Goal: Task Accomplishment & Management: Manage account settings

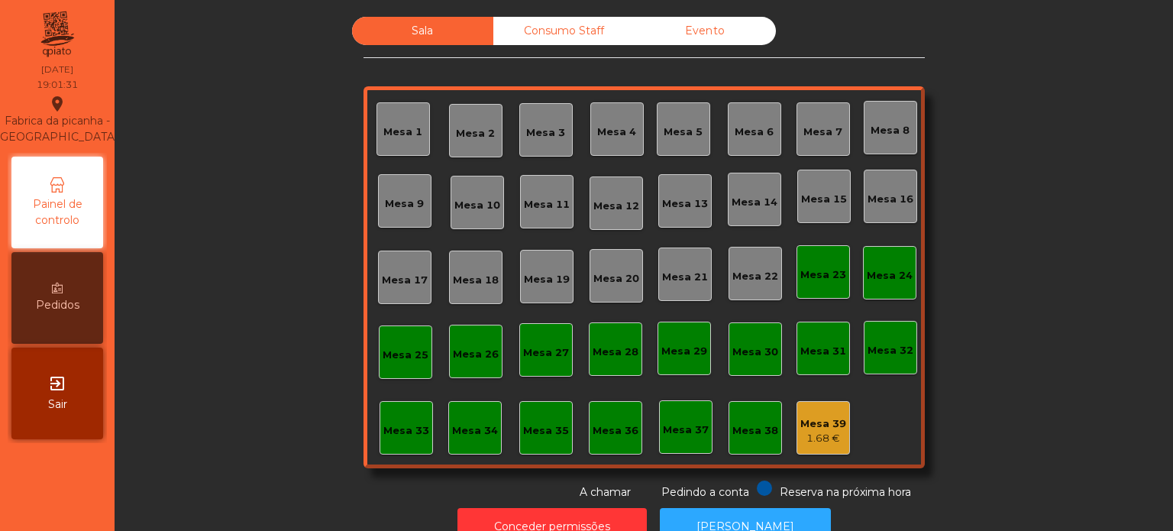
click at [834, 139] on div "Mesa 7" at bounding box center [823, 128] width 53 height 53
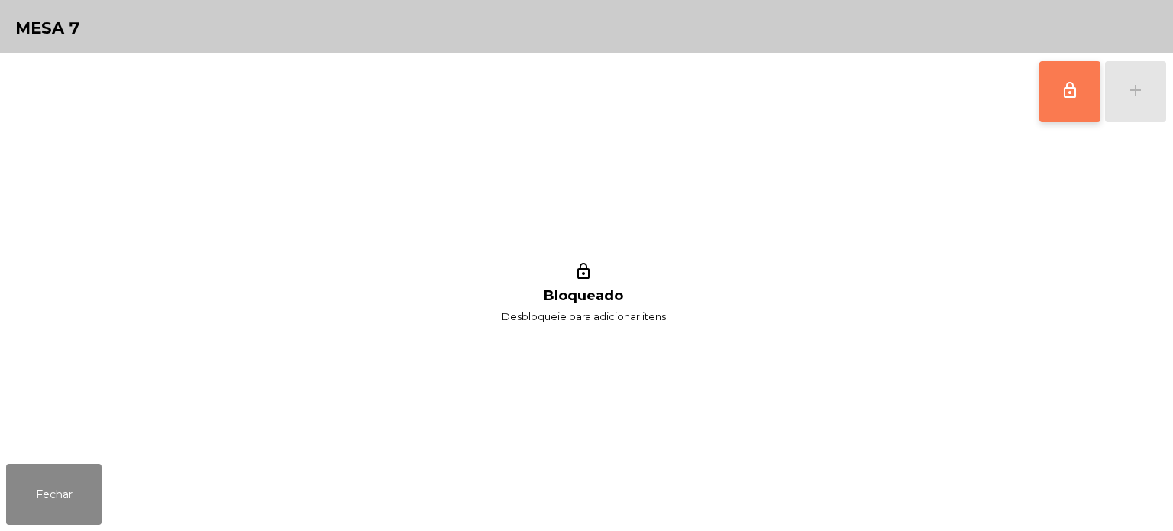
click at [1078, 98] on span "lock_outline" at bounding box center [1070, 90] width 18 height 18
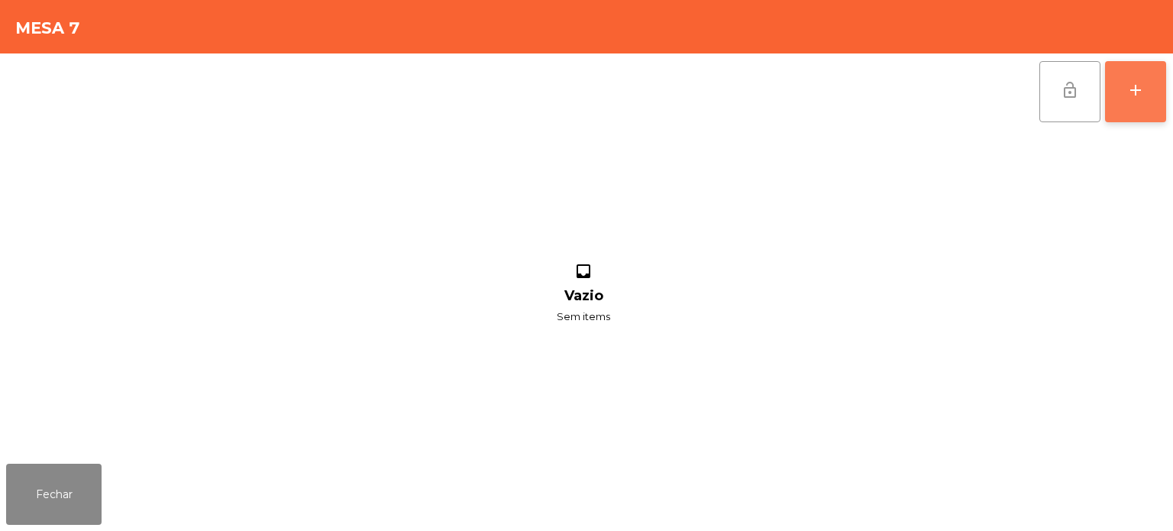
click at [1131, 102] on button "add" at bounding box center [1135, 91] width 61 height 61
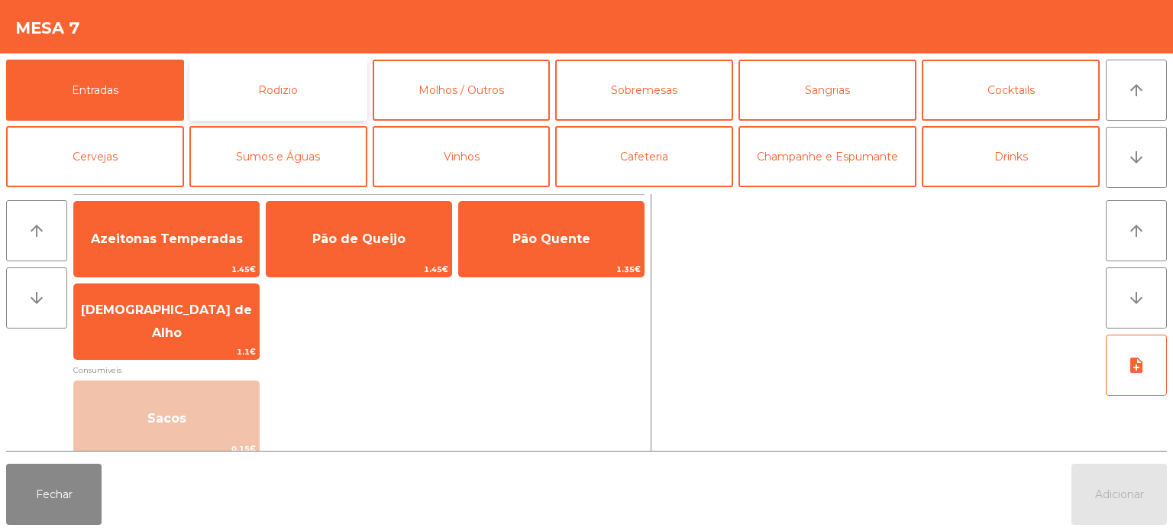
click at [241, 100] on button "Rodizio" at bounding box center [278, 90] width 178 height 61
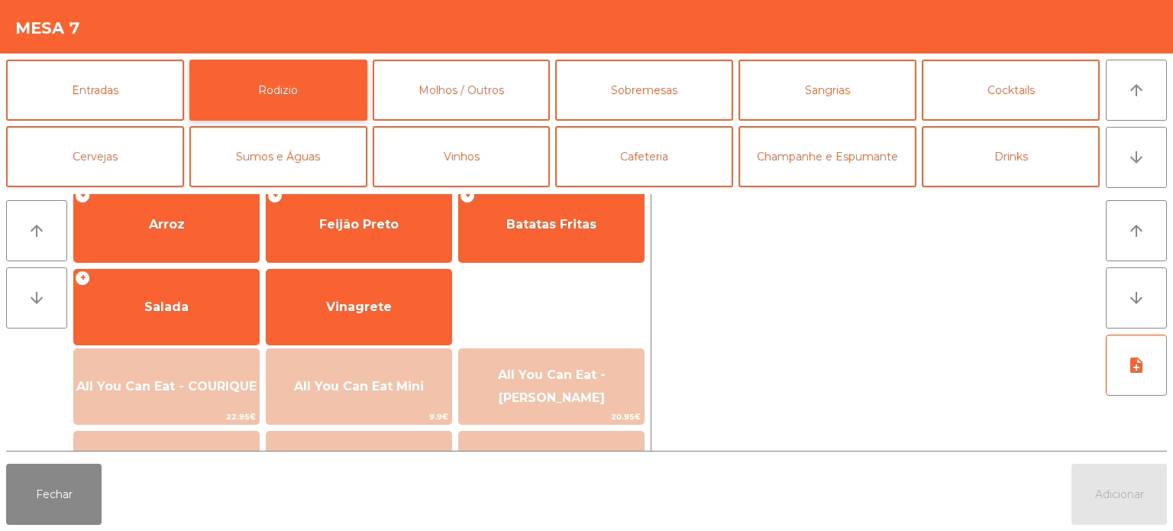
scroll to position [273, 0]
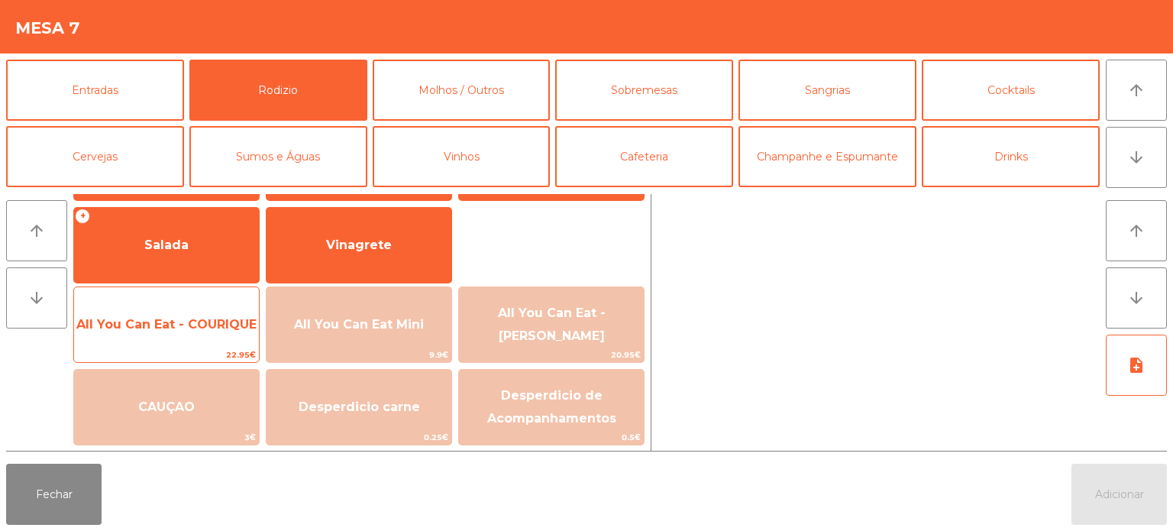
click at [188, 315] on span "All You Can Eat - COURIQUE" at bounding box center [166, 324] width 185 height 41
click at [192, 324] on span "All You Can Eat - COURIQUE" at bounding box center [166, 324] width 180 height 15
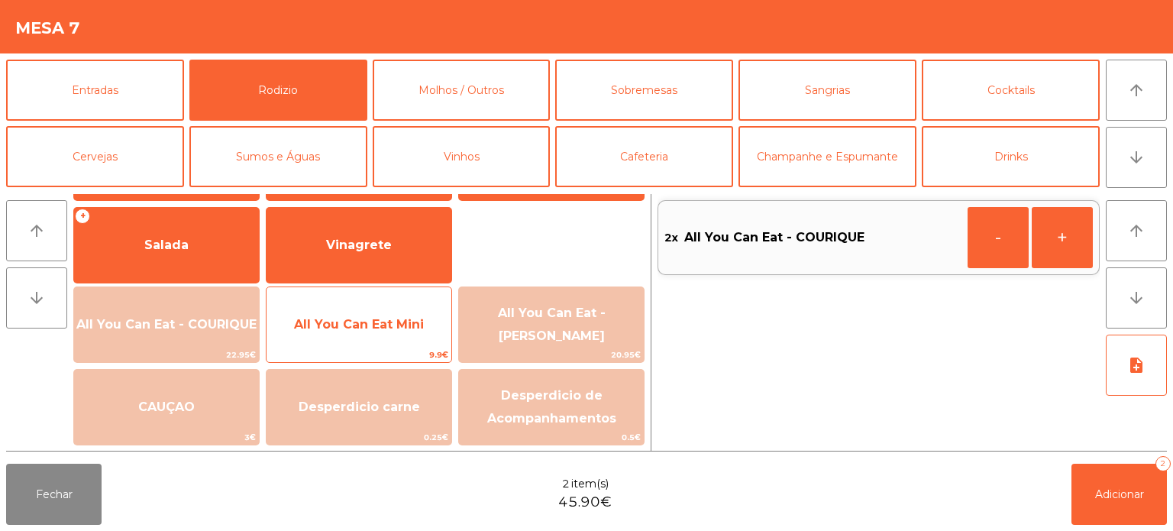
click at [389, 324] on span "All You Can Eat Mini" at bounding box center [359, 324] width 130 height 15
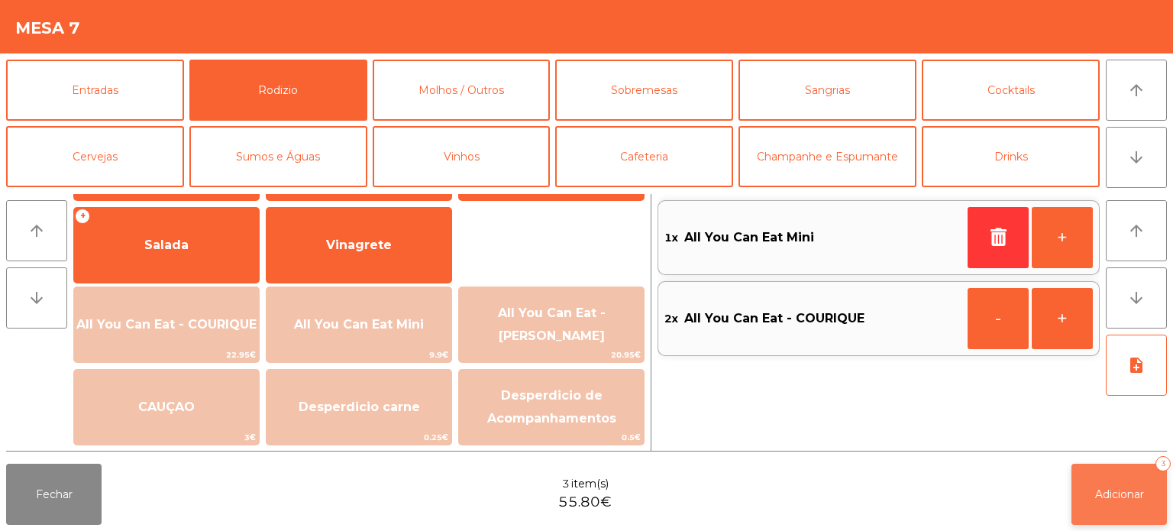
click at [1122, 503] on button "Adicionar 3" at bounding box center [1119, 494] width 95 height 61
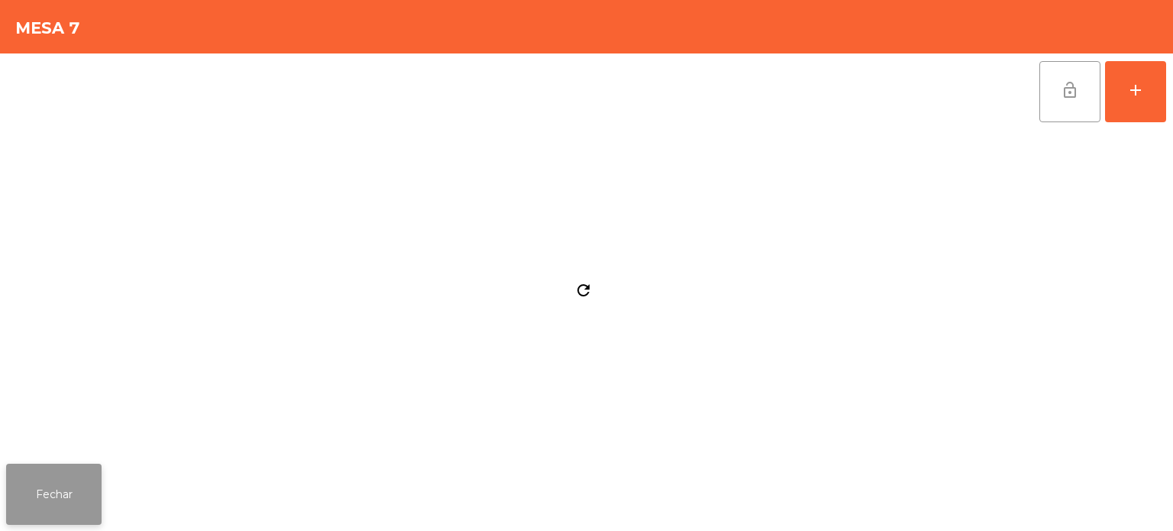
click at [89, 522] on button "Fechar" at bounding box center [53, 494] width 95 height 61
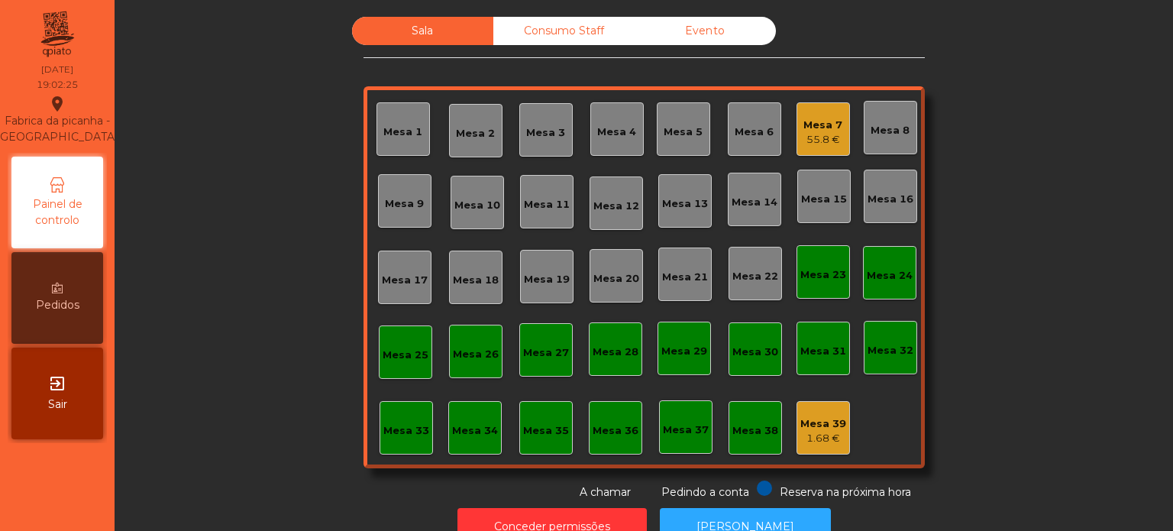
click at [680, 150] on div "Mesa 5" at bounding box center [683, 128] width 53 height 53
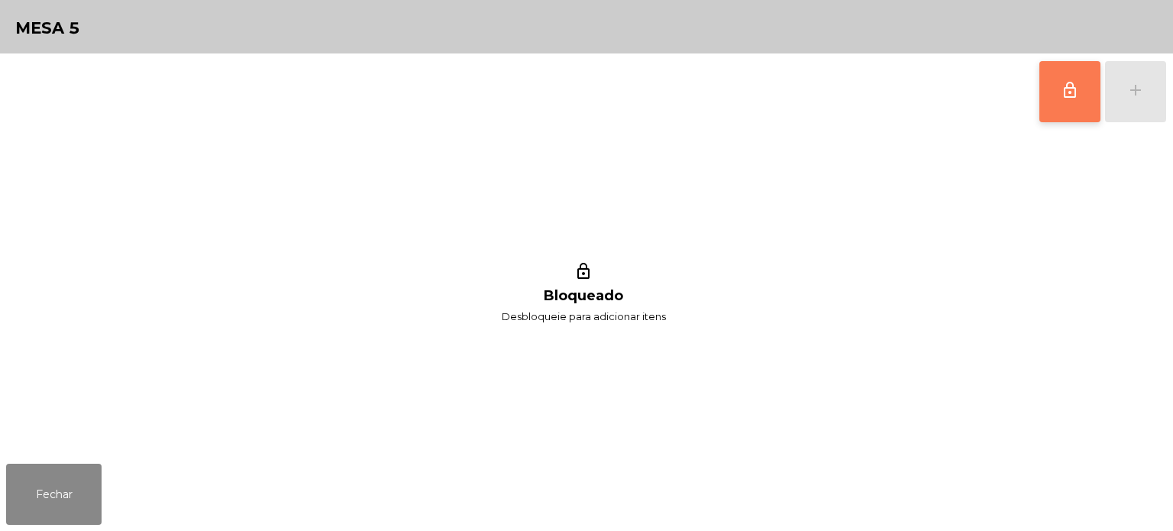
click at [1078, 92] on span "lock_outline" at bounding box center [1070, 90] width 18 height 18
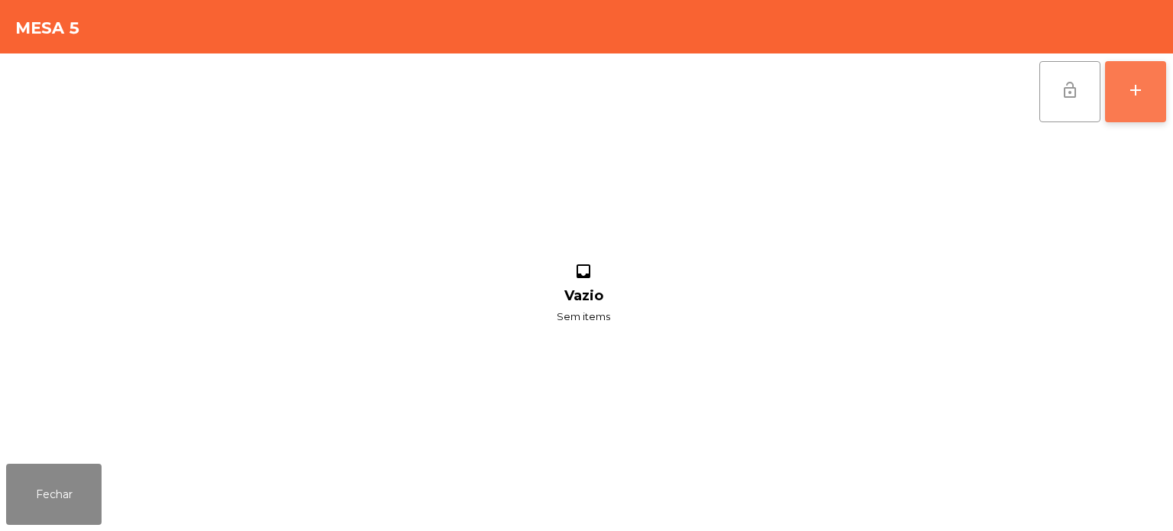
click at [1126, 99] on button "add" at bounding box center [1135, 91] width 61 height 61
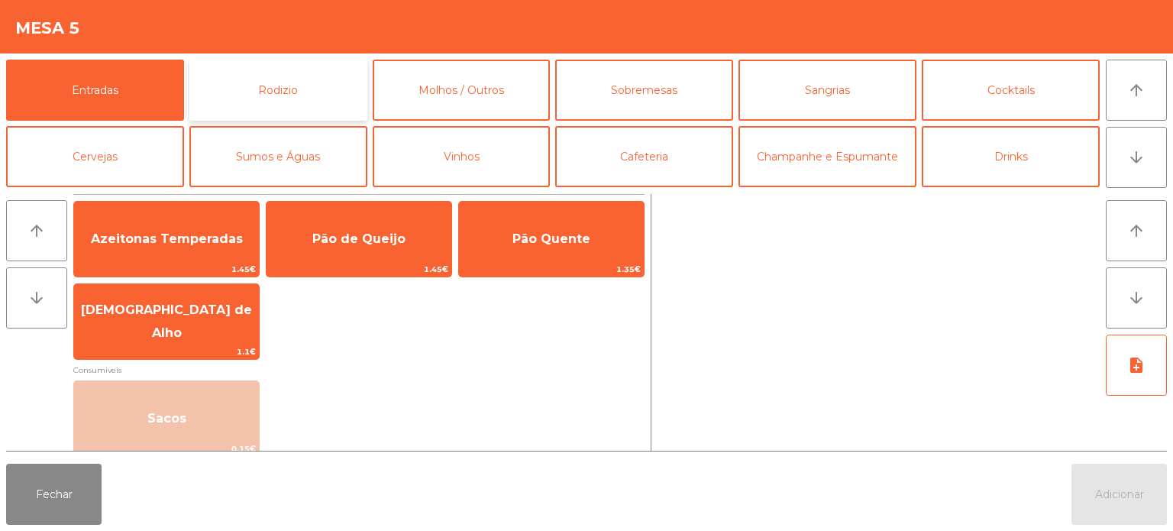
click at [226, 91] on button "Rodizio" at bounding box center [278, 90] width 178 height 61
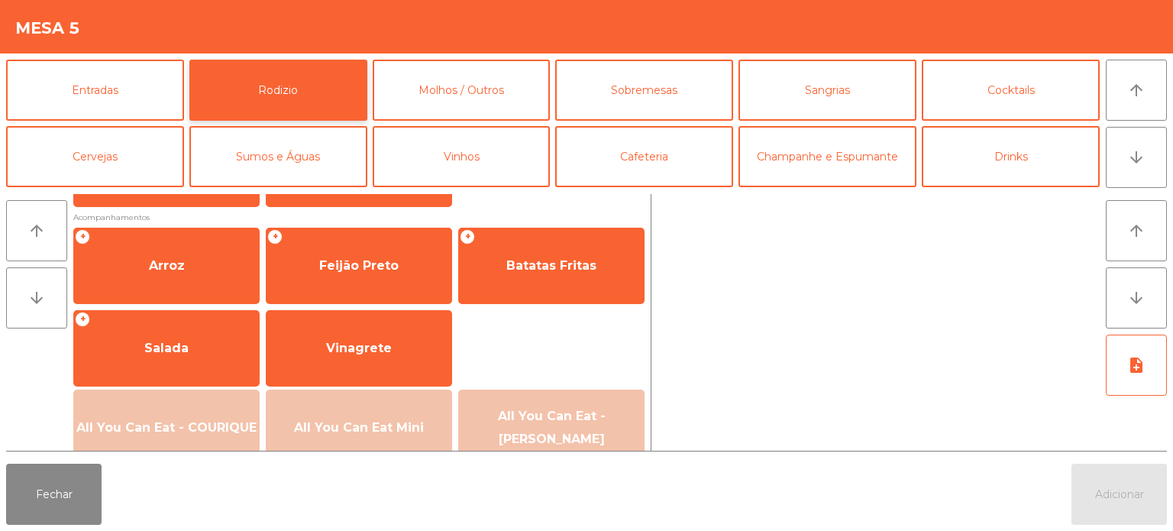
scroll to position [177, 0]
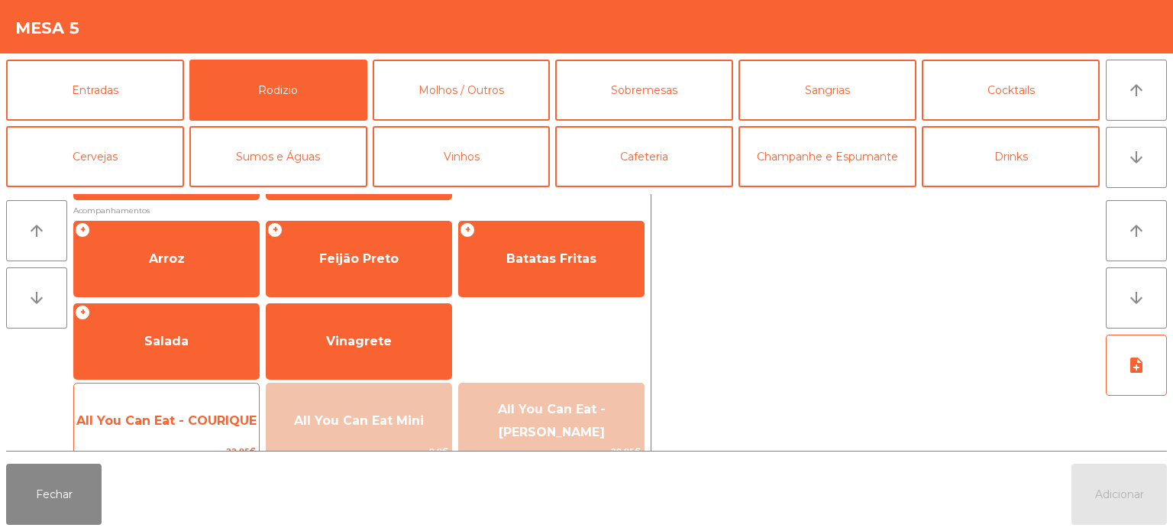
click at [176, 428] on span "All You Can Eat - COURIQUE" at bounding box center [166, 420] width 185 height 41
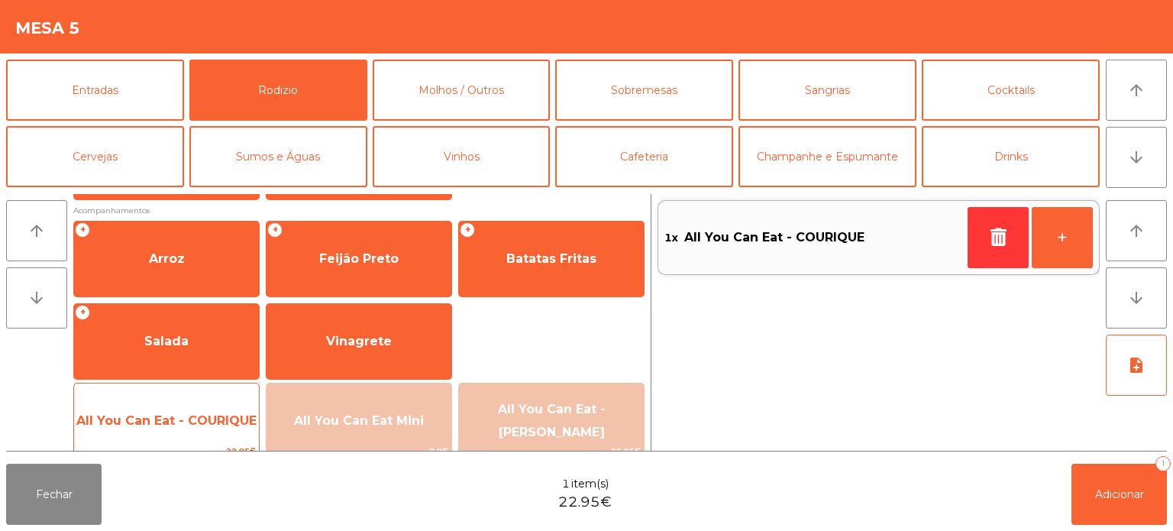
click at [172, 412] on span "All You Can Eat - COURIQUE" at bounding box center [166, 420] width 185 height 41
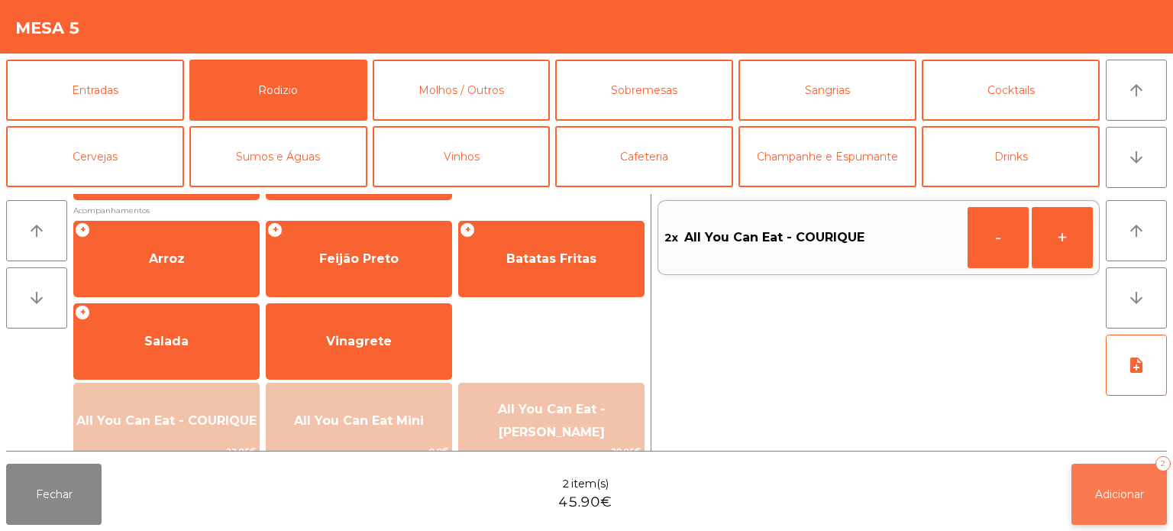
click at [1096, 469] on button "Adicionar 2" at bounding box center [1119, 494] width 95 height 61
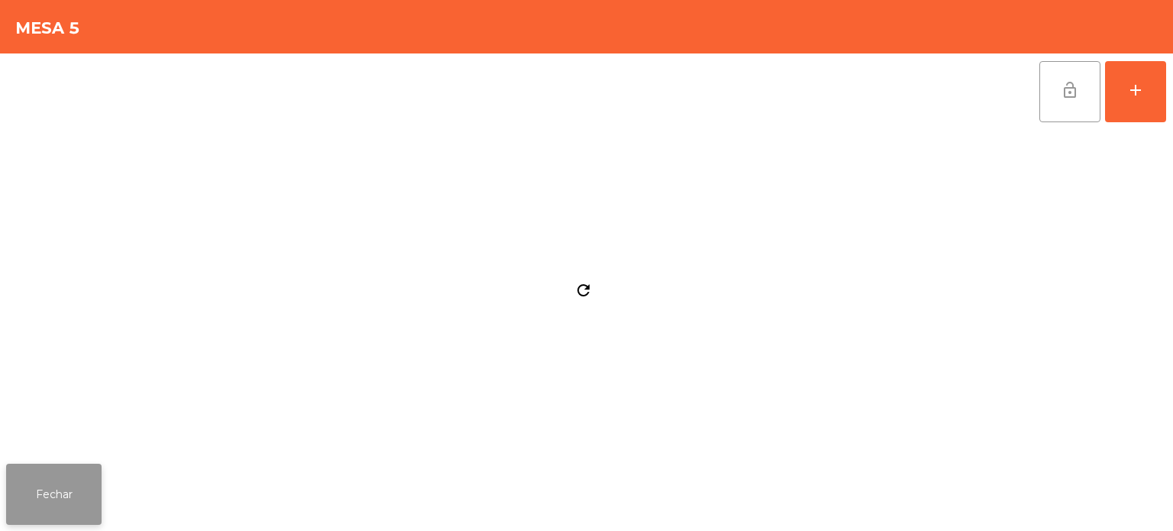
click at [64, 496] on button "Fechar" at bounding box center [53, 494] width 95 height 61
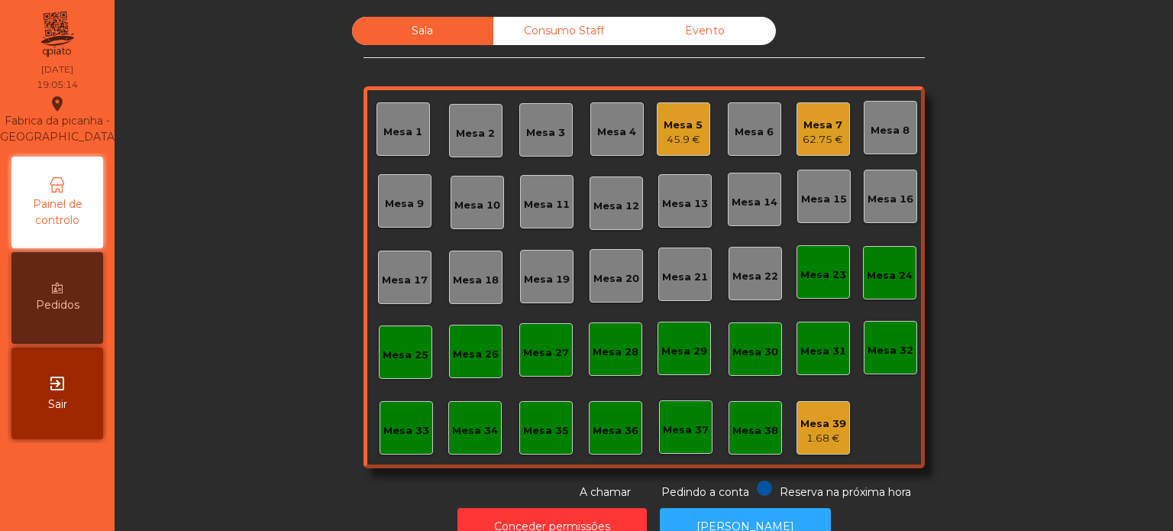
click at [389, 275] on div "Mesa 17" at bounding box center [405, 280] width 46 height 15
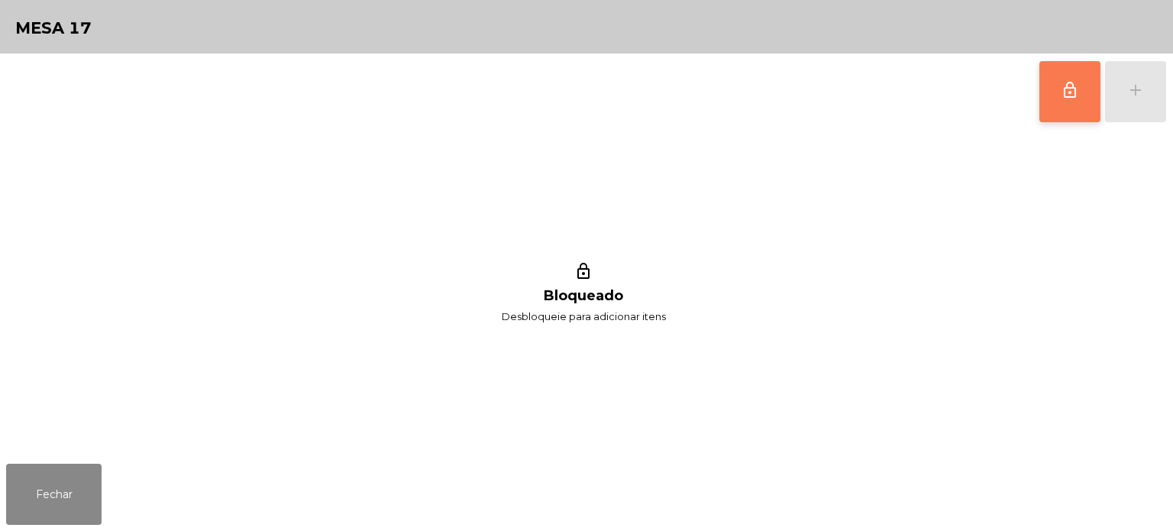
click at [1053, 82] on button "lock_outline" at bounding box center [1069, 91] width 61 height 61
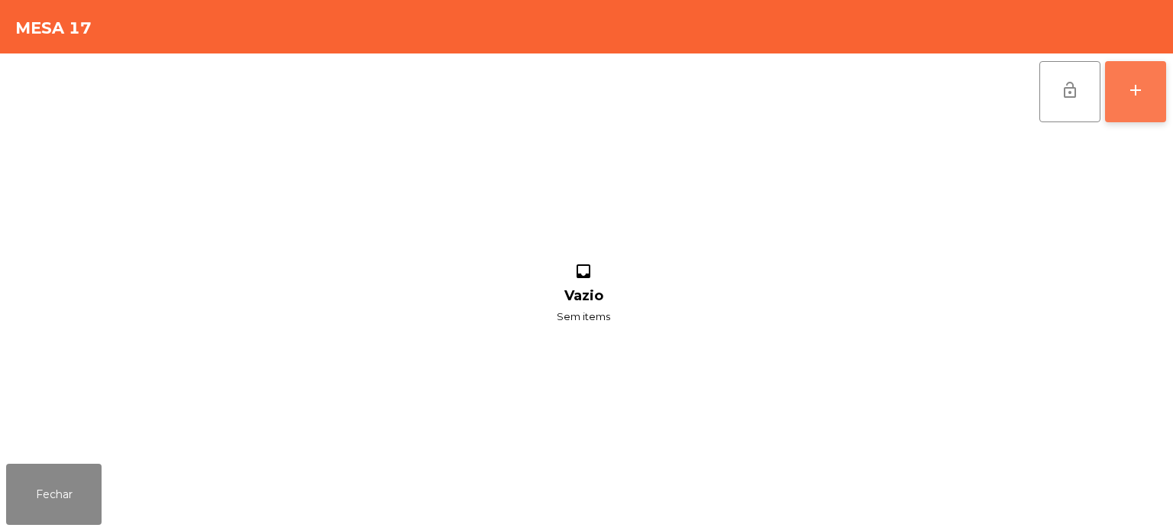
click at [1136, 97] on div "add" at bounding box center [1135, 90] width 18 height 18
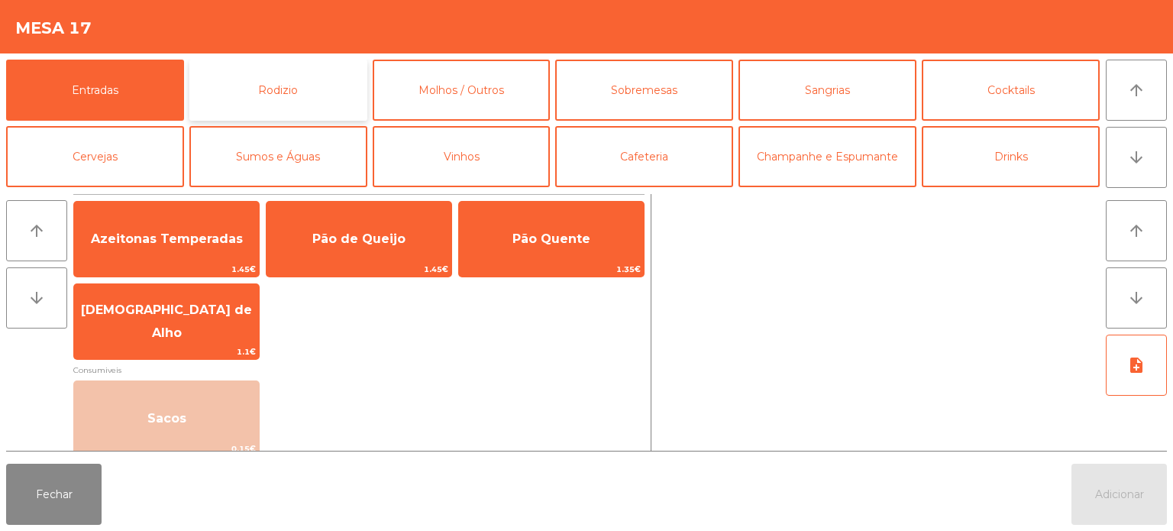
click at [269, 60] on button "Rodizio" at bounding box center [278, 90] width 178 height 61
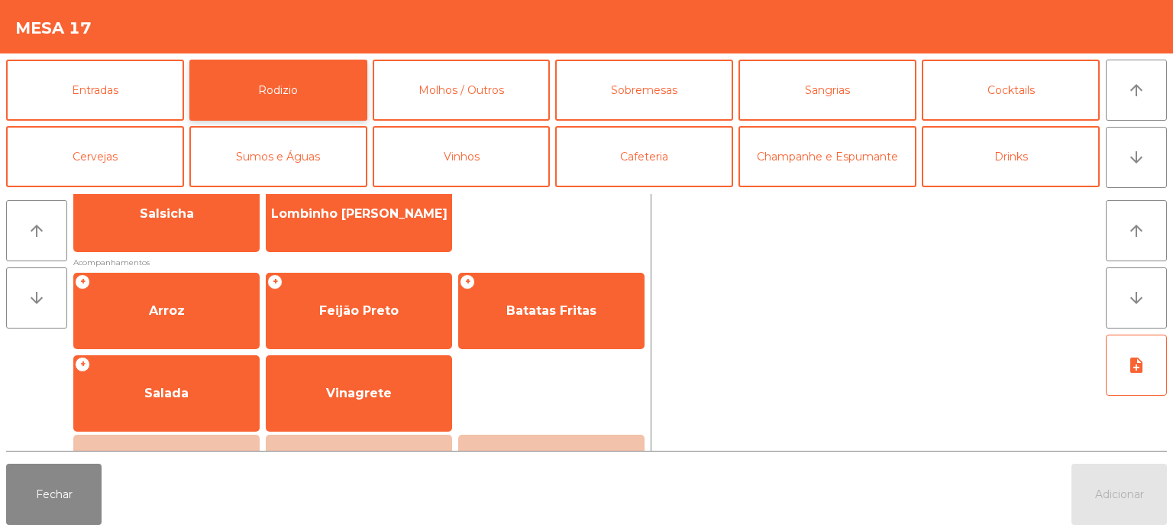
scroll to position [161, 0]
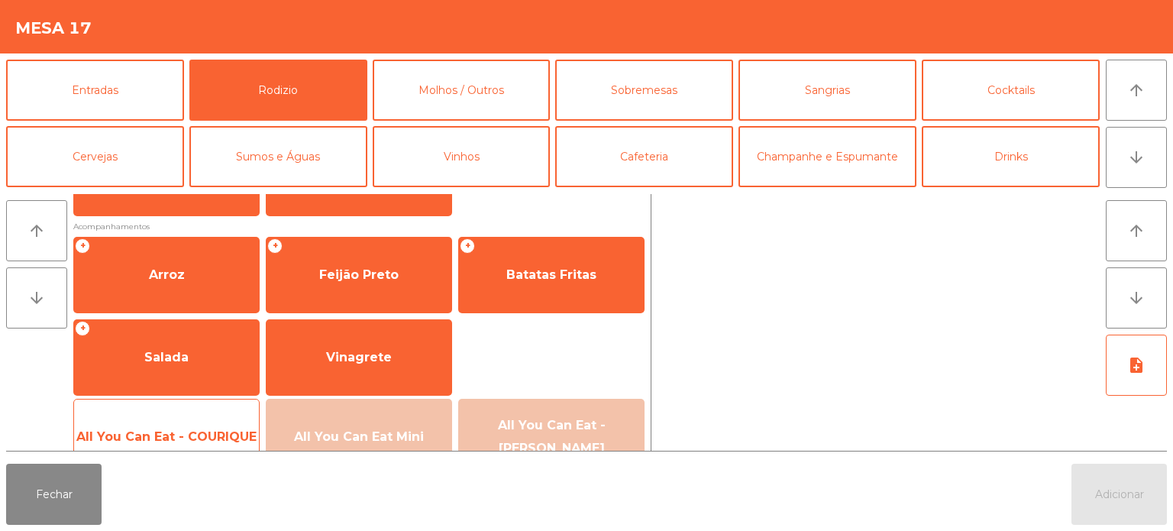
click at [189, 414] on div "All You Can Eat - COURIQUE 22.95€" at bounding box center [166, 437] width 186 height 76
click at [199, 422] on span "All You Can Eat - COURIQUE" at bounding box center [166, 436] width 185 height 41
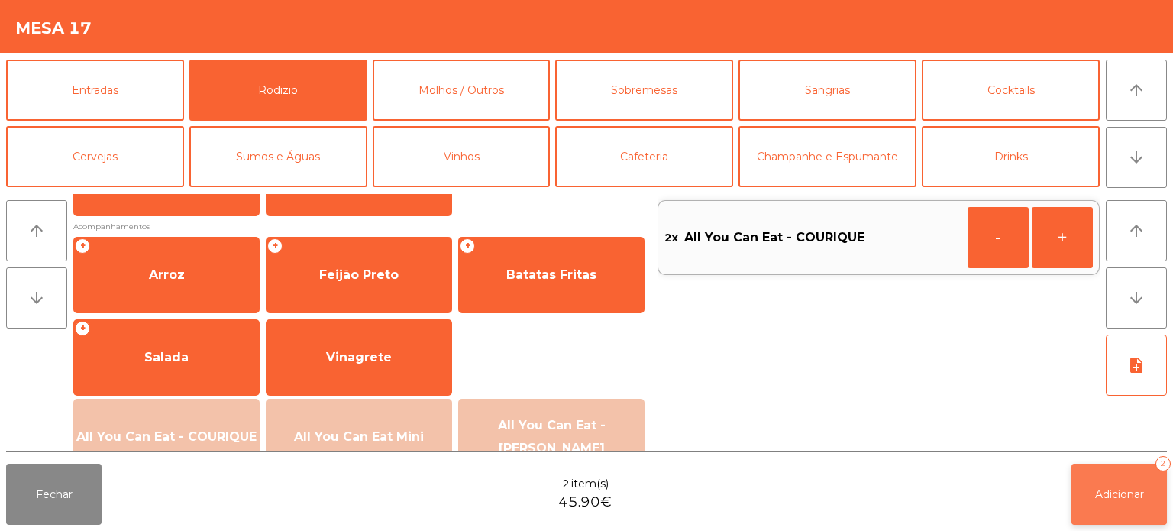
click at [1103, 464] on button "Adicionar 2" at bounding box center [1119, 494] width 95 height 61
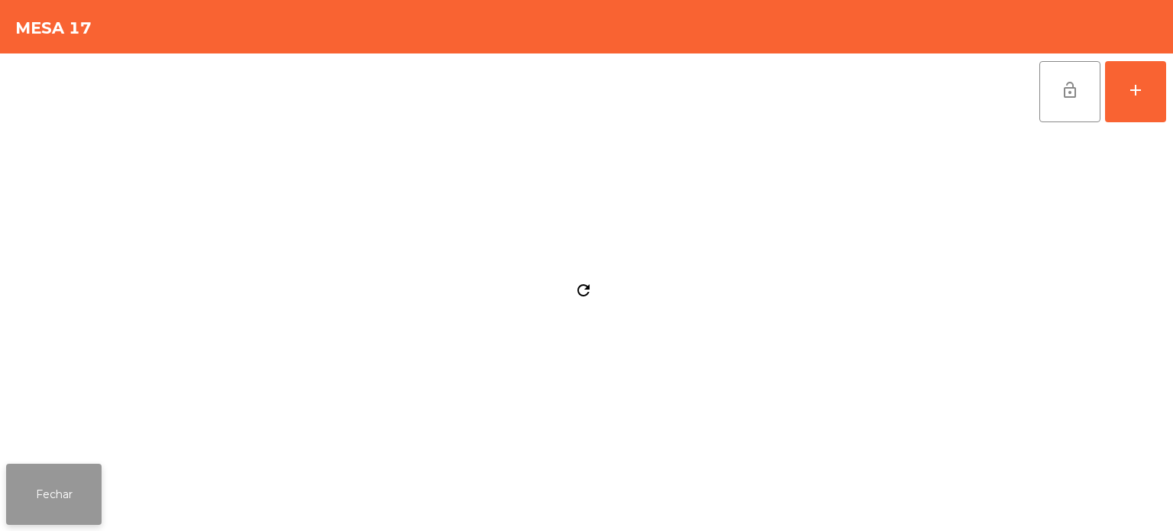
click at [73, 473] on button "Fechar" at bounding box center [53, 494] width 95 height 61
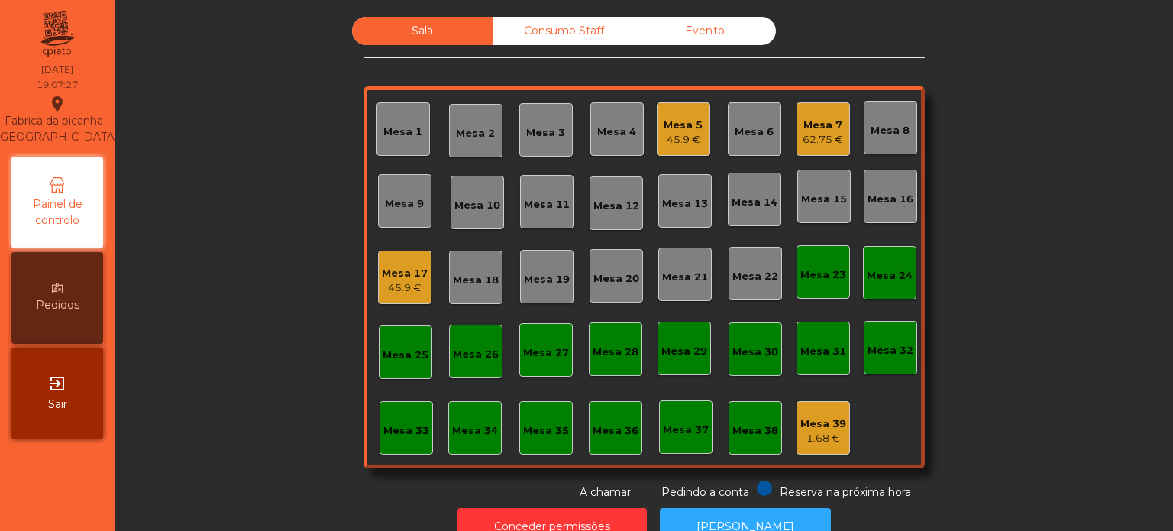
click at [201, 111] on div "Sala Consumo Staff Evento Mesa 1 Mesa 2 Mesa 3 Mesa 4 Mesa 5 45.9 € Mesa 6 Mesa…" at bounding box center [643, 258] width 1017 height 483
click at [389, 291] on div "45.9 €" at bounding box center [405, 287] width 46 height 15
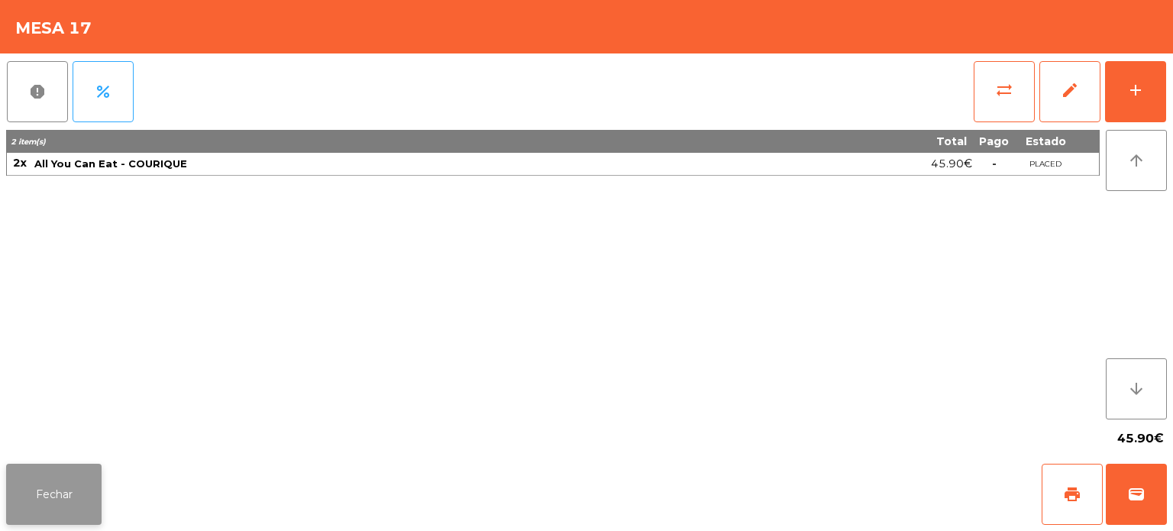
click at [61, 487] on button "Fechar" at bounding box center [53, 494] width 95 height 61
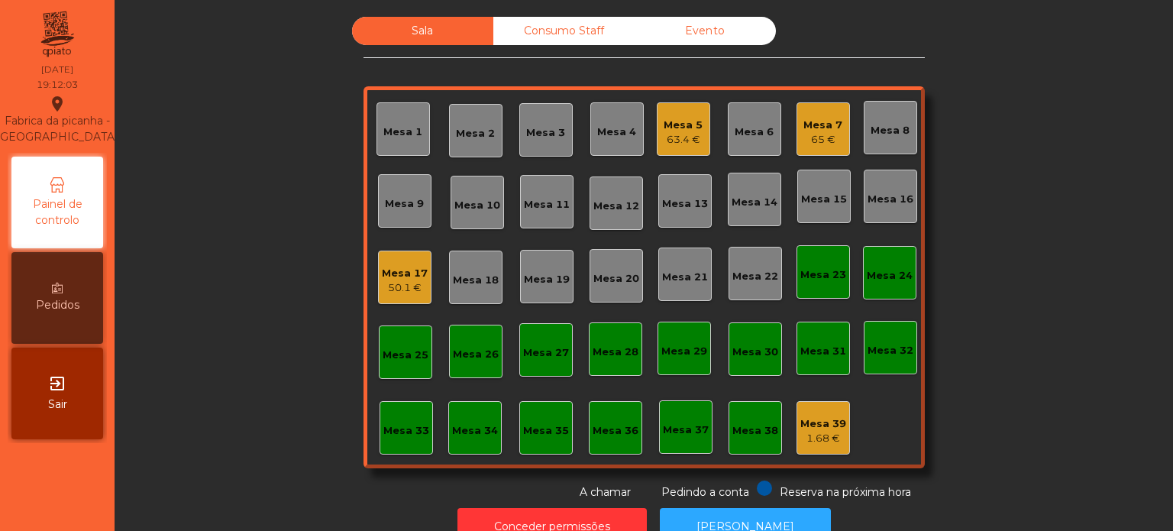
click at [553, 300] on div "Mesa 19" at bounding box center [546, 276] width 53 height 53
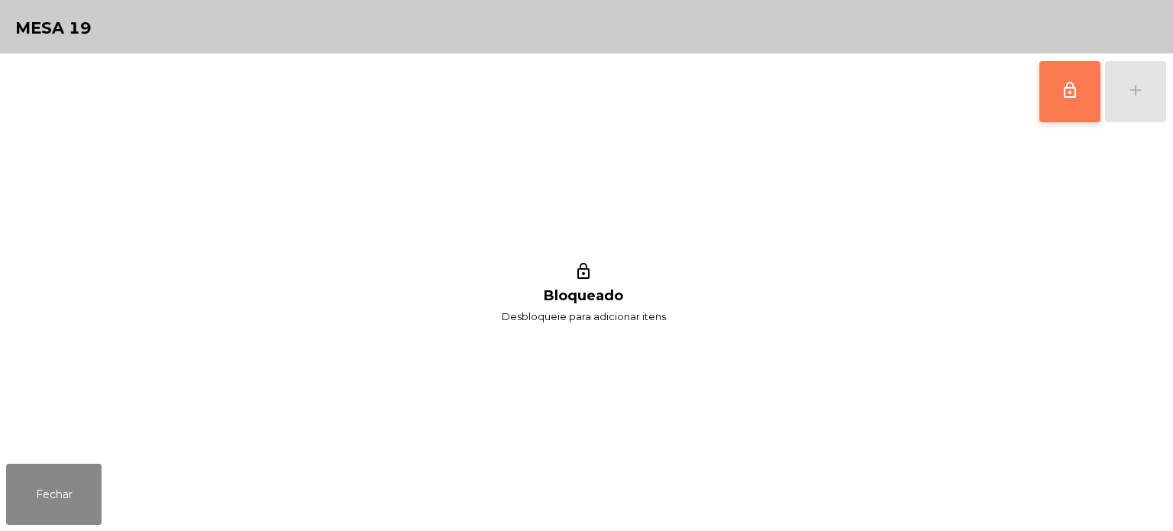
click at [1070, 97] on span "lock_outline" at bounding box center [1070, 90] width 18 height 18
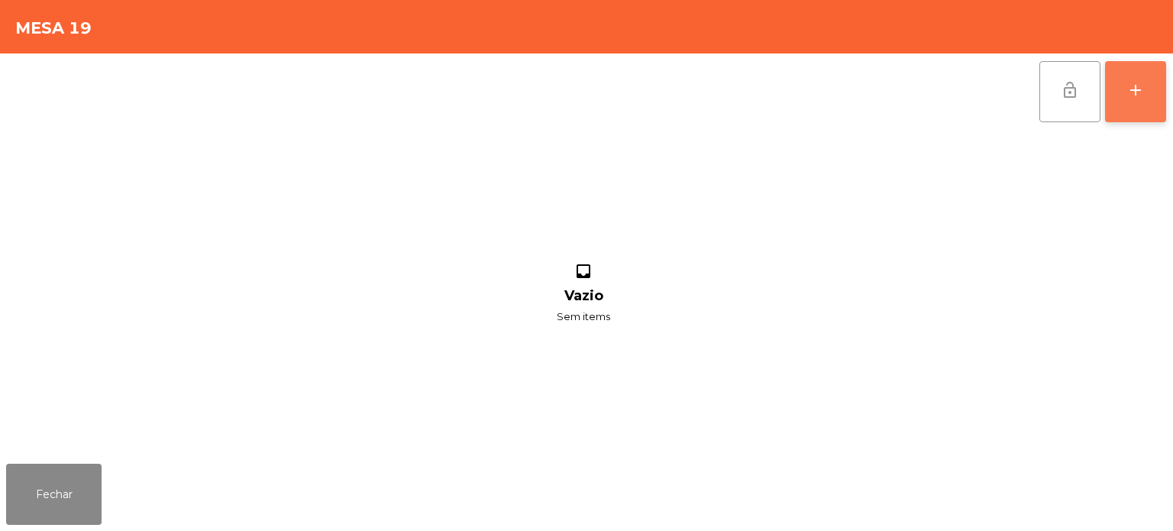
click at [1134, 100] on button "add" at bounding box center [1135, 91] width 61 height 61
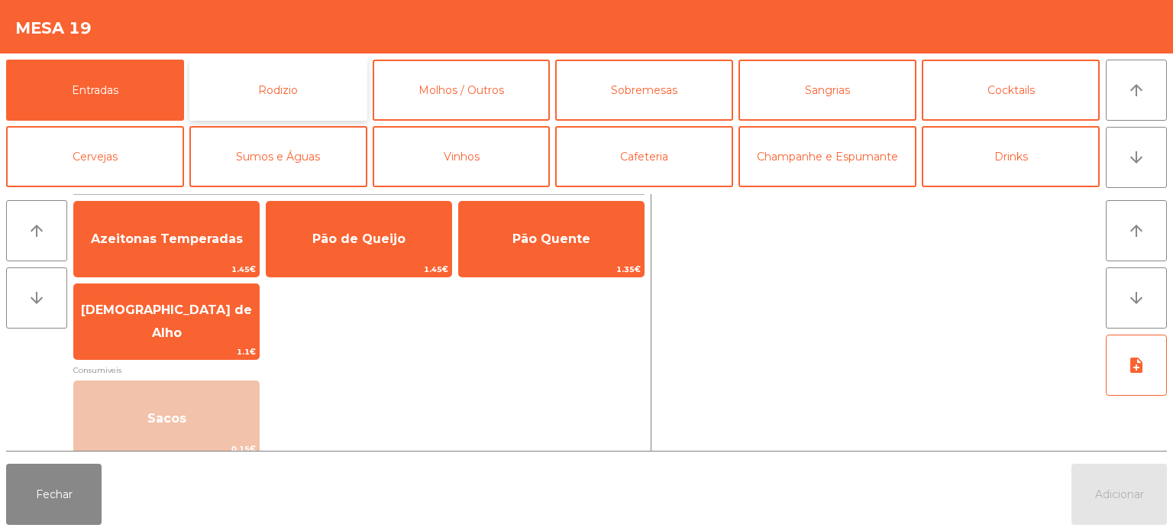
click at [245, 112] on button "Rodizio" at bounding box center [278, 90] width 178 height 61
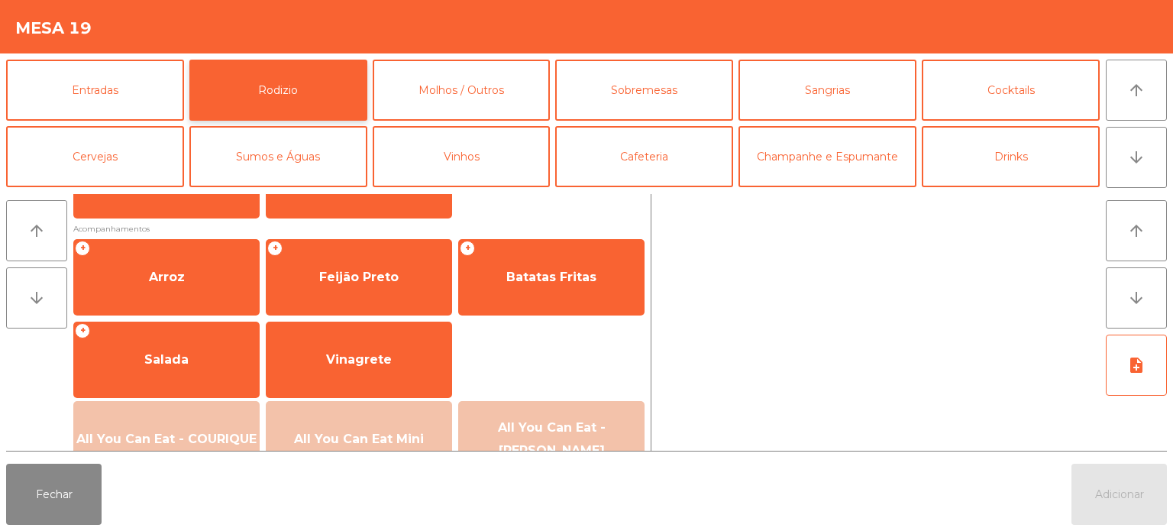
scroll to position [273, 0]
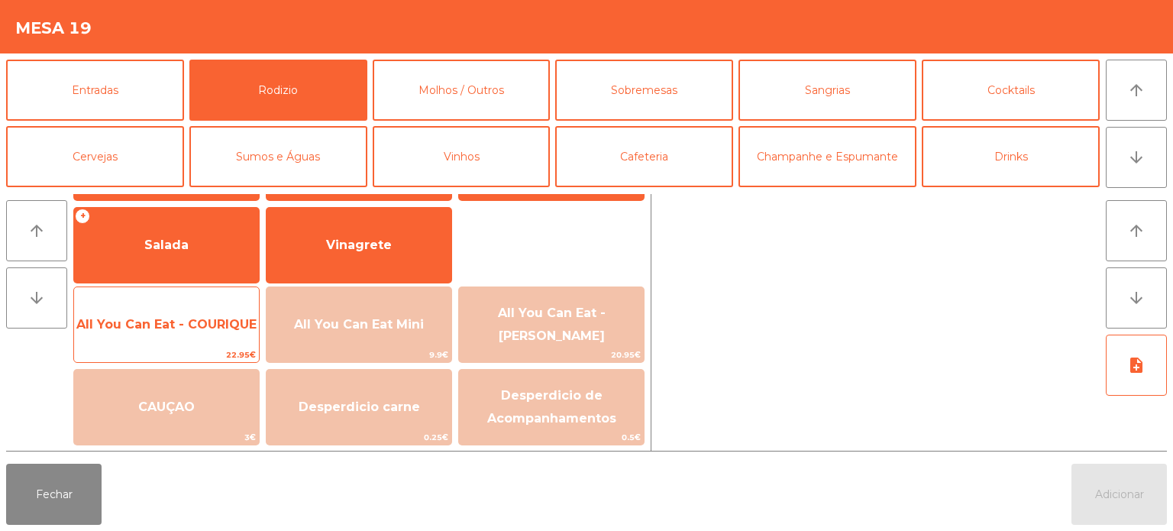
click at [162, 331] on span "All You Can Eat - COURIQUE" at bounding box center [166, 324] width 185 height 41
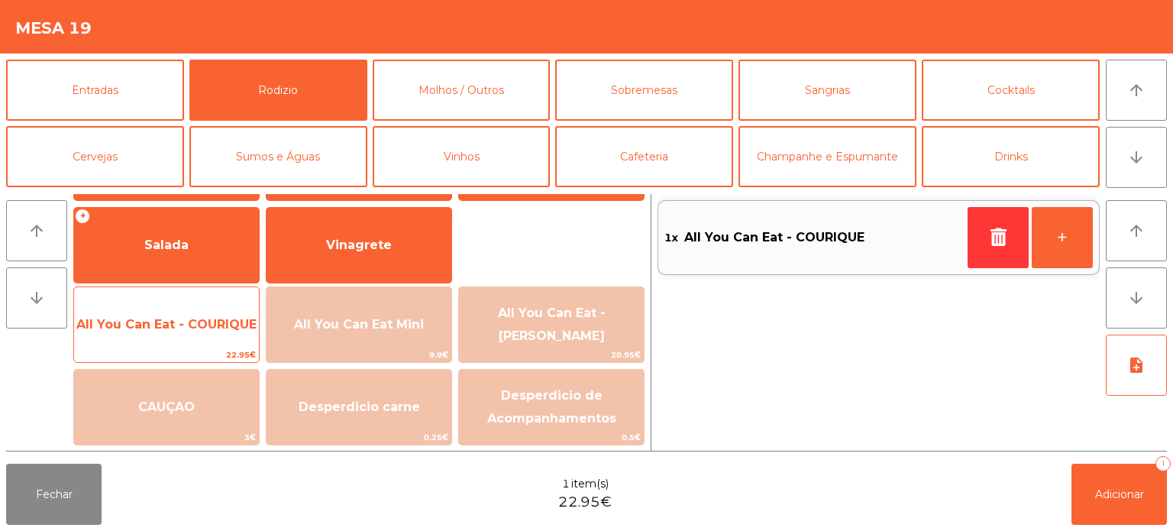
click at [177, 325] on span "All You Can Eat - COURIQUE" at bounding box center [166, 324] width 180 height 15
click at [206, 325] on span "All You Can Eat - COURIQUE" at bounding box center [166, 324] width 180 height 15
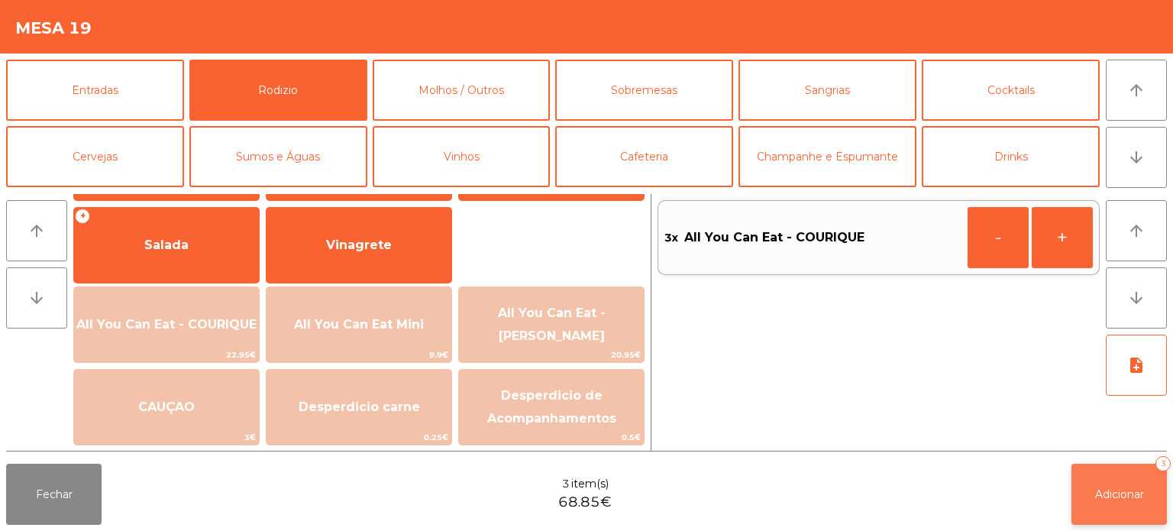
click at [1094, 509] on button "Adicionar 3" at bounding box center [1119, 494] width 95 height 61
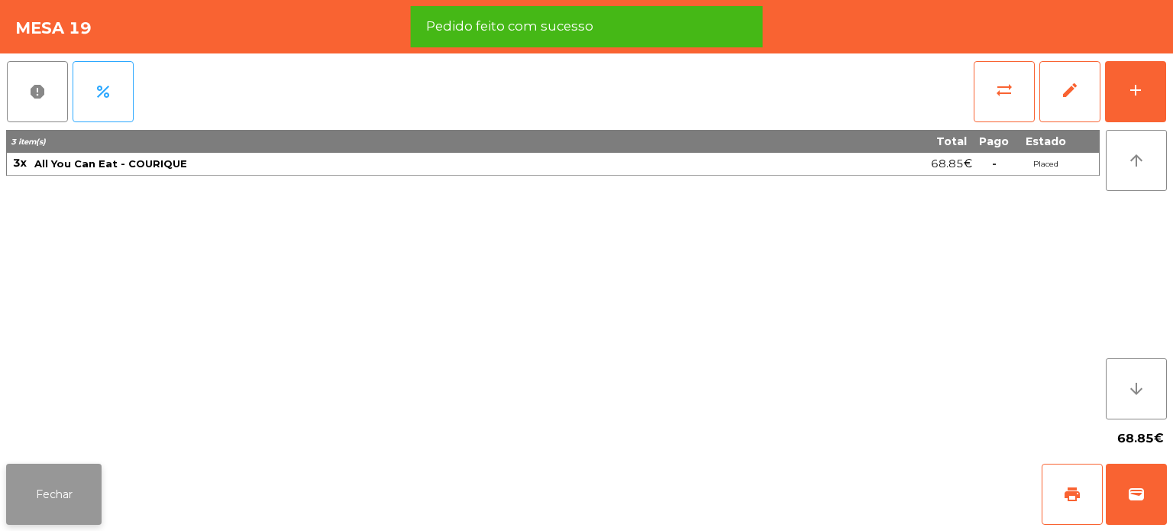
click at [43, 519] on button "Fechar" at bounding box center [53, 494] width 95 height 61
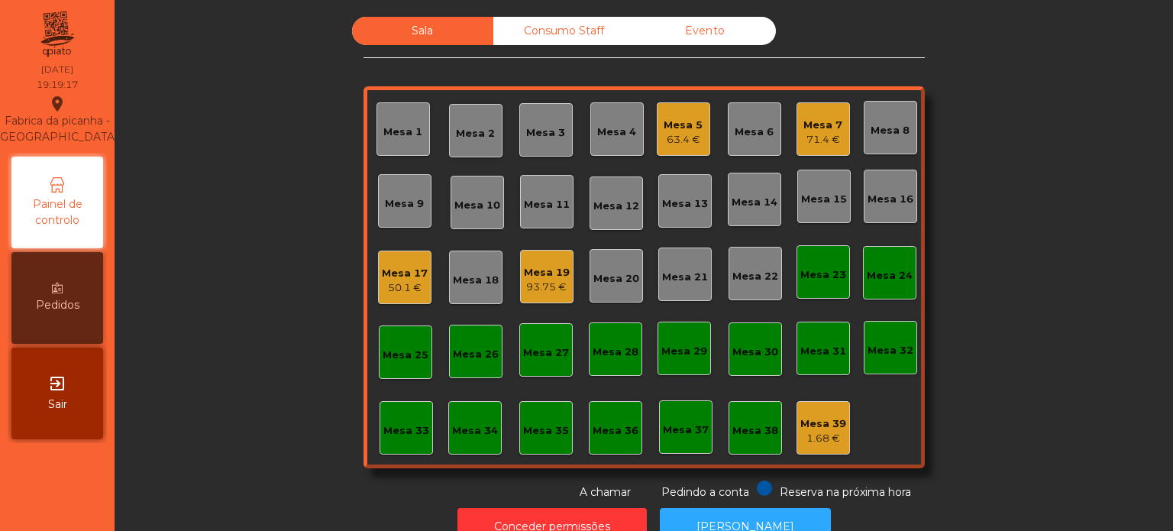
click at [247, 232] on div "Sala Consumo Staff Evento Mesa 1 Mesa 2 Mesa 3 Mesa 4 Mesa 5 63.4 € Mesa 6 Mesa…" at bounding box center [643, 258] width 1017 height 483
click at [528, 276] on div "Mesa 19" at bounding box center [547, 272] width 46 height 15
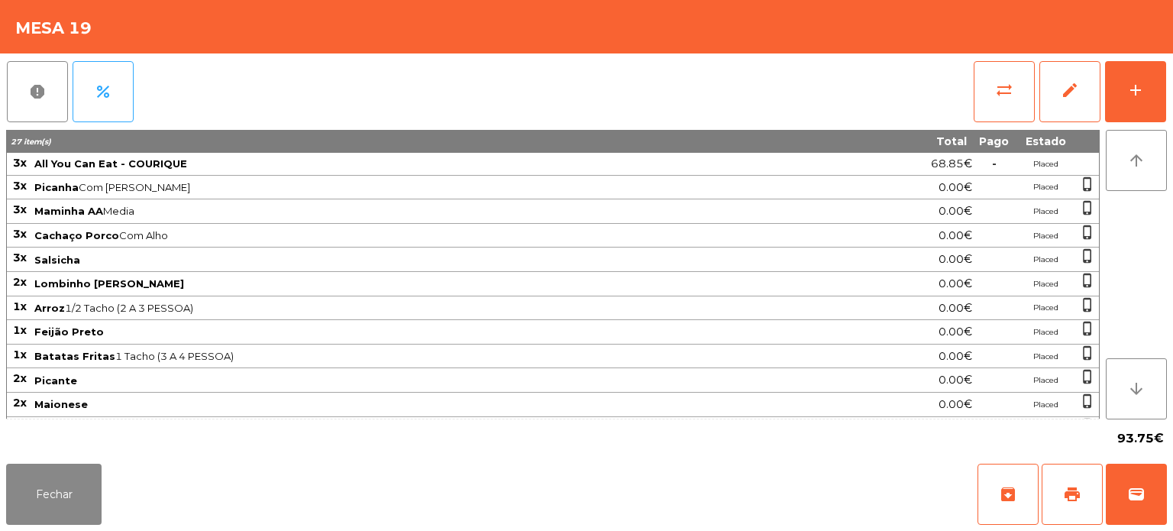
scroll to position [40, 0]
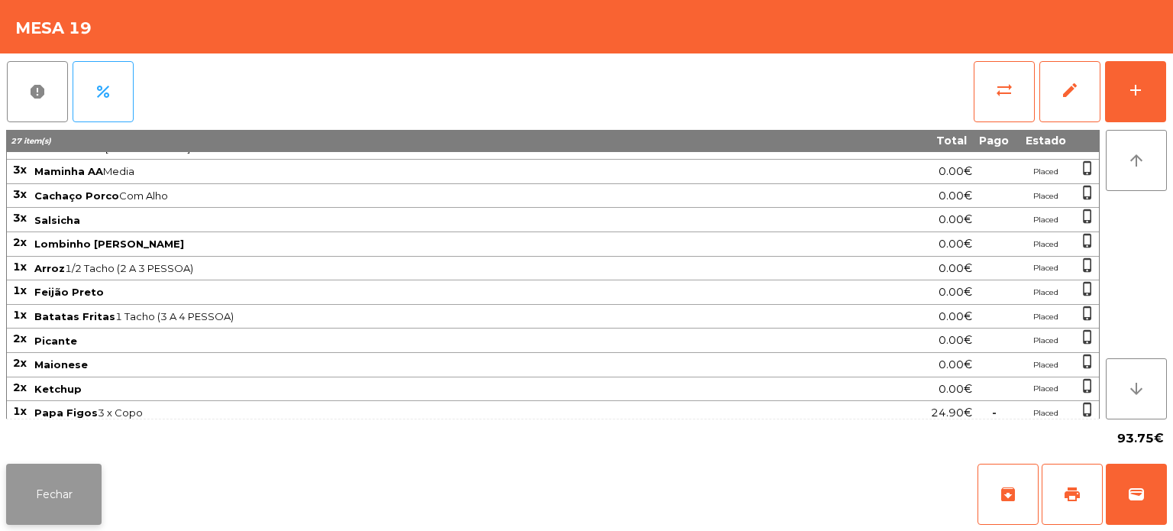
click at [84, 506] on button "Fechar" at bounding box center [53, 494] width 95 height 61
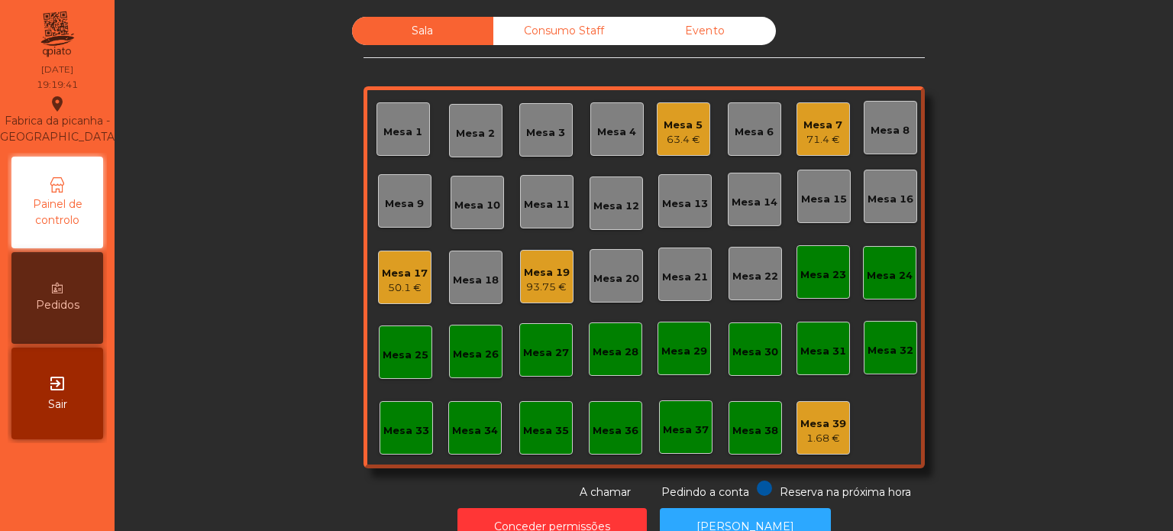
click at [816, 426] on div "Mesa 39" at bounding box center [823, 423] width 46 height 15
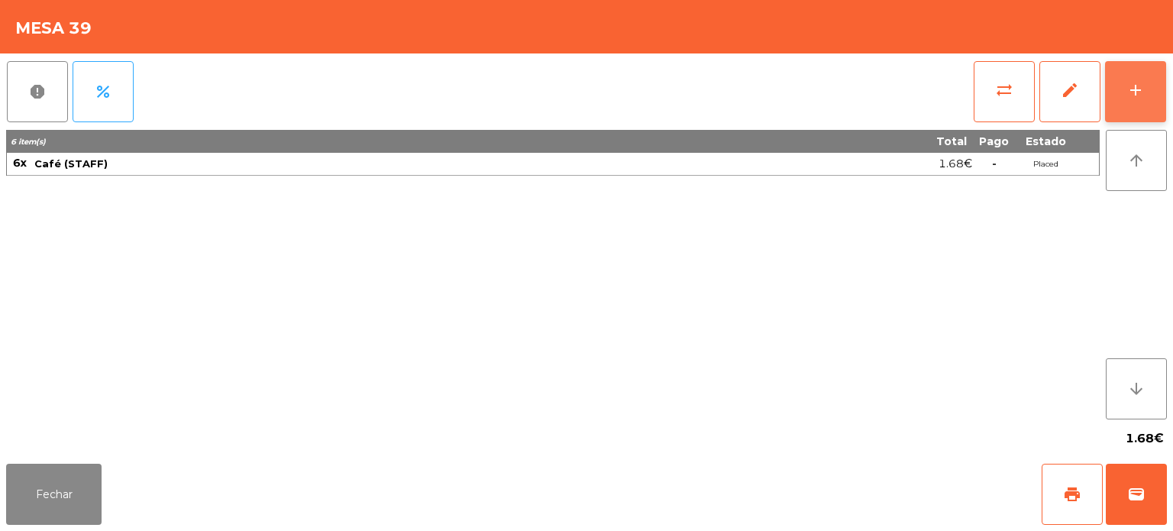
click at [1133, 94] on div "add" at bounding box center [1135, 90] width 18 height 18
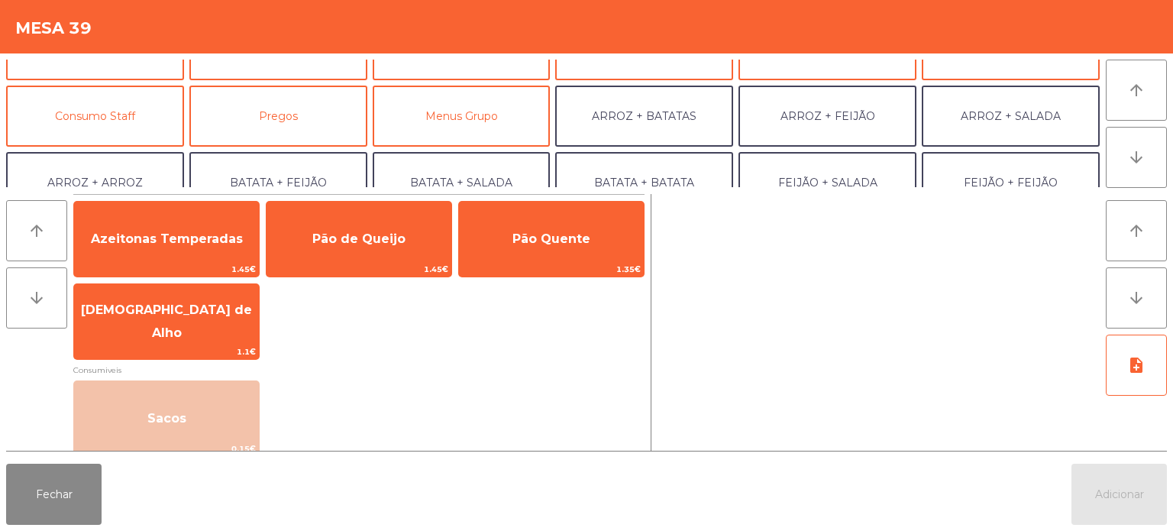
scroll to position [108, 0]
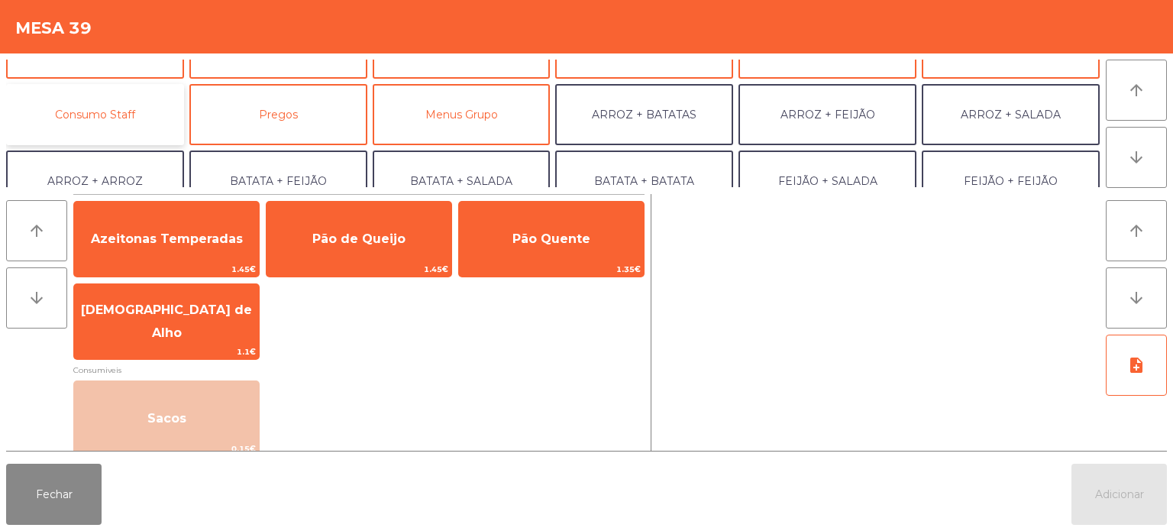
click at [118, 116] on button "Consumo Staff" at bounding box center [95, 114] width 178 height 61
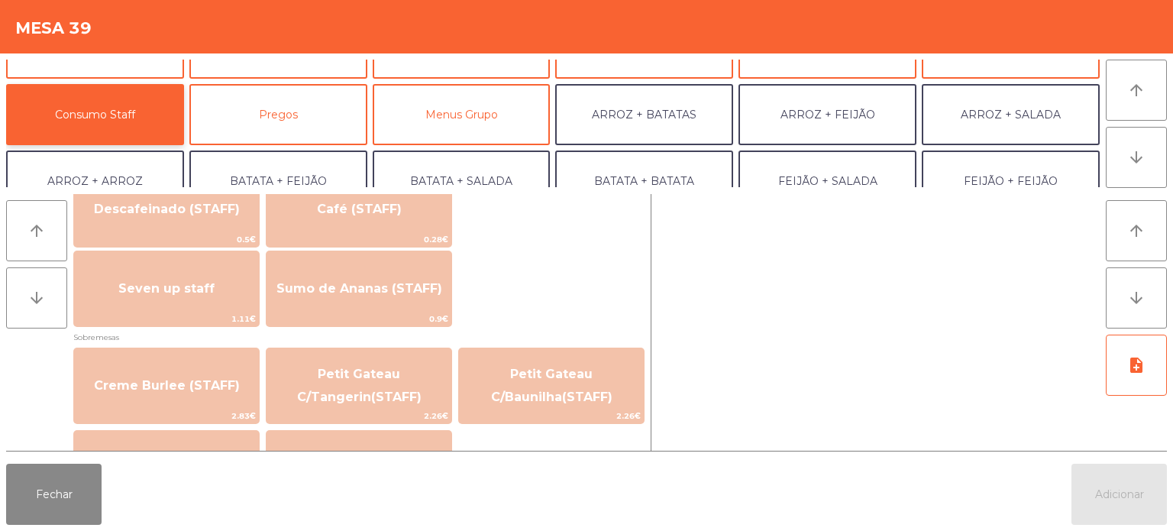
scroll to position [941, 0]
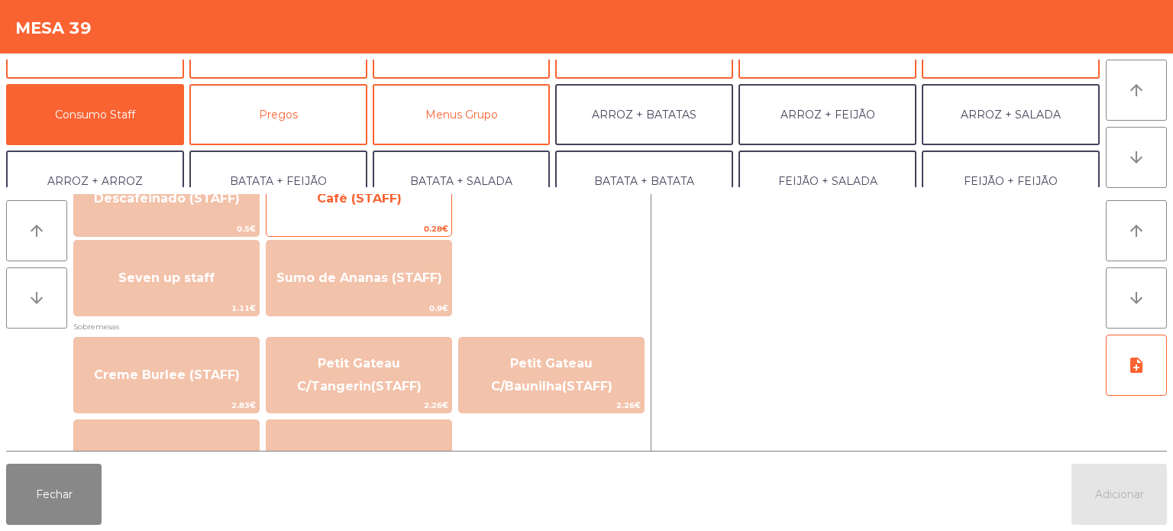
click at [378, 199] on span "Café (STAFF)" at bounding box center [359, 198] width 85 height 15
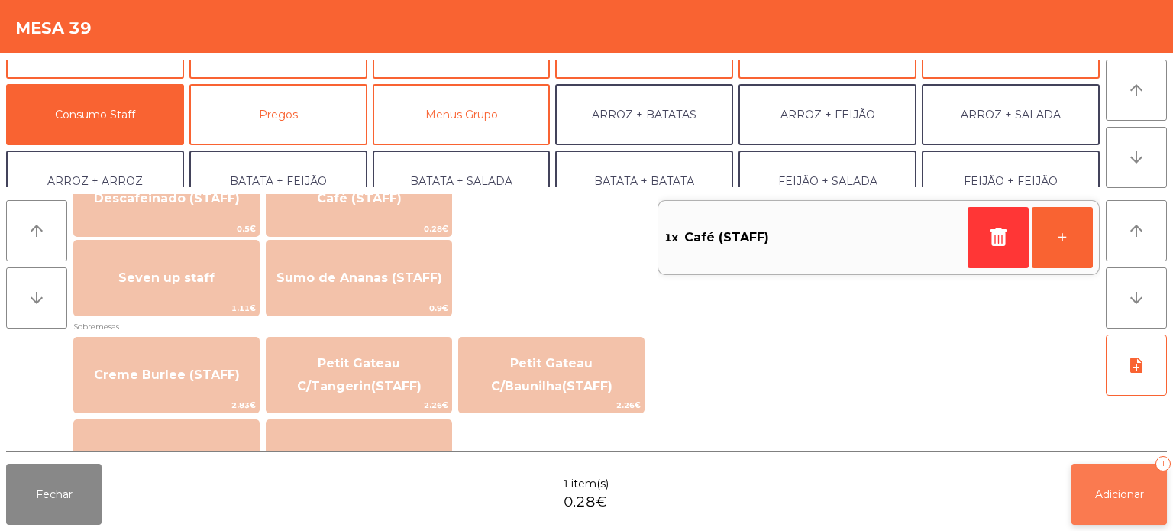
click at [1106, 466] on button "Adicionar 1" at bounding box center [1119, 494] width 95 height 61
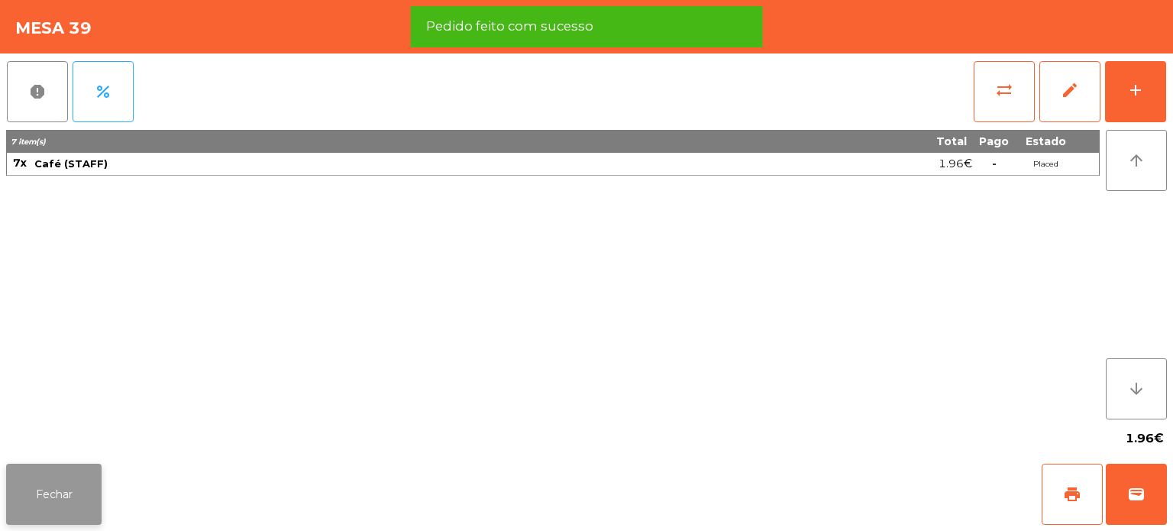
click at [34, 482] on button "Fechar" at bounding box center [53, 494] width 95 height 61
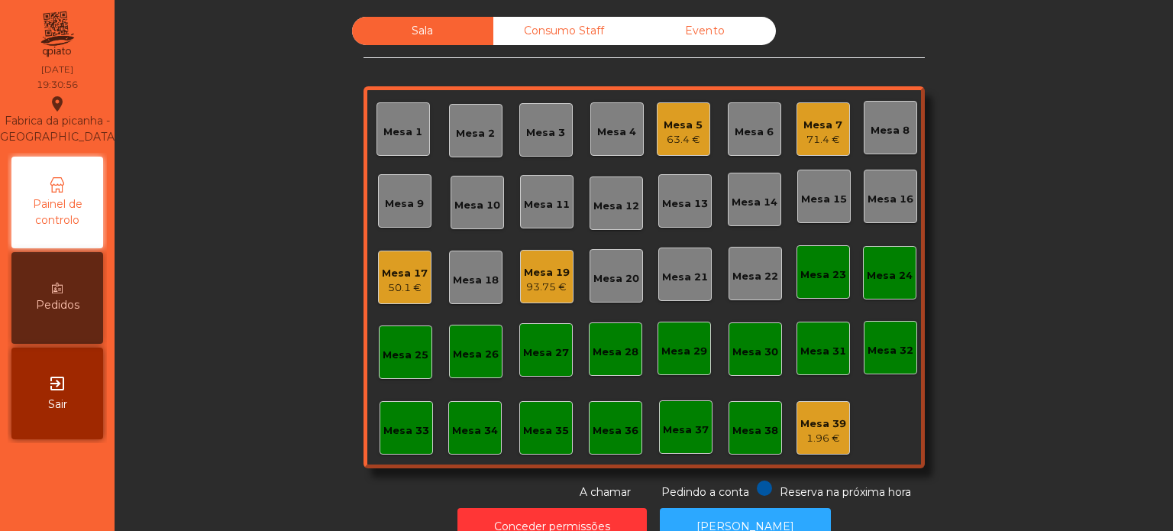
click at [819, 126] on div "Mesa 7" at bounding box center [822, 125] width 39 height 15
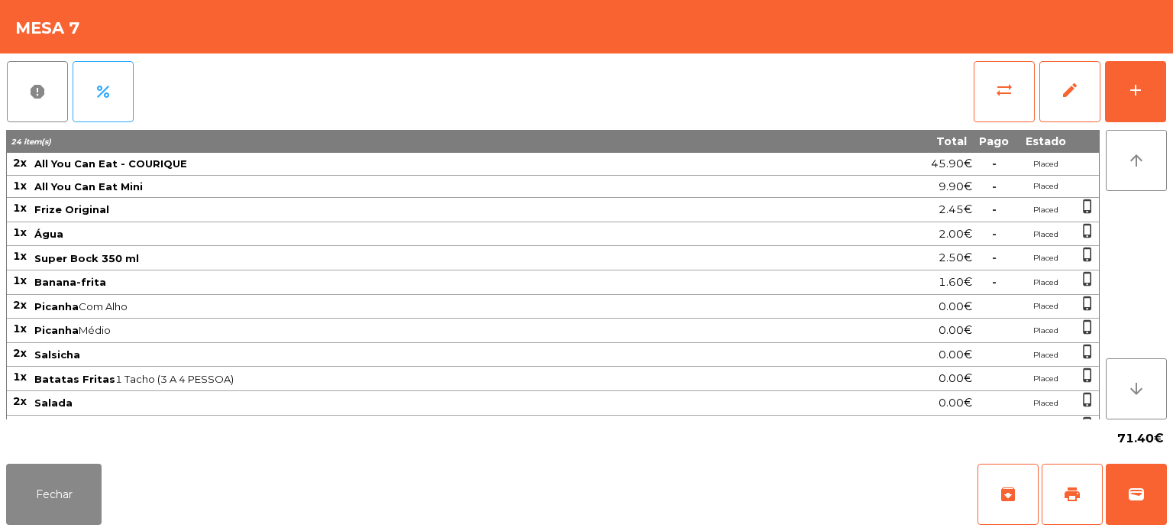
click at [675, 258] on span "Super Bock 350 ml" at bounding box center [424, 258] width 781 height 12
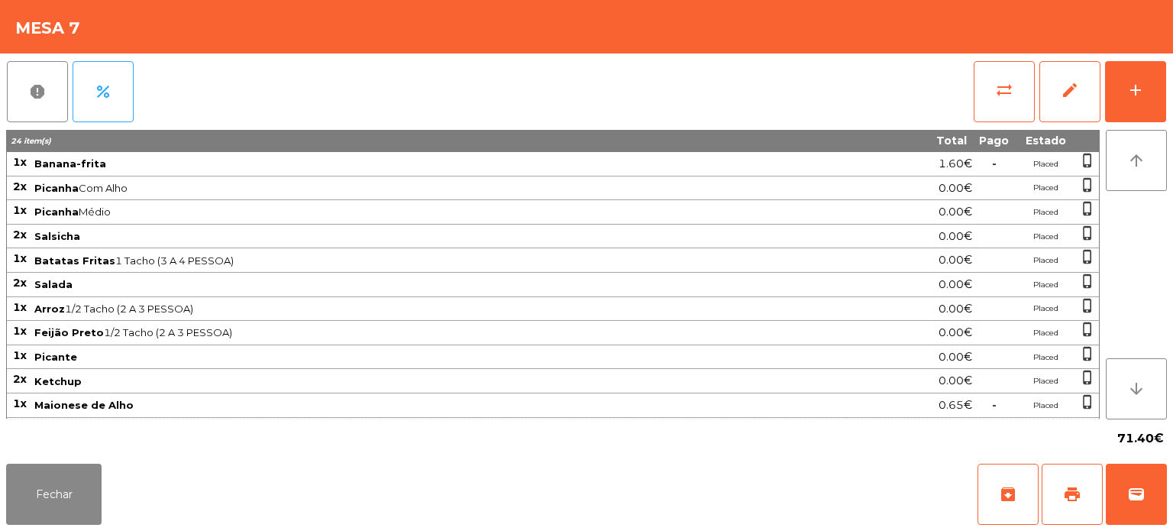
scroll to position [180, 0]
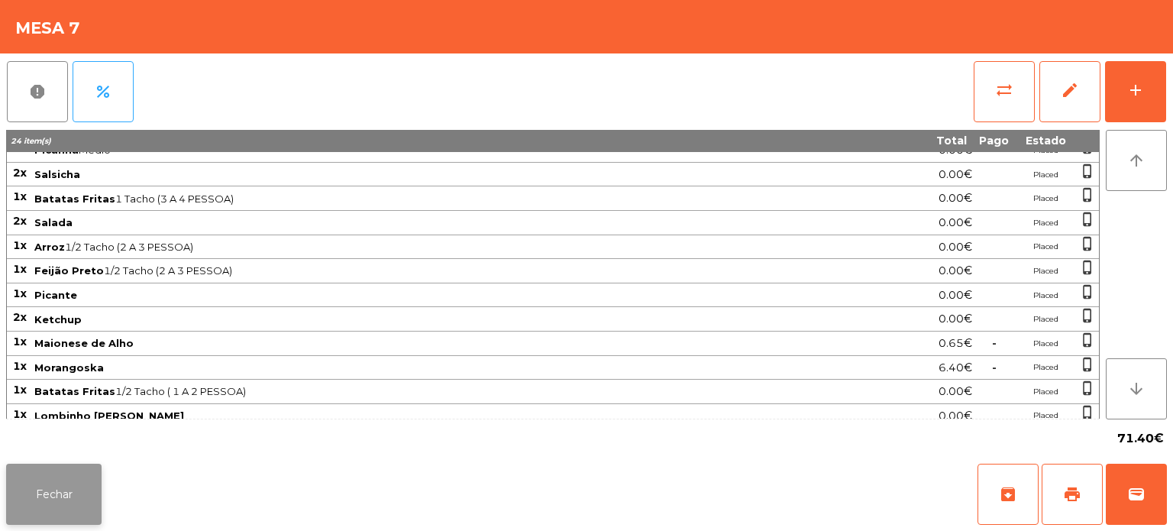
click at [75, 491] on button "Fechar" at bounding box center [53, 494] width 95 height 61
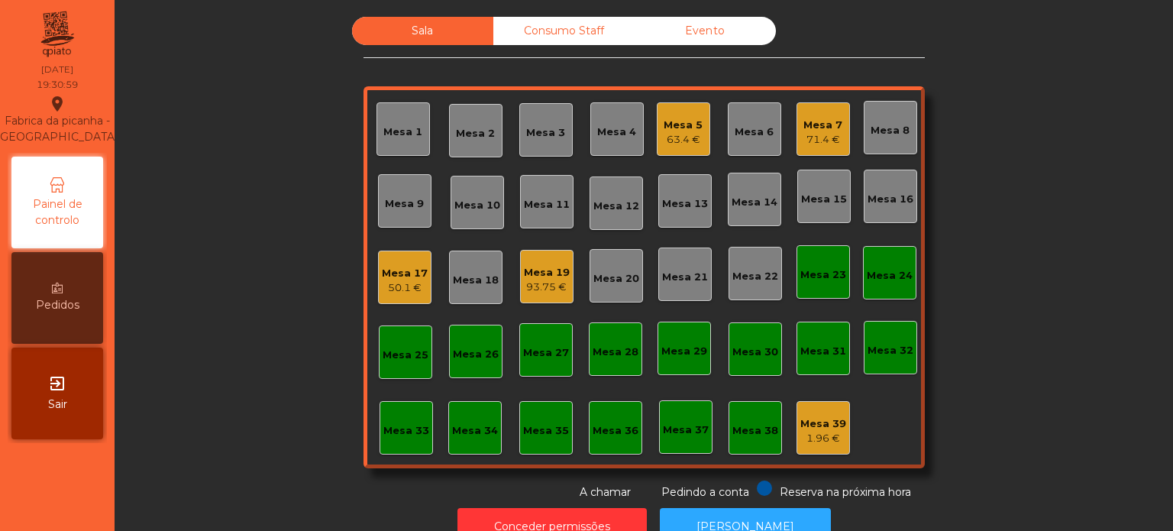
click at [674, 129] on div "Mesa 5" at bounding box center [683, 125] width 39 height 15
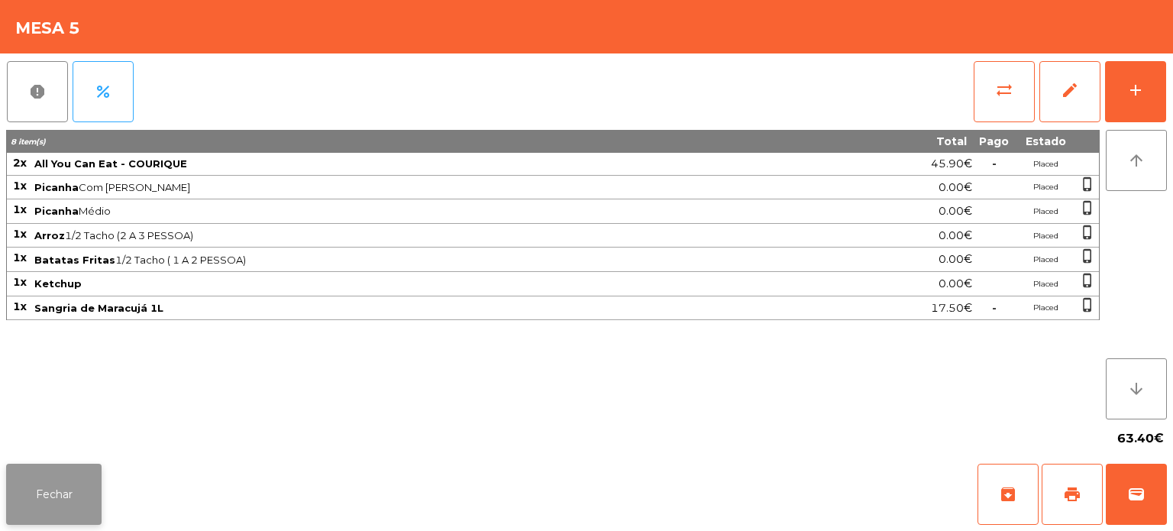
click at [37, 498] on button "Fechar" at bounding box center [53, 494] width 95 height 61
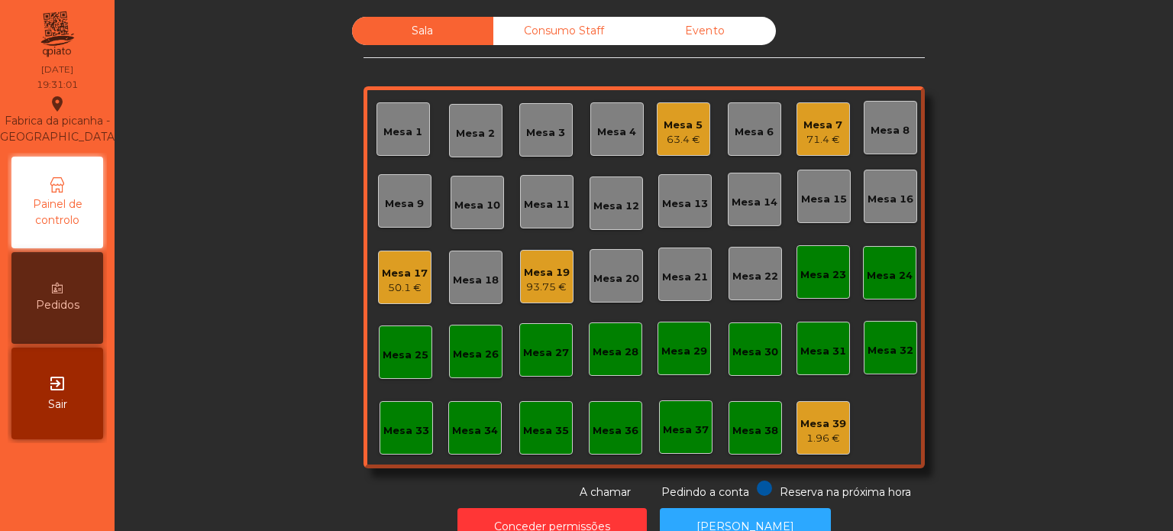
click at [826, 422] on div "Mesa 39" at bounding box center [823, 423] width 46 height 15
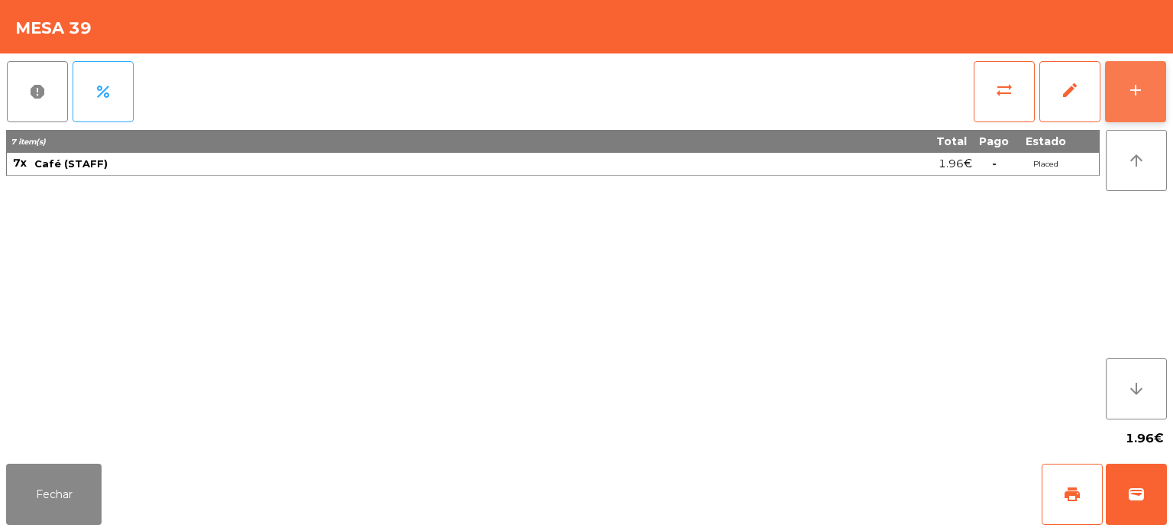
click at [1157, 71] on button "add" at bounding box center [1135, 91] width 61 height 61
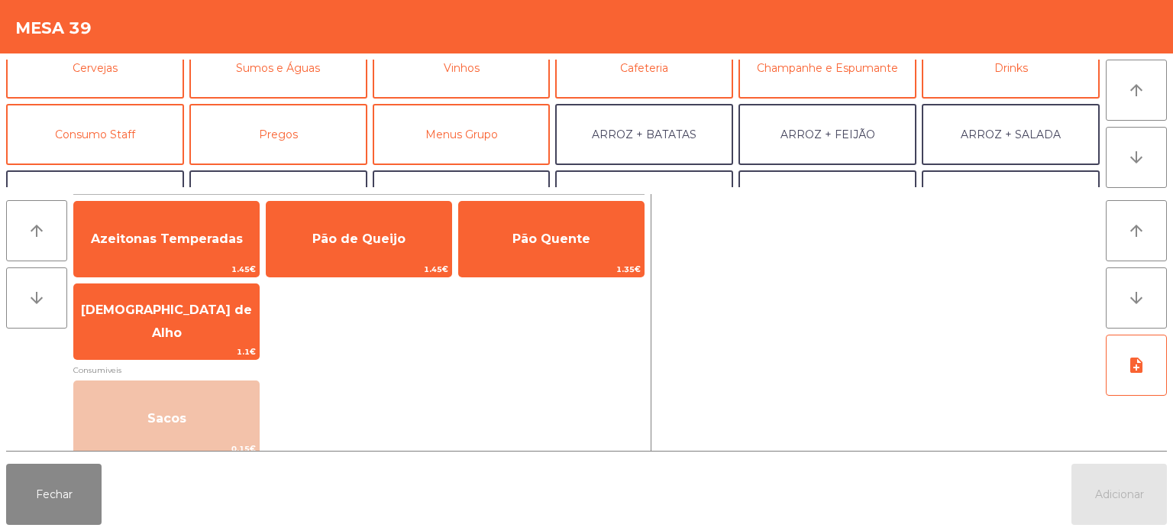
scroll to position [102, 0]
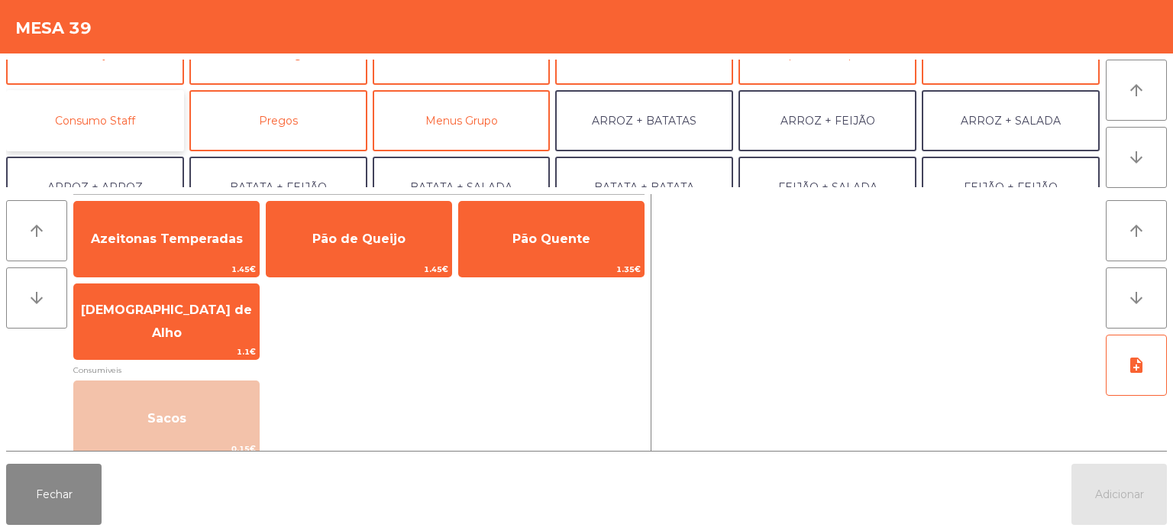
click at [93, 132] on button "Consumo Staff" at bounding box center [95, 120] width 178 height 61
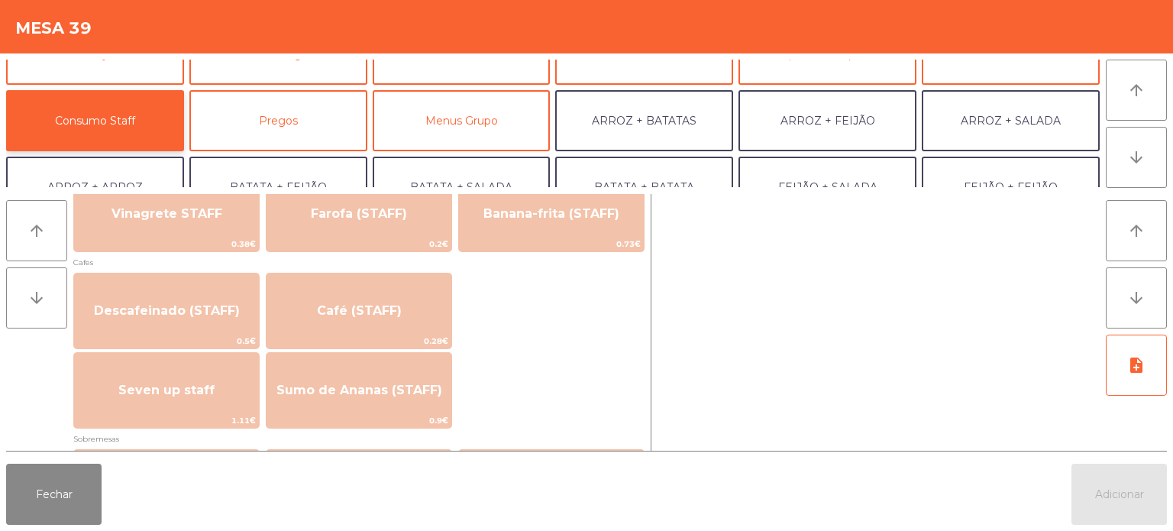
scroll to position [844, 0]
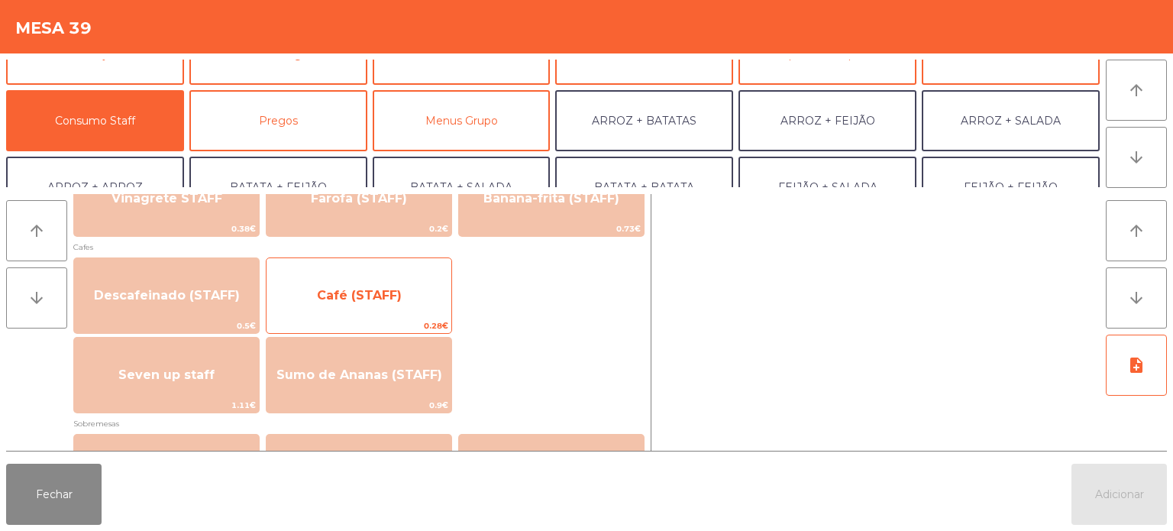
click at [385, 296] on span "Café (STAFF)" at bounding box center [359, 295] width 85 height 15
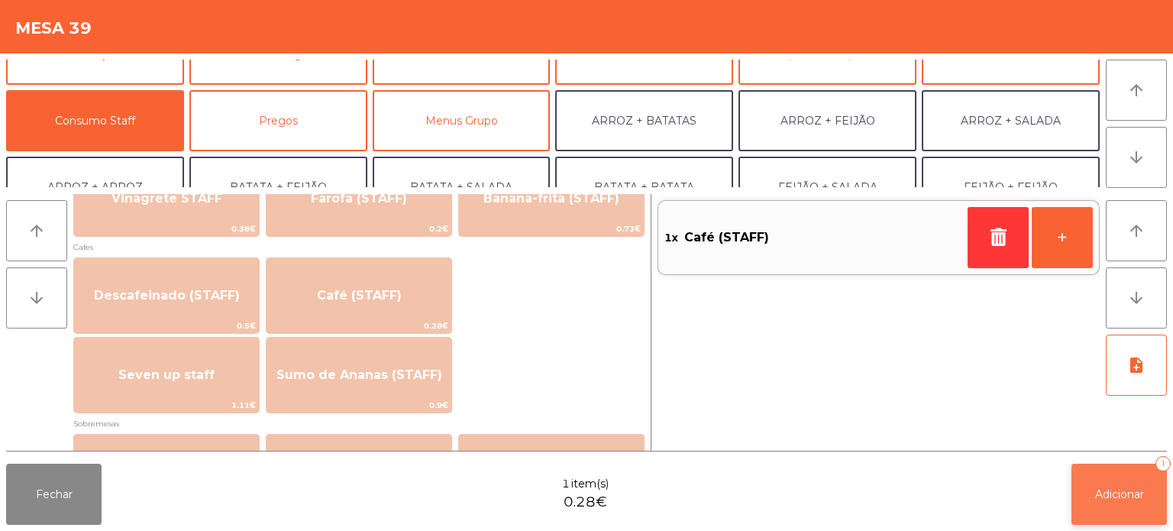
click at [1084, 477] on button "Adicionar 1" at bounding box center [1119, 494] width 95 height 61
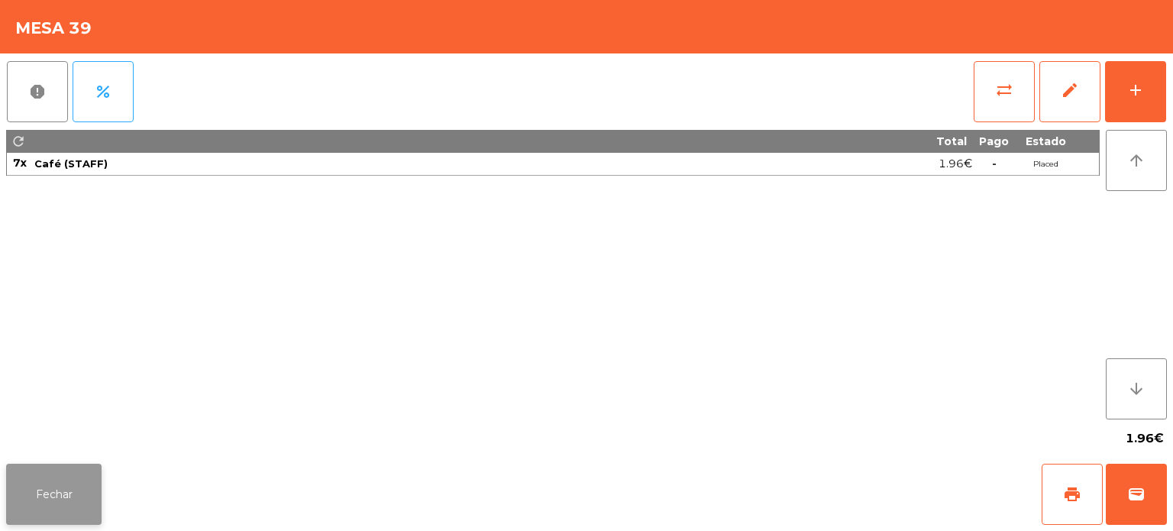
click at [67, 474] on button "Fechar" at bounding box center [53, 494] width 95 height 61
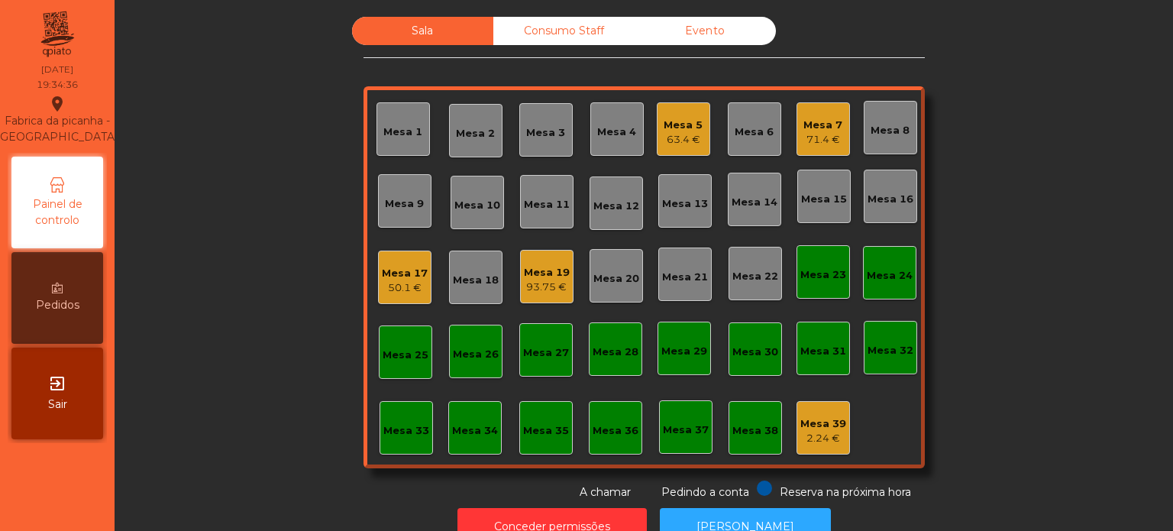
click at [590, 104] on div "Mesa 4" at bounding box center [616, 128] width 53 height 53
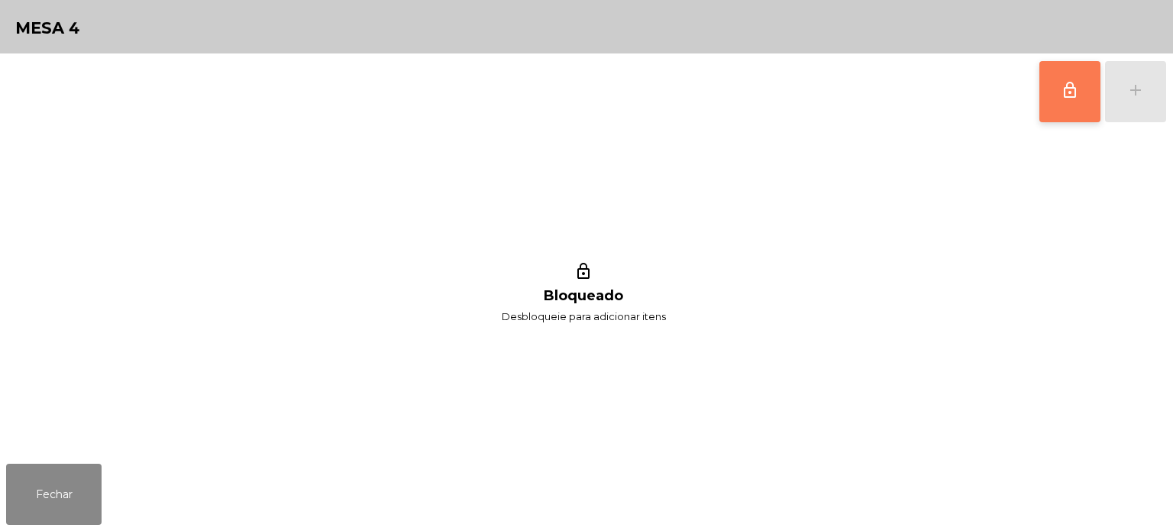
click at [1047, 82] on button "lock_outline" at bounding box center [1069, 91] width 61 height 61
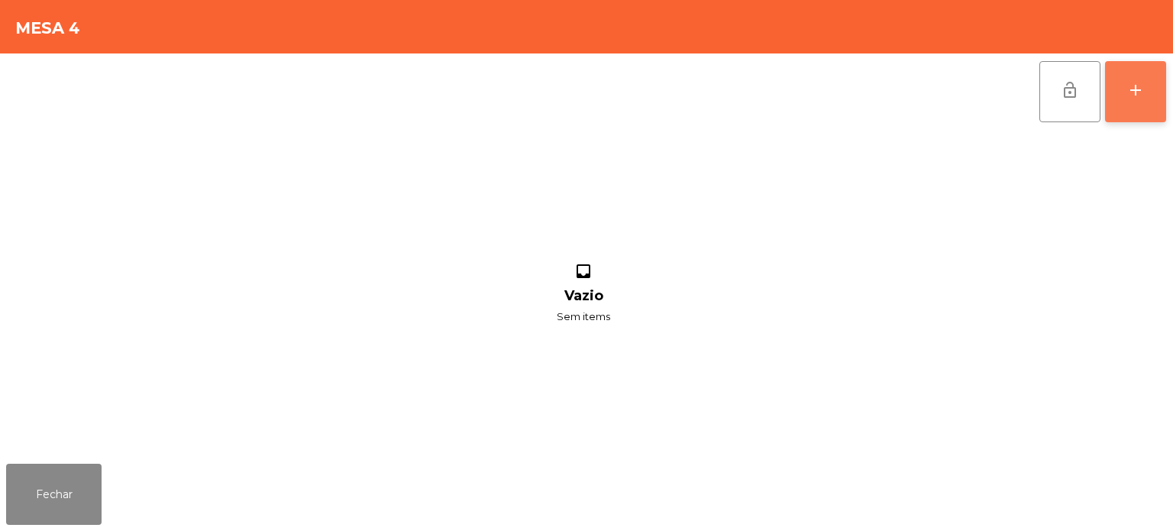
click at [1133, 85] on div "add" at bounding box center [1135, 90] width 18 height 18
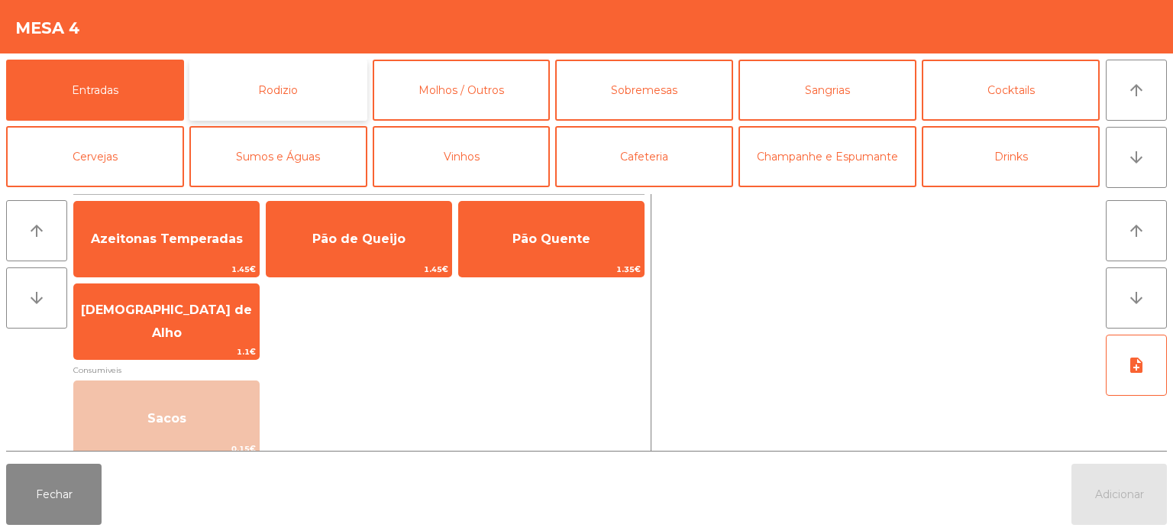
click at [321, 102] on button "Rodizio" at bounding box center [278, 90] width 178 height 61
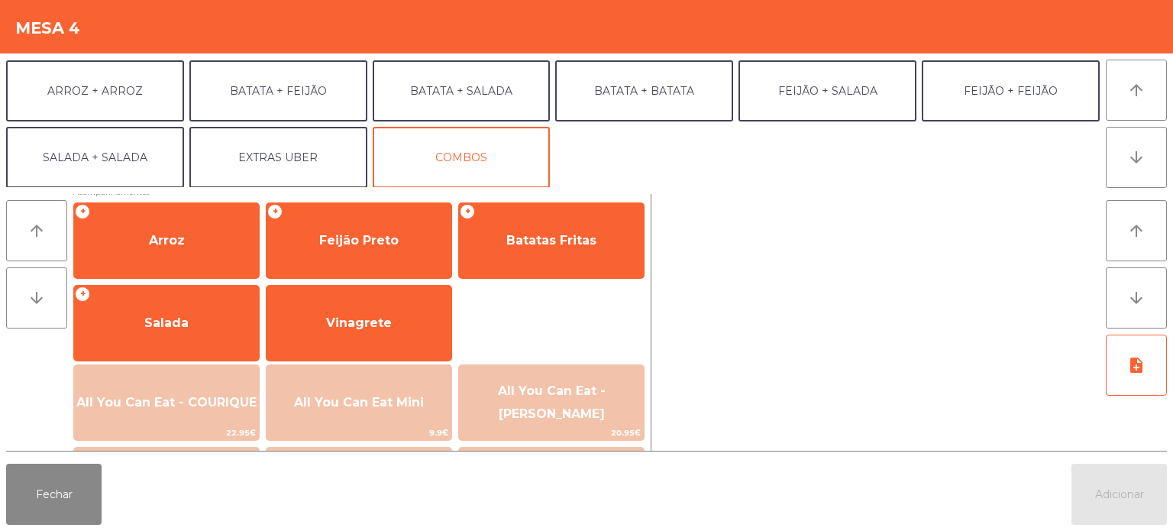
scroll to position [273, 0]
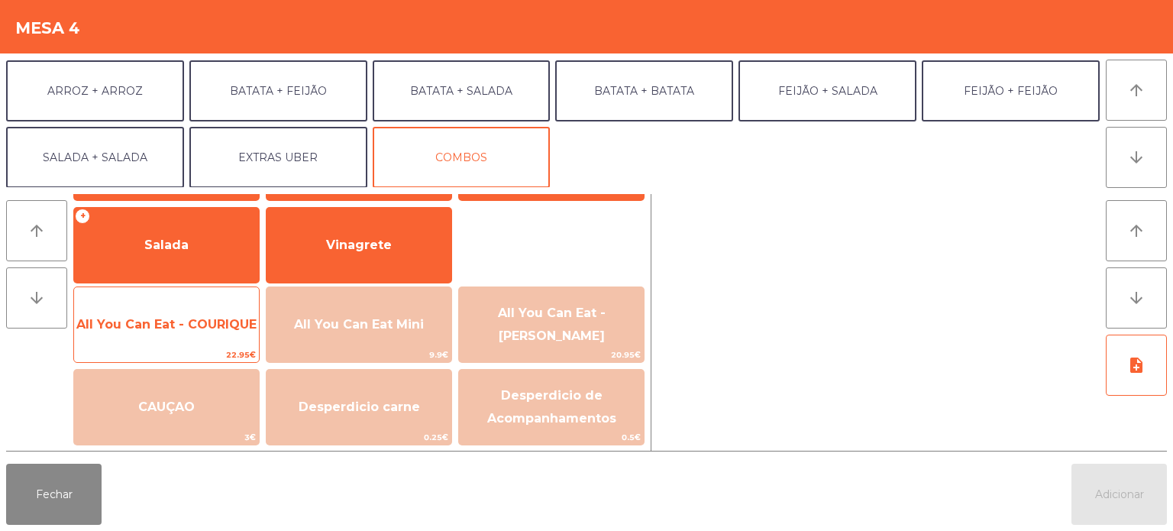
click at [202, 324] on span "All You Can Eat - COURIQUE" at bounding box center [166, 324] width 180 height 15
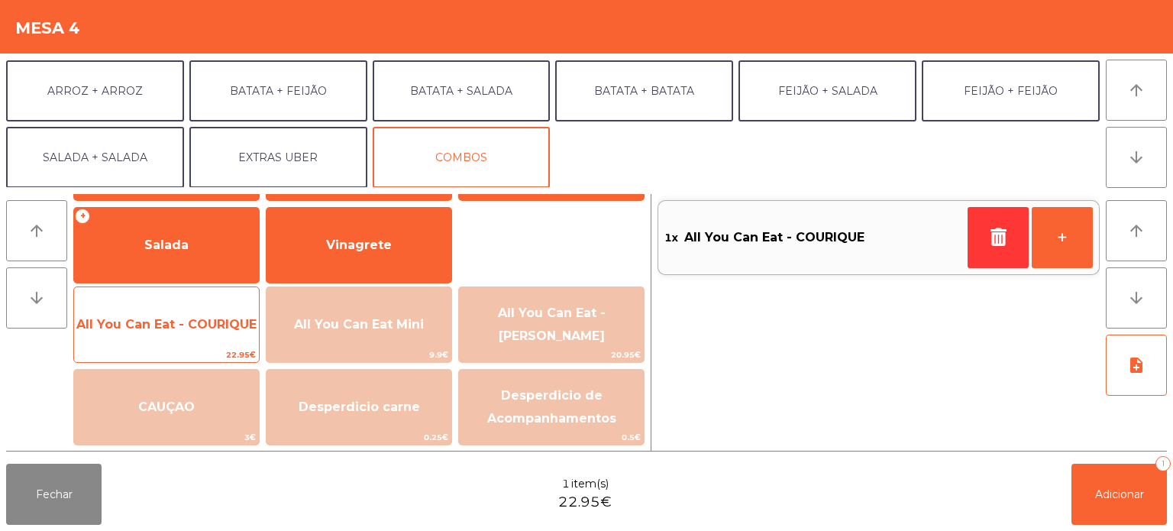
click at [201, 317] on span "All You Can Eat - COURIQUE" at bounding box center [166, 324] width 180 height 15
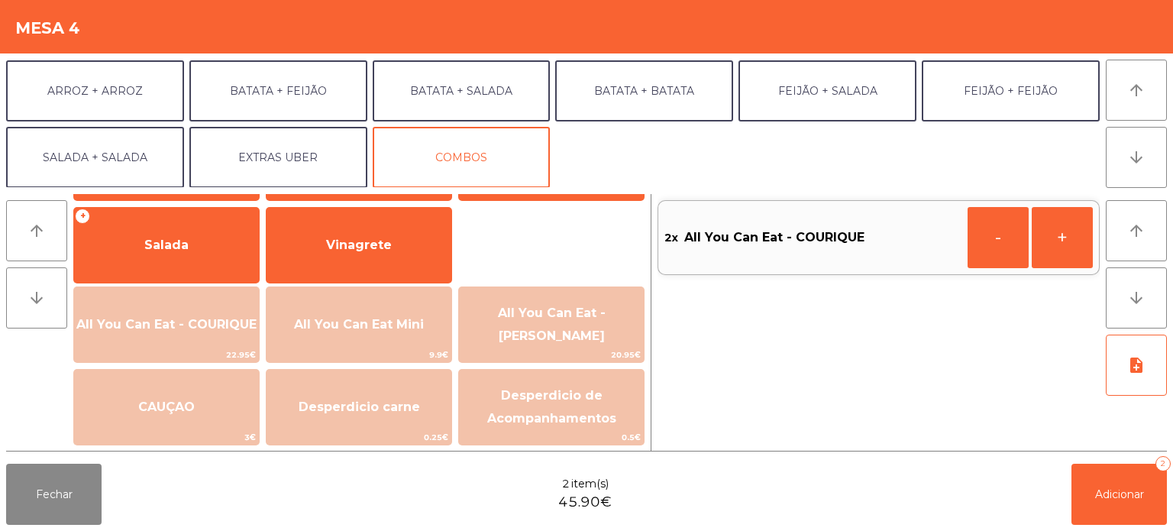
click at [1172, 522] on div "Fechar 2 item(s) 45.90€ Adicionar 2" at bounding box center [586, 493] width 1173 height 73
click at [1117, 508] on button "Adicionar 2" at bounding box center [1119, 494] width 95 height 61
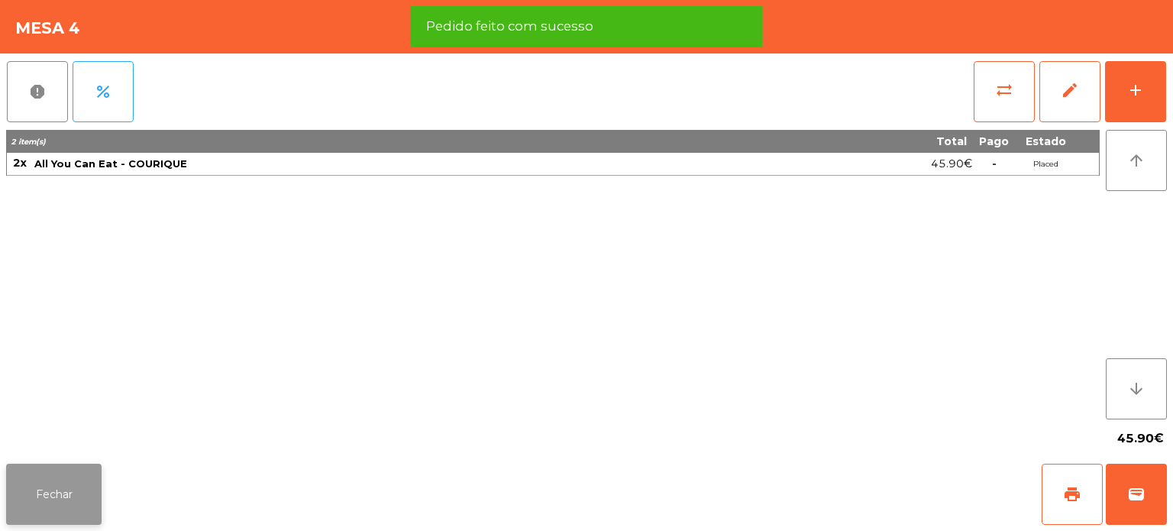
click at [90, 484] on button "Fechar" at bounding box center [53, 494] width 95 height 61
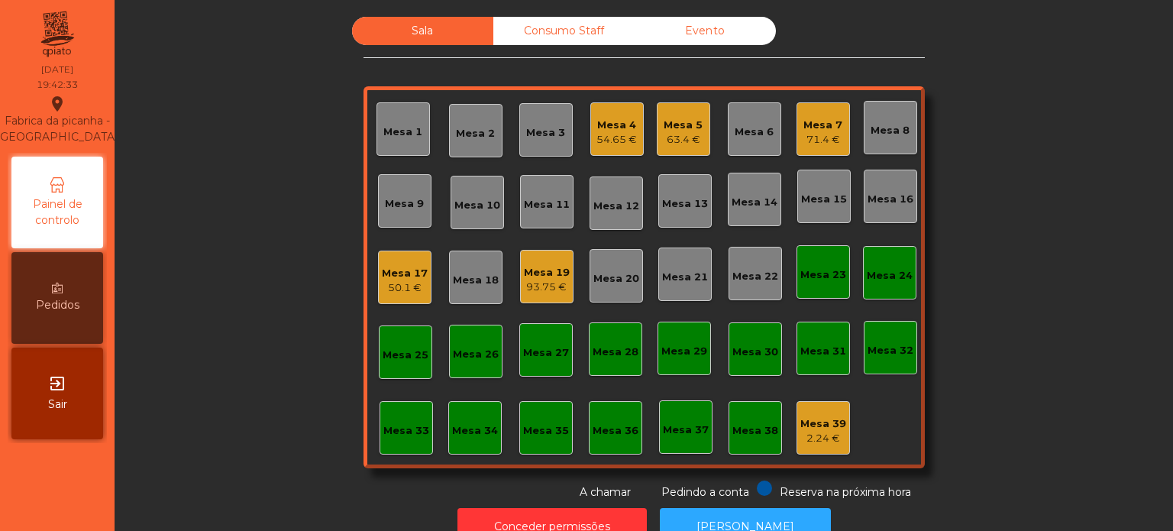
click at [679, 199] on div "Mesa 13" at bounding box center [685, 203] width 46 height 15
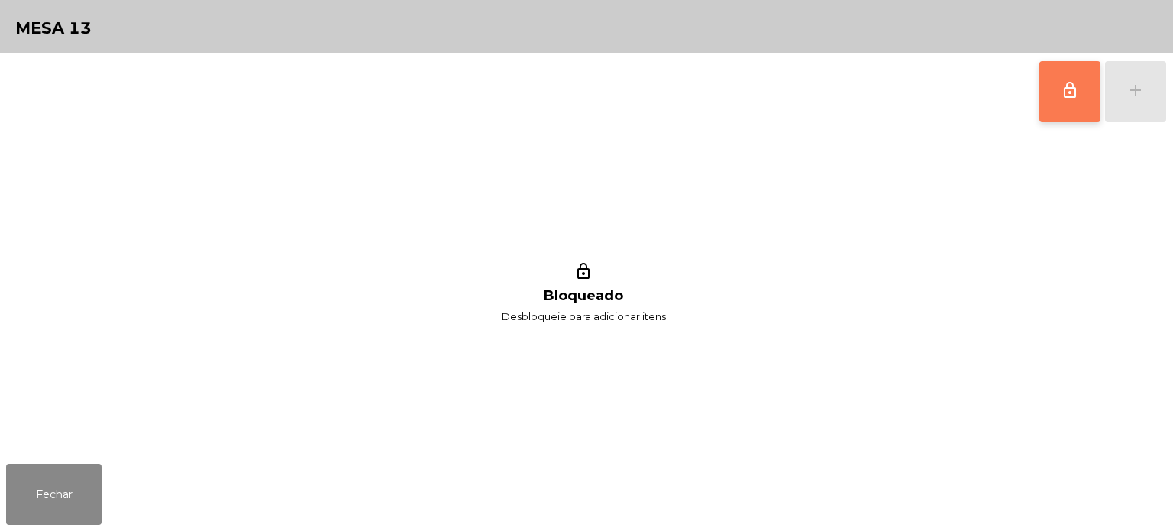
click at [1066, 92] on span "lock_outline" at bounding box center [1070, 90] width 18 height 18
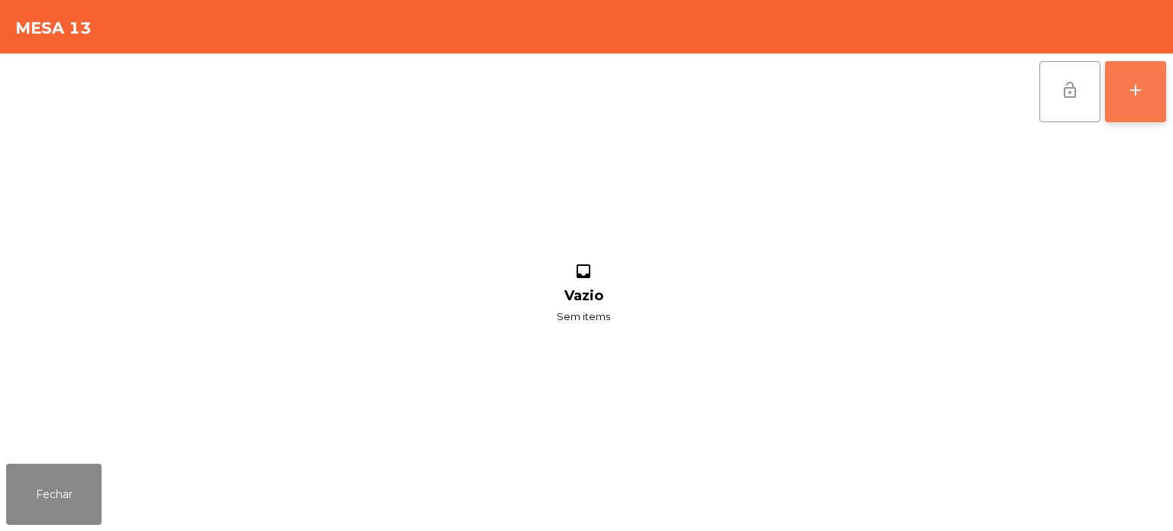
click at [1127, 90] on div "add" at bounding box center [1135, 90] width 18 height 18
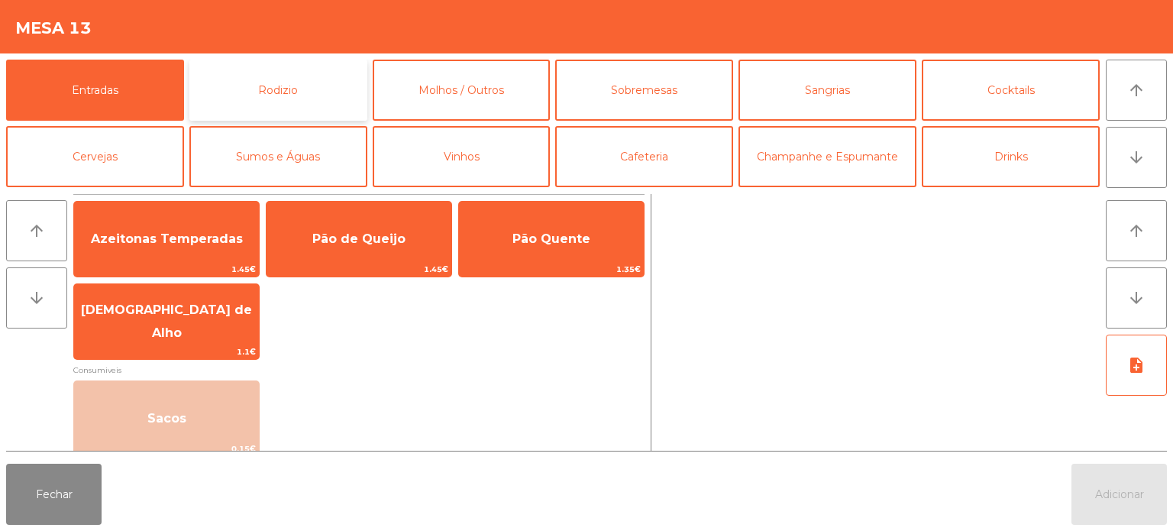
click at [273, 98] on button "Rodizio" at bounding box center [278, 90] width 178 height 61
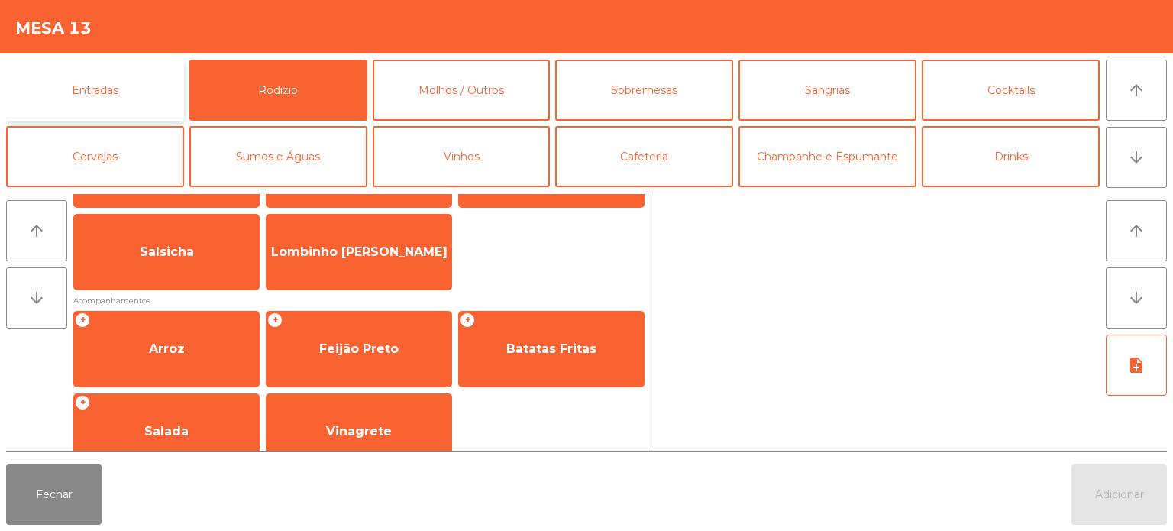
click at [147, 94] on button "Entradas" at bounding box center [95, 90] width 178 height 61
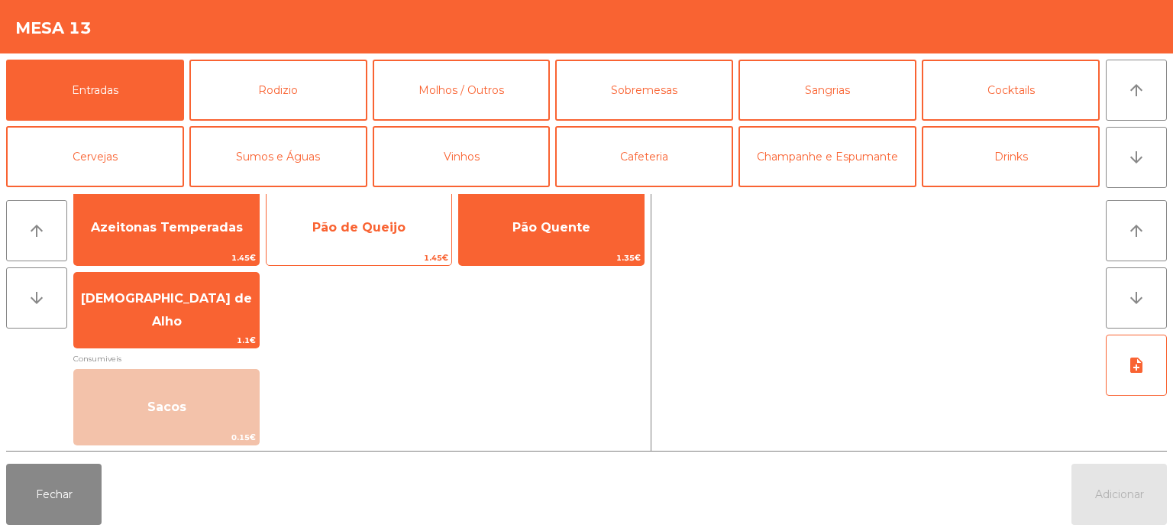
click at [422, 238] on span "Pão de Queijo" at bounding box center [359, 227] width 185 height 41
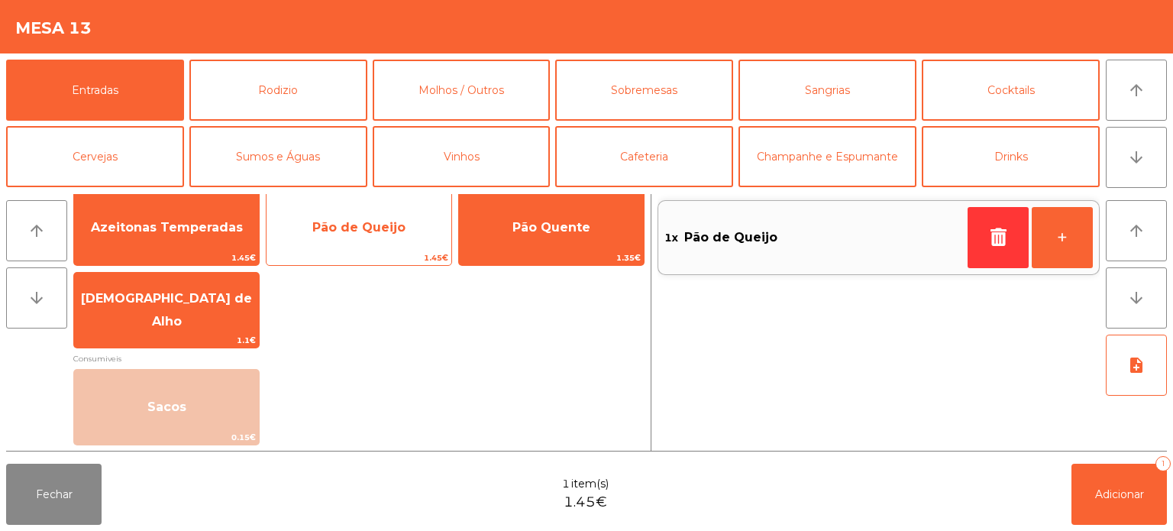
click at [409, 238] on span "Pão de Queijo" at bounding box center [359, 227] width 185 height 41
click at [412, 243] on span "Pão de Queijo" at bounding box center [359, 227] width 185 height 41
click at [396, 234] on span "Pão de Queijo" at bounding box center [358, 227] width 93 height 15
click at [385, 234] on span "Pão de Queijo" at bounding box center [358, 227] width 93 height 15
click at [374, 220] on span "Pão de Queijo" at bounding box center [358, 227] width 93 height 15
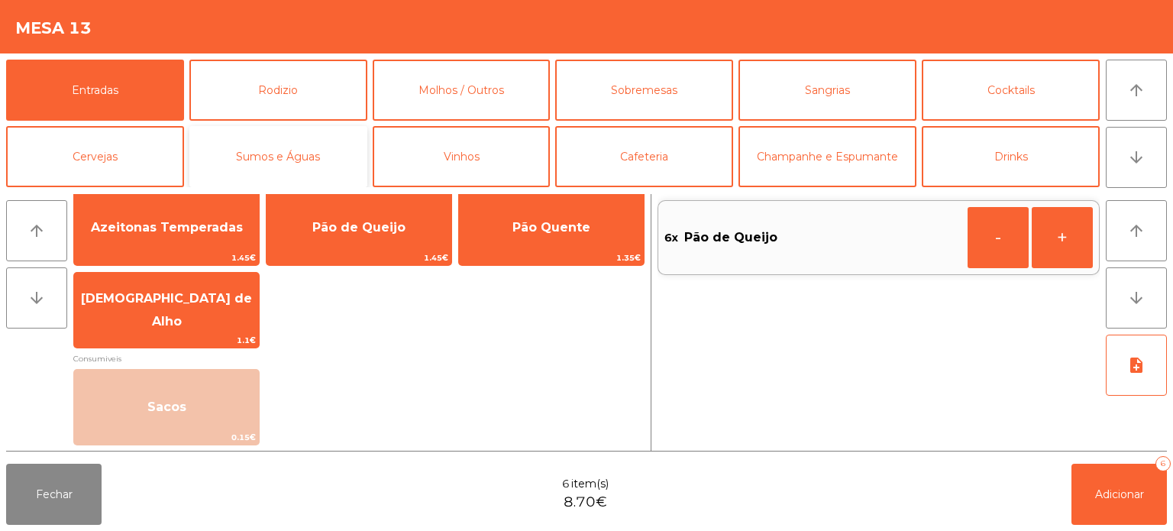
click at [305, 150] on button "Sumos e Águas" at bounding box center [278, 156] width 178 height 61
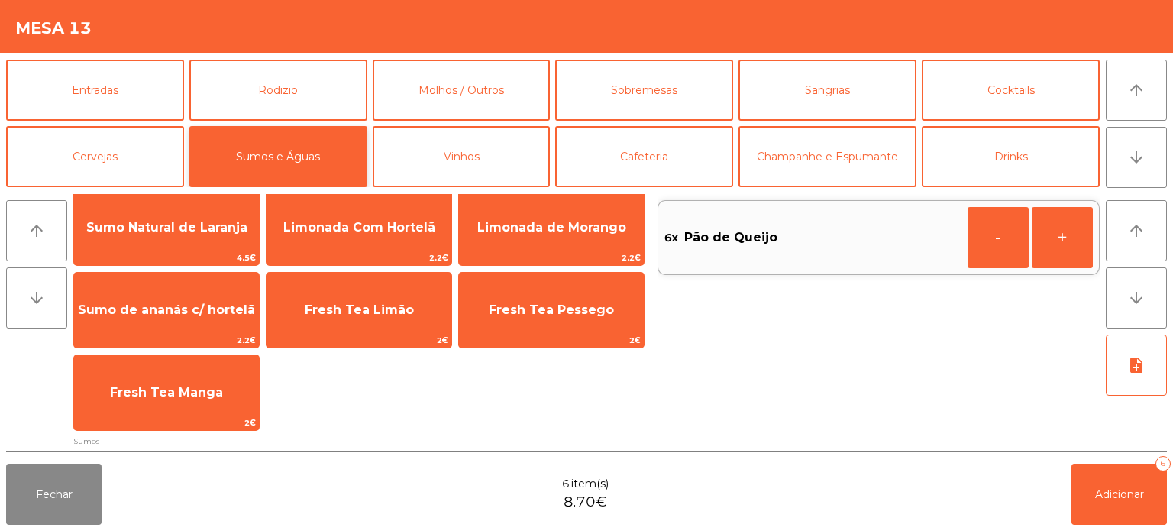
scroll to position [87, 0]
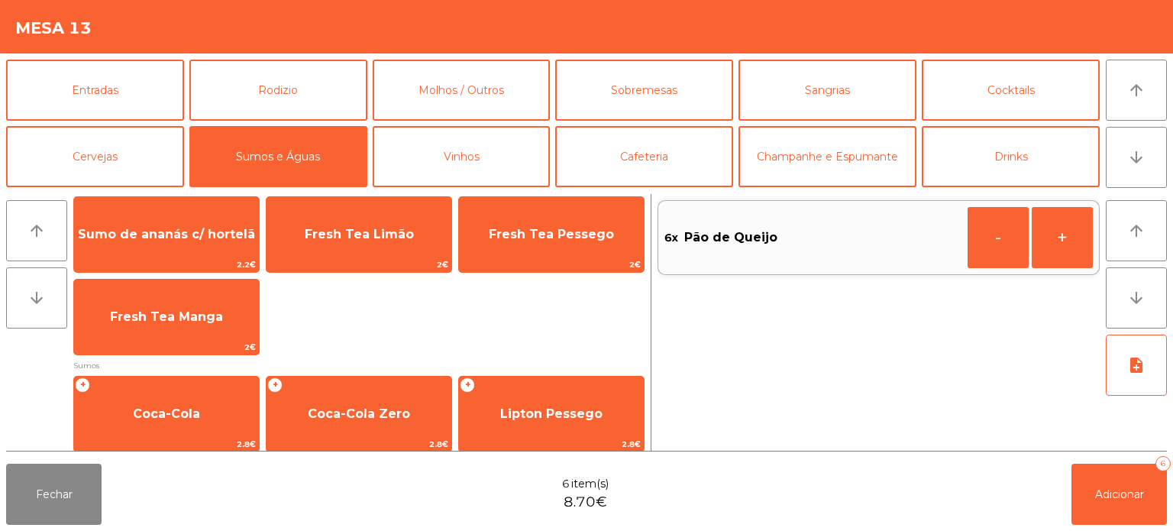
click at [421, 354] on div "Sumo Natural de Laranja 4.5€ Limonada Com Hortelã 2.2€ Limonada de Morango 2.2€…" at bounding box center [358, 234] width 571 height 241
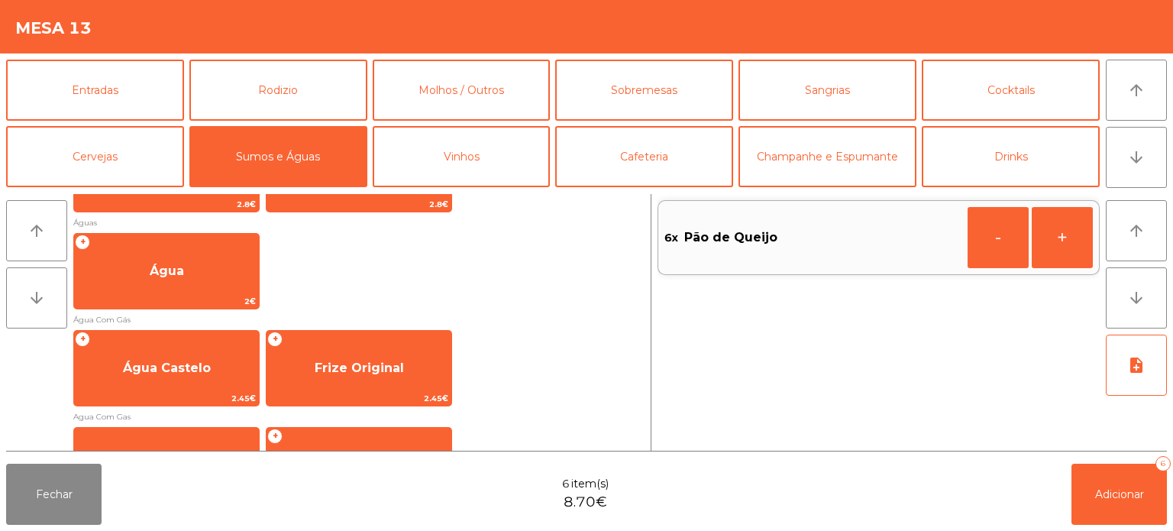
scroll to position [492, 0]
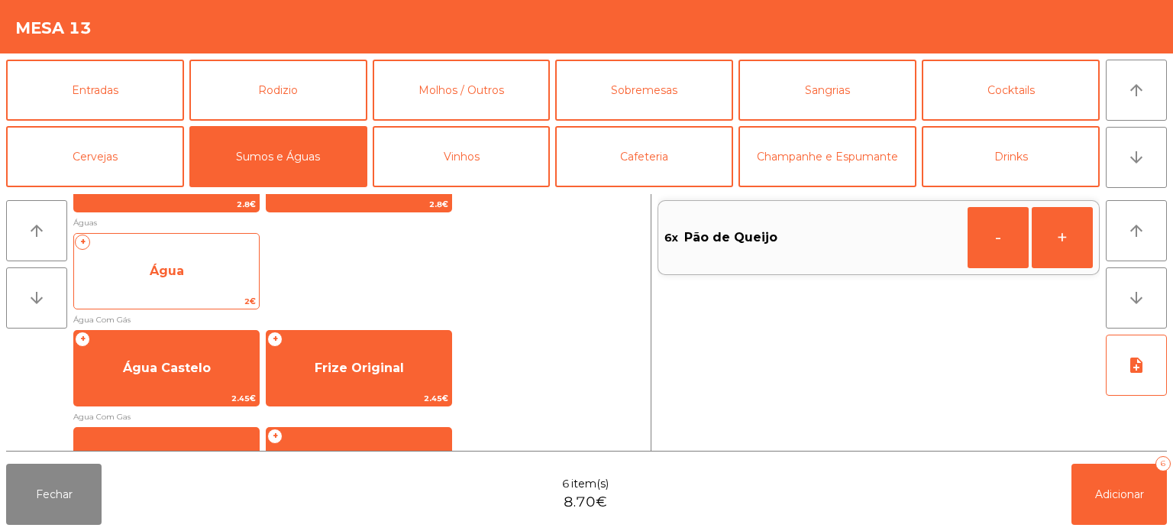
click at [199, 272] on span "Água" at bounding box center [166, 271] width 185 height 41
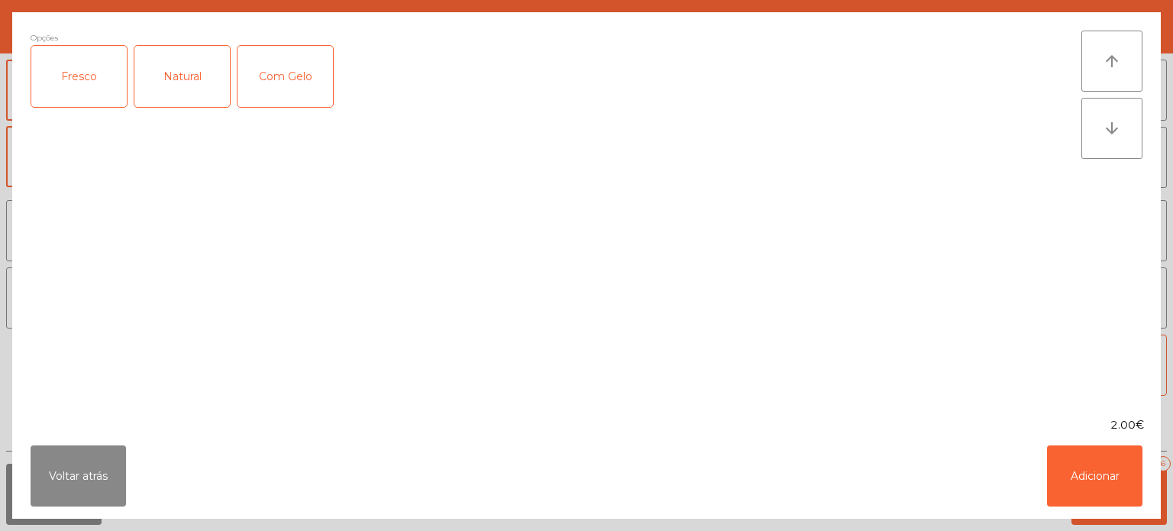
click at [169, 68] on div "Natural" at bounding box center [181, 76] width 95 height 61
click at [1074, 496] on button "Adicionar" at bounding box center [1094, 475] width 95 height 61
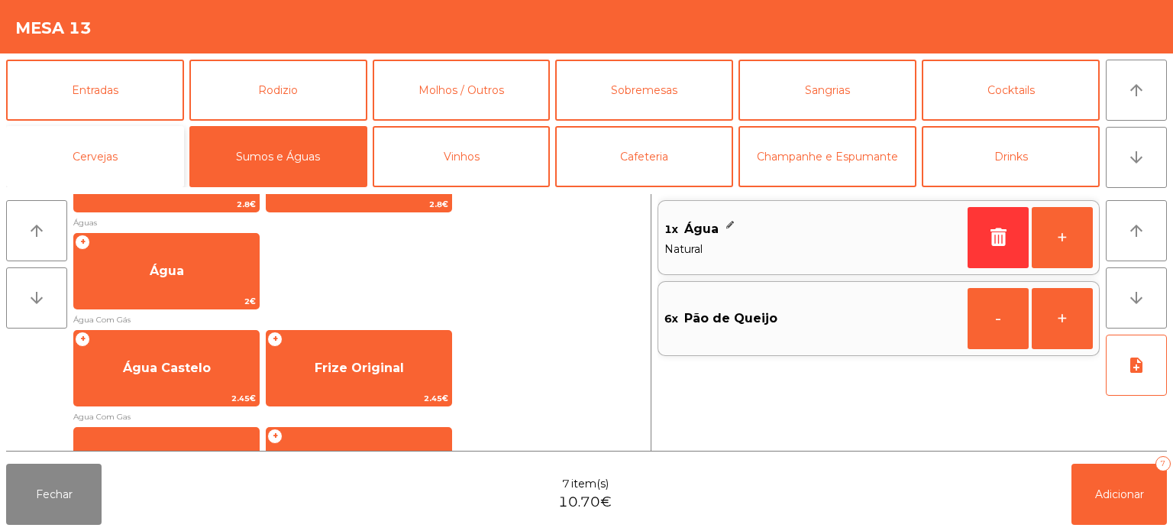
click at [111, 162] on button "Cervejas" at bounding box center [95, 156] width 178 height 61
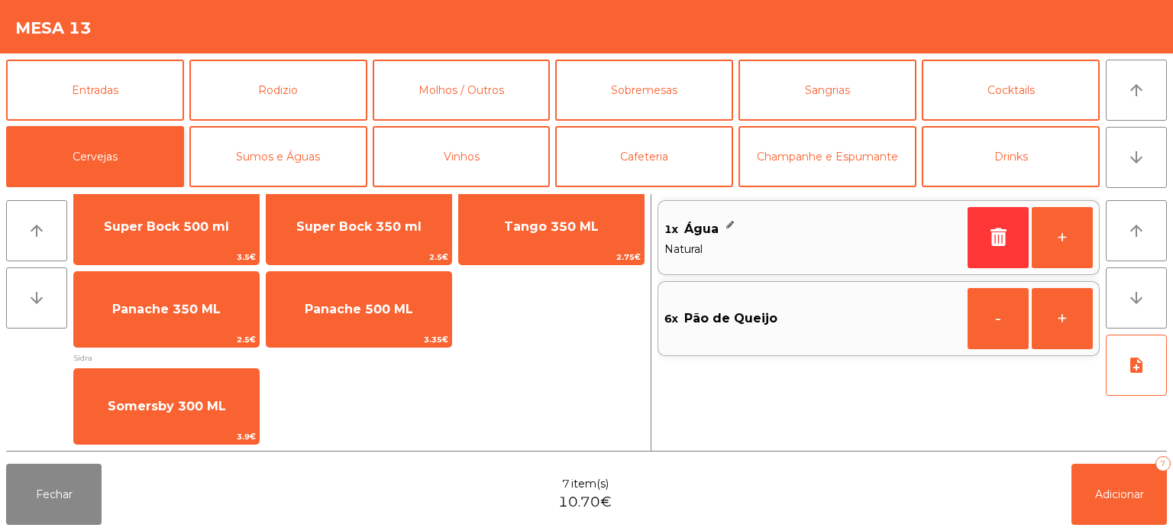
scroll to position [29, 0]
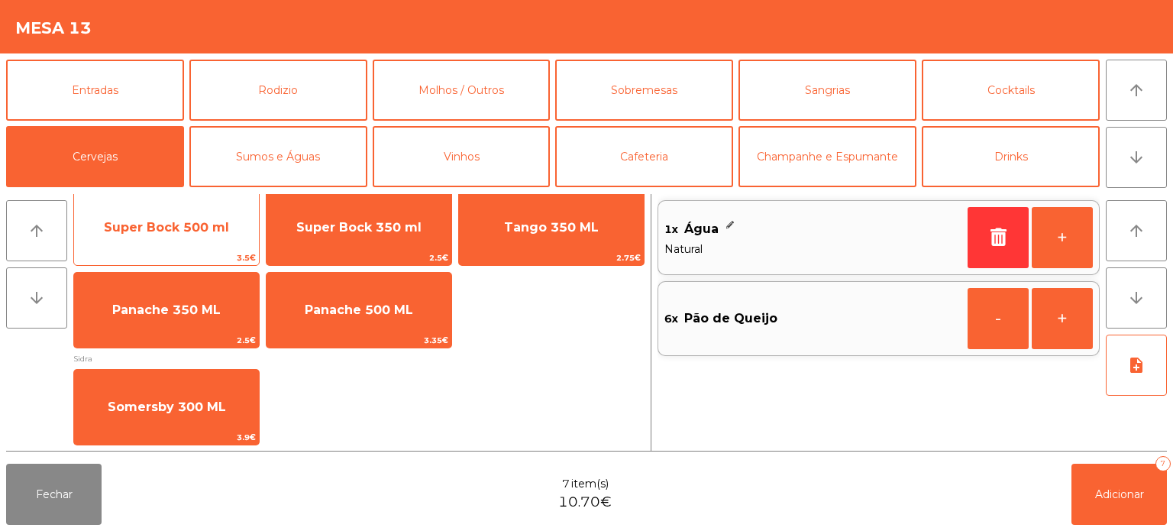
click at [183, 217] on span "Super Bock 500 ml" at bounding box center [166, 227] width 185 height 41
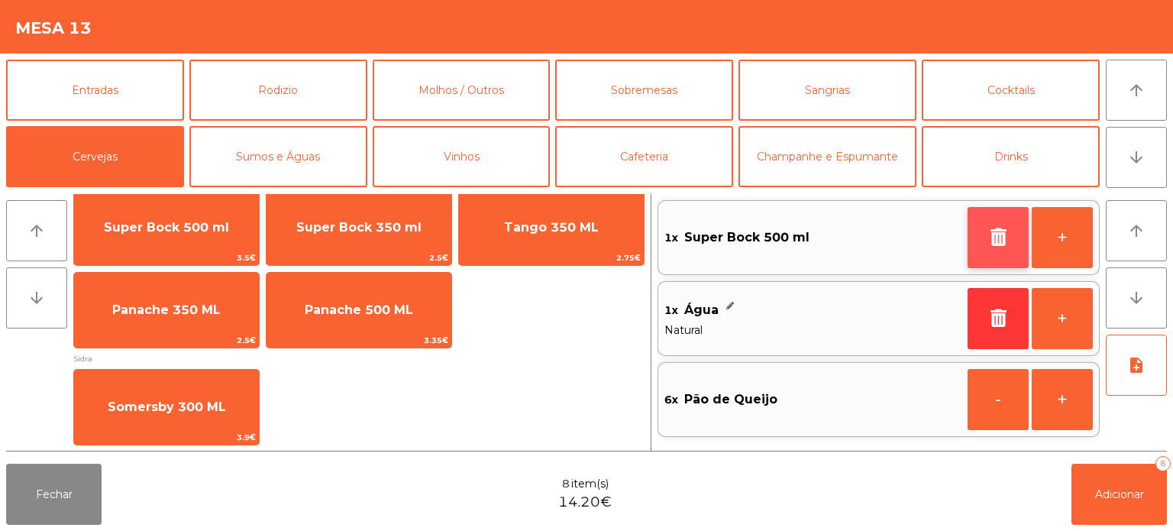
click at [971, 234] on button "button" at bounding box center [998, 237] width 61 height 61
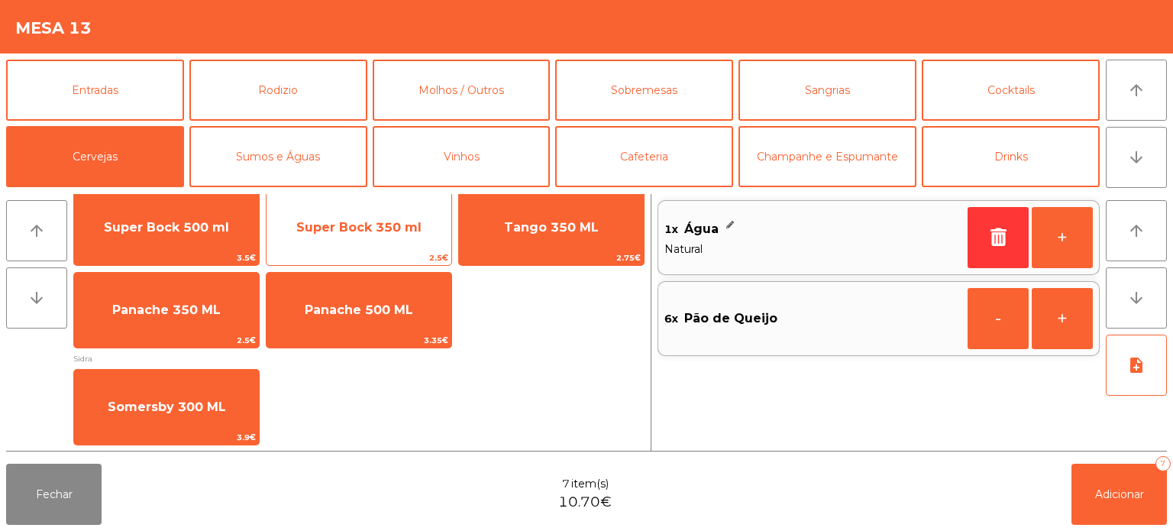
click at [354, 205] on div "Super Bock 350 ml 2.5€" at bounding box center [359, 227] width 186 height 76
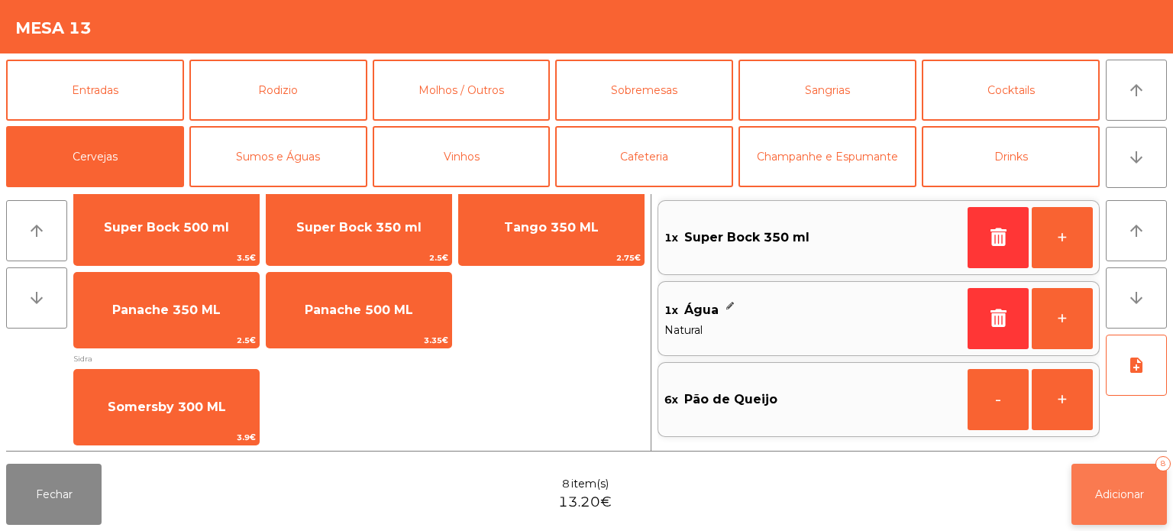
click at [1130, 469] on button "Adicionar 8" at bounding box center [1119, 494] width 95 height 61
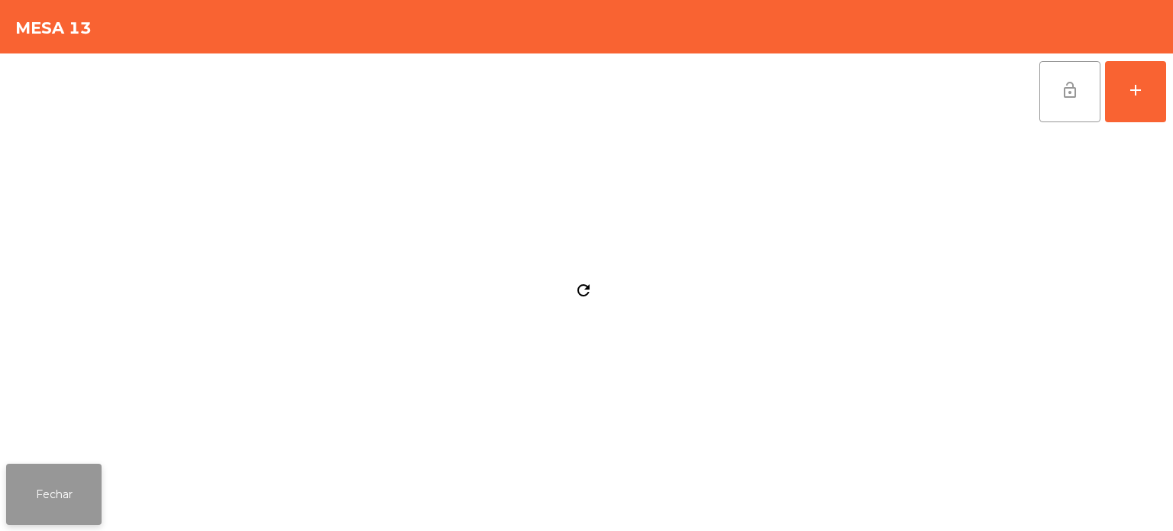
click at [86, 469] on button "Fechar" at bounding box center [53, 494] width 95 height 61
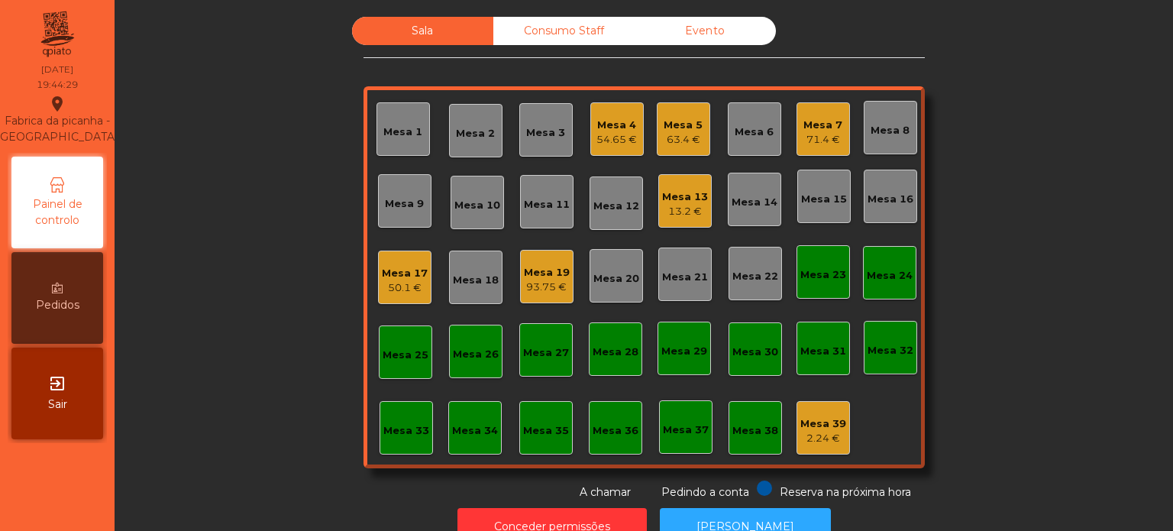
click at [410, 273] on div "Mesa 17" at bounding box center [405, 273] width 46 height 15
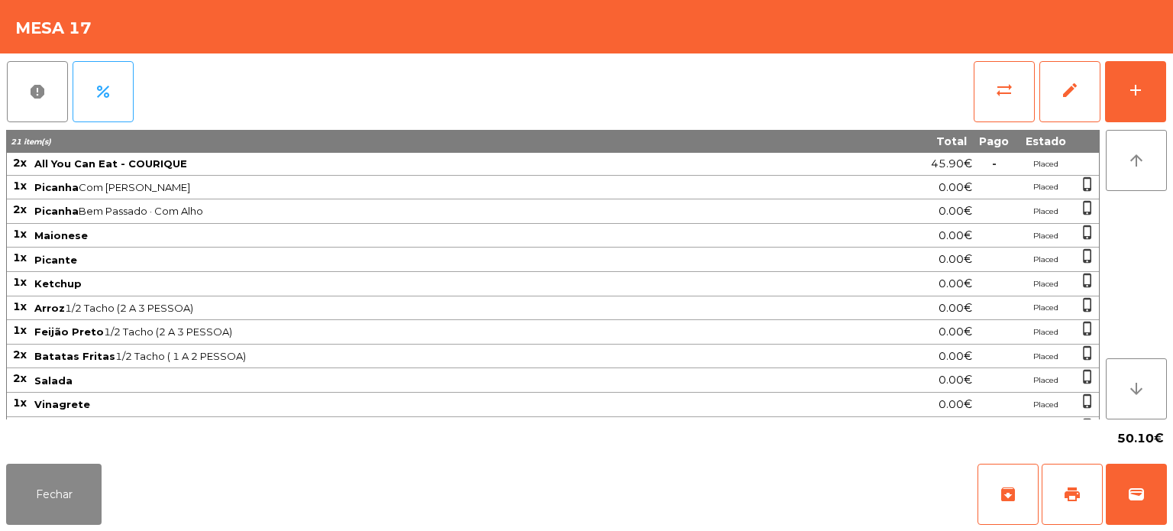
scroll to position [110, 0]
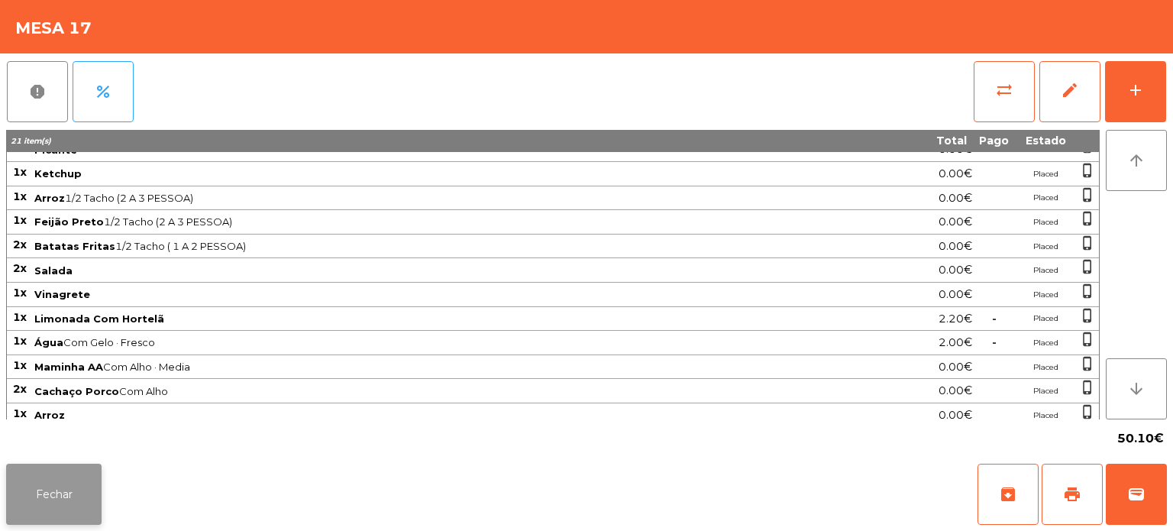
click at [42, 476] on button "Fechar" at bounding box center [53, 494] width 95 height 61
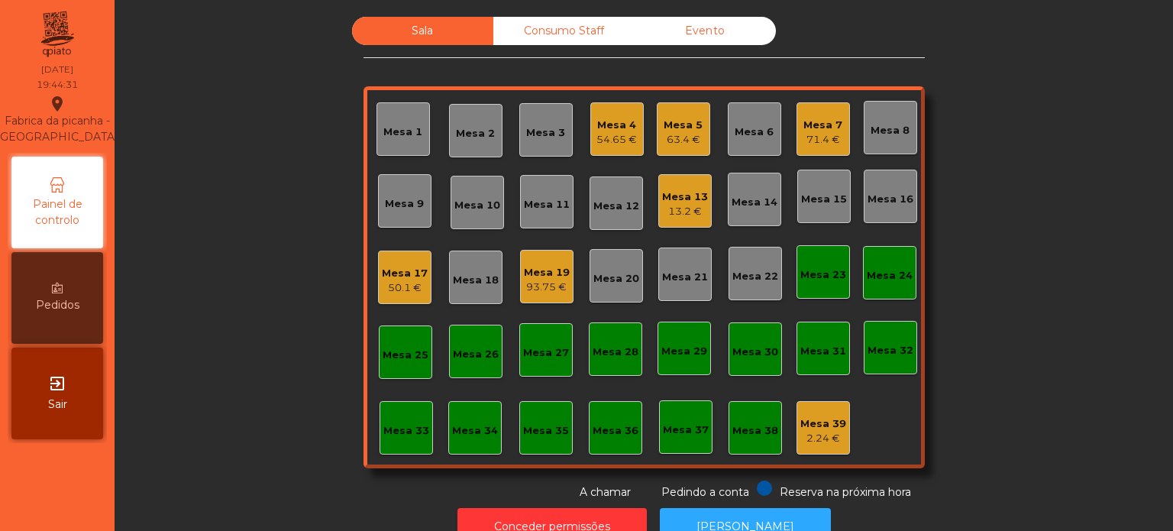
click at [559, 280] on div "93.75 €" at bounding box center [547, 287] width 46 height 15
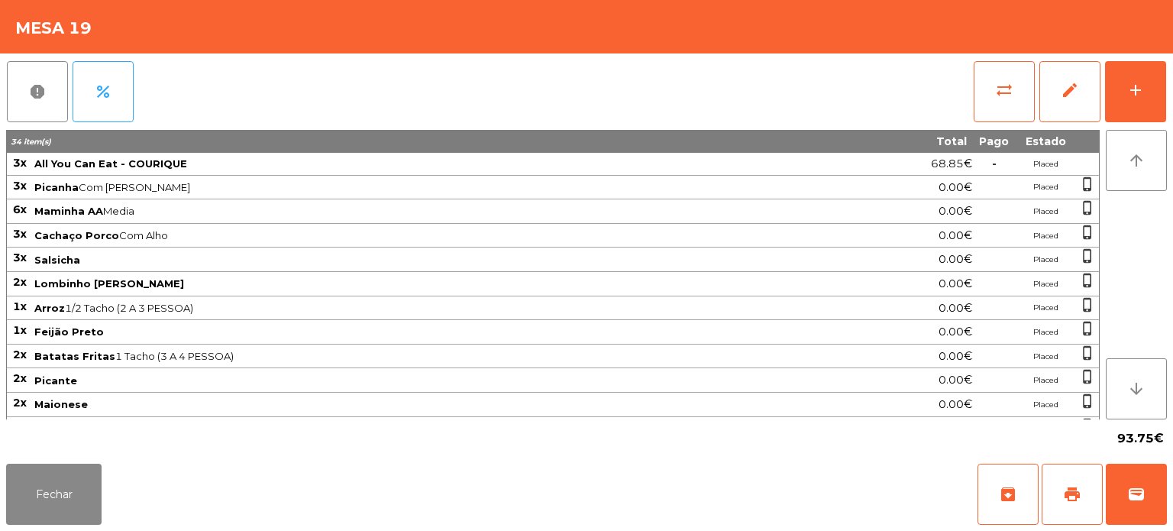
scroll to position [63, 0]
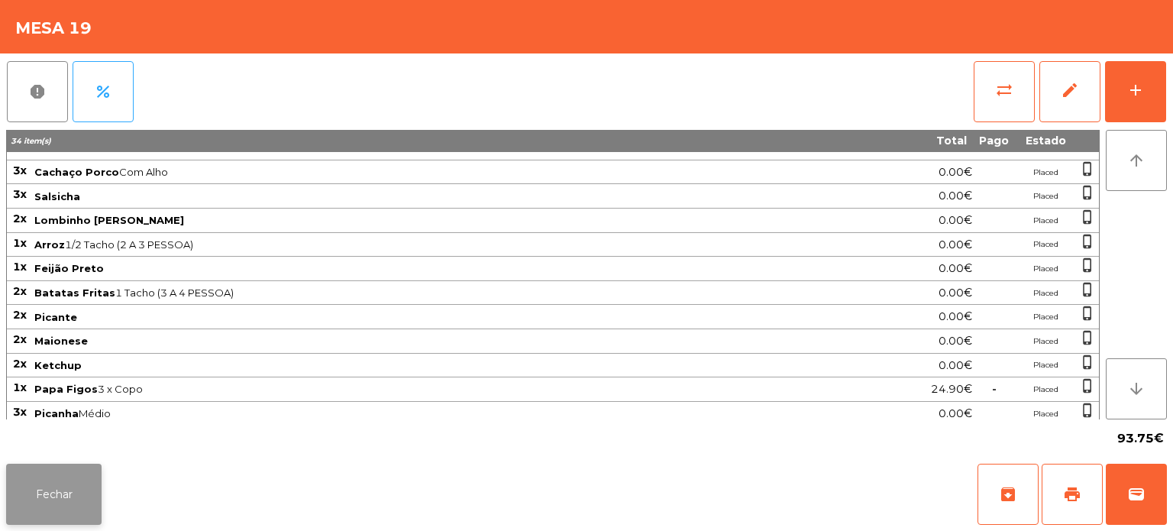
click at [43, 480] on button "Fechar" at bounding box center [53, 494] width 95 height 61
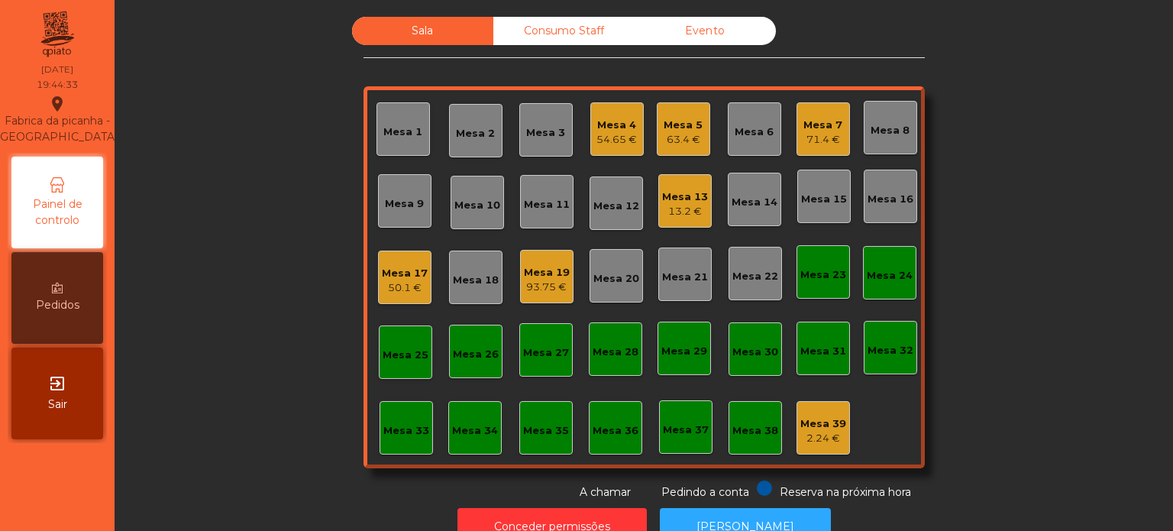
click at [668, 205] on div "13.2 €" at bounding box center [685, 211] width 46 height 15
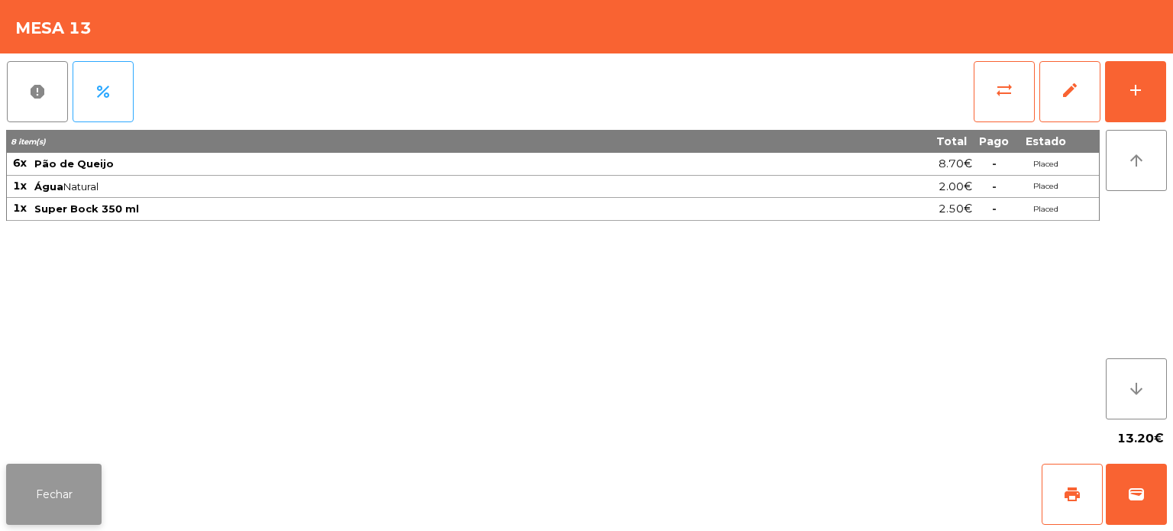
click at [64, 498] on button "Fechar" at bounding box center [53, 494] width 95 height 61
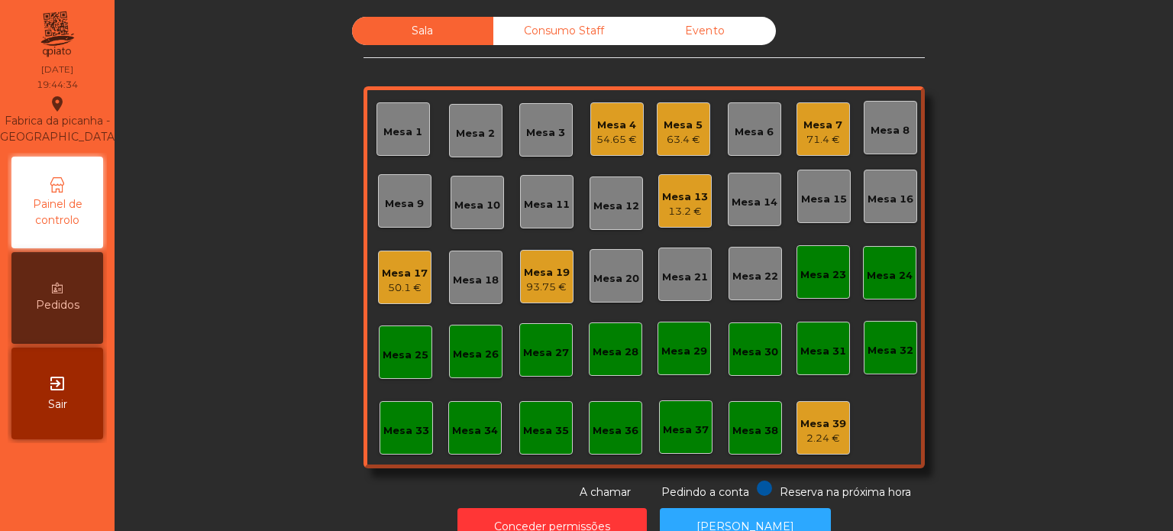
click at [671, 197] on div "Mesa 13" at bounding box center [685, 196] width 46 height 15
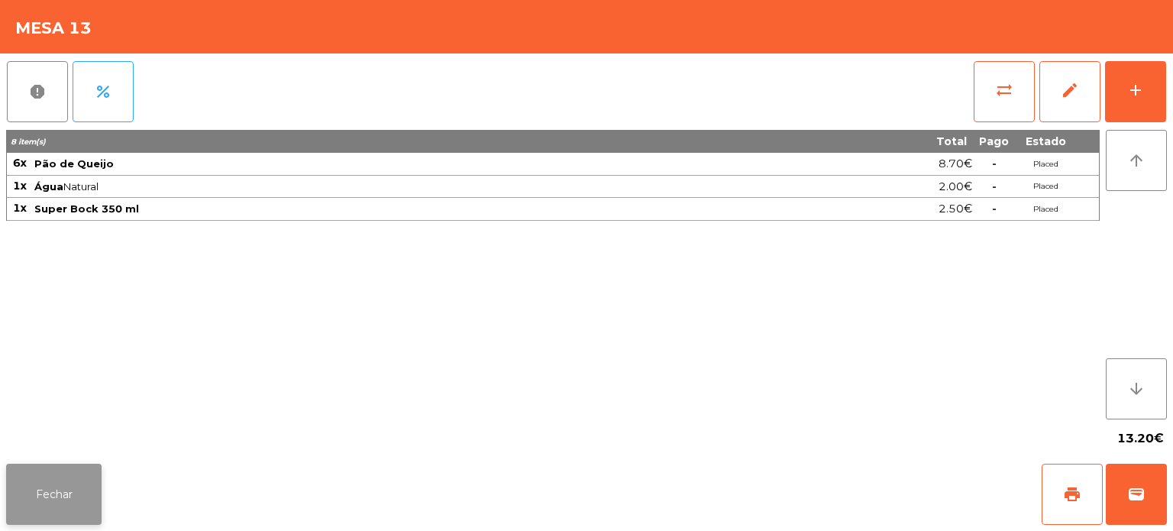
click at [81, 496] on button "Fechar" at bounding box center [53, 494] width 95 height 61
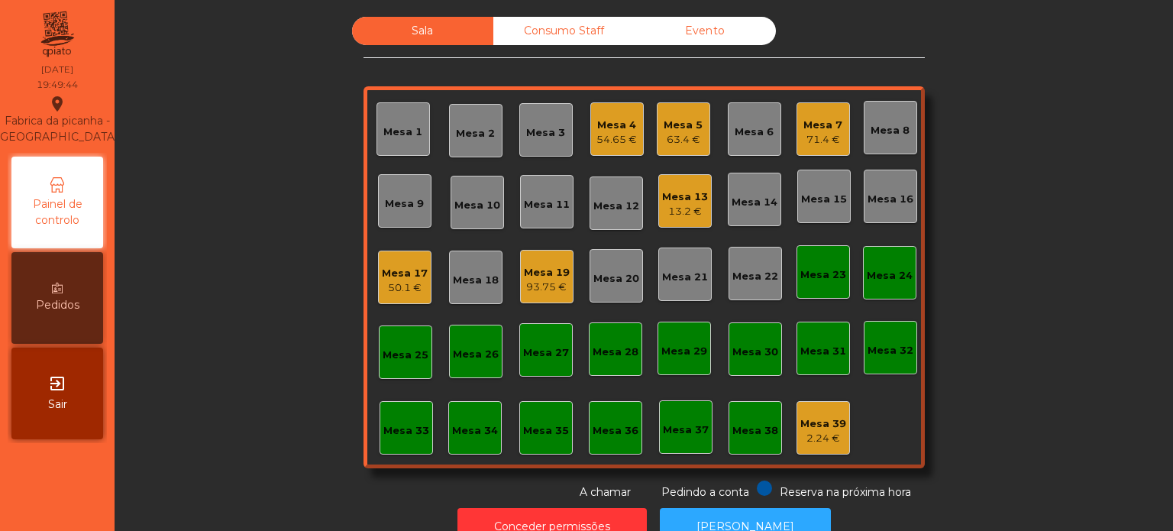
click at [672, 199] on div "Mesa 13" at bounding box center [685, 196] width 46 height 15
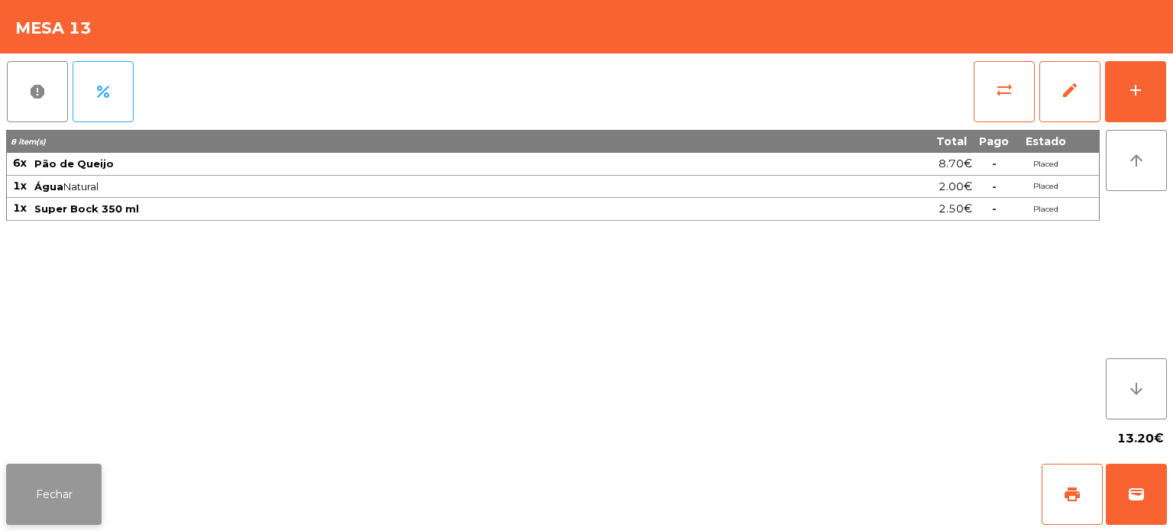
click at [37, 468] on button "Fechar" at bounding box center [53, 494] width 95 height 61
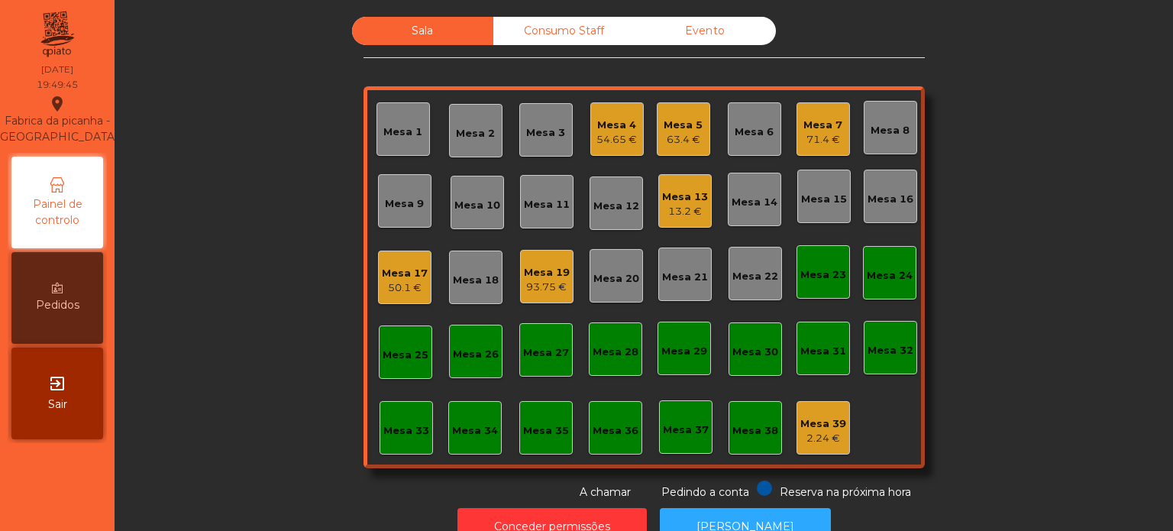
click at [669, 226] on div "Mesa 13 13.2 €" at bounding box center [684, 200] width 53 height 53
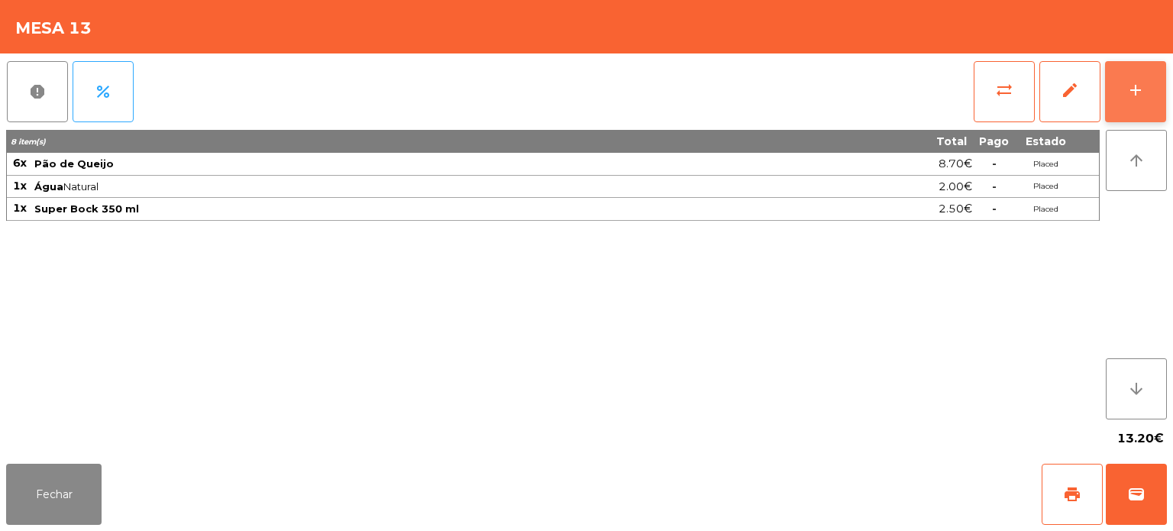
click at [1135, 92] on div "add" at bounding box center [1135, 90] width 18 height 18
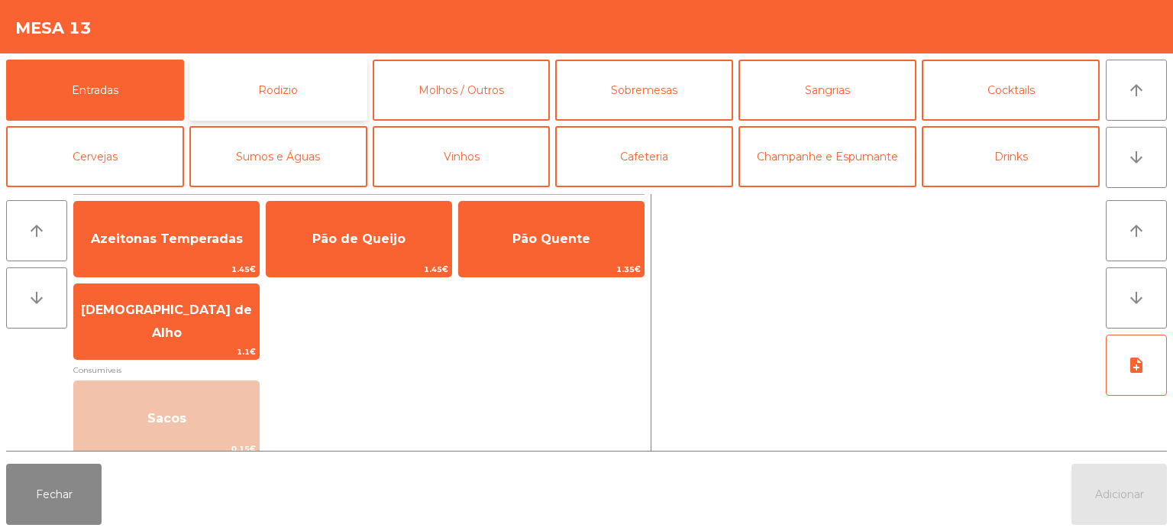
click at [225, 93] on button "Rodizio" at bounding box center [278, 90] width 178 height 61
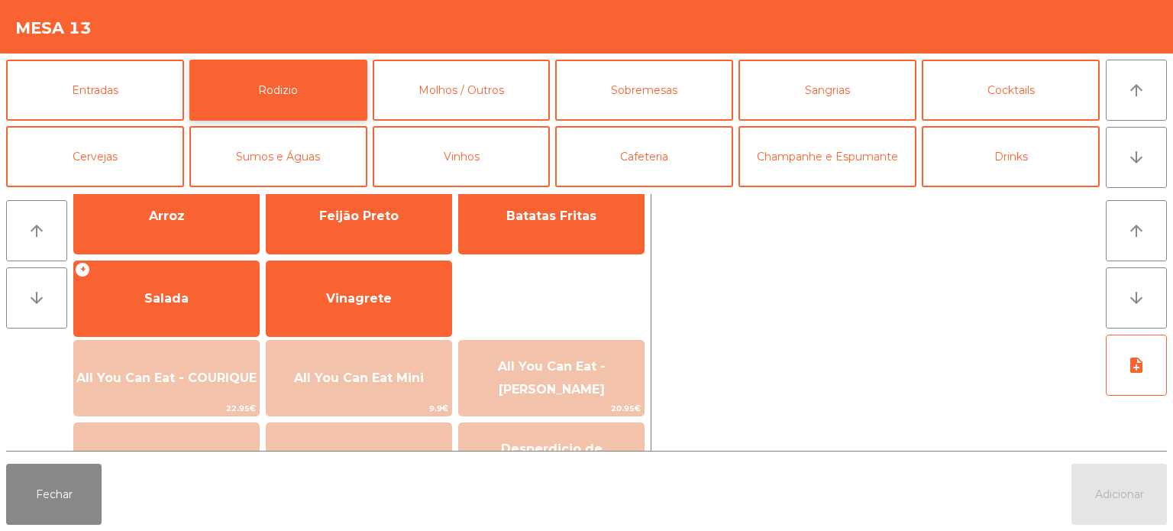
scroll to position [222, 0]
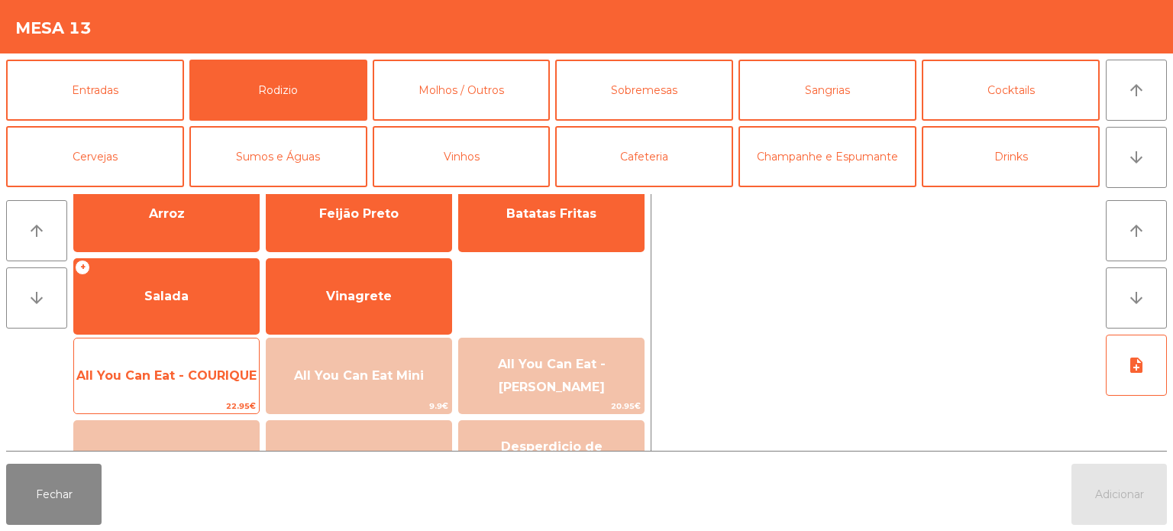
click at [187, 388] on span "All You Can Eat - COURIQUE" at bounding box center [166, 375] width 185 height 41
click at [188, 368] on span "All You Can Eat - COURIQUE" at bounding box center [166, 375] width 180 height 15
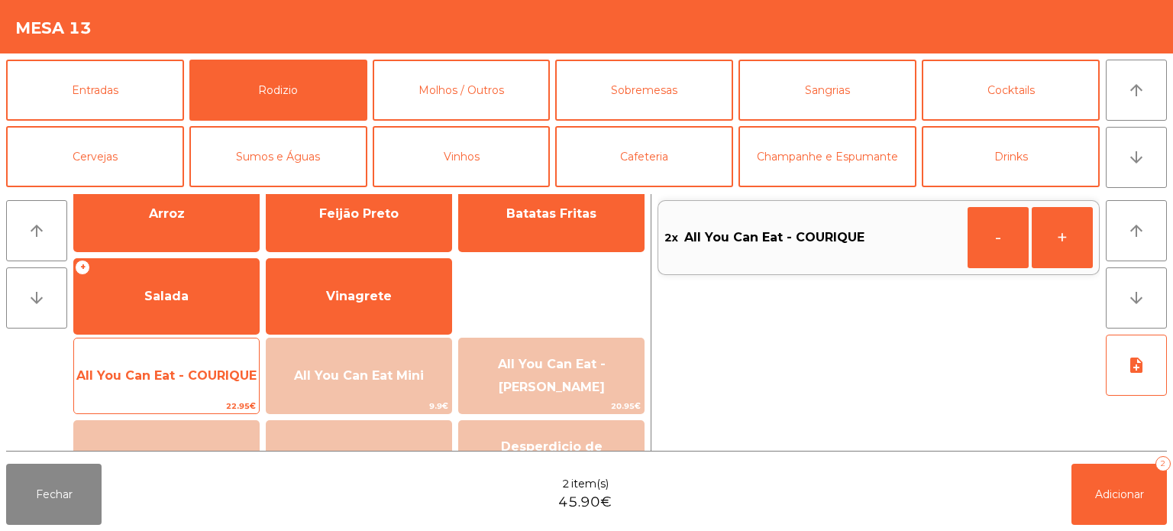
click at [183, 379] on span "All You Can Eat - COURIQUE" at bounding box center [166, 375] width 180 height 15
click at [179, 385] on span "All You Can Eat - COURIQUE" at bounding box center [166, 375] width 185 height 41
click at [180, 382] on span "All You Can Eat - COURIQUE" at bounding box center [166, 375] width 180 height 15
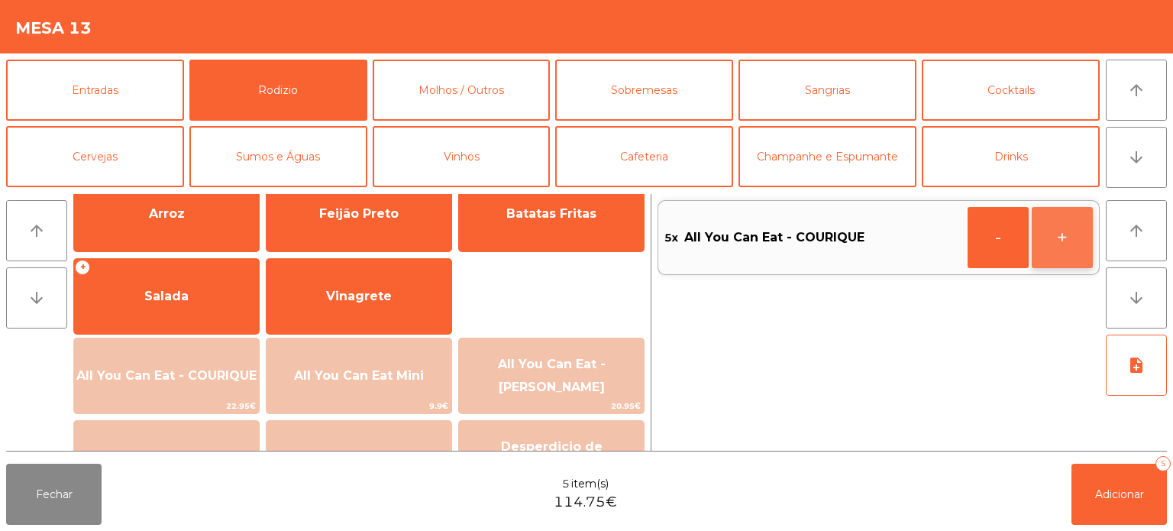
click at [1039, 244] on button "+" at bounding box center [1062, 237] width 61 height 61
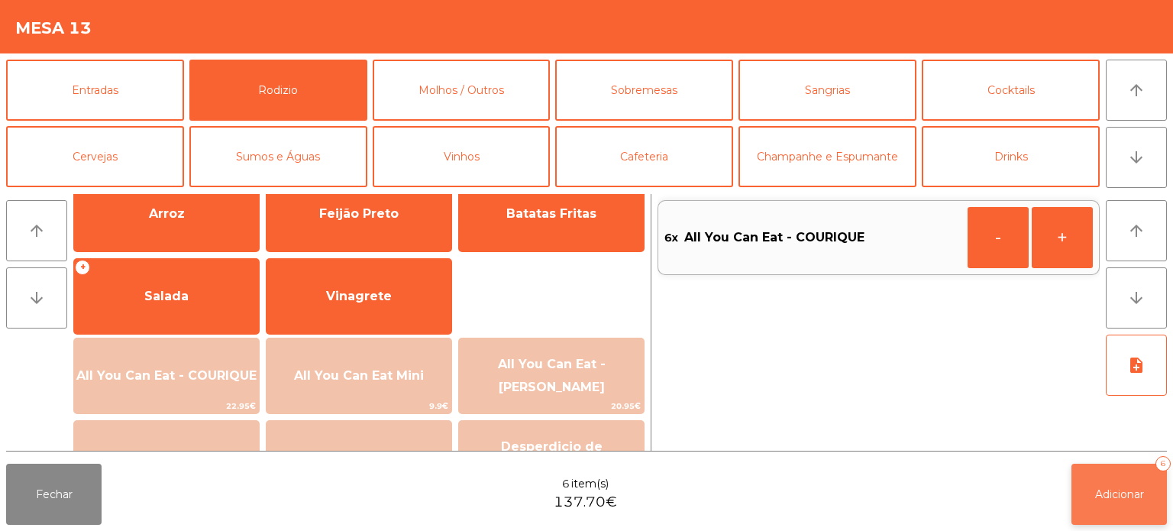
click at [1078, 499] on button "Adicionar 6" at bounding box center [1119, 494] width 95 height 61
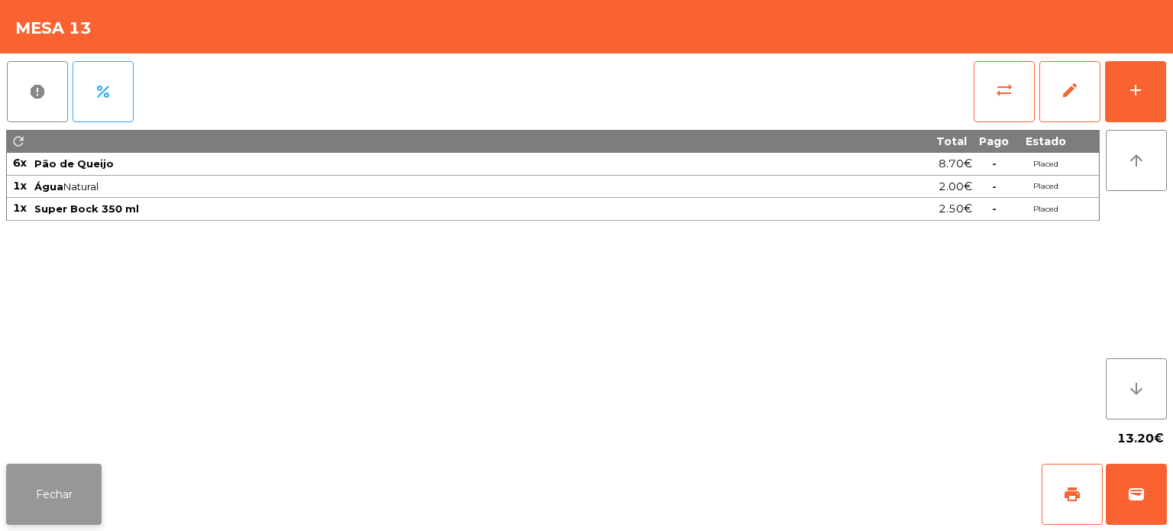
click at [62, 470] on button "Fechar" at bounding box center [53, 494] width 95 height 61
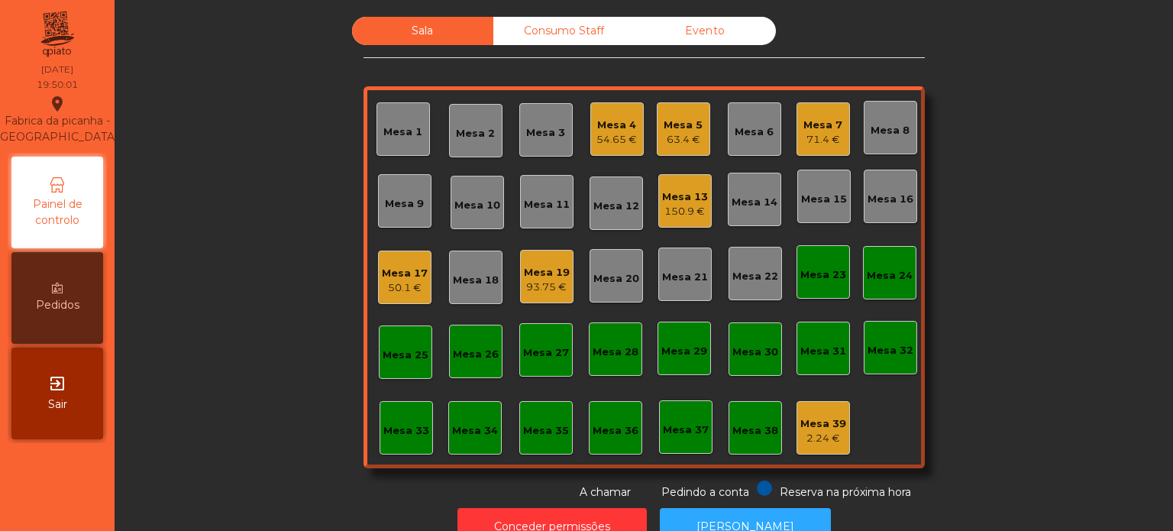
click at [684, 189] on div "Mesa 13" at bounding box center [685, 196] width 46 height 15
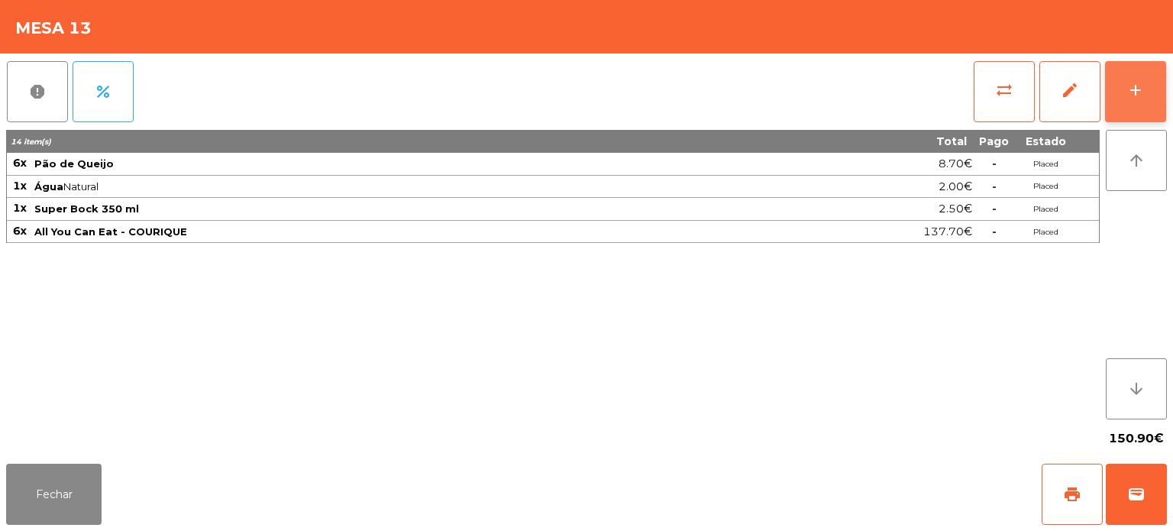
click at [1143, 86] on div "add" at bounding box center [1135, 90] width 18 height 18
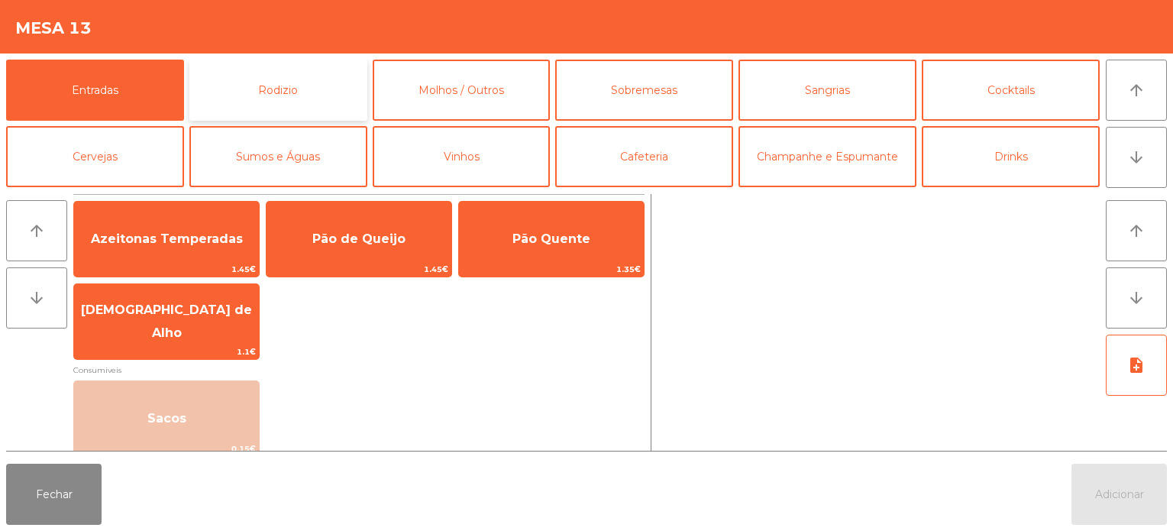
click at [189, 94] on button "Rodizio" at bounding box center [278, 90] width 178 height 61
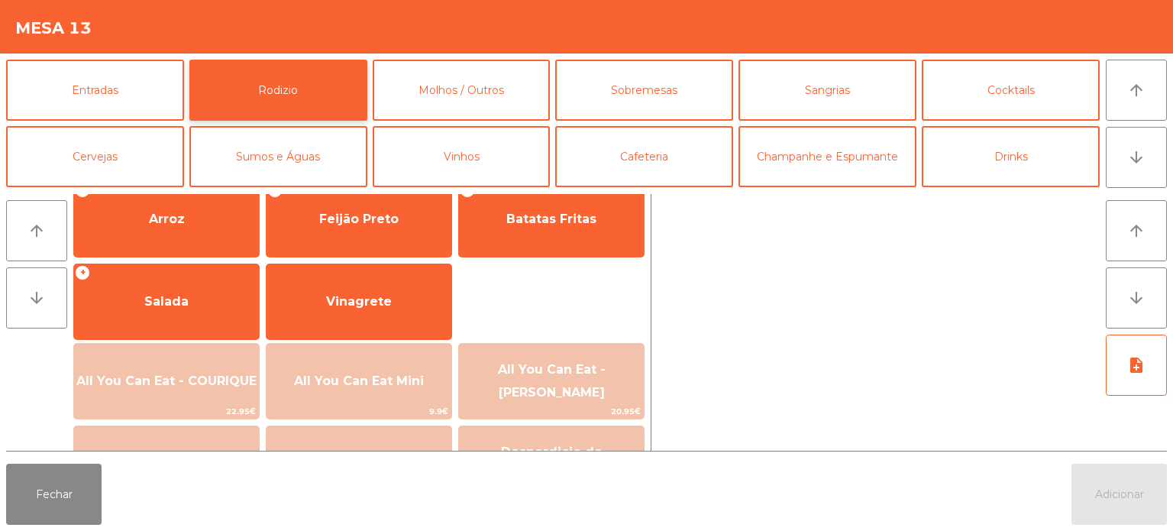
scroll to position [219, 0]
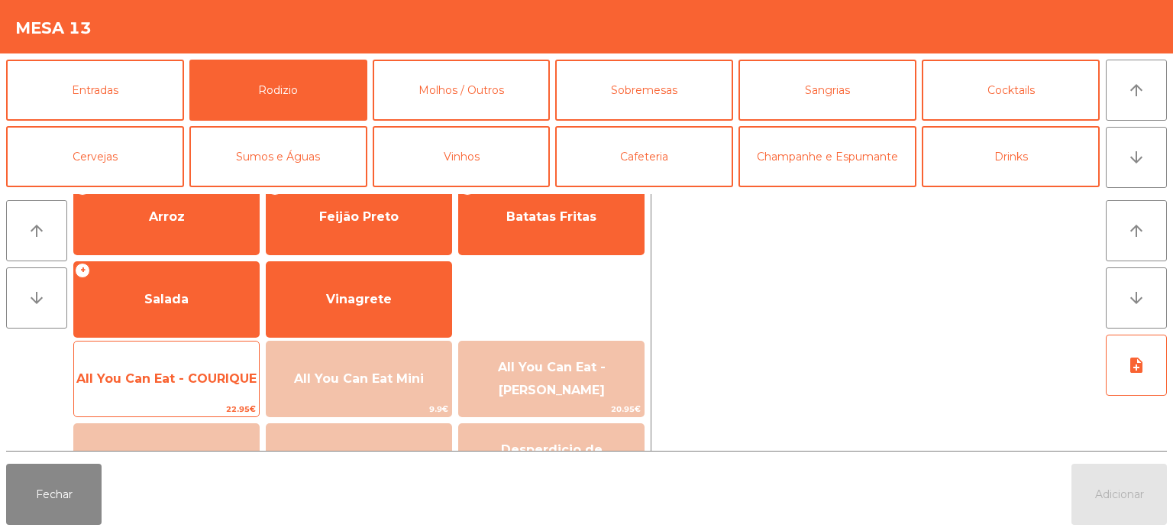
click at [210, 348] on div "All You Can Eat - COURIQUE 22.95€" at bounding box center [166, 379] width 186 height 76
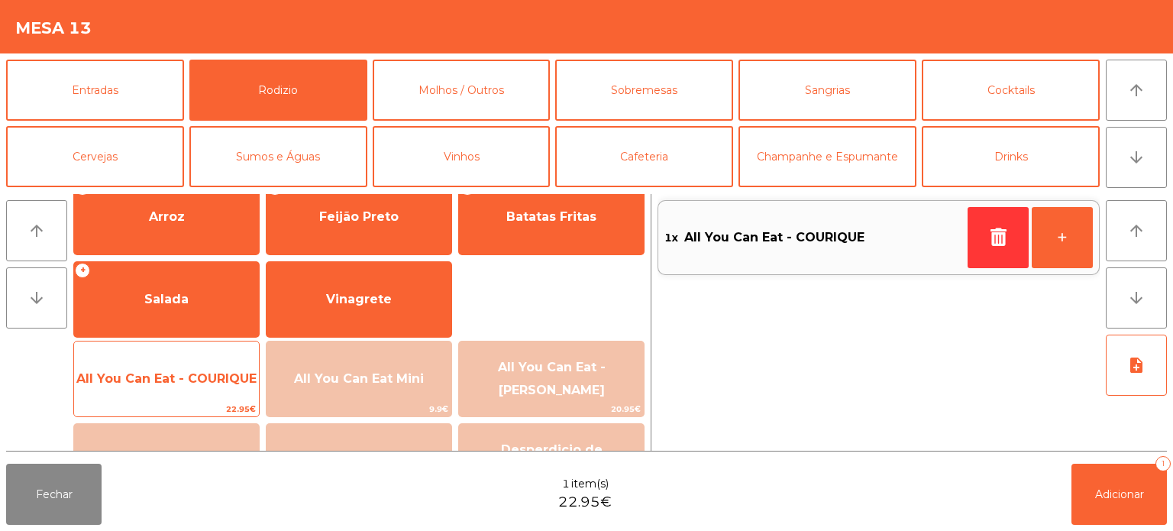
click at [212, 360] on span "All You Can Eat - COURIQUE" at bounding box center [166, 378] width 185 height 41
click at [214, 370] on span "All You Can Eat - COURIQUE" at bounding box center [166, 378] width 185 height 41
click at [184, 344] on div "All You Can Eat - COURIQUE 22.95€" at bounding box center [166, 379] width 186 height 76
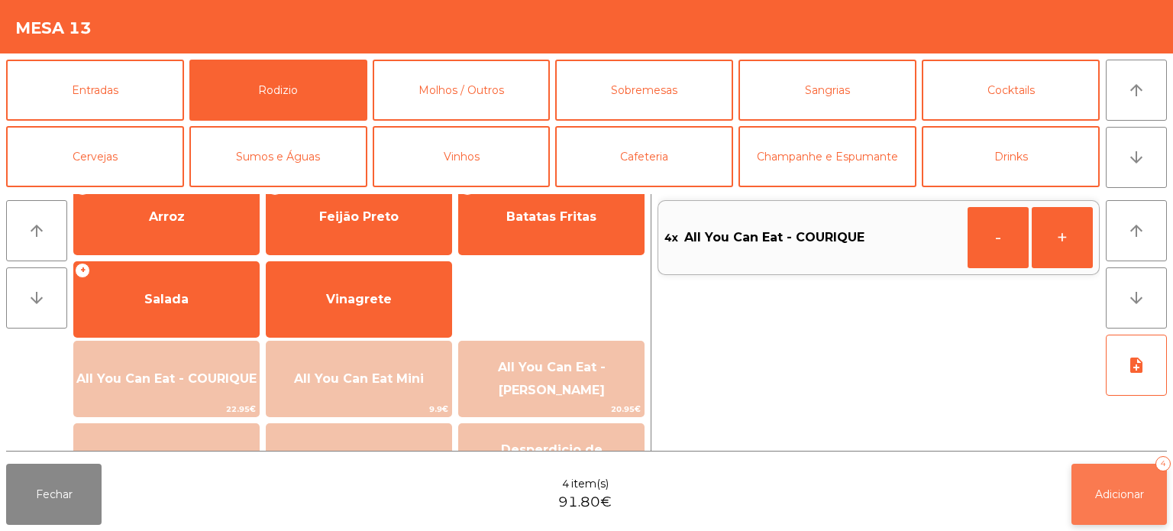
click at [1147, 522] on button "Adicionar 4" at bounding box center [1119, 494] width 95 height 61
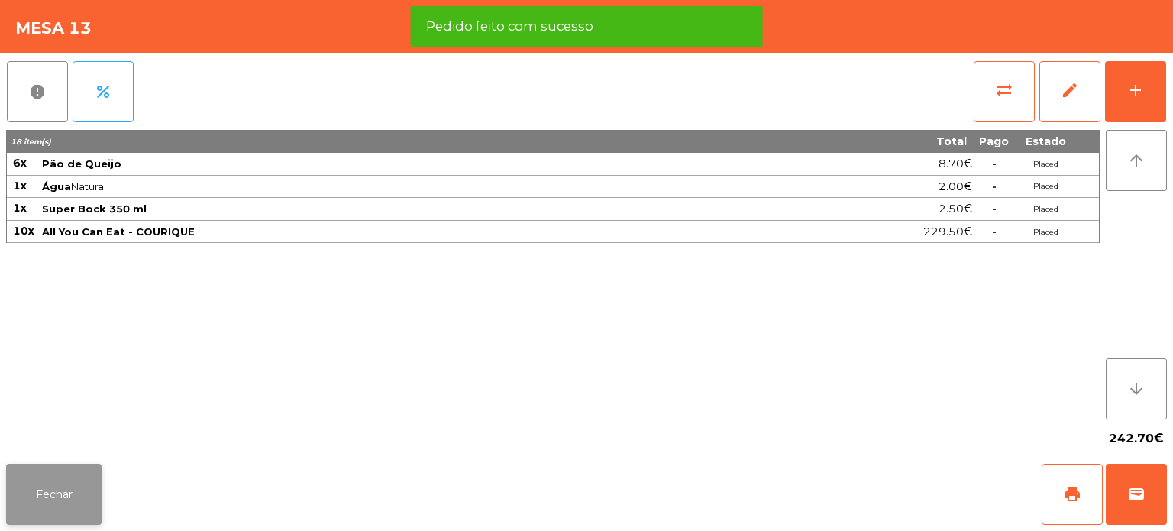
click at [73, 470] on button "Fechar" at bounding box center [53, 494] width 95 height 61
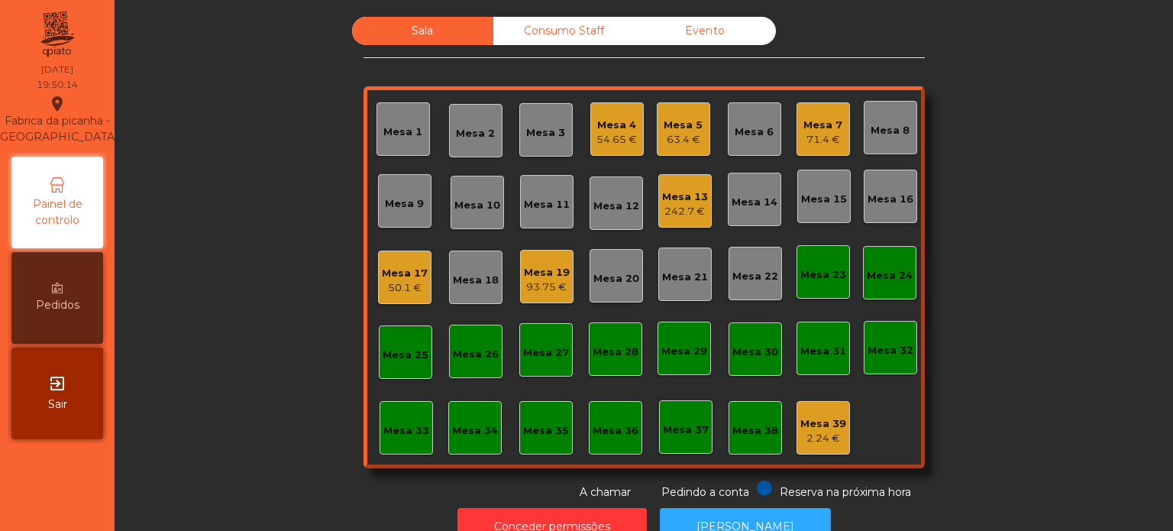
click at [806, 451] on div "Mesa 39 2.24 €" at bounding box center [823, 427] width 53 height 53
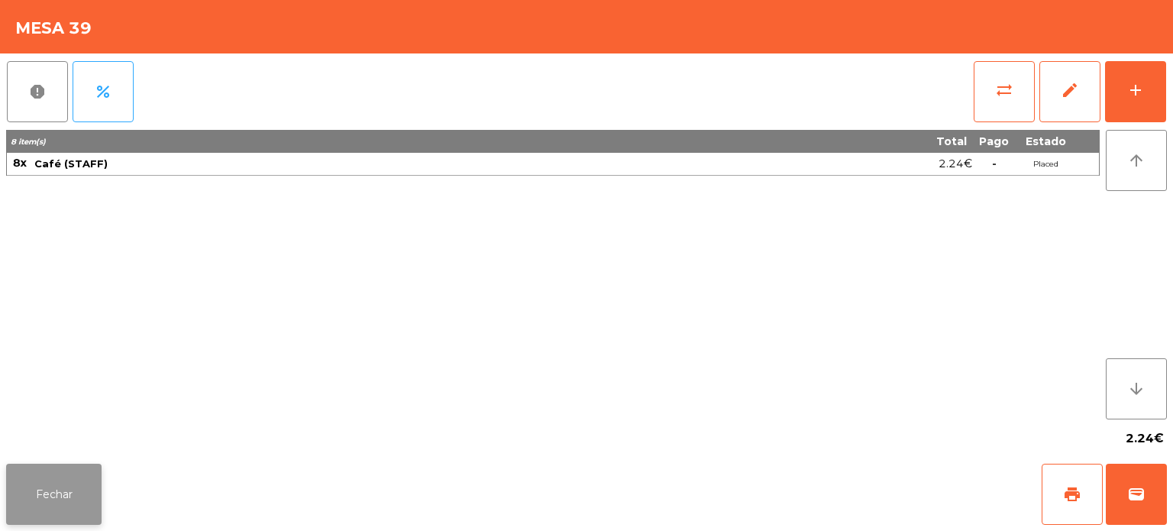
click at [67, 467] on button "Fechar" at bounding box center [53, 494] width 95 height 61
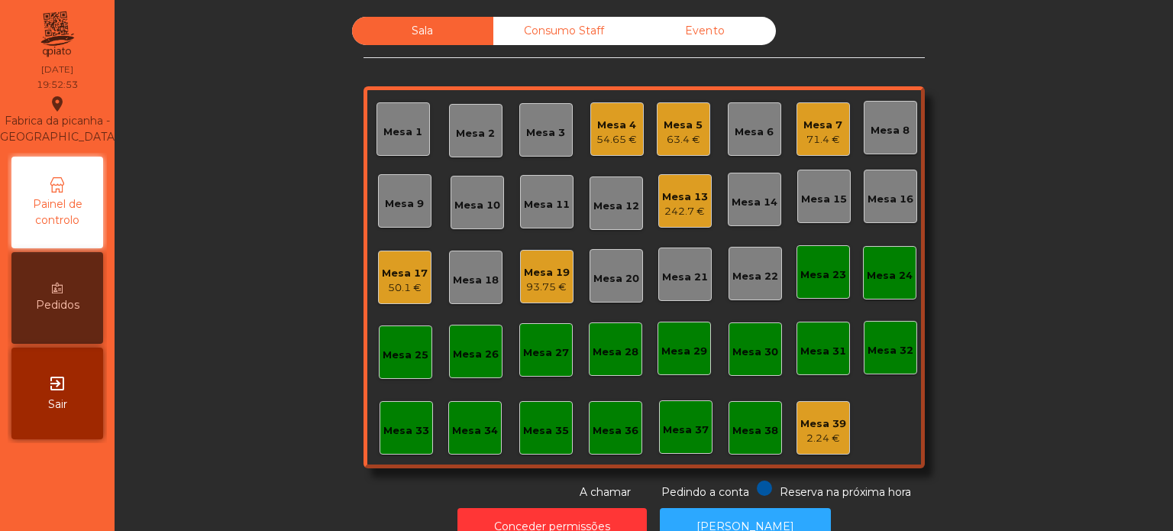
click at [732, 196] on div "Mesa 14" at bounding box center [755, 202] width 46 height 15
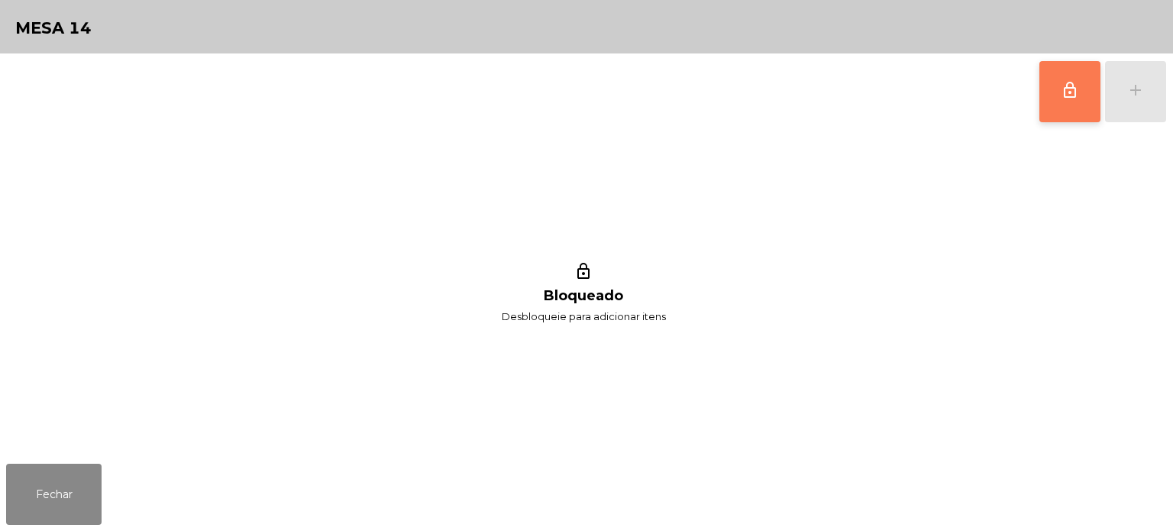
click at [1054, 107] on button "lock_outline" at bounding box center [1069, 91] width 61 height 61
click at [1148, 107] on button "add" at bounding box center [1135, 91] width 61 height 61
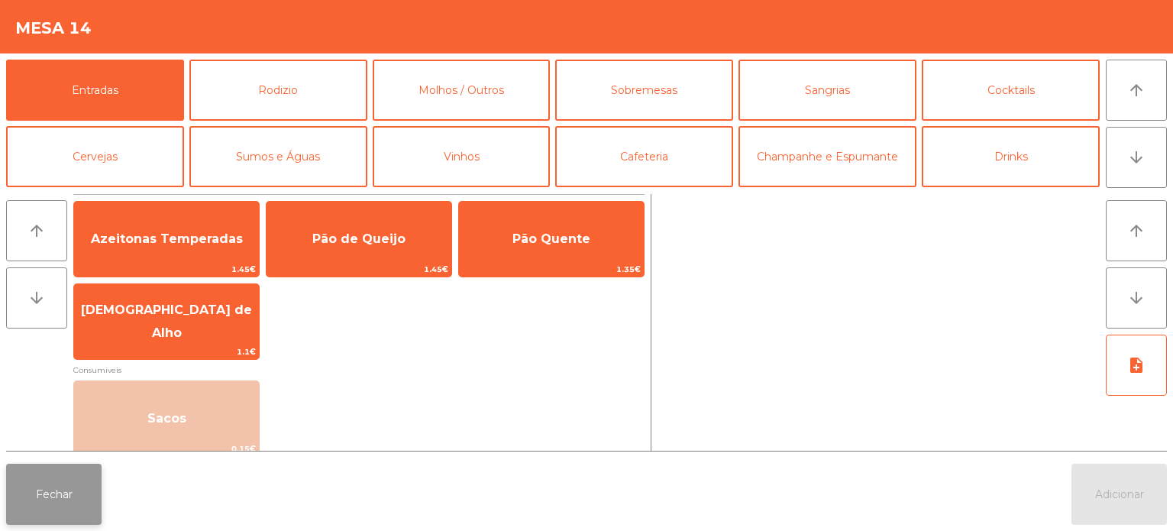
click at [57, 497] on button "Fechar" at bounding box center [53, 494] width 95 height 61
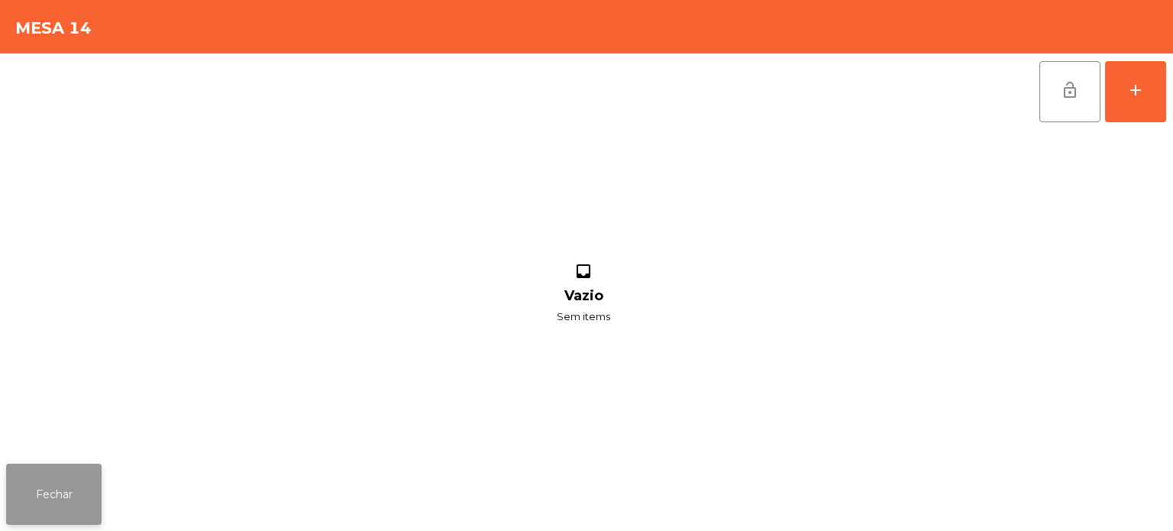
click at [92, 464] on button "Fechar" at bounding box center [53, 494] width 95 height 61
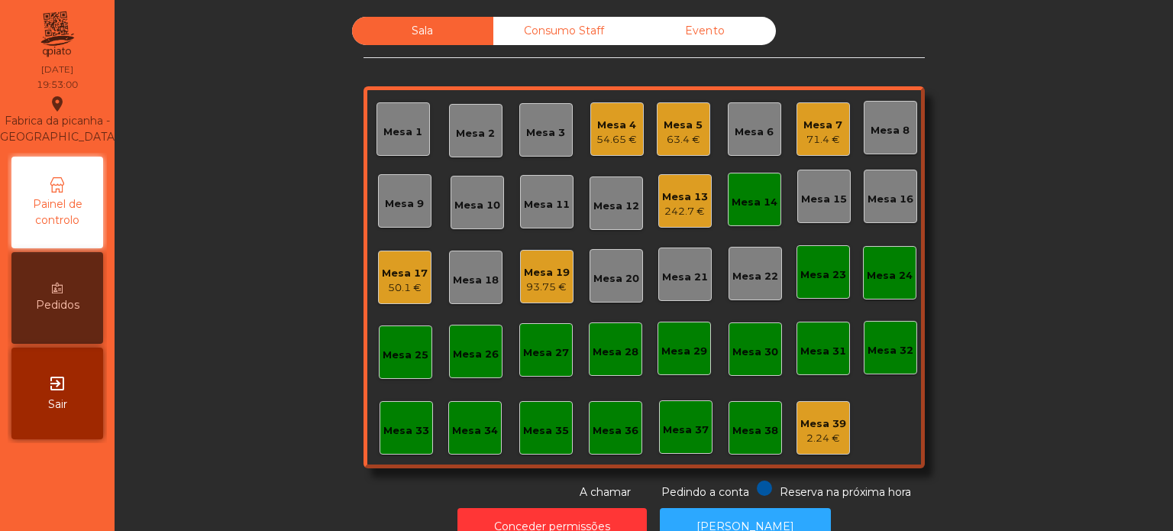
click at [728, 214] on div "Mesa 14" at bounding box center [754, 199] width 53 height 53
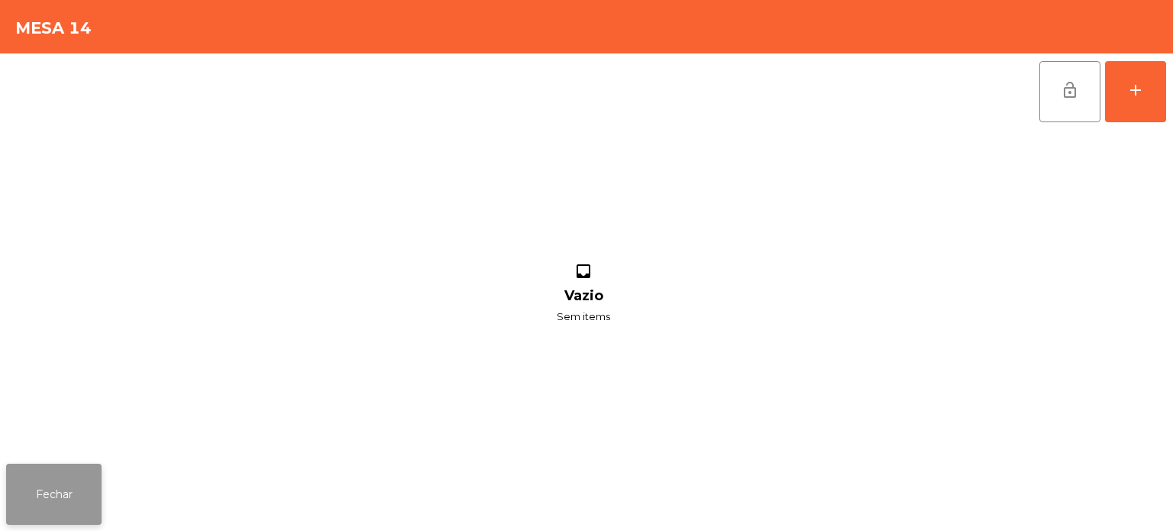
click at [63, 487] on button "Fechar" at bounding box center [53, 494] width 95 height 61
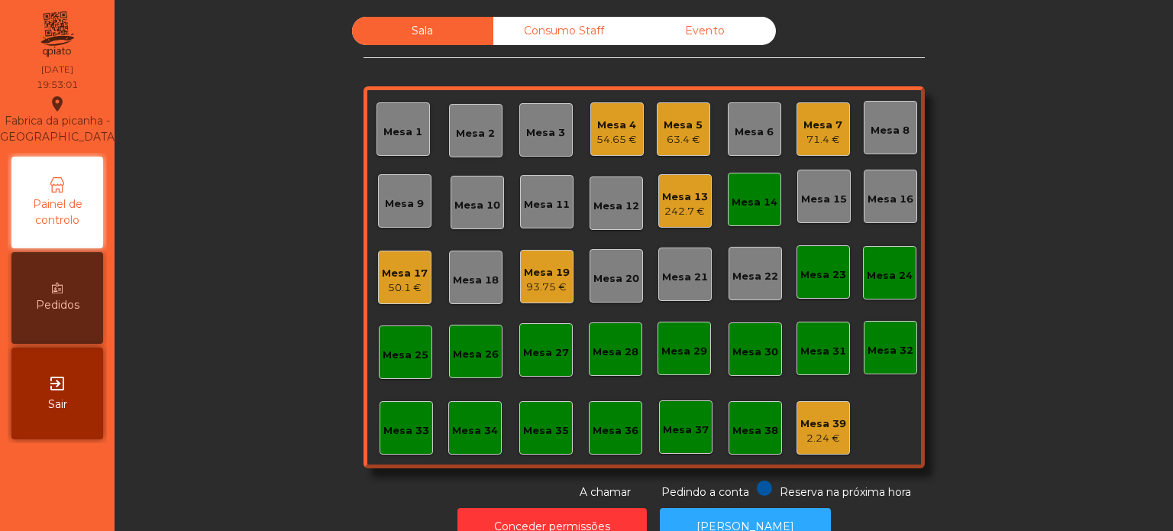
click at [681, 211] on div "242.7 €" at bounding box center [685, 211] width 46 height 15
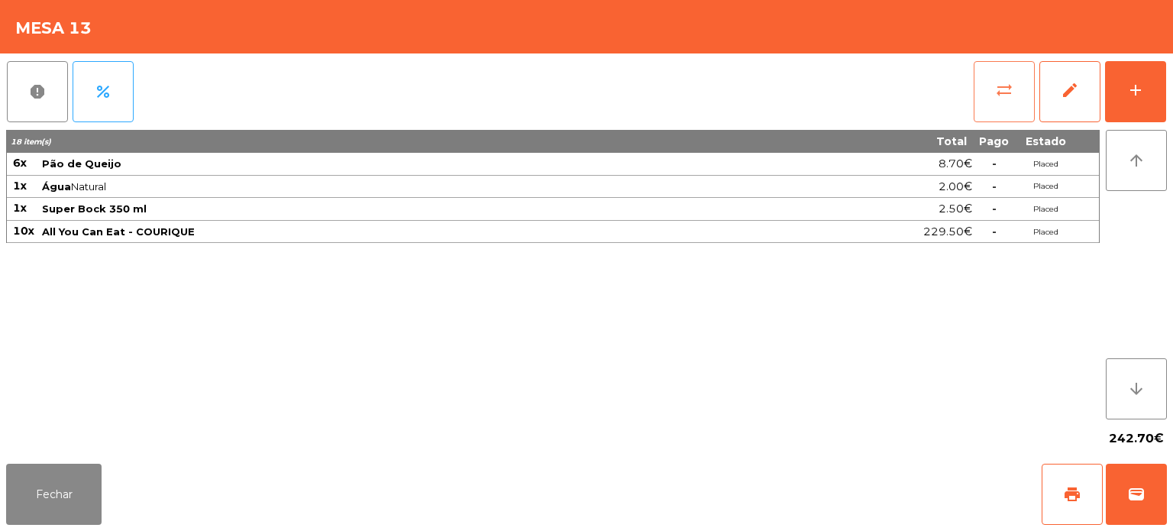
click at [1012, 112] on button "sync_alt" at bounding box center [1004, 91] width 61 height 61
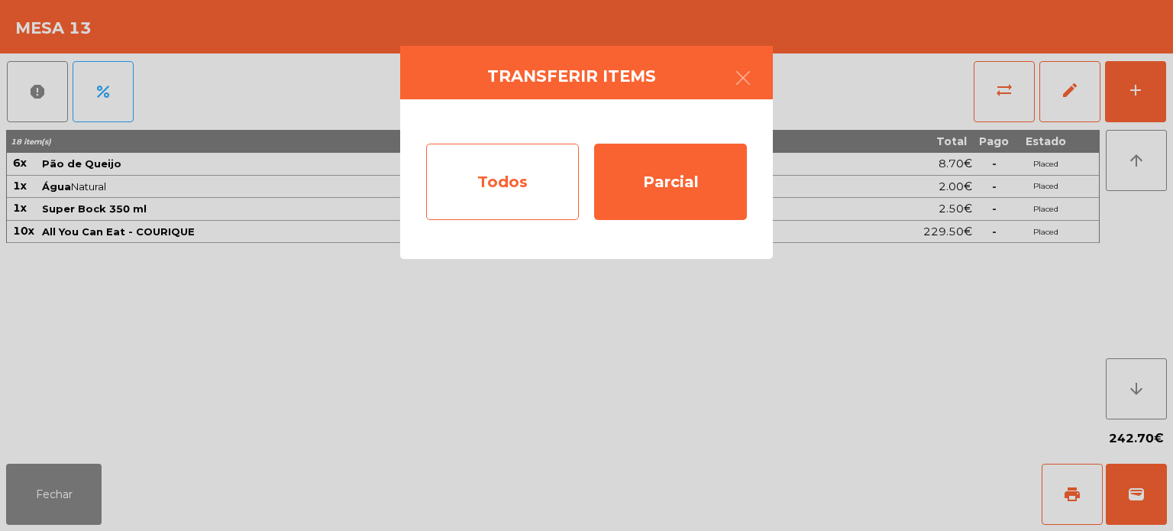
click at [499, 211] on div "Todos" at bounding box center [502, 182] width 153 height 76
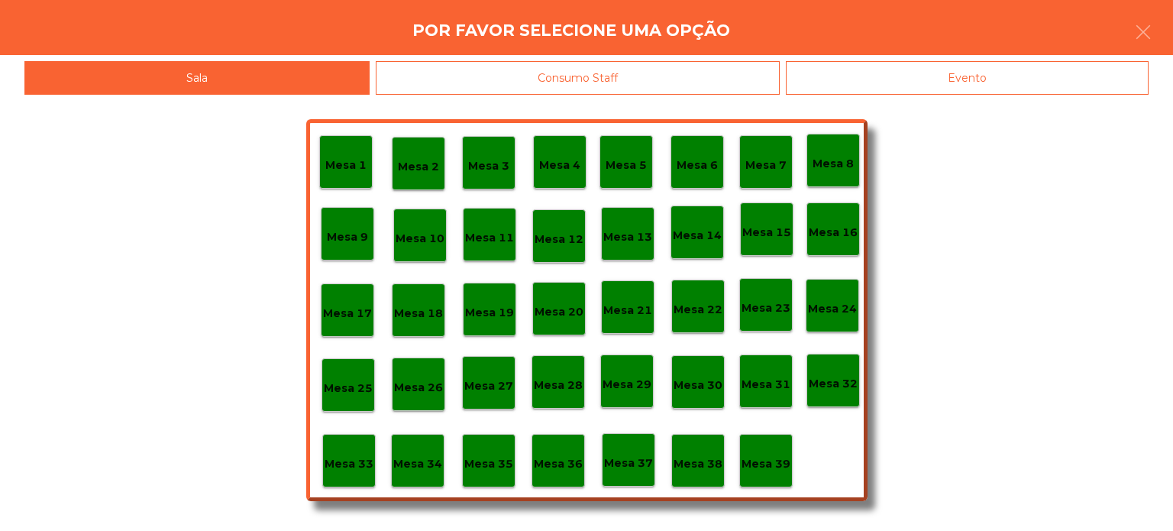
click at [700, 227] on p "Mesa 14" at bounding box center [697, 236] width 49 height 18
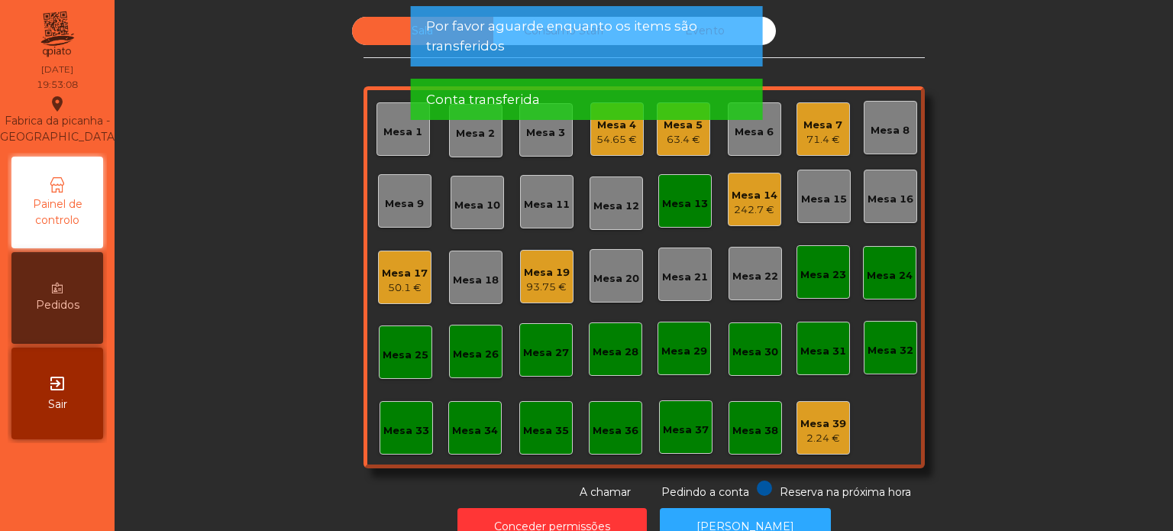
click at [671, 224] on div "Mesa 13" at bounding box center [684, 200] width 53 height 53
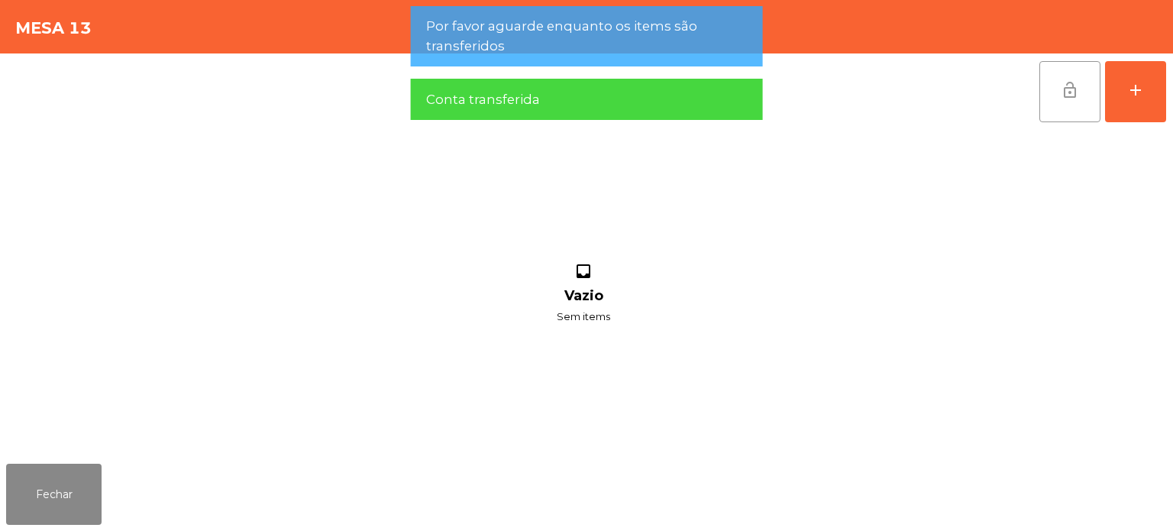
click at [1094, 109] on button "lock_open" at bounding box center [1069, 91] width 61 height 61
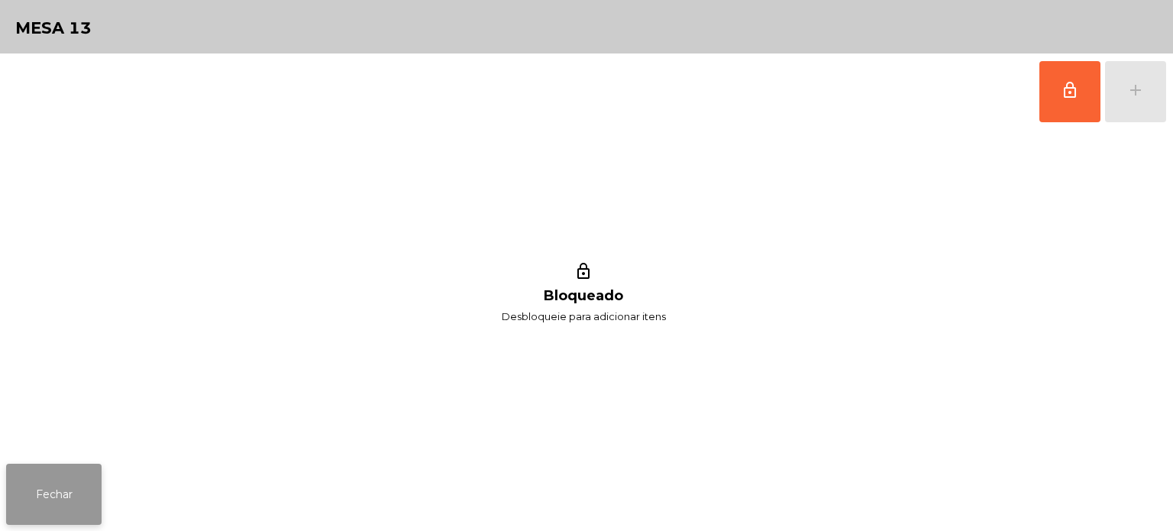
click at [86, 520] on button "Fechar" at bounding box center [53, 494] width 95 height 61
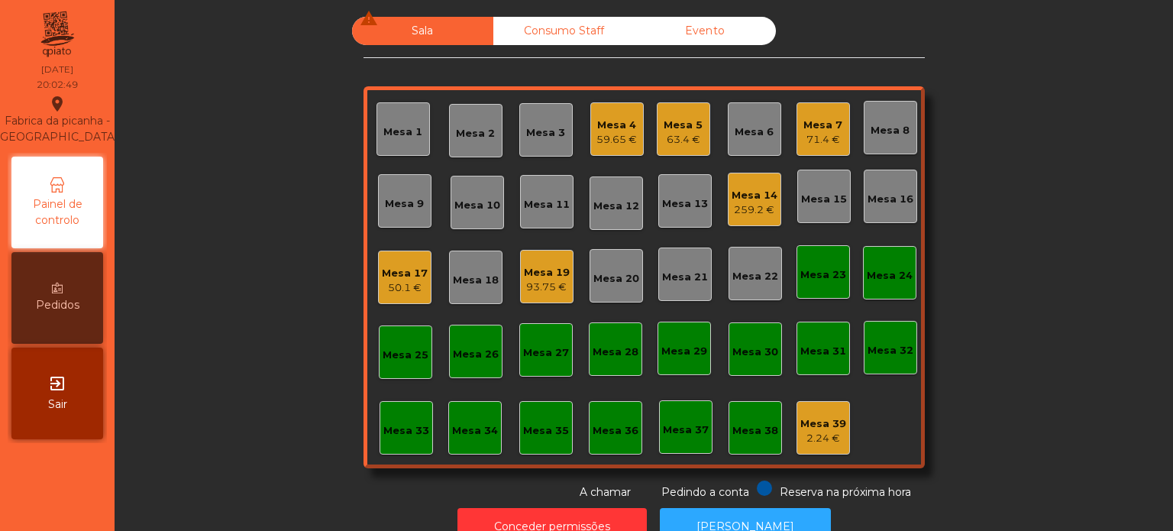
click at [758, 102] on div "Mesa 6" at bounding box center [754, 128] width 53 height 53
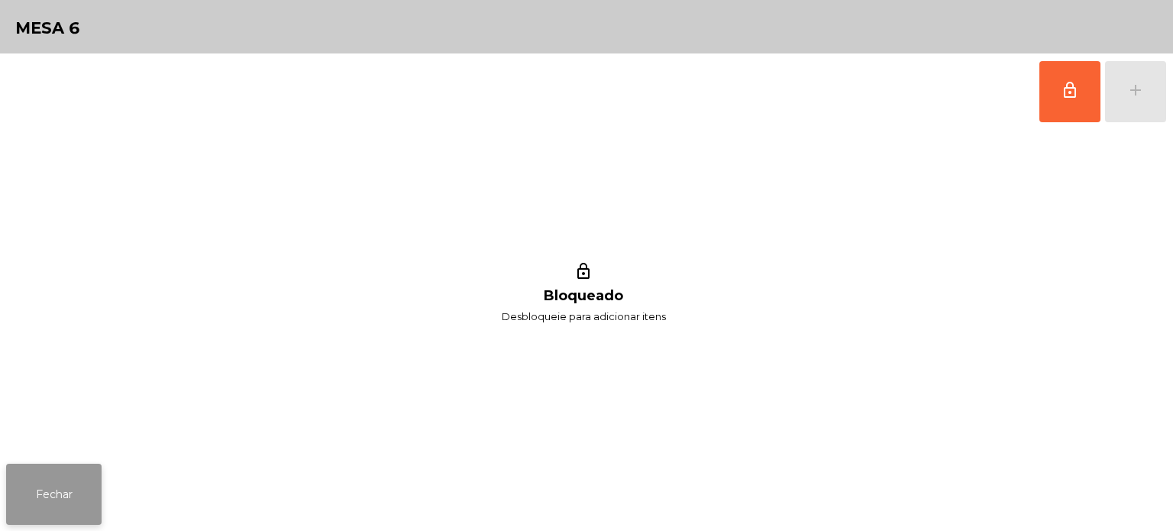
click at [75, 475] on button "Fechar" at bounding box center [53, 494] width 95 height 61
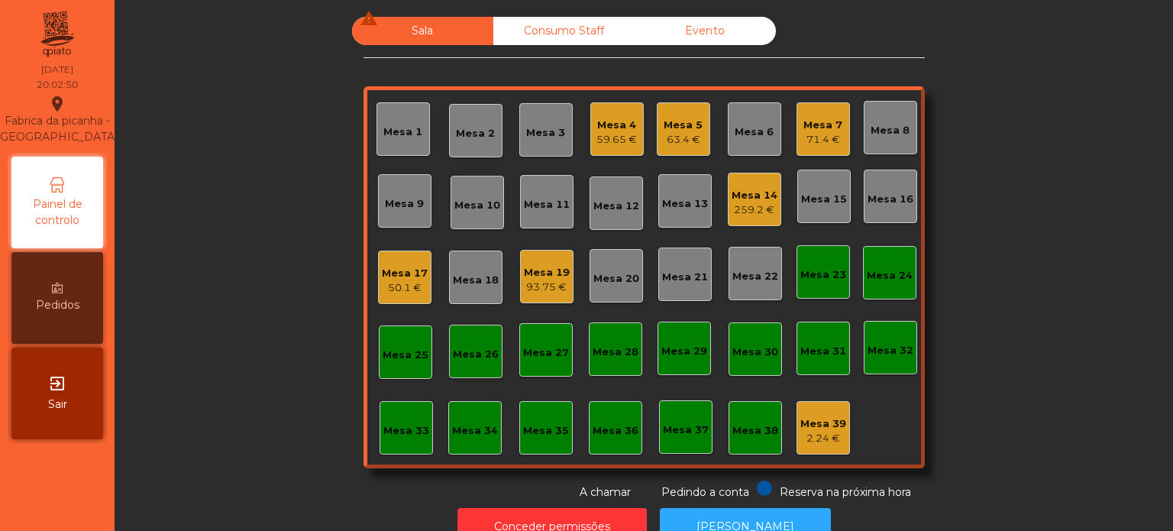
click at [815, 112] on div "Mesa 7 71.4 €" at bounding box center [822, 130] width 39 height 36
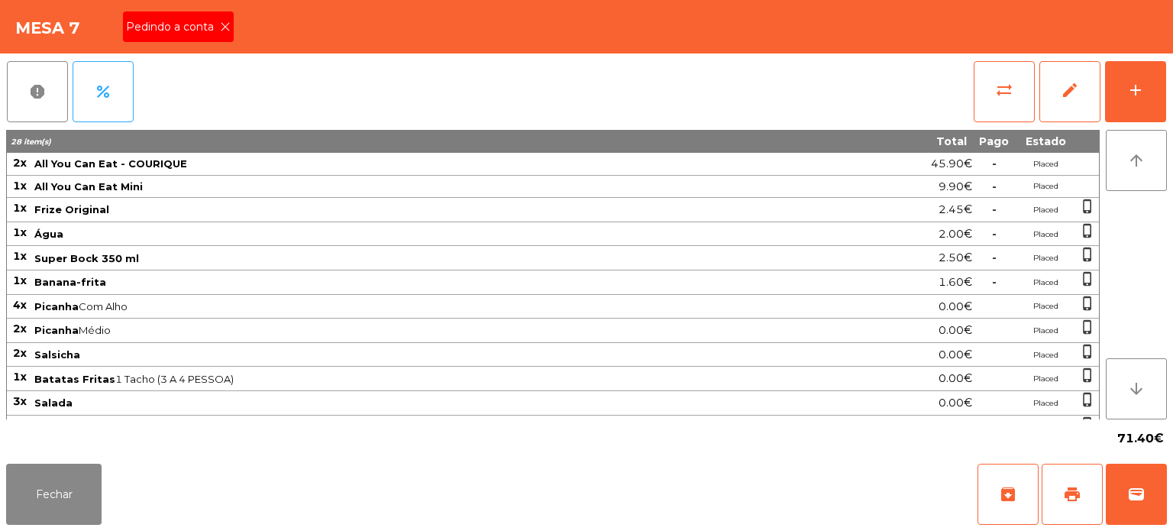
click at [214, 18] on div "Pedindo a conta" at bounding box center [178, 26] width 111 height 31
click at [1058, 483] on button "print" at bounding box center [1072, 494] width 61 height 61
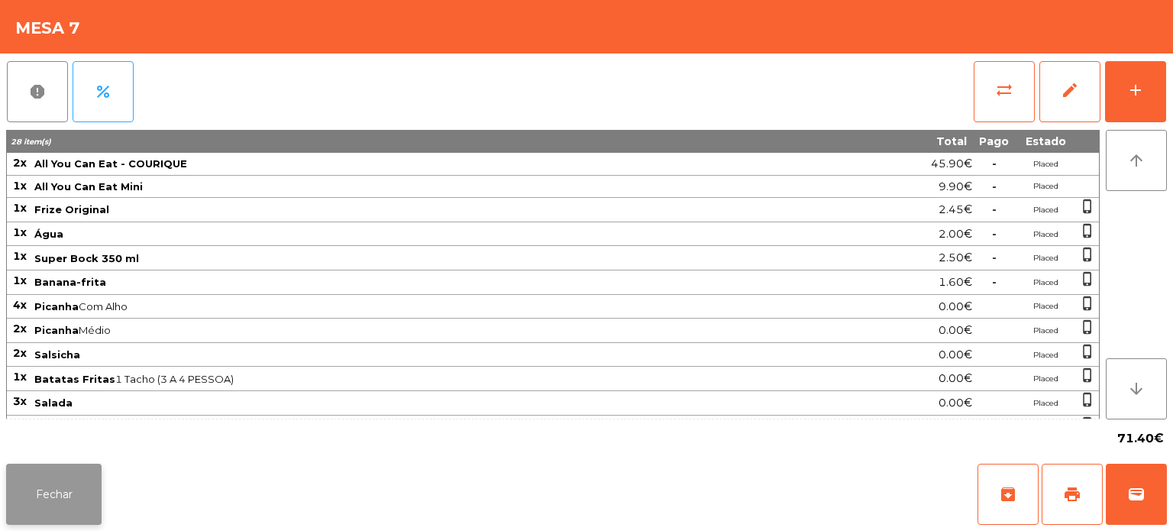
click at [98, 494] on button "Fechar" at bounding box center [53, 494] width 95 height 61
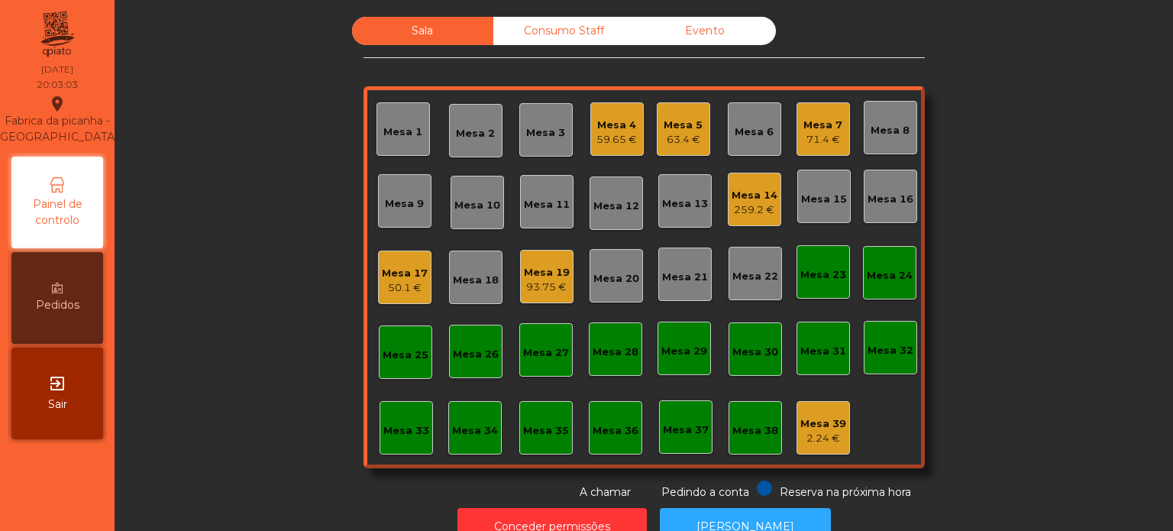
click at [803, 139] on div "71.4 €" at bounding box center [822, 139] width 39 height 15
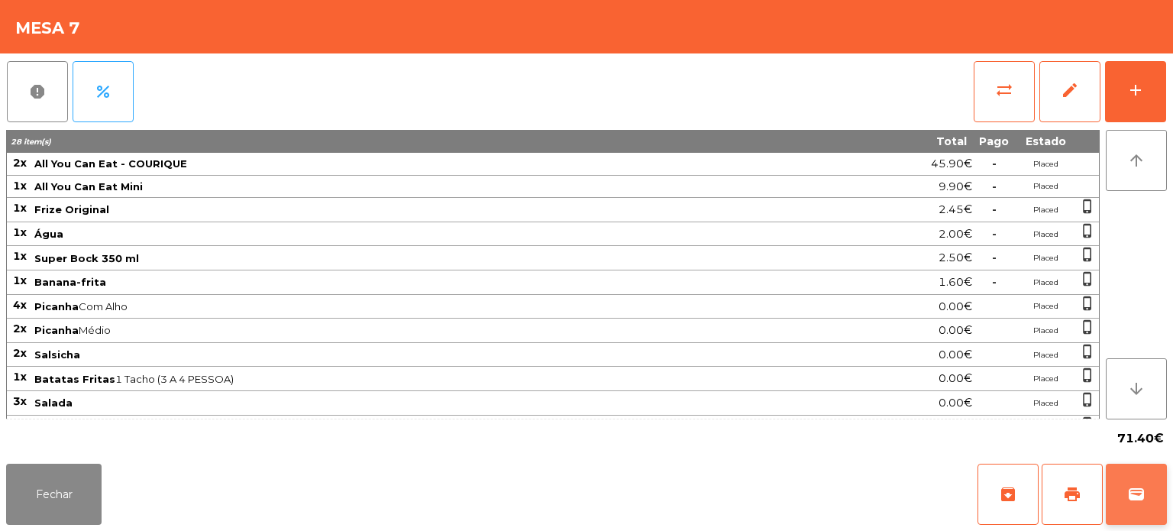
click at [1123, 479] on button "wallet" at bounding box center [1136, 494] width 61 height 61
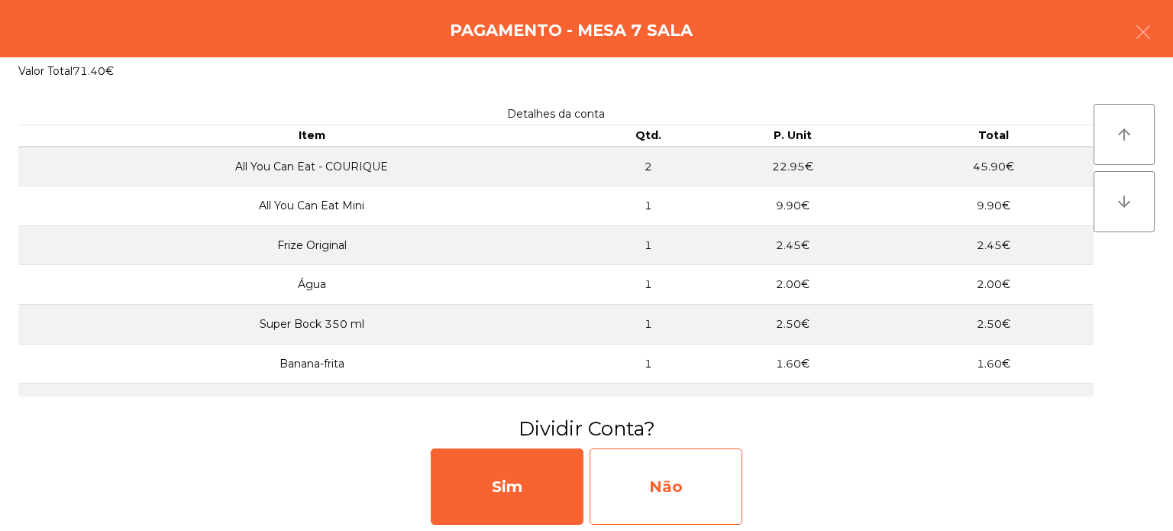
click at [676, 478] on div "Não" at bounding box center [666, 486] width 153 height 76
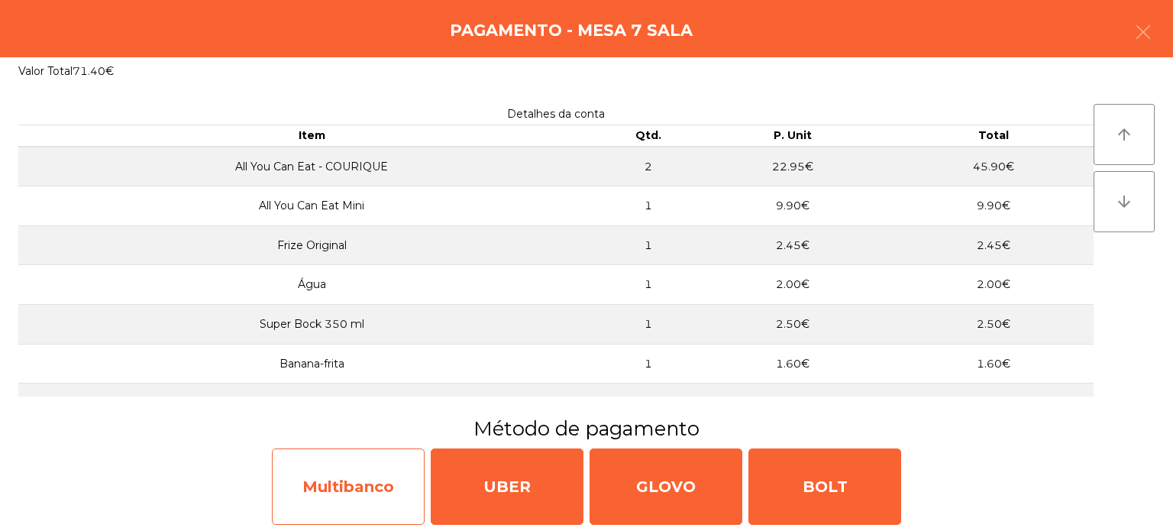
click at [353, 467] on div "Multibanco" at bounding box center [348, 486] width 153 height 76
select select "**"
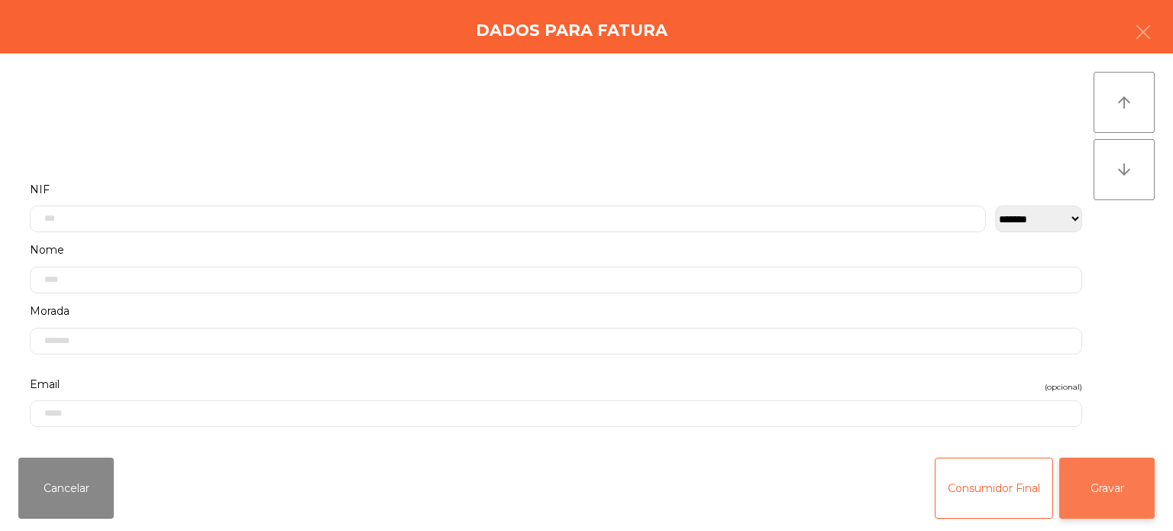
click at [1139, 491] on button "Gravar" at bounding box center [1106, 487] width 95 height 61
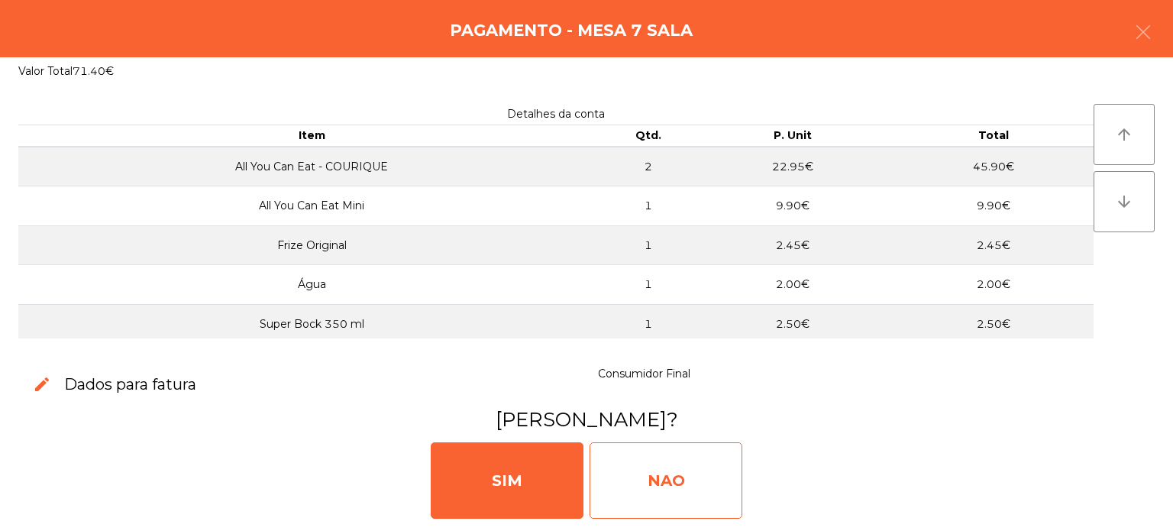
click at [674, 459] on div "NAO" at bounding box center [666, 480] width 153 height 76
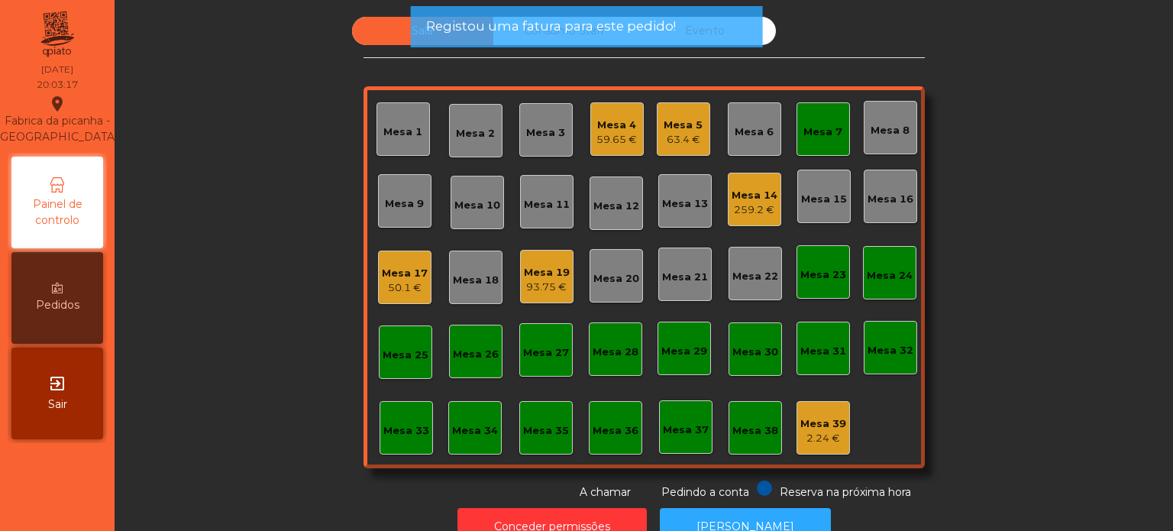
click at [811, 131] on div "Mesa 7" at bounding box center [822, 131] width 39 height 15
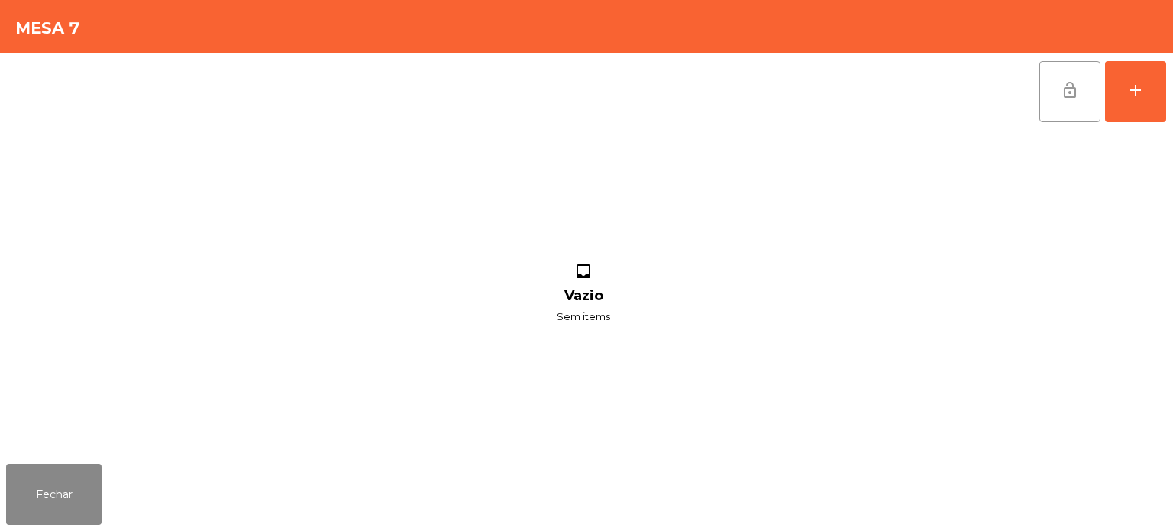
click at [1088, 65] on button "lock_open" at bounding box center [1069, 91] width 61 height 61
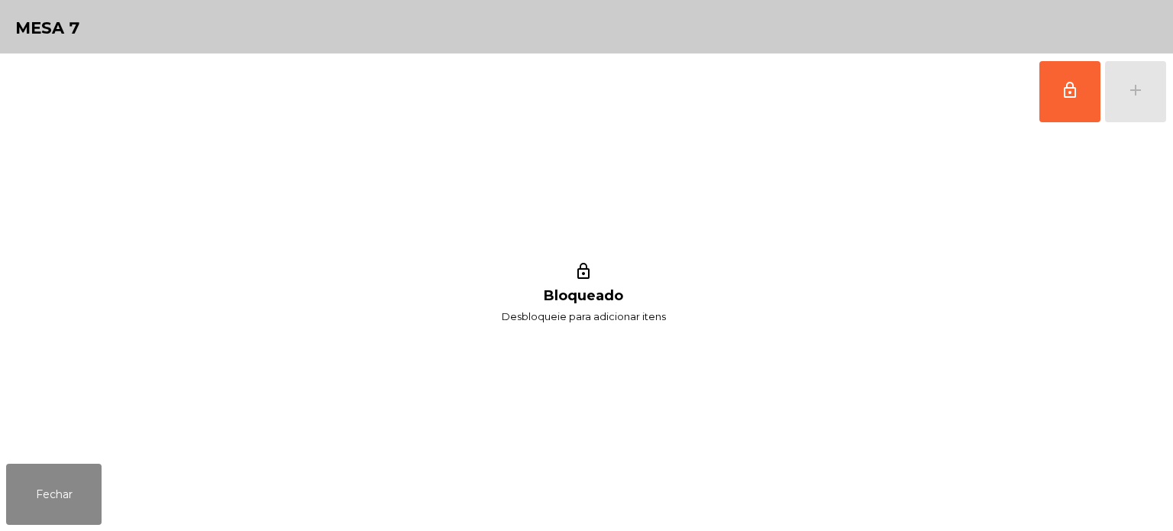
click at [41, 443] on div "lock_outline Bloqueado Desbloqueie para adicionar itens" at bounding box center [583, 294] width 1155 height 328
click at [9, 513] on button "Fechar" at bounding box center [53, 494] width 95 height 61
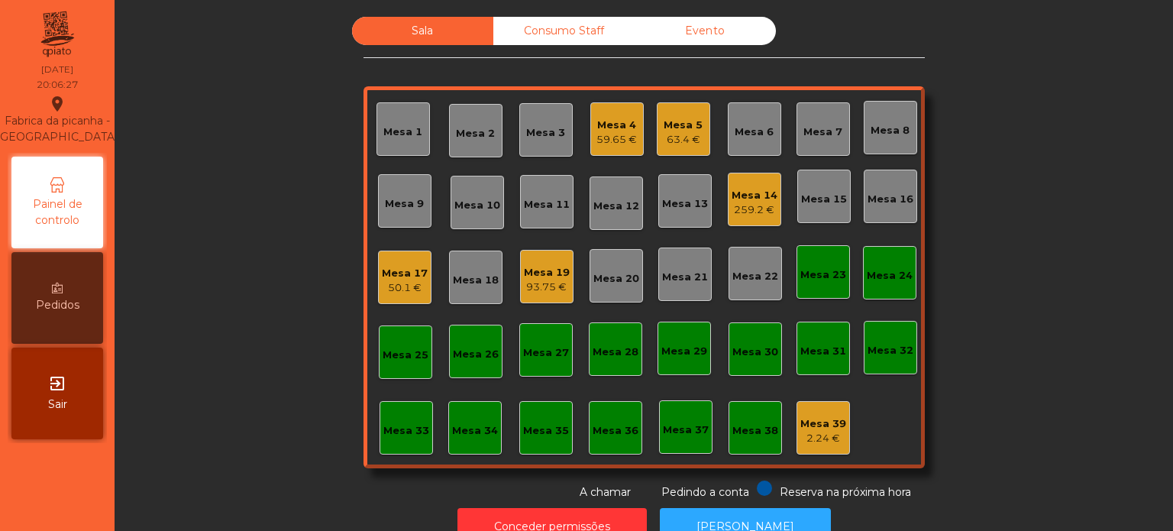
click at [764, 198] on div "Mesa 14" at bounding box center [755, 195] width 46 height 15
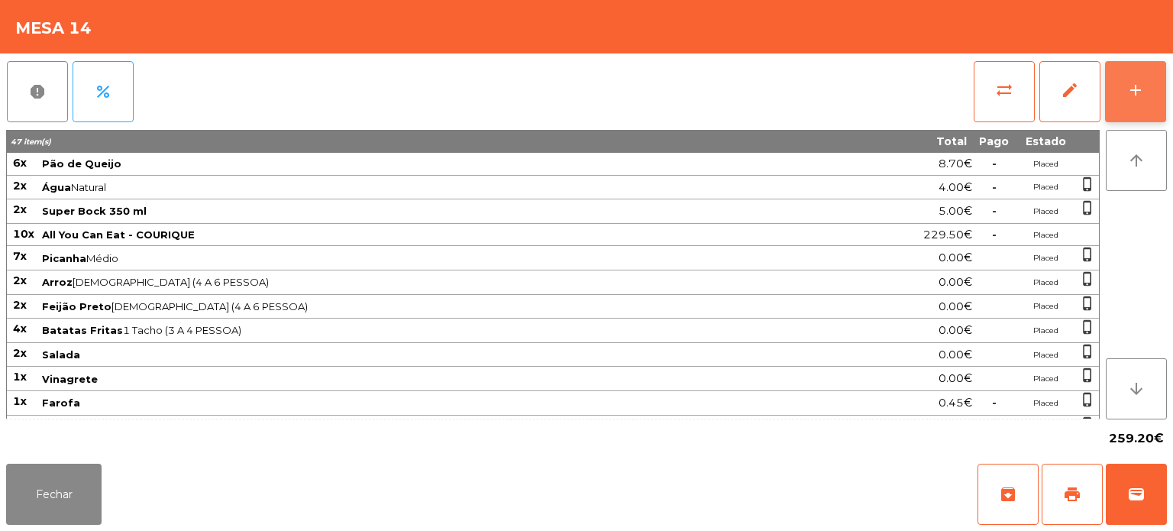
click at [1133, 66] on button "add" at bounding box center [1135, 91] width 61 height 61
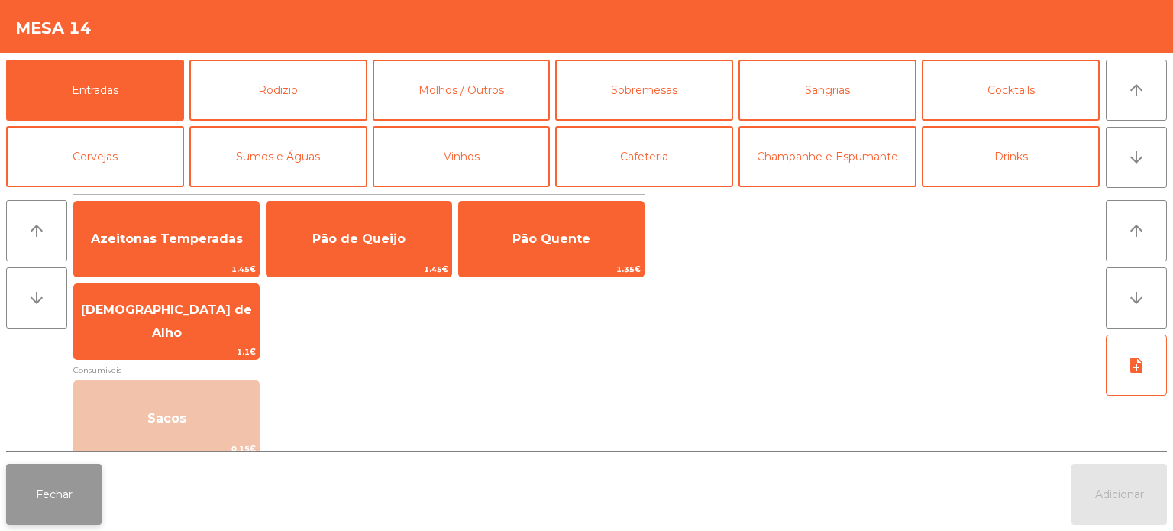
click at [39, 480] on button "Fechar" at bounding box center [53, 494] width 95 height 61
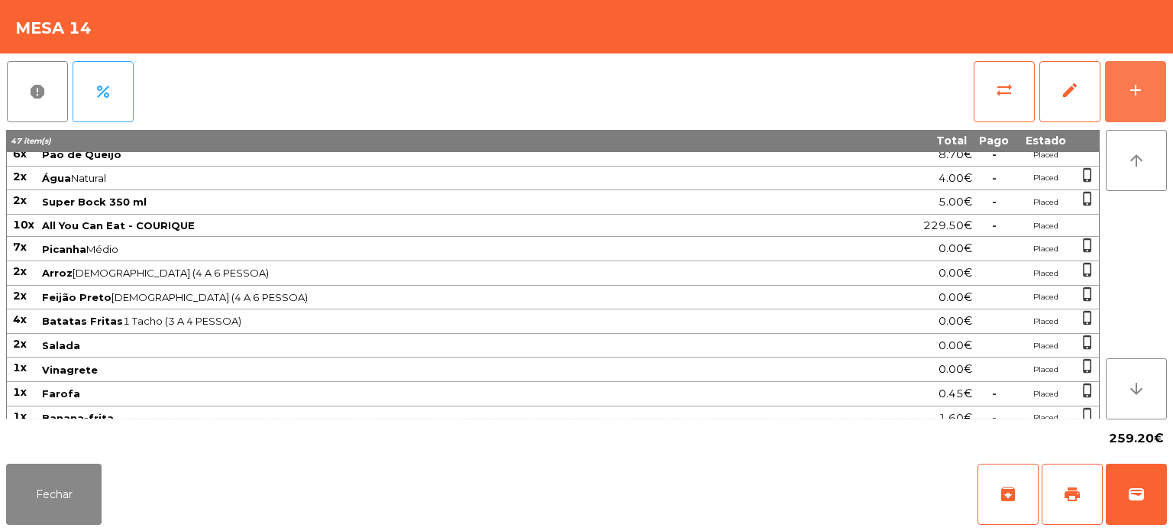
scroll to position [0, 0]
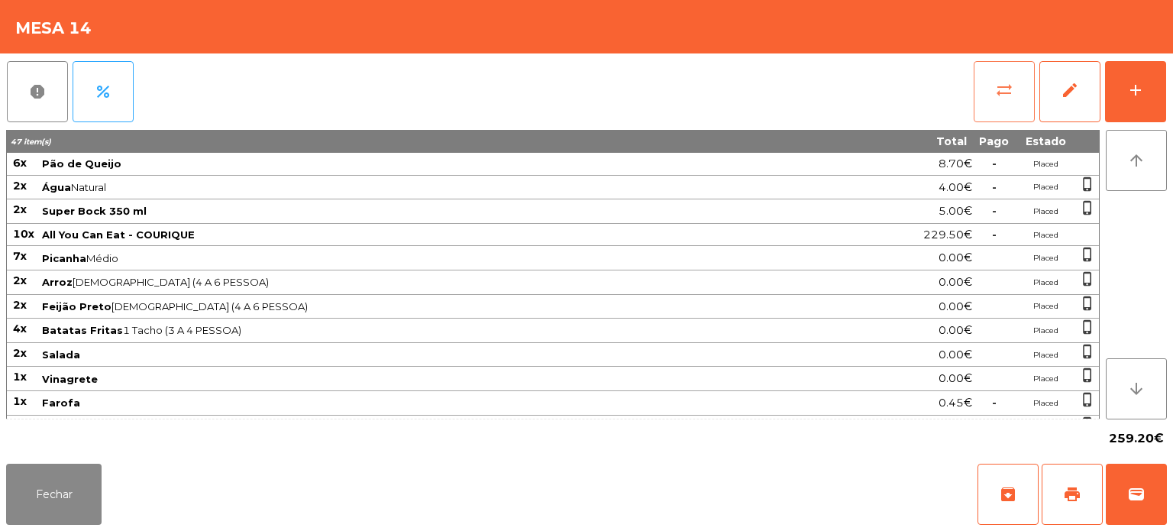
click at [981, 70] on button "sync_alt" at bounding box center [1004, 91] width 61 height 61
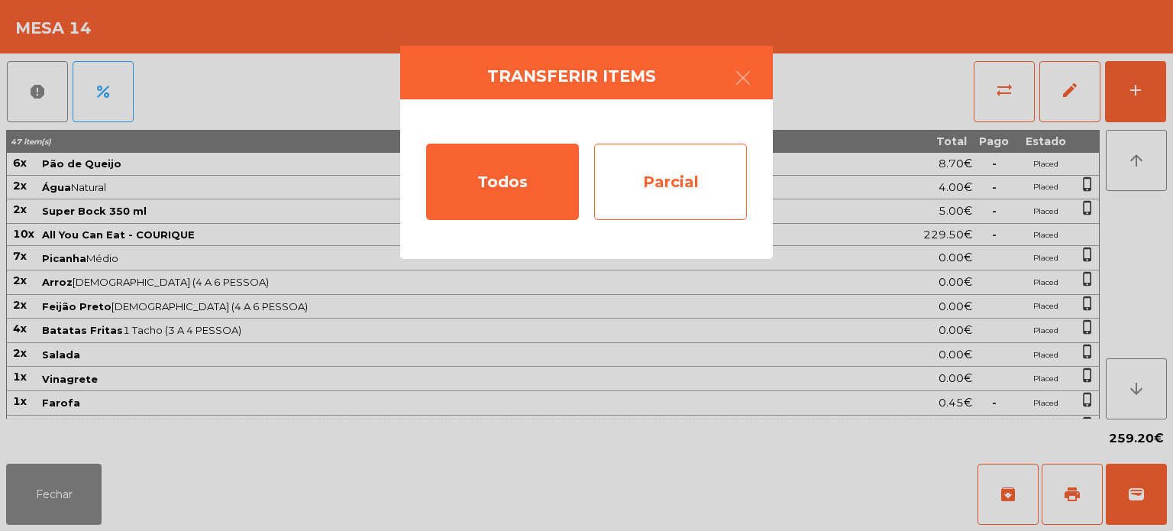
click at [675, 159] on div "Parcial" at bounding box center [670, 182] width 153 height 76
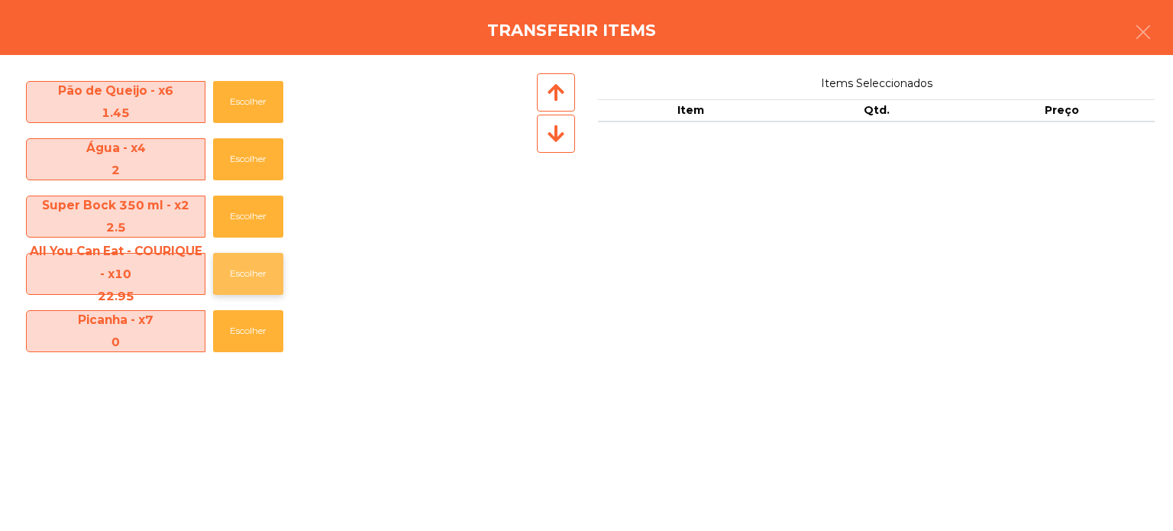
click at [214, 266] on button "Escolher" at bounding box center [248, 274] width 70 height 42
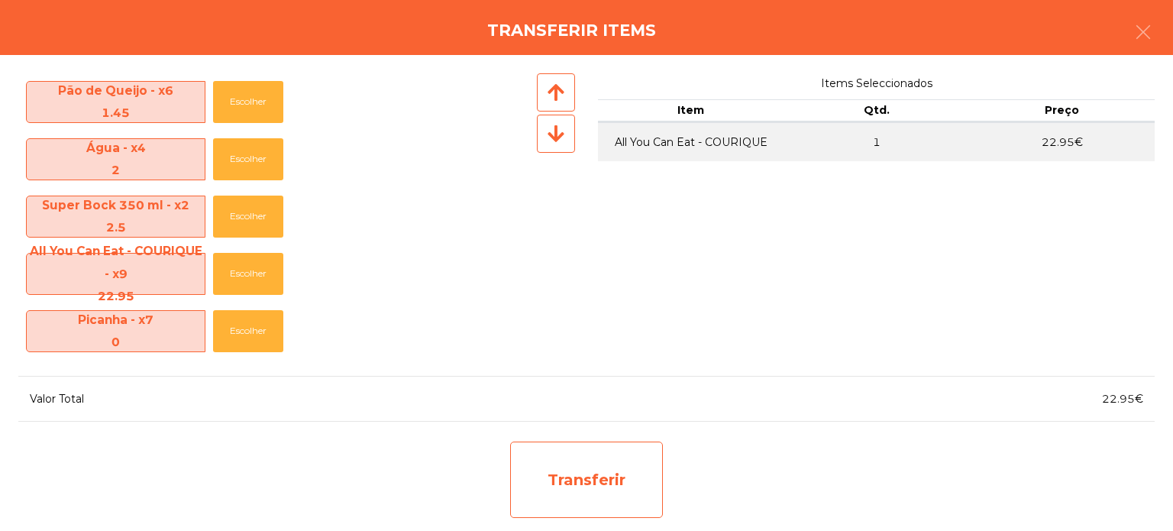
click at [541, 449] on div "Transferir" at bounding box center [586, 479] width 153 height 76
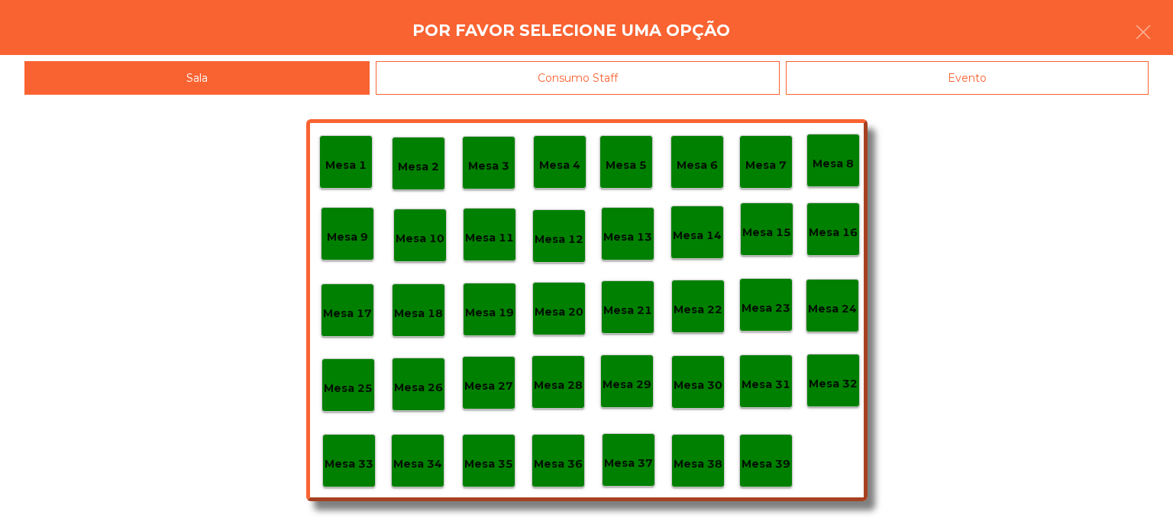
click at [626, 451] on div "Mesa 37" at bounding box center [628, 460] width 49 height 24
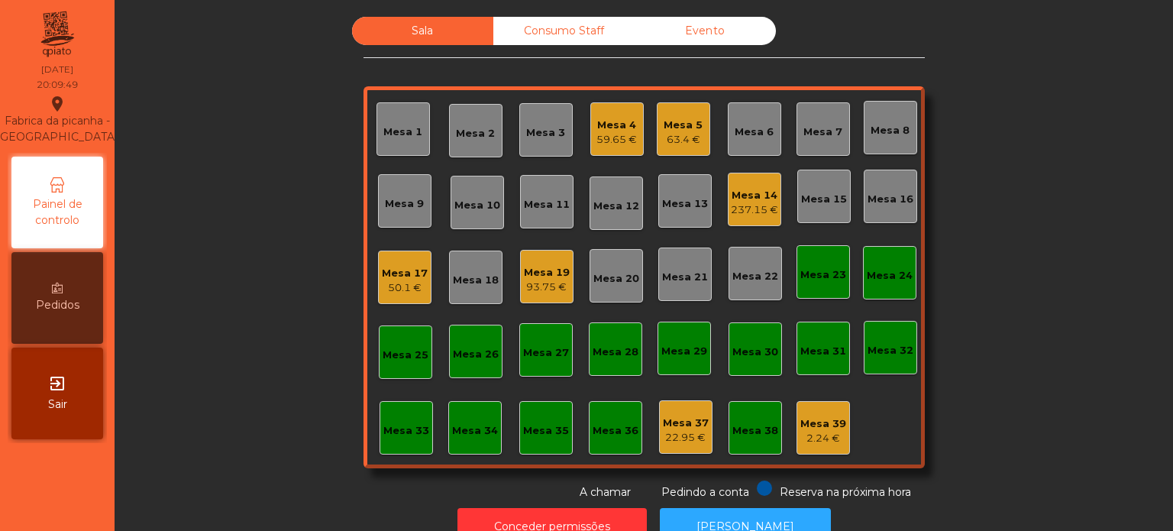
click at [563, 142] on div "Mesa 3" at bounding box center [545, 129] width 53 height 53
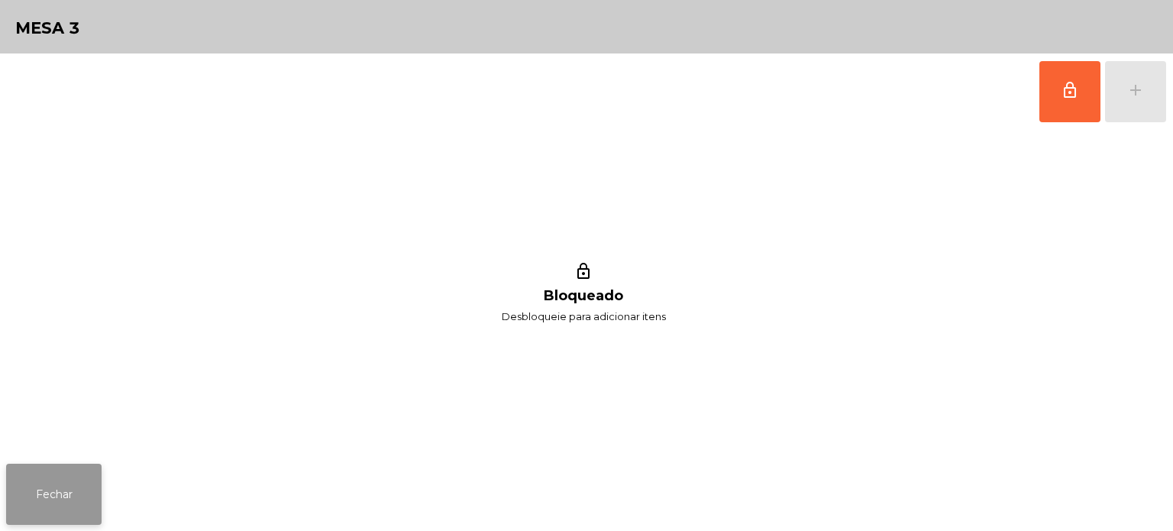
click at [34, 499] on button "Fechar" at bounding box center [53, 494] width 95 height 61
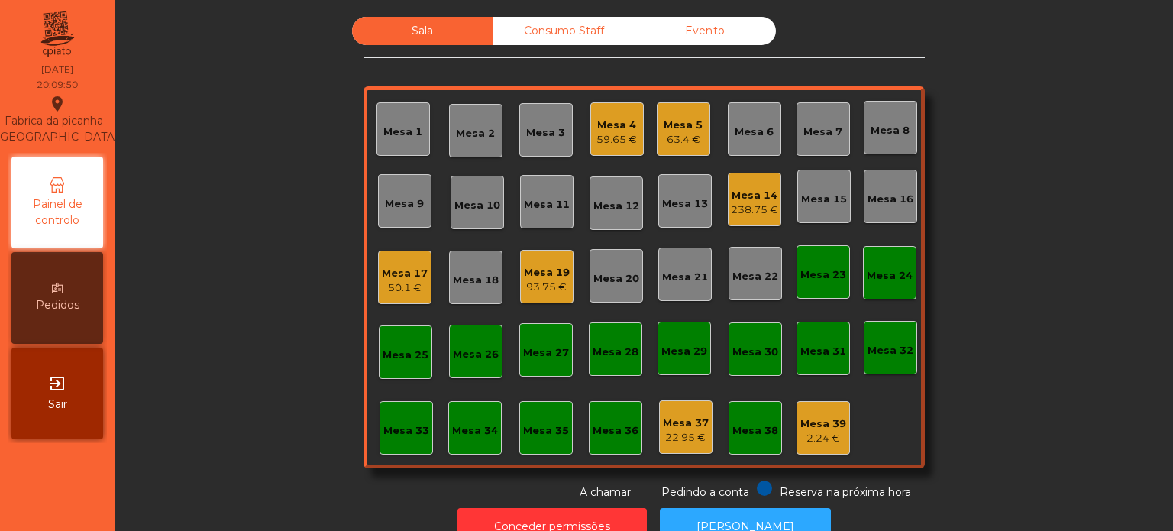
click at [606, 144] on div "59.65 €" at bounding box center [616, 139] width 40 height 15
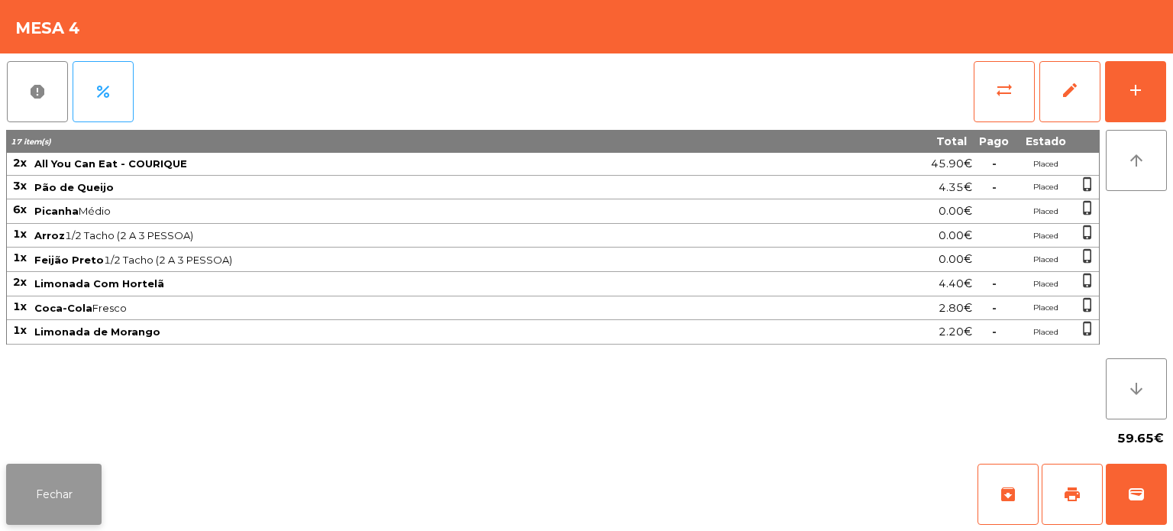
click at [72, 489] on button "Fechar" at bounding box center [53, 494] width 95 height 61
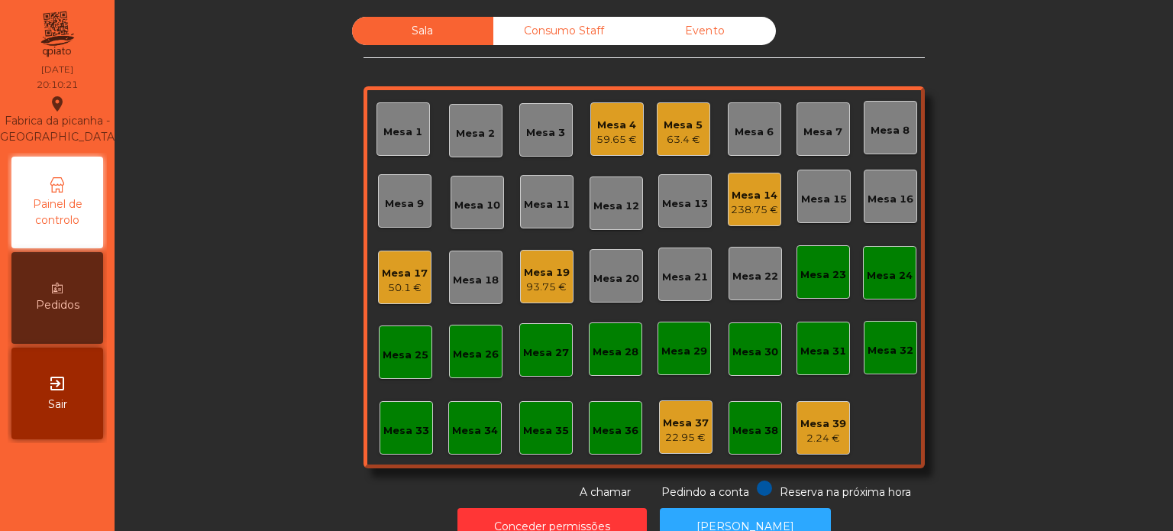
click at [437, 473] on div "Sala Consumo Staff Evento Mesa 1 Mesa 2 Mesa 3 Mesa 4 59.65 € Mesa 5 63.4 € Mes…" at bounding box center [644, 258] width 561 height 483
click at [490, 445] on div "Mesa 34" at bounding box center [474, 427] width 53 height 53
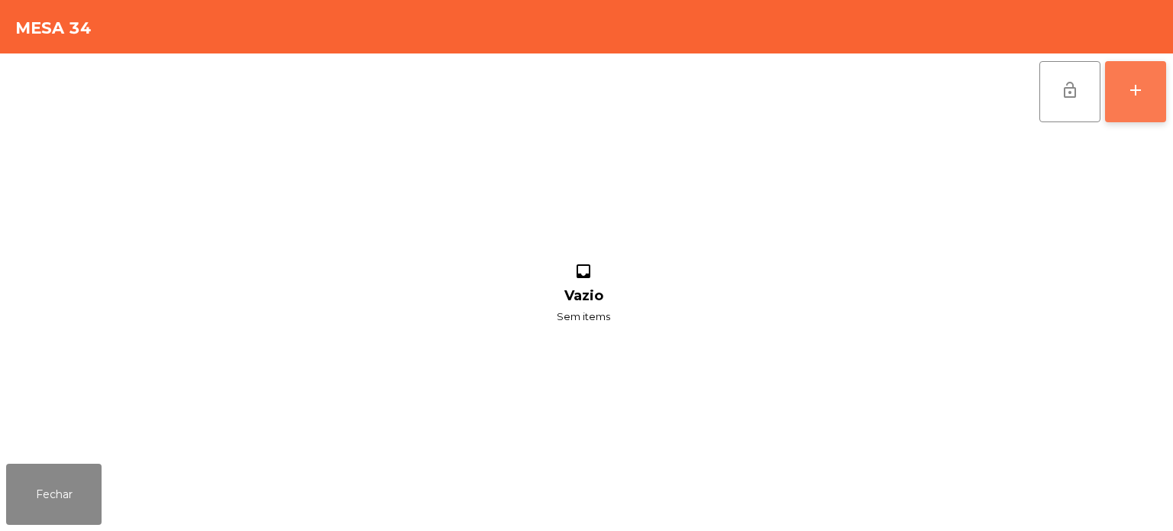
click at [1128, 91] on div "add" at bounding box center [1135, 90] width 18 height 18
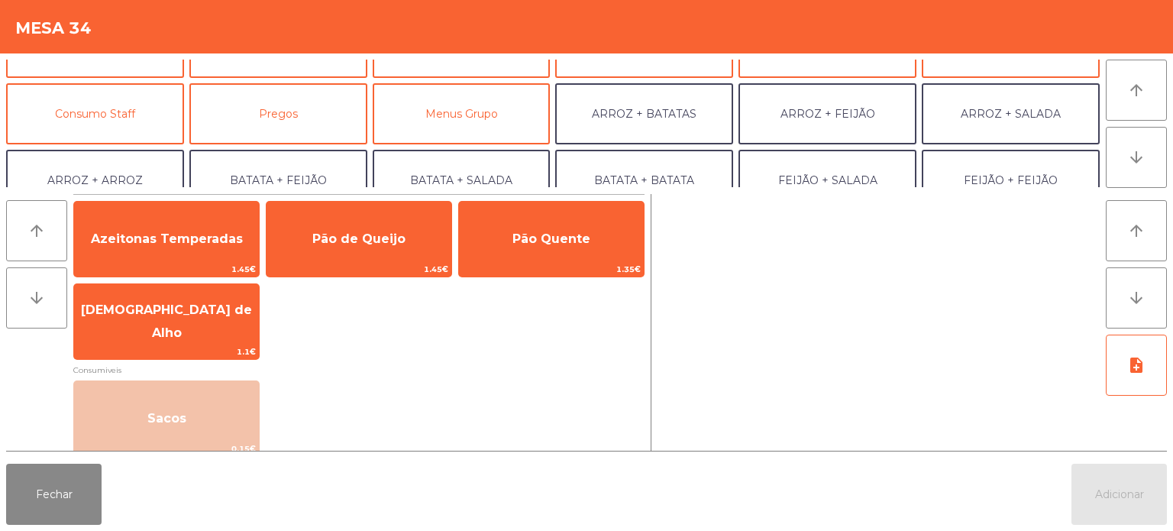
scroll to position [109, 0]
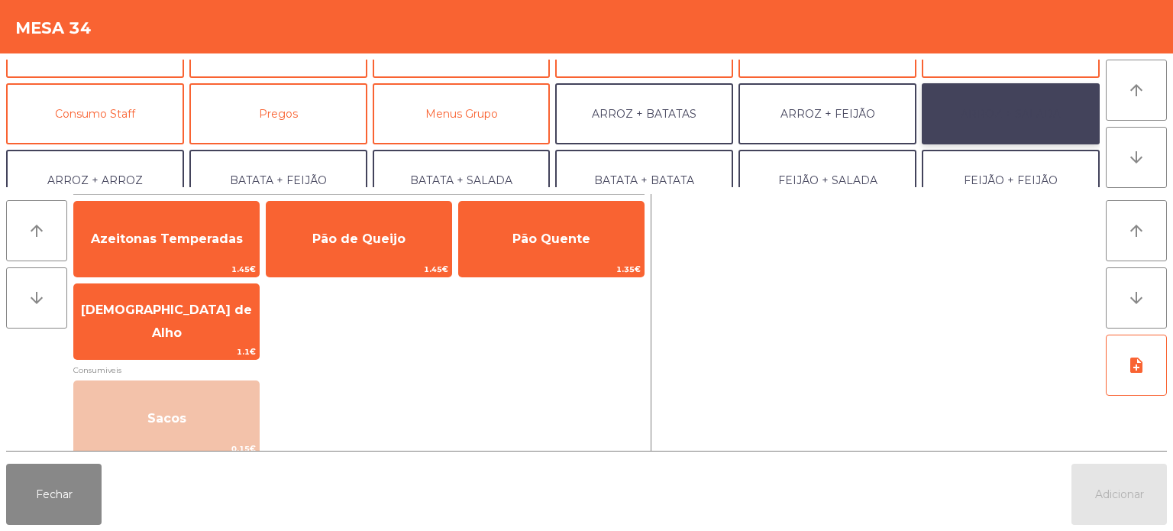
click at [1017, 104] on button "ARROZ + SALADA" at bounding box center [1011, 113] width 178 height 61
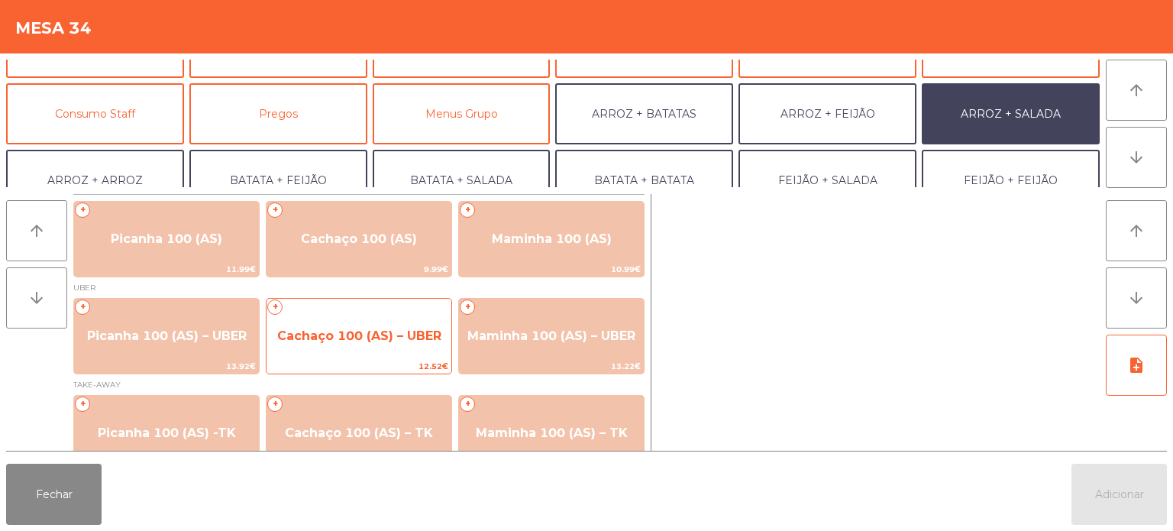
click at [354, 327] on span "Cachaço 100 (AS) – UBER" at bounding box center [359, 335] width 185 height 41
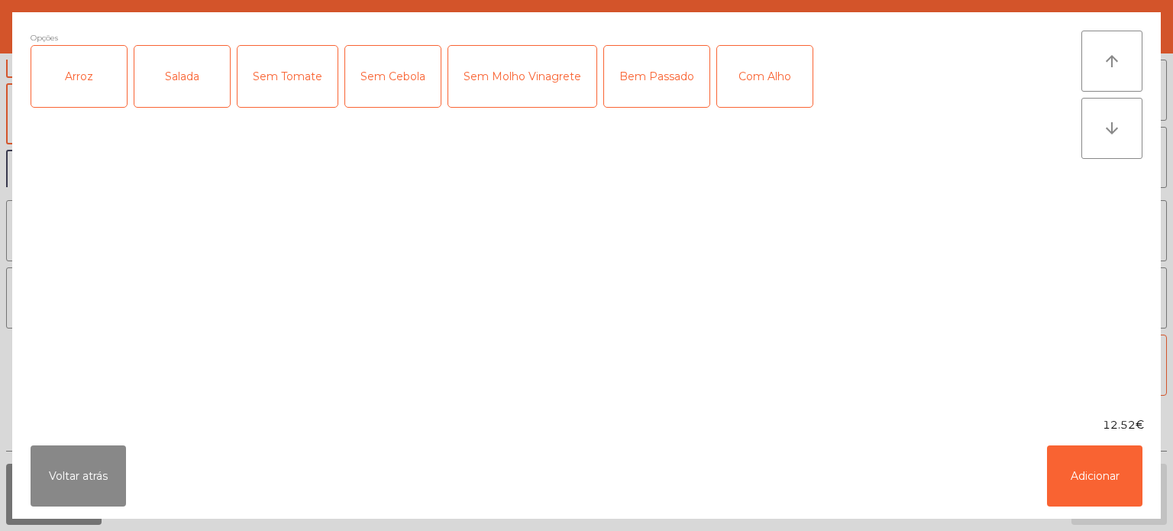
click at [67, 64] on div "Arroz" at bounding box center [78, 76] width 95 height 61
click at [122, 63] on div "Arroz" at bounding box center [78, 76] width 95 height 61
click at [214, 64] on div "Salada" at bounding box center [181, 76] width 95 height 61
click at [85, 72] on div "Arroz" at bounding box center [78, 76] width 95 height 61
click at [763, 70] on div "Com Alho" at bounding box center [764, 76] width 95 height 61
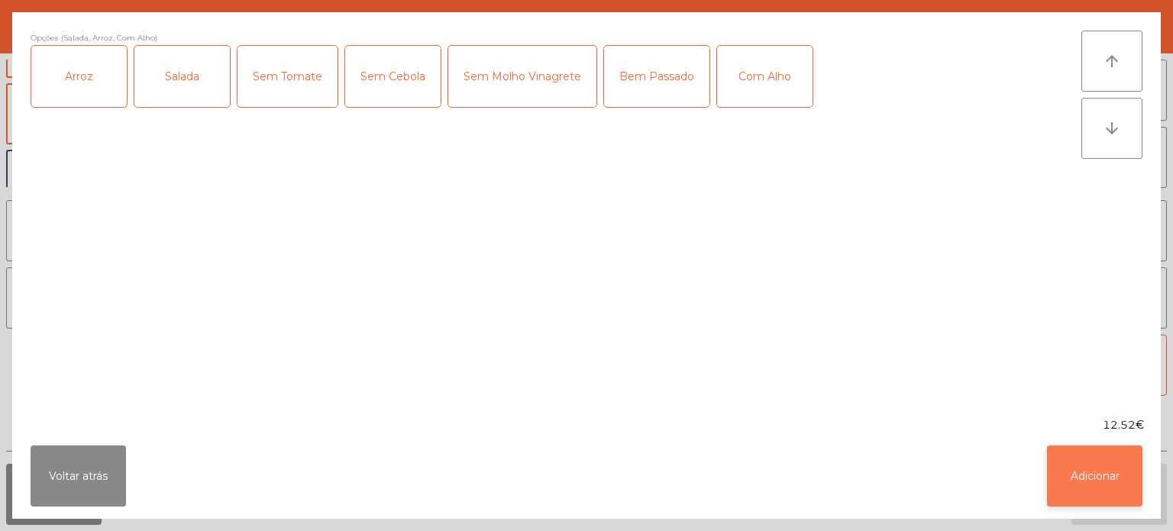
click at [1102, 470] on button "Adicionar" at bounding box center [1094, 475] width 95 height 61
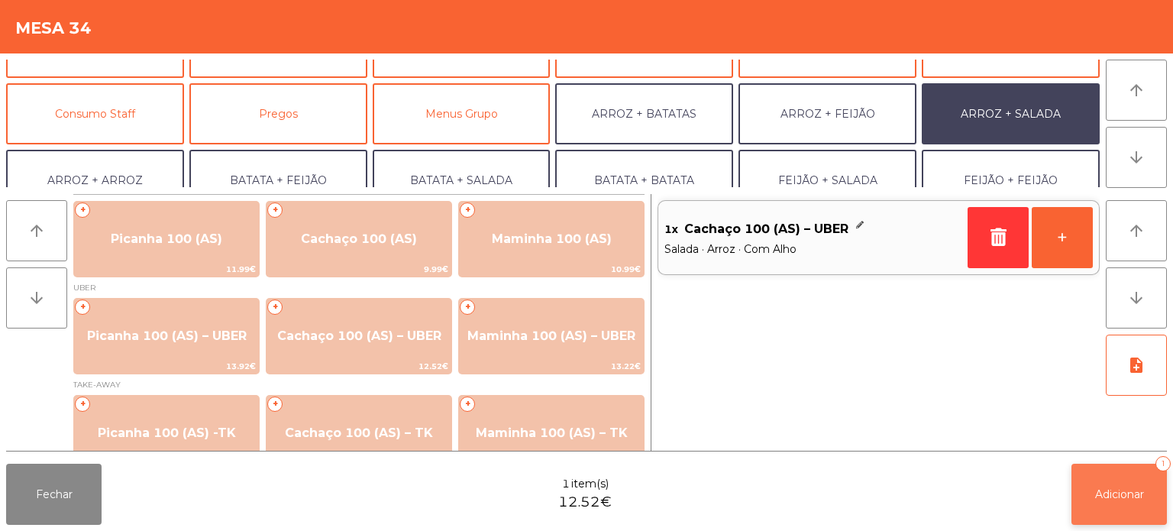
click at [1094, 477] on button "Adicionar 1" at bounding box center [1119, 494] width 95 height 61
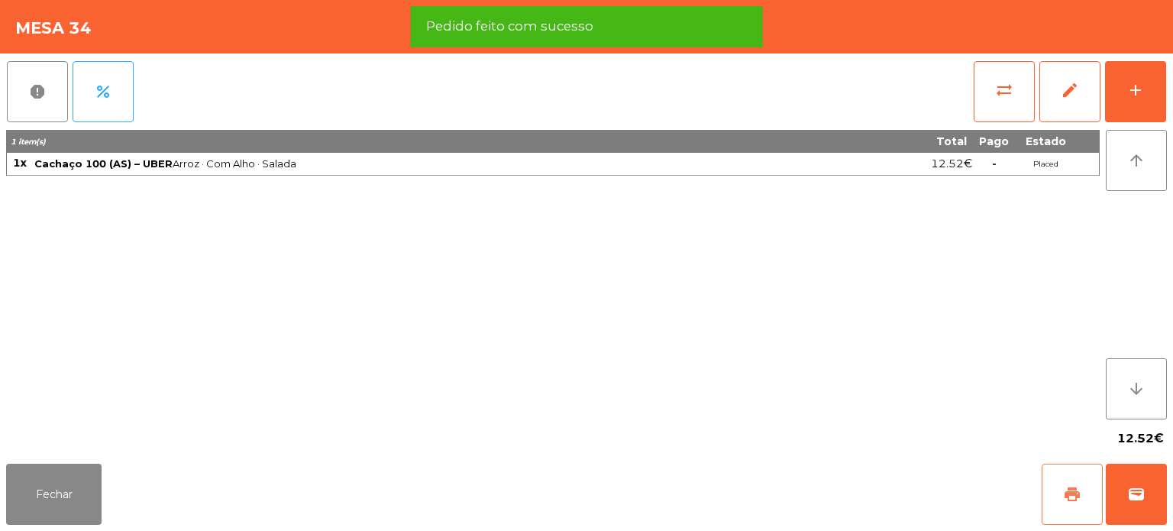
click at [1066, 495] on span "print" at bounding box center [1072, 494] width 18 height 18
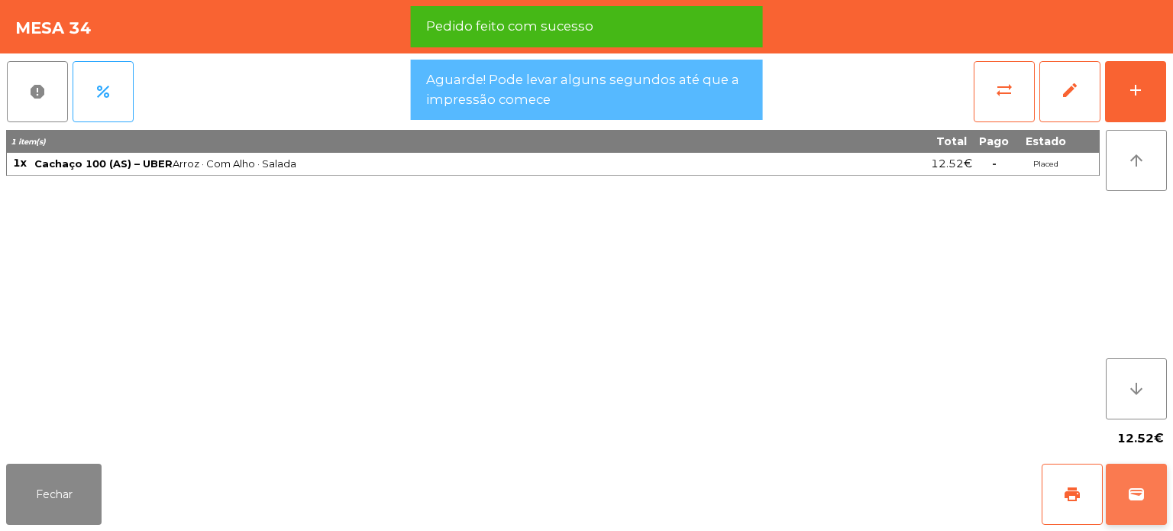
click at [1136, 489] on span "wallet" at bounding box center [1136, 494] width 18 height 18
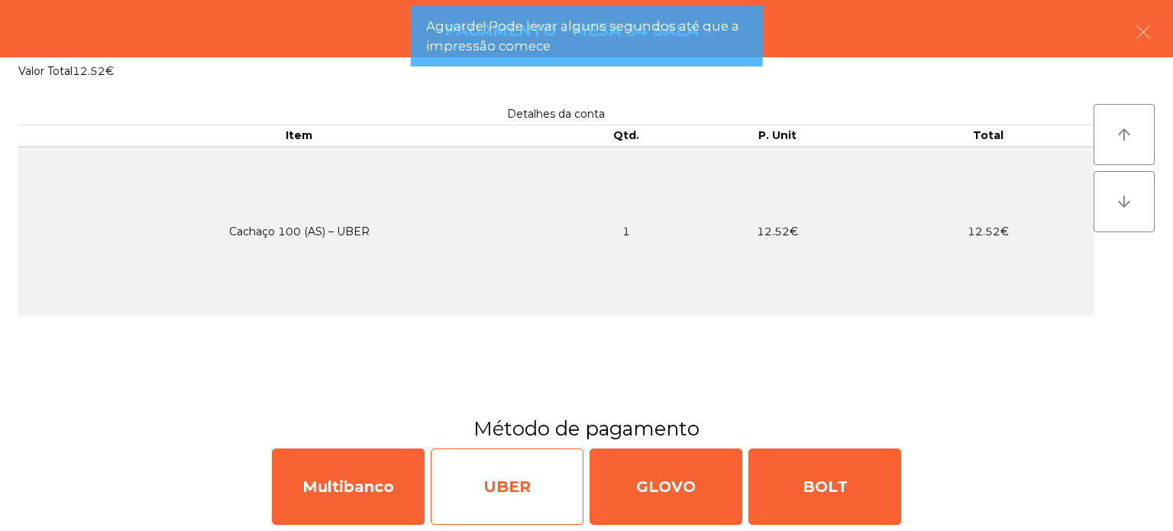
click at [484, 477] on div "UBER" at bounding box center [507, 486] width 153 height 76
select select "**"
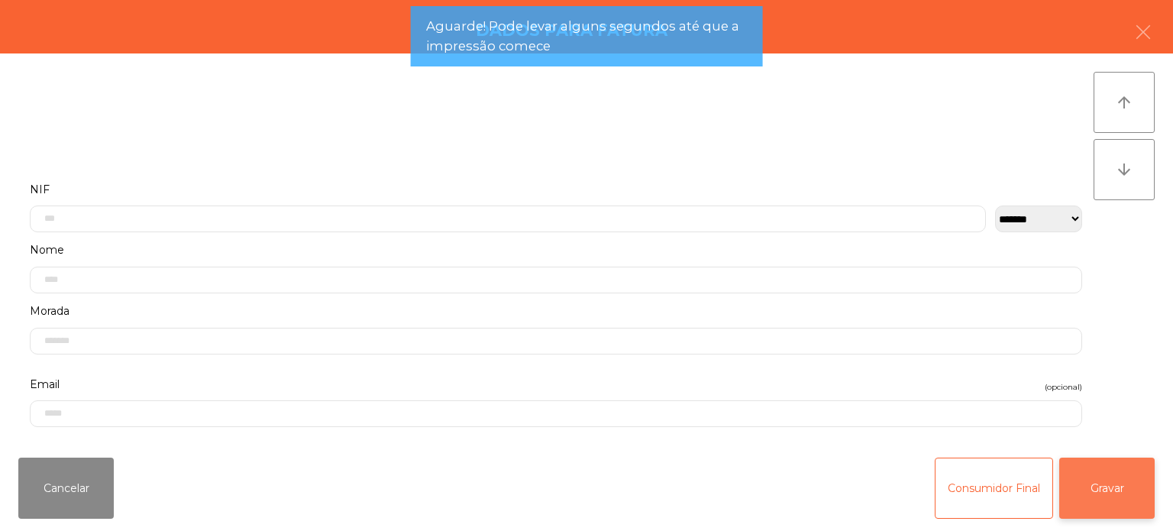
click at [1104, 504] on button "Gravar" at bounding box center [1106, 487] width 95 height 61
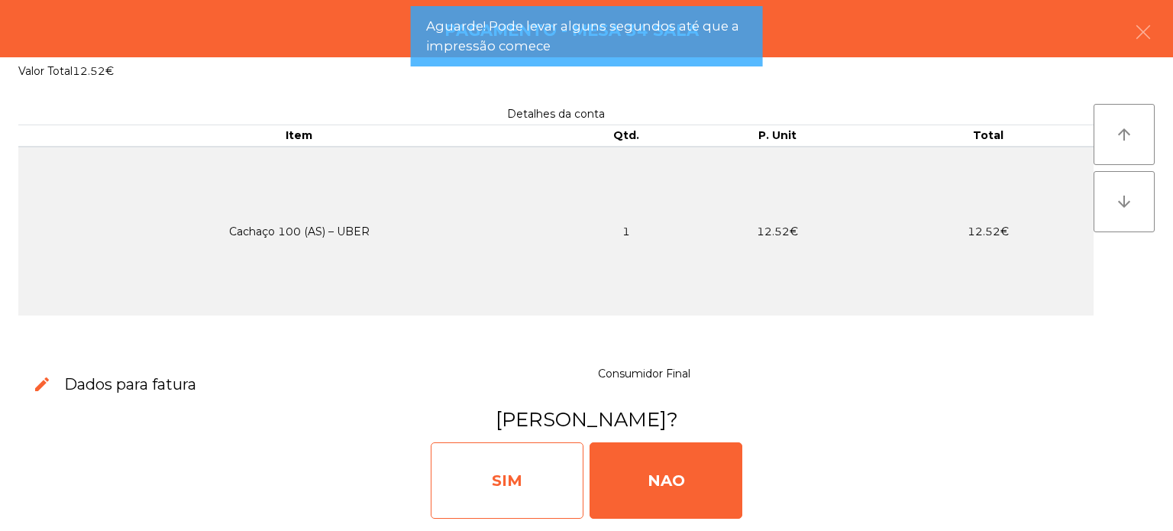
click at [474, 486] on div "SIM" at bounding box center [507, 480] width 153 height 76
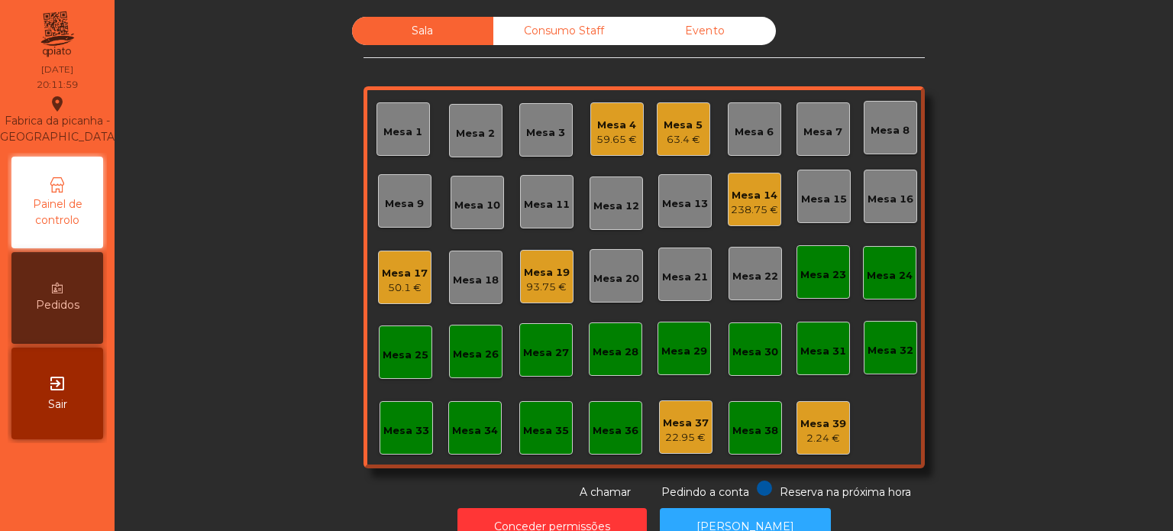
click at [420, 275] on div "Mesa 17" at bounding box center [405, 273] width 46 height 15
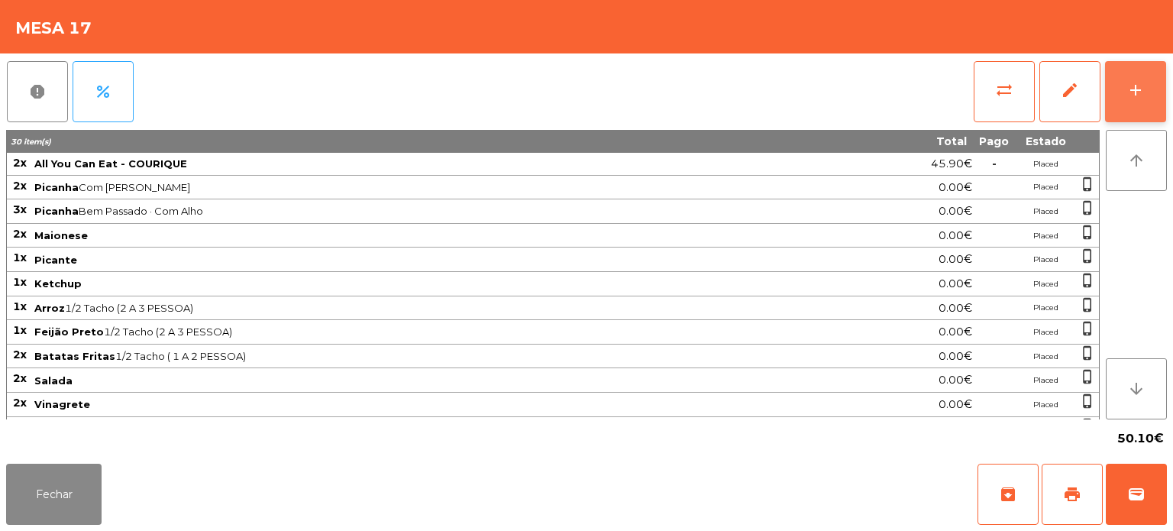
click at [1124, 110] on button "add" at bounding box center [1135, 91] width 61 height 61
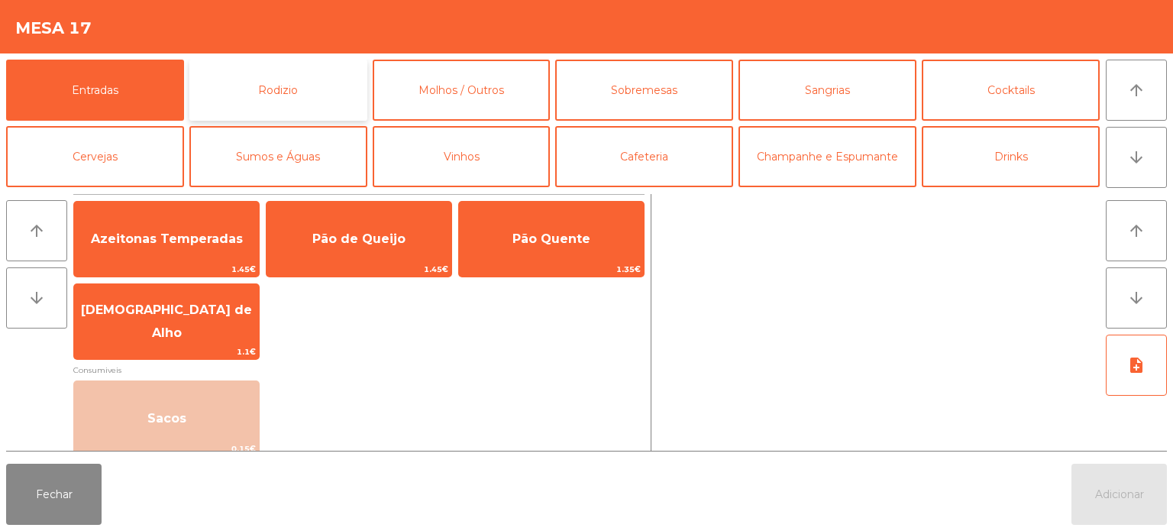
click at [321, 92] on button "Rodizio" at bounding box center [278, 90] width 178 height 61
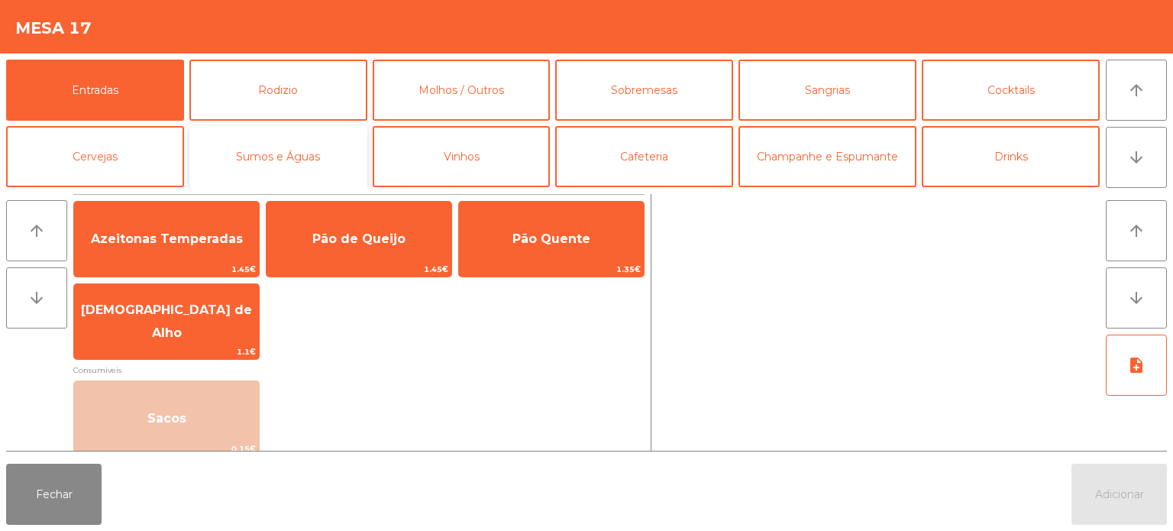
click at [288, 145] on button "Sumos e Águas" at bounding box center [278, 156] width 178 height 61
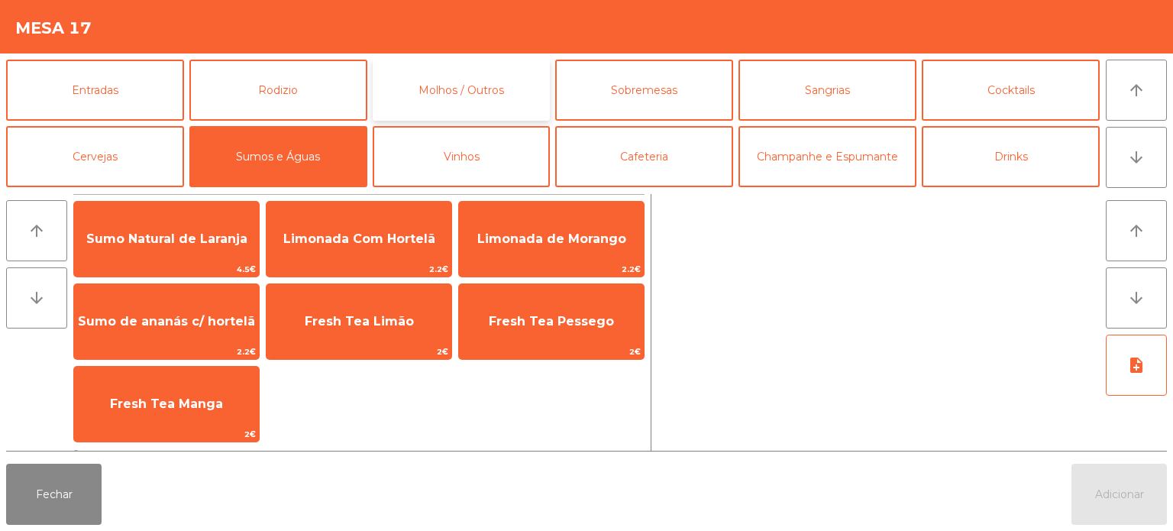
click at [501, 114] on button "Molhos / Outros" at bounding box center [462, 90] width 178 height 61
click at [527, 71] on button "Molhos / Outros" at bounding box center [462, 90] width 178 height 61
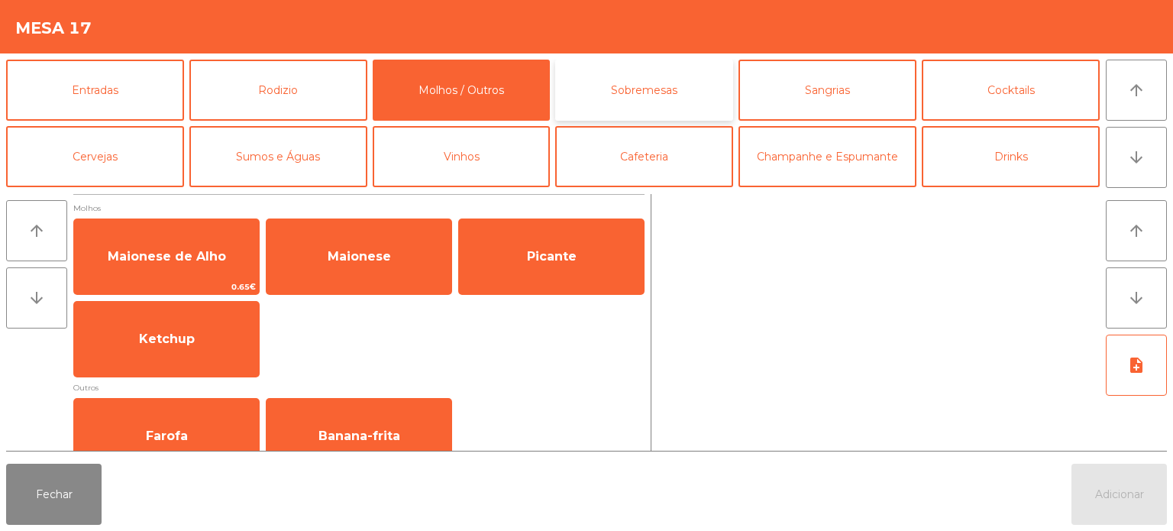
click at [671, 104] on button "Sobremesas" at bounding box center [644, 90] width 178 height 61
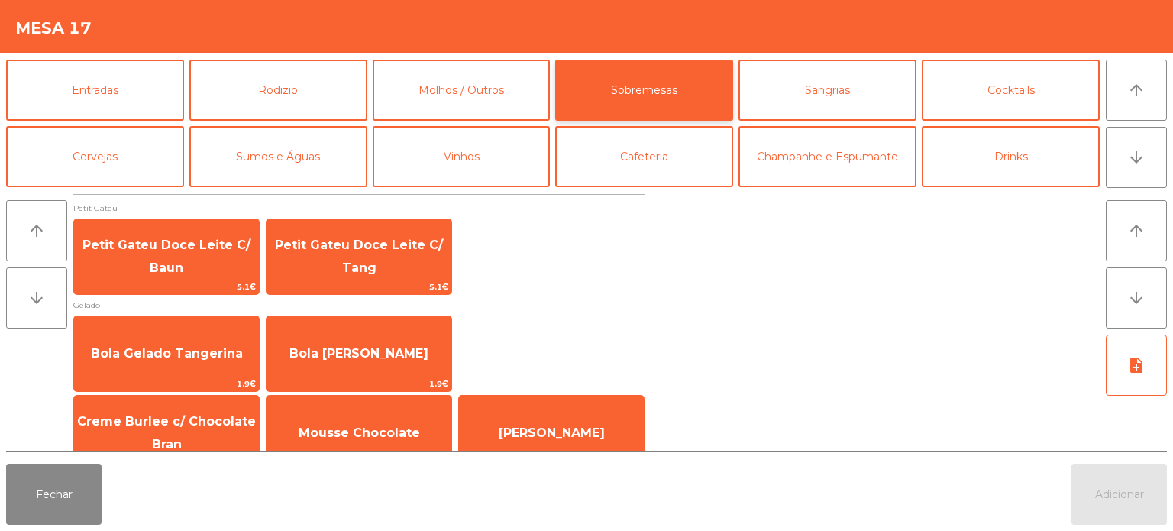
scroll to position [26, 0]
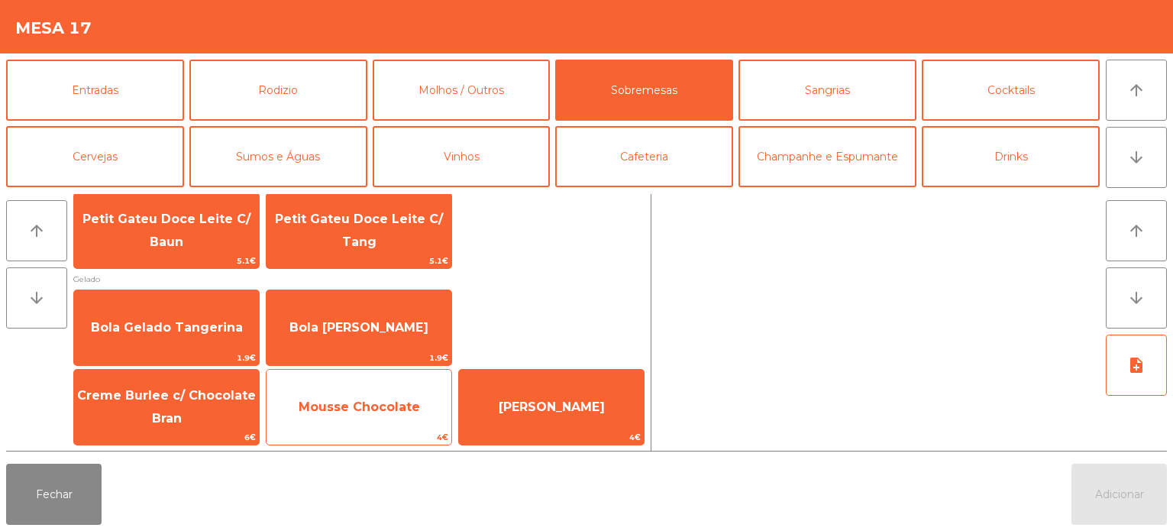
click at [413, 406] on span "Mousse Chocolate" at bounding box center [359, 406] width 121 height 15
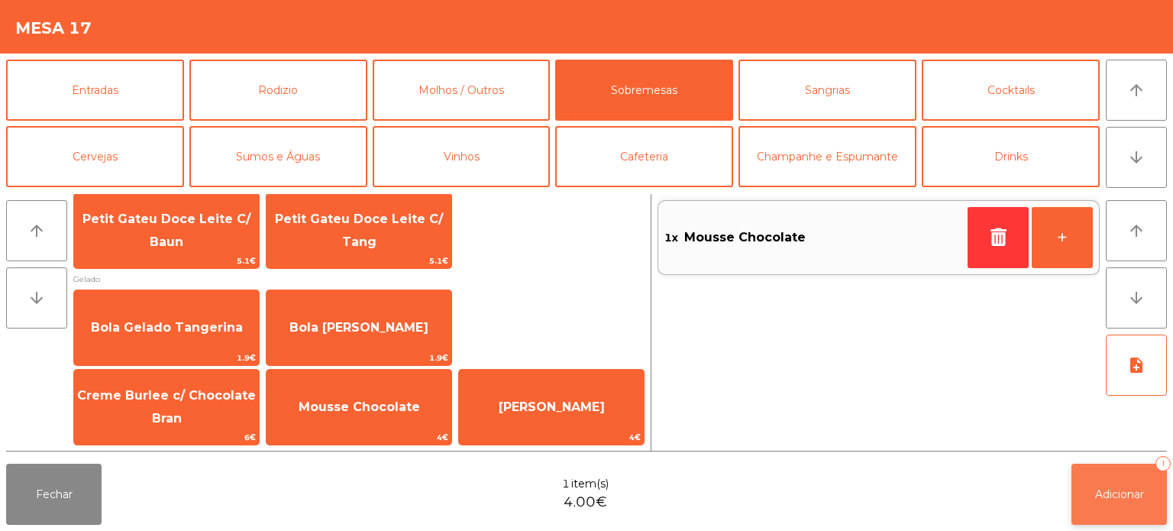
click at [1099, 519] on button "Adicionar 1" at bounding box center [1119, 494] width 95 height 61
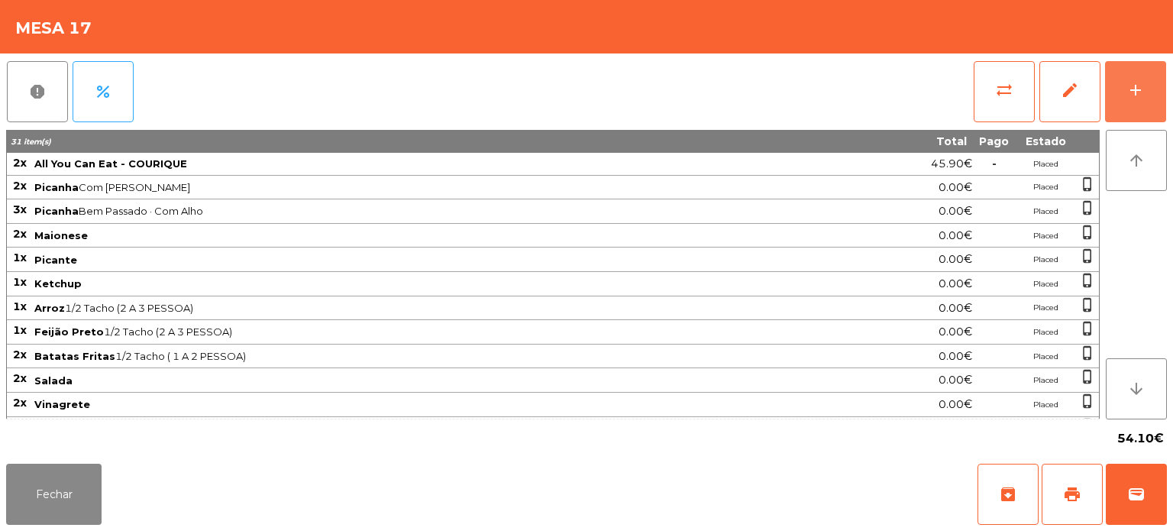
scroll to position [180, 0]
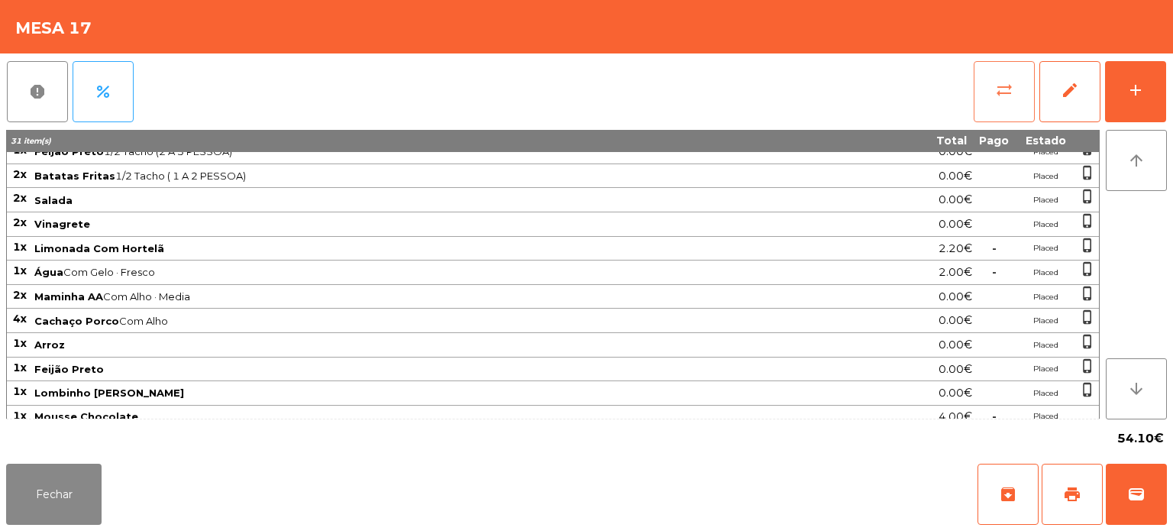
click at [1000, 111] on button "sync_alt" at bounding box center [1004, 91] width 61 height 61
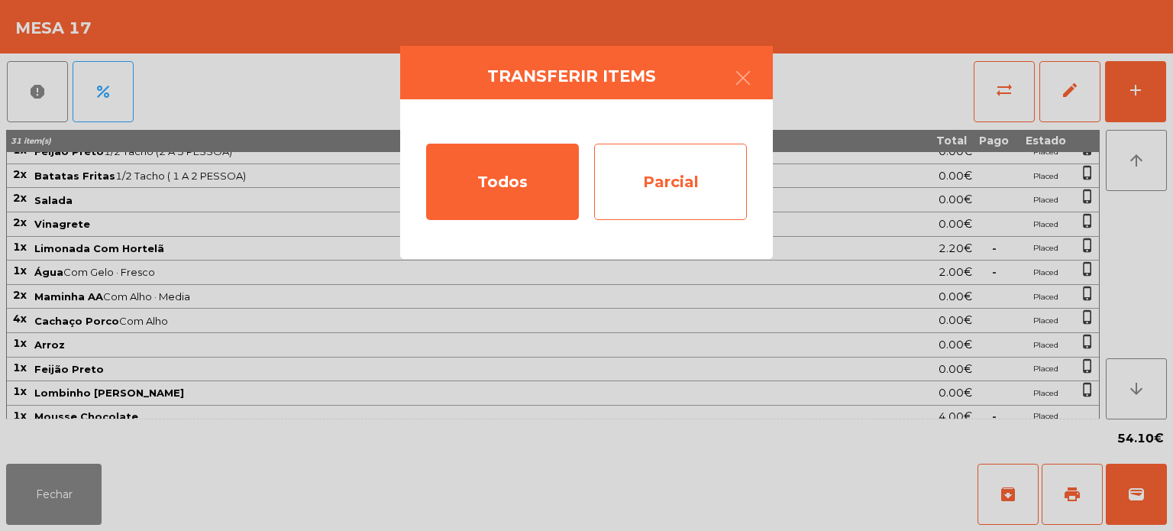
click at [666, 171] on div "Parcial" at bounding box center [670, 182] width 153 height 76
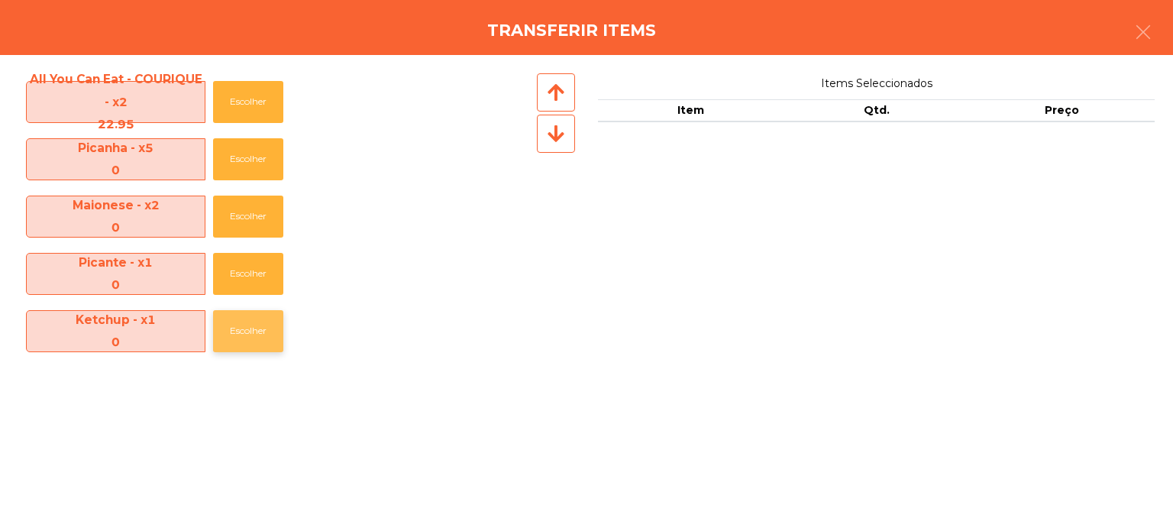
click at [261, 346] on button "Escolher" at bounding box center [248, 331] width 70 height 42
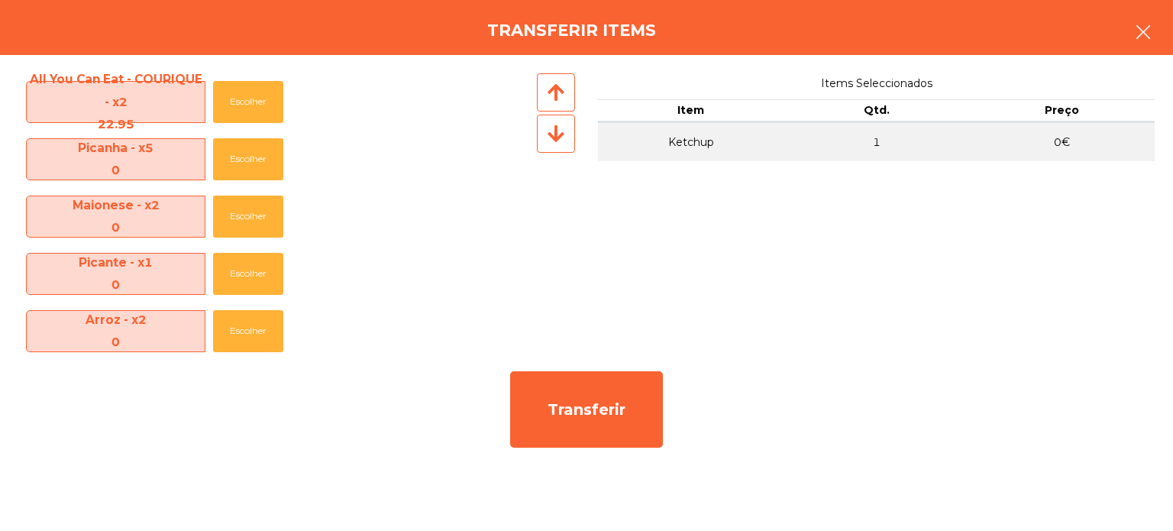
click at [1138, 37] on icon "button" at bounding box center [1143, 32] width 18 height 18
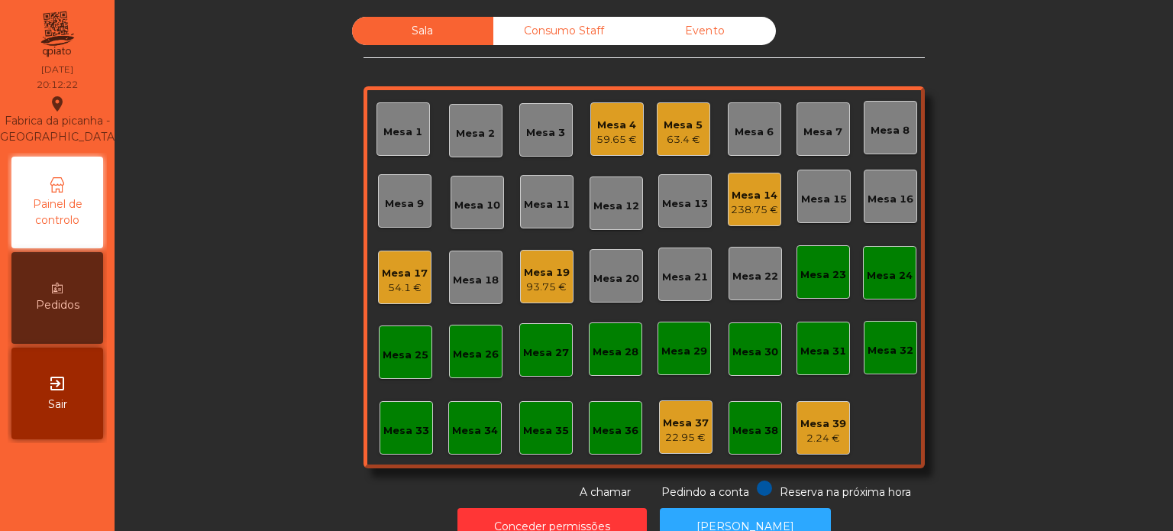
click at [415, 296] on div "Mesa 17 54.1 €" at bounding box center [404, 277] width 53 height 53
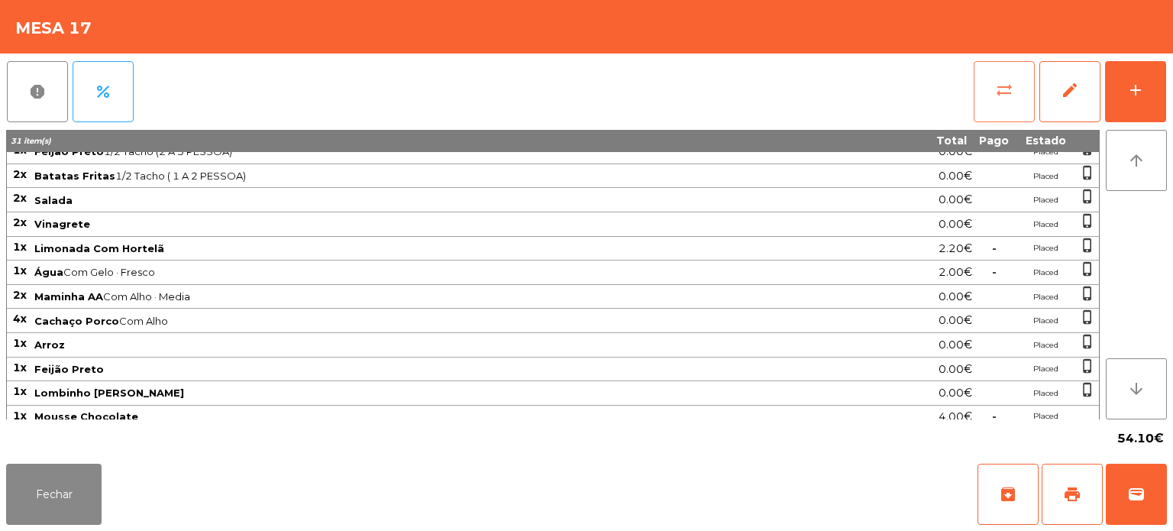
click at [994, 90] on button "sync_alt" at bounding box center [1004, 91] width 61 height 61
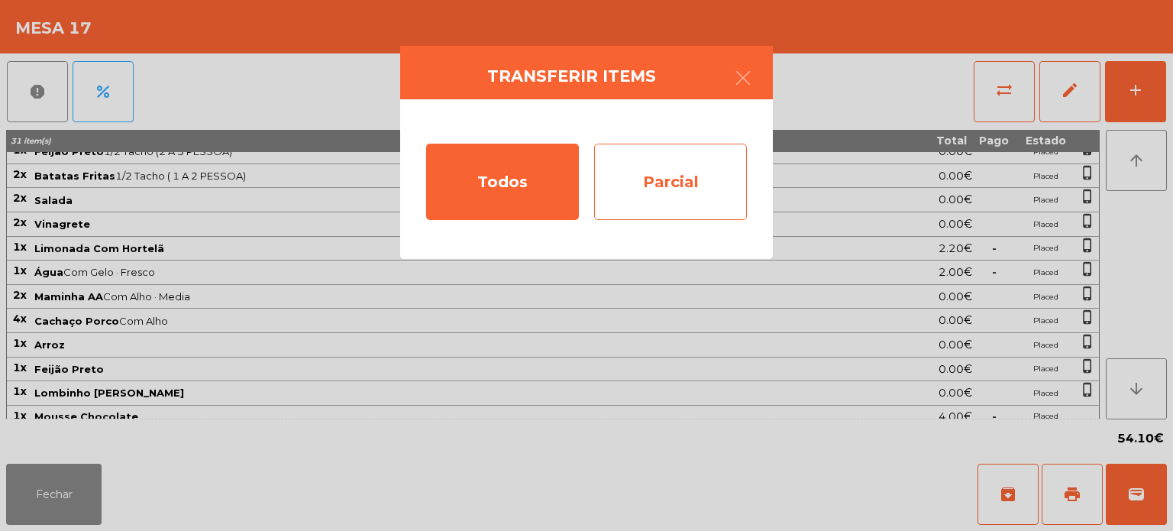
click at [676, 181] on div "Parcial" at bounding box center [670, 182] width 153 height 76
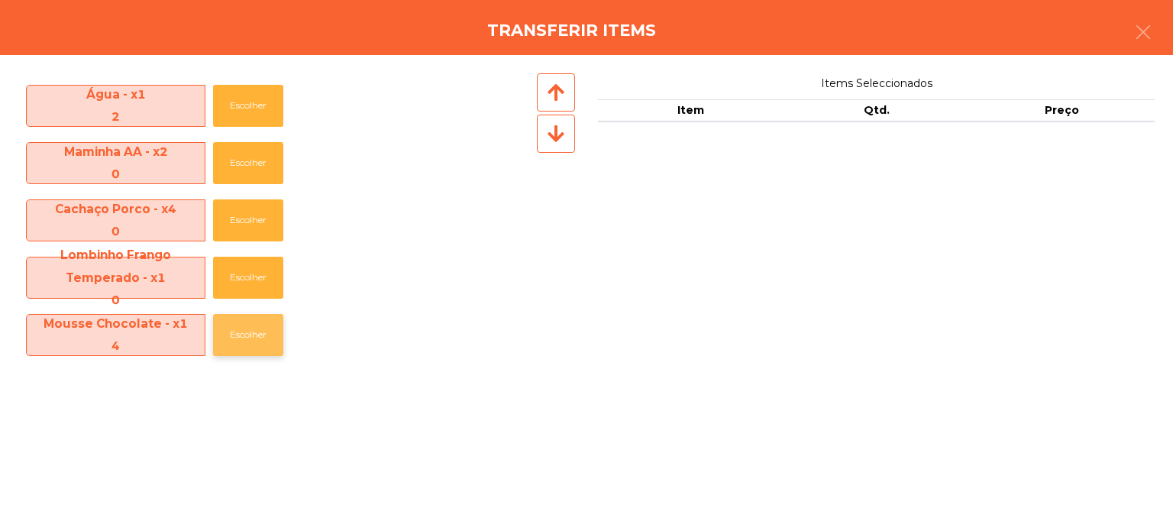
click at [268, 347] on button "Escolher" at bounding box center [248, 335] width 70 height 42
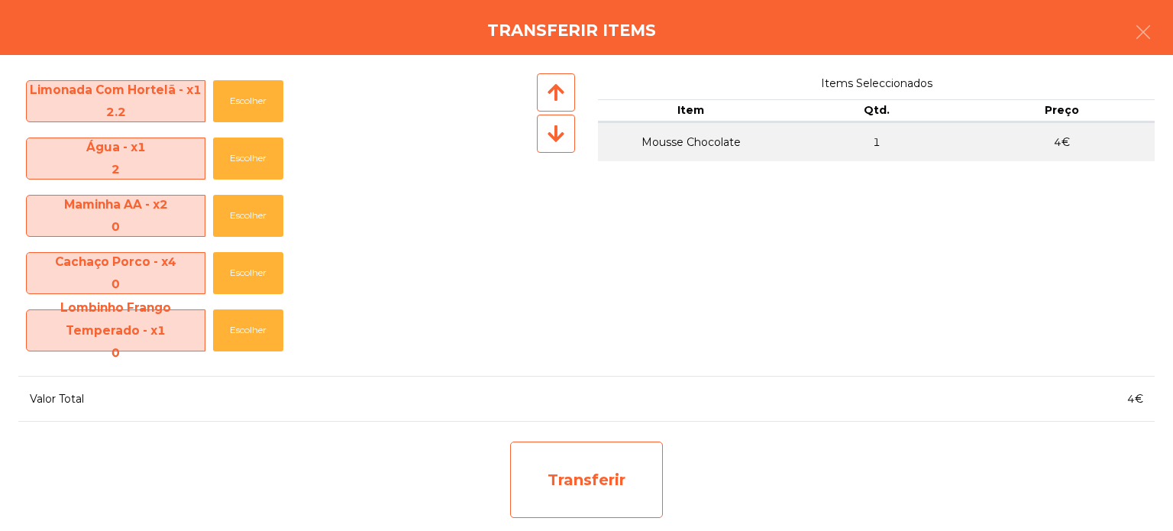
click at [603, 488] on div "Transferir" at bounding box center [586, 479] width 153 height 76
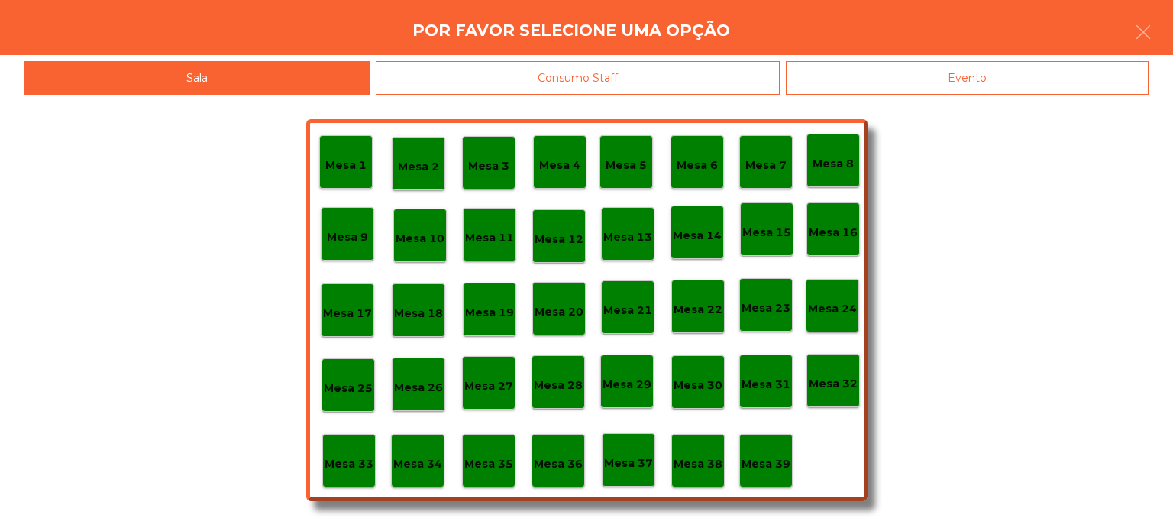
click at [782, 464] on p "Mesa 39" at bounding box center [766, 464] width 49 height 18
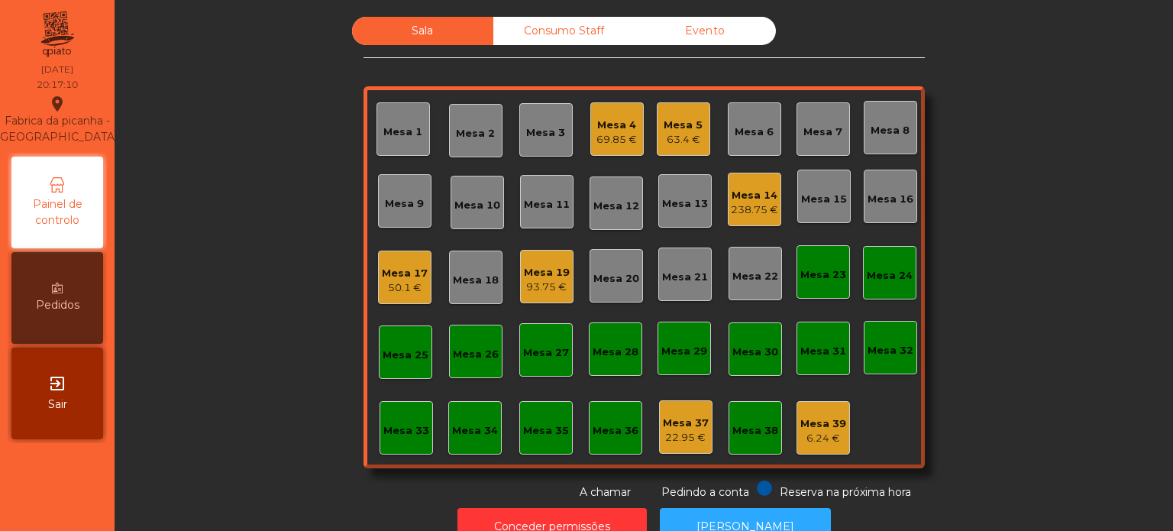
click at [528, 267] on div "Mesa 19" at bounding box center [547, 272] width 46 height 15
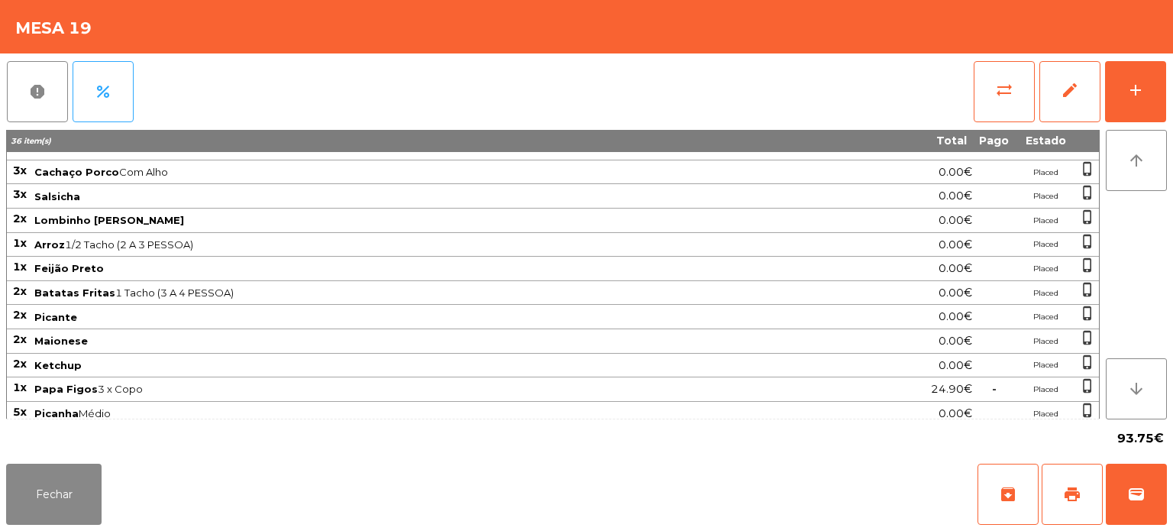
scroll to position [0, 0]
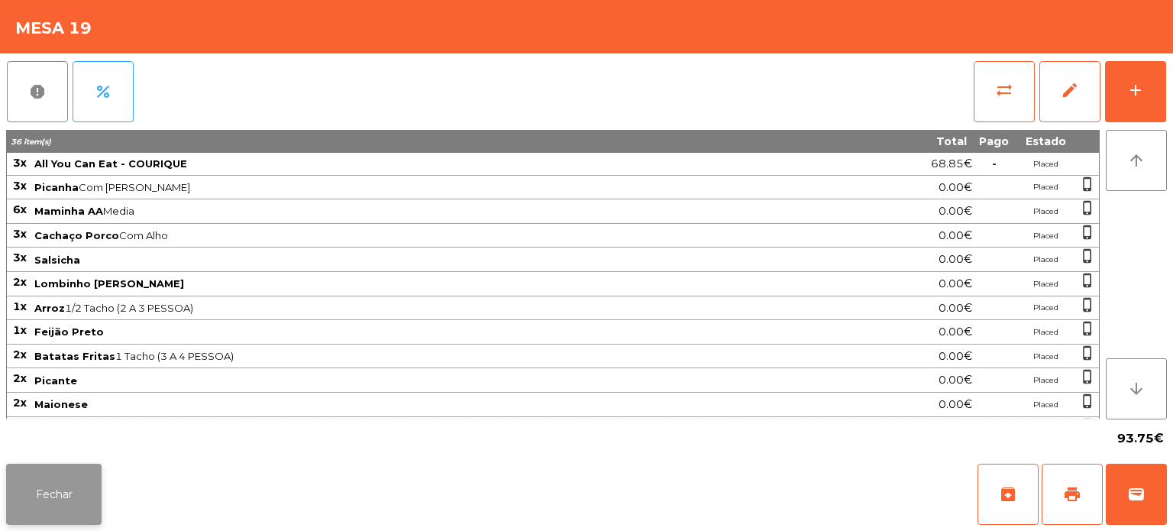
click at [67, 499] on button "Fechar" at bounding box center [53, 494] width 95 height 61
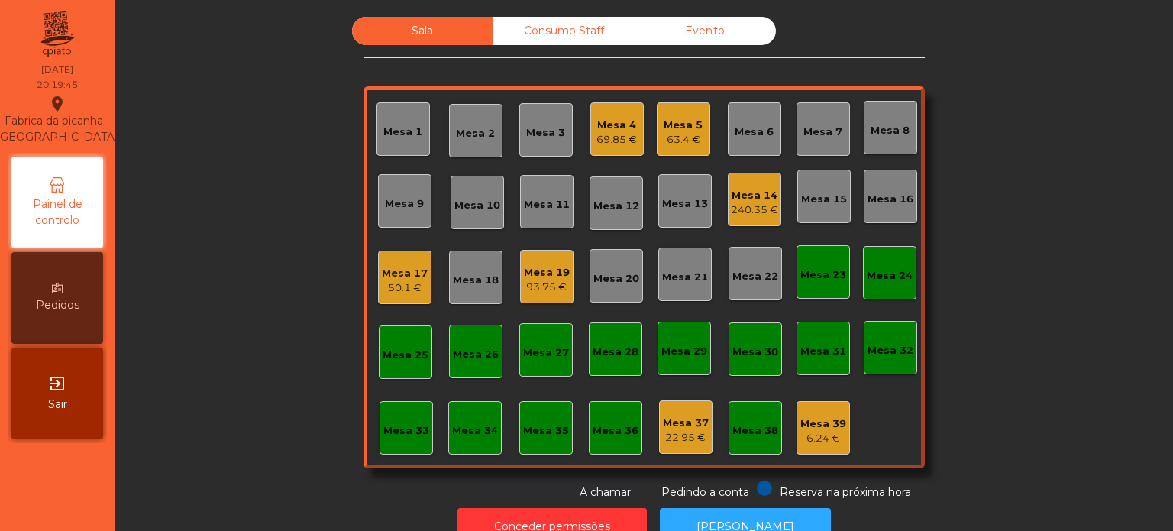
click at [278, 391] on div "Sala Consumo Staff Evento Mesa 1 Mesa 2 Mesa 3 Mesa 4 69.85 € Mesa 5 63.4 € Mes…" at bounding box center [643, 258] width 1017 height 483
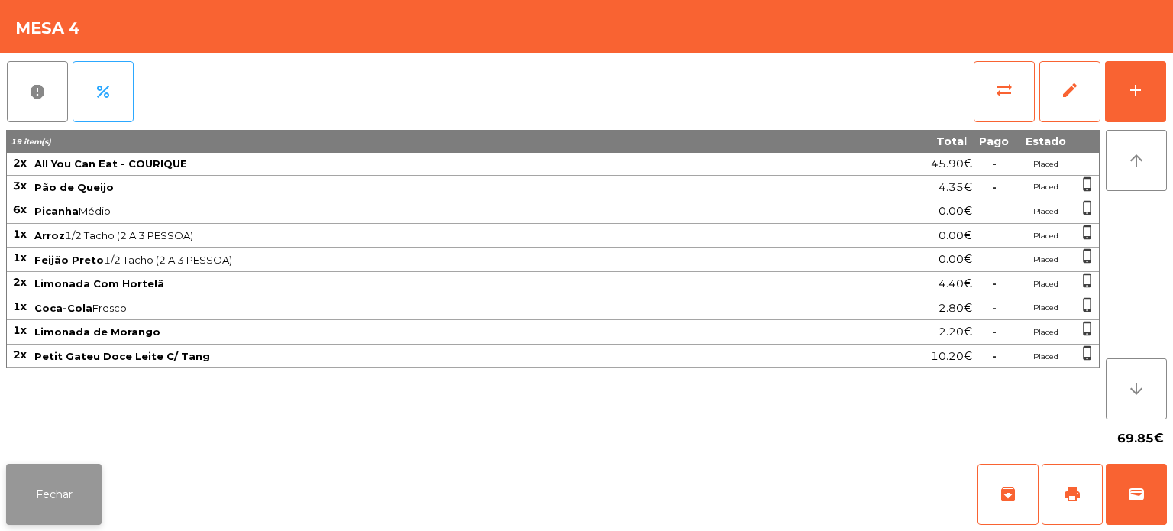
click at [75, 495] on button "Fechar" at bounding box center [53, 494] width 95 height 61
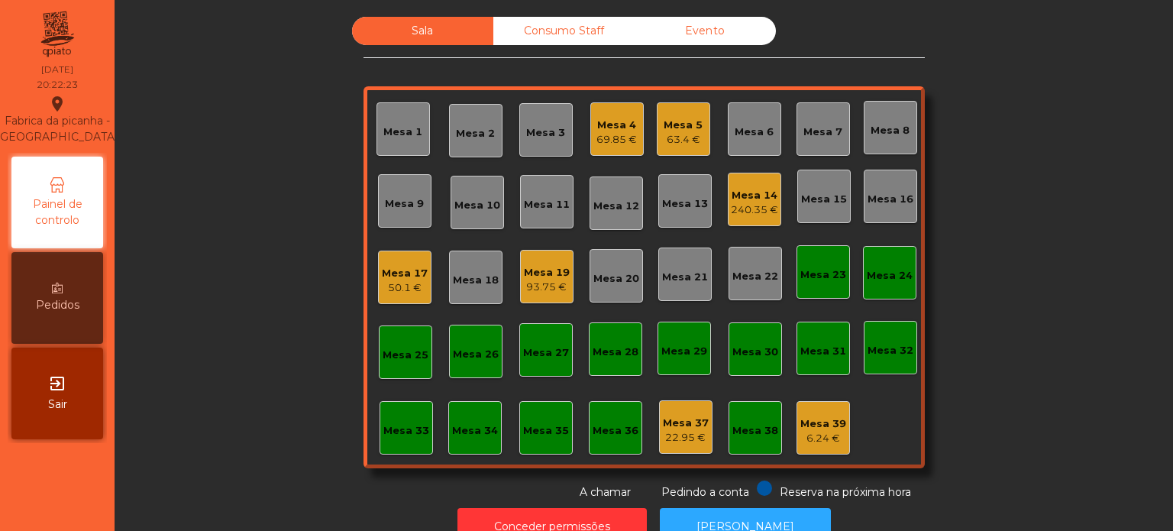
click at [403, 202] on div "Mesa 9" at bounding box center [404, 203] width 39 height 15
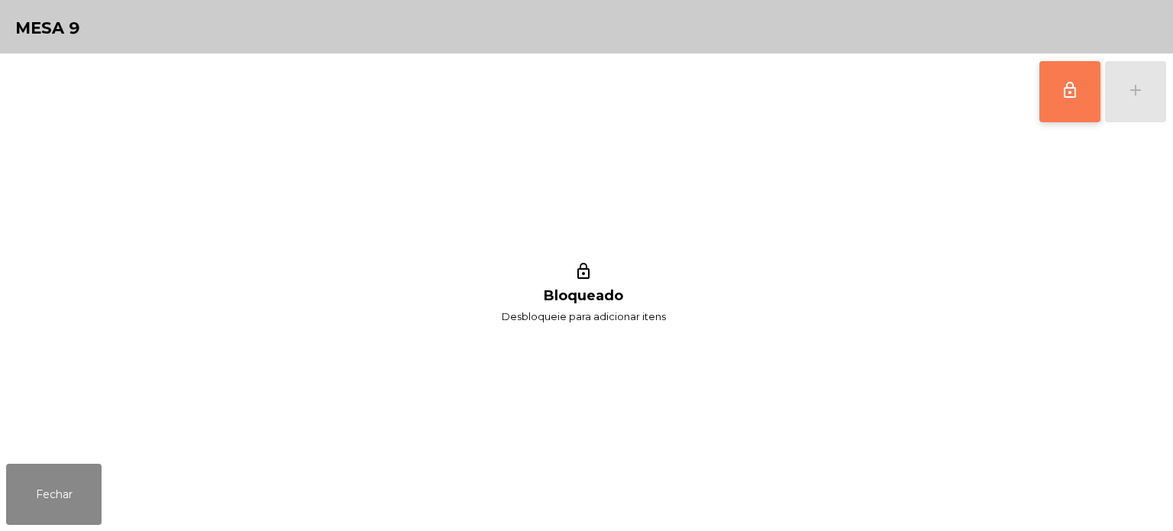
click at [1065, 101] on button "lock_outline" at bounding box center [1069, 91] width 61 height 61
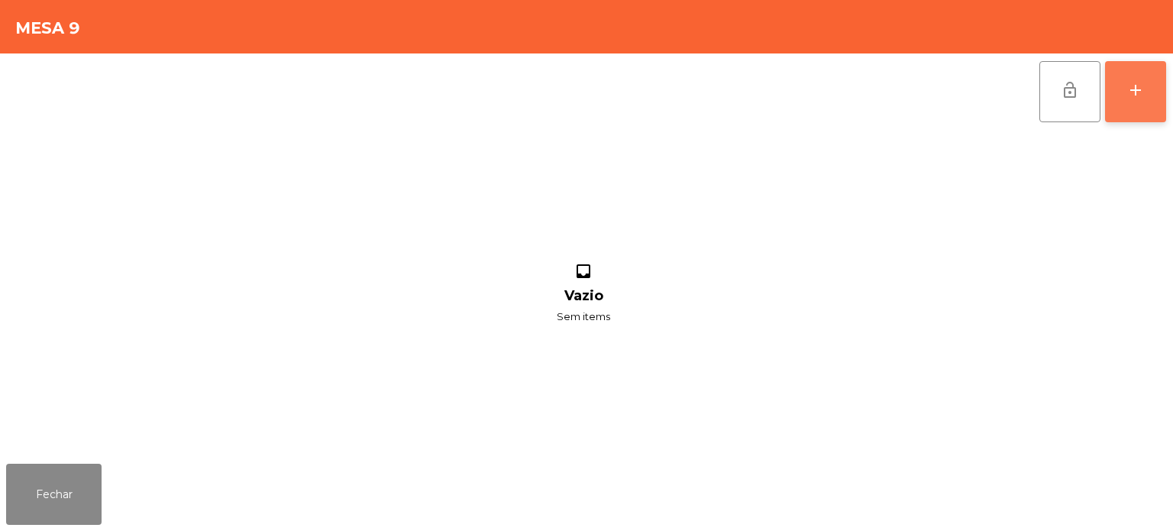
click at [1127, 88] on div "add" at bounding box center [1135, 90] width 18 height 18
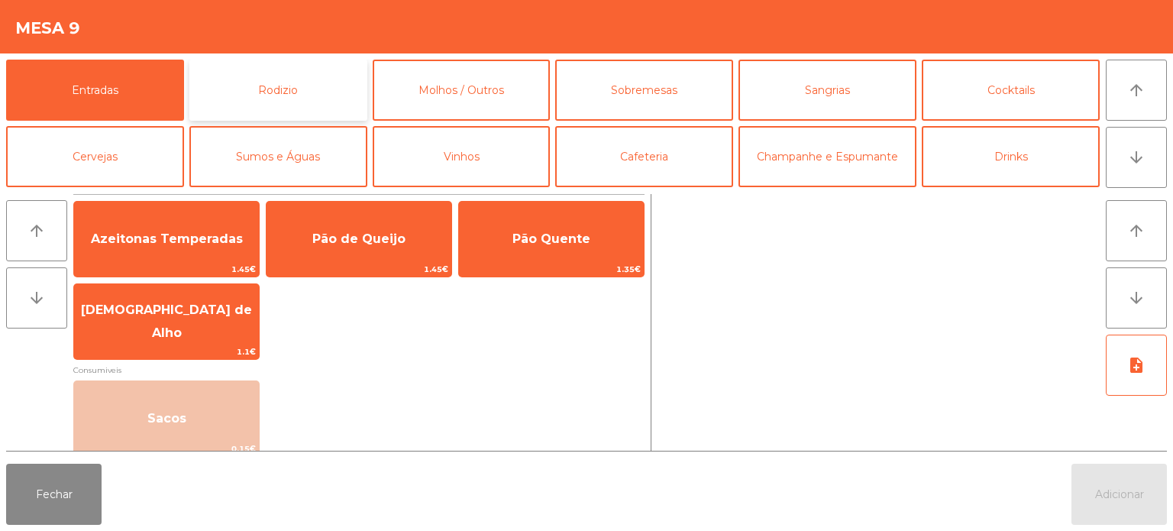
click at [266, 86] on button "Rodizio" at bounding box center [278, 90] width 178 height 61
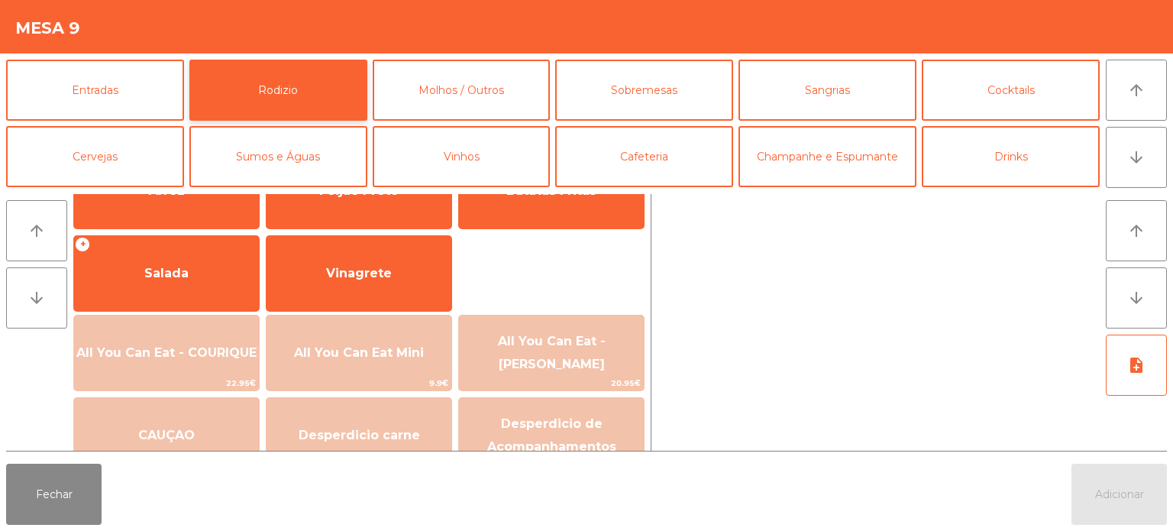
scroll to position [244, 0]
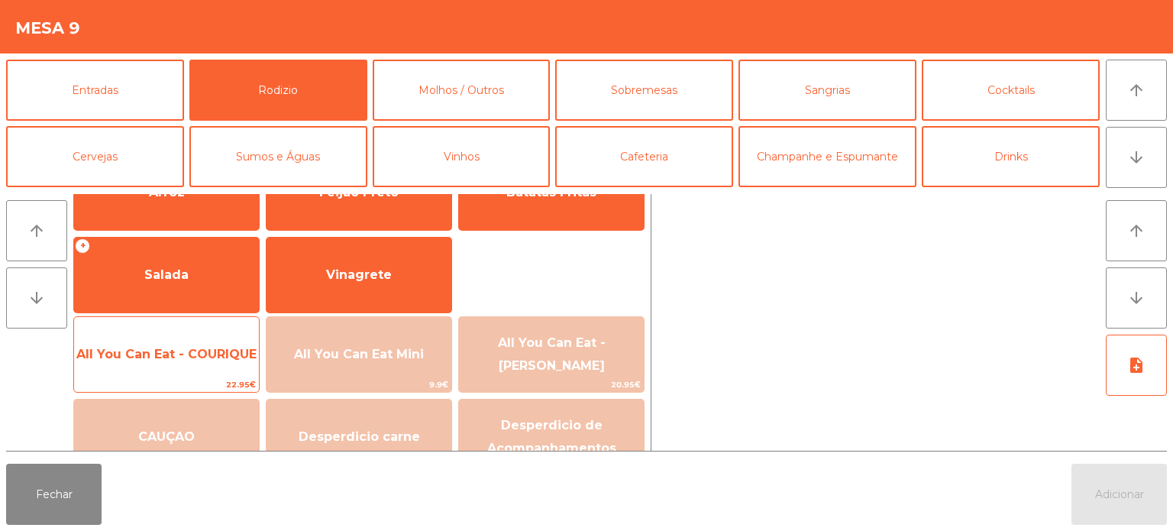
click at [211, 357] on span "All You Can Eat - COURIQUE" at bounding box center [166, 354] width 180 height 15
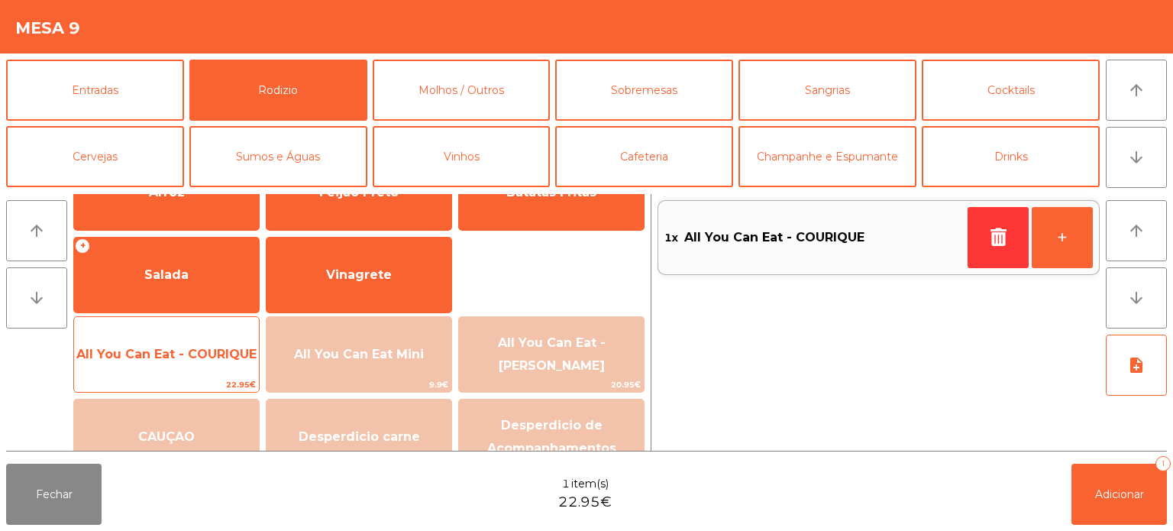
click at [220, 354] on span "All You Can Eat - COURIQUE" at bounding box center [166, 354] width 180 height 15
click at [226, 354] on span "All You Can Eat - COURIQUE" at bounding box center [166, 354] width 180 height 15
click at [215, 352] on span "All You Can Eat - COURIQUE" at bounding box center [166, 354] width 180 height 15
click at [215, 351] on span "All You Can Eat - COURIQUE" at bounding box center [166, 354] width 180 height 15
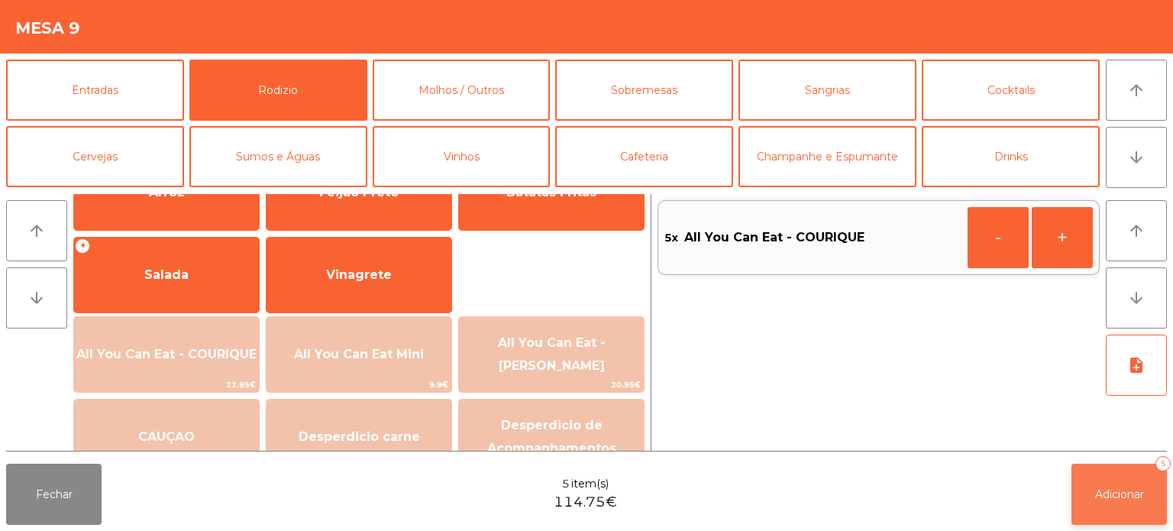
click at [1110, 498] on span "Adicionar" at bounding box center [1119, 494] width 49 height 14
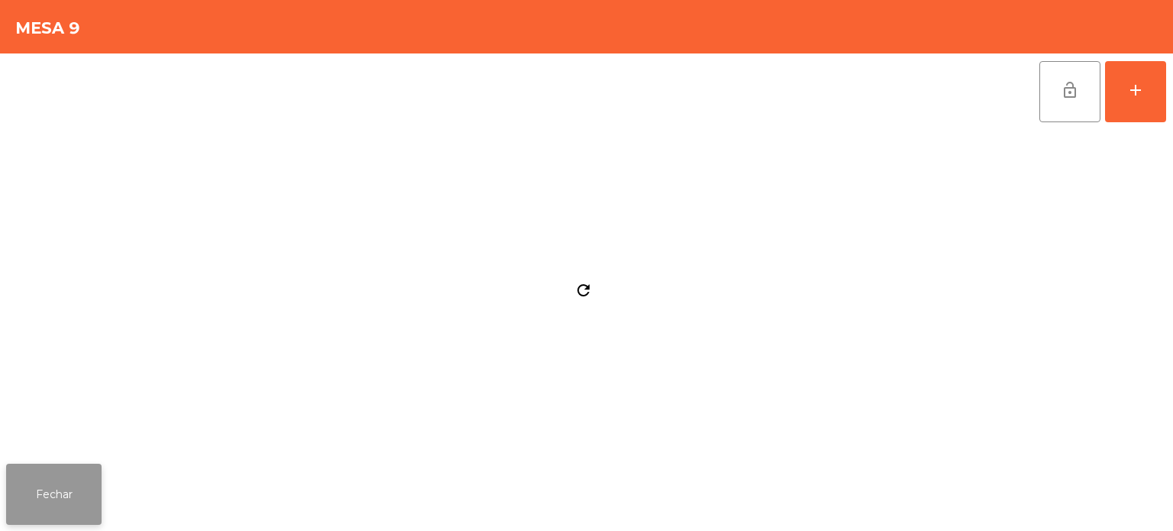
click at [28, 498] on button "Fechar" at bounding box center [53, 494] width 95 height 61
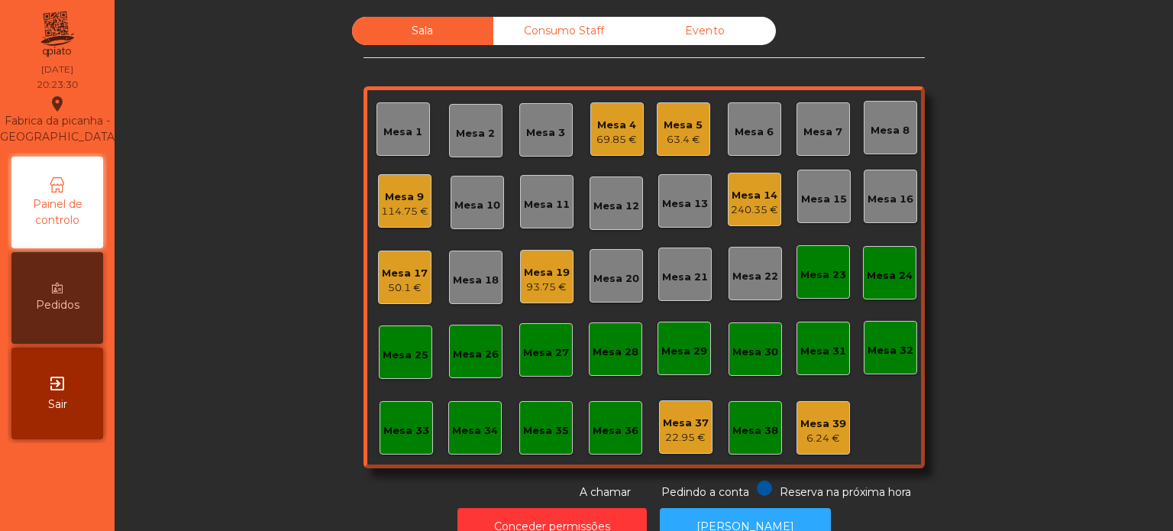
click at [890, 124] on div "Mesa 8" at bounding box center [890, 130] width 39 height 15
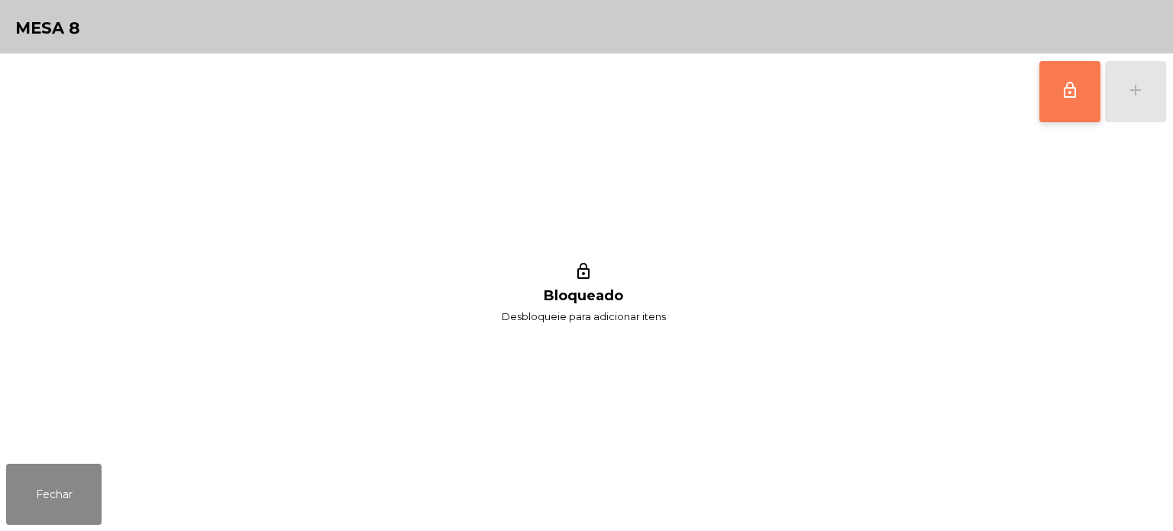
click at [1068, 108] on button "lock_outline" at bounding box center [1069, 91] width 61 height 61
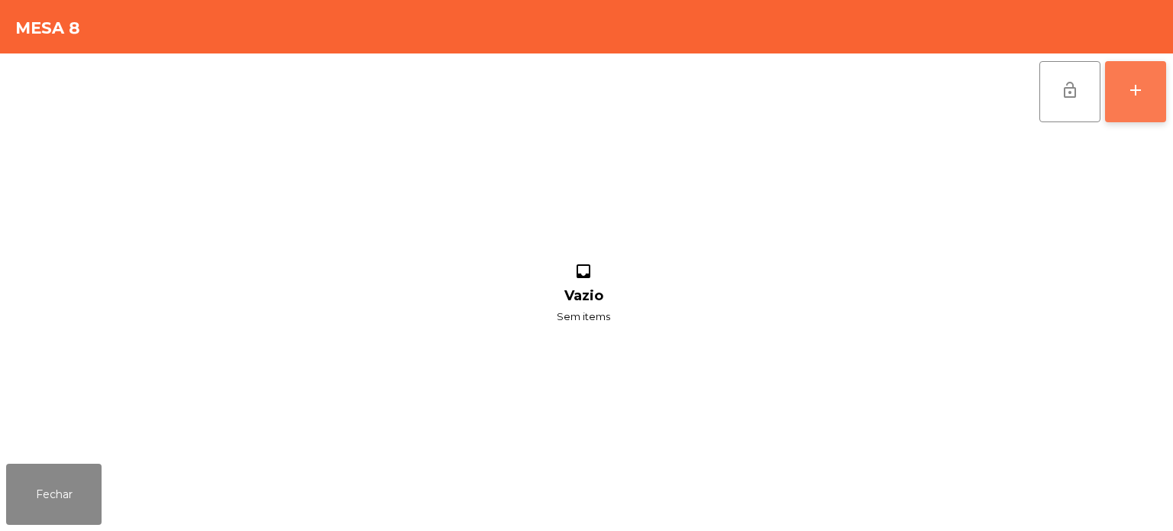
click at [1133, 86] on div "add" at bounding box center [1135, 90] width 18 height 18
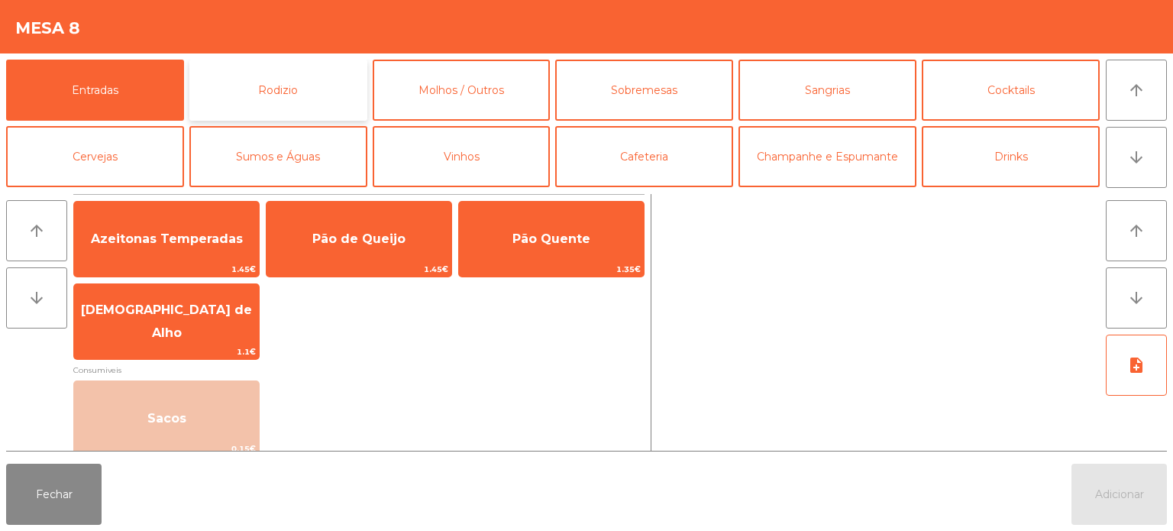
click at [285, 90] on button "Rodizio" at bounding box center [278, 90] width 178 height 61
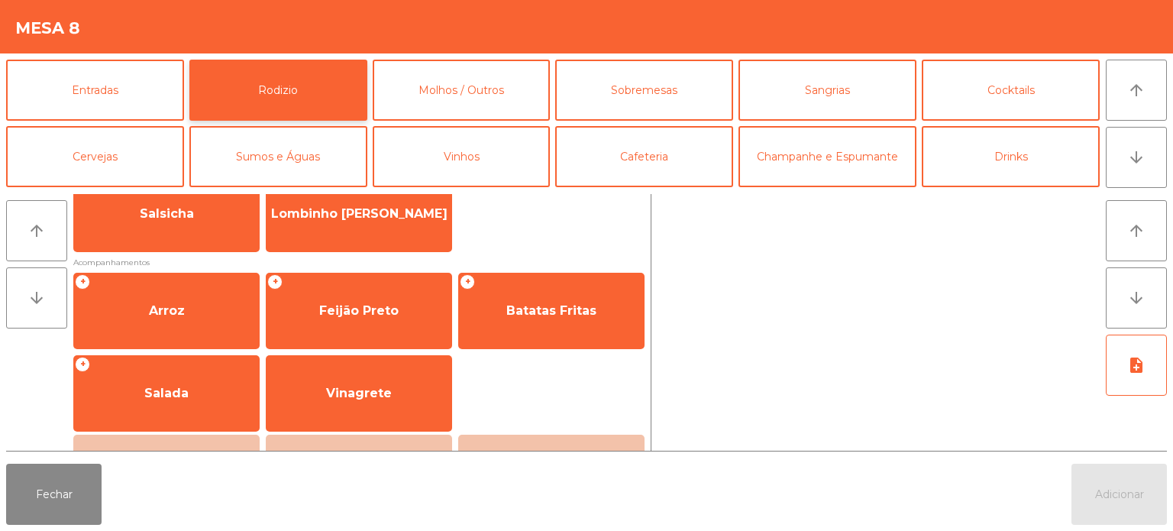
scroll to position [135, 0]
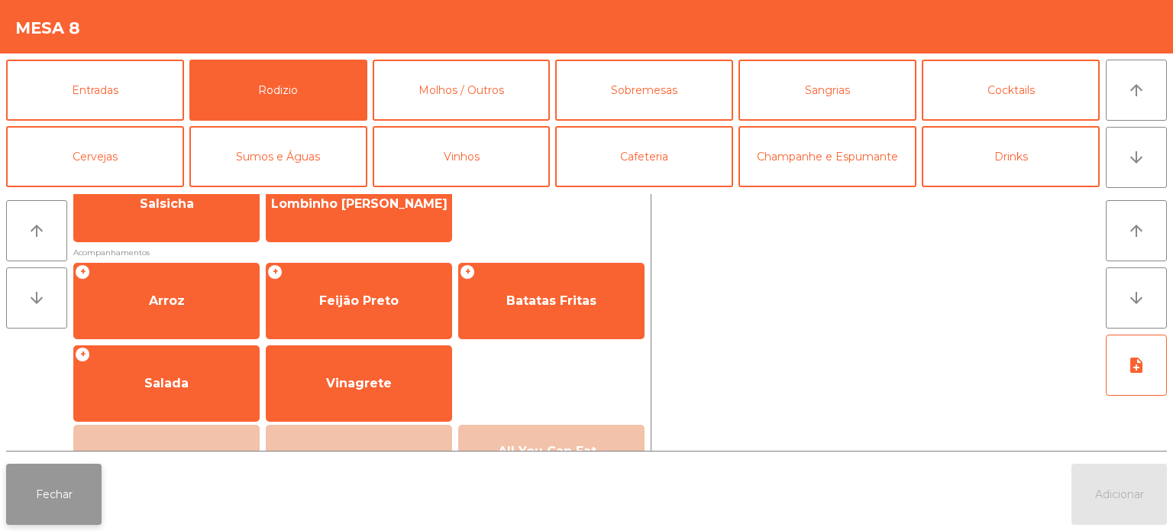
click at [73, 494] on button "Fechar" at bounding box center [53, 494] width 95 height 61
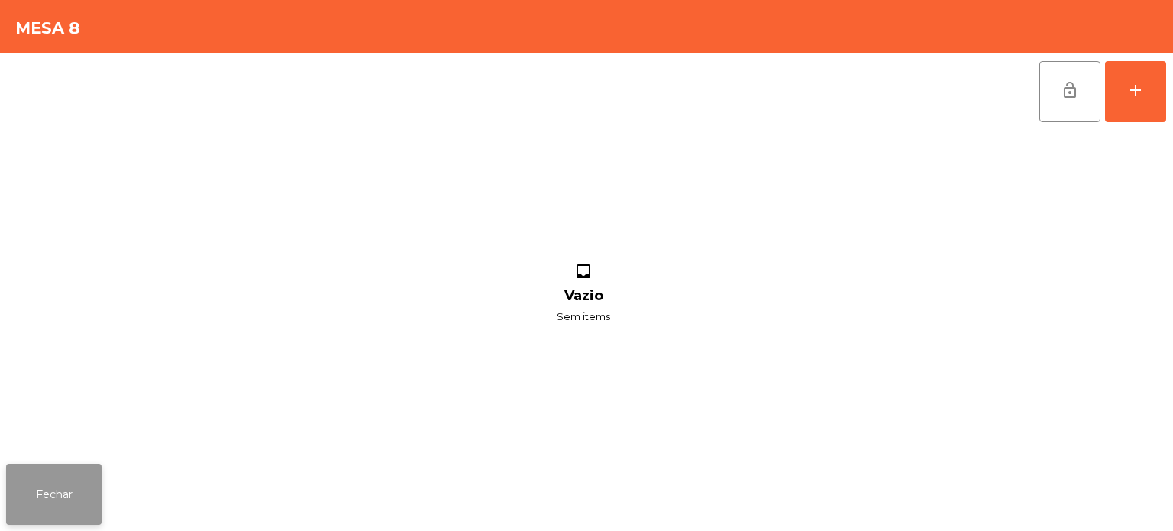
click at [46, 474] on button "Fechar" at bounding box center [53, 494] width 95 height 61
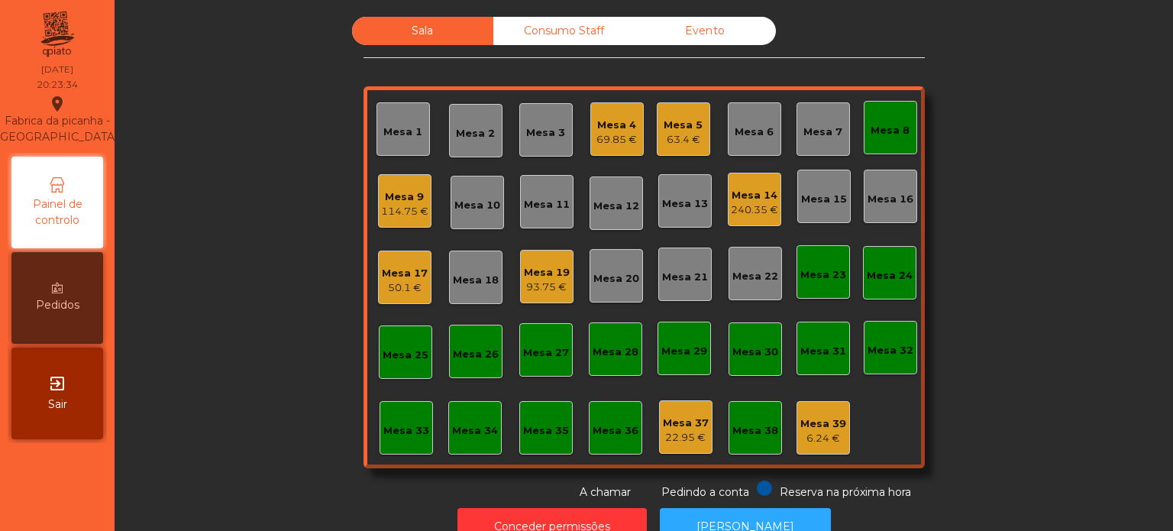
click at [381, 208] on div "114.75 €" at bounding box center [404, 211] width 47 height 15
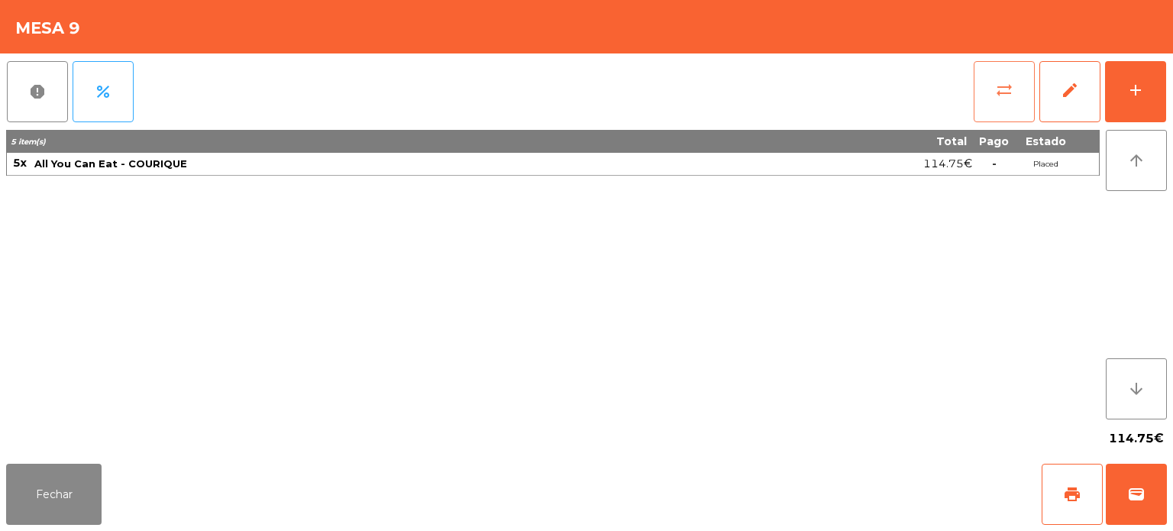
click at [987, 95] on button "sync_alt" at bounding box center [1004, 91] width 61 height 61
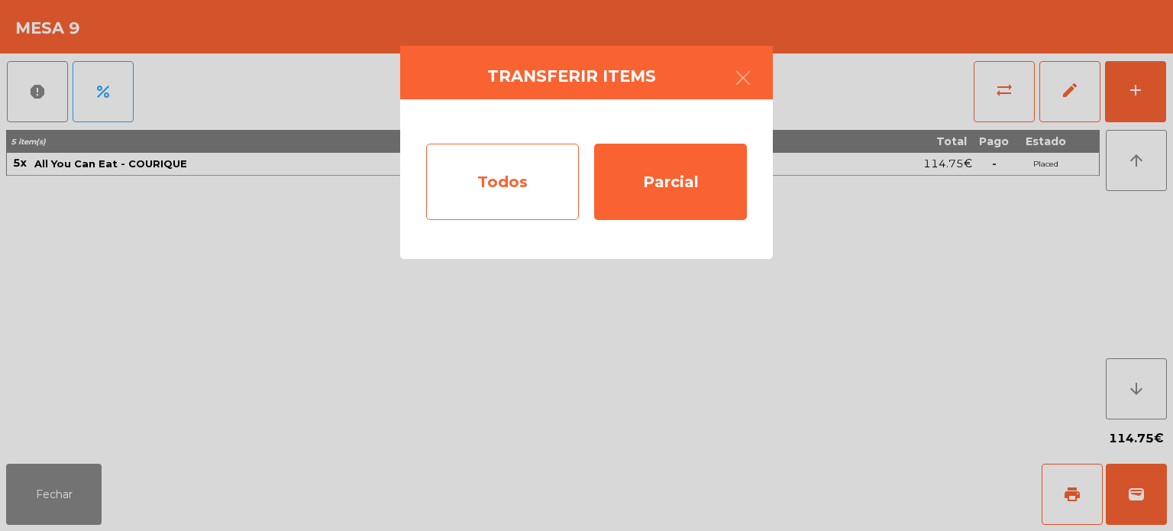
click at [512, 182] on div "Todos" at bounding box center [502, 182] width 153 height 76
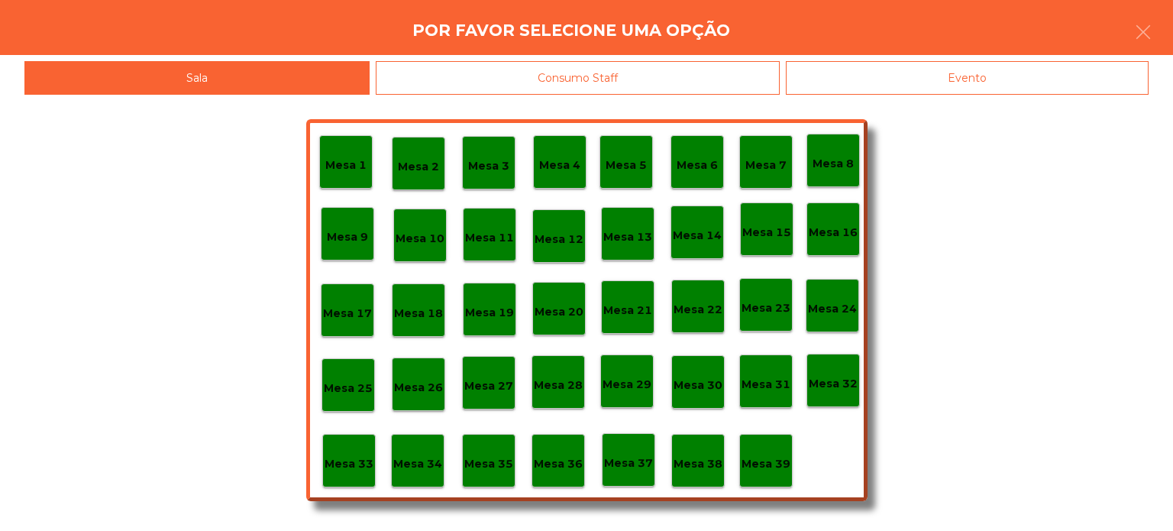
click at [840, 163] on p "Mesa 8" at bounding box center [833, 164] width 41 height 18
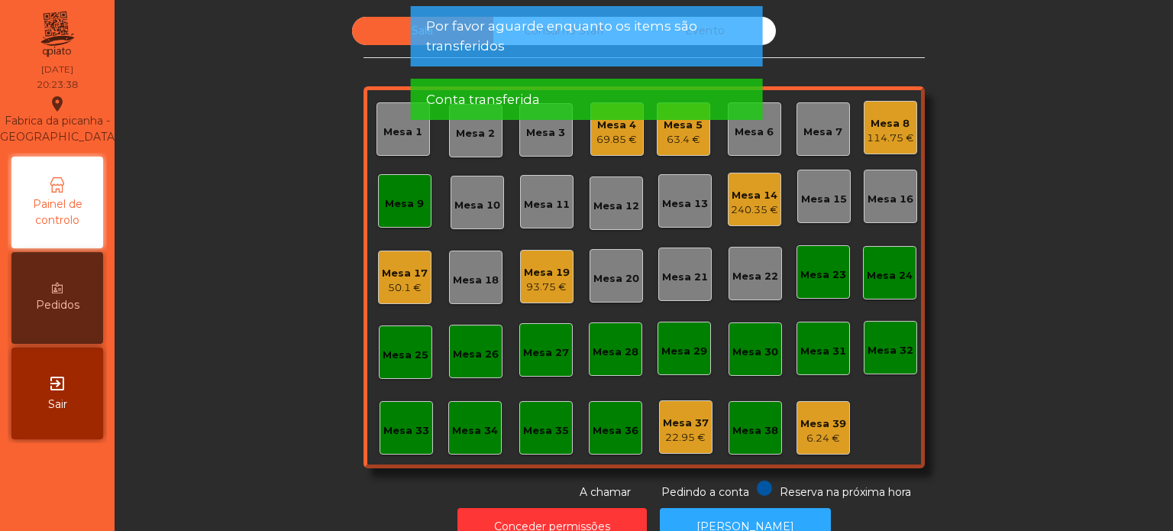
click at [418, 192] on div "Mesa 9" at bounding box center [404, 200] width 53 height 53
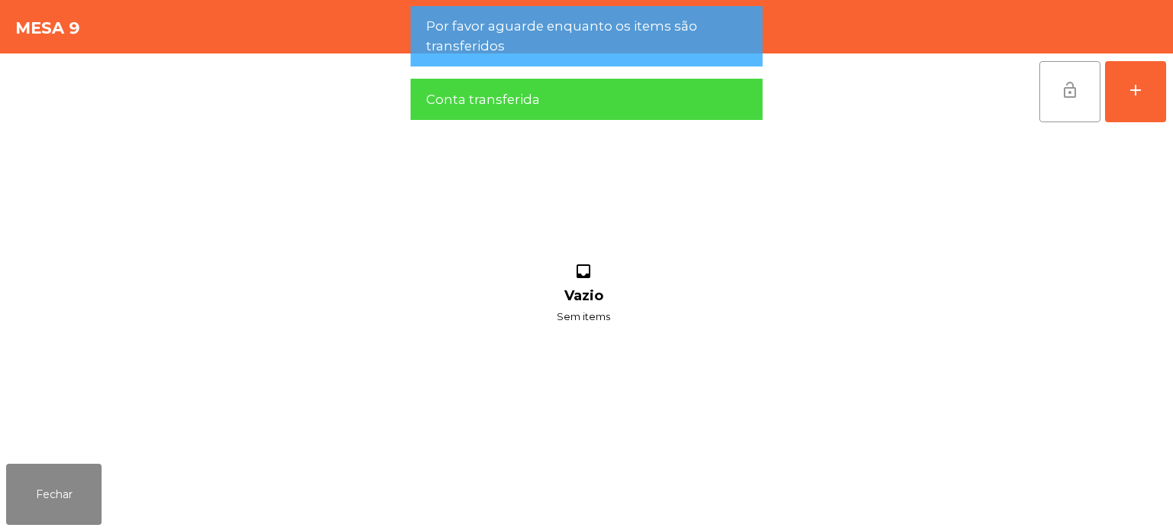
click at [1045, 86] on button "lock_open" at bounding box center [1069, 91] width 61 height 61
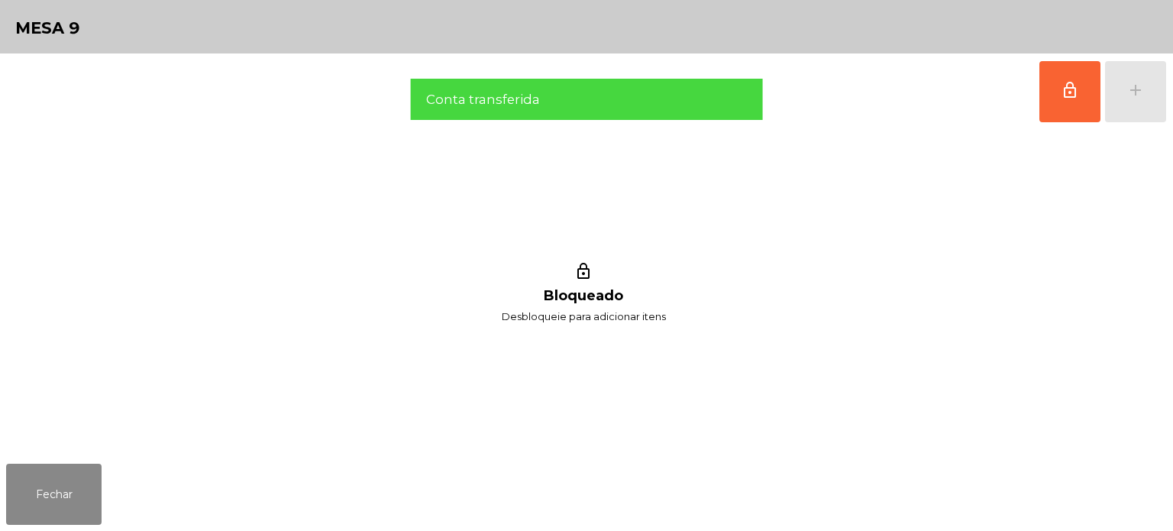
click at [58, 426] on div "lock_outline Bloqueado Desbloqueie para adicionar itens" at bounding box center [583, 294] width 1155 height 328
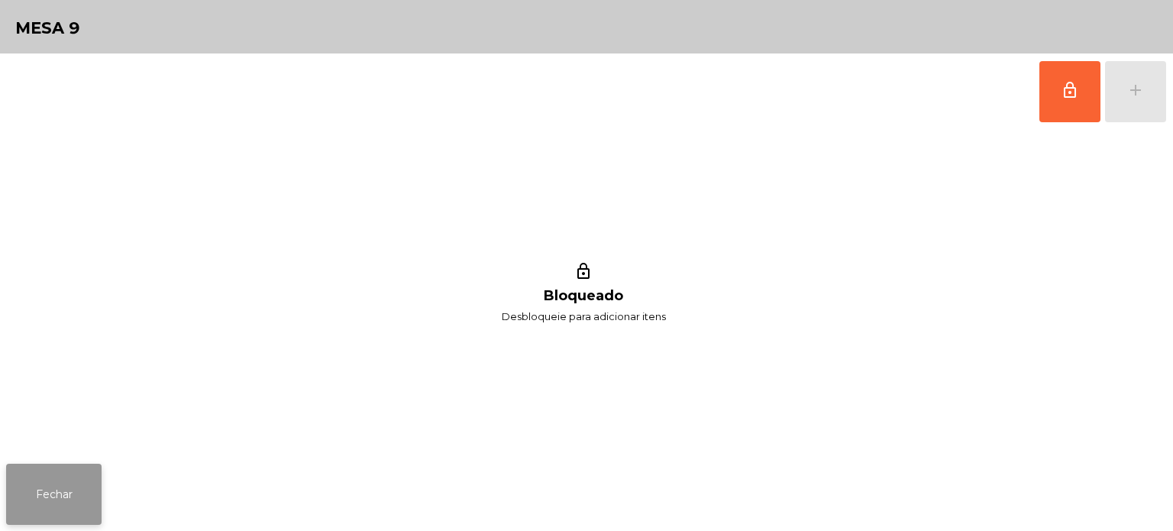
click at [64, 491] on button "Fechar" at bounding box center [53, 494] width 95 height 61
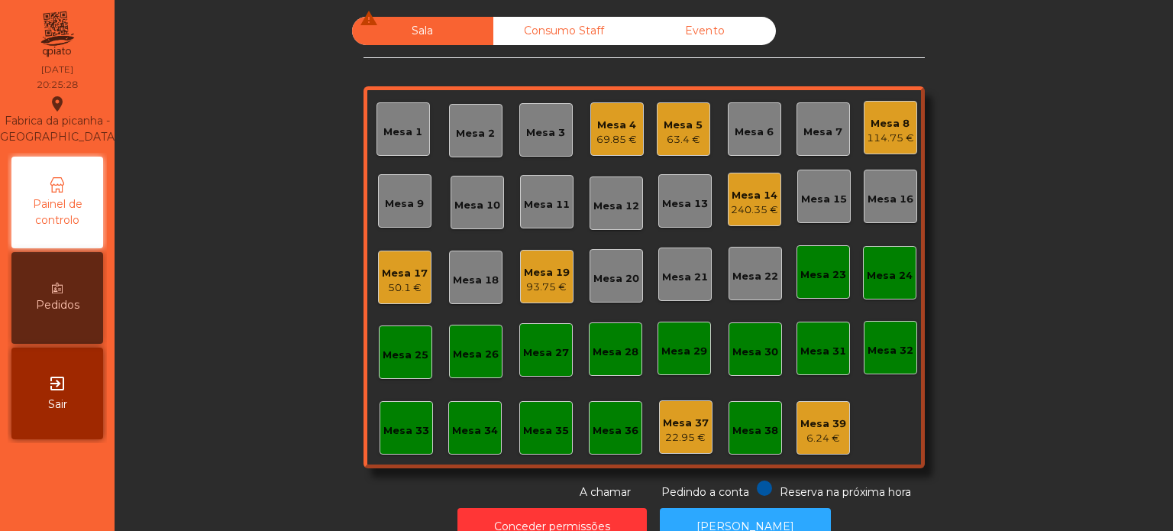
click at [813, 153] on div "Mesa 7" at bounding box center [823, 128] width 53 height 53
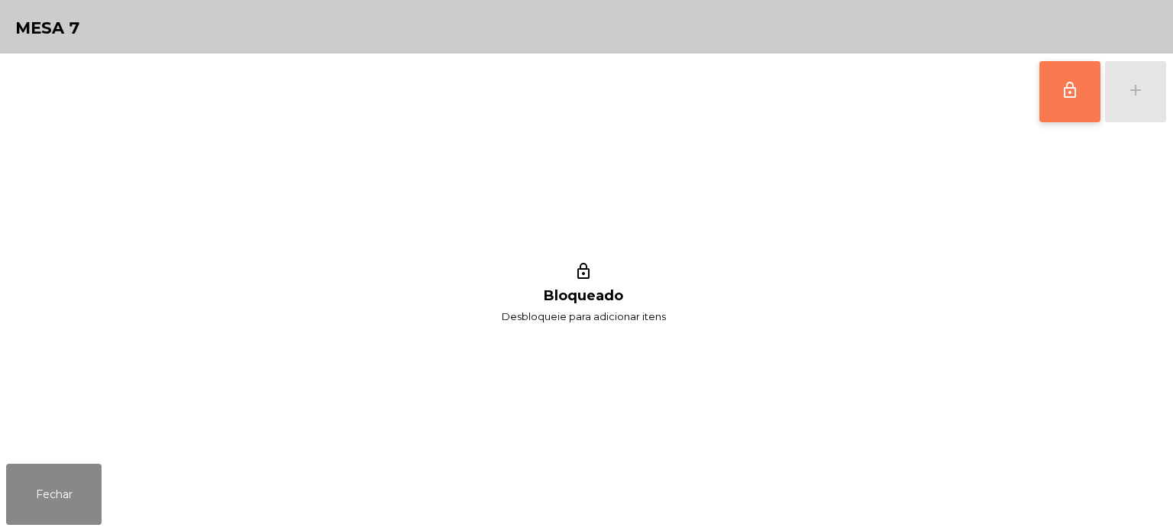
click at [1045, 99] on button "lock_outline" at bounding box center [1069, 91] width 61 height 61
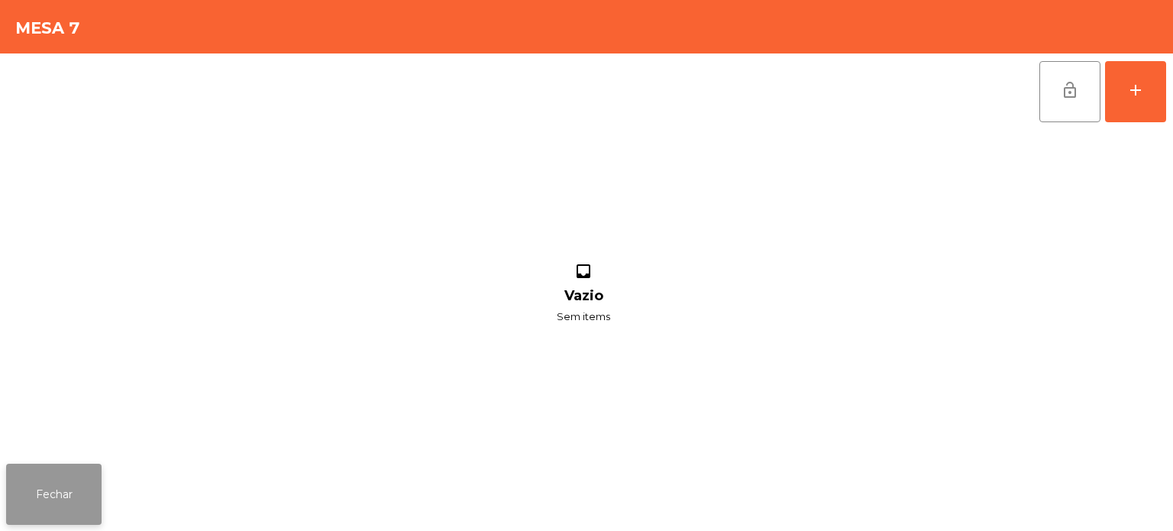
click at [79, 496] on button "Fechar" at bounding box center [53, 494] width 95 height 61
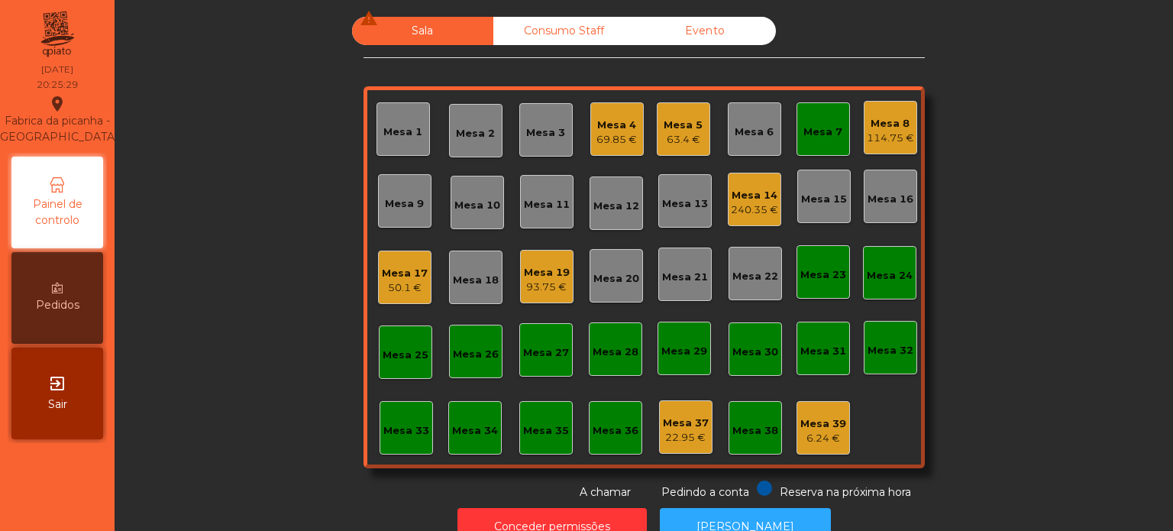
click at [413, 280] on div "50.1 €" at bounding box center [405, 287] width 46 height 15
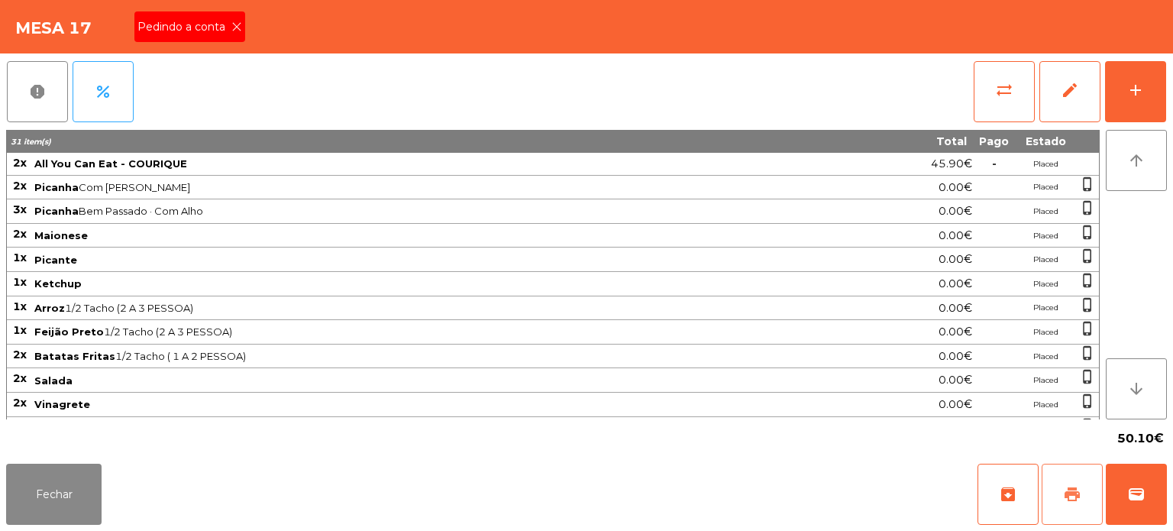
click at [1075, 477] on button "print" at bounding box center [1072, 494] width 61 height 61
click at [63, 470] on button "Fechar" at bounding box center [53, 494] width 95 height 61
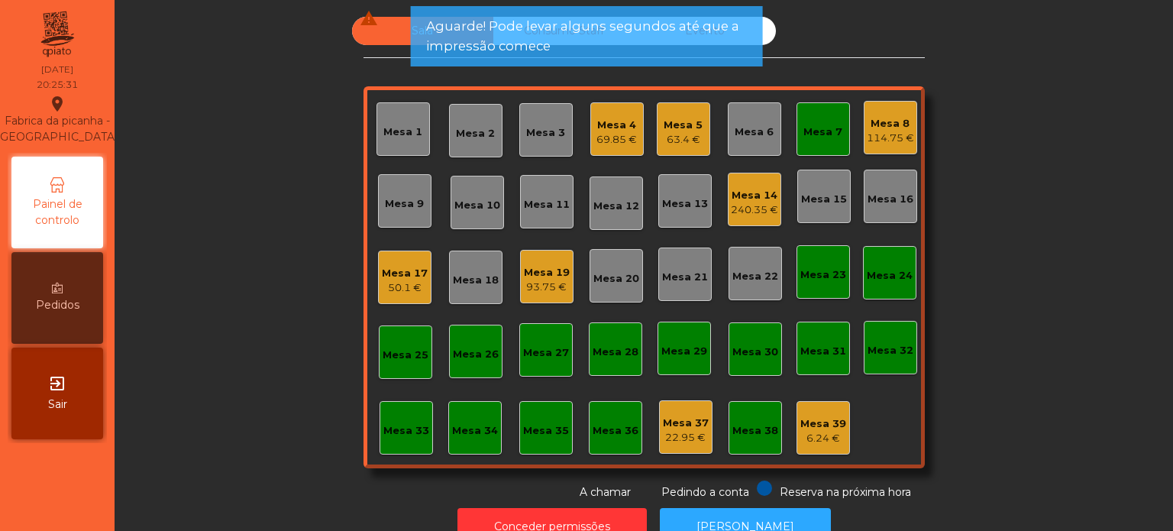
click at [886, 125] on div "Mesa 8" at bounding box center [890, 123] width 47 height 15
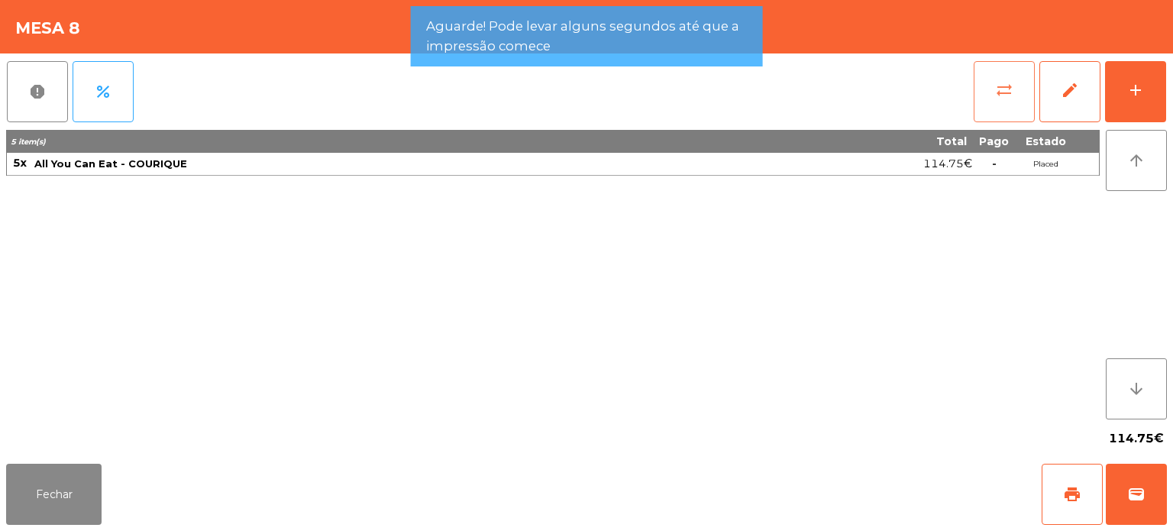
click at [990, 82] on button "sync_alt" at bounding box center [1004, 91] width 61 height 61
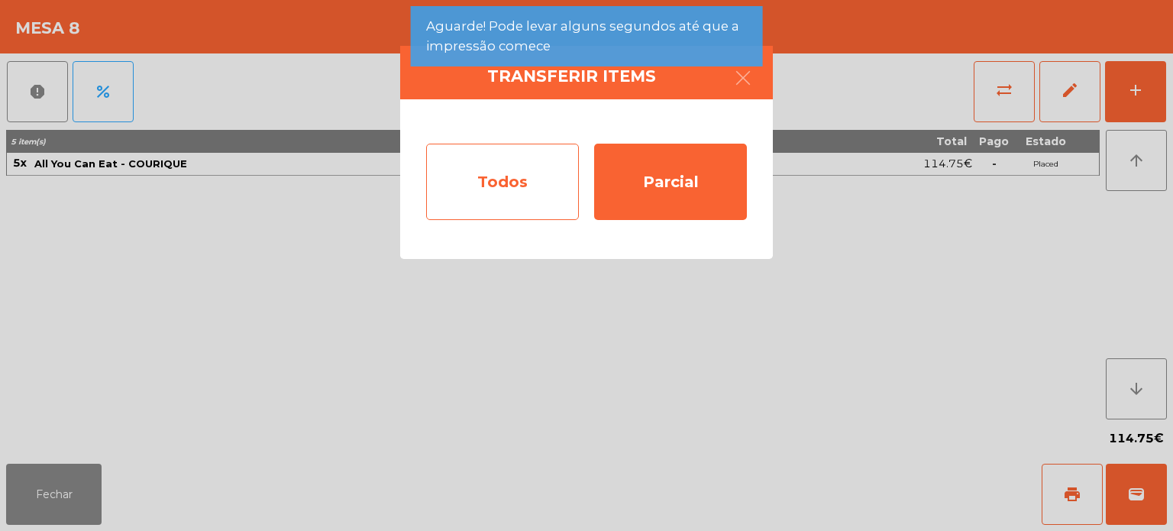
click at [503, 170] on div "Todos" at bounding box center [502, 182] width 153 height 76
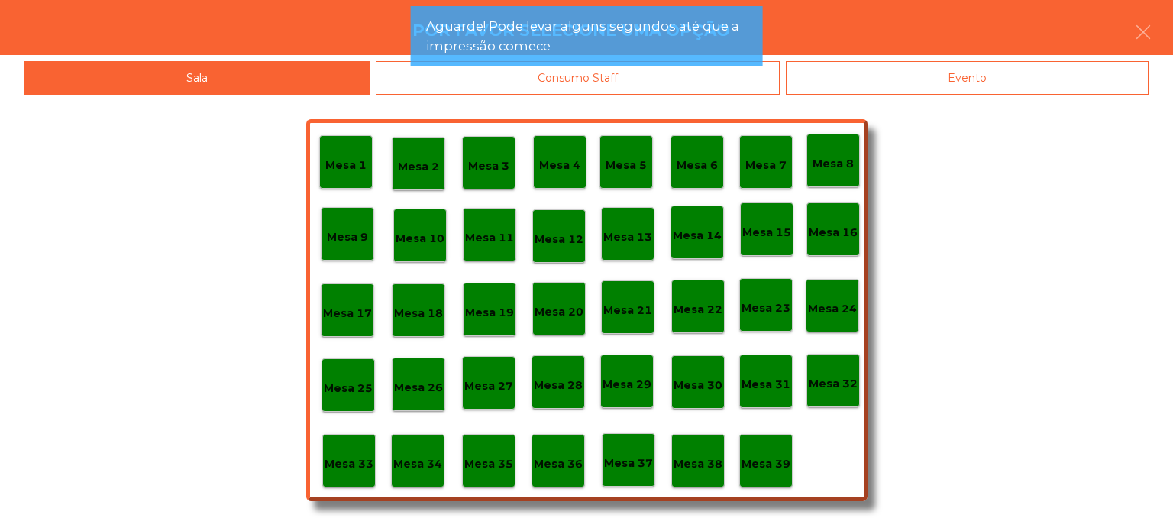
click at [782, 153] on div "Mesa 7" at bounding box center [765, 162] width 41 height 24
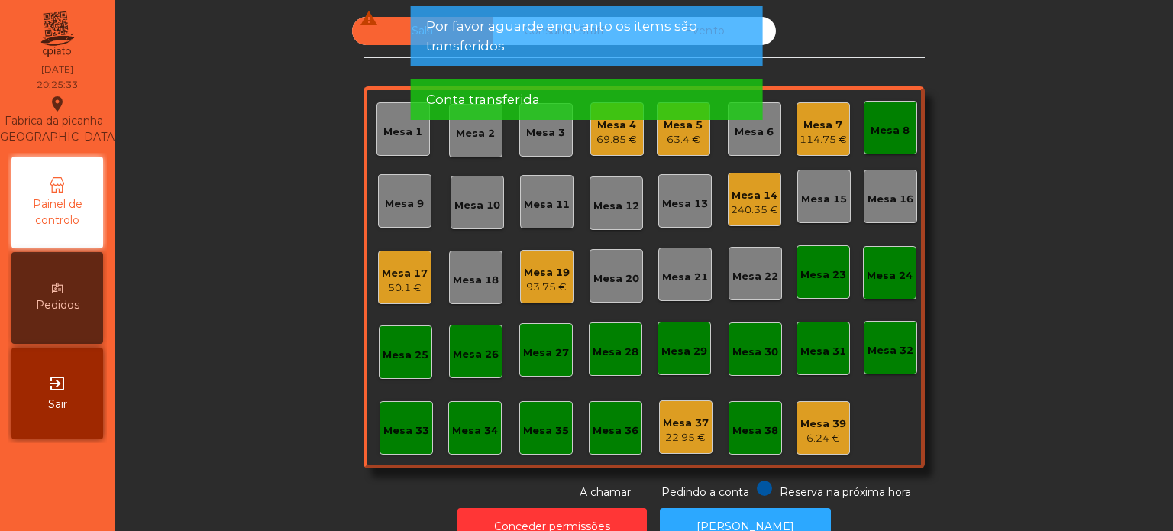
click at [876, 131] on div "Mesa 8" at bounding box center [890, 130] width 39 height 15
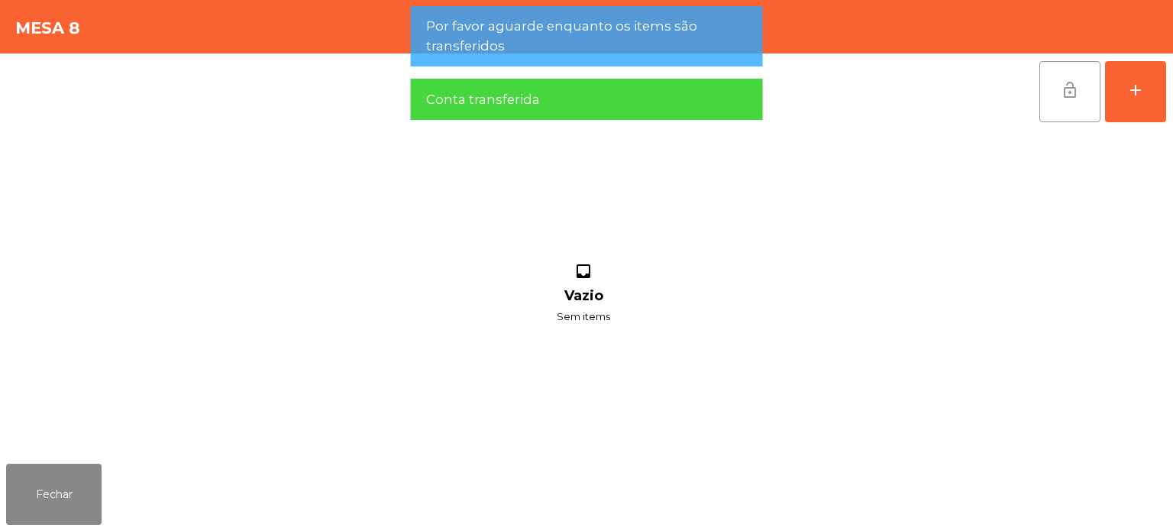
click at [1050, 92] on button "lock_open" at bounding box center [1069, 91] width 61 height 61
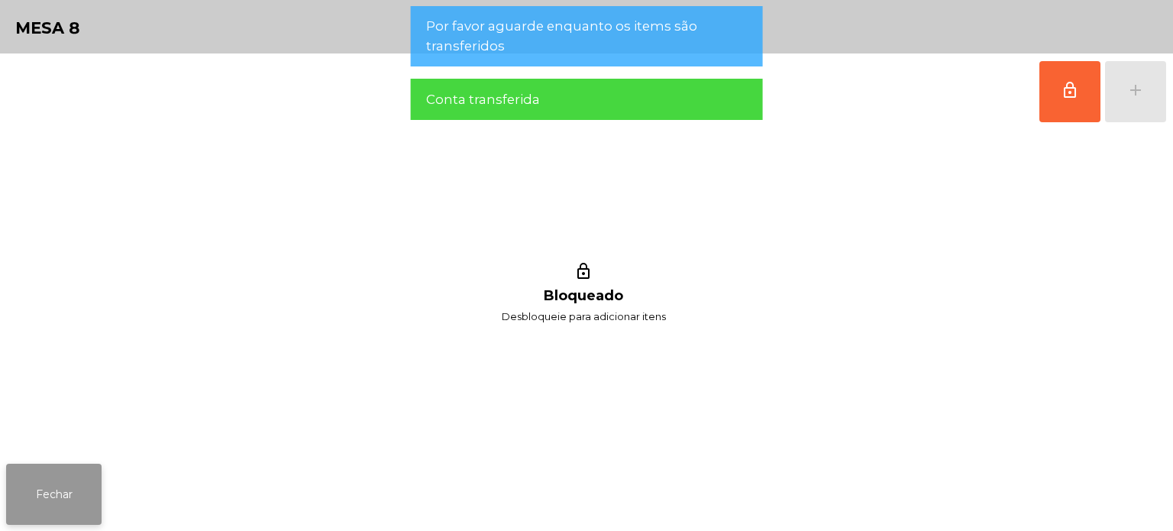
click at [92, 466] on button "Fechar" at bounding box center [53, 494] width 95 height 61
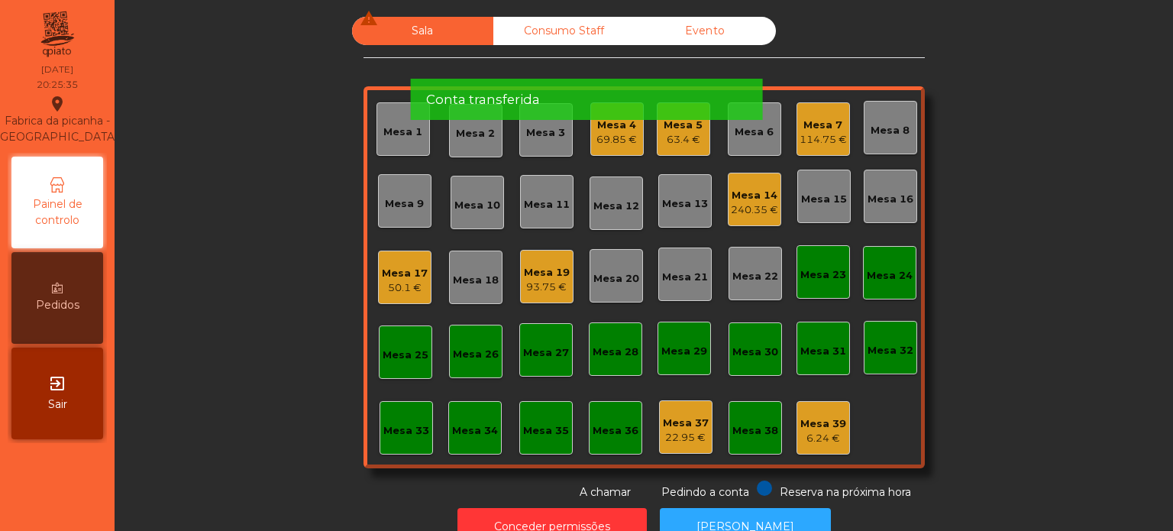
click at [405, 289] on div "50.1 €" at bounding box center [405, 287] width 46 height 15
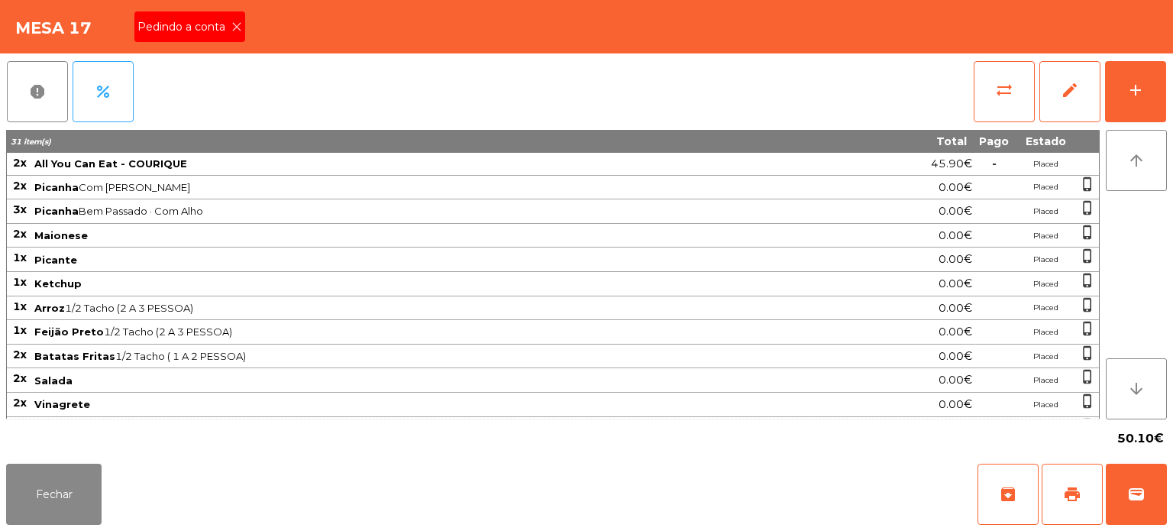
click at [218, 37] on div "Pedindo a conta" at bounding box center [189, 26] width 111 height 31
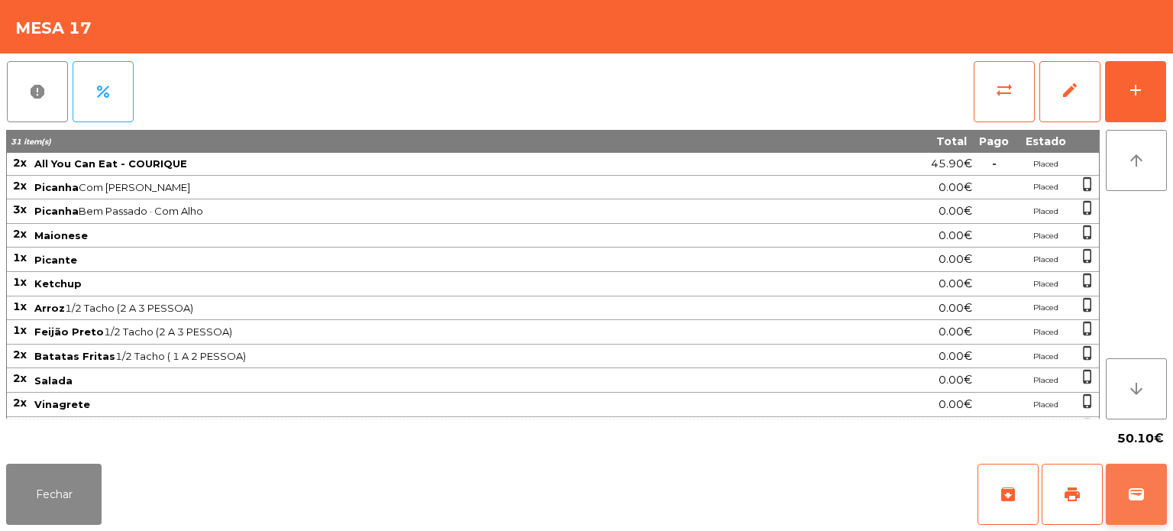
click at [1145, 480] on button "wallet" at bounding box center [1136, 494] width 61 height 61
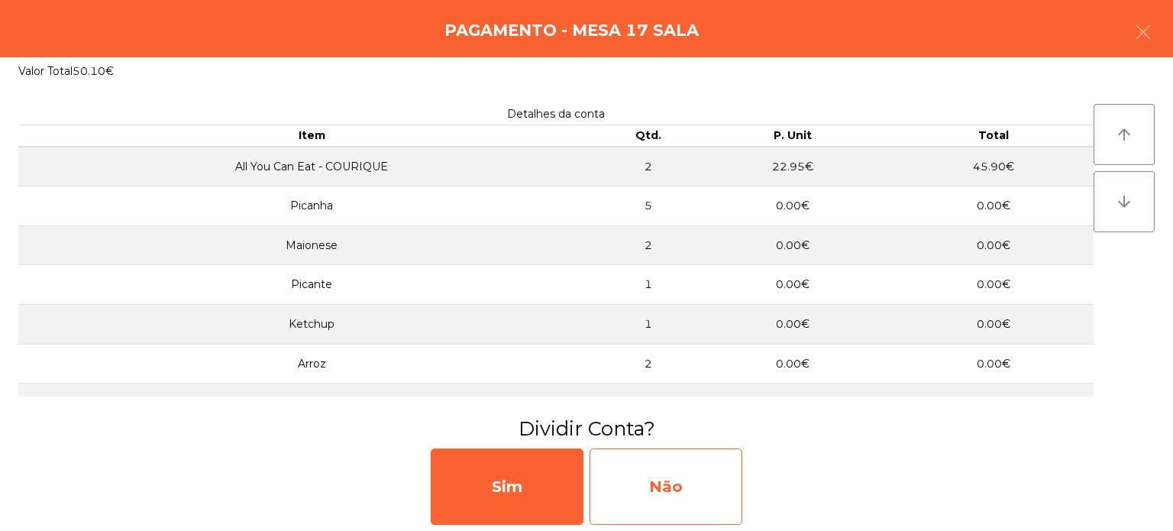
click at [659, 483] on div "Não" at bounding box center [666, 486] width 153 height 76
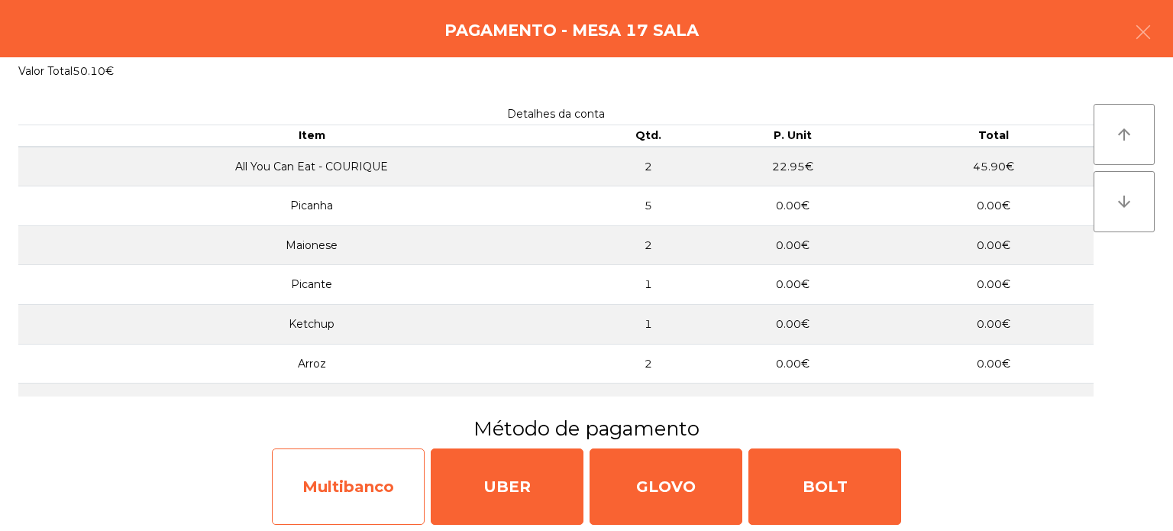
click at [404, 470] on div "Multibanco" at bounding box center [348, 486] width 153 height 76
select select "**"
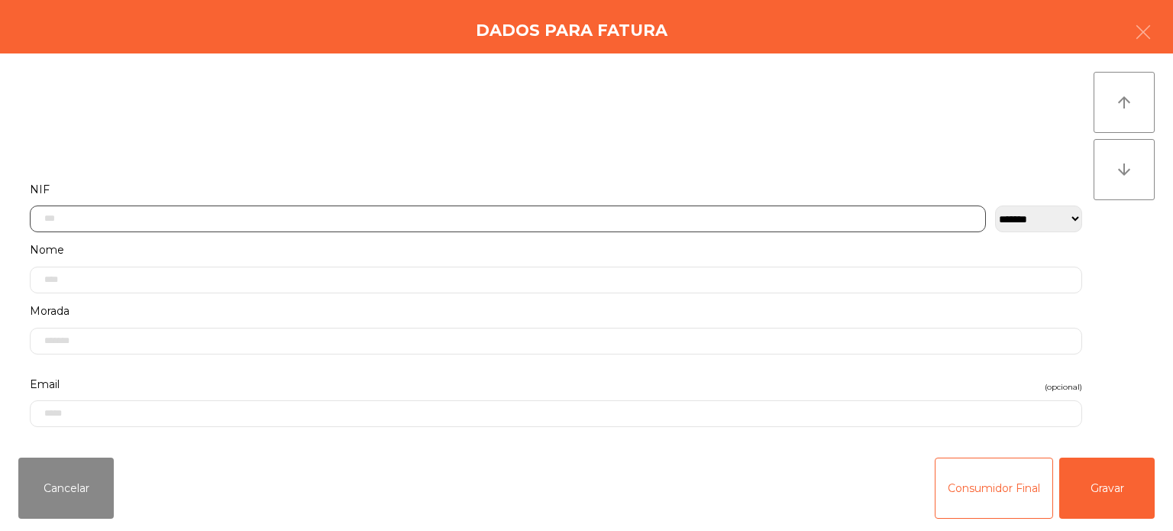
click at [819, 207] on input "text" at bounding box center [508, 218] width 956 height 27
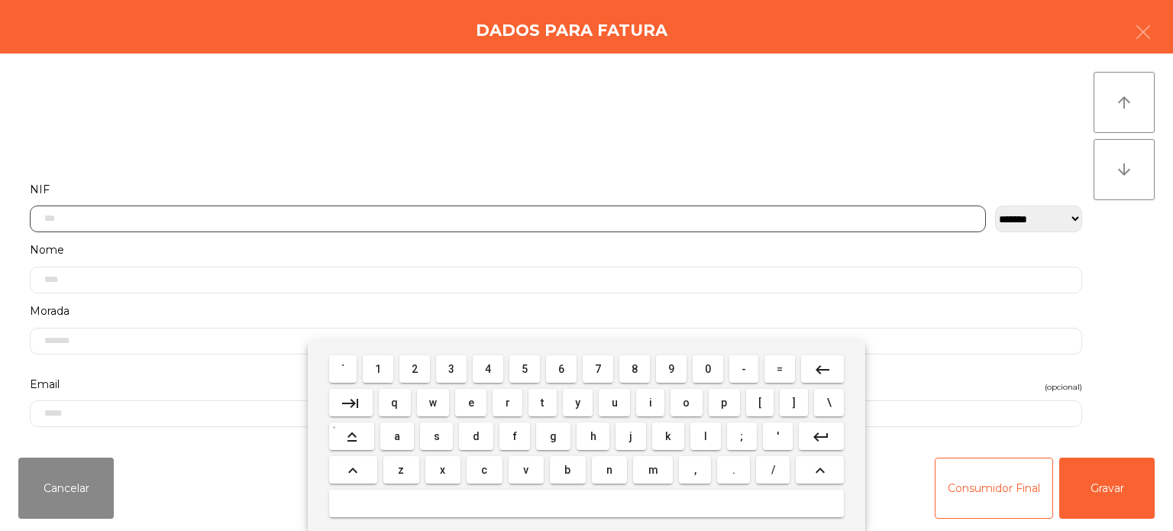
scroll to position [106, 0]
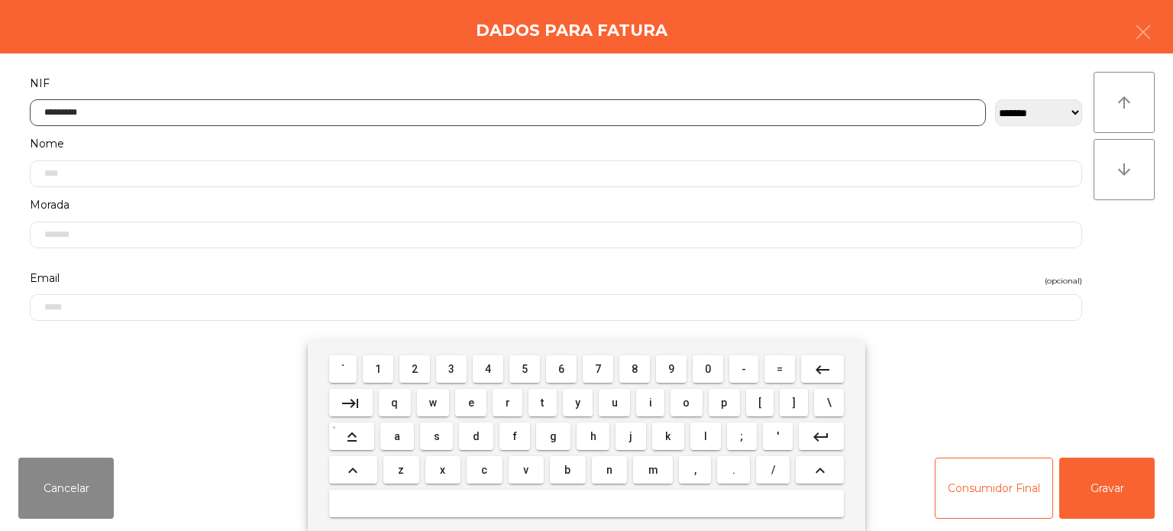
type input "*********"
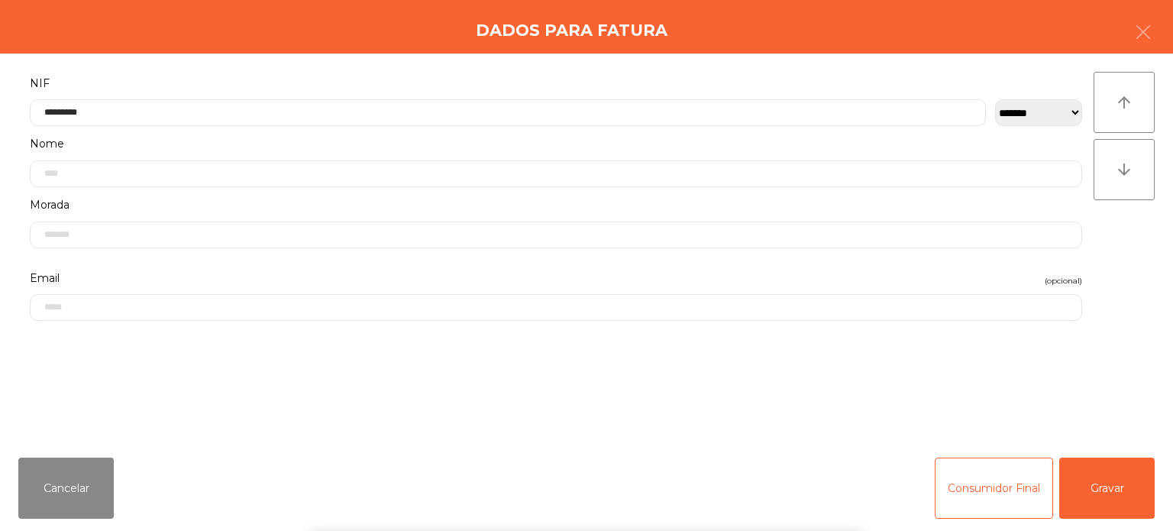
click at [1112, 495] on div "` 1 2 3 4 5 6 7 8 9 0 - = keyboard_backspace keyboard_tab q w e r t y u i o p […" at bounding box center [586, 435] width 1173 height 189
click at [1089, 480] on div "` 1 2 3 4 5 6 7 8 9 0 - = keyboard_backspace keyboard_tab q w e r t y u i o p […" at bounding box center [586, 435] width 1173 height 189
click at [1100, 480] on button "Gravar" at bounding box center [1106, 487] width 95 height 61
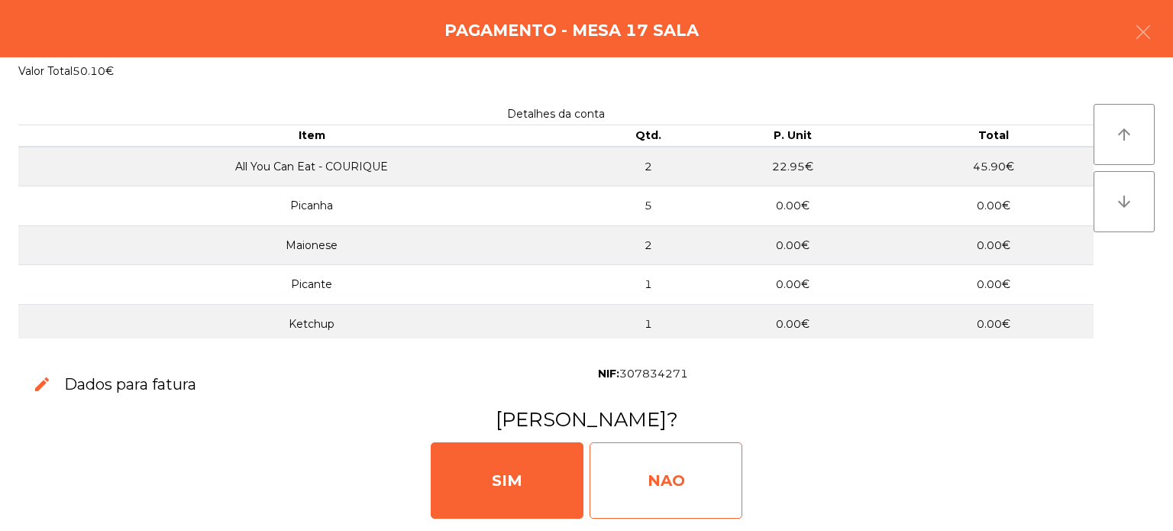
click at [677, 481] on div "NAO" at bounding box center [666, 480] width 153 height 76
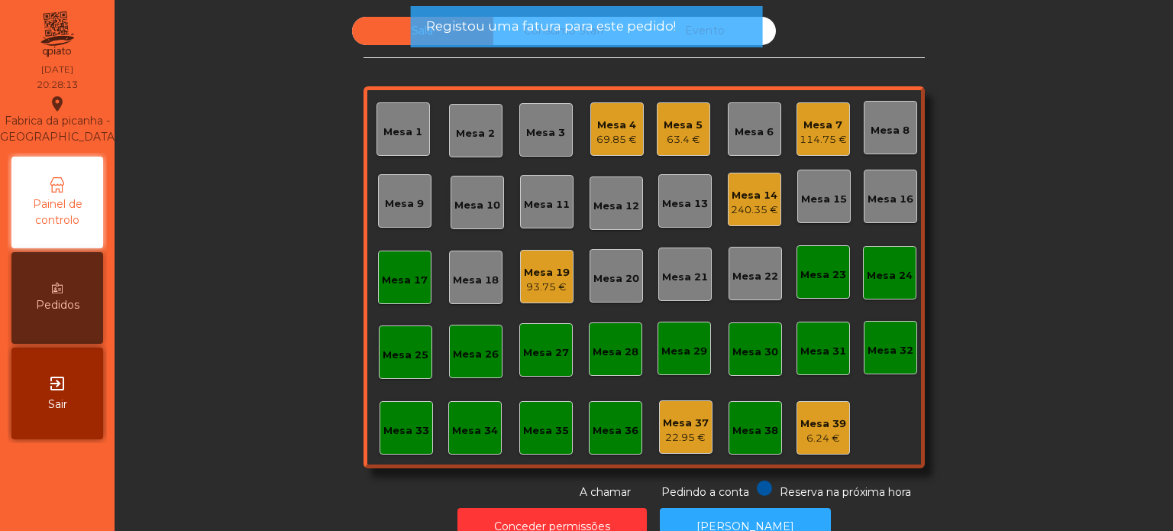
click at [449, 287] on div "Mesa 18" at bounding box center [475, 277] width 53 height 53
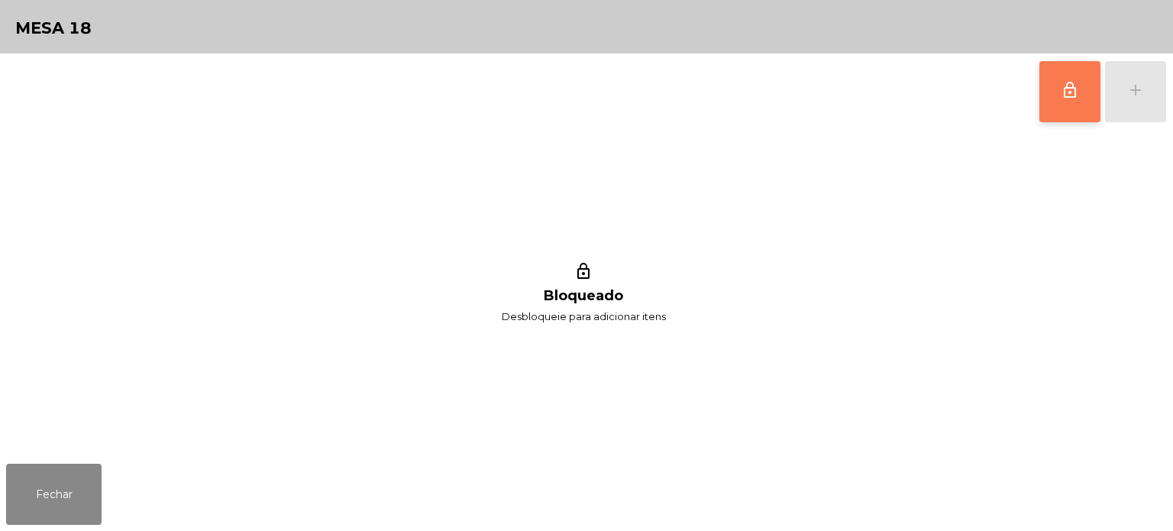
click at [1100, 86] on button "lock_outline" at bounding box center [1069, 91] width 61 height 61
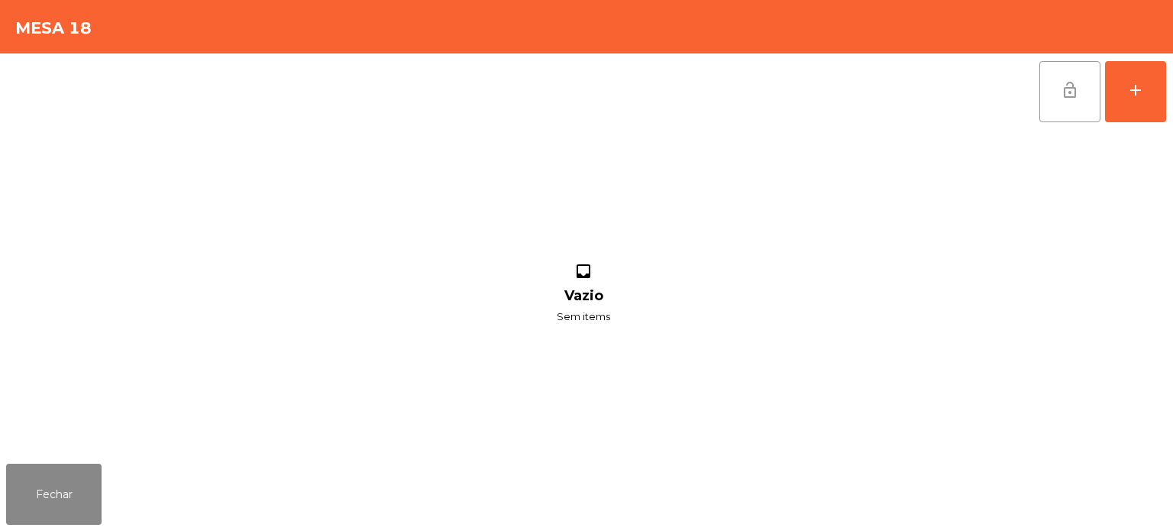
click at [1078, 101] on button "lock_open" at bounding box center [1069, 91] width 61 height 61
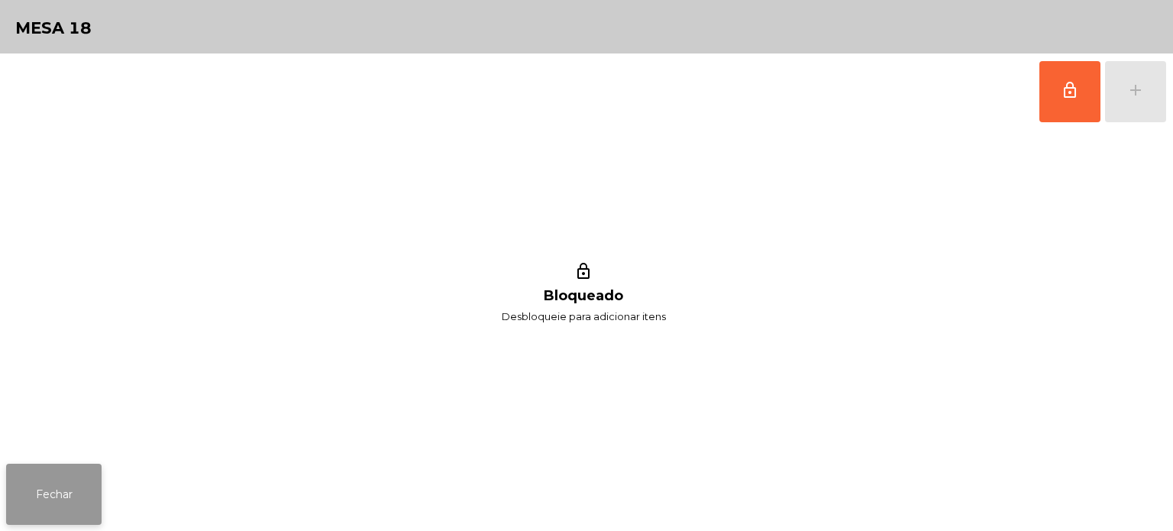
click at [98, 515] on button "Fechar" at bounding box center [53, 494] width 95 height 61
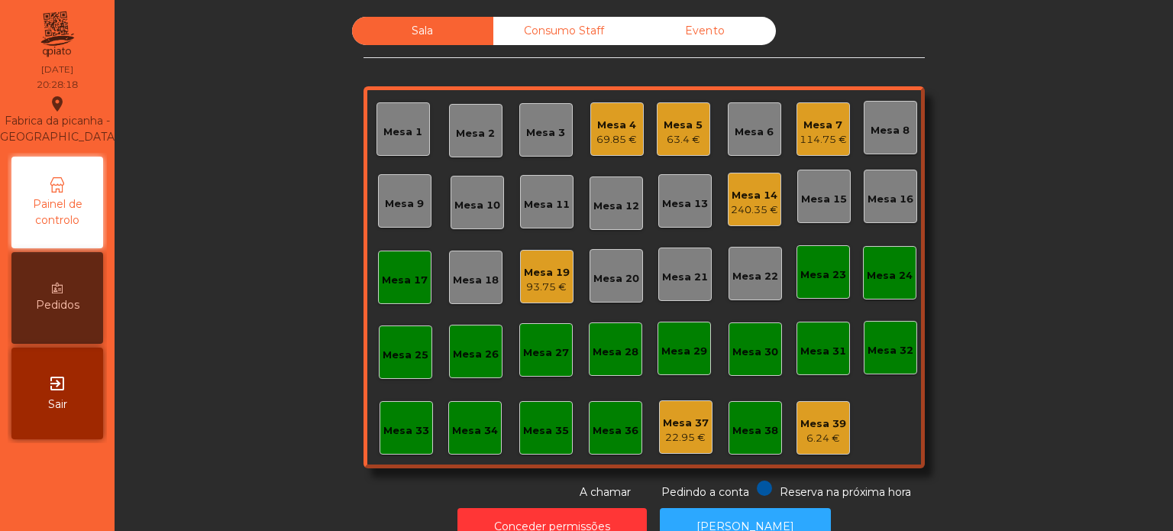
click at [390, 279] on div "Mesa 17" at bounding box center [405, 280] width 46 height 15
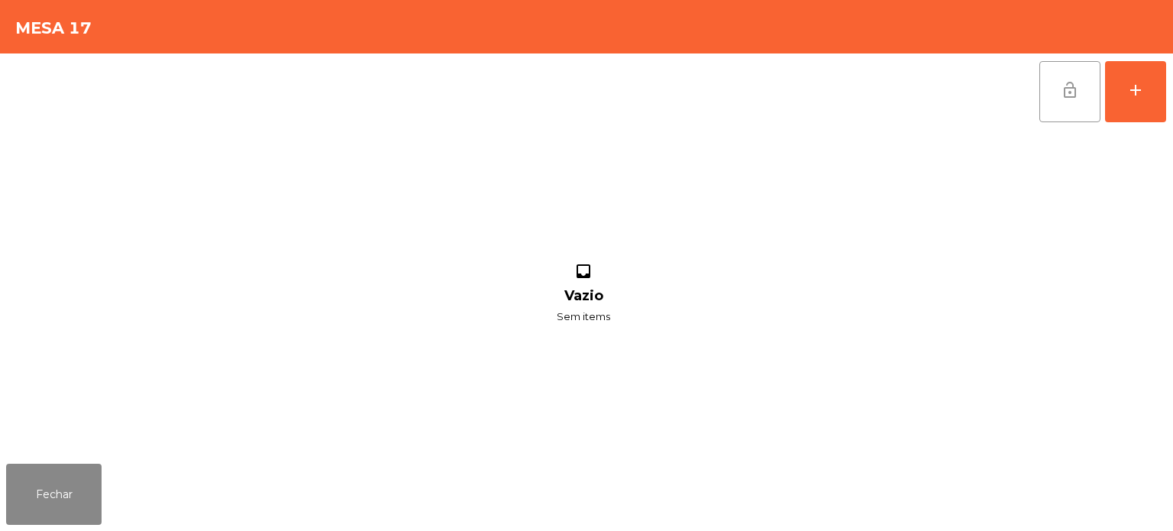
click at [1055, 112] on button "lock_open" at bounding box center [1069, 91] width 61 height 61
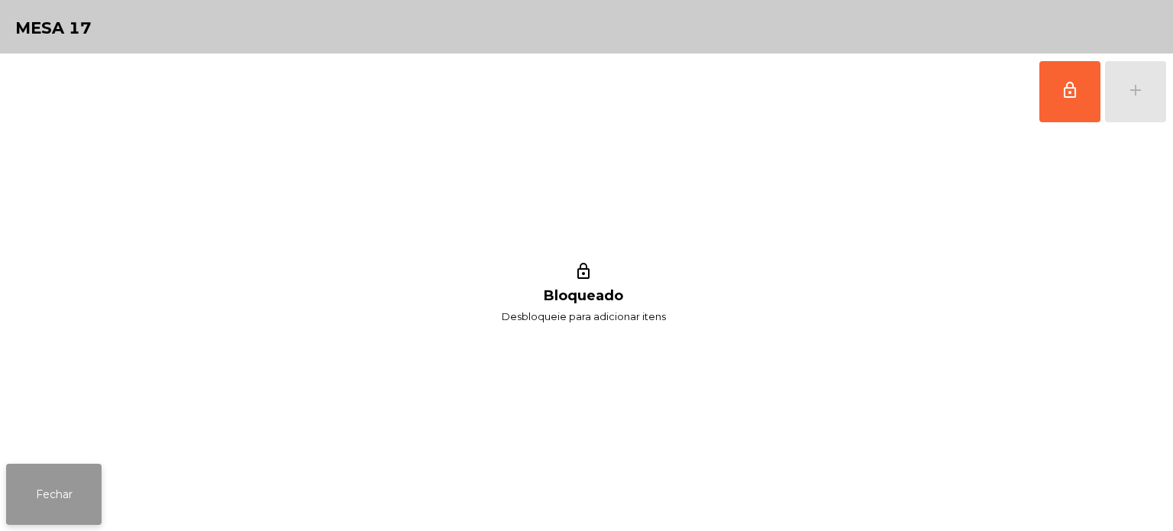
click at [65, 507] on button "Fechar" at bounding box center [53, 494] width 95 height 61
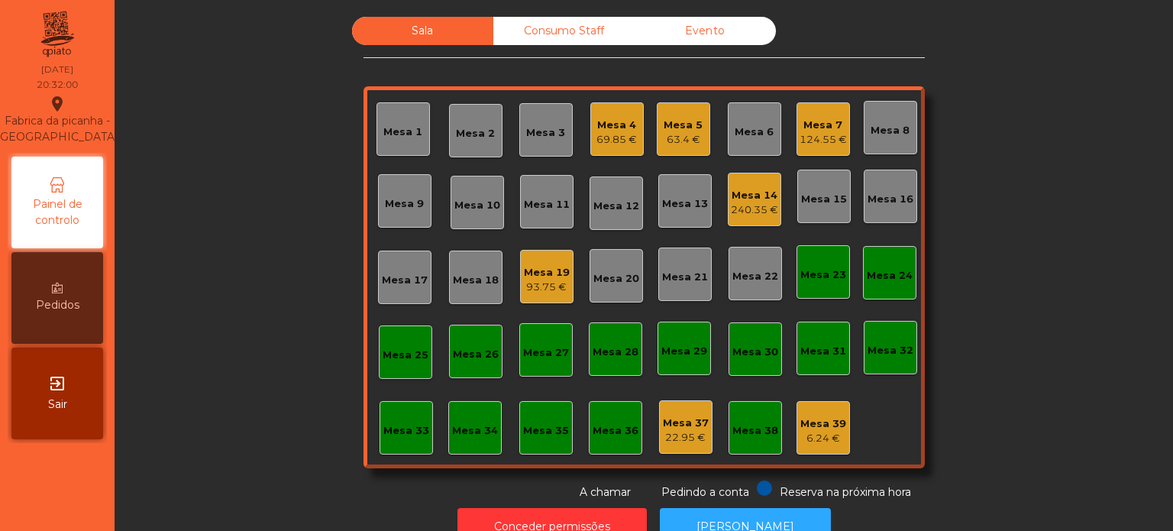
click at [693, 127] on div "Mesa 5" at bounding box center [683, 125] width 39 height 15
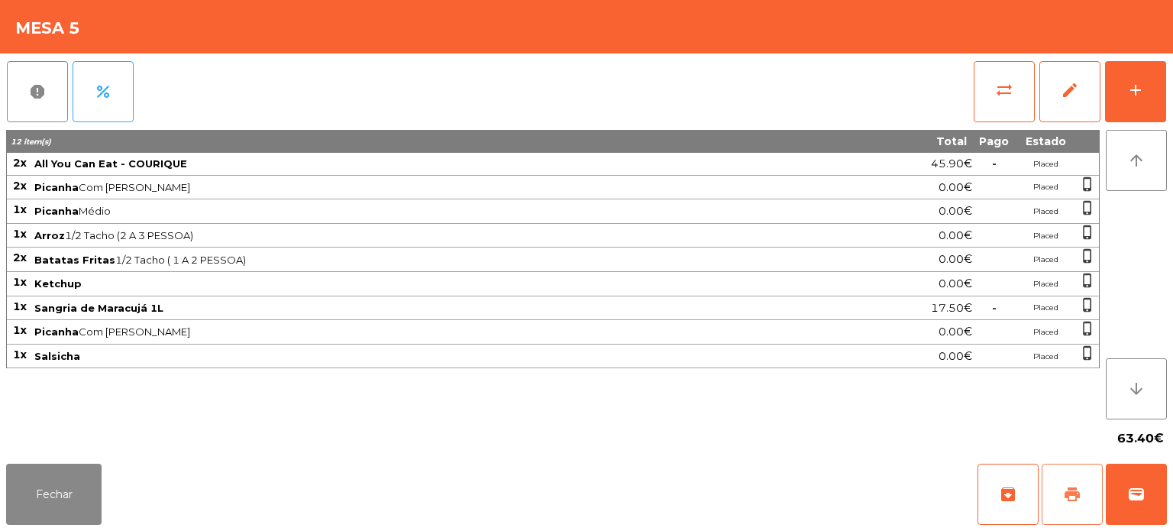
click at [1055, 470] on button "print" at bounding box center [1072, 494] width 61 height 61
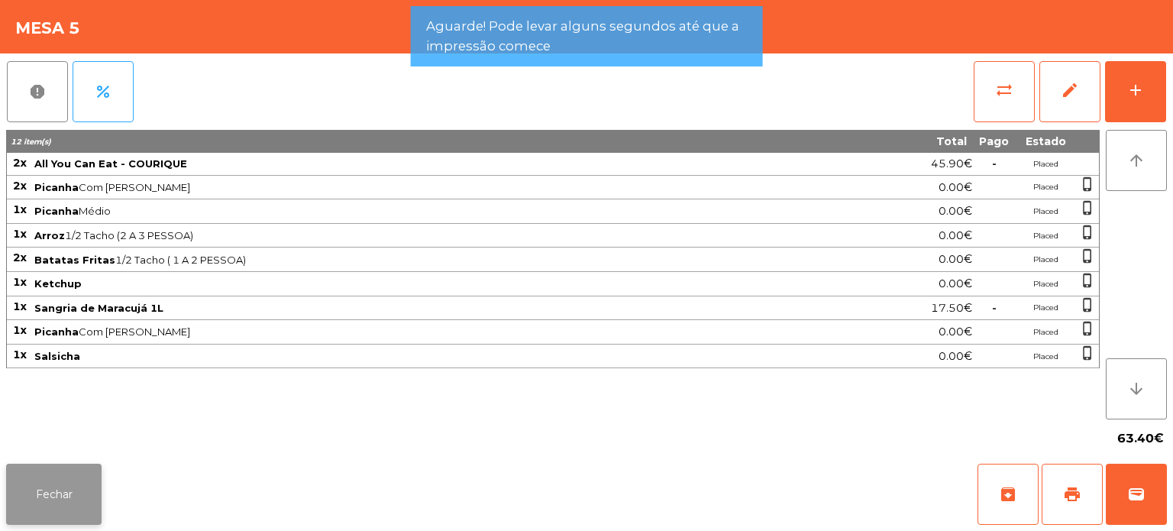
click at [67, 495] on button "Fechar" at bounding box center [53, 494] width 95 height 61
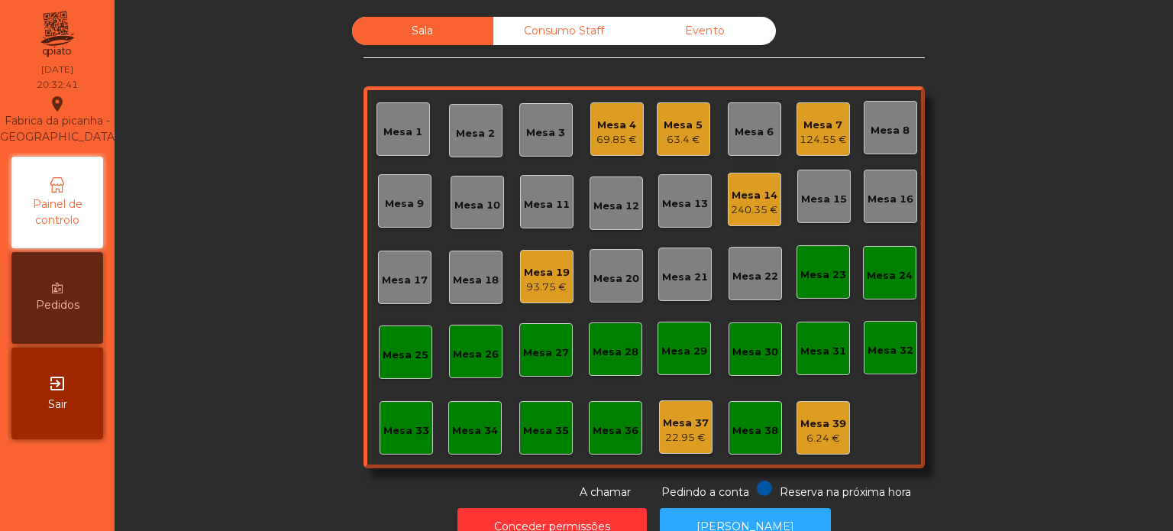
click at [380, 221] on div "Mesa 9" at bounding box center [404, 200] width 53 height 53
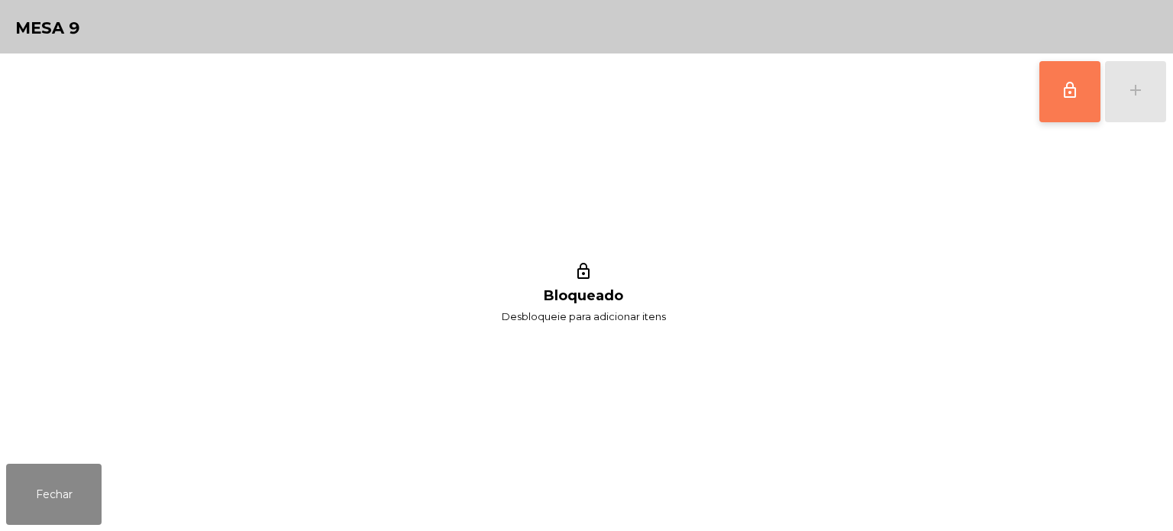
click at [1067, 115] on button "lock_outline" at bounding box center [1069, 91] width 61 height 61
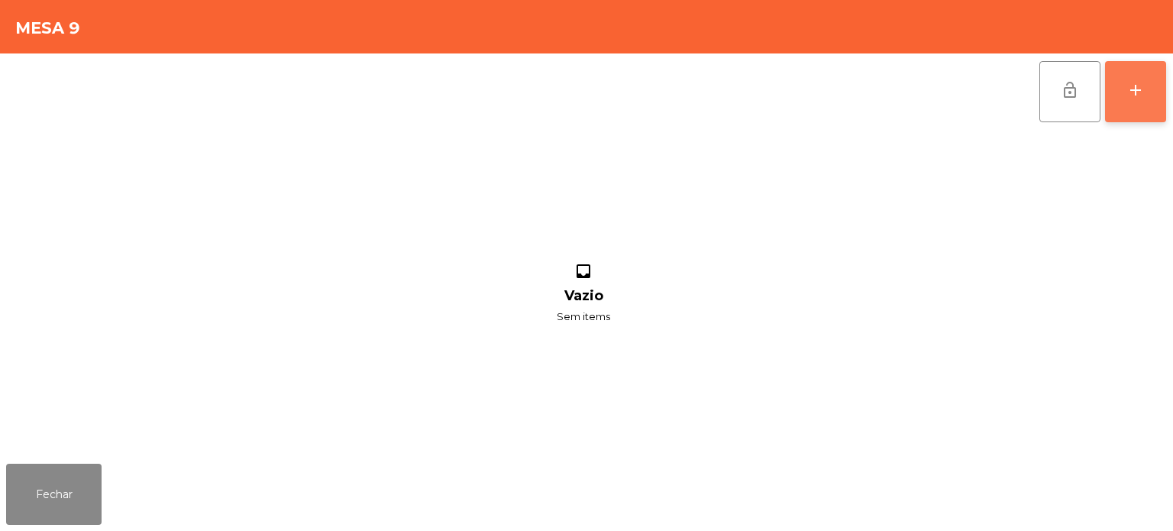
click at [1135, 99] on button "add" at bounding box center [1135, 91] width 61 height 61
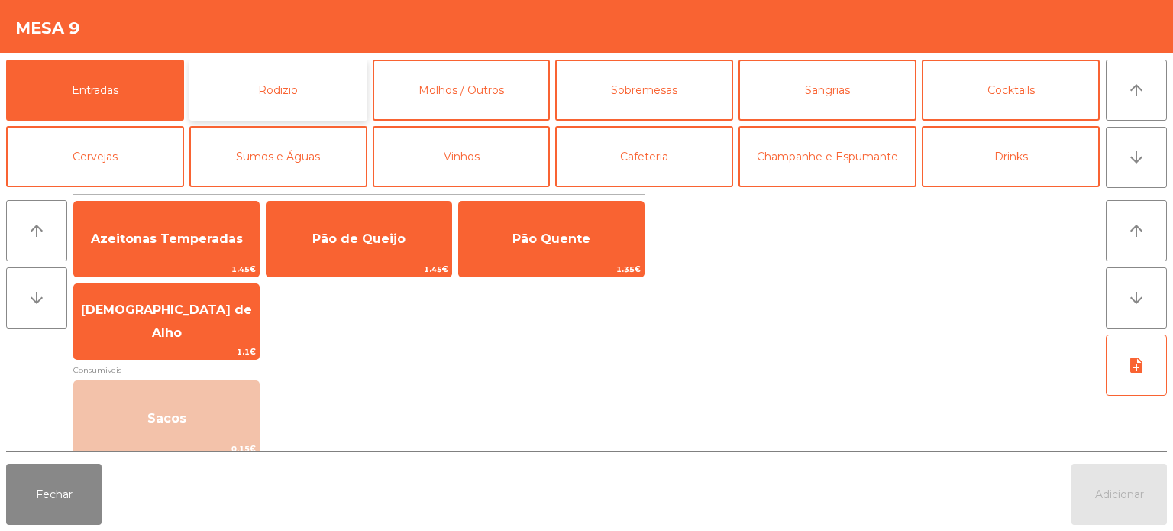
click at [269, 98] on button "Rodizio" at bounding box center [278, 90] width 178 height 61
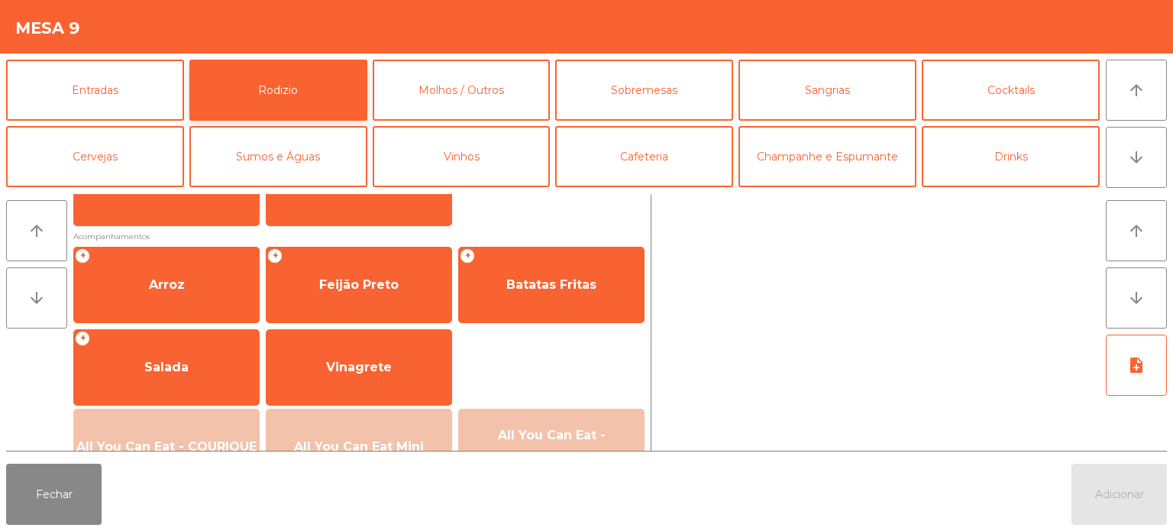
scroll to position [208, 0]
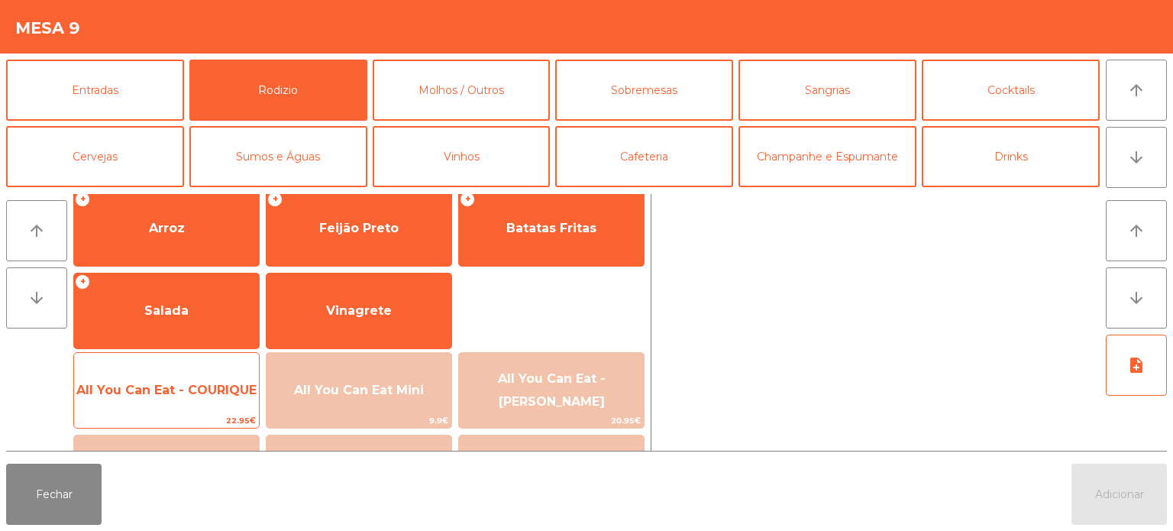
click at [185, 397] on span "All You Can Eat - COURIQUE" at bounding box center [166, 390] width 185 height 41
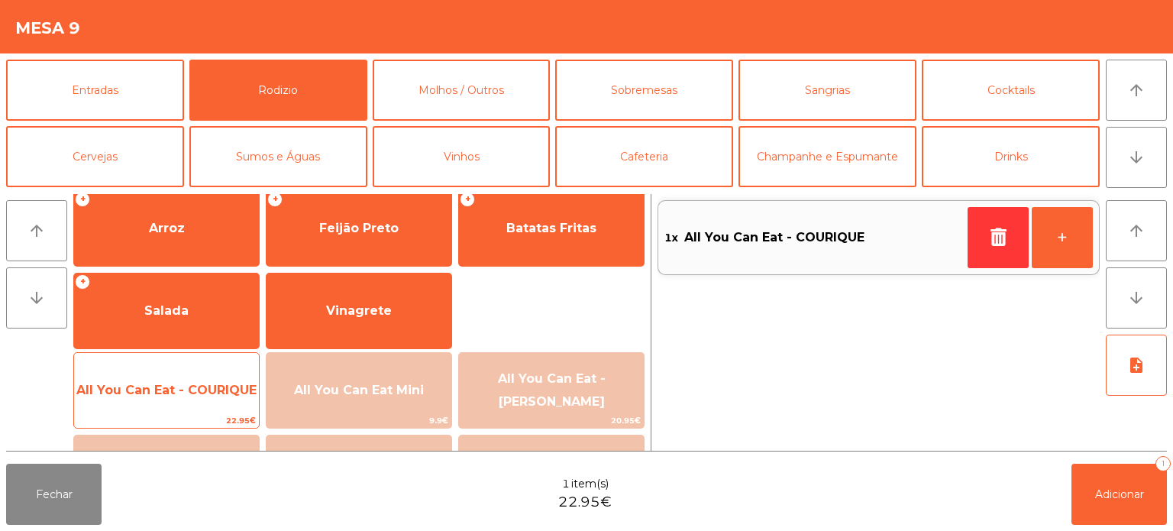
click at [196, 380] on span "All You Can Eat - COURIQUE" at bounding box center [166, 390] width 185 height 41
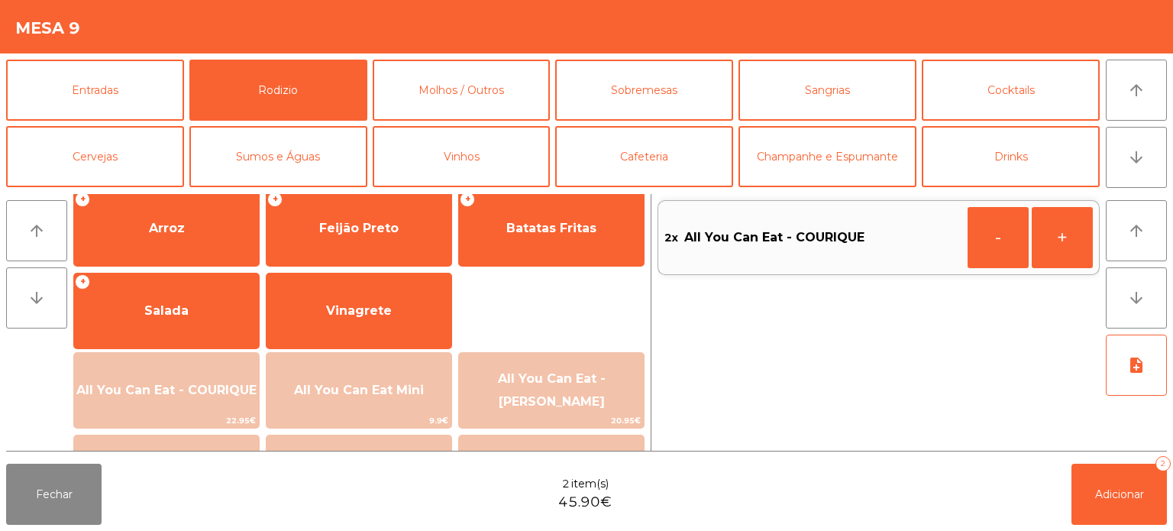
click at [1072, 450] on div "2x All You Can Eat - COURIQUE - +" at bounding box center [879, 322] width 442 height 257
click at [1109, 480] on button "Adicionar 2" at bounding box center [1119, 494] width 95 height 61
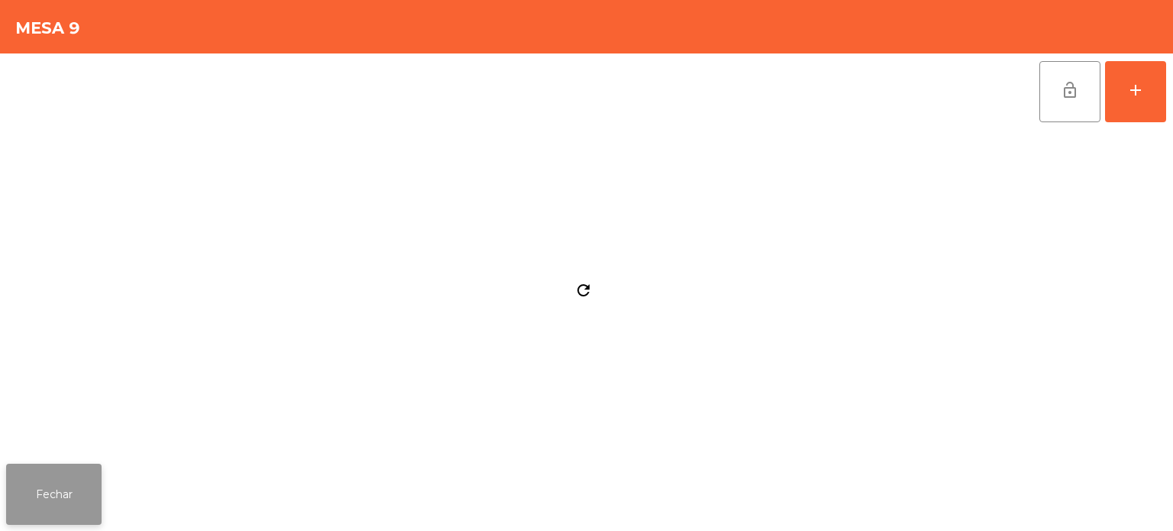
click at [70, 493] on button "Fechar" at bounding box center [53, 494] width 95 height 61
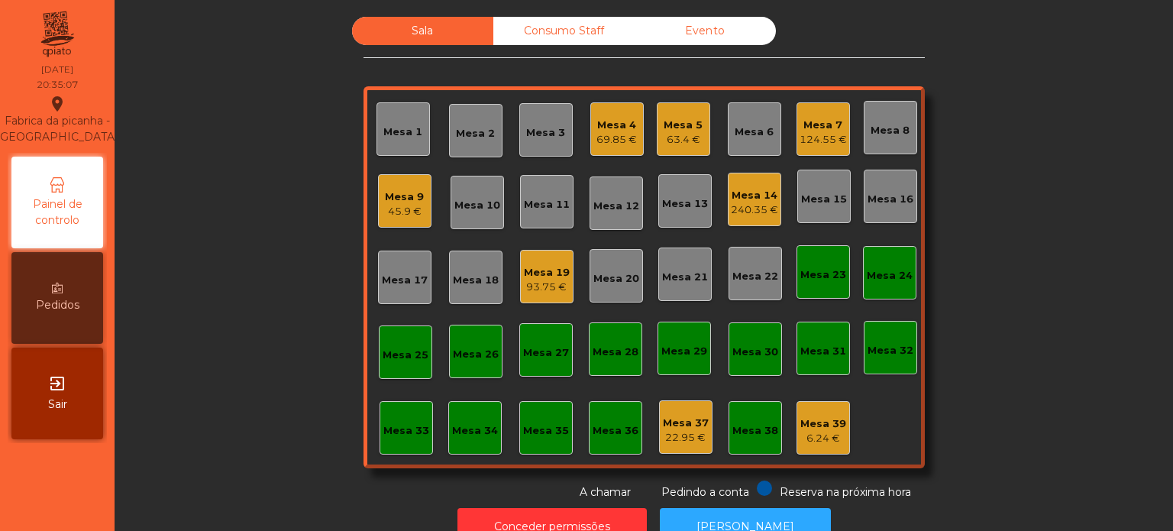
click at [538, 270] on div "Mesa 19" at bounding box center [547, 272] width 46 height 15
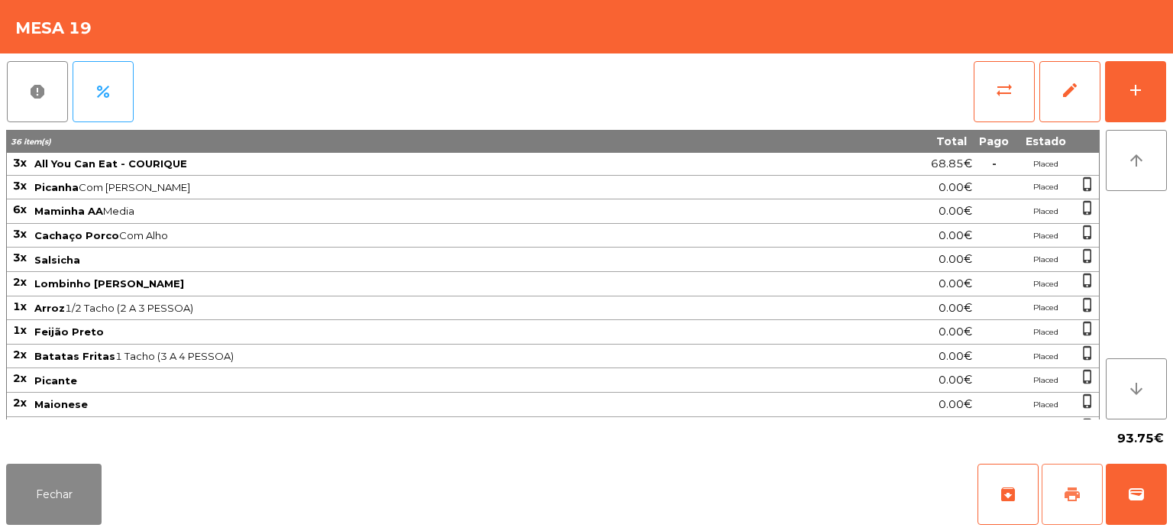
click at [1072, 510] on button "print" at bounding box center [1072, 494] width 61 height 61
click at [54, 496] on button "Fechar" at bounding box center [53, 494] width 95 height 61
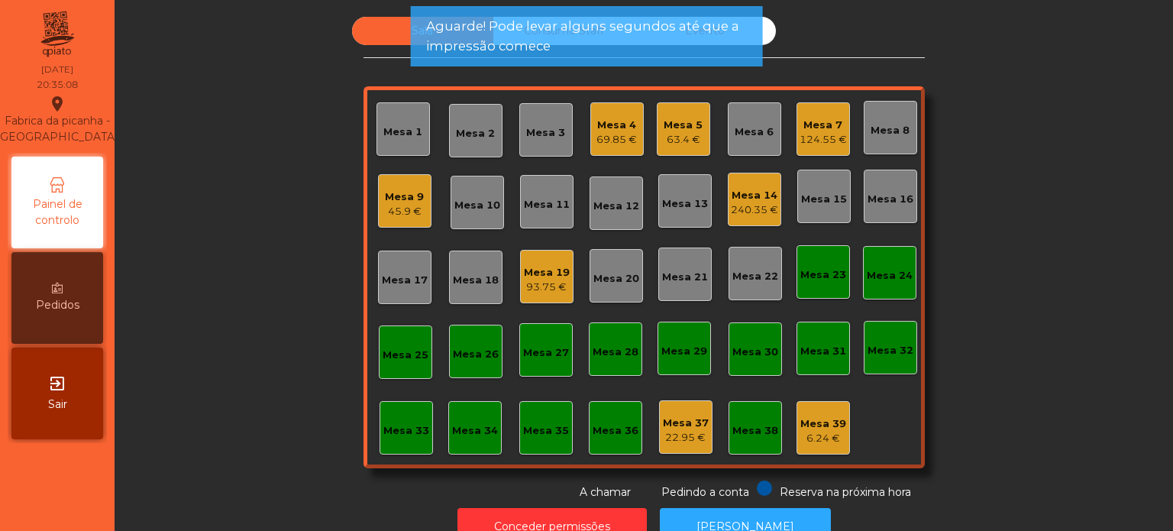
click at [684, 121] on div "Mesa 5" at bounding box center [683, 125] width 39 height 15
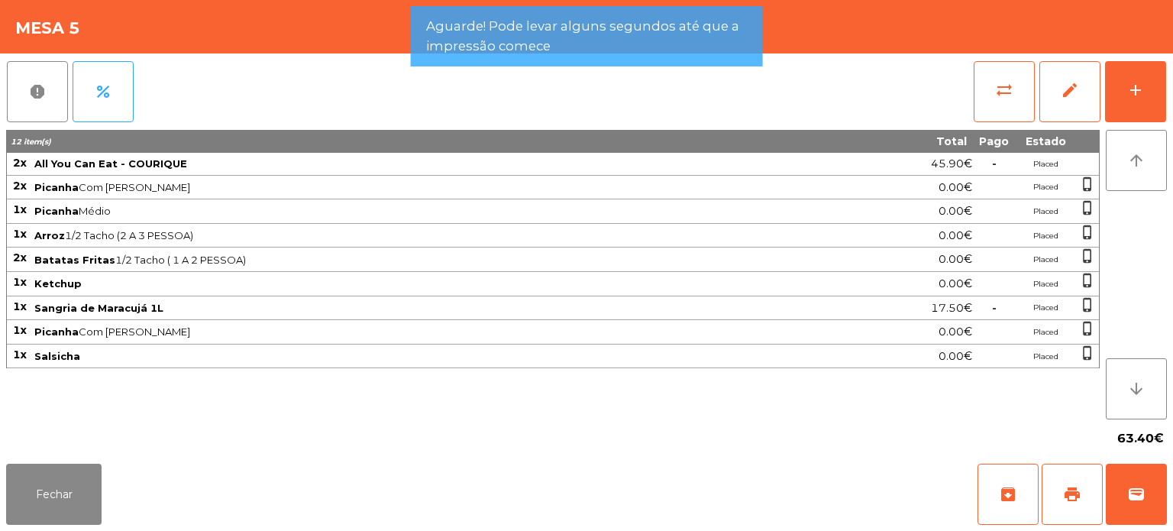
click at [1171, 511] on div "Fechar archive print wallet" at bounding box center [586, 493] width 1173 height 73
click at [735, 489] on div "Fechar archive print wallet" at bounding box center [586, 493] width 1173 height 73
click at [1165, 495] on button "wallet" at bounding box center [1136, 494] width 61 height 61
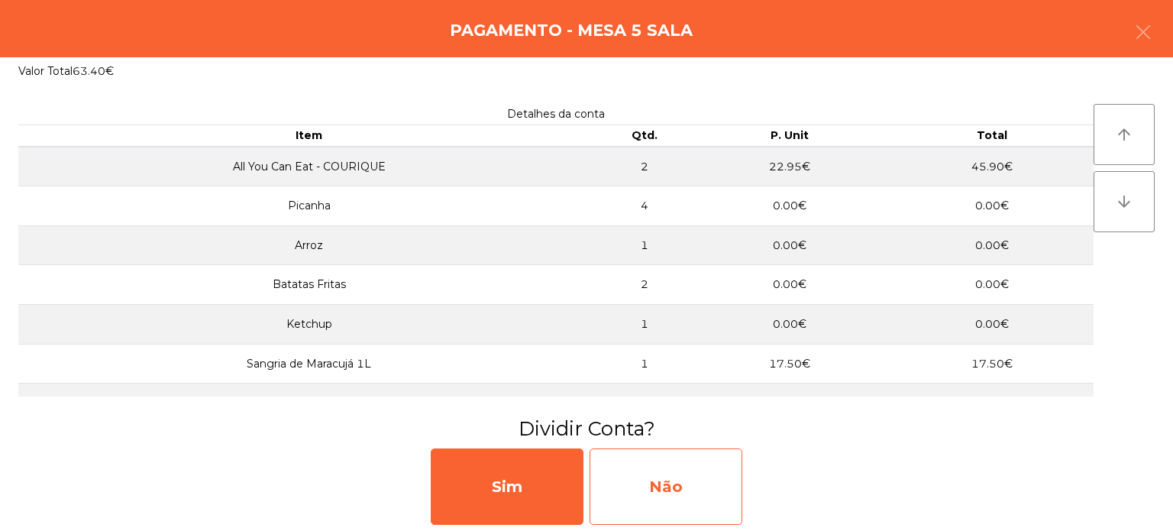
click at [689, 488] on div "Não" at bounding box center [666, 486] width 153 height 76
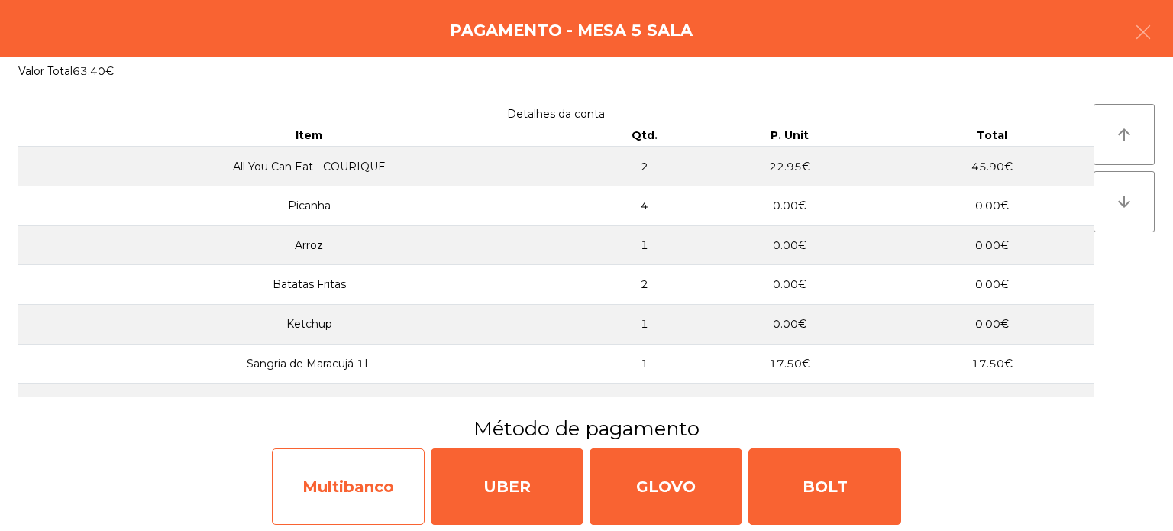
click at [355, 457] on div "Multibanco" at bounding box center [348, 486] width 153 height 76
select select "**"
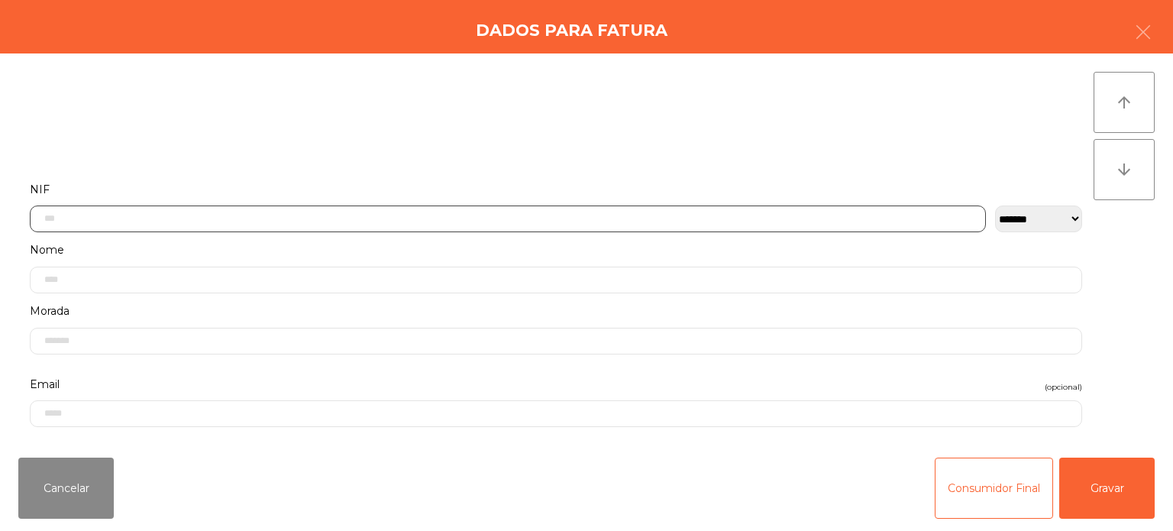
click at [684, 212] on input "text" at bounding box center [508, 218] width 956 height 27
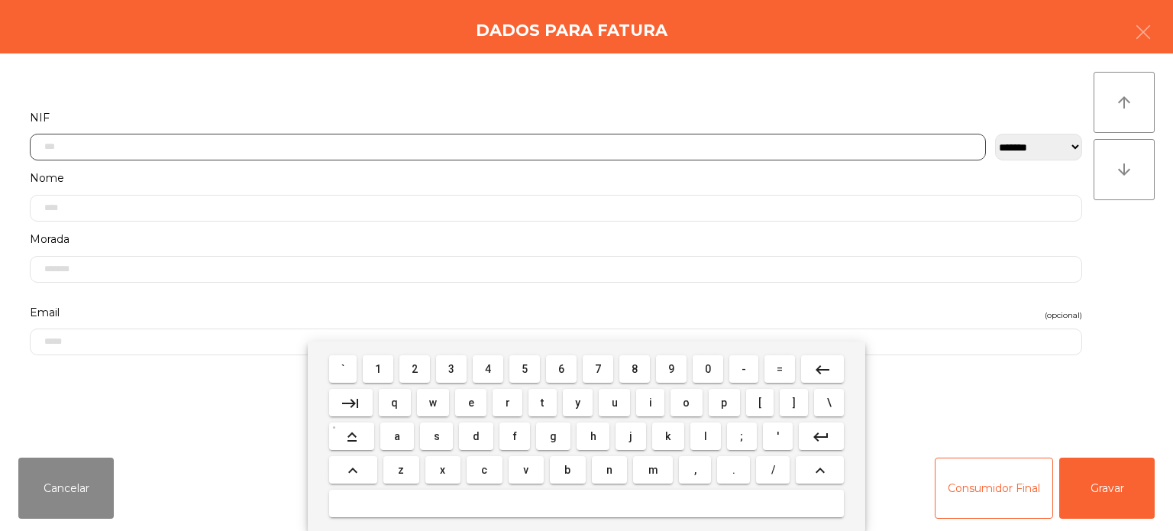
scroll to position [106, 0]
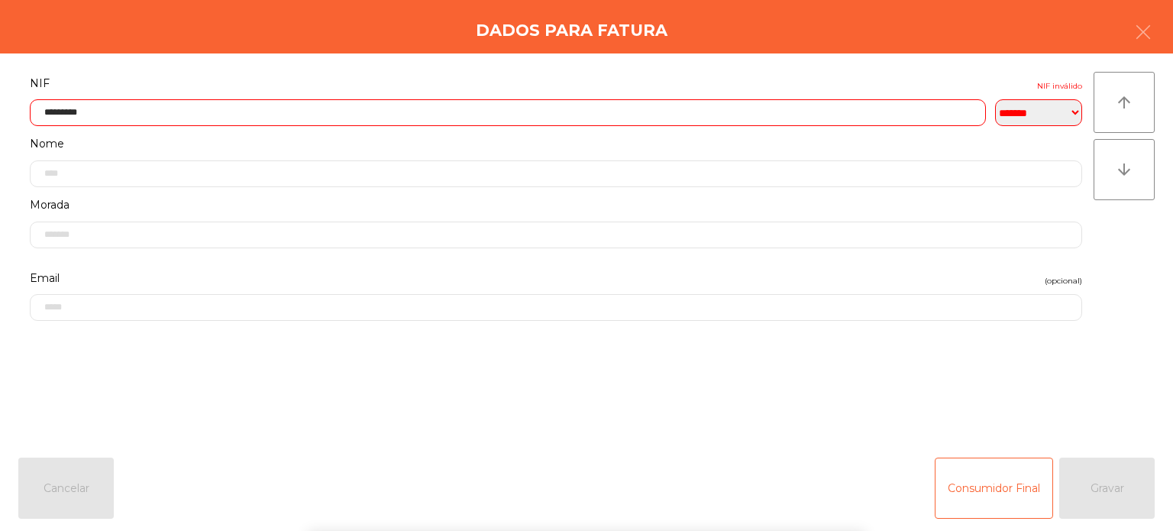
click at [1126, 480] on div "` 1 2 3 4 5 6 7 8 9 0 - = keyboard_backspace keyboard_tab q w e r t y u i o p […" at bounding box center [586, 435] width 1173 height 189
click at [1125, 474] on div "Consumidor Final Gravar" at bounding box center [1045, 487] width 220 height 61
click at [52, 116] on input "*********" at bounding box center [508, 112] width 956 height 27
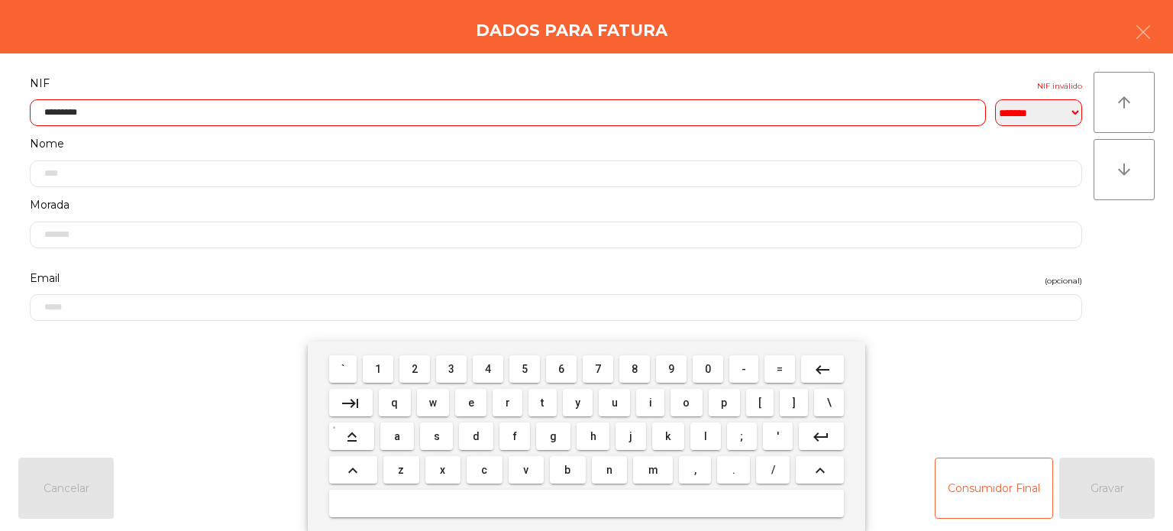
click at [810, 374] on button "keyboard_backspace" at bounding box center [822, 368] width 43 height 27
click at [816, 375] on mat-icon "keyboard_backspace" at bounding box center [822, 369] width 18 height 18
click at [587, 367] on button "7" at bounding box center [598, 368] width 31 height 27
click at [441, 361] on button "3" at bounding box center [451, 368] width 31 height 27
type input "*********"
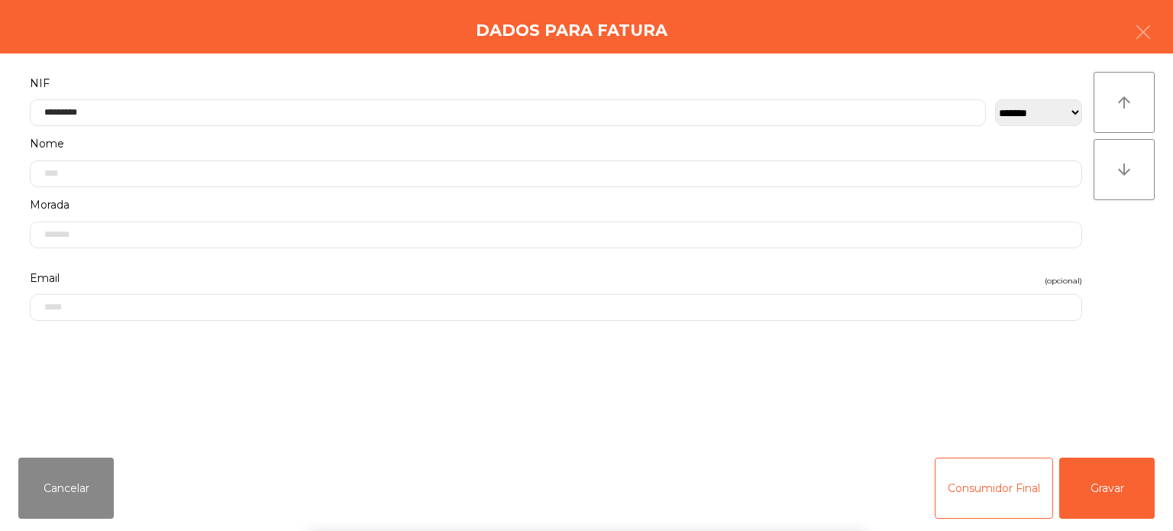
click at [1104, 477] on div "` 1 2 3 4 5 6 7 8 9 0 - = keyboard_backspace keyboard_tab q w e r t y u i o p […" at bounding box center [586, 435] width 1173 height 189
click at [1097, 477] on div "` 1 2 3 4 5 6 7 8 9 0 - = keyboard_backspace keyboard_tab q w e r t y u i o p […" at bounding box center [586, 435] width 1173 height 189
click at [1111, 480] on button "Gravar" at bounding box center [1106, 487] width 95 height 61
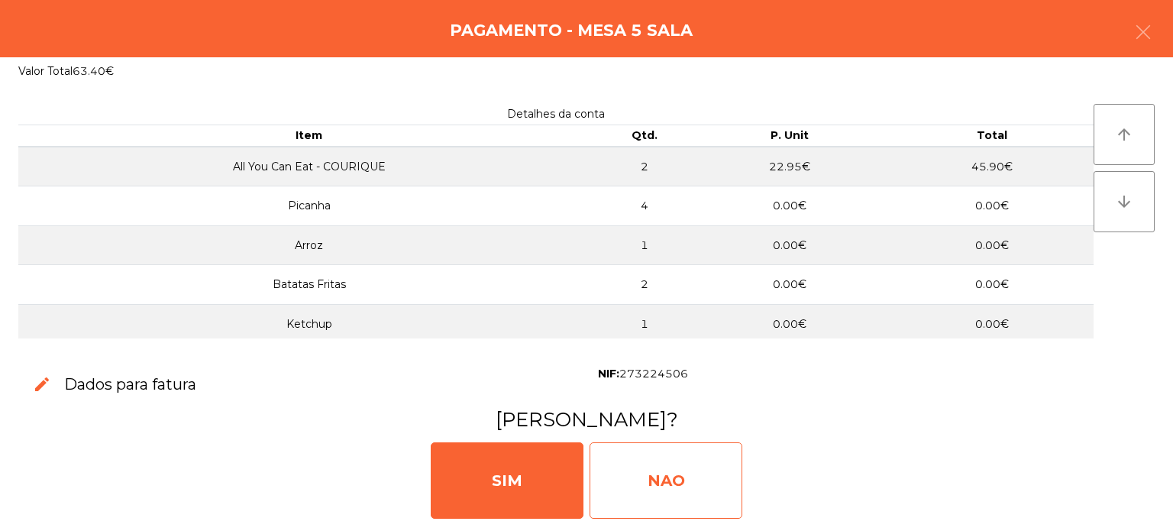
click at [654, 496] on div "NAO" at bounding box center [666, 480] width 153 height 76
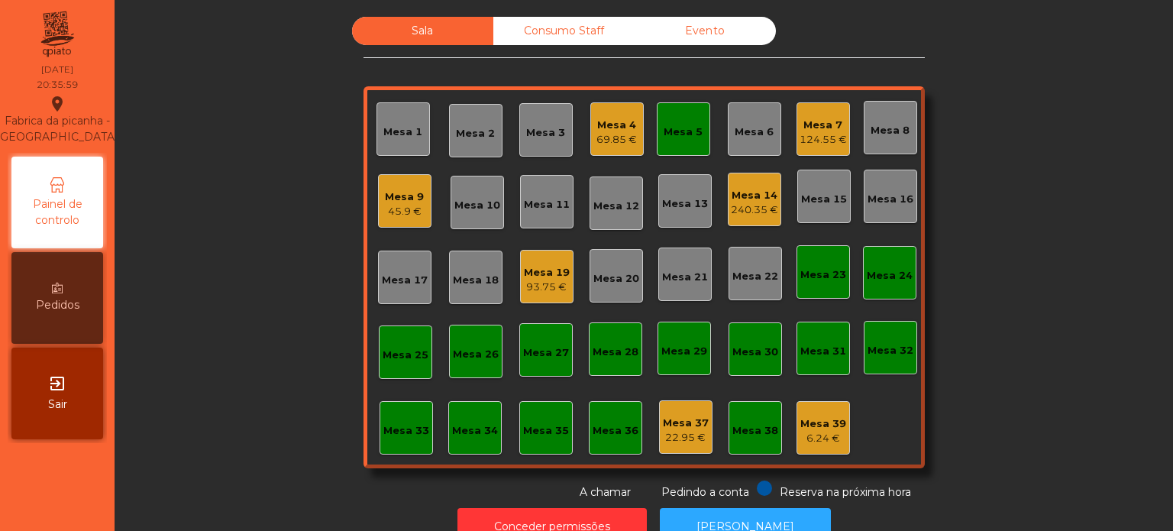
click at [558, 263] on div "Mesa 19 93.75 €" at bounding box center [547, 277] width 46 height 36
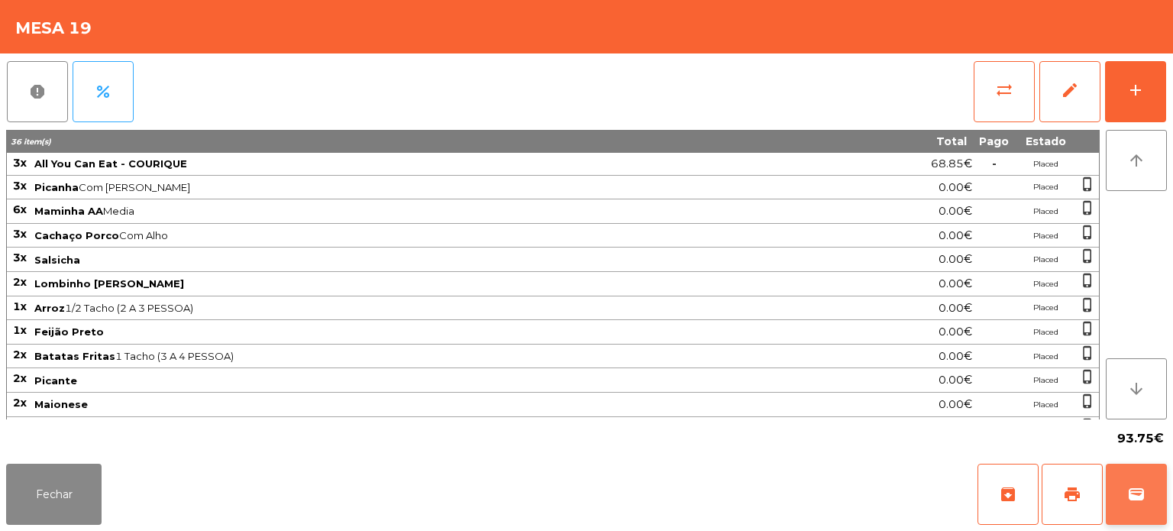
click at [1120, 507] on button "wallet" at bounding box center [1136, 494] width 61 height 61
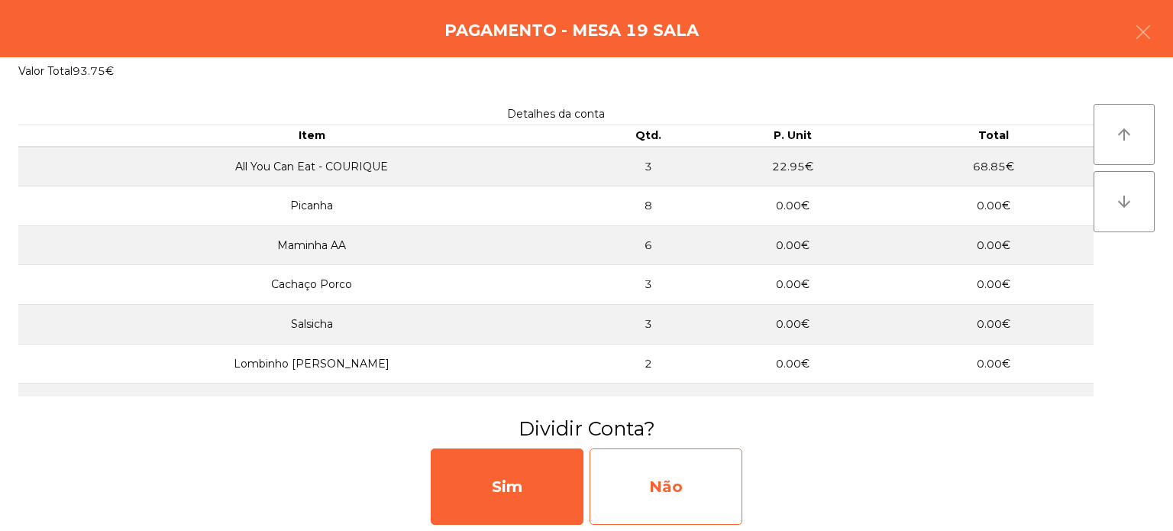
click at [642, 487] on div "Não" at bounding box center [666, 486] width 153 height 76
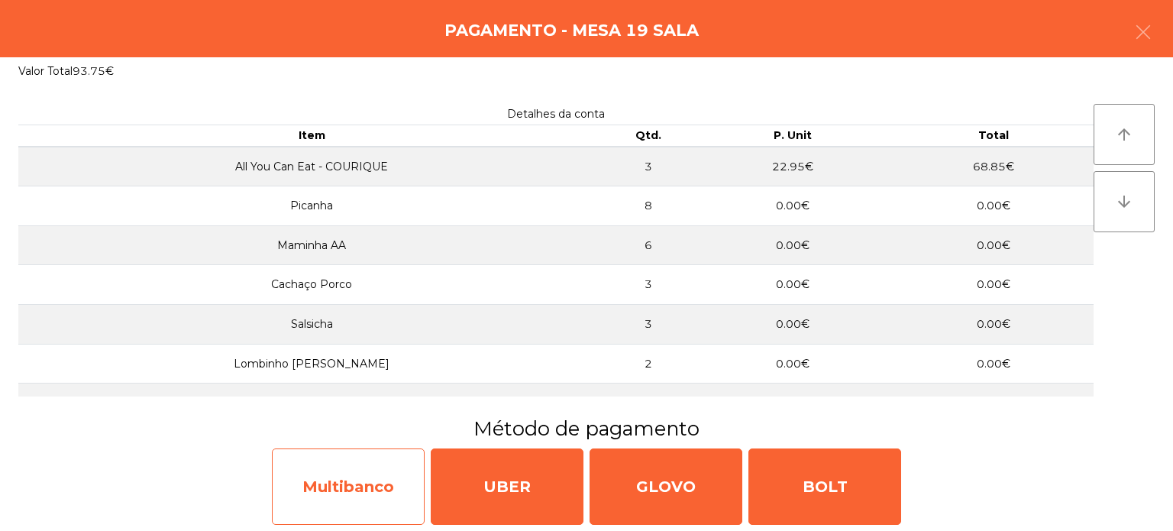
click at [351, 480] on div "Multibanco" at bounding box center [348, 486] width 153 height 76
select select "**"
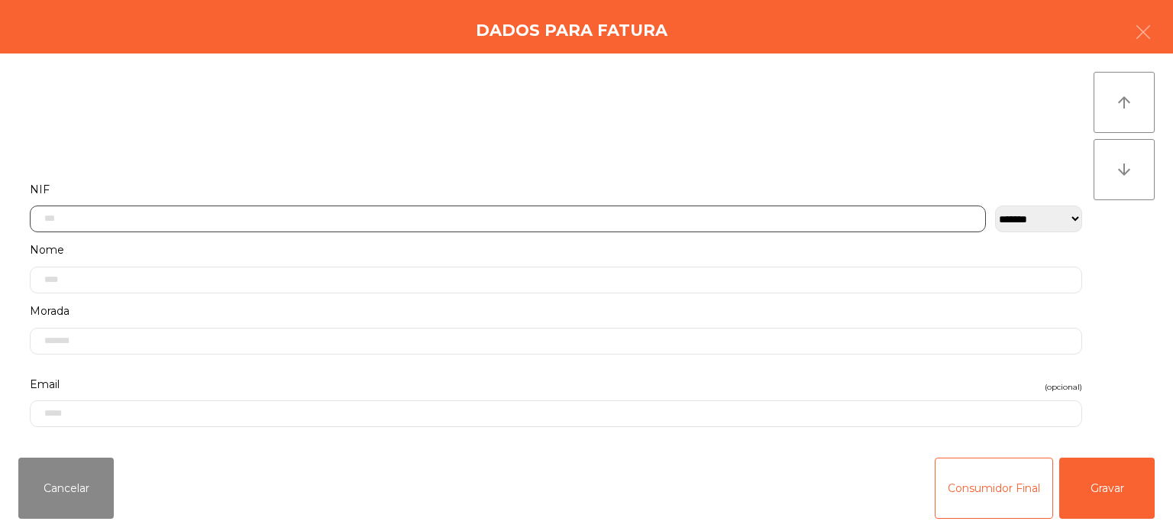
click at [564, 212] on input "text" at bounding box center [508, 218] width 956 height 27
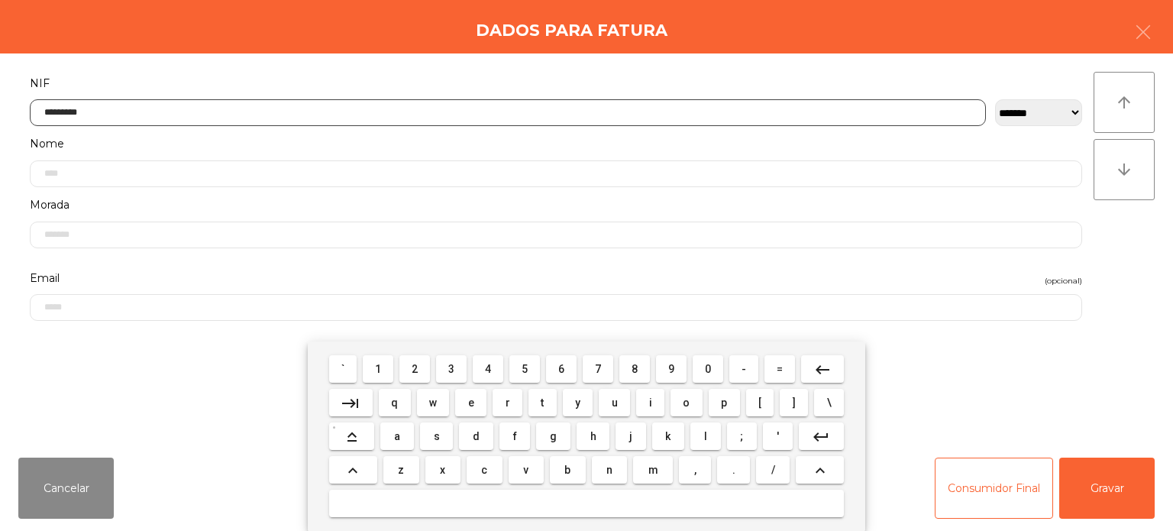
type input "*********"
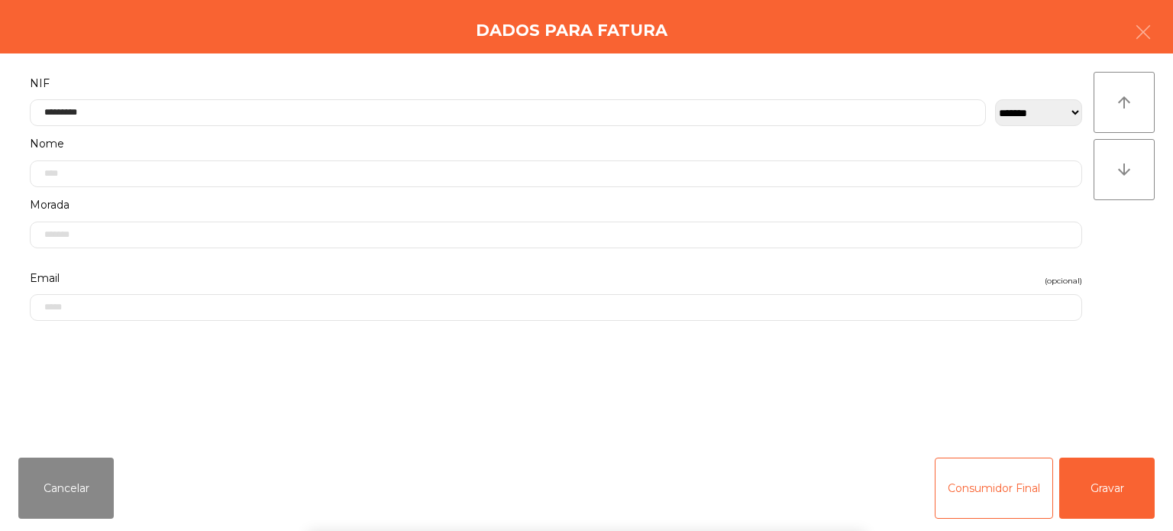
click at [1109, 498] on div "` 1 2 3 4 5 6 7 8 9 0 - = keyboard_backspace keyboard_tab q w e r t y u i o p […" at bounding box center [586, 435] width 1173 height 189
click at [1101, 480] on button "Gravar" at bounding box center [1106, 487] width 95 height 61
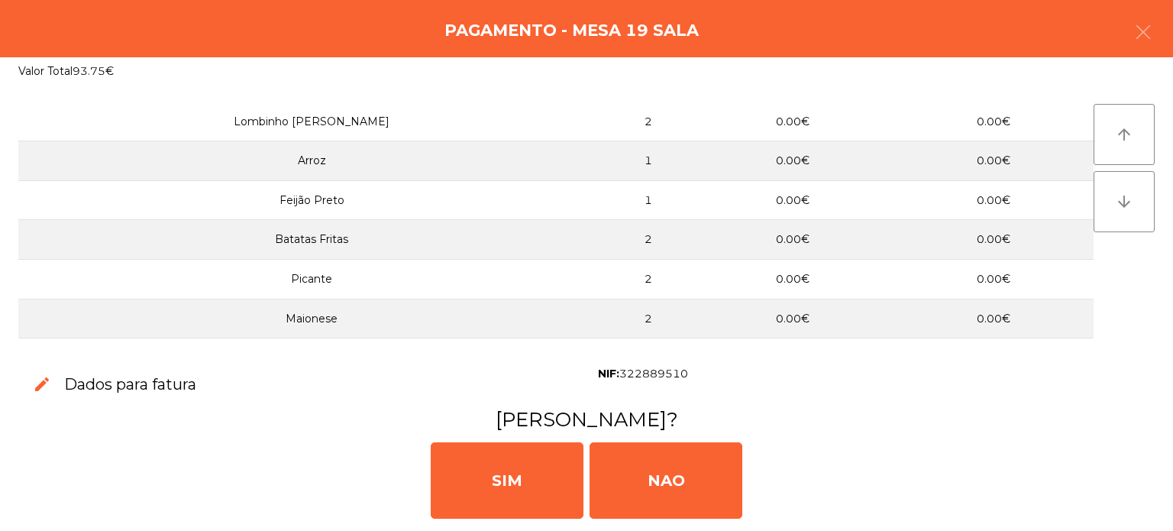
scroll to position [330, 0]
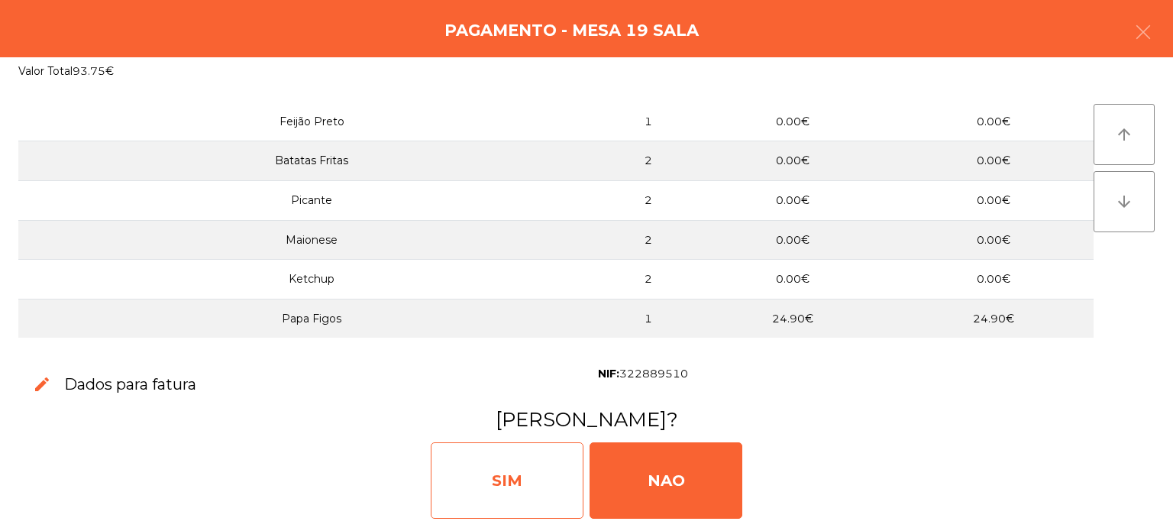
click at [544, 461] on div "SIM" at bounding box center [507, 480] width 153 height 76
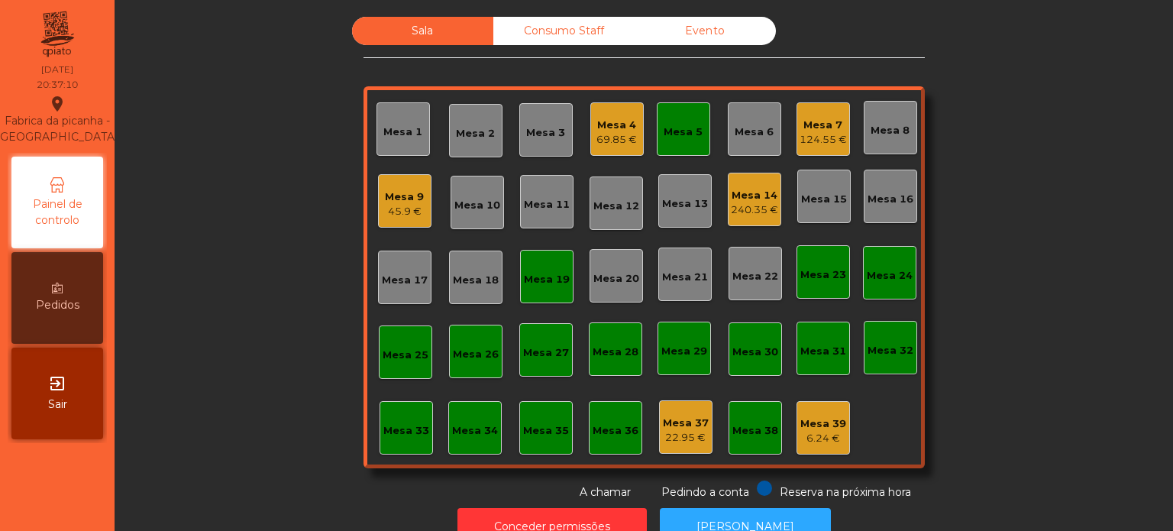
click at [680, 131] on div "Mesa 5" at bounding box center [683, 131] width 39 height 15
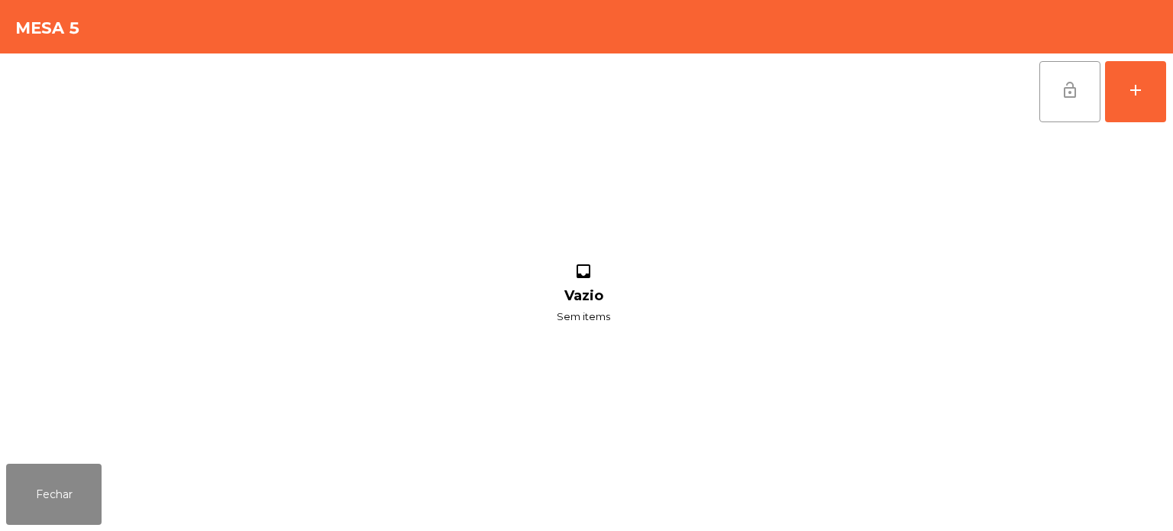
click at [1067, 100] on button "lock_open" at bounding box center [1069, 91] width 61 height 61
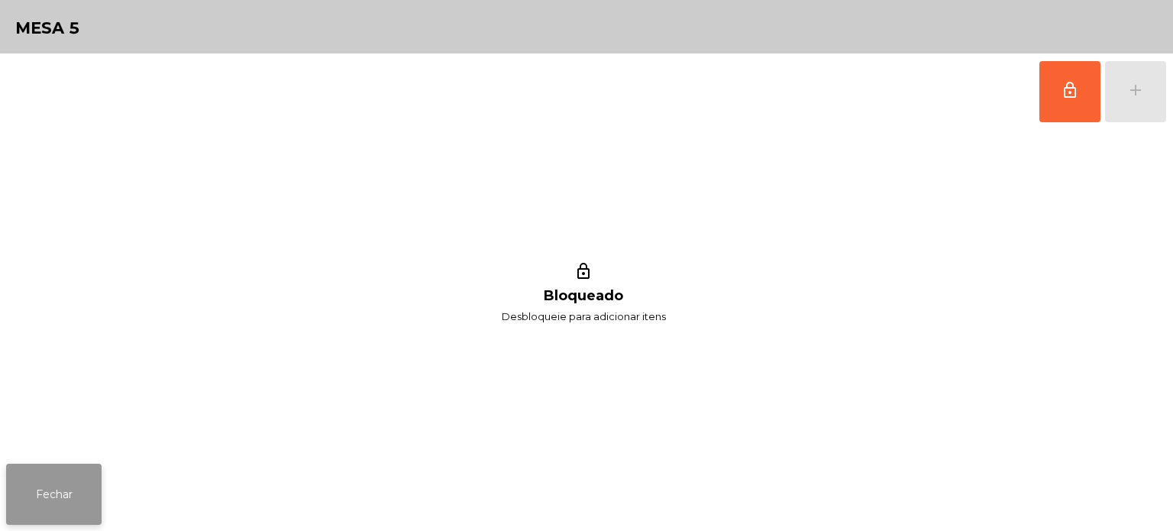
click at [66, 489] on button "Fechar" at bounding box center [53, 494] width 95 height 61
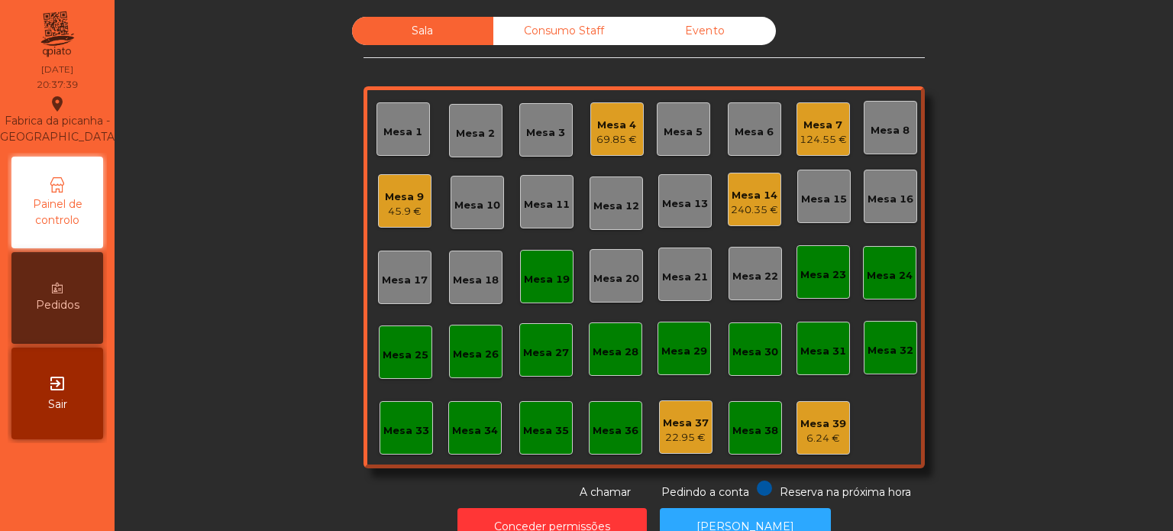
click at [553, 296] on div "Mesa 19" at bounding box center [546, 276] width 53 height 53
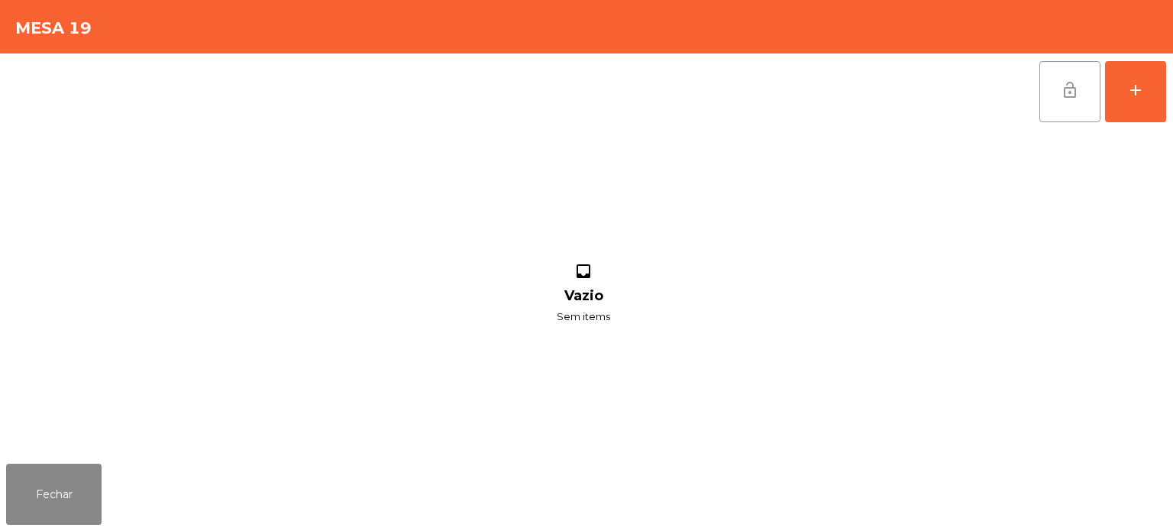
click at [1044, 70] on button "lock_open" at bounding box center [1069, 91] width 61 height 61
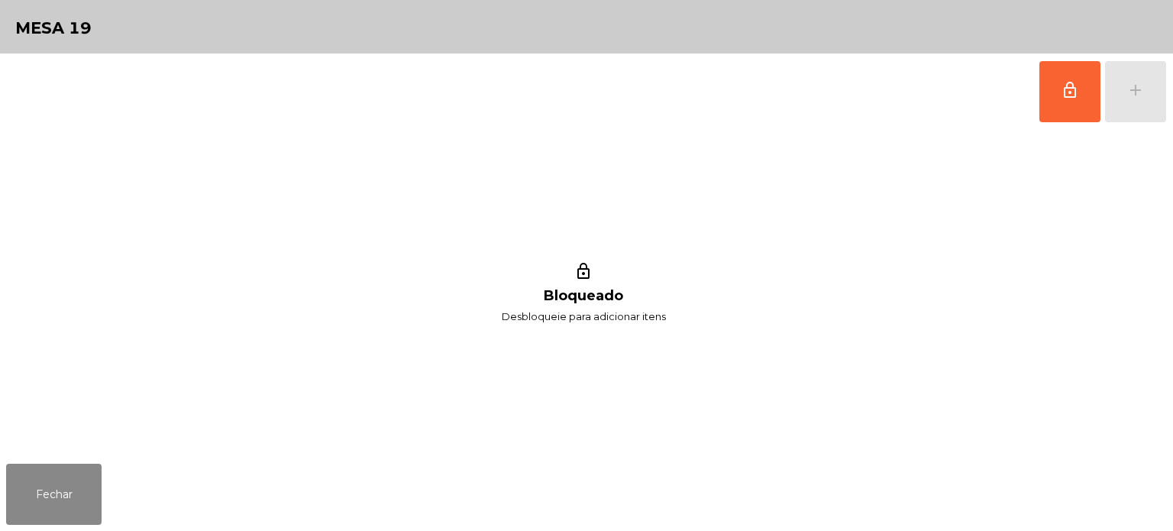
click at [62, 447] on div "lock_outline Bloqueado Desbloqueie para adicionar itens" at bounding box center [583, 294] width 1155 height 328
click at [50, 474] on button "Fechar" at bounding box center [53, 494] width 95 height 61
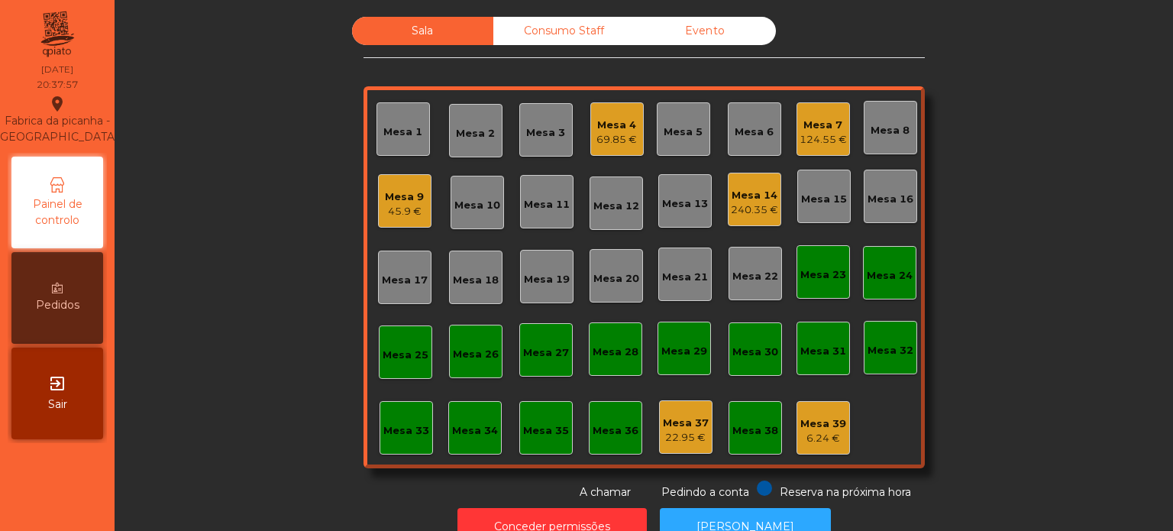
click at [819, 113] on div "Mesa 7 124.55 €" at bounding box center [823, 130] width 47 height 36
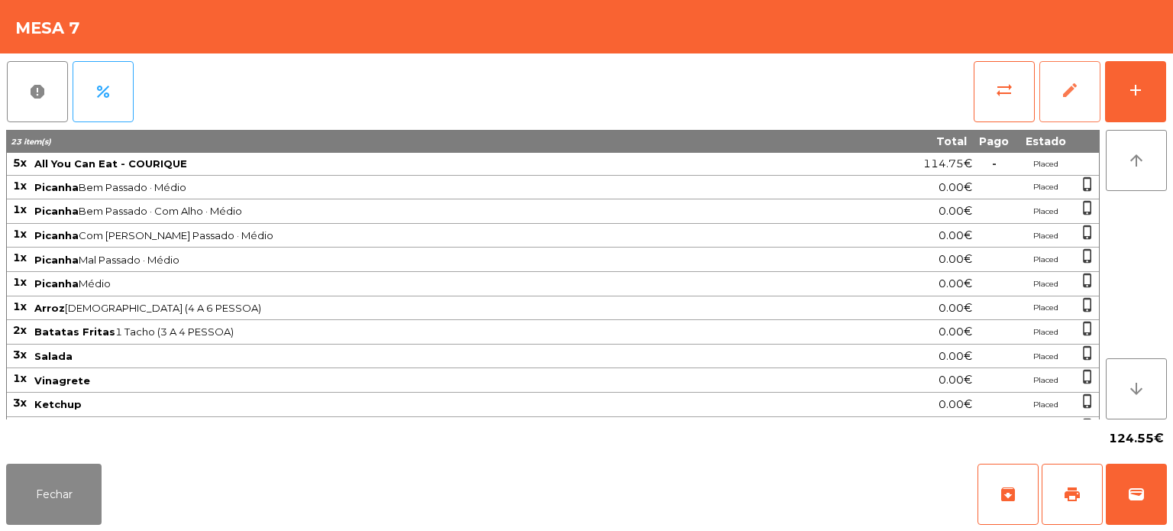
click at [1094, 89] on button "edit" at bounding box center [1069, 91] width 61 height 61
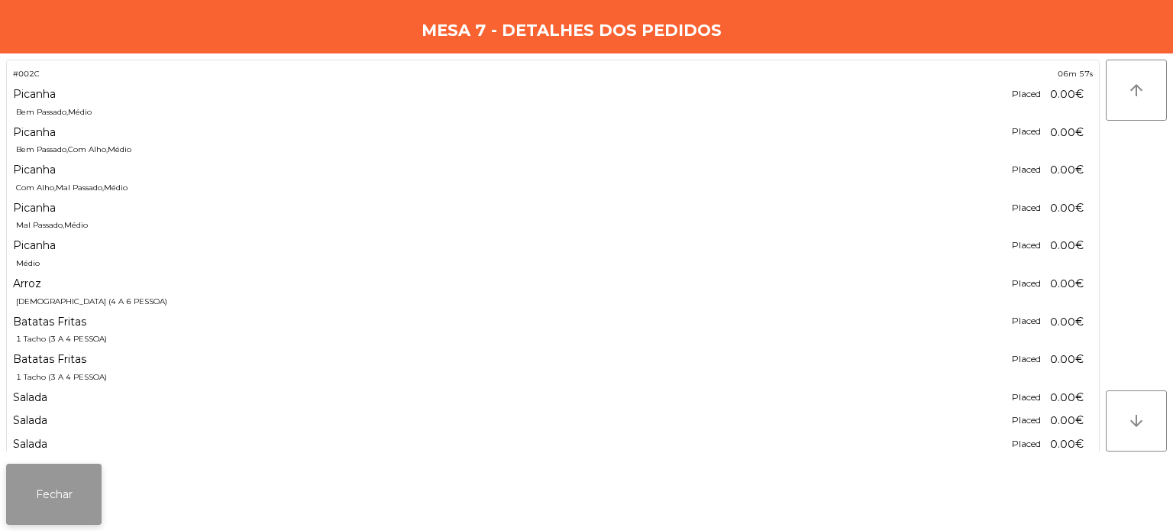
click at [90, 496] on button "Fechar" at bounding box center [53, 494] width 95 height 61
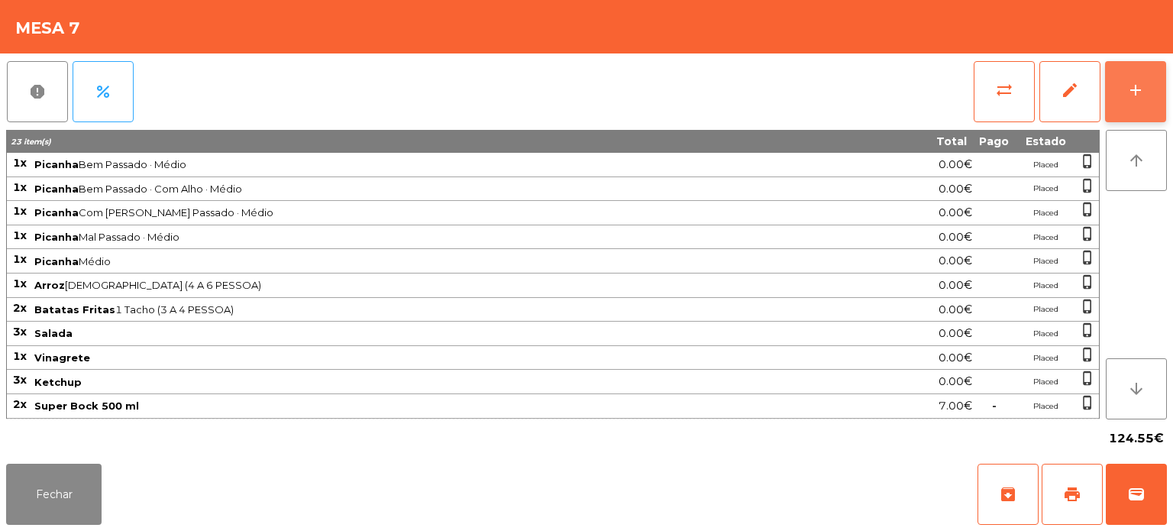
click at [1145, 85] on button "add" at bounding box center [1135, 91] width 61 height 61
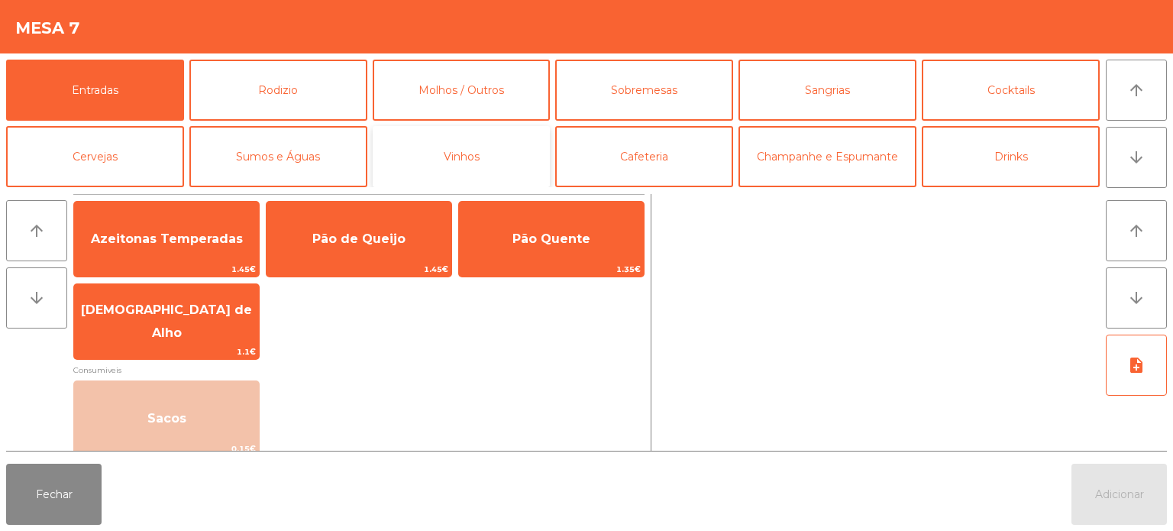
click at [505, 133] on button "Vinhos" at bounding box center [462, 156] width 178 height 61
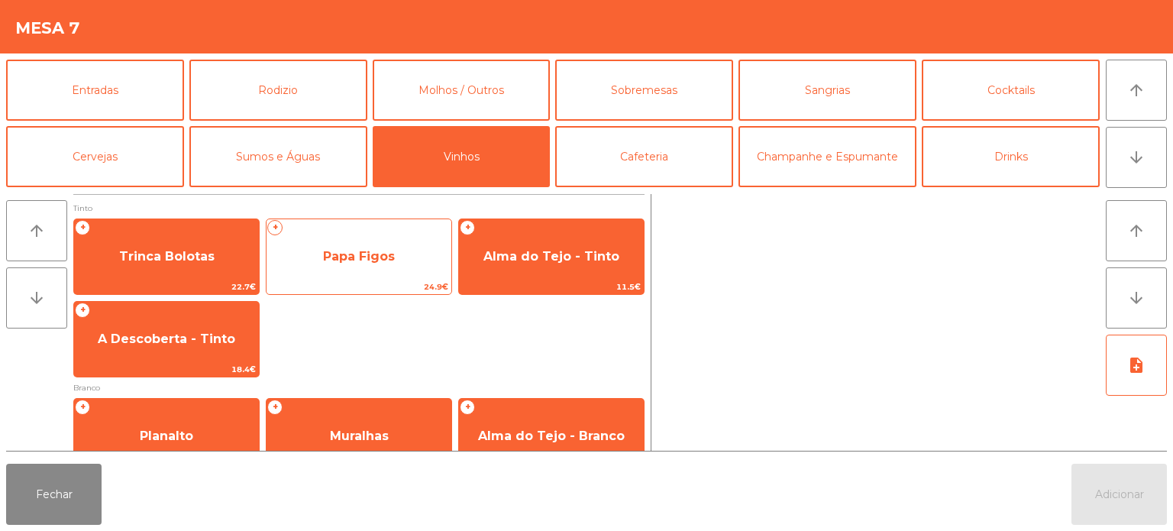
click at [387, 272] on span "Papa Figos" at bounding box center [359, 256] width 185 height 41
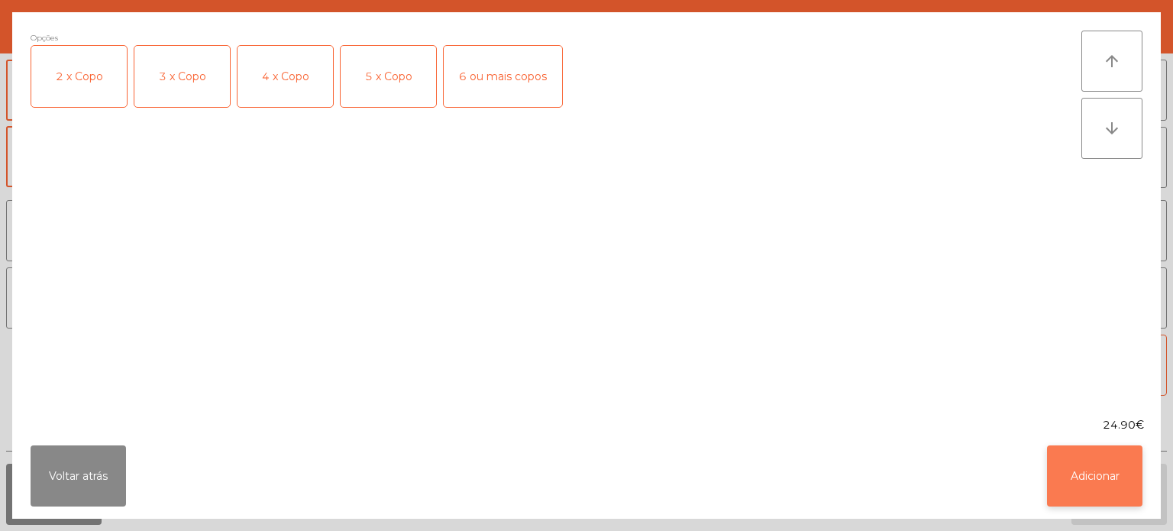
click at [1109, 468] on button "Adicionar" at bounding box center [1094, 475] width 95 height 61
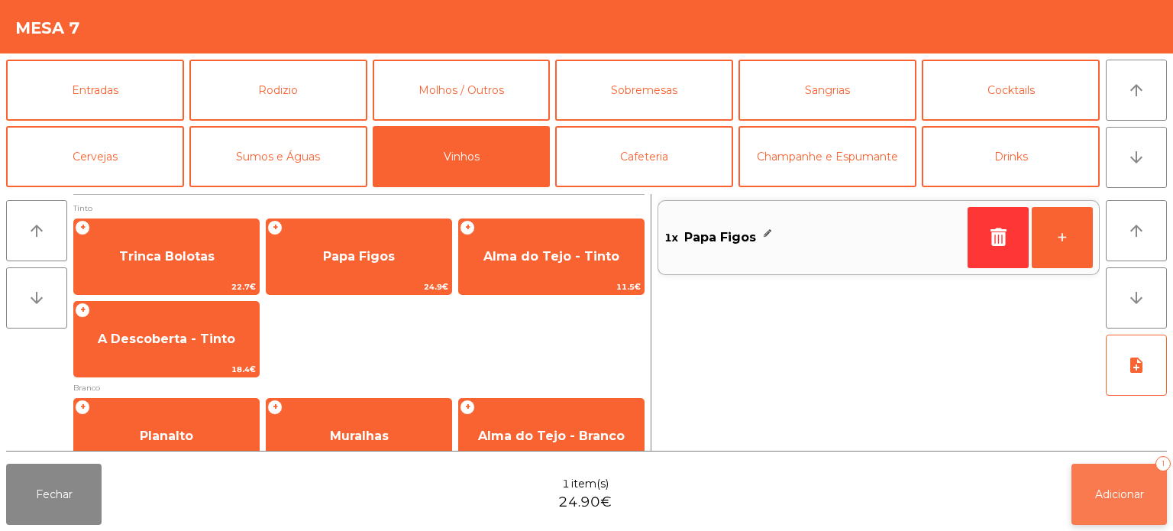
click at [1127, 468] on button "Adicionar 1" at bounding box center [1119, 494] width 95 height 61
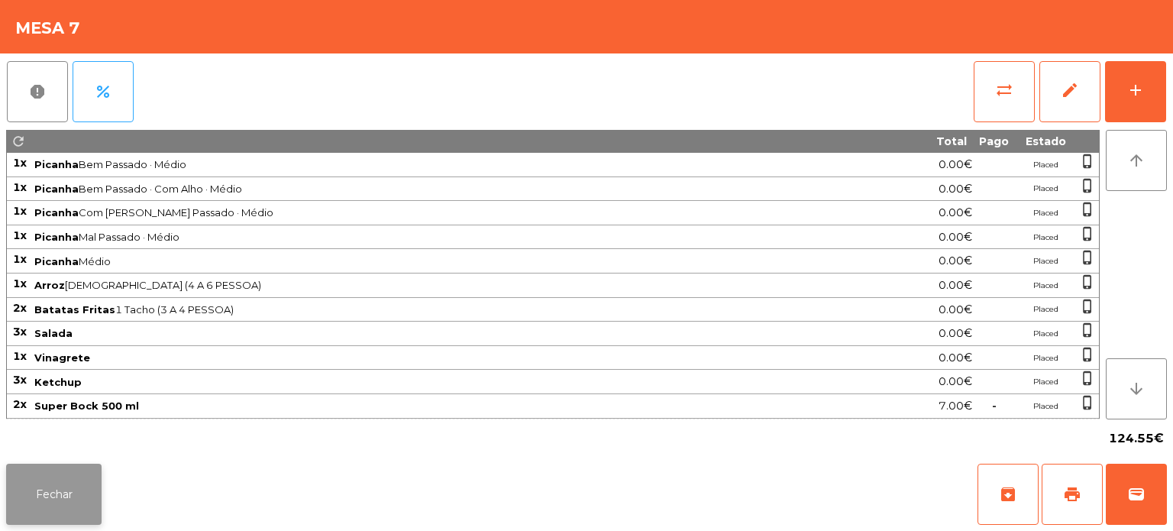
click at [76, 472] on button "Fechar" at bounding box center [53, 494] width 95 height 61
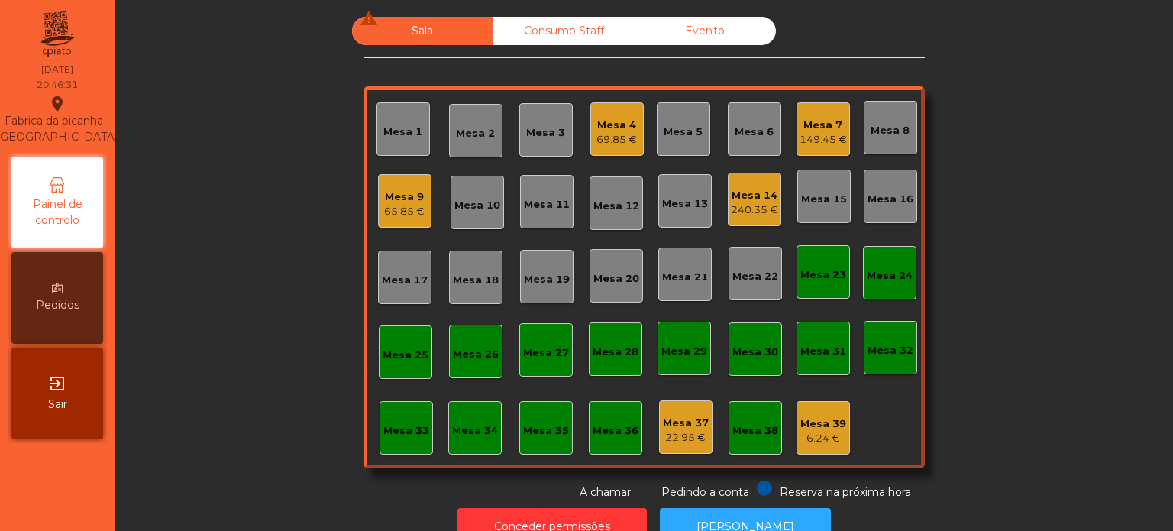
click at [614, 123] on div "Mesa 4" at bounding box center [616, 125] width 40 height 15
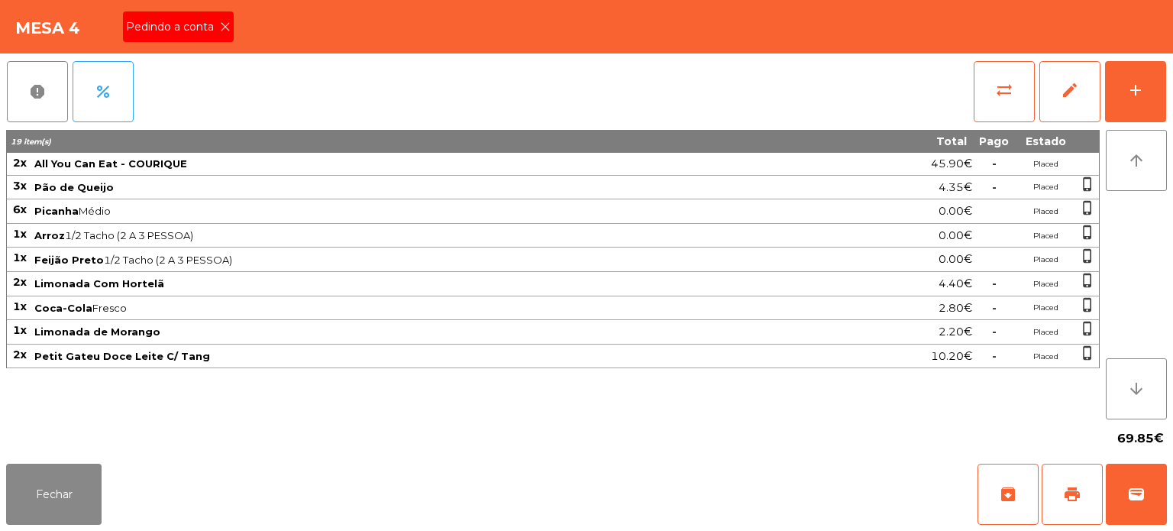
click at [224, 24] on icon at bounding box center [225, 26] width 11 height 11
click at [1070, 474] on button "print" at bounding box center [1072, 494] width 61 height 61
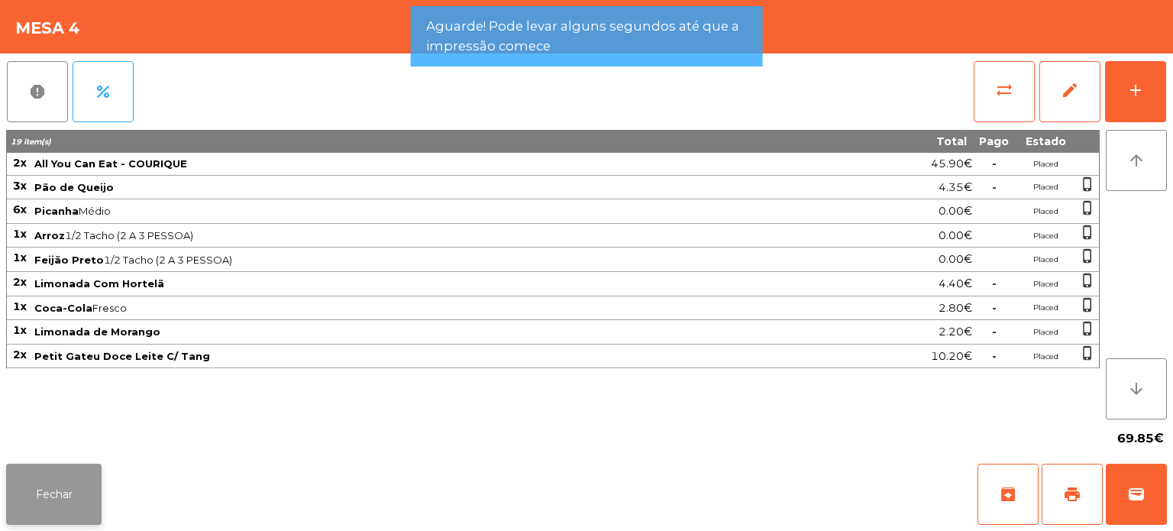
click at [72, 480] on button "Fechar" at bounding box center [53, 494] width 95 height 61
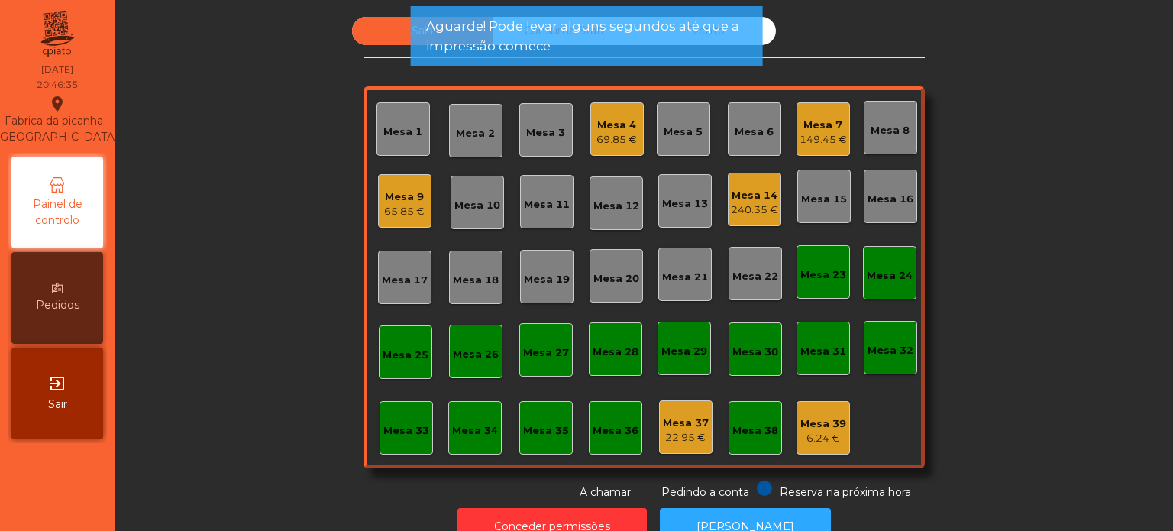
click at [757, 119] on div "Mesa 6" at bounding box center [754, 128] width 39 height 21
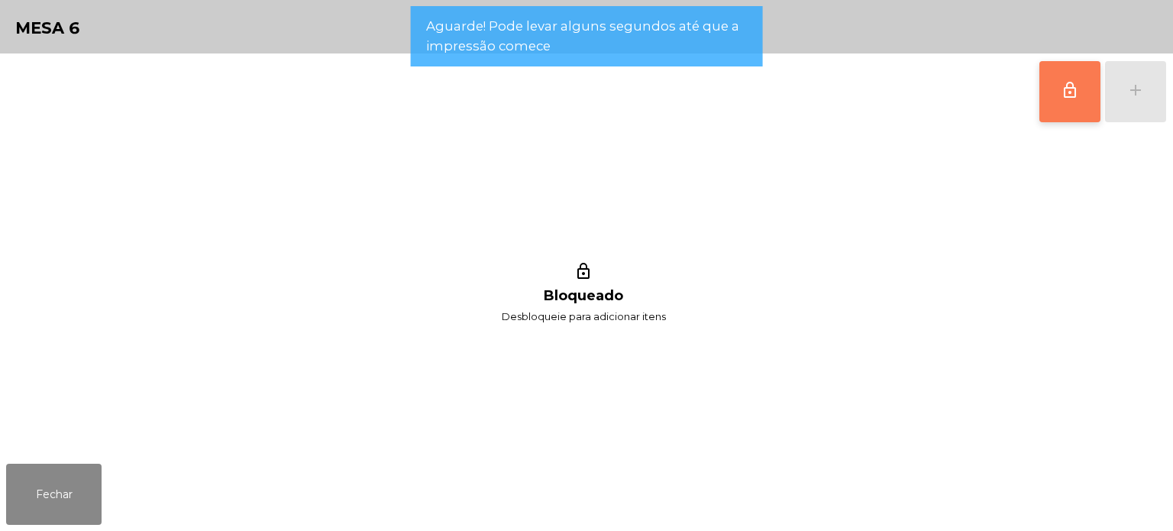
click at [1068, 89] on span "lock_outline" at bounding box center [1070, 90] width 18 height 18
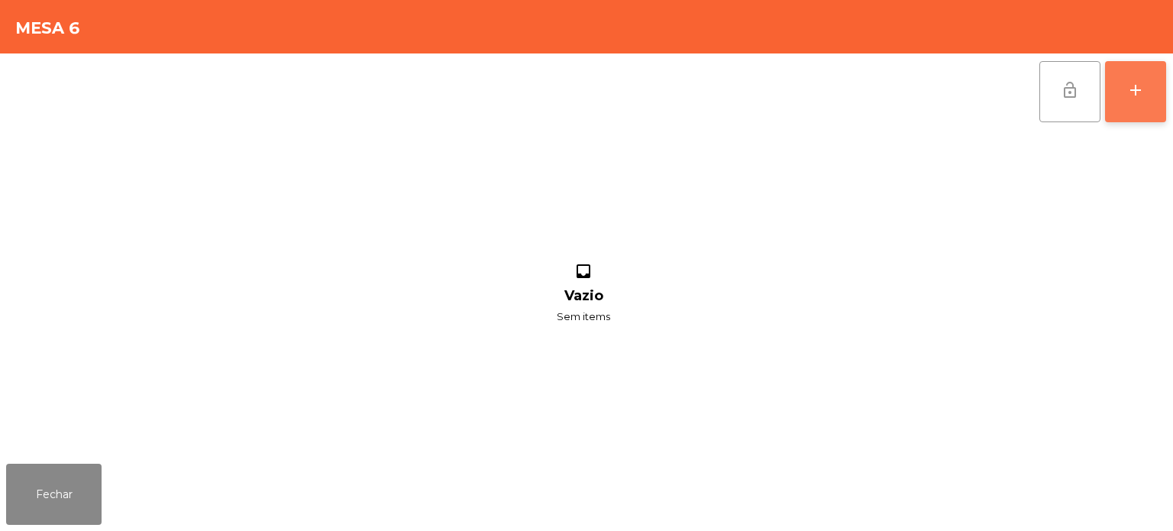
click at [1128, 87] on div "add" at bounding box center [1135, 90] width 18 height 18
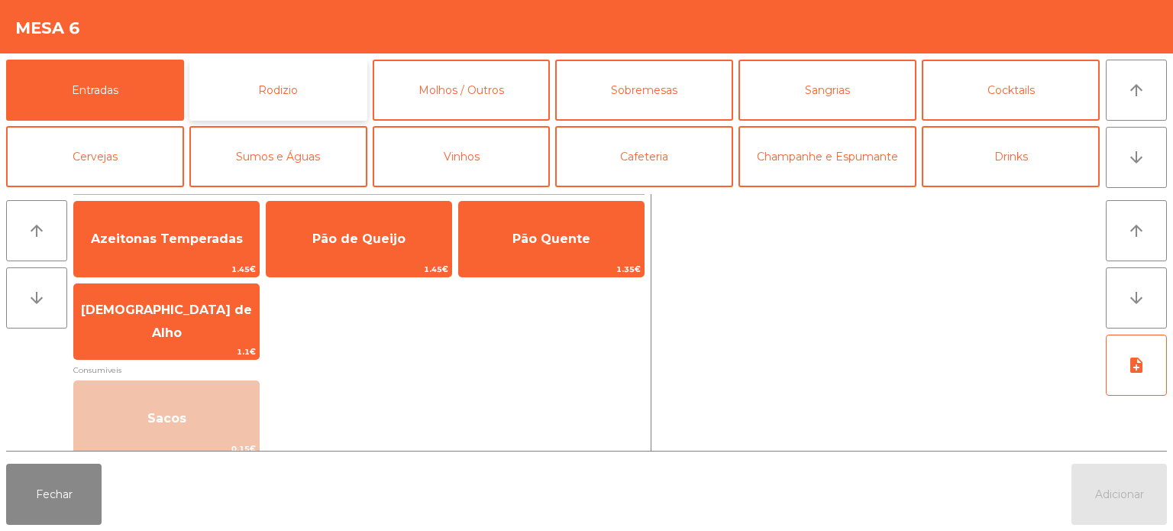
click at [257, 92] on button "Rodizio" at bounding box center [278, 90] width 178 height 61
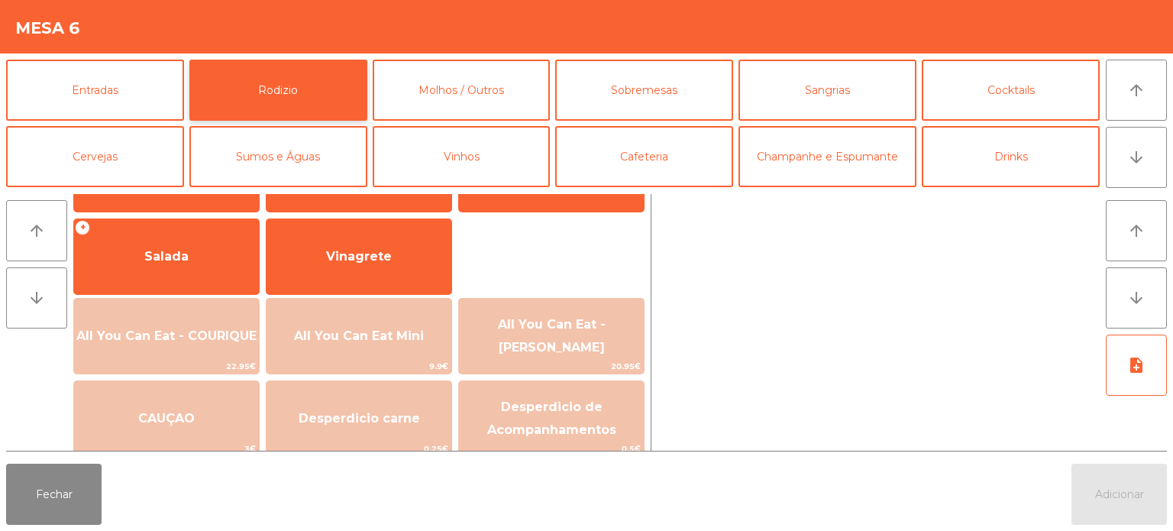
scroll to position [260, 0]
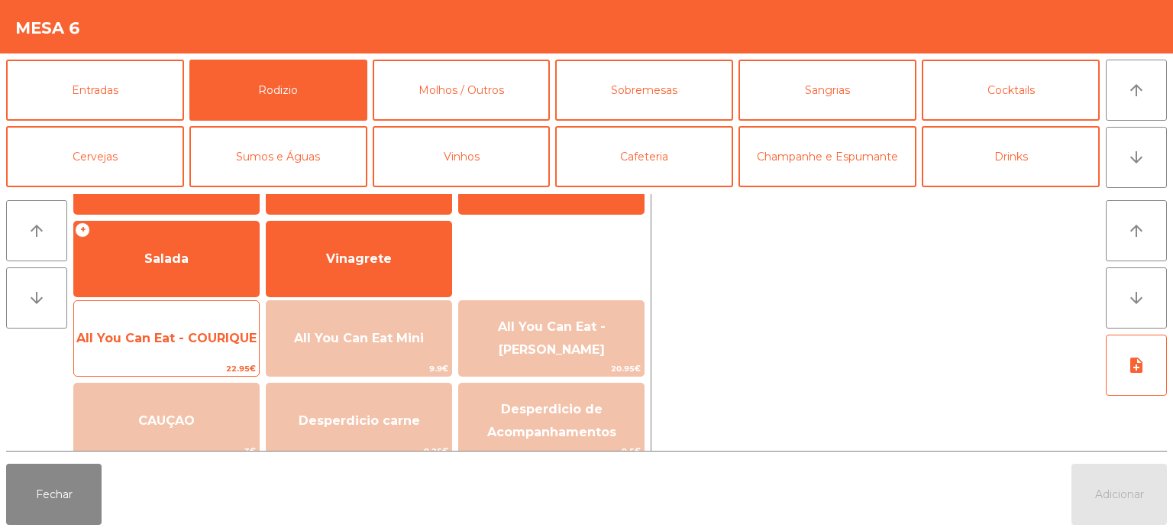
click at [183, 342] on span "All You Can Eat - COURIQUE" at bounding box center [166, 338] width 180 height 15
click at [186, 340] on span "All You Can Eat - COURIQUE" at bounding box center [166, 338] width 180 height 15
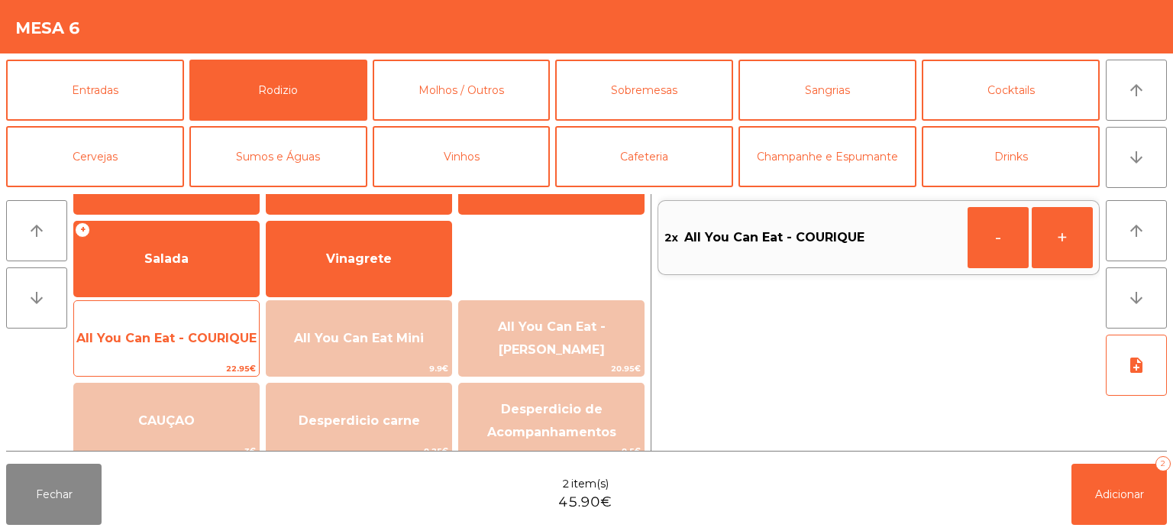
click at [189, 348] on span "All You Can Eat - COURIQUE" at bounding box center [166, 338] width 185 height 41
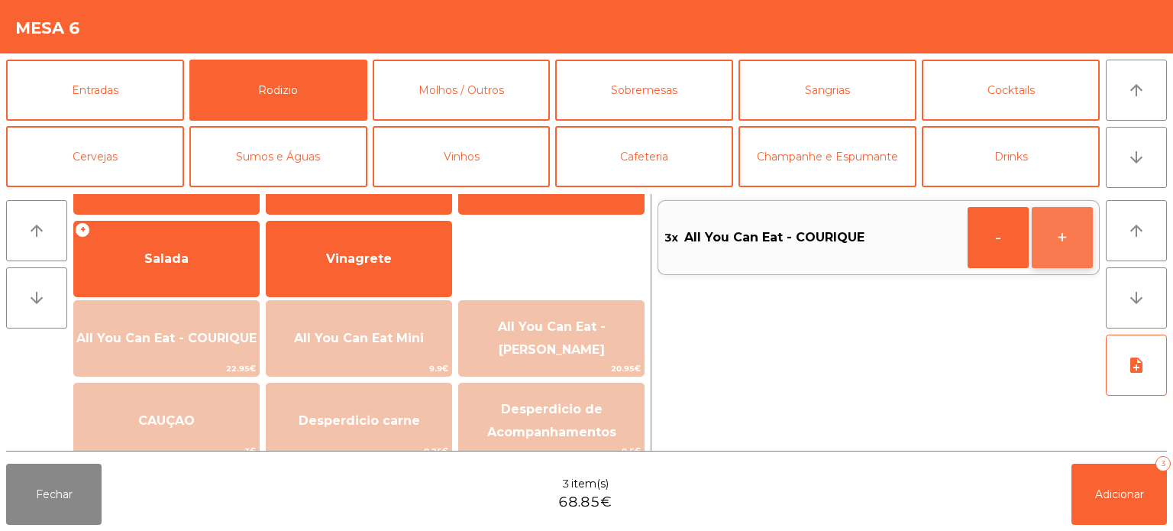
click at [1065, 251] on button "+" at bounding box center [1062, 237] width 61 height 61
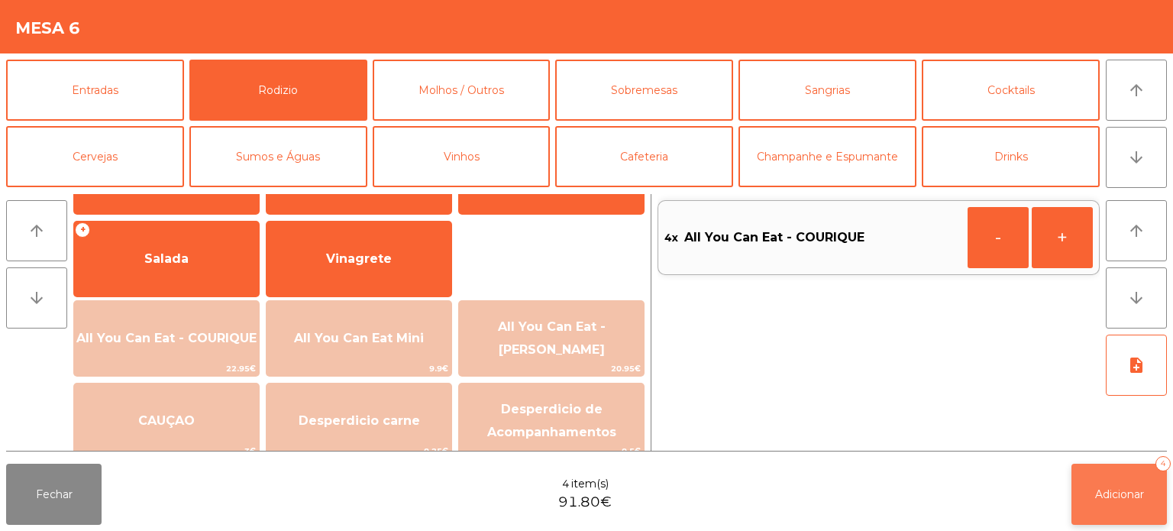
click at [1102, 483] on button "Adicionar 4" at bounding box center [1119, 494] width 95 height 61
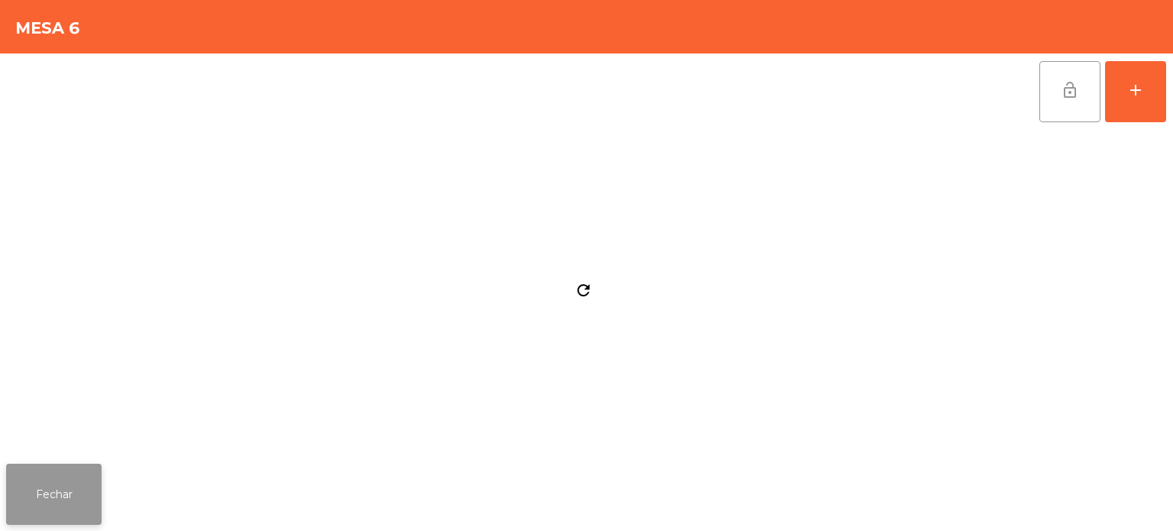
click at [63, 495] on button "Fechar" at bounding box center [53, 494] width 95 height 61
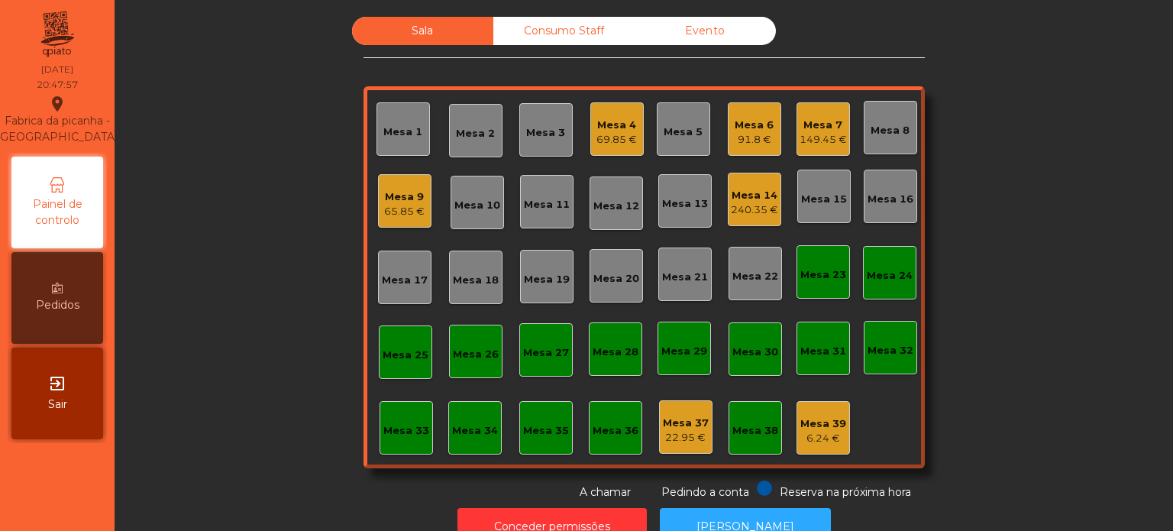
click at [596, 118] on div "Mesa 4" at bounding box center [616, 125] width 40 height 15
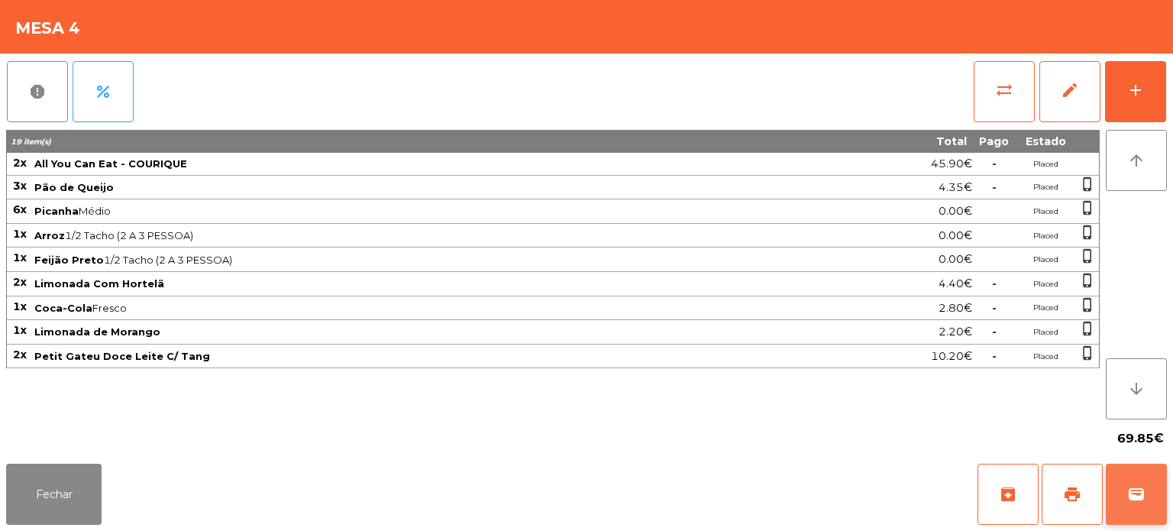
click at [1127, 480] on button "wallet" at bounding box center [1136, 494] width 61 height 61
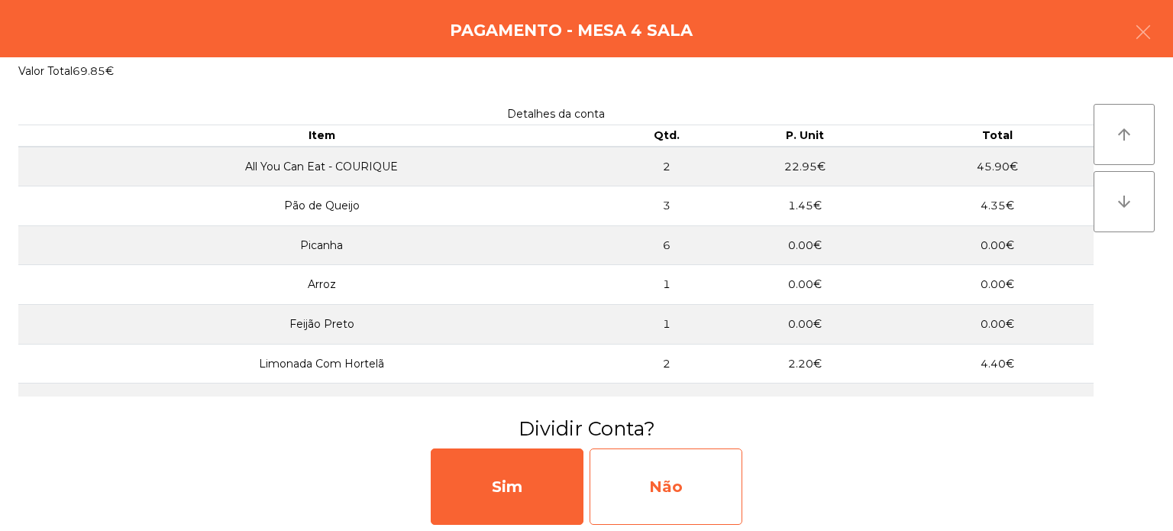
click at [673, 480] on div "Não" at bounding box center [666, 486] width 153 height 76
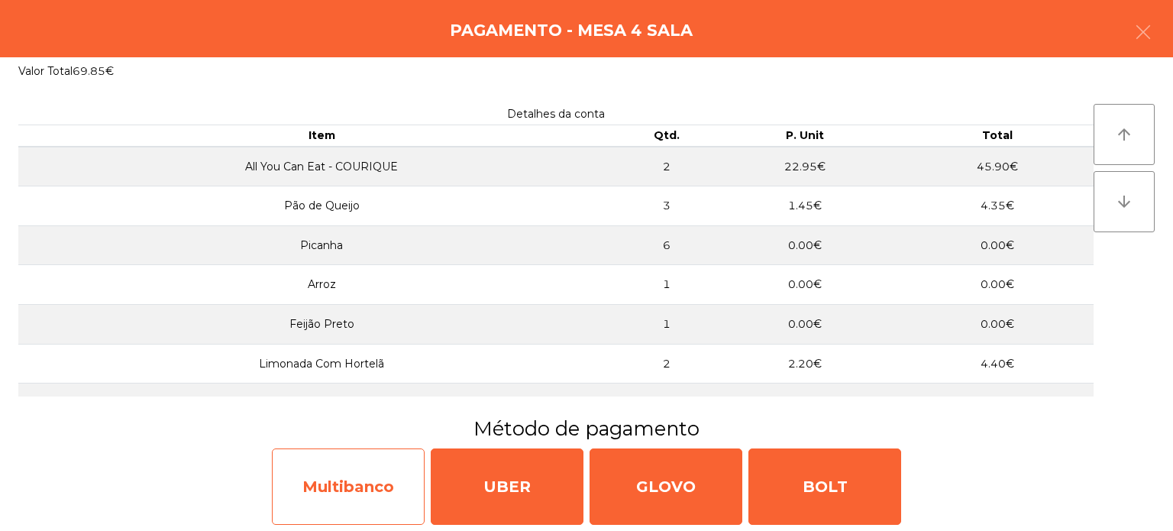
click at [354, 499] on div "Multibanco" at bounding box center [348, 486] width 153 height 76
select select "**"
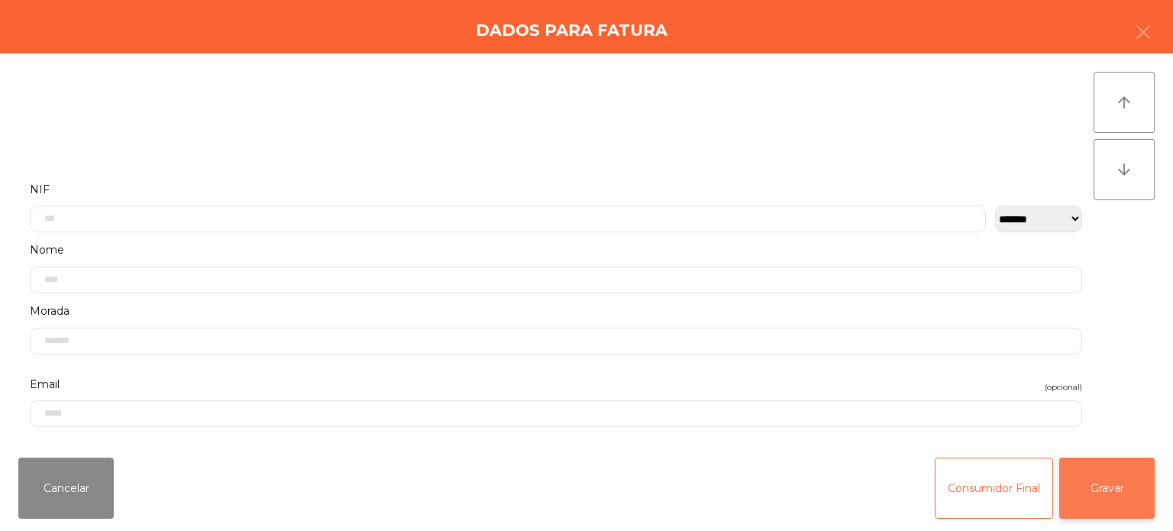
click at [1110, 499] on button "Gravar" at bounding box center [1106, 487] width 95 height 61
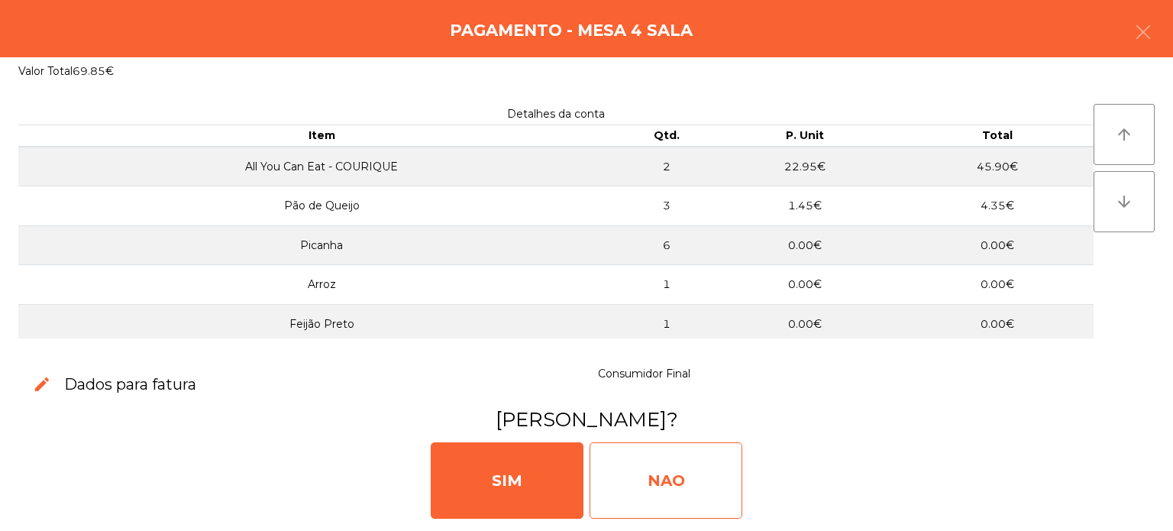
click at [645, 470] on div "NAO" at bounding box center [666, 480] width 153 height 76
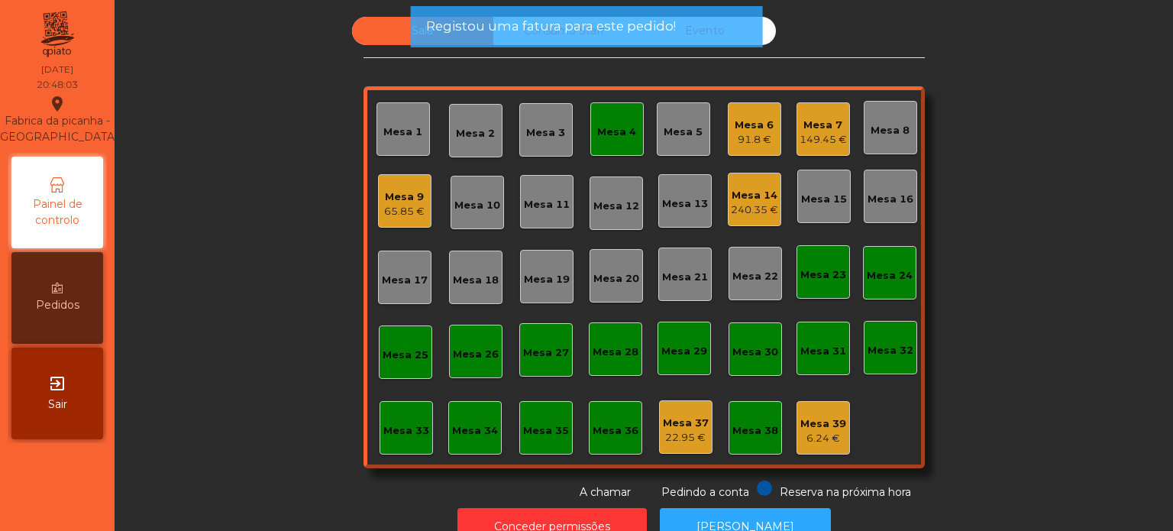
click at [619, 121] on div "Mesa 4" at bounding box center [616, 128] width 39 height 21
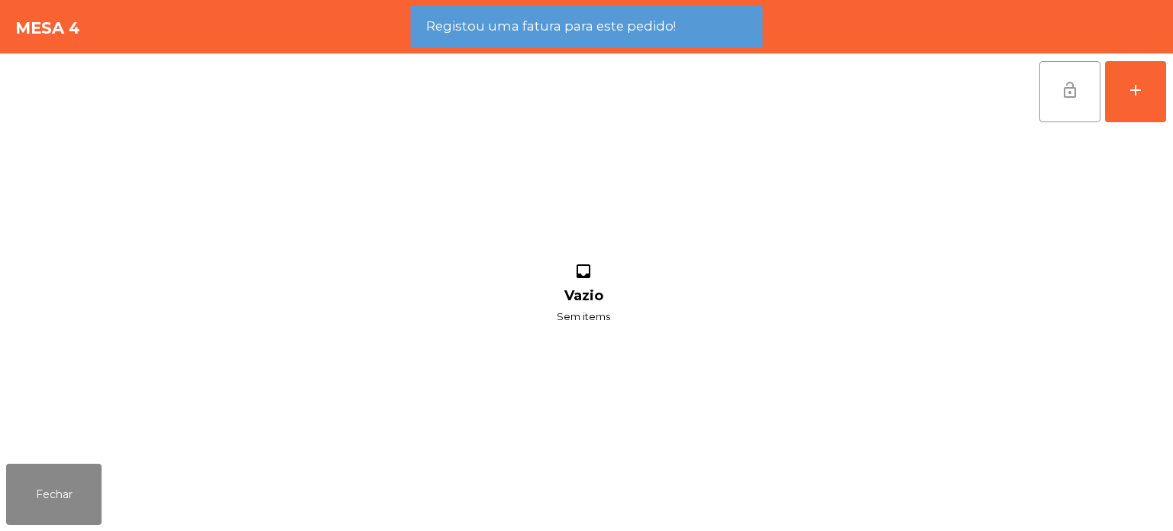
click at [1060, 92] on button "lock_open" at bounding box center [1069, 91] width 61 height 61
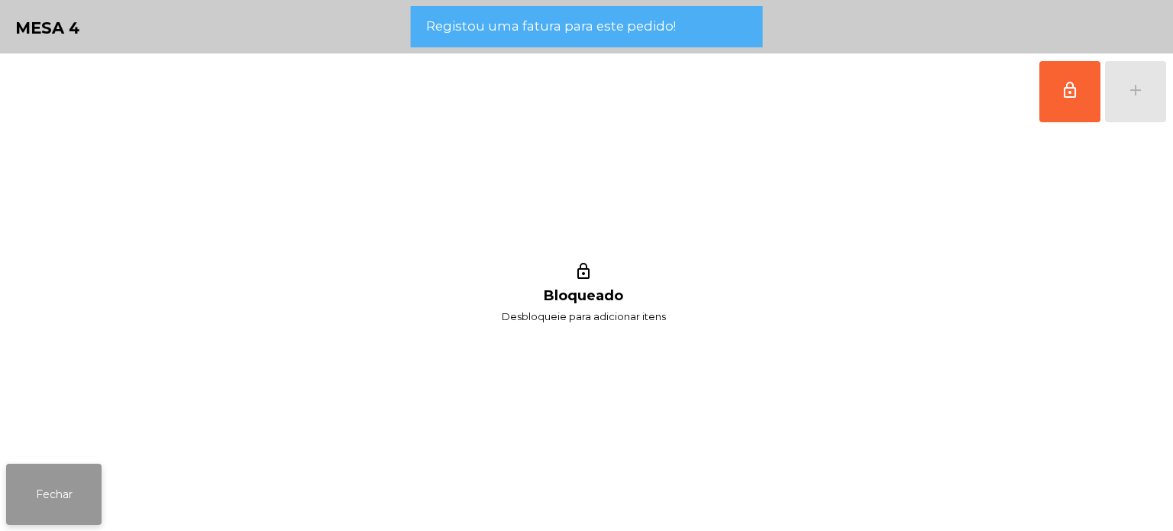
click at [57, 486] on button "Fechar" at bounding box center [53, 494] width 95 height 61
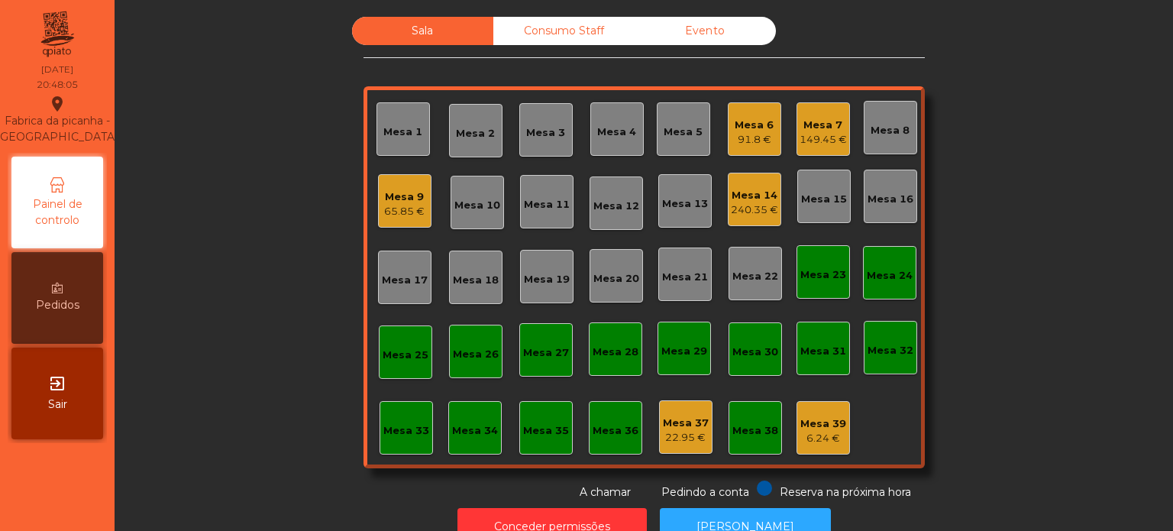
click at [735, 128] on div "Mesa 6" at bounding box center [754, 125] width 39 height 15
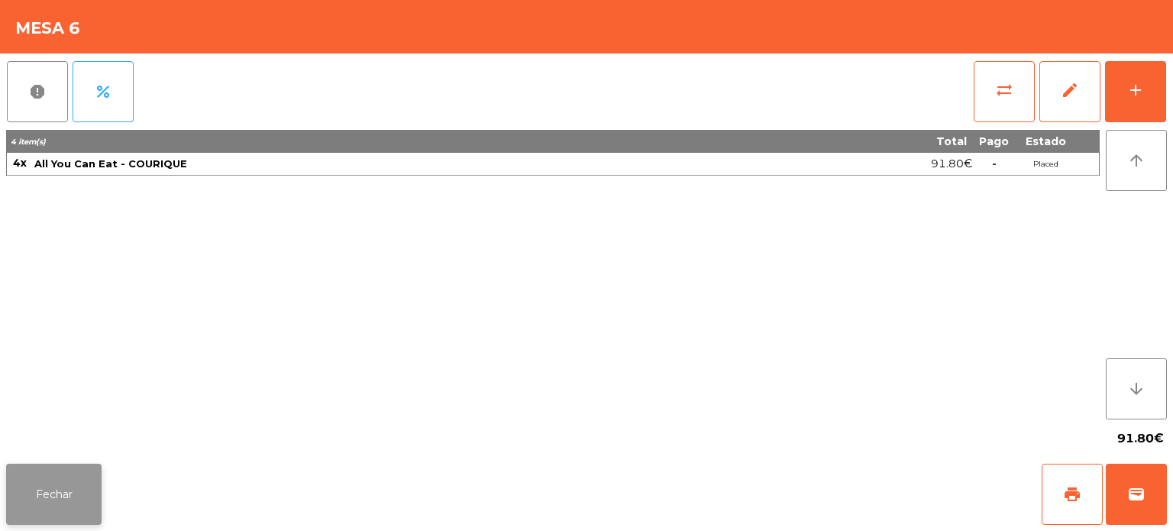
click at [62, 496] on button "Fechar" at bounding box center [53, 494] width 95 height 61
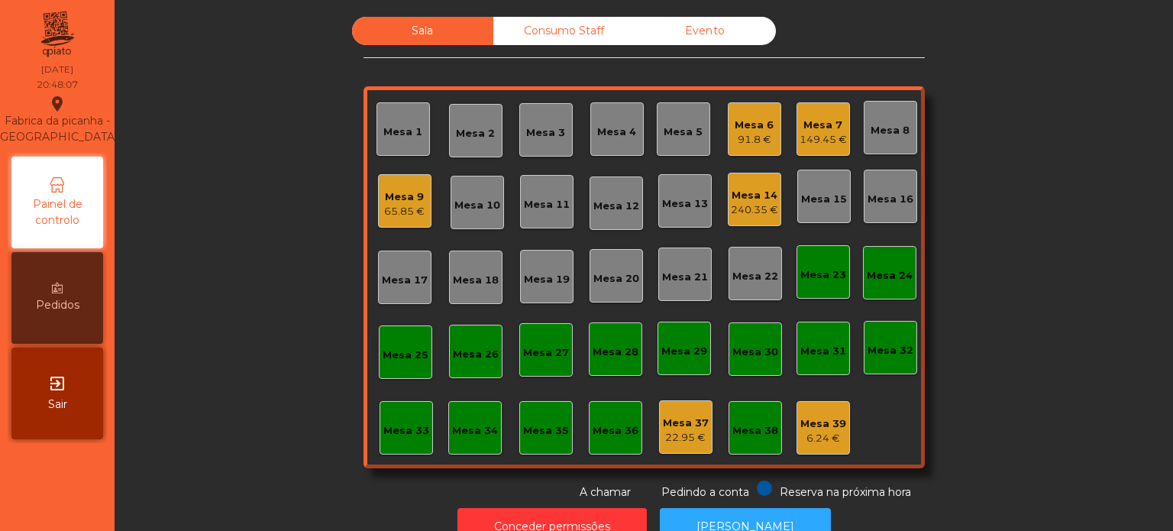
click at [759, 127] on div "Mesa 6" at bounding box center [754, 125] width 39 height 15
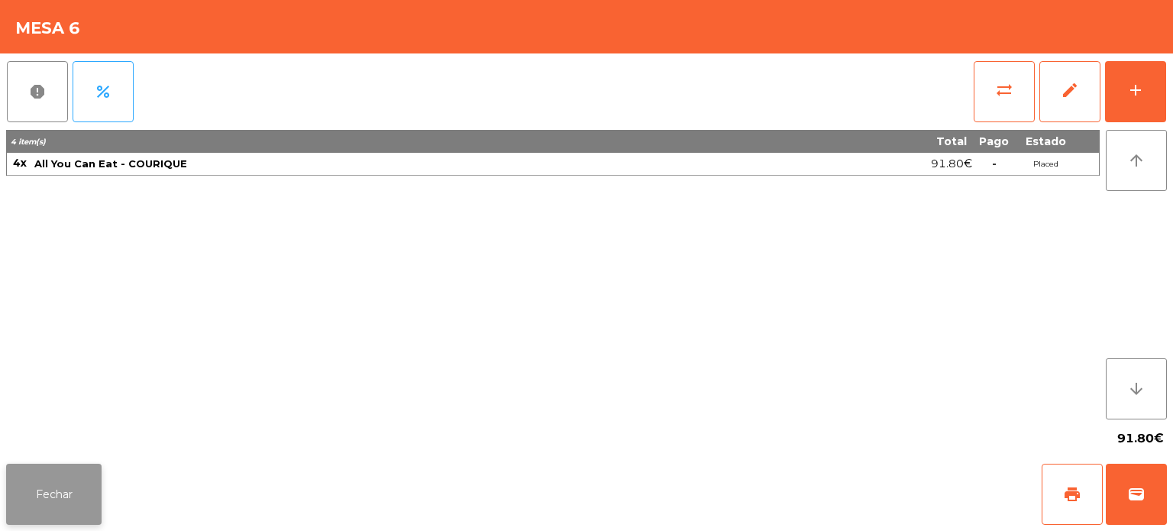
click at [69, 469] on button "Fechar" at bounding box center [53, 494] width 95 height 61
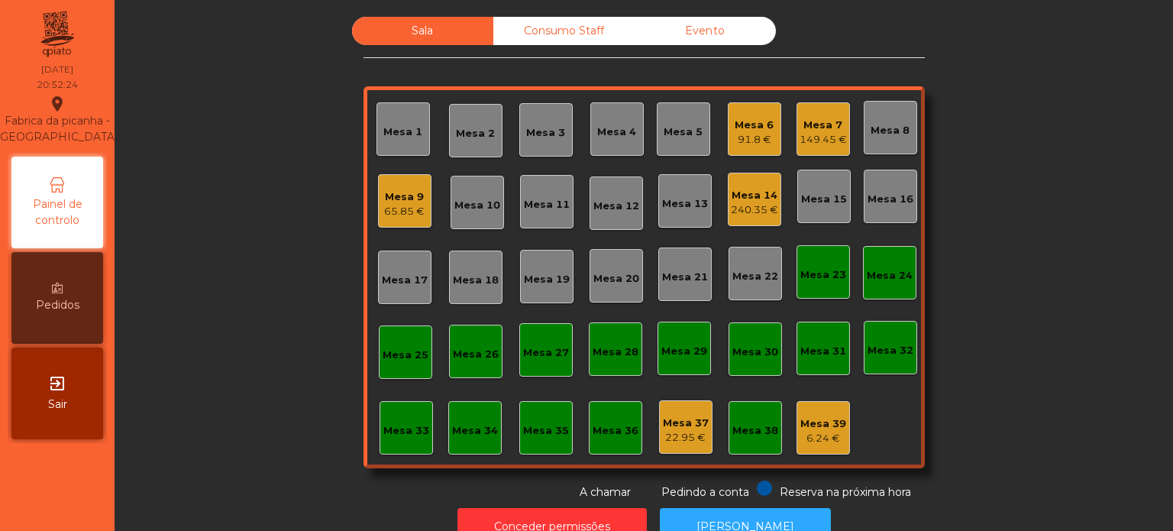
click at [742, 192] on div "Mesa 14" at bounding box center [754, 195] width 47 height 15
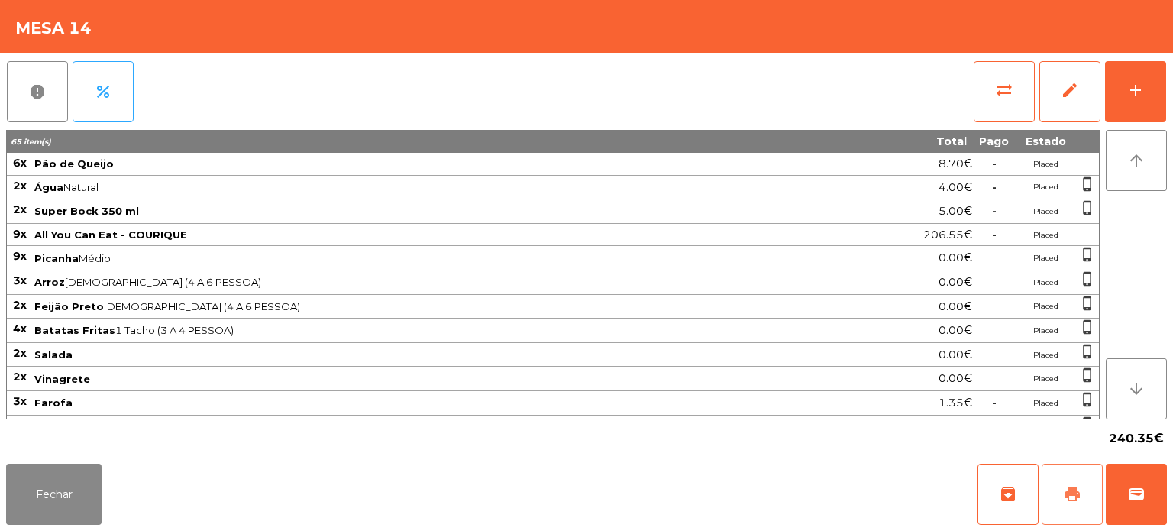
click at [1060, 487] on button "print" at bounding box center [1072, 494] width 61 height 61
click at [30, 481] on button "Fechar" at bounding box center [53, 494] width 95 height 61
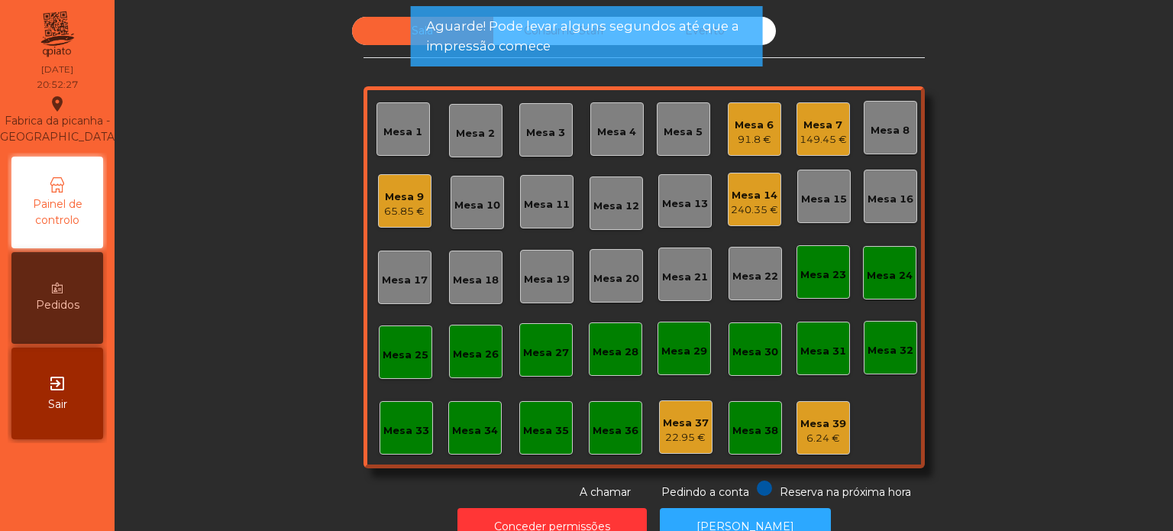
click at [739, 202] on div "240.35 €" at bounding box center [754, 209] width 47 height 15
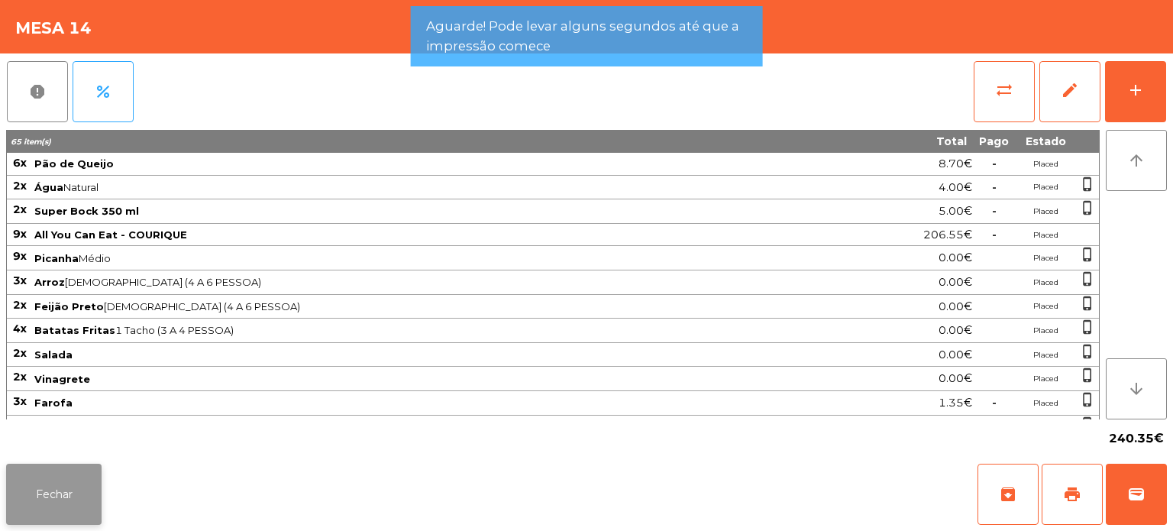
click at [59, 524] on button "Fechar" at bounding box center [53, 494] width 95 height 61
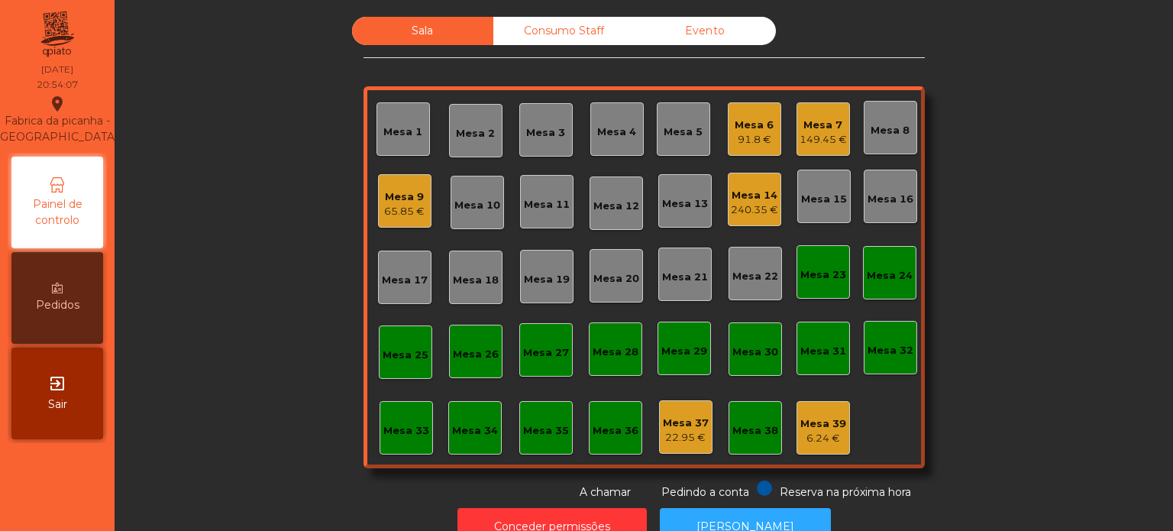
click at [740, 193] on div "Mesa 14" at bounding box center [754, 195] width 47 height 15
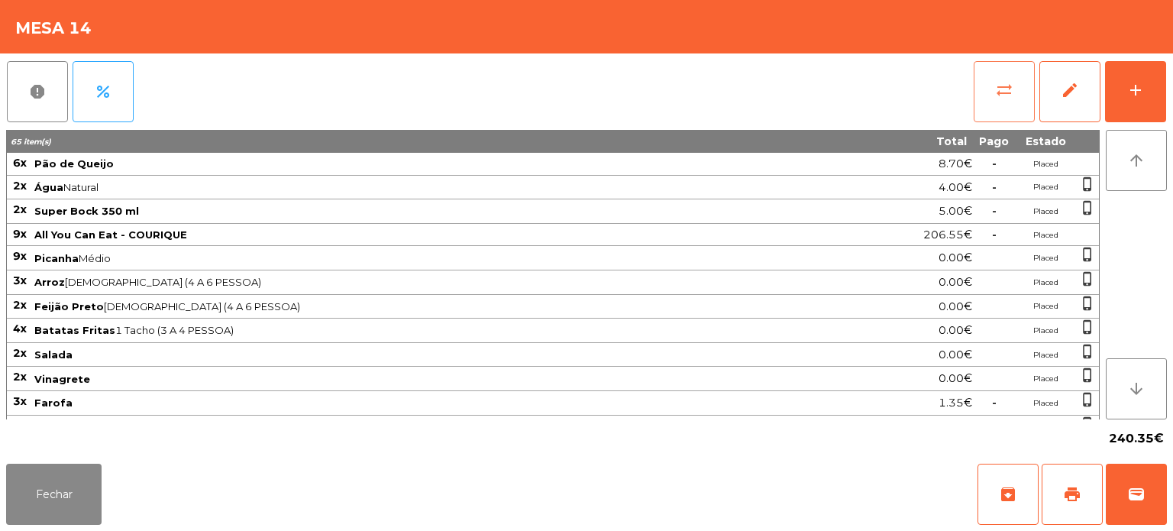
click at [1002, 67] on button "sync_alt" at bounding box center [1004, 91] width 61 height 61
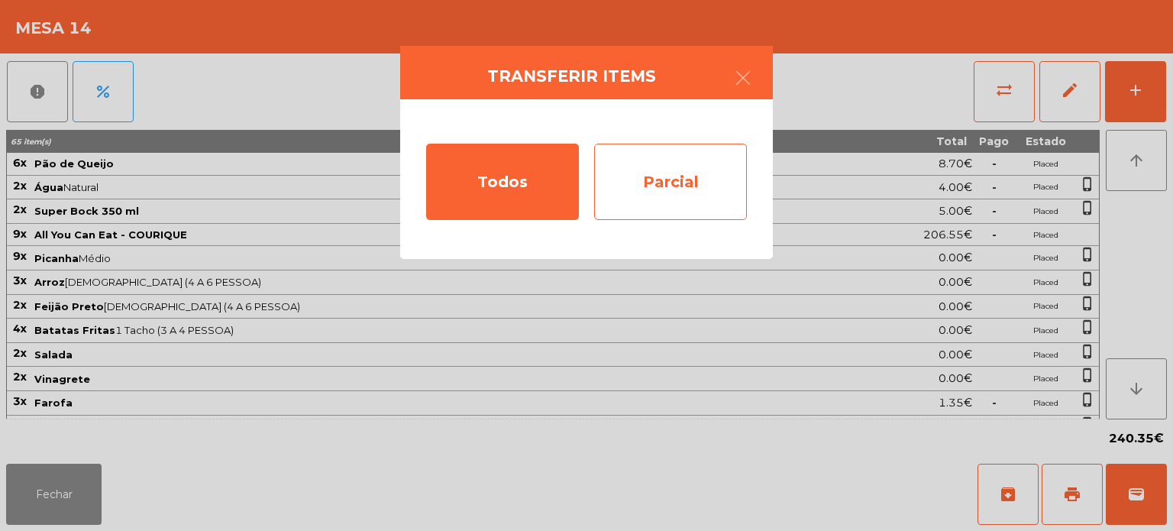
click at [703, 191] on div "Parcial" at bounding box center [670, 182] width 153 height 76
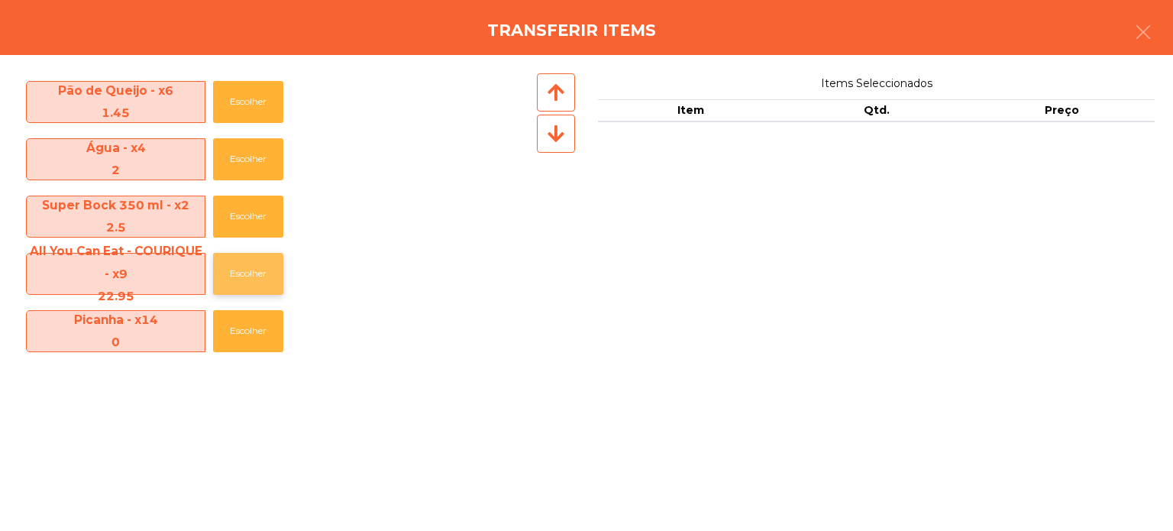
click at [237, 263] on button "Escolher" at bounding box center [248, 274] width 70 height 42
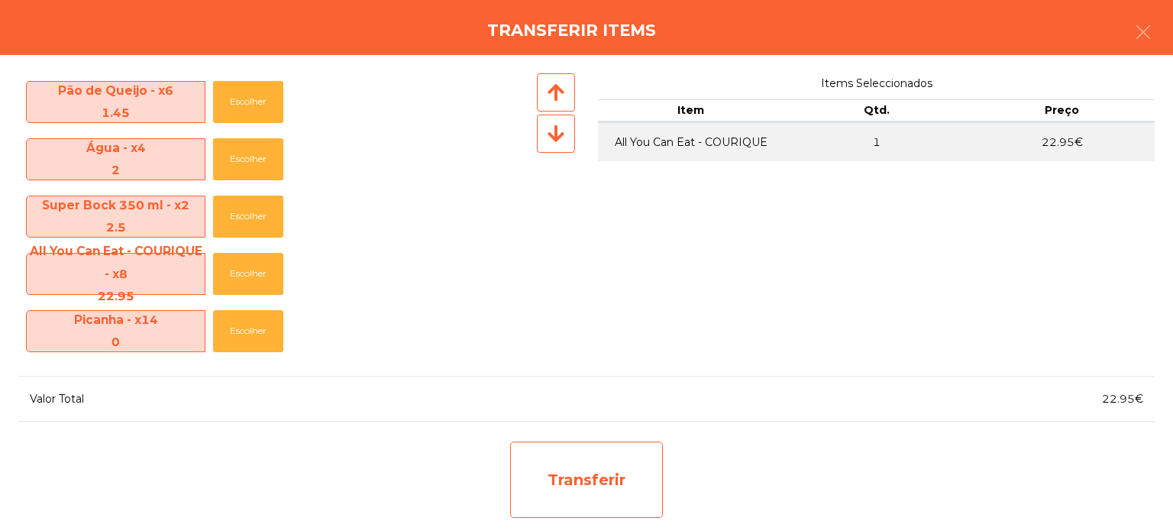
click at [595, 441] on div "Transferir" at bounding box center [586, 479] width 153 height 76
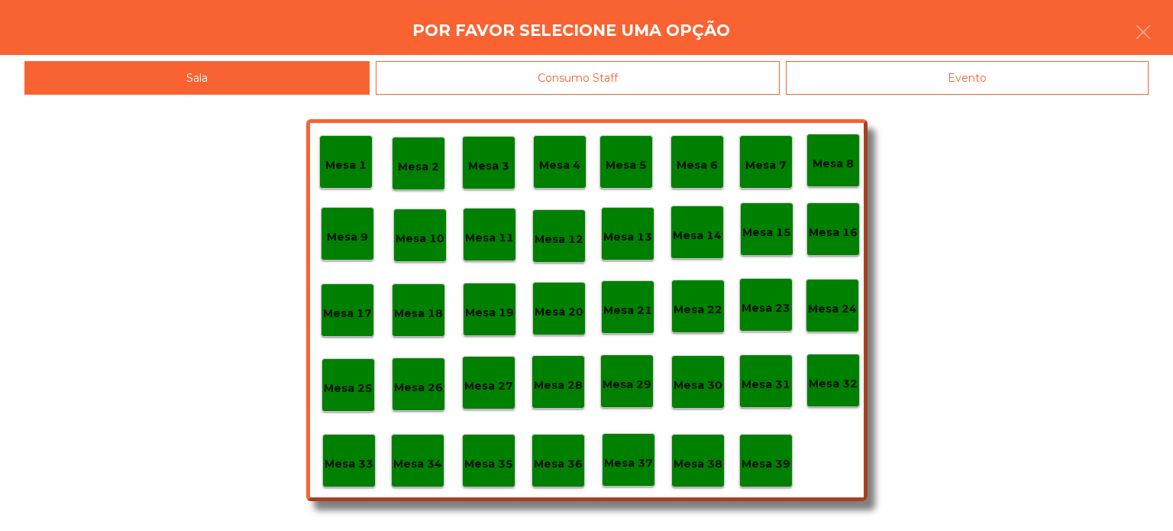
click at [630, 449] on div "Mesa 37" at bounding box center [628, 460] width 49 height 24
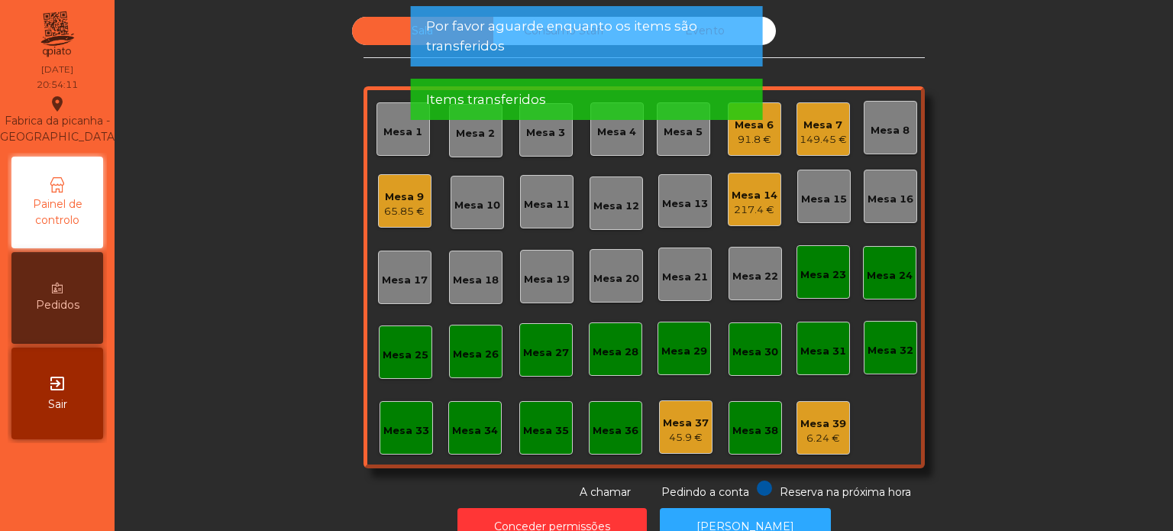
click at [741, 208] on div "217.4 €" at bounding box center [755, 209] width 46 height 15
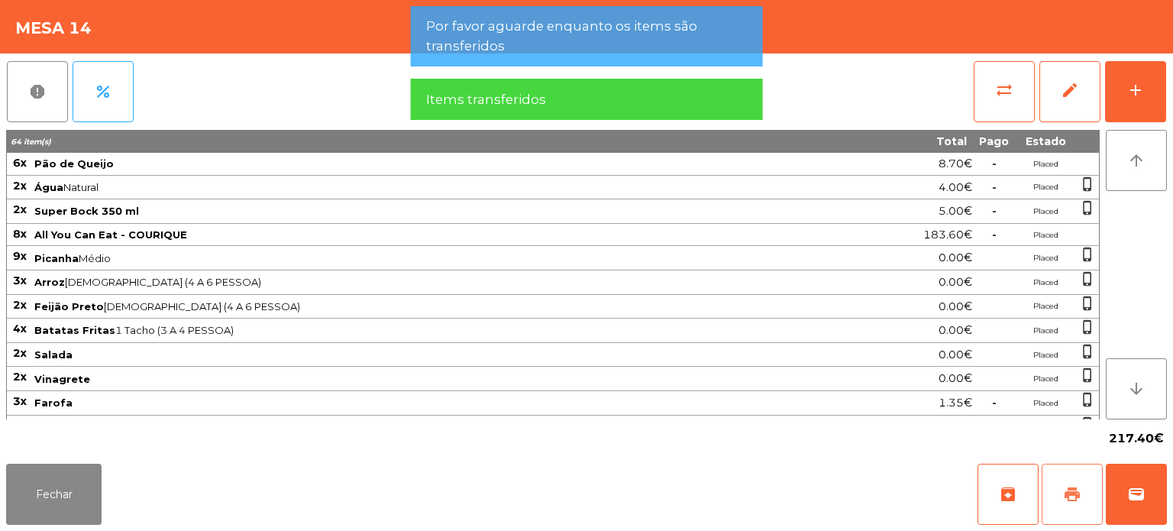
click at [1062, 483] on button "print" at bounding box center [1072, 494] width 61 height 61
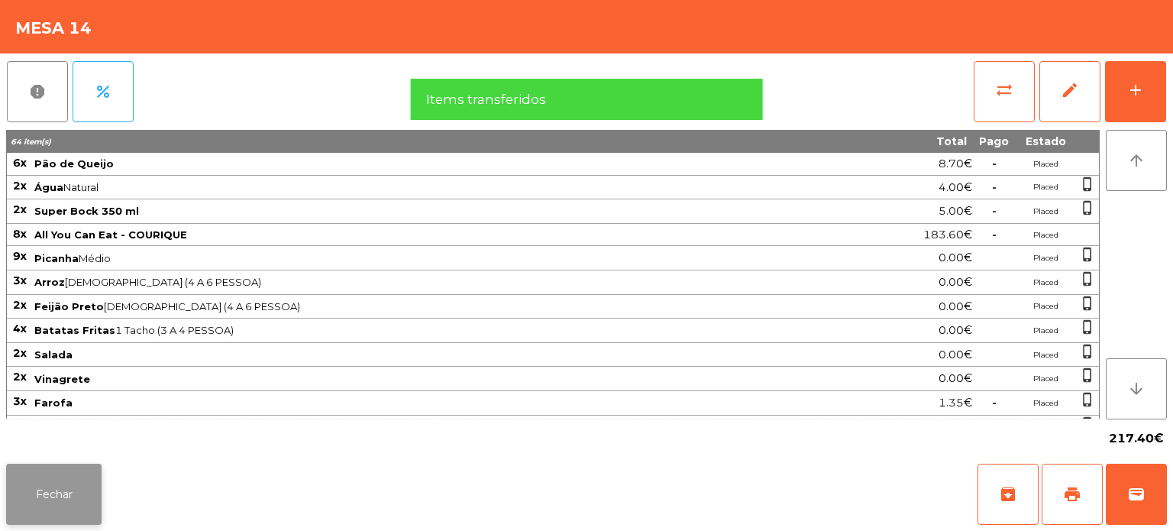
click at [30, 497] on button "Fechar" at bounding box center [53, 494] width 95 height 61
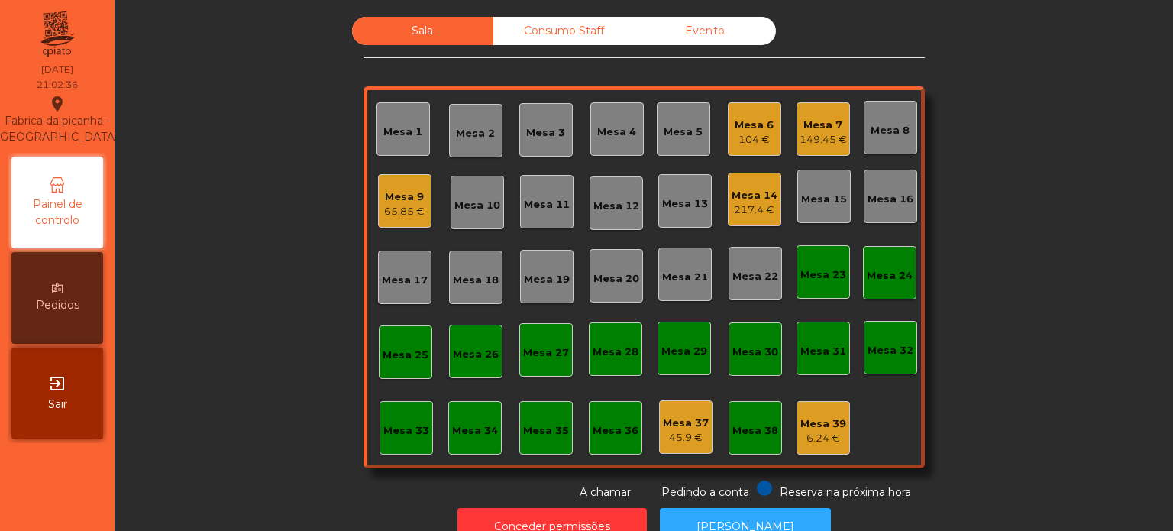
click at [753, 193] on div "Mesa 14" at bounding box center [755, 195] width 46 height 15
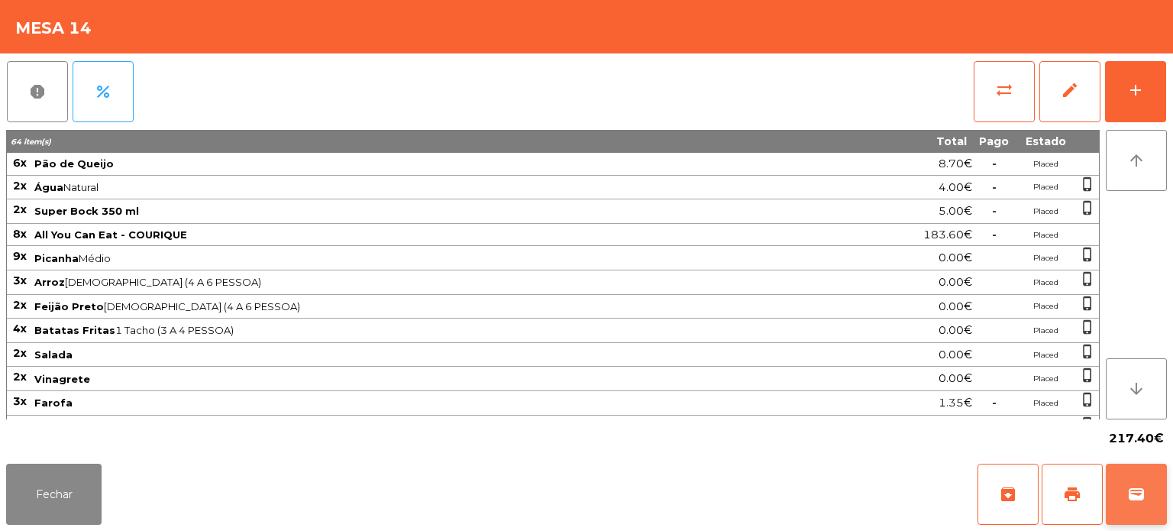
click at [1107, 484] on button "wallet" at bounding box center [1136, 494] width 61 height 61
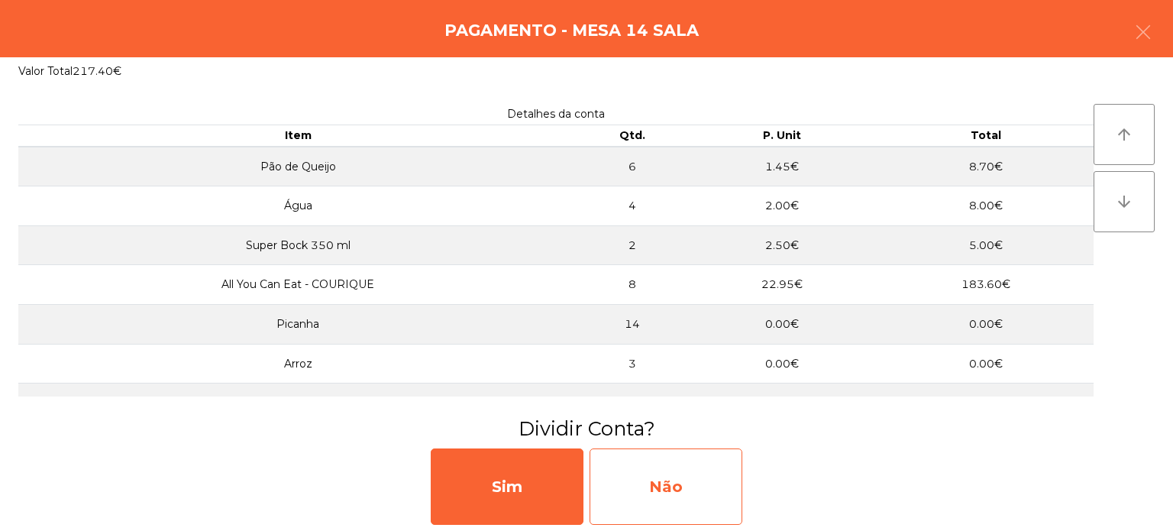
click at [648, 486] on div "Não" at bounding box center [666, 486] width 153 height 76
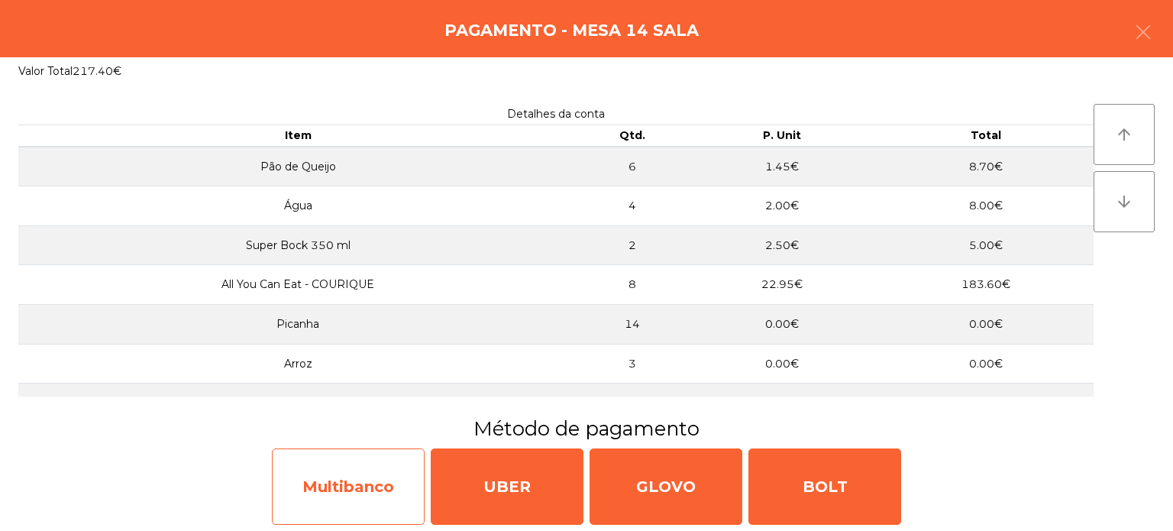
click at [357, 476] on div "Multibanco" at bounding box center [348, 486] width 153 height 76
select select "**"
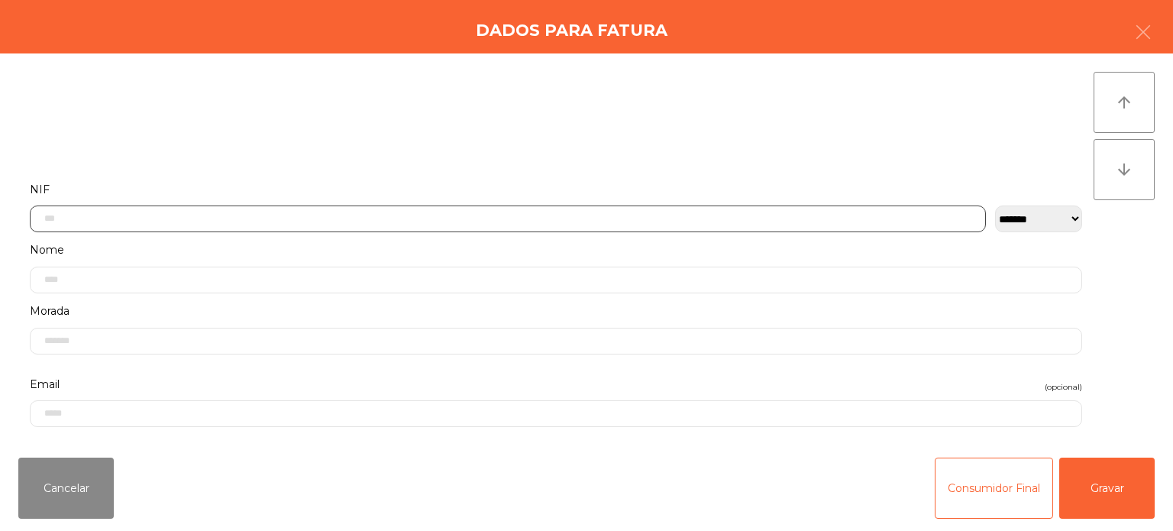
click at [651, 218] on input "text" at bounding box center [508, 218] width 956 height 27
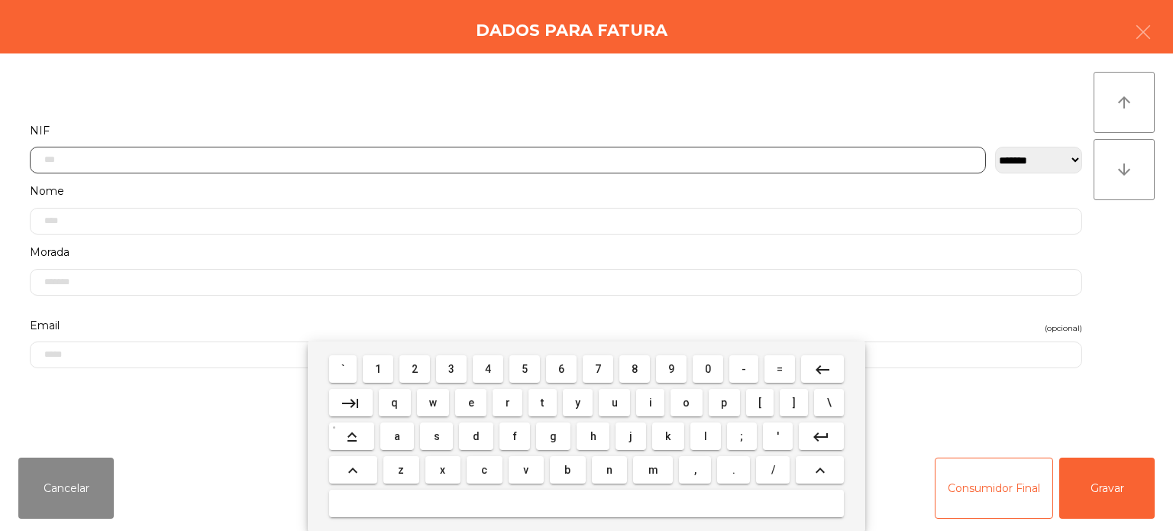
scroll to position [106, 0]
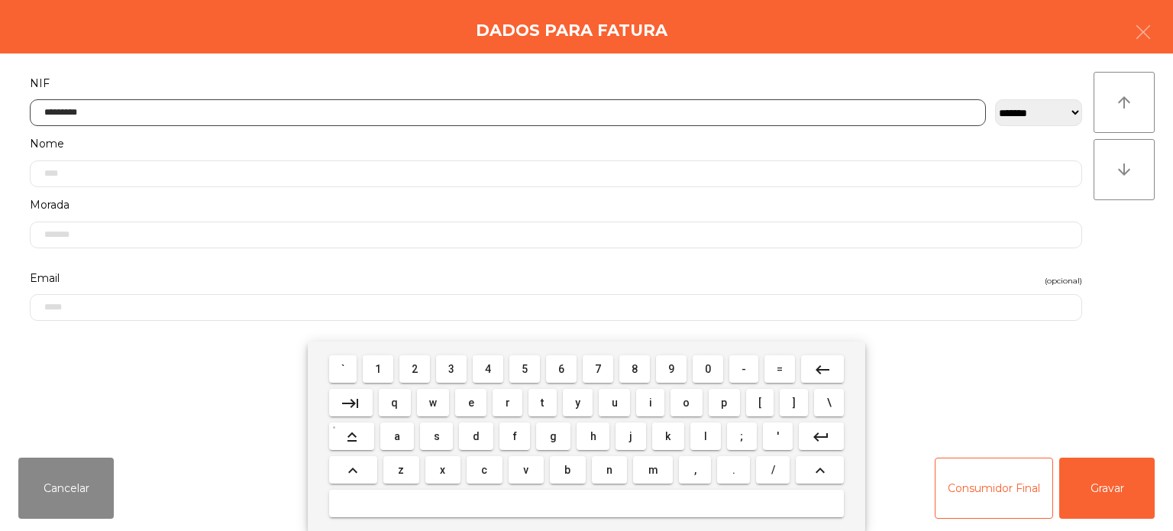
type input "*********"
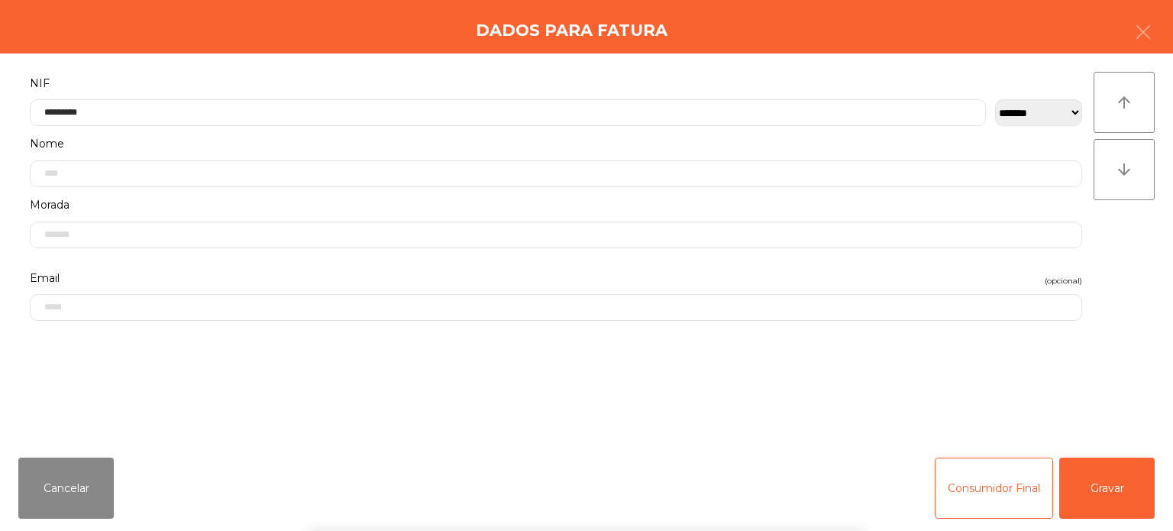
click at [1104, 503] on div "` 1 2 3 4 5 6 7 8 9 0 - = keyboard_backspace keyboard_tab q w e r t y u i o p […" at bounding box center [586, 435] width 1173 height 189
click at [1106, 470] on div "` 1 2 3 4 5 6 7 8 9 0 - = keyboard_backspace keyboard_tab q w e r t y u i o p […" at bounding box center [586, 435] width 1173 height 189
click at [1107, 499] on button "Gravar" at bounding box center [1106, 487] width 95 height 61
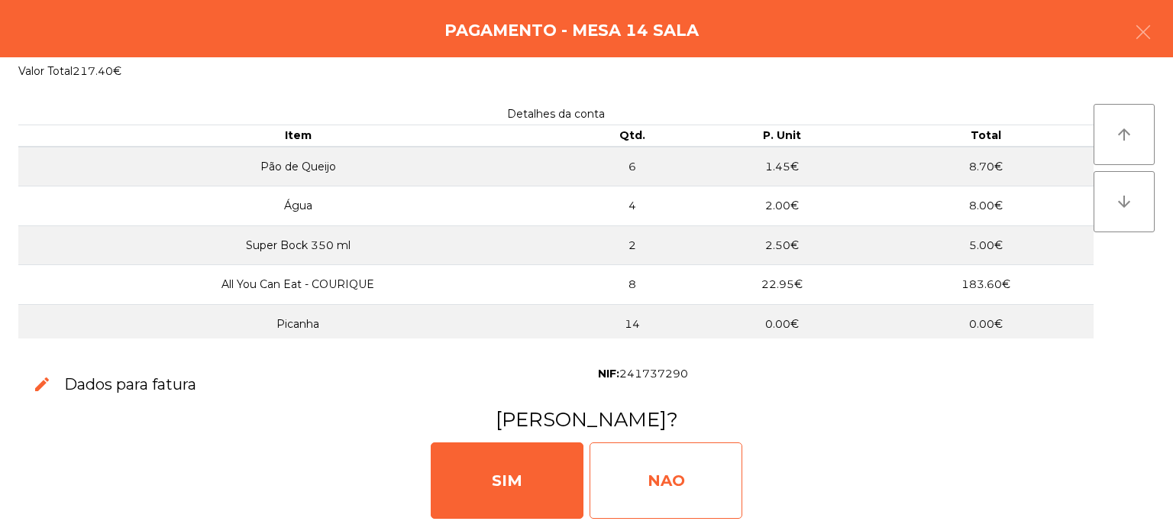
click at [677, 479] on div "NAO" at bounding box center [666, 480] width 153 height 76
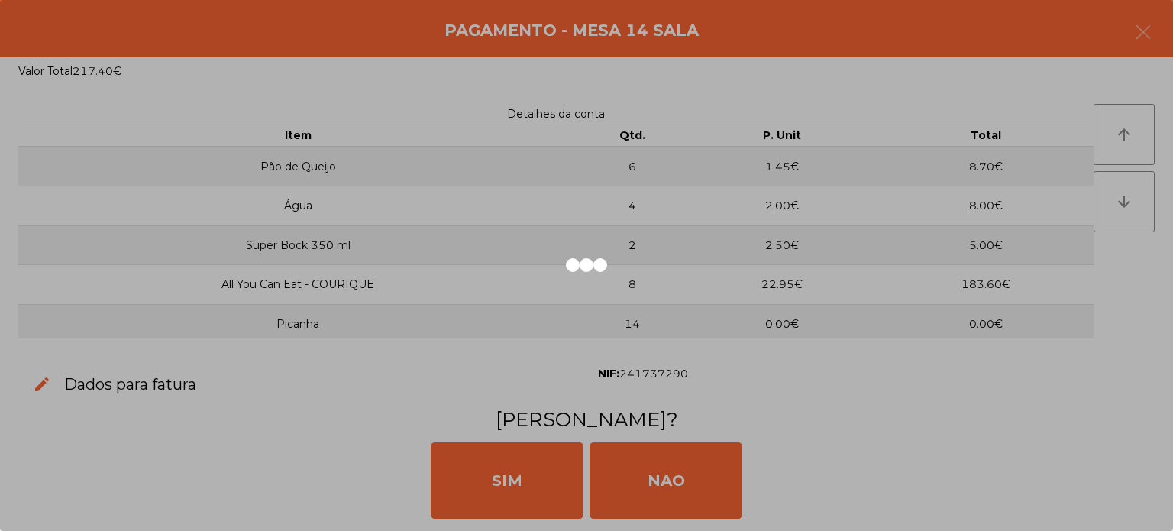
click at [700, 525] on div at bounding box center [586, 265] width 1173 height 531
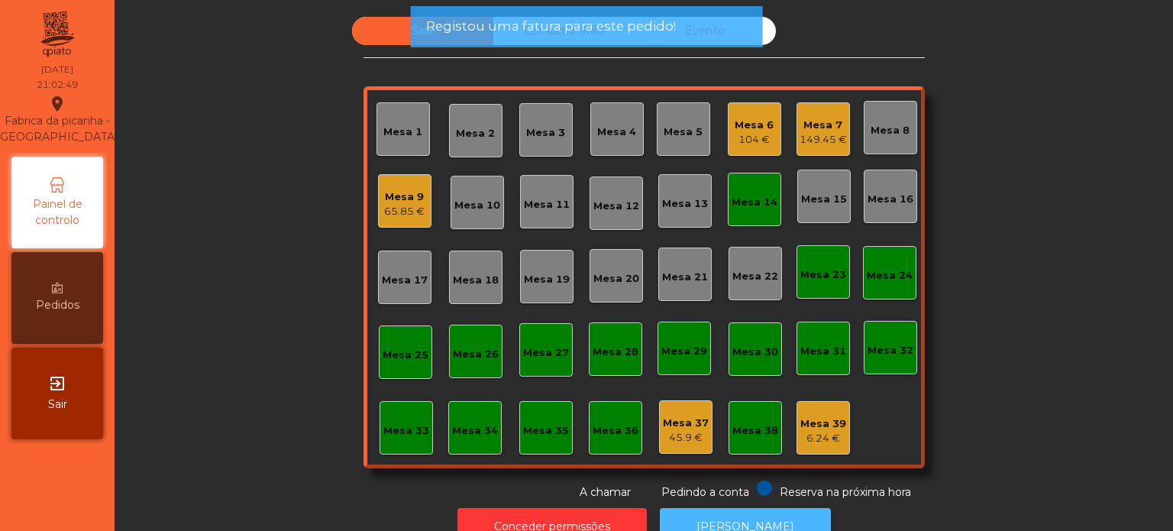
click at [727, 514] on button "[PERSON_NAME]" at bounding box center [745, 526] width 171 height 37
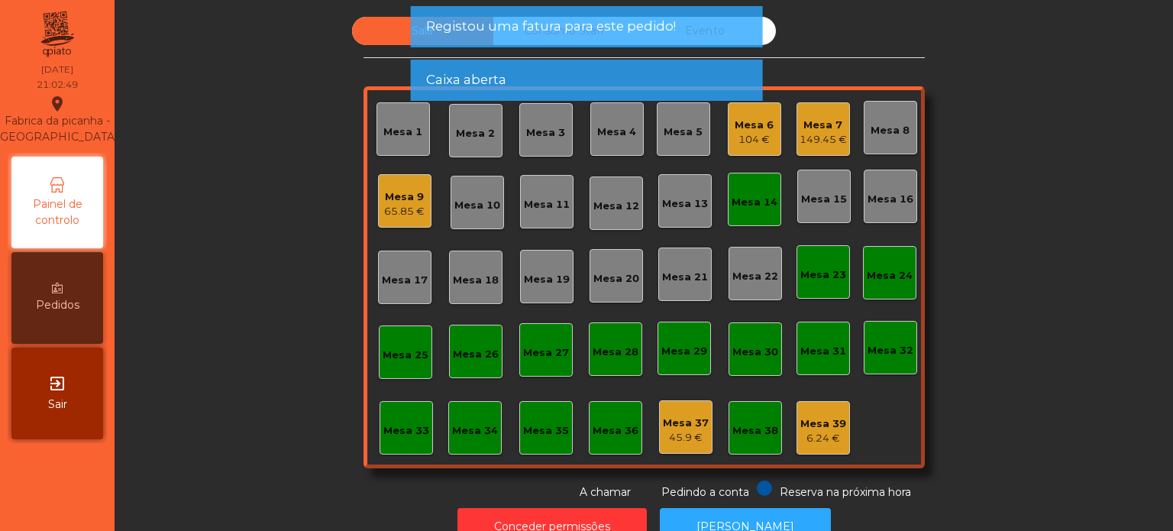
click at [730, 176] on div "Mesa 14" at bounding box center [754, 199] width 53 height 53
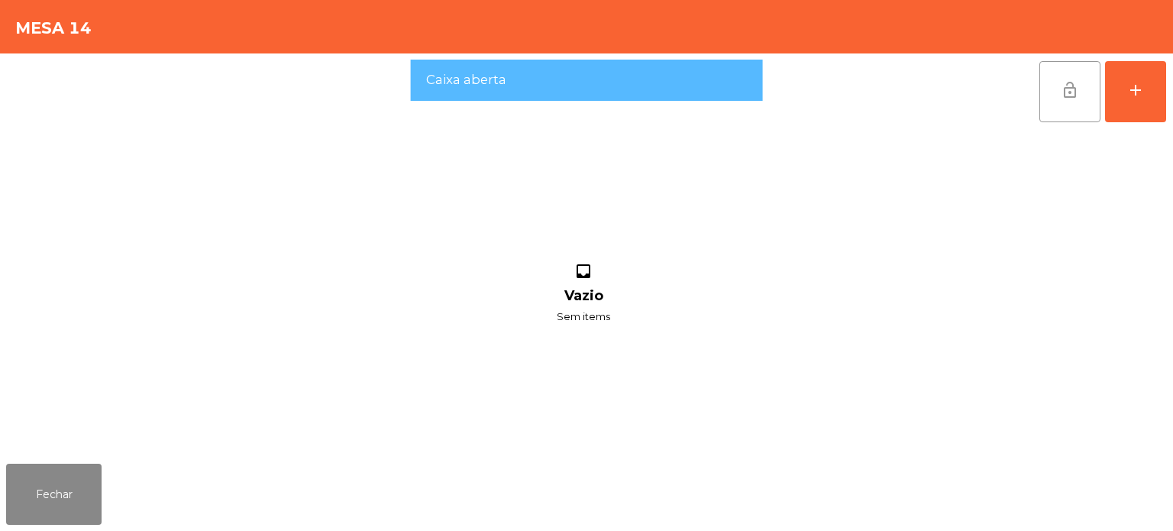
click at [1055, 67] on button "lock_open" at bounding box center [1069, 91] width 61 height 61
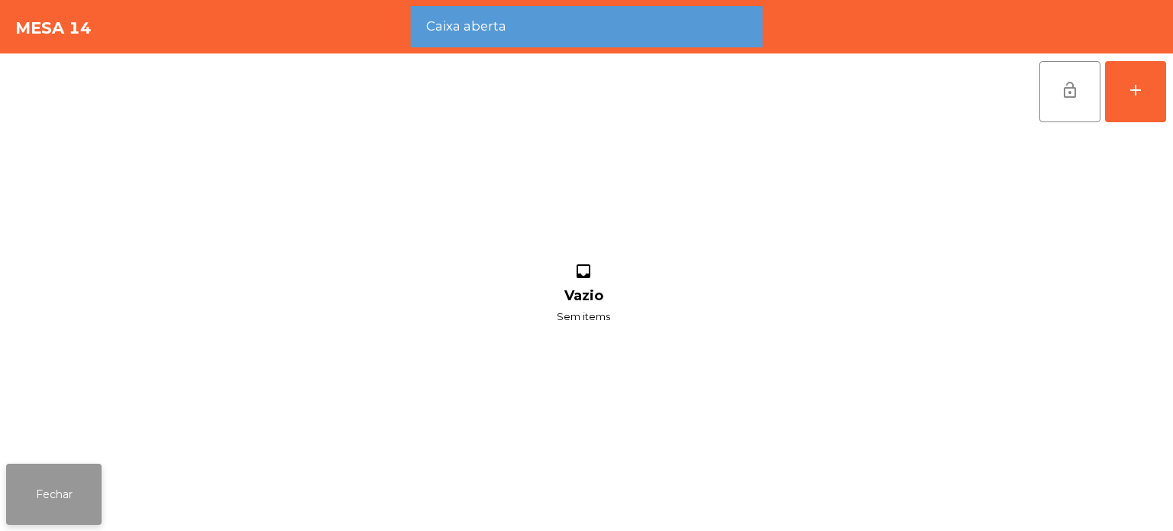
click at [34, 473] on button "Fechar" at bounding box center [53, 494] width 95 height 61
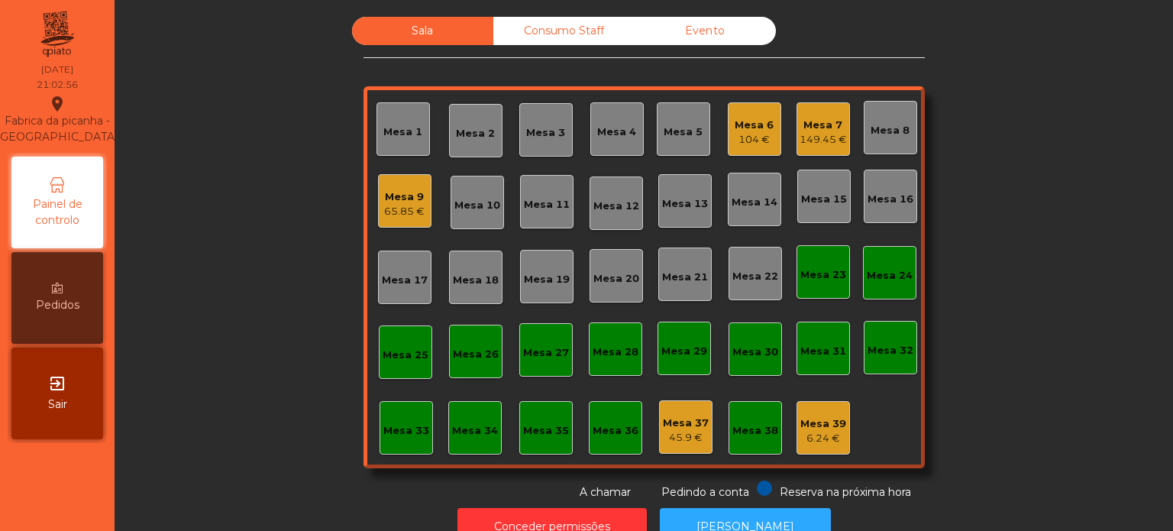
click at [392, 288] on div "Mesa 17" at bounding box center [404, 277] width 53 height 53
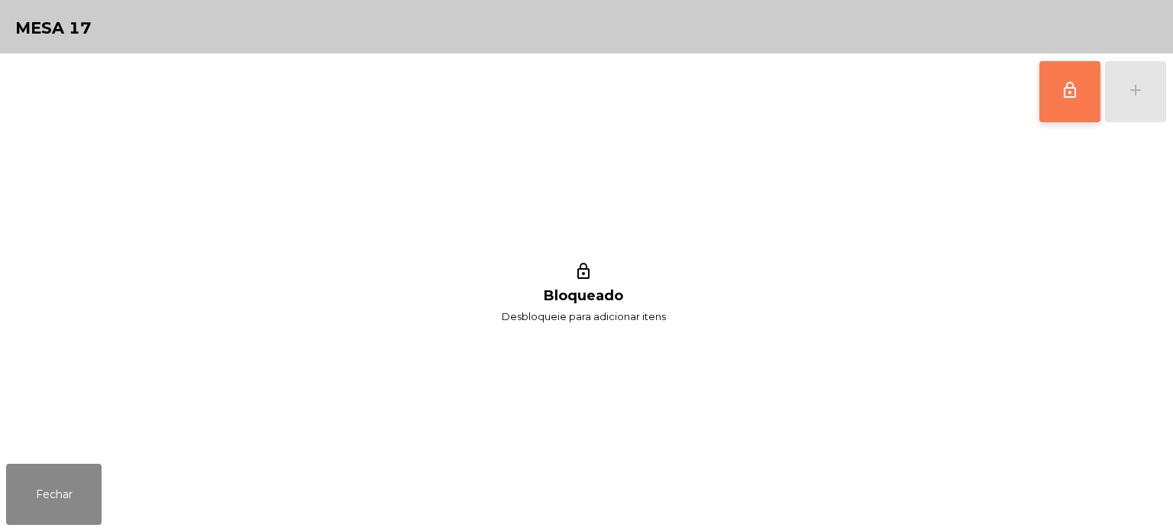
click at [1076, 93] on span "lock_outline" at bounding box center [1070, 90] width 18 height 18
click at [1139, 82] on div "add" at bounding box center [1135, 90] width 18 height 18
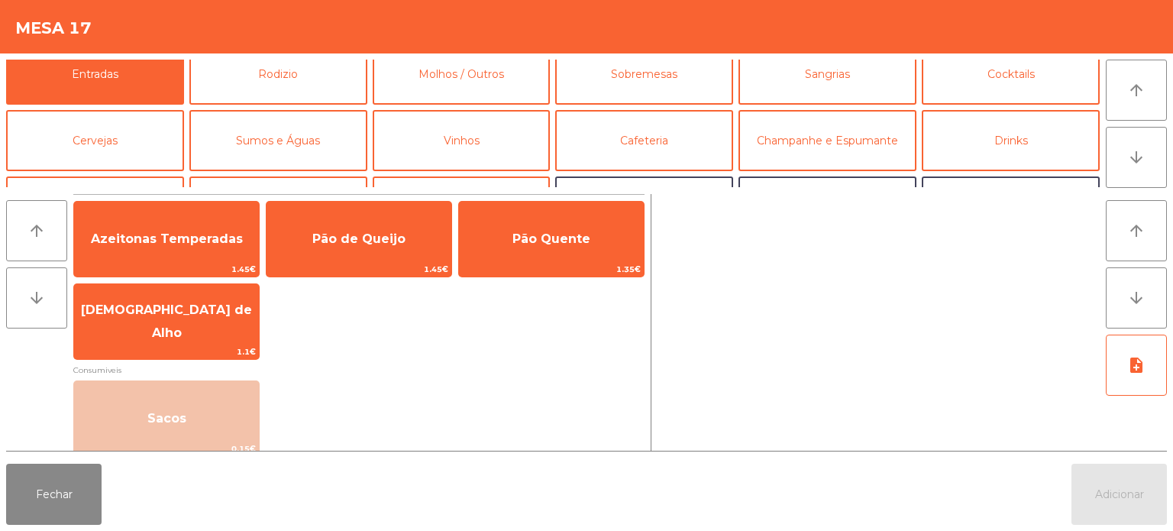
scroll to position [19, 0]
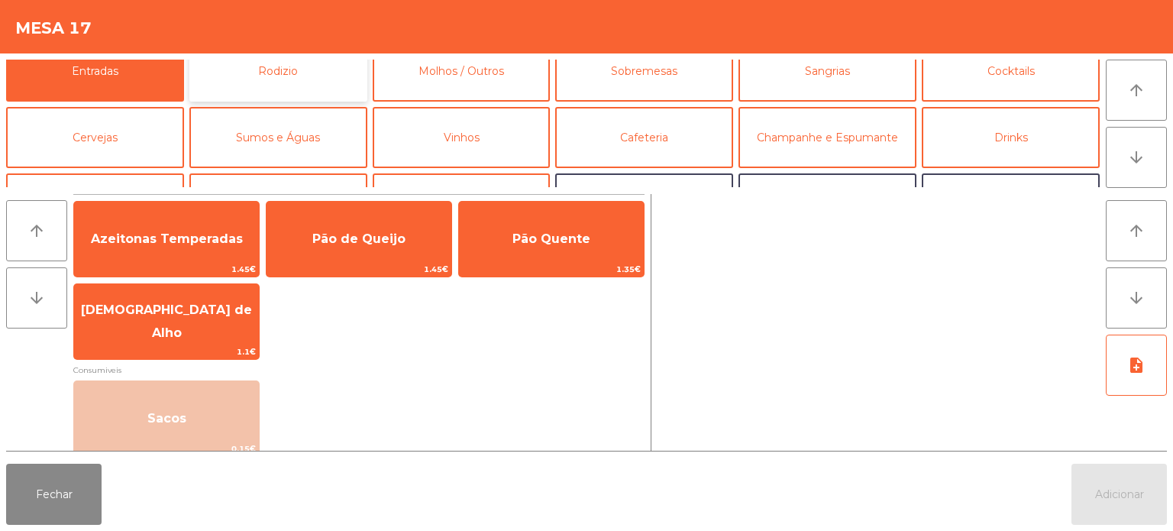
click at [325, 74] on button "Rodizio" at bounding box center [278, 70] width 178 height 61
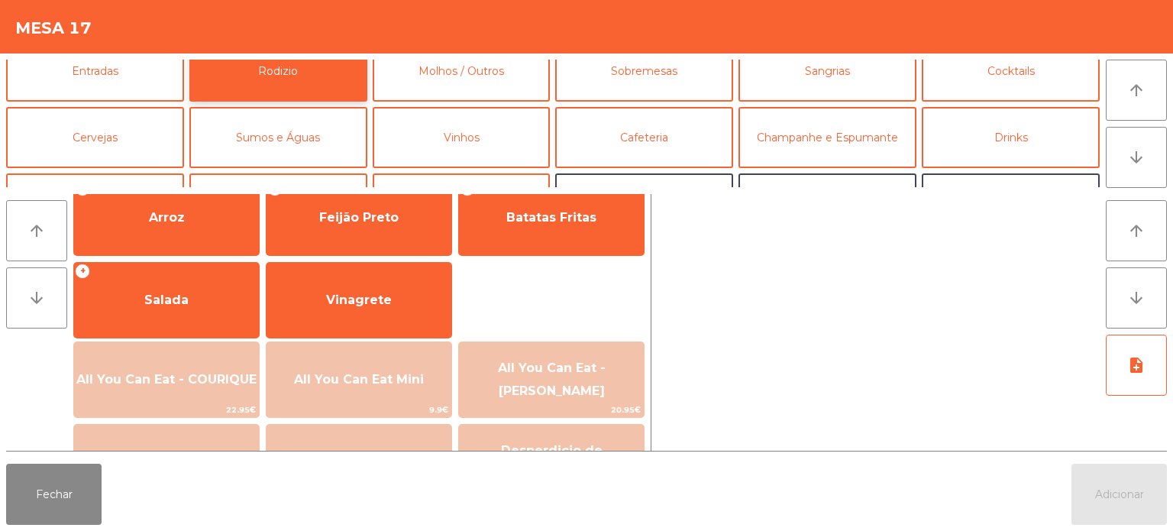
scroll to position [221, 0]
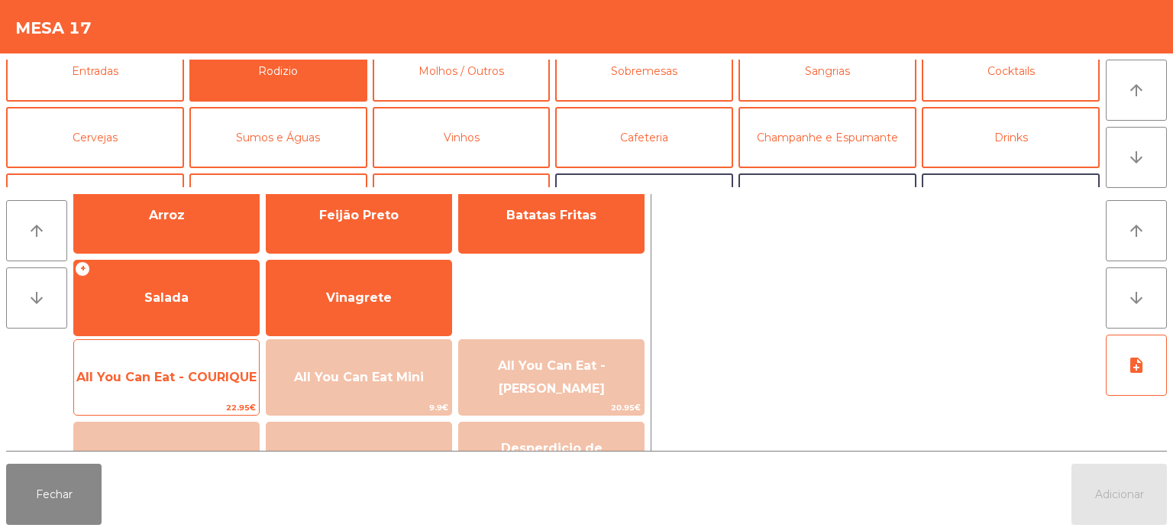
click at [182, 377] on span "All You Can Eat - COURIQUE" at bounding box center [166, 377] width 180 height 15
click at [184, 379] on span "All You Can Eat - COURIQUE" at bounding box center [166, 377] width 180 height 15
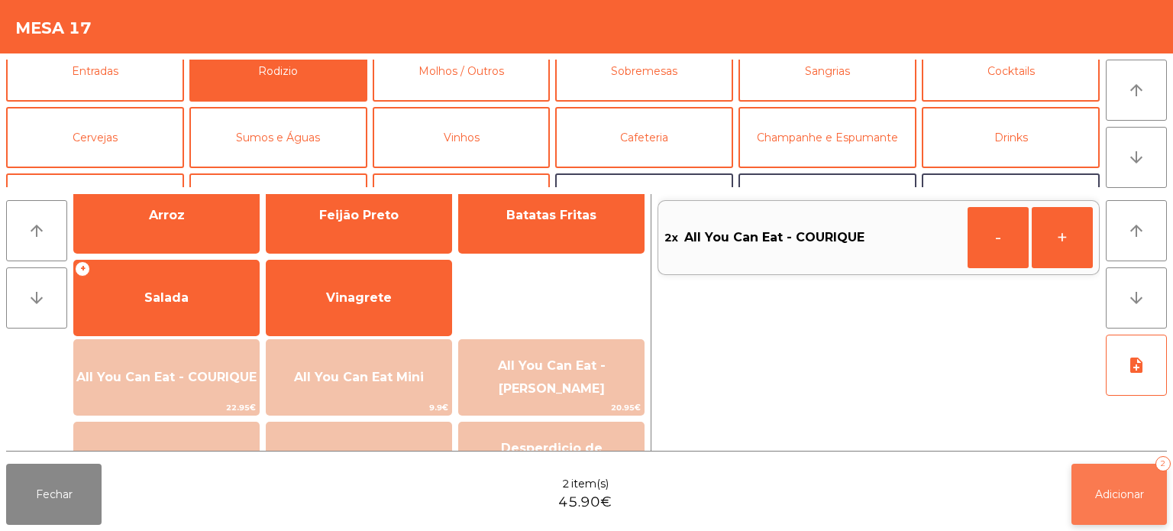
click at [1139, 490] on span "Adicionar" at bounding box center [1119, 494] width 49 height 14
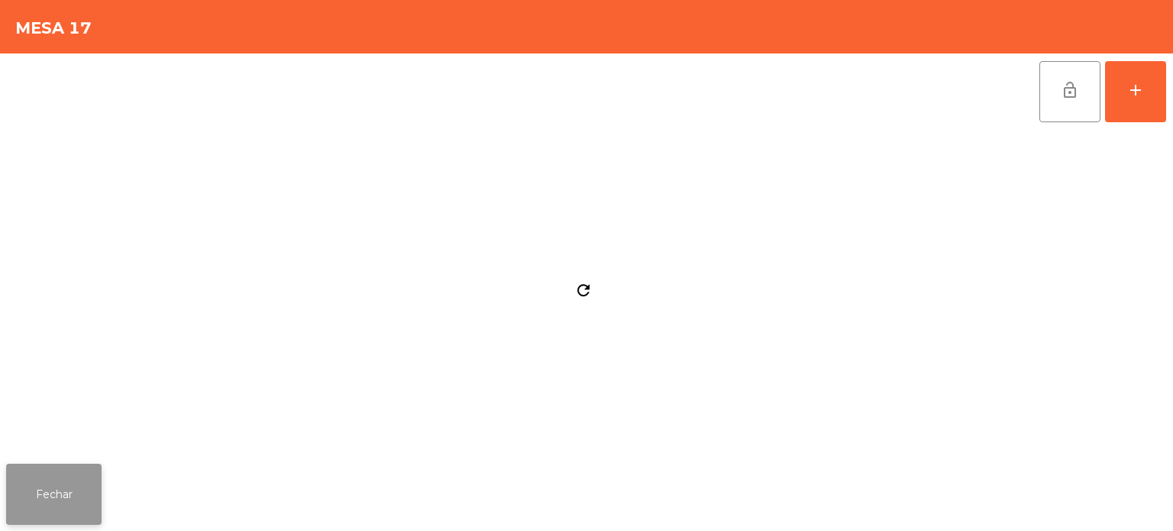
click at [95, 464] on button "Fechar" at bounding box center [53, 494] width 95 height 61
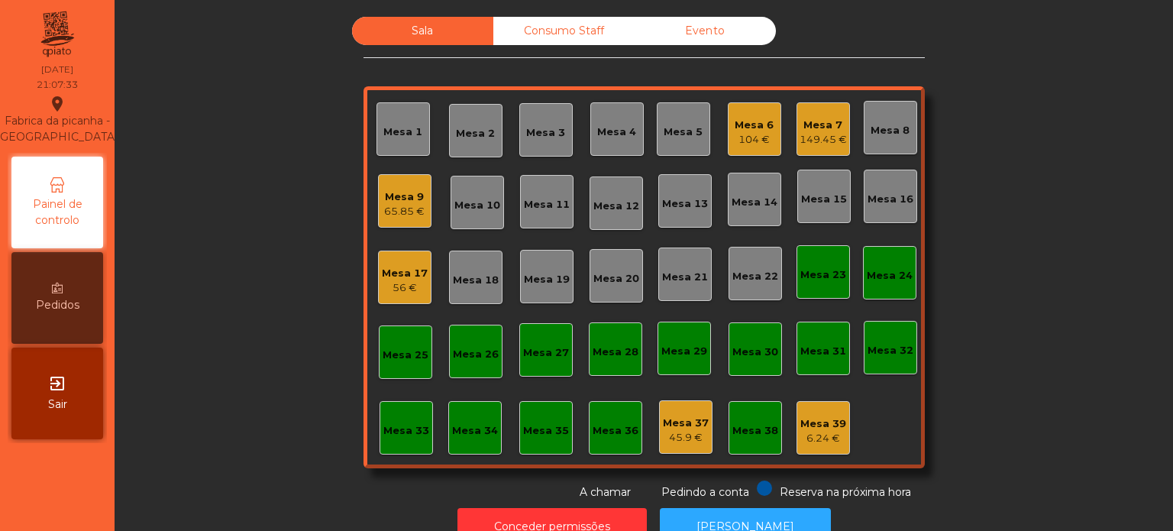
click at [391, 289] on div "56 €" at bounding box center [405, 287] width 46 height 15
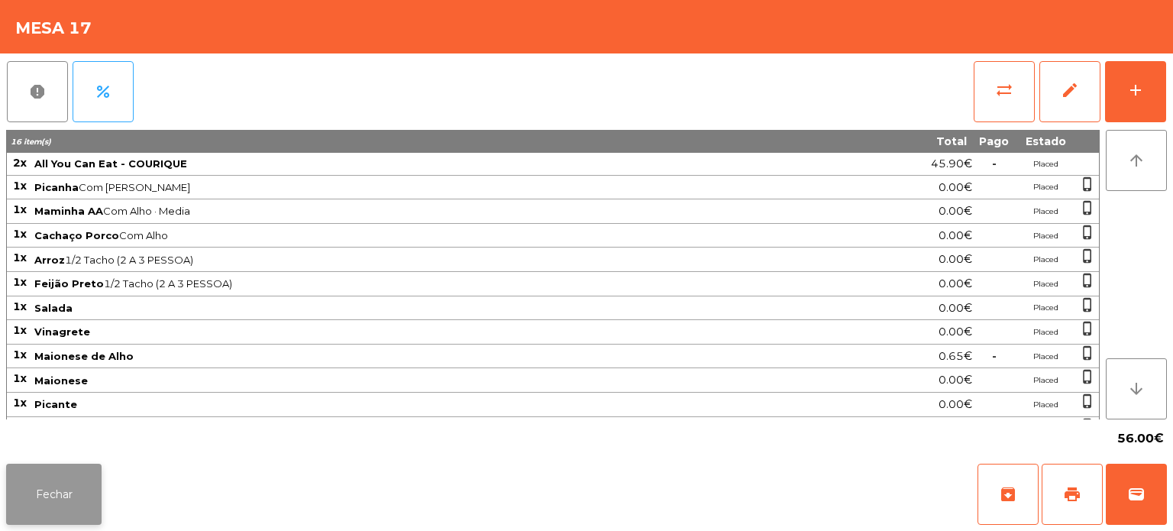
click at [98, 495] on button "Fechar" at bounding box center [53, 494] width 95 height 61
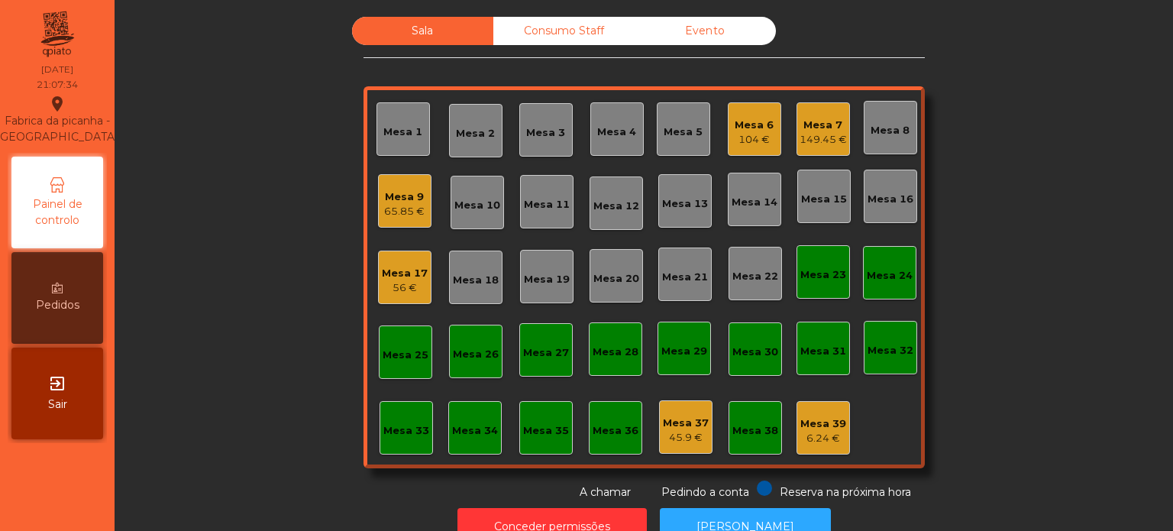
click at [396, 211] on div "65.85 €" at bounding box center [404, 211] width 40 height 15
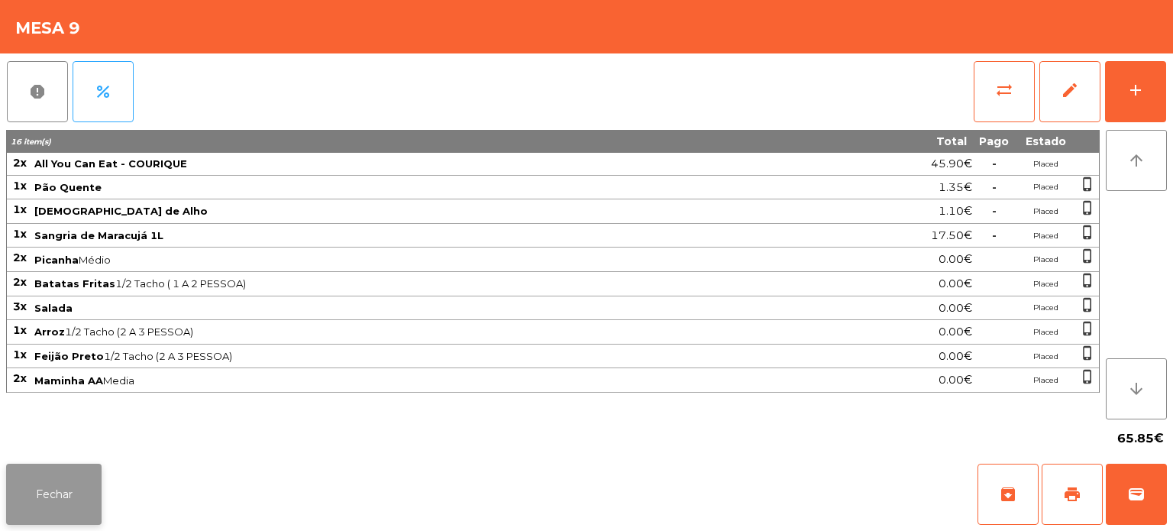
click at [59, 494] on button "Fechar" at bounding box center [53, 494] width 95 height 61
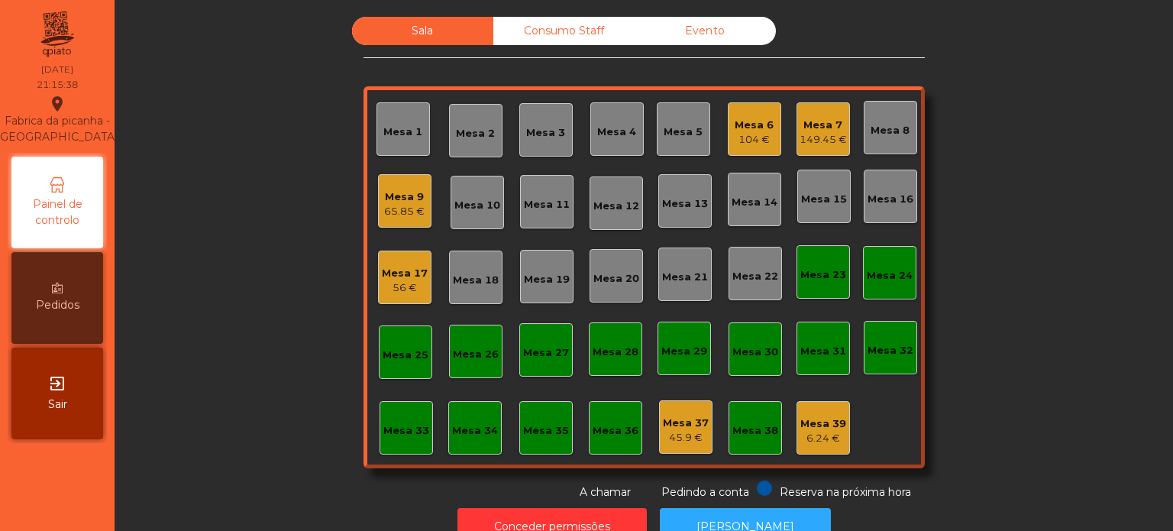
click at [672, 191] on div "Mesa 13" at bounding box center [685, 200] width 46 height 21
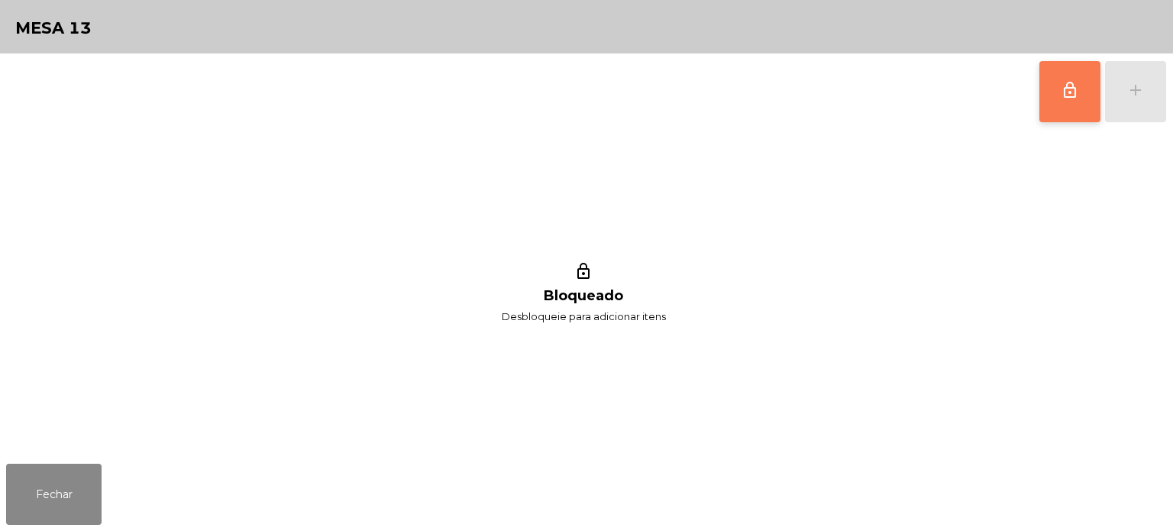
click at [1075, 82] on span "lock_outline" at bounding box center [1070, 90] width 18 height 18
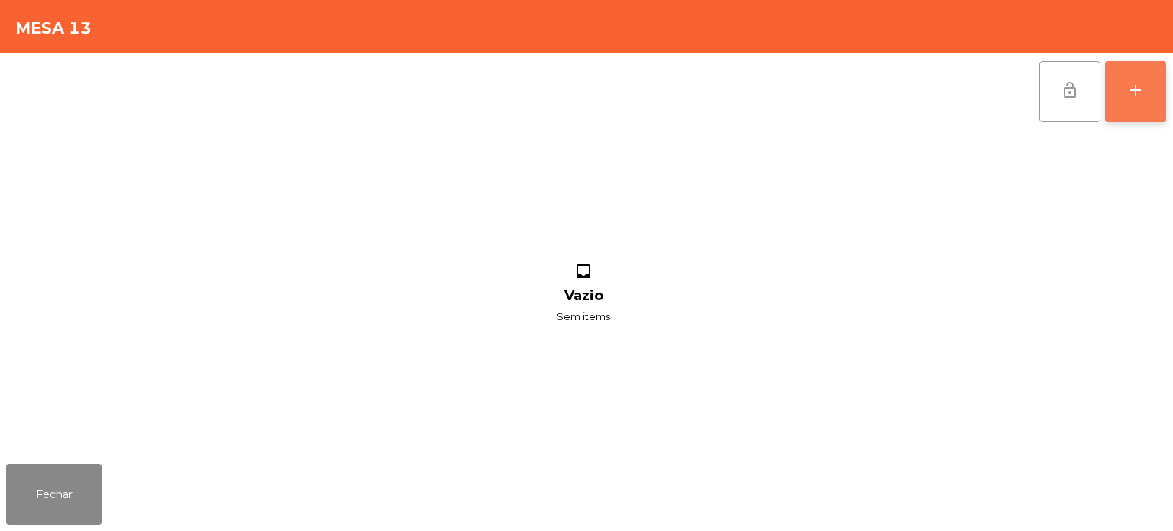
click at [1105, 69] on button "add" at bounding box center [1135, 91] width 61 height 61
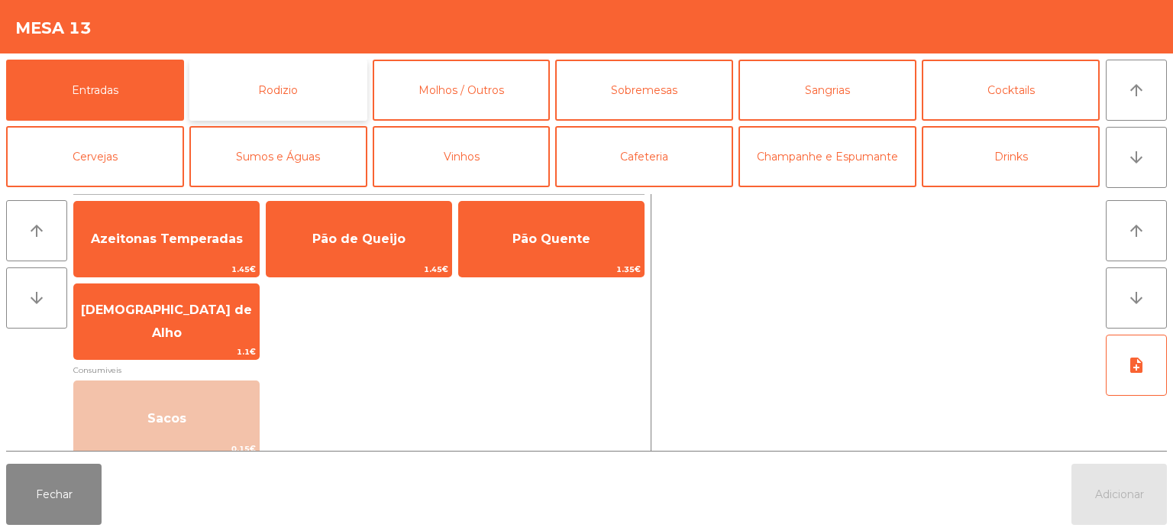
click at [290, 92] on button "Rodizio" at bounding box center [278, 90] width 178 height 61
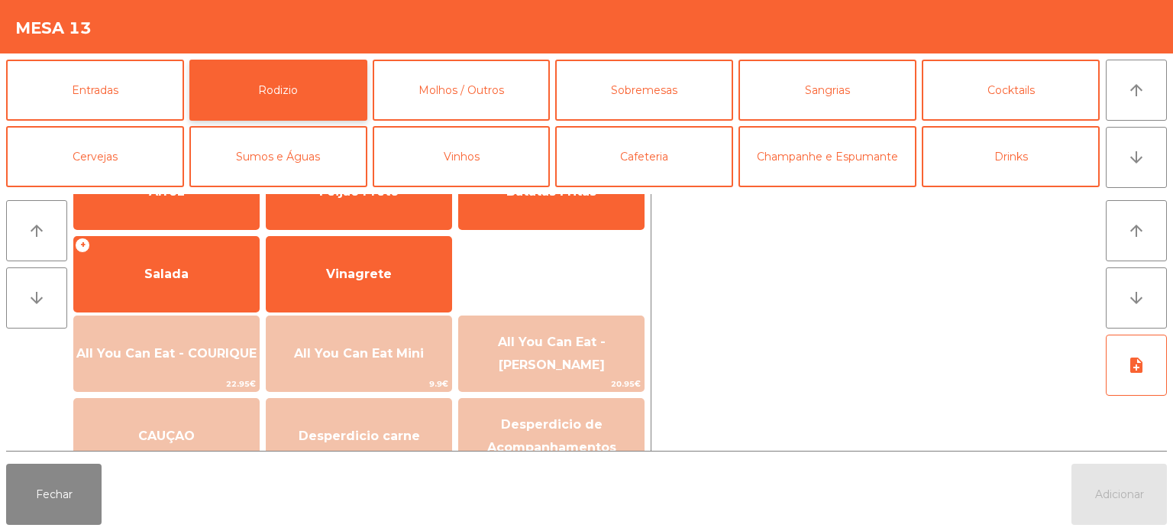
scroll to position [273, 0]
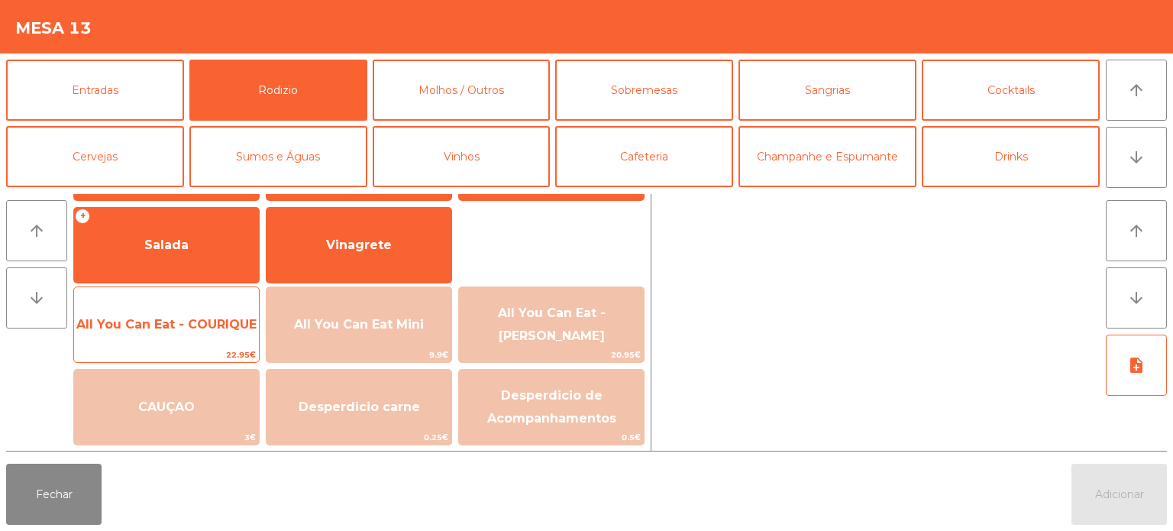
click at [205, 308] on span "All You Can Eat - COURIQUE" at bounding box center [166, 324] width 185 height 41
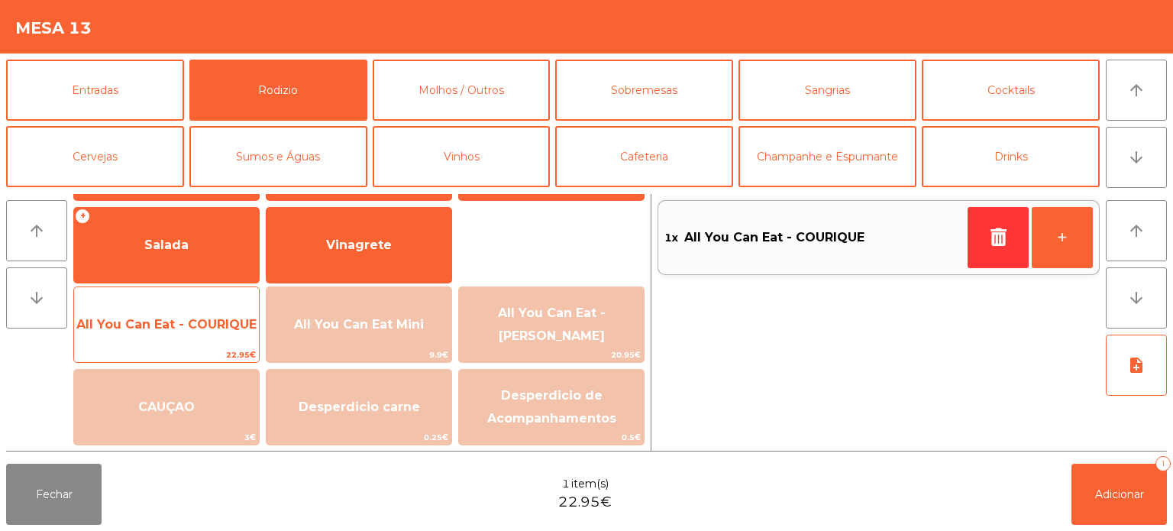
click at [209, 300] on div "All You Can Eat - COURIQUE 22.95€" at bounding box center [166, 324] width 186 height 76
click at [218, 302] on div "All You Can Eat - COURIQUE 22.95€" at bounding box center [166, 324] width 186 height 76
click at [214, 308] on span "All You Can Eat - COURIQUE" at bounding box center [166, 324] width 185 height 41
click at [209, 312] on span "All You Can Eat - COURIQUE" at bounding box center [166, 324] width 185 height 41
click at [217, 319] on span "All You Can Eat - COURIQUE" at bounding box center [166, 324] width 180 height 15
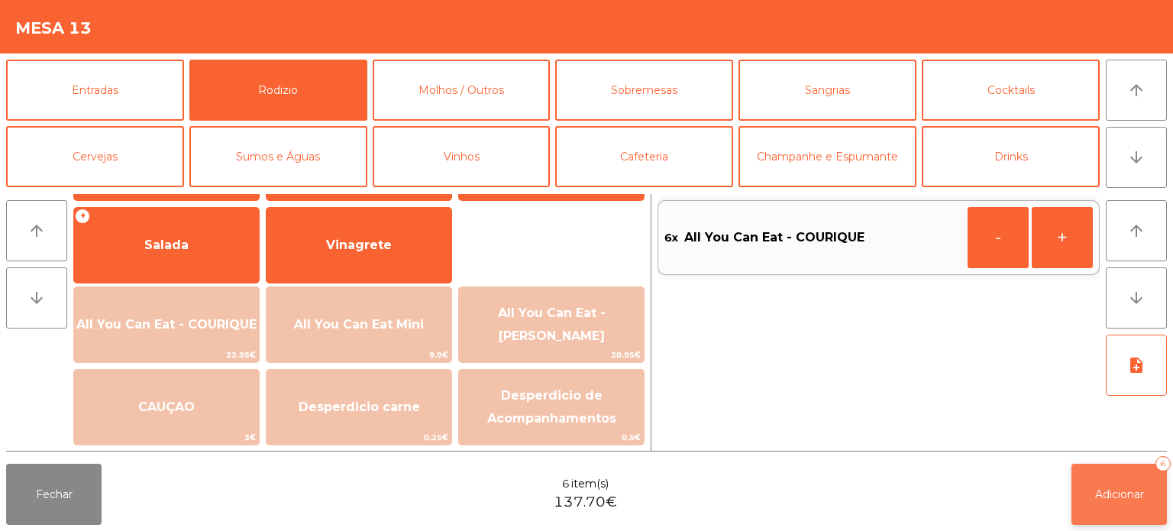
click at [1088, 499] on button "Adicionar 6" at bounding box center [1119, 494] width 95 height 61
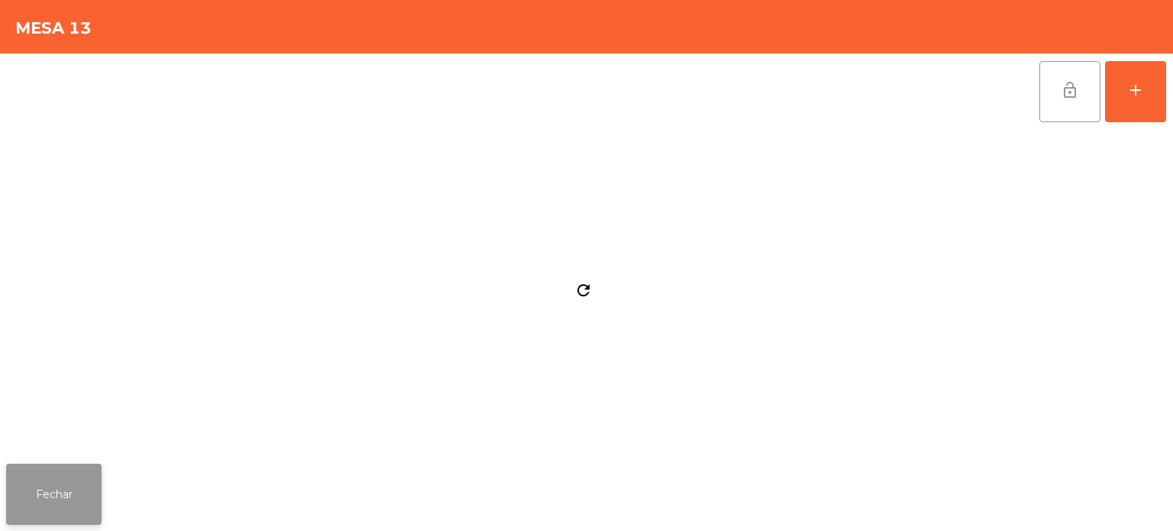
click at [51, 502] on button "Fechar" at bounding box center [53, 494] width 95 height 61
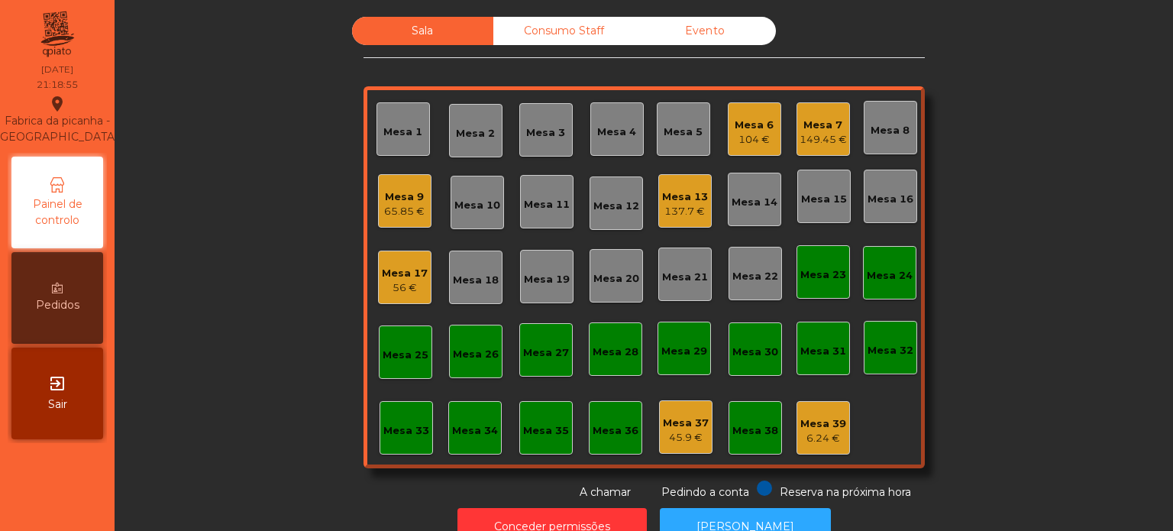
click at [697, 438] on div "45.9 €" at bounding box center [686, 437] width 46 height 15
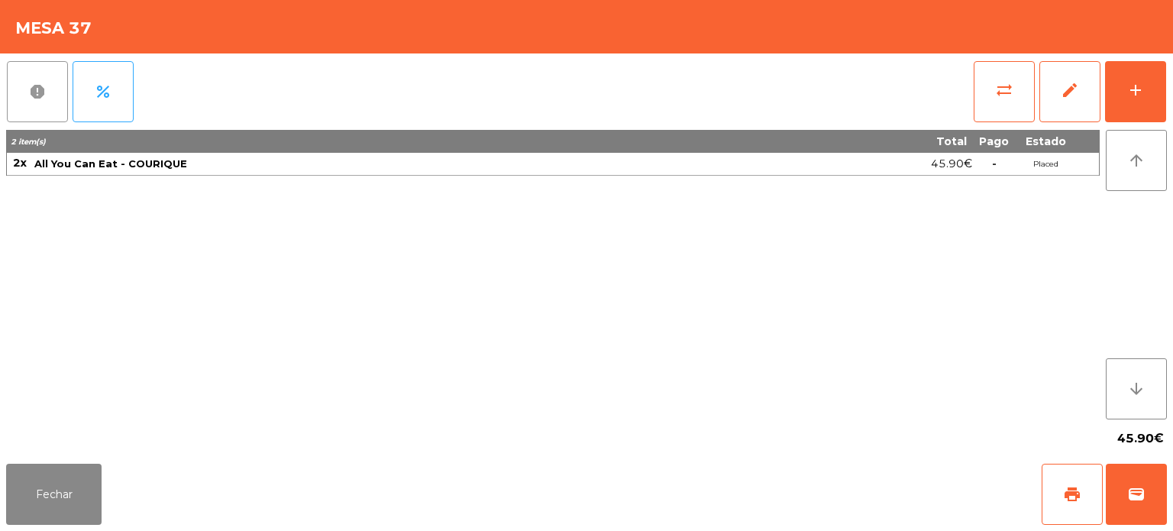
click at [31, 79] on button "report" at bounding box center [37, 91] width 61 height 61
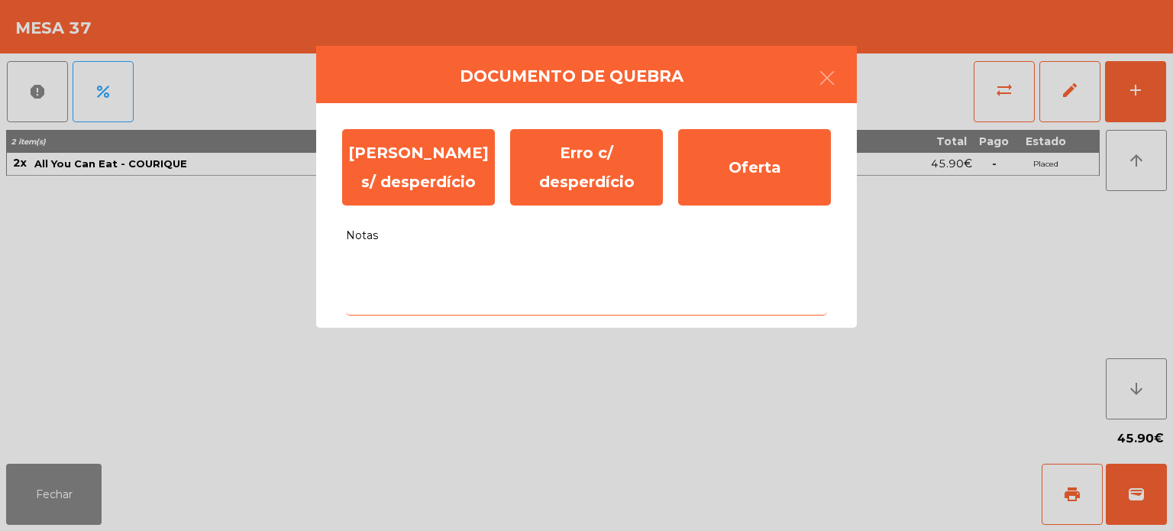
click at [548, 297] on textarea "Notas" at bounding box center [586, 283] width 481 height 63
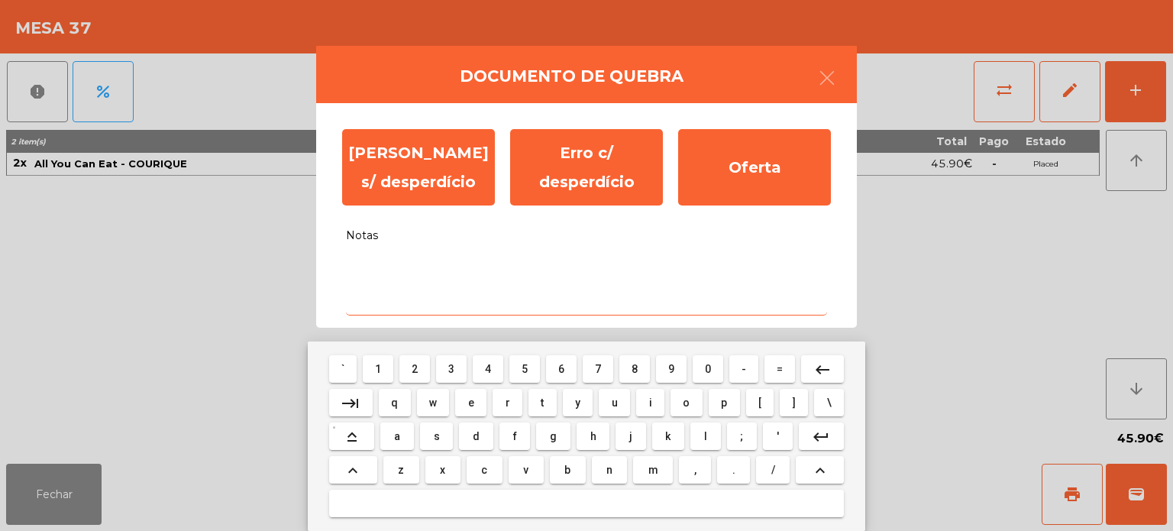
click at [495, 419] on mat-keyboard-key "r" at bounding box center [508, 403] width 36 height 34
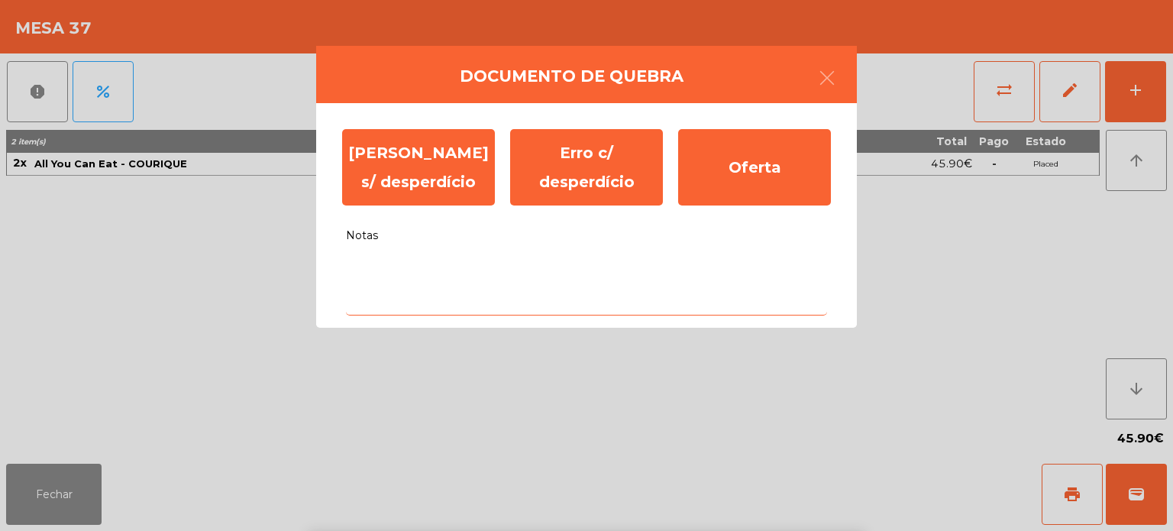
type textarea "*"
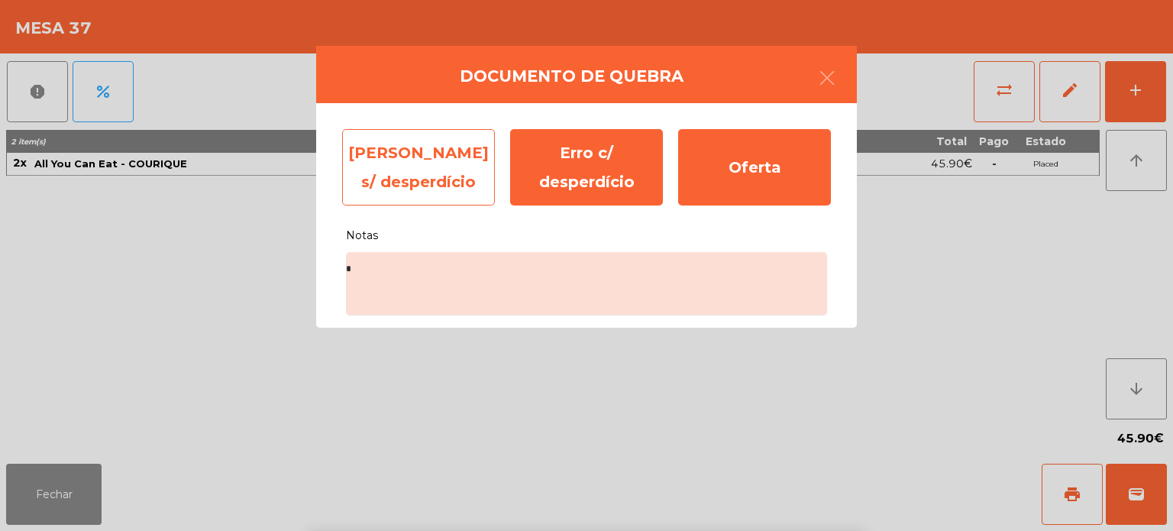
click at [439, 196] on div "[PERSON_NAME] s/ desperdício" at bounding box center [418, 167] width 153 height 76
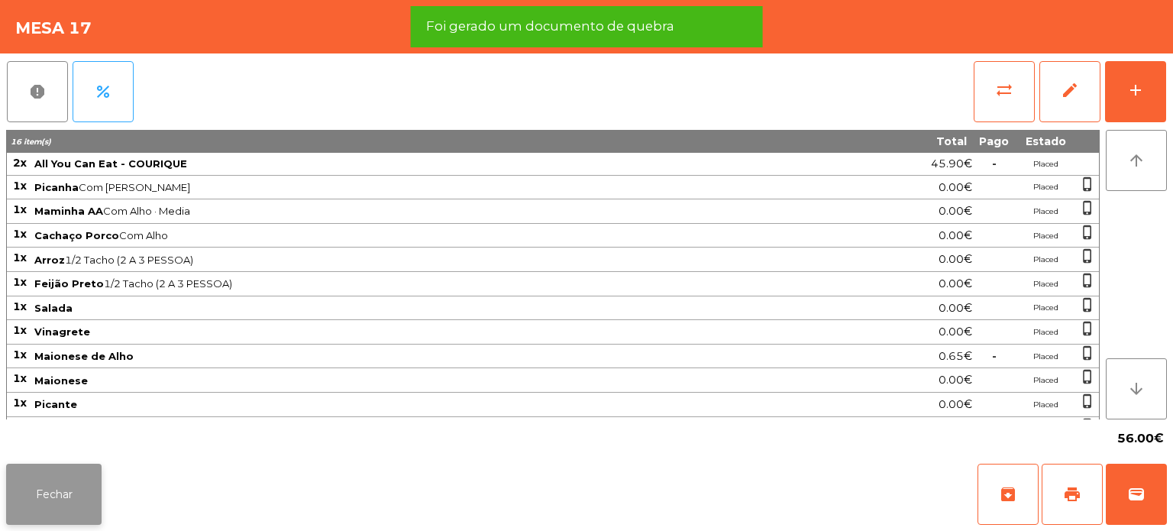
click at [66, 473] on button "Fechar" at bounding box center [53, 494] width 95 height 61
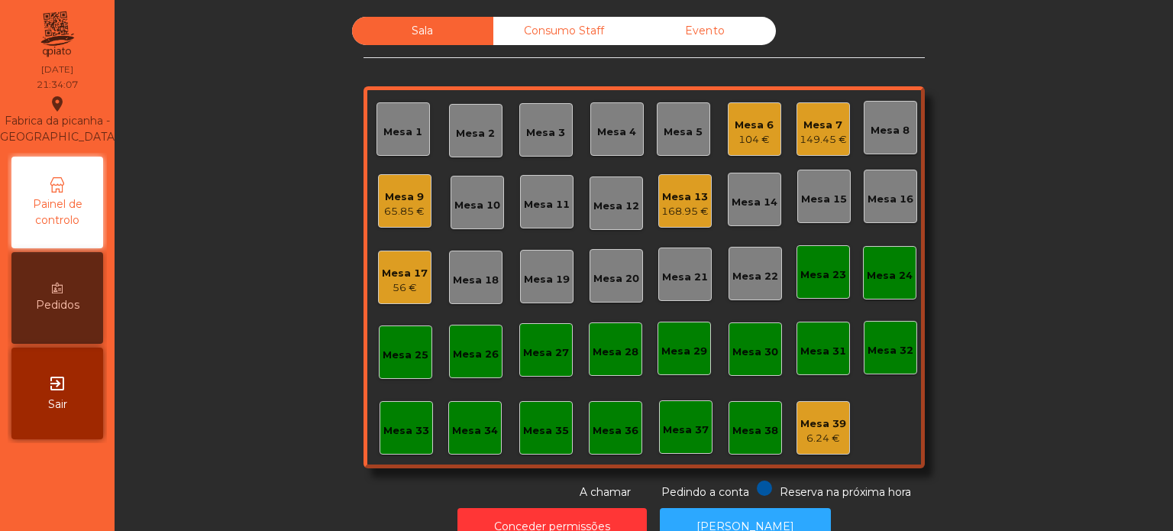
click at [257, 322] on div "Sala Consumo Staff Evento Mesa 1 [GEOGRAPHIC_DATA] 3 Mesa 4 Mesa 5 Mesa 6 104 €…" at bounding box center [643, 258] width 1017 height 483
click at [1059, 328] on div "Sala Consumo Staff Evento Mesa 1 [GEOGRAPHIC_DATA] 3 Mesa 4 Mesa 5 Mesa 6 104 €…" at bounding box center [643, 258] width 1017 height 483
click at [250, 249] on div "Sala Consumo Staff Evento Mesa 1 [GEOGRAPHIC_DATA] 3 Mesa 4 Mesa 5 Mesa 6 104 €…" at bounding box center [643, 258] width 1017 height 483
click at [978, 105] on div "Sala Consumo Staff Evento Mesa 1 [GEOGRAPHIC_DATA] 3 Mesa 4 Mesa 5 Mesa 6 104 €…" at bounding box center [643, 258] width 1017 height 483
click at [1006, 233] on div "Sala Consumo Staff Evento Mesa 1 [GEOGRAPHIC_DATA] 3 Mesa 4 Mesa 5 Mesa 6 104 €…" at bounding box center [643, 258] width 1017 height 483
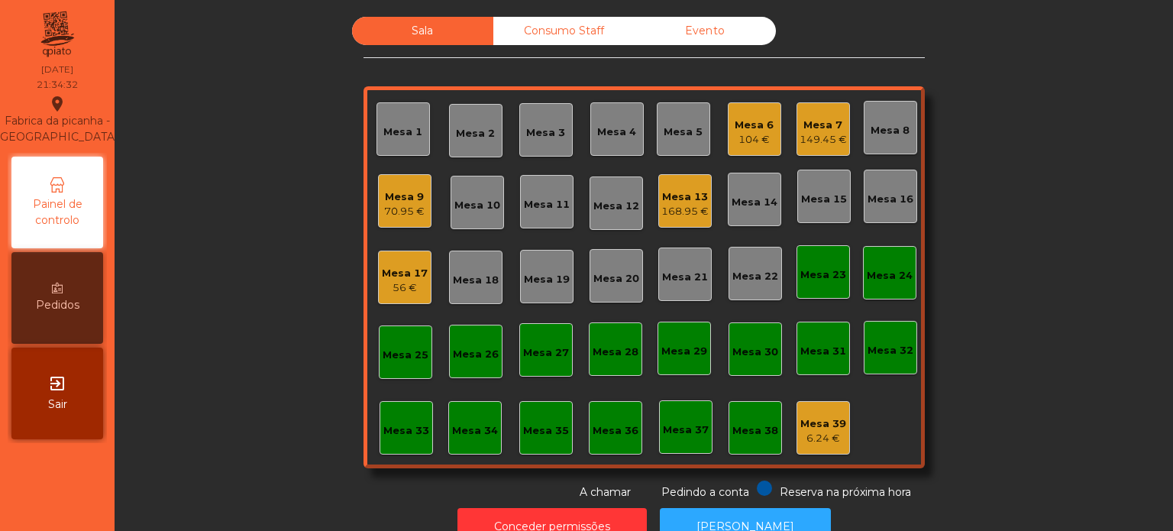
click at [1020, 231] on div "Sala Consumo Staff Evento Mesa 1 [GEOGRAPHIC_DATA] 3 Mesa 4 Mesa 5 Mesa 6 104 €…" at bounding box center [643, 258] width 1017 height 483
click at [1029, 266] on div "Sala Consumo Staff Evento Mesa 1 [GEOGRAPHIC_DATA] 3 Mesa 4 Mesa 5 Mesa 6 104 €…" at bounding box center [643, 258] width 1017 height 483
click at [1017, 263] on div "Sala Consumo Staff Evento Mesa 1 [GEOGRAPHIC_DATA] 3 Mesa 4 Mesa 5 Mesa 6 104 €…" at bounding box center [643, 258] width 1017 height 483
click at [1010, 273] on div "Sala Consumo Staff Evento Mesa 1 [GEOGRAPHIC_DATA] 3 Mesa 4 Mesa 5 Mesa 6 104 €…" at bounding box center [643, 258] width 1017 height 483
click at [1011, 284] on div "Sala Consumo Staff Evento Mesa 1 [GEOGRAPHIC_DATA] 3 Mesa 4 Mesa 5 Mesa 6 104 €…" at bounding box center [643, 258] width 1017 height 483
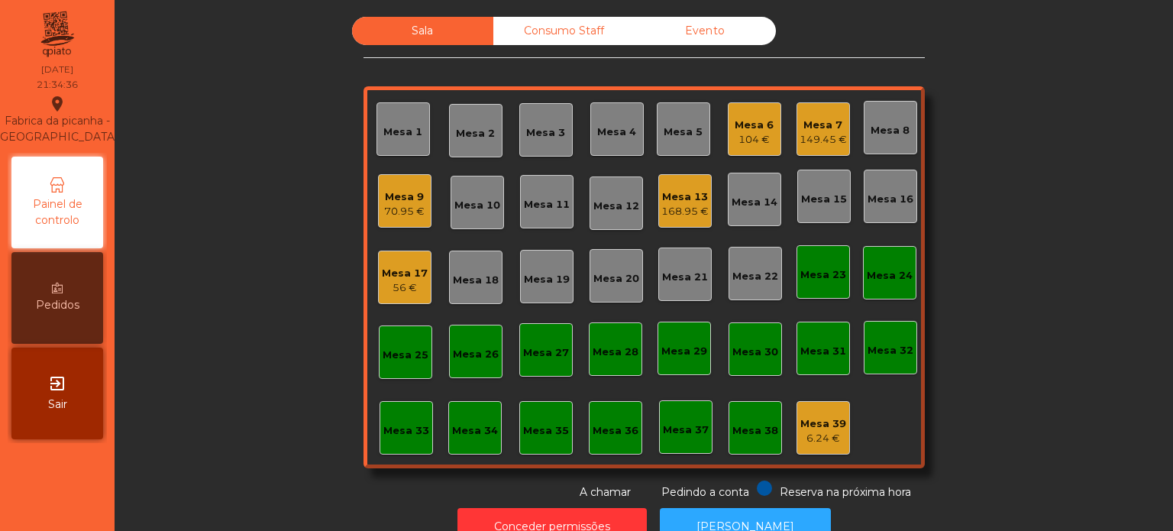
click at [1046, 120] on div "Sala Consumo Staff Evento Mesa 1 [GEOGRAPHIC_DATA] 3 Mesa 4 Mesa 5 Mesa 6 104 €…" at bounding box center [643, 258] width 1017 height 483
click at [1079, 118] on div "Sala Consumo Staff Evento Mesa 1 [GEOGRAPHIC_DATA] 3 Mesa 4 Mesa 5 Mesa 6 104 €…" at bounding box center [643, 258] width 1017 height 483
click at [387, 270] on div "Mesa 17" at bounding box center [405, 273] width 46 height 15
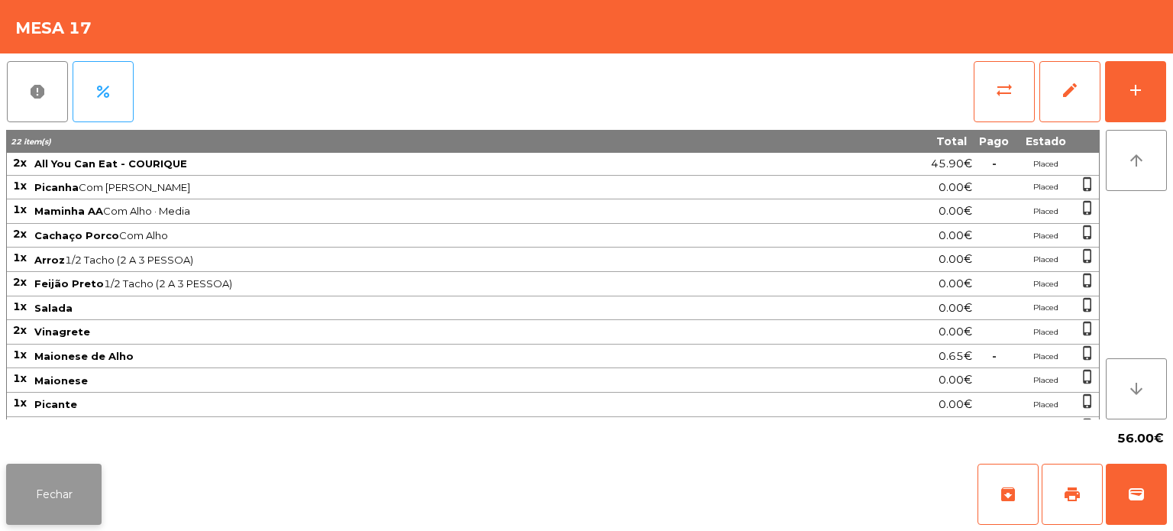
click at [47, 467] on button "Fechar" at bounding box center [53, 494] width 95 height 61
click at [44, 522] on button "Fechar" at bounding box center [53, 494] width 95 height 61
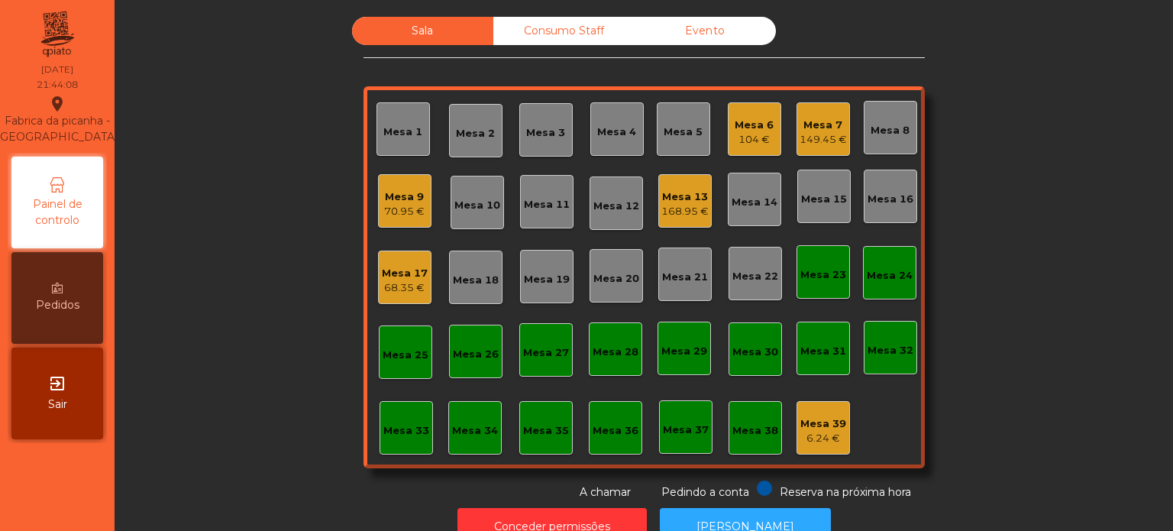
click at [806, 132] on div "149.45 €" at bounding box center [823, 139] width 47 height 15
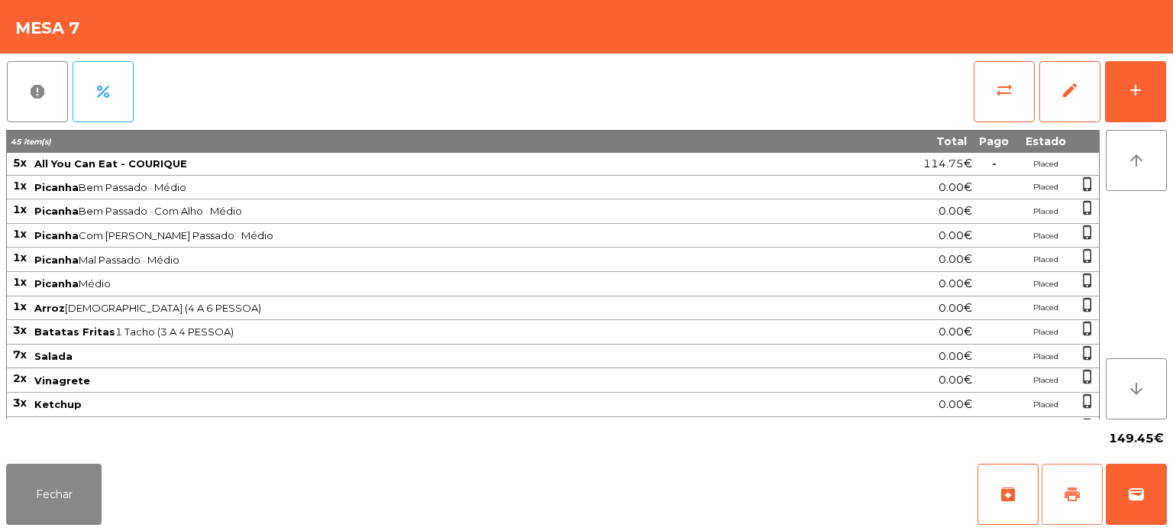
click at [1058, 486] on button "print" at bounding box center [1072, 494] width 61 height 61
click at [85, 505] on button "Fechar" at bounding box center [53, 494] width 95 height 61
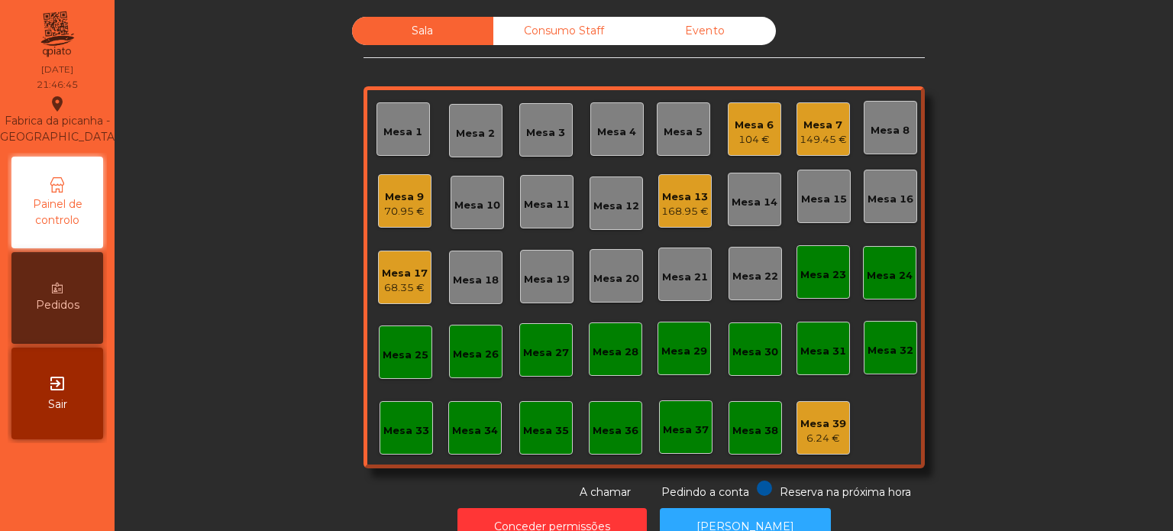
scroll to position [42, 0]
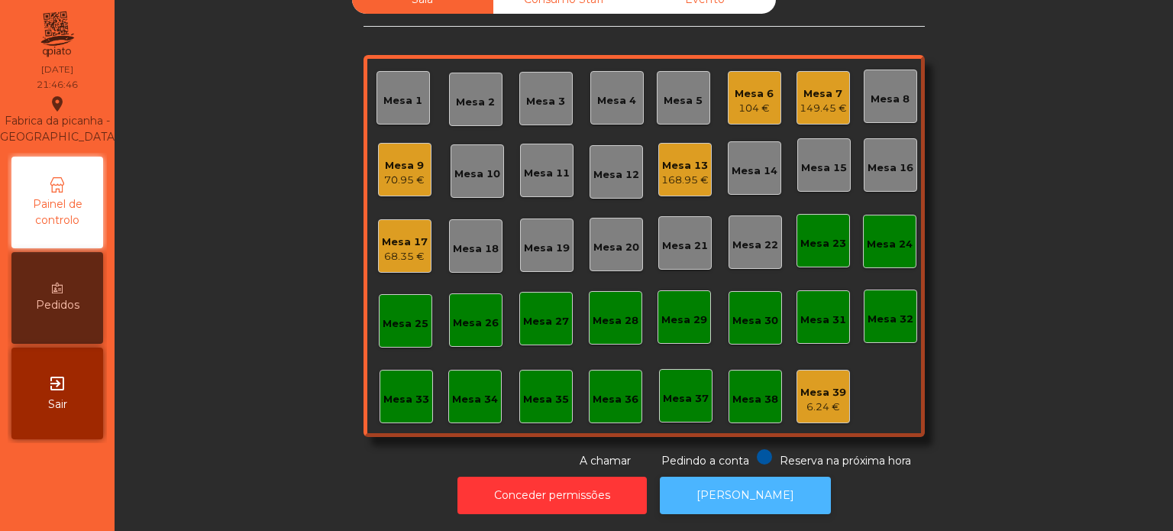
click at [771, 482] on button "[PERSON_NAME]" at bounding box center [745, 495] width 171 height 37
click at [552, 166] on div "Mesa 11" at bounding box center [547, 173] width 46 height 15
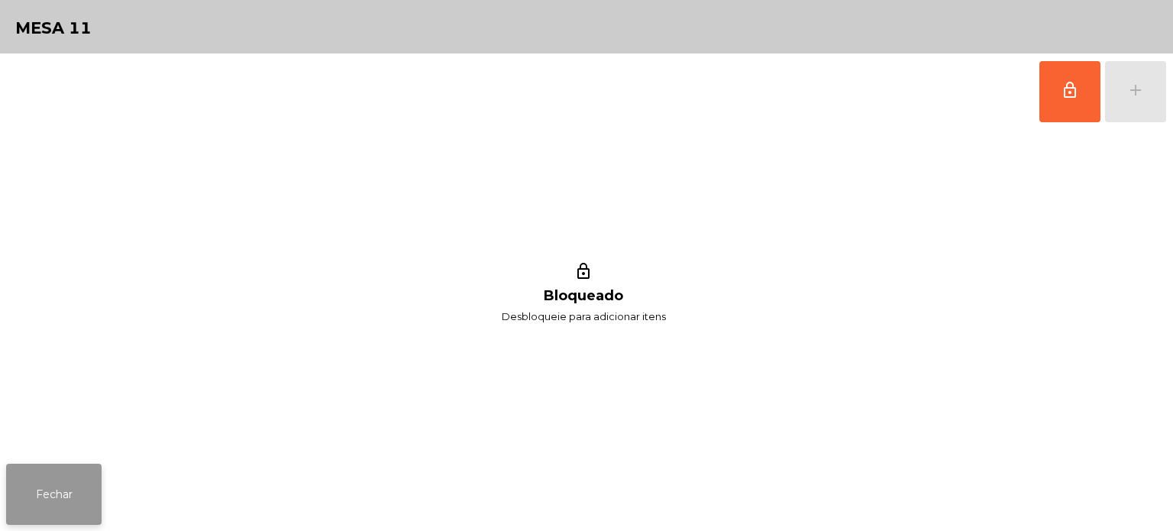
click at [37, 466] on button "Fechar" at bounding box center [53, 494] width 95 height 61
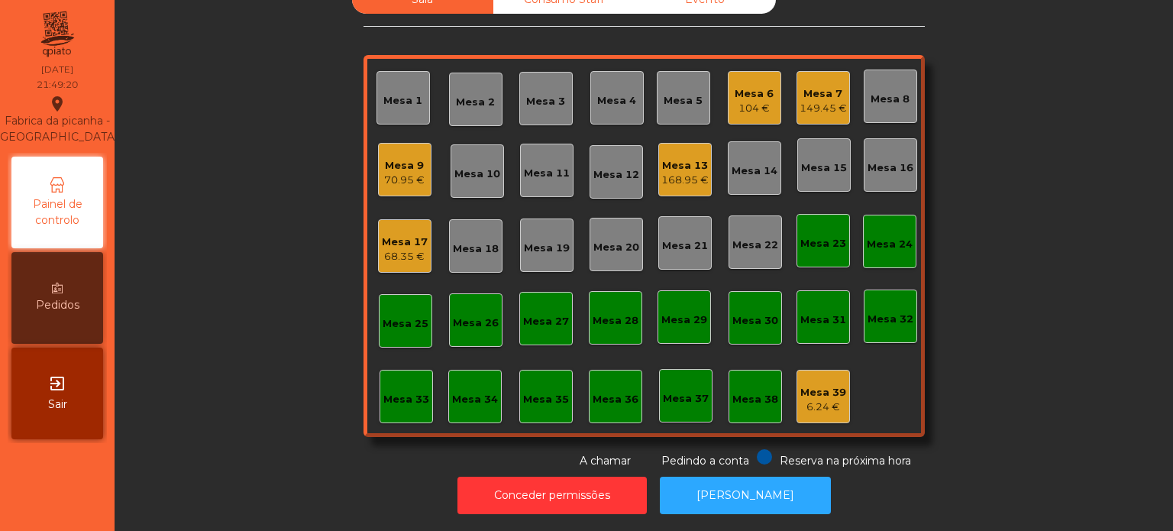
click at [545, 94] on div "Mesa 3" at bounding box center [545, 101] width 39 height 15
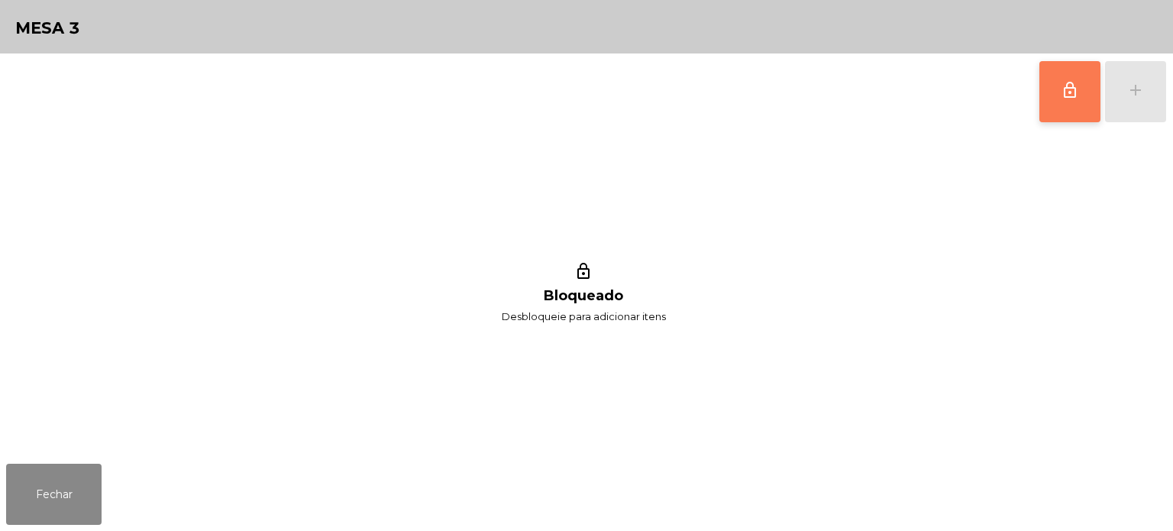
click at [1061, 98] on span "lock_outline" at bounding box center [1070, 90] width 18 height 18
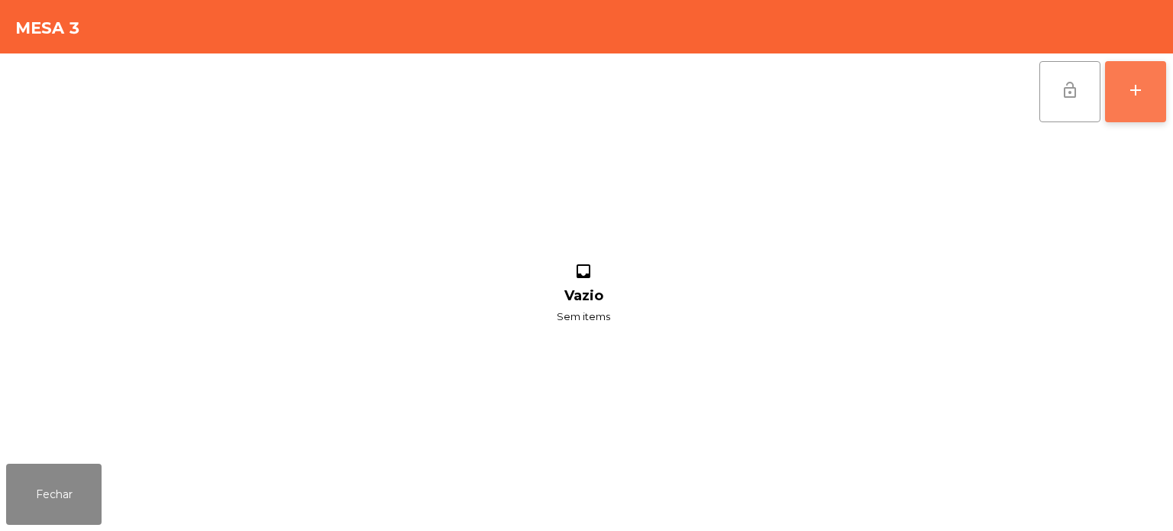
click at [1142, 89] on div "add" at bounding box center [1135, 90] width 18 height 18
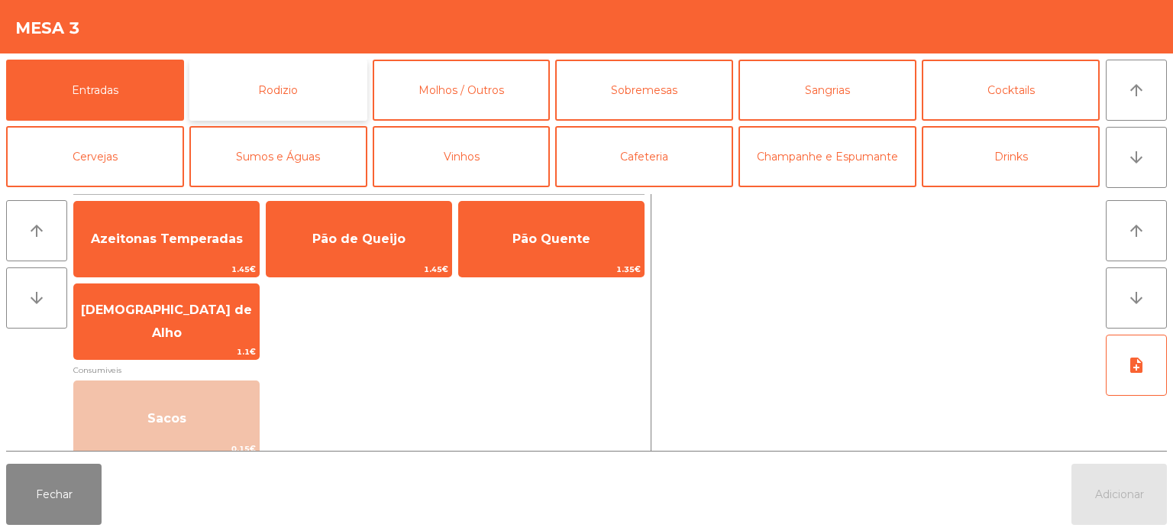
click at [262, 75] on button "Rodizio" at bounding box center [278, 90] width 178 height 61
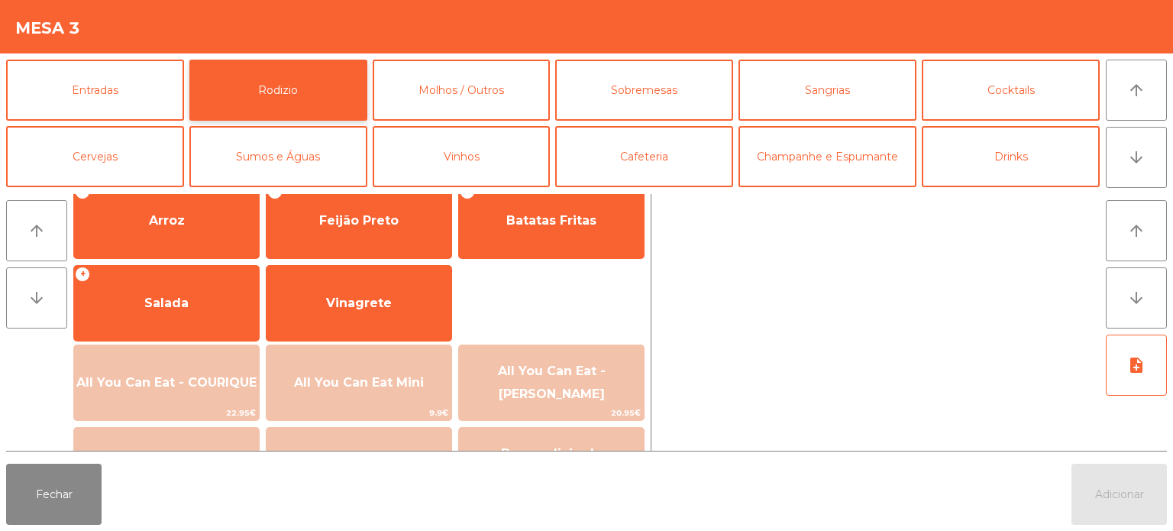
scroll to position [216, 0]
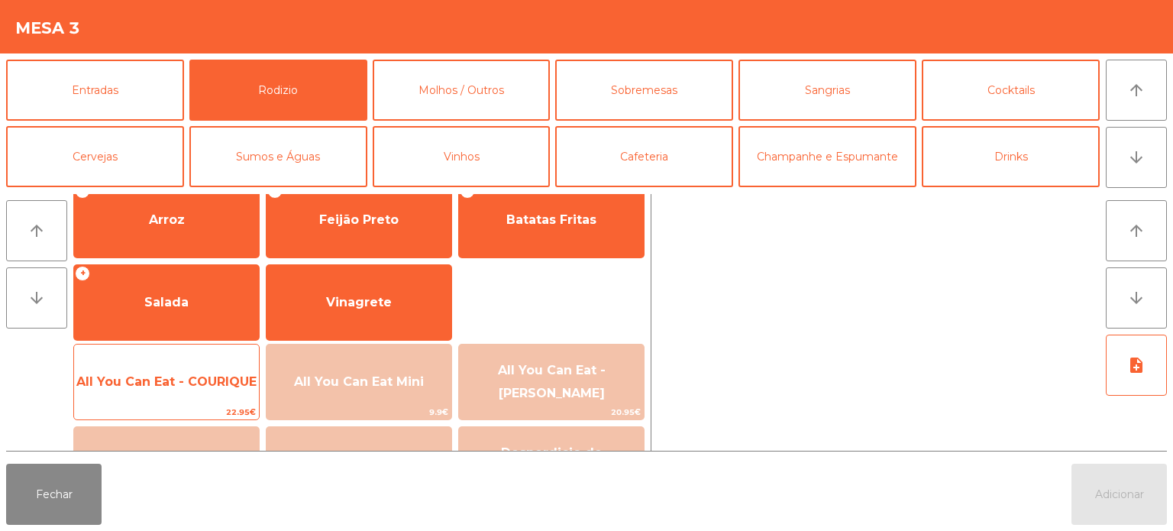
click at [207, 379] on span "All You Can Eat - COURIQUE" at bounding box center [166, 381] width 180 height 15
click at [208, 374] on span "All You Can Eat - COURIQUE" at bounding box center [166, 381] width 180 height 15
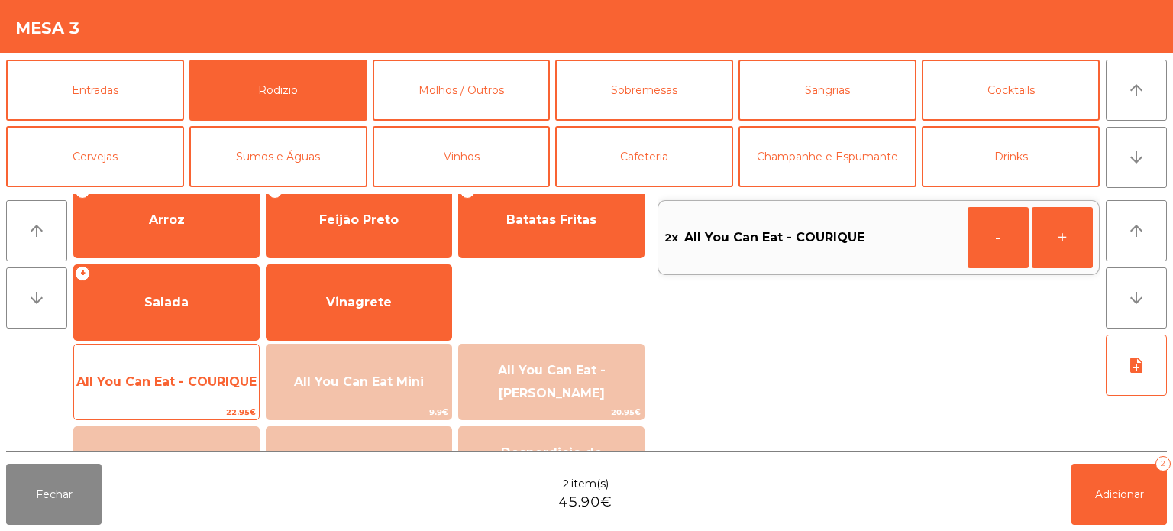
click at [206, 387] on span "All You Can Eat - COURIQUE" at bounding box center [166, 381] width 180 height 15
click at [183, 389] on span "All You Can Eat - COURIQUE" at bounding box center [166, 381] width 185 height 41
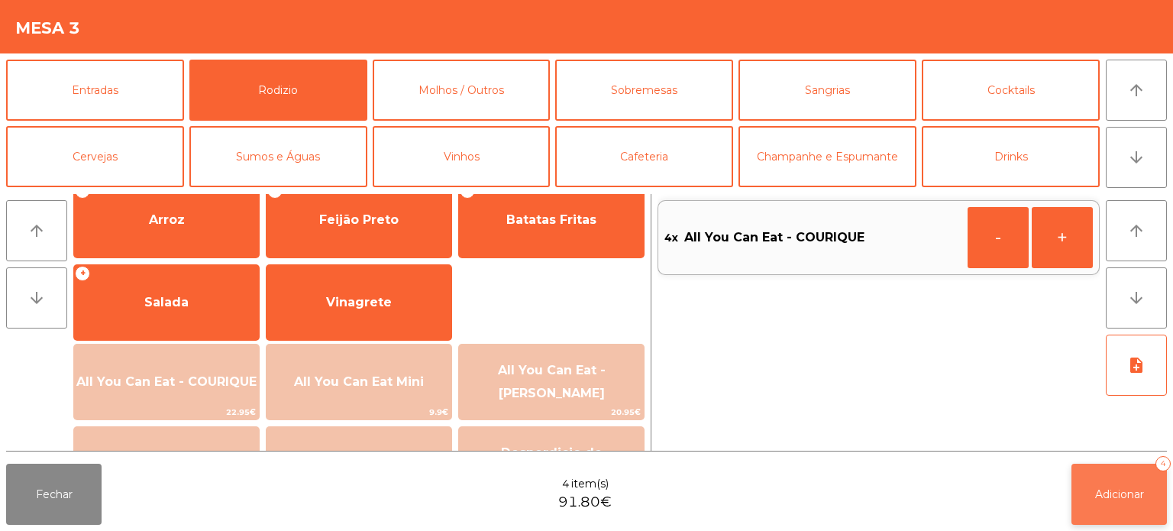
click at [1124, 469] on button "Adicionar 4" at bounding box center [1119, 494] width 95 height 61
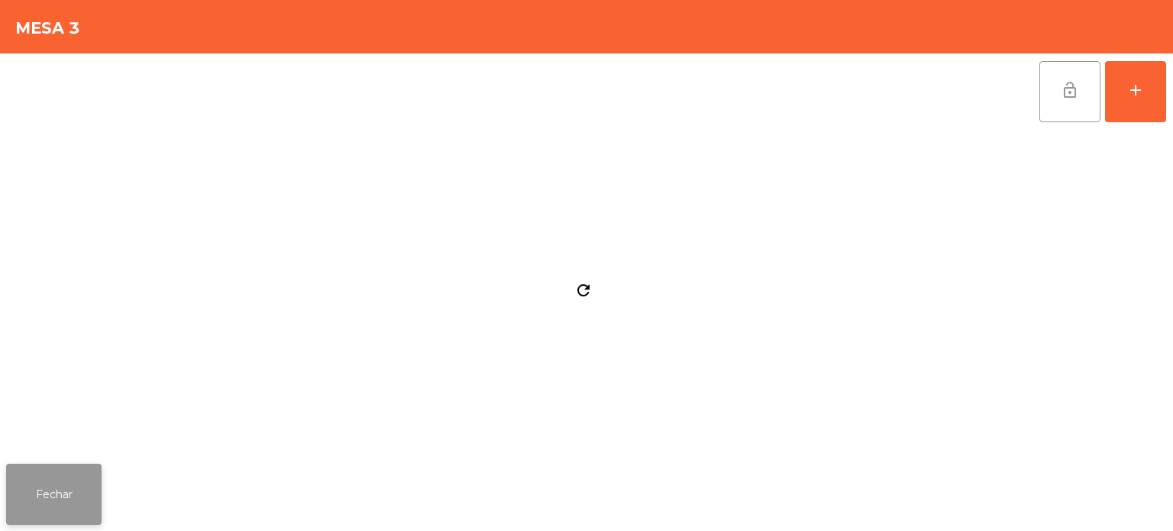
click at [37, 480] on button "Fechar" at bounding box center [53, 494] width 95 height 61
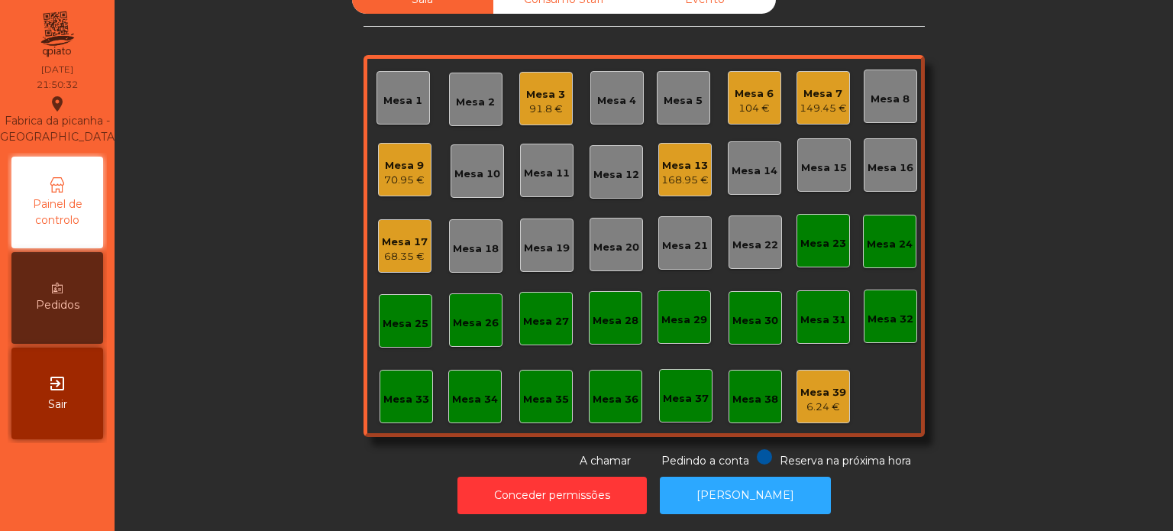
click at [328, 301] on div "Sala Consumo Staff Evento Mesa 1 Mesa 2 Mesa 3 91.8 € [GEOGRAPHIC_DATA] 4 Mesa …" at bounding box center [643, 226] width 1017 height 483
click at [378, 164] on div "Mesa 9 70.95 €" at bounding box center [404, 169] width 53 height 53
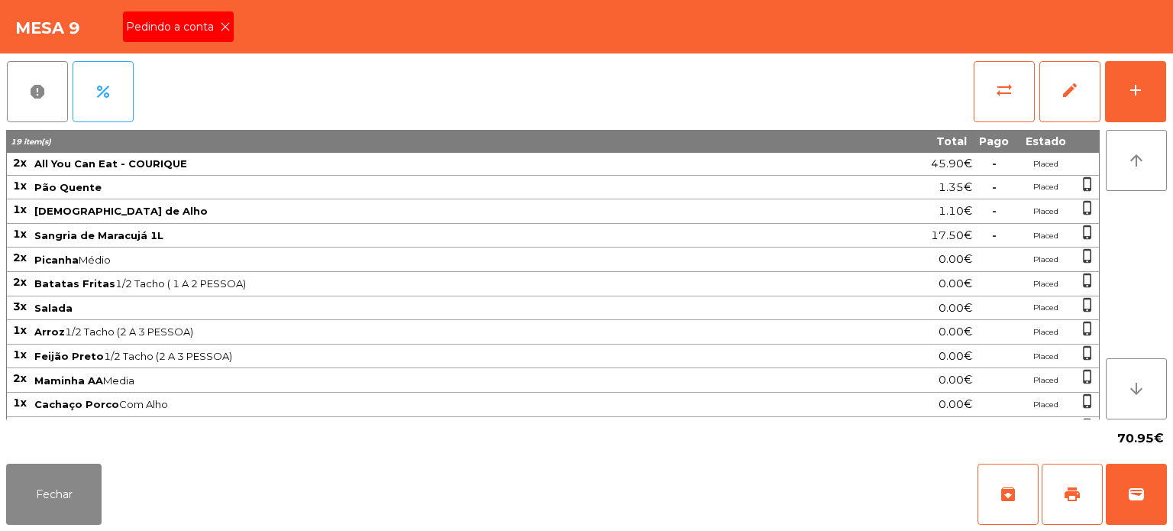
click at [215, 34] on span "Pedindo a conta" at bounding box center [173, 27] width 94 height 16
click at [1066, 477] on button "print" at bounding box center [1072, 494] width 61 height 61
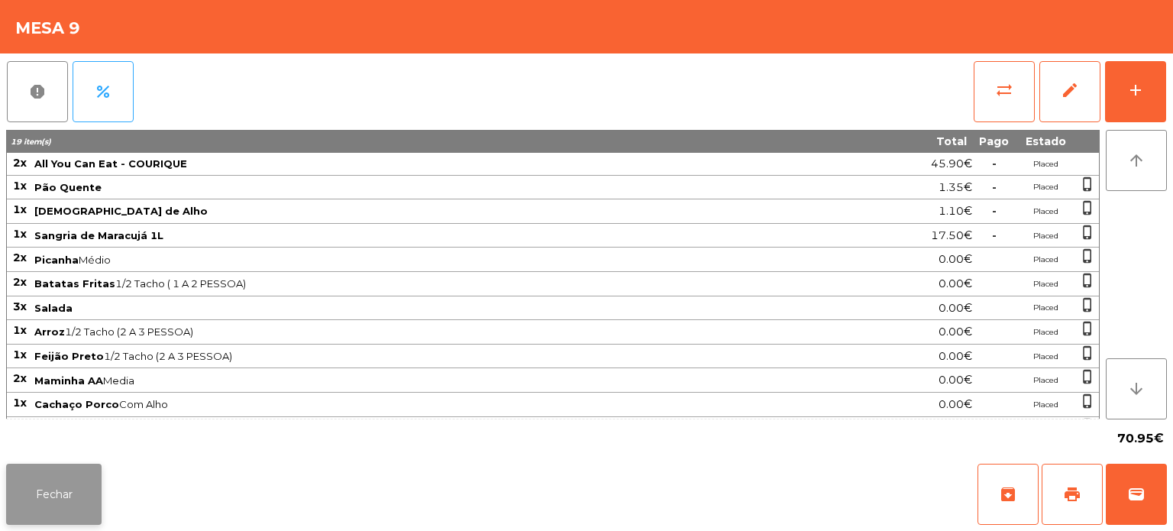
click at [58, 480] on button "Fechar" at bounding box center [53, 494] width 95 height 61
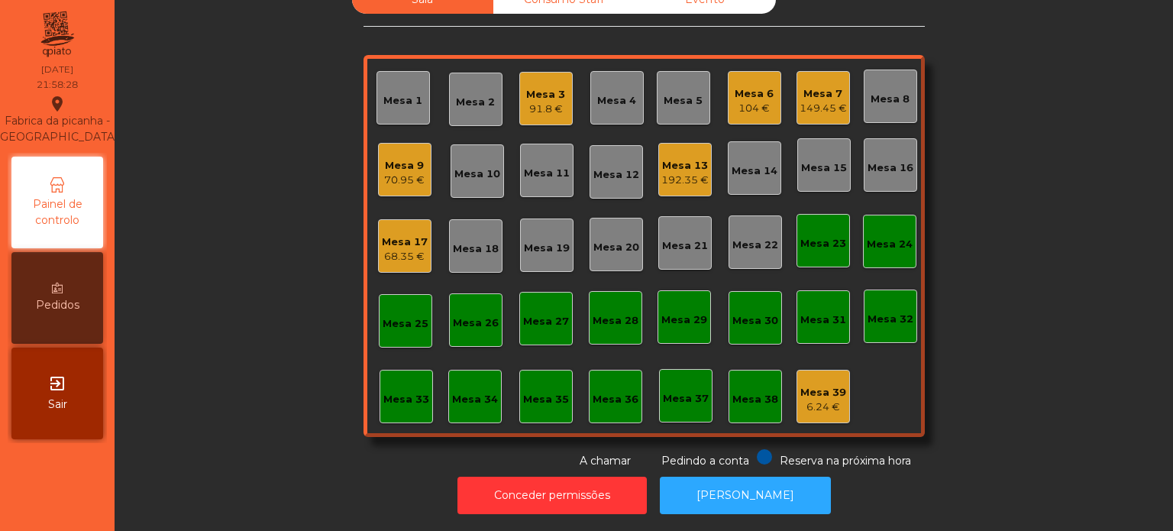
scroll to position [0, 0]
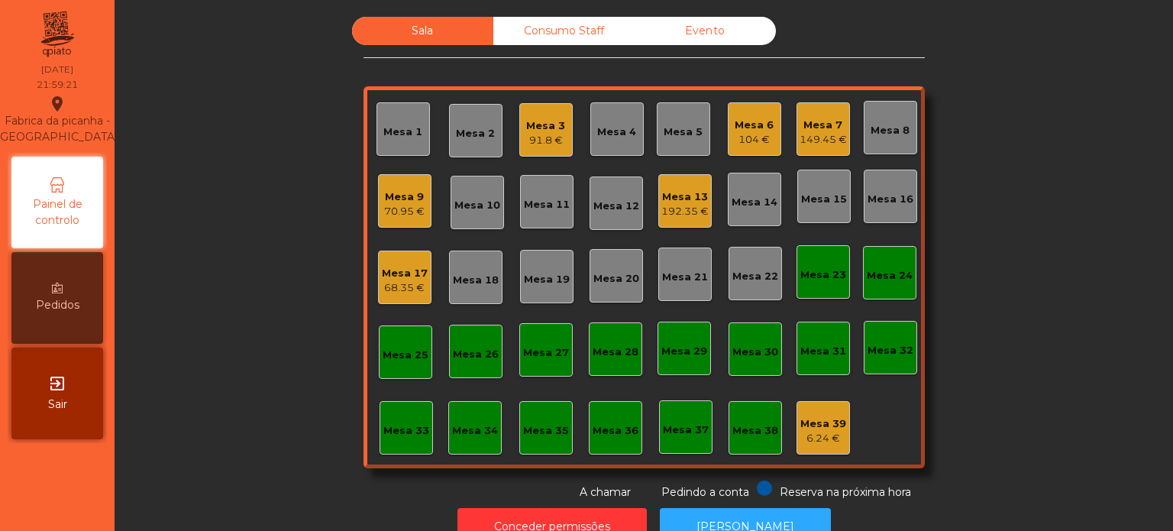
click at [388, 205] on div "70.95 €" at bounding box center [404, 211] width 40 height 15
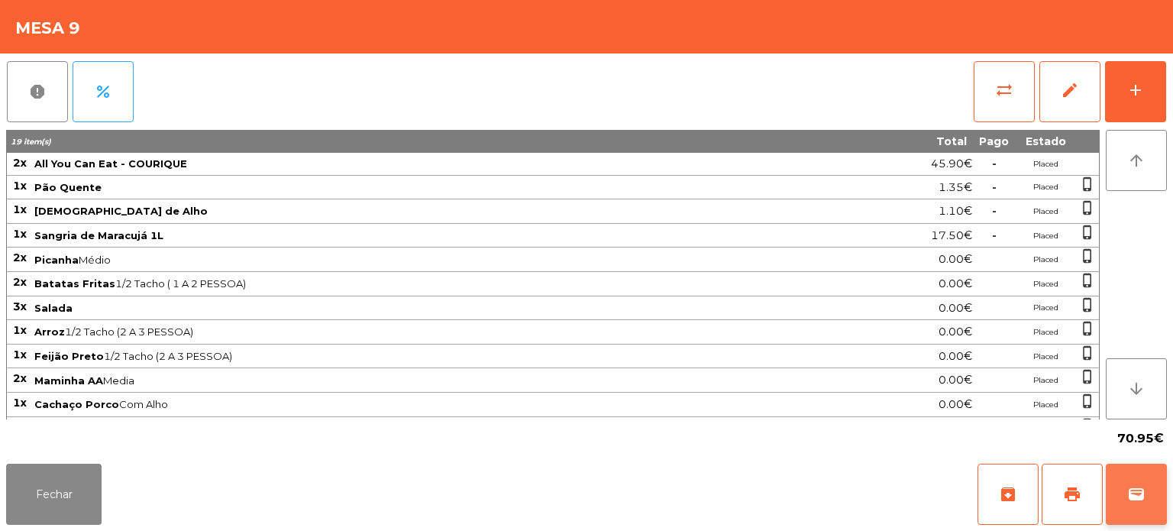
click at [1133, 493] on span "wallet" at bounding box center [1136, 494] width 18 height 18
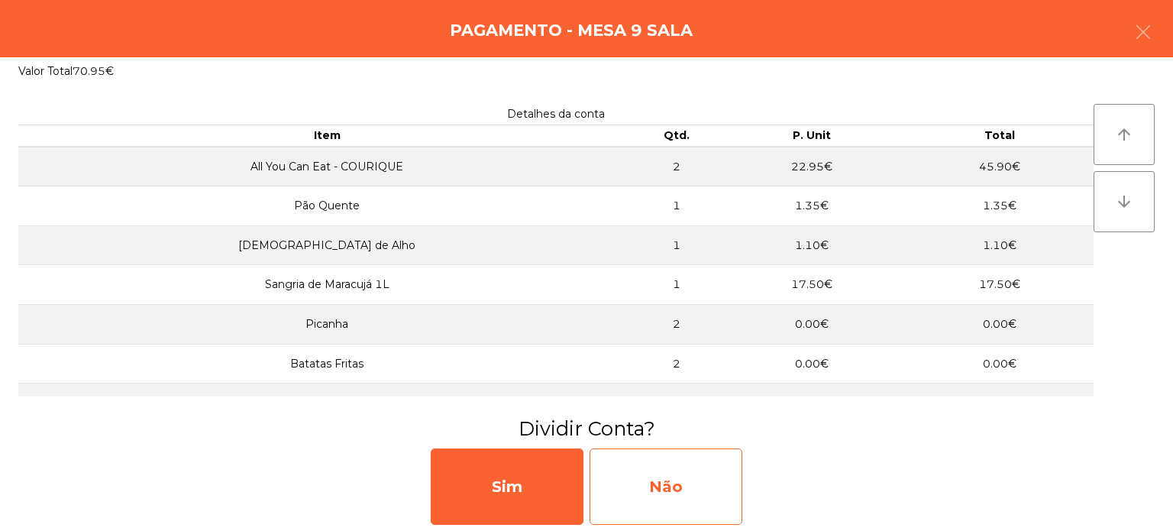
click at [678, 496] on div "Não" at bounding box center [666, 486] width 153 height 76
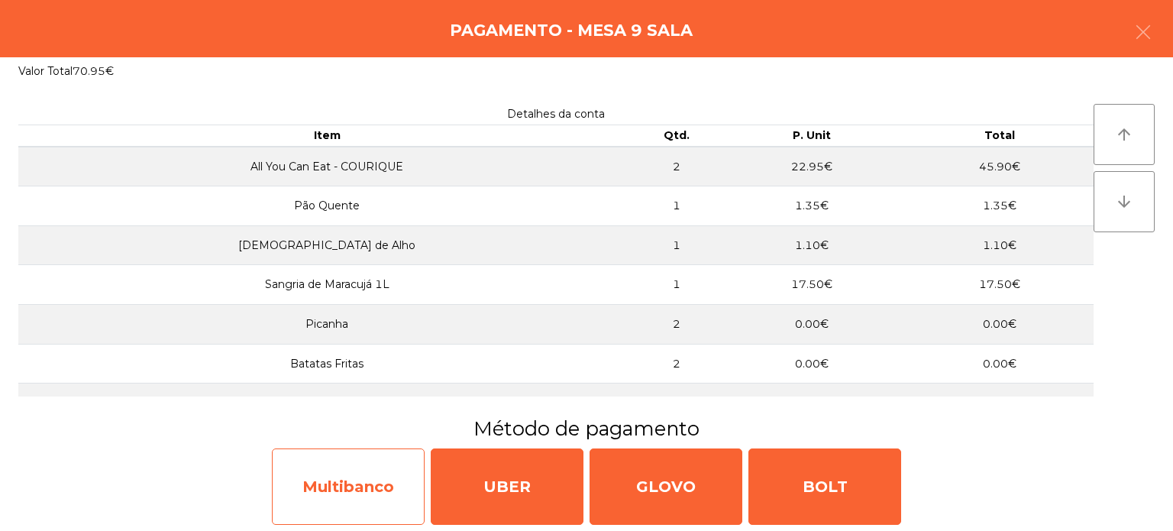
click at [330, 490] on div "Multibanco" at bounding box center [348, 486] width 153 height 76
select select "**"
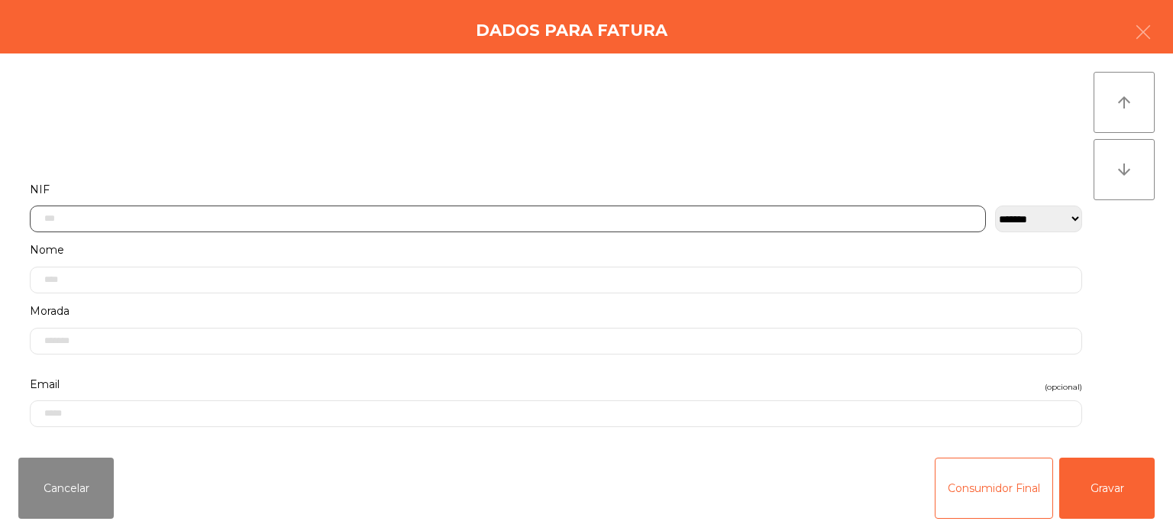
click at [476, 216] on input "text" at bounding box center [508, 218] width 956 height 27
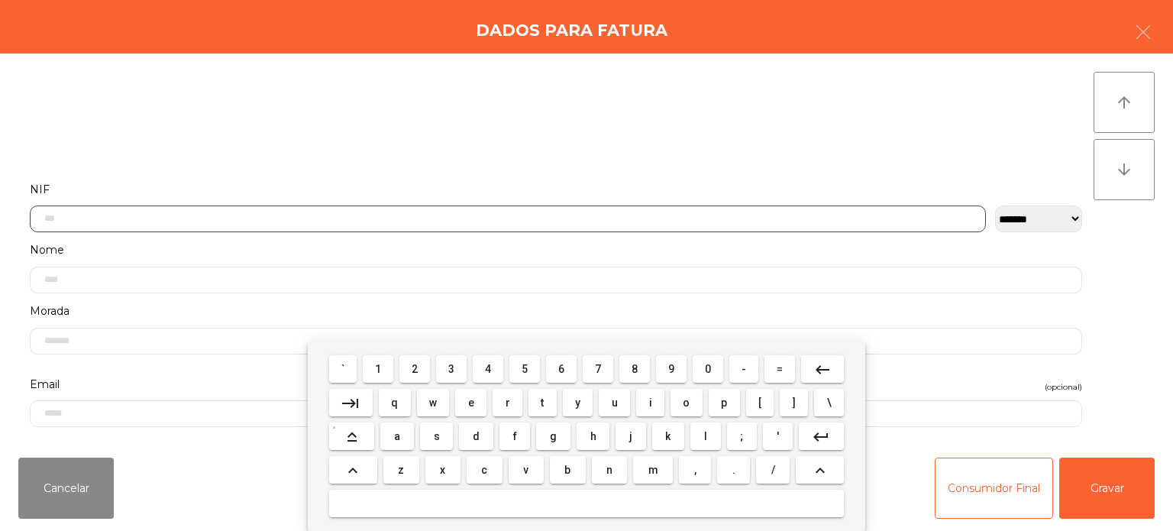
scroll to position [106, 0]
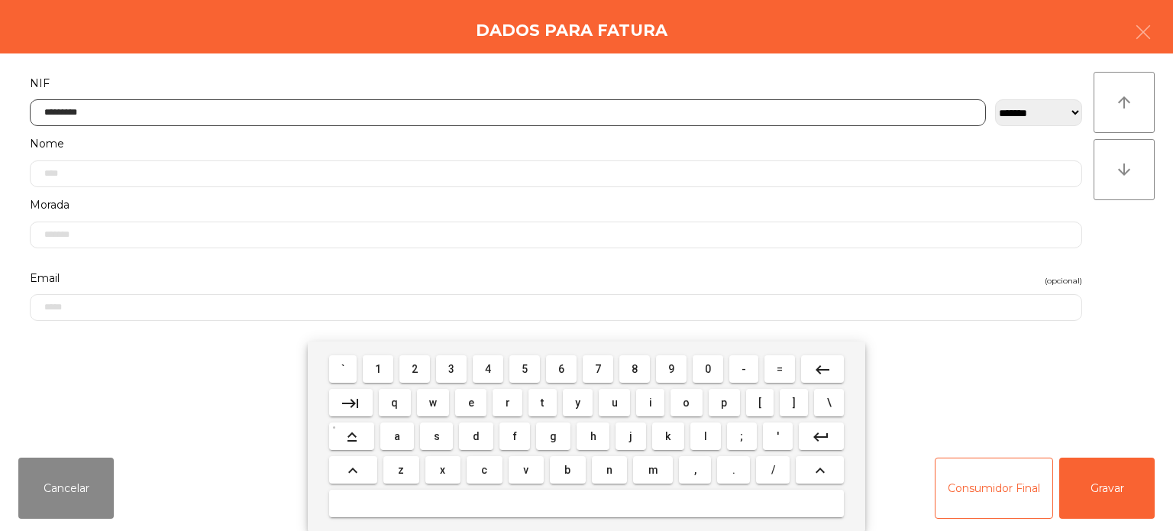
type input "*********"
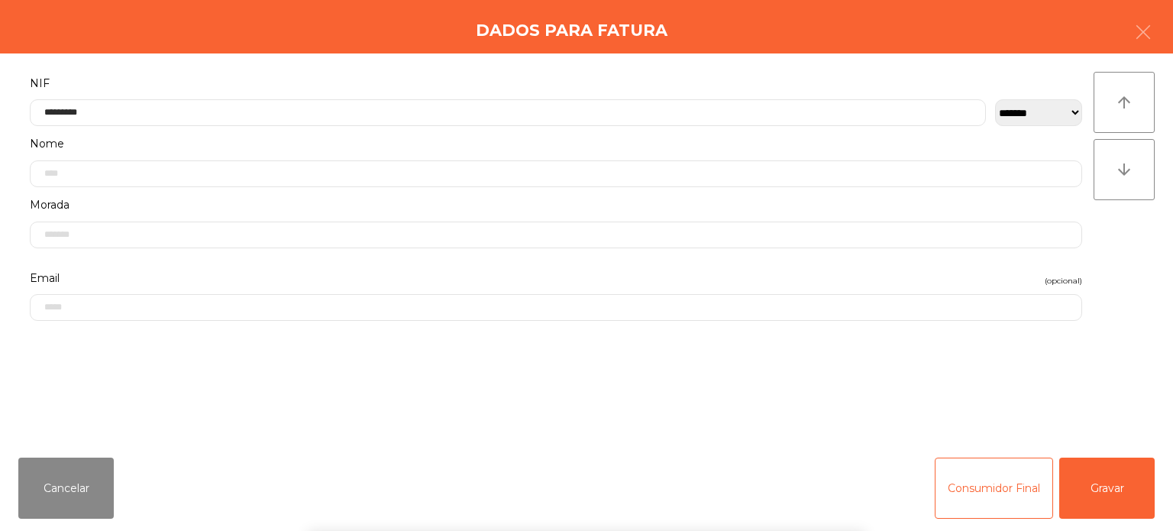
click at [1112, 474] on div "` 1 2 3 4 5 6 7 8 9 0 - = keyboard_backspace keyboard_tab q w e r t y u i o p […" at bounding box center [586, 435] width 1173 height 189
click at [1135, 480] on div "` 1 2 3 4 5 6 7 8 9 0 - = keyboard_backspace keyboard_tab q w e r t y u i o p […" at bounding box center [586, 435] width 1173 height 189
click at [1064, 476] on button "Gravar" at bounding box center [1106, 487] width 95 height 61
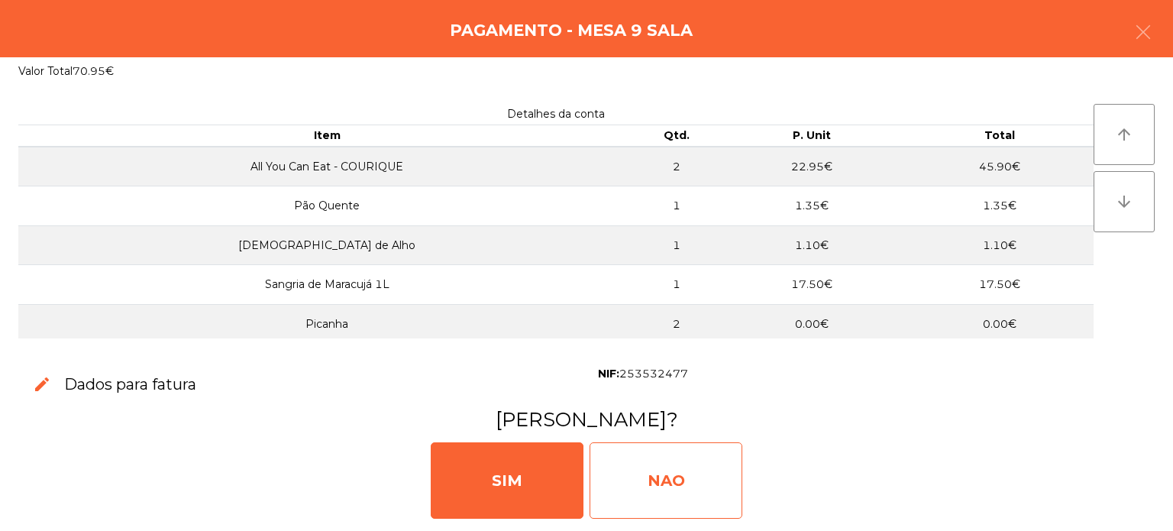
click at [645, 468] on div "NAO" at bounding box center [666, 480] width 153 height 76
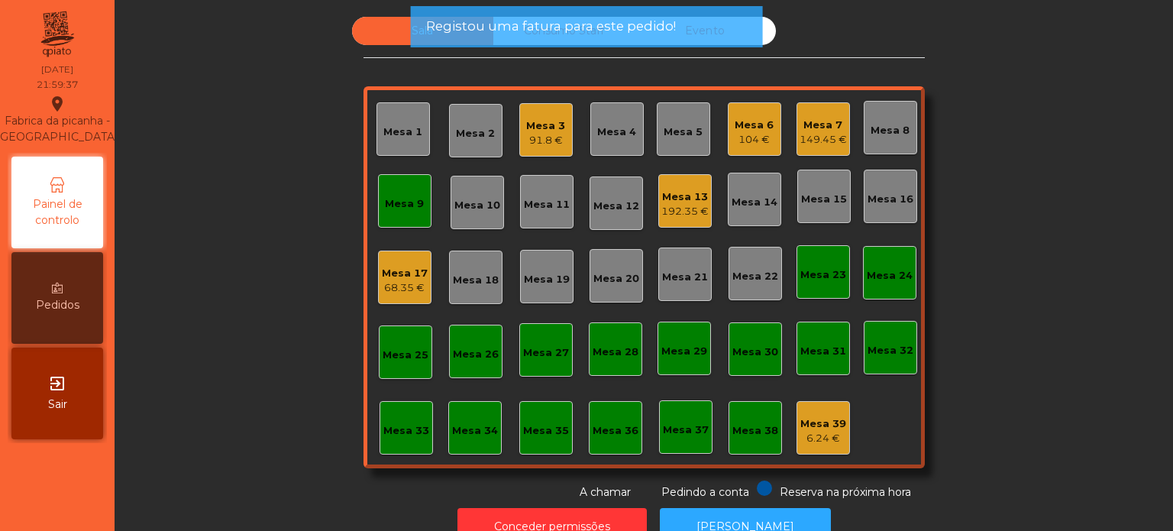
click at [388, 190] on div "Mesa 9" at bounding box center [404, 200] width 39 height 21
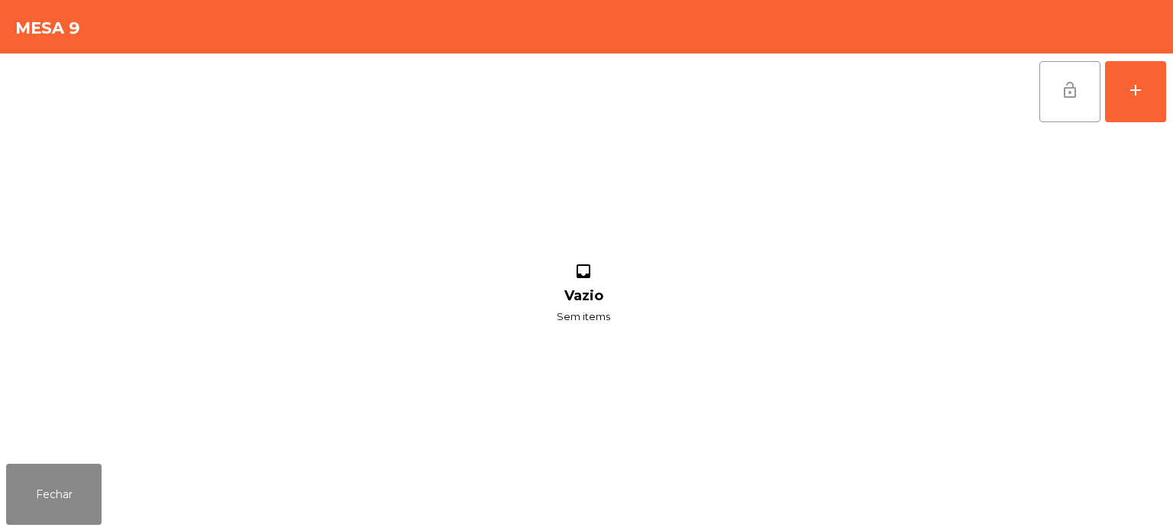
click at [1072, 95] on span "lock_open" at bounding box center [1070, 90] width 18 height 18
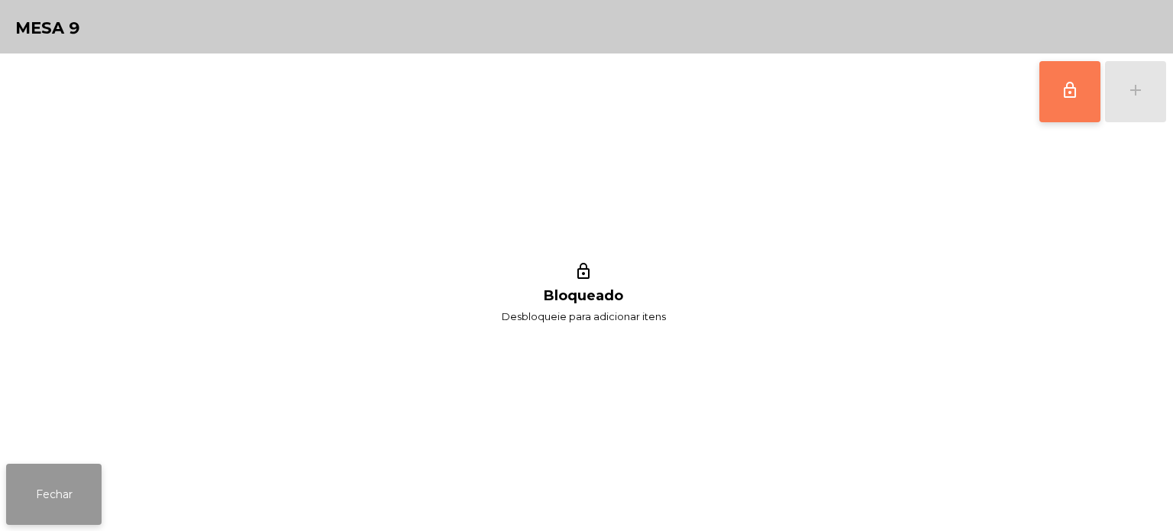
click at [61, 481] on button "Fechar" at bounding box center [53, 494] width 95 height 61
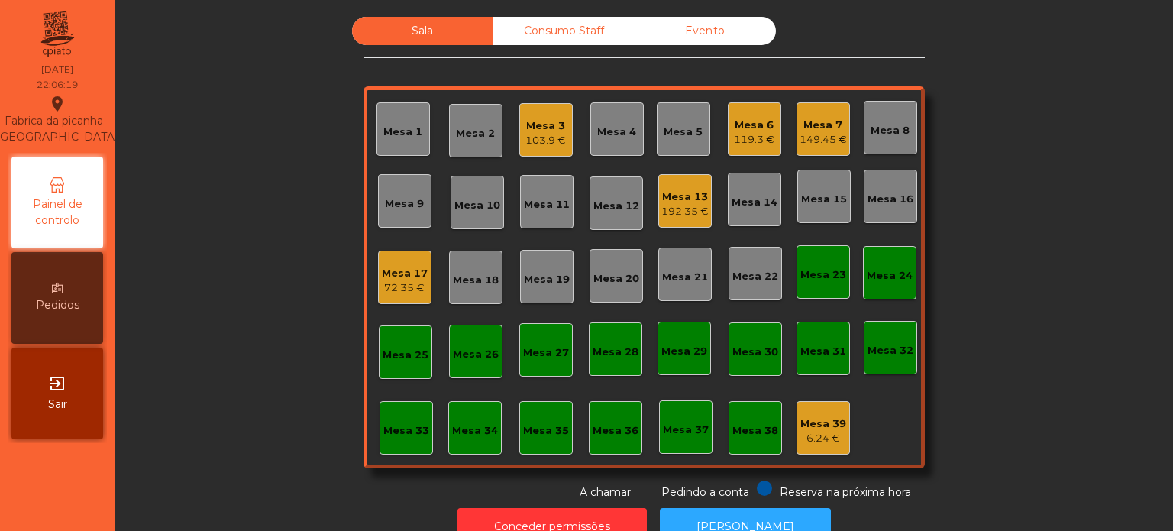
click at [817, 134] on div "149.45 €" at bounding box center [823, 139] width 47 height 15
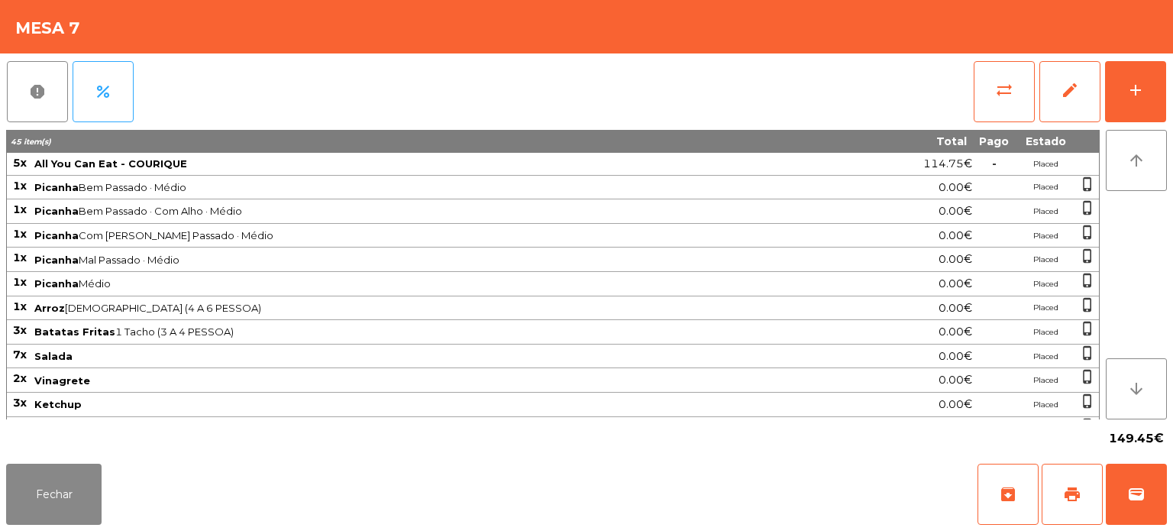
scroll to position [275, 0]
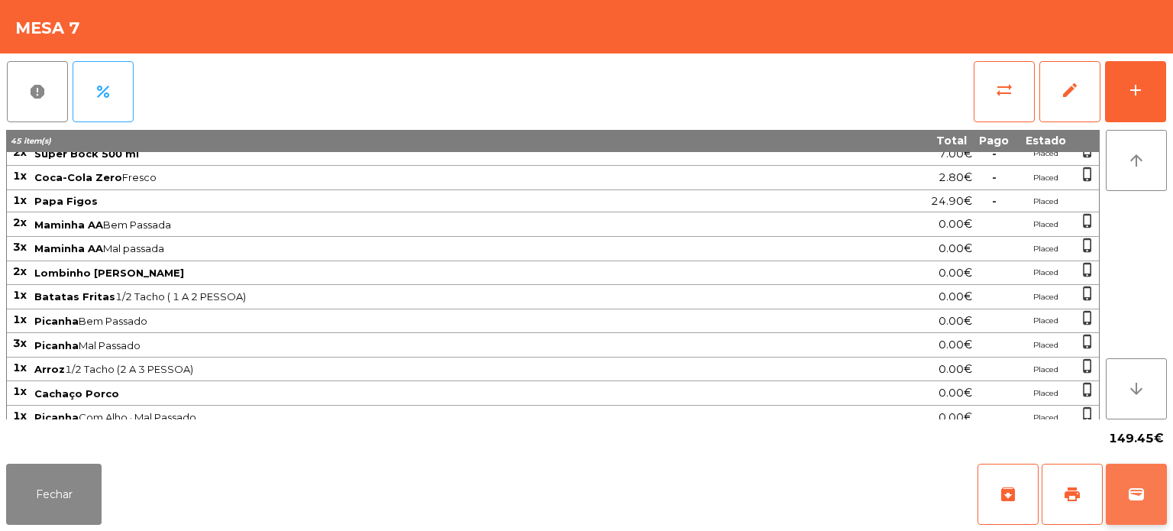
click at [1146, 489] on button "wallet" at bounding box center [1136, 494] width 61 height 61
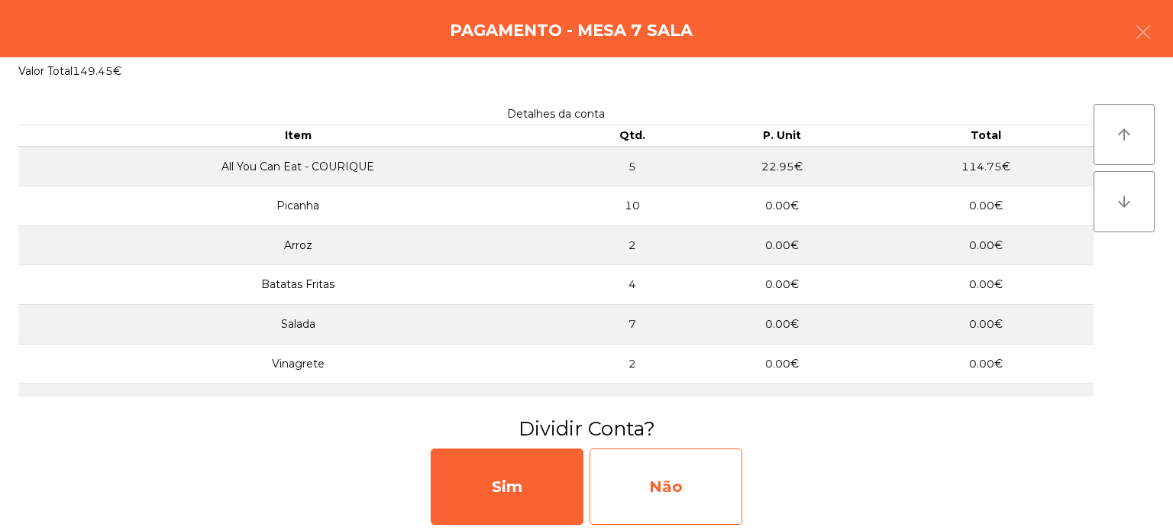
click at [701, 504] on div "Não" at bounding box center [666, 486] width 153 height 76
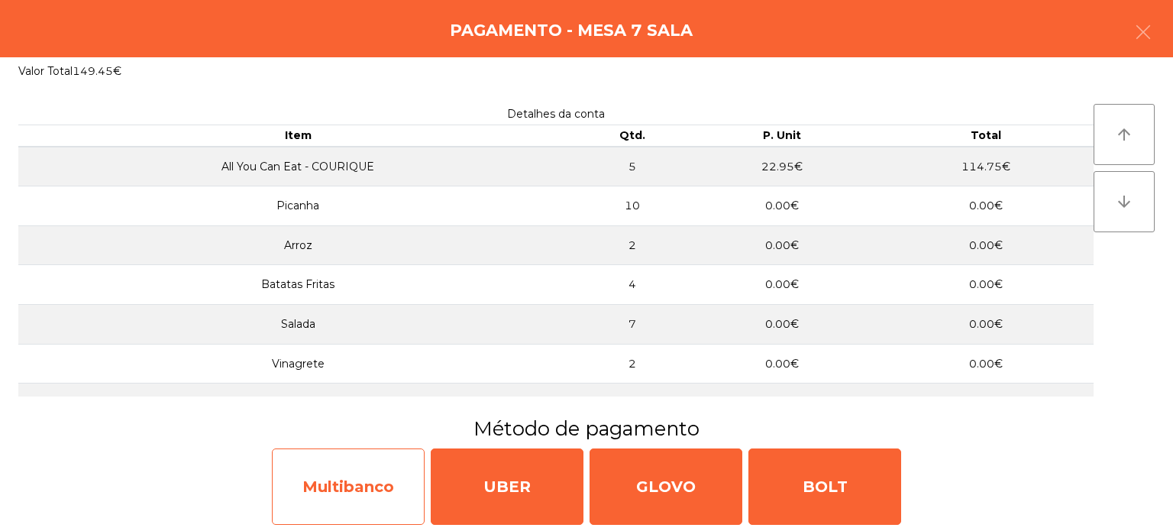
click at [365, 473] on div "Multibanco" at bounding box center [348, 486] width 153 height 76
select select "**"
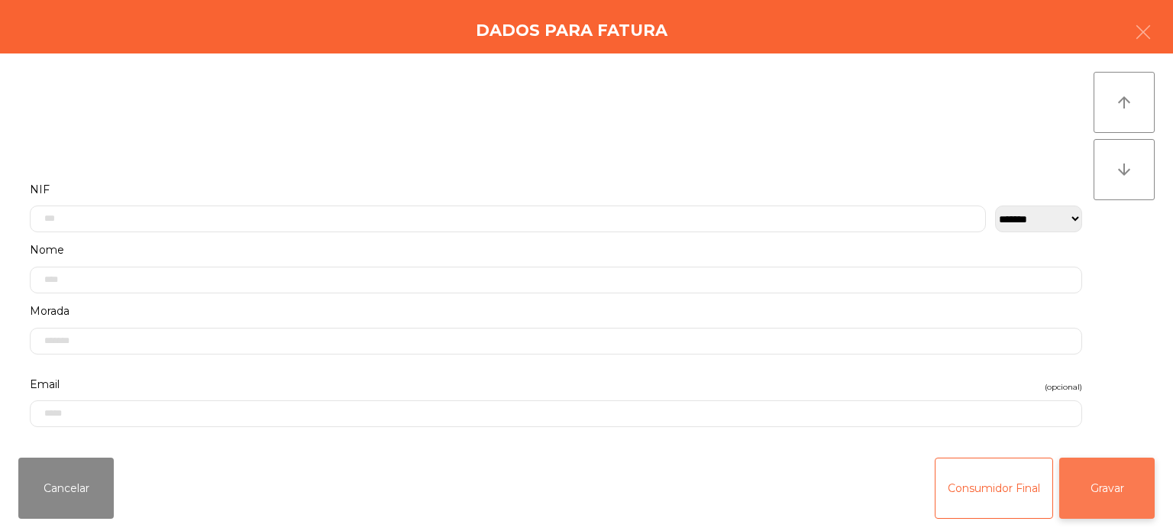
click at [1126, 484] on button "Gravar" at bounding box center [1106, 487] width 95 height 61
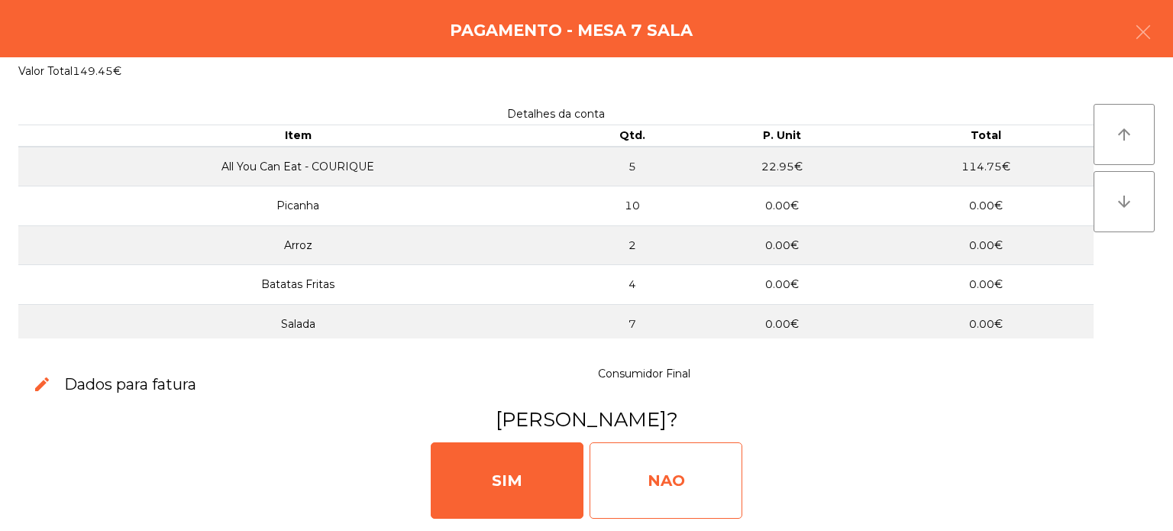
click at [703, 472] on div "NAO" at bounding box center [666, 480] width 153 height 76
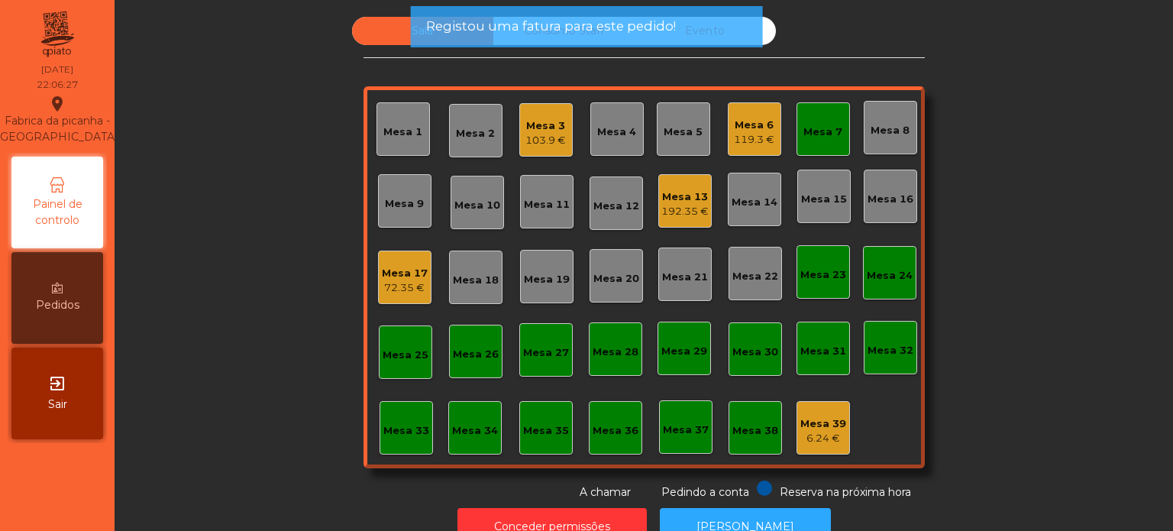
click at [818, 116] on div "Mesa 7" at bounding box center [823, 128] width 53 height 53
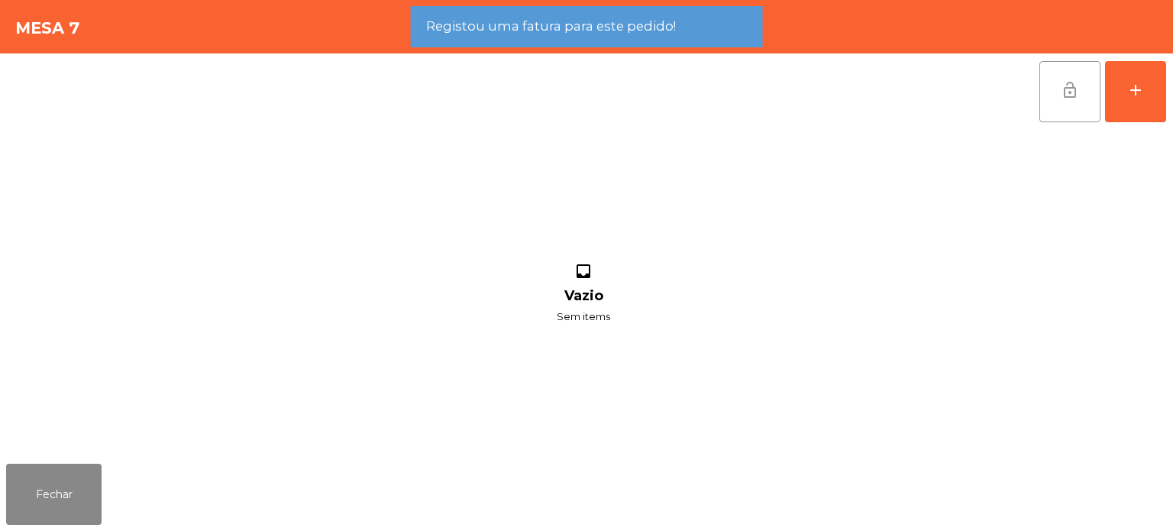
click at [1075, 89] on span "lock_open" at bounding box center [1070, 90] width 18 height 18
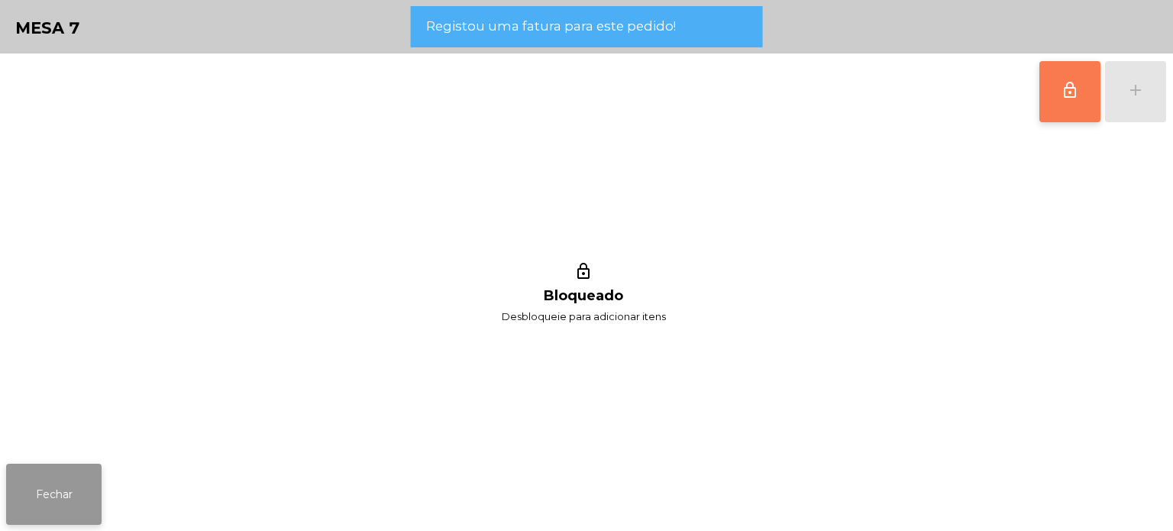
click at [74, 496] on button "Fechar" at bounding box center [53, 494] width 95 height 61
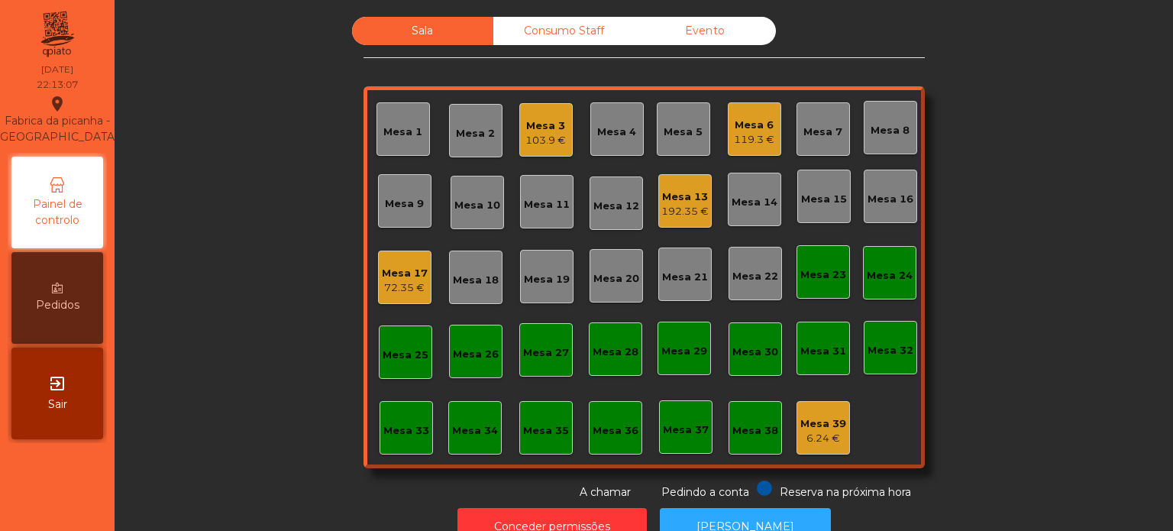
click at [755, 143] on div "119.3 €" at bounding box center [754, 139] width 40 height 15
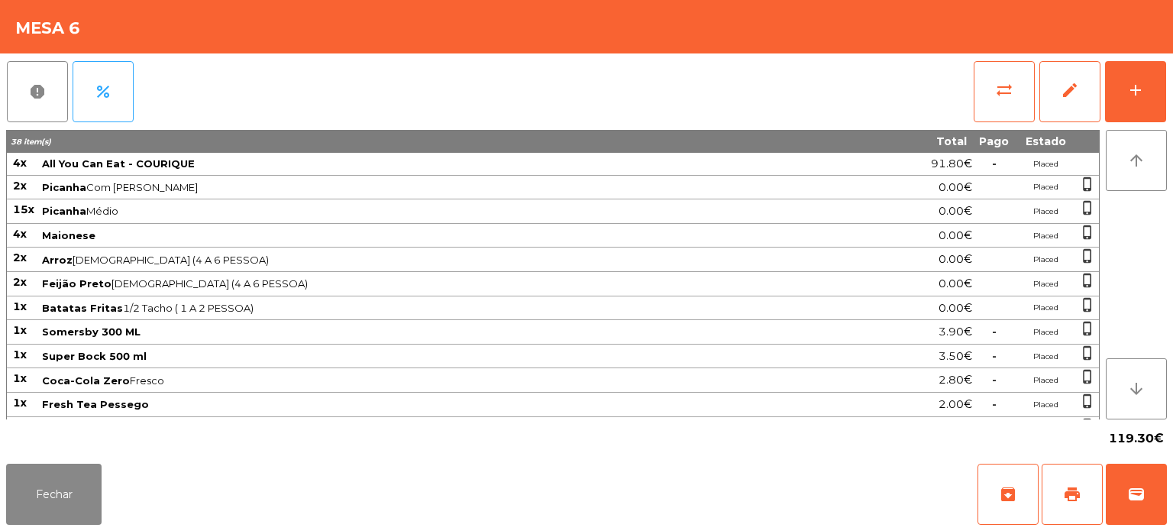
scroll to position [40, 0]
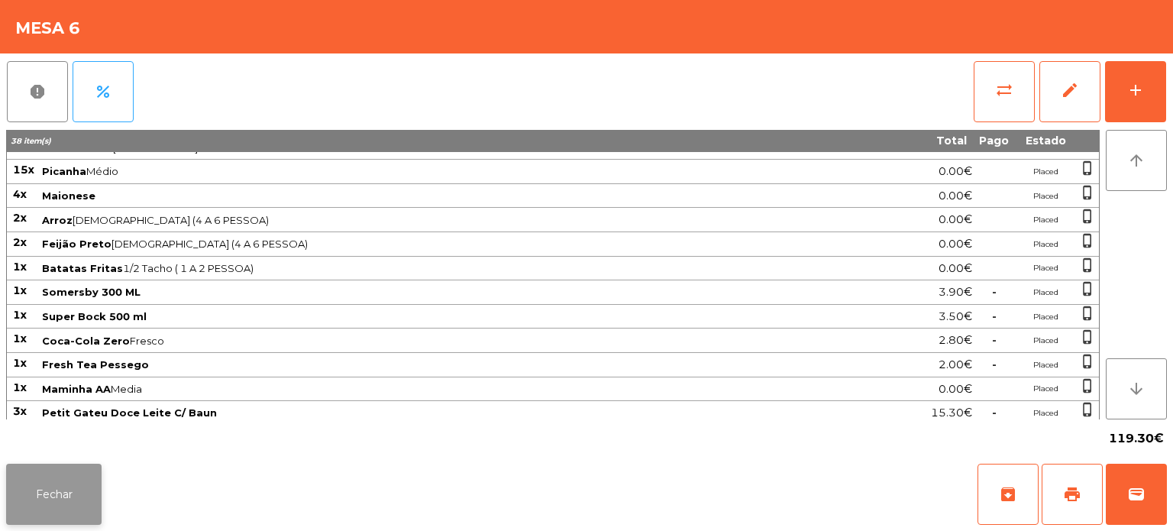
click at [74, 487] on button "Fechar" at bounding box center [53, 494] width 95 height 61
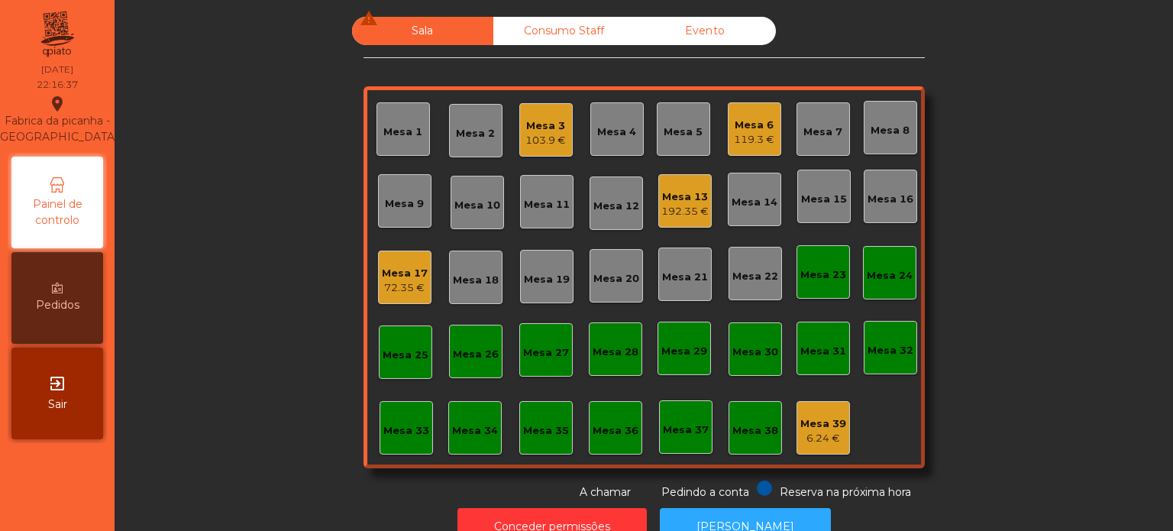
click at [387, 286] on div "72.35 €" at bounding box center [405, 287] width 46 height 15
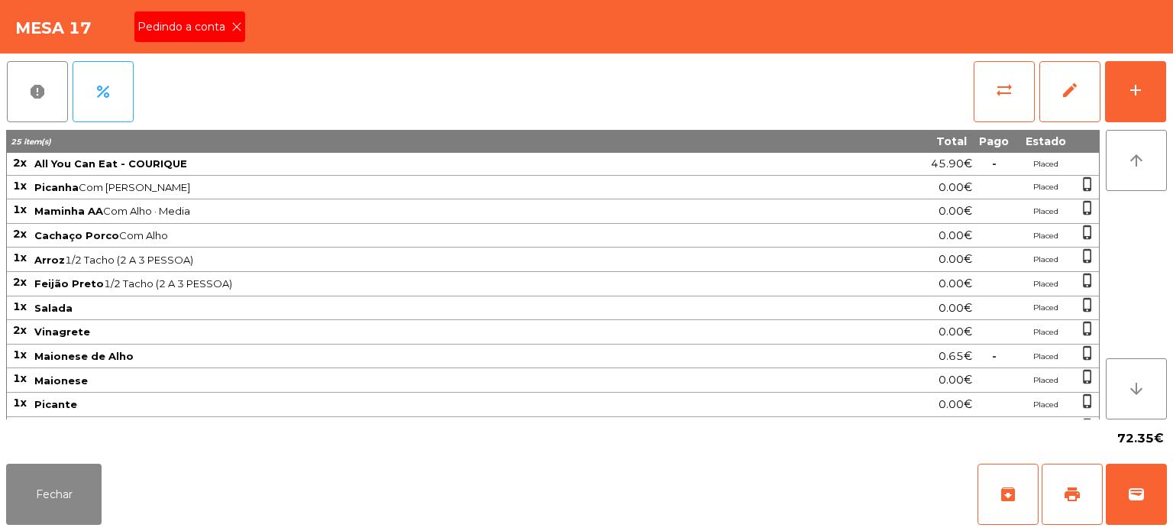
click at [215, 27] on span "Pedindo a conta" at bounding box center [184, 27] width 94 height 16
click at [1069, 504] on button "print" at bounding box center [1072, 494] width 61 height 61
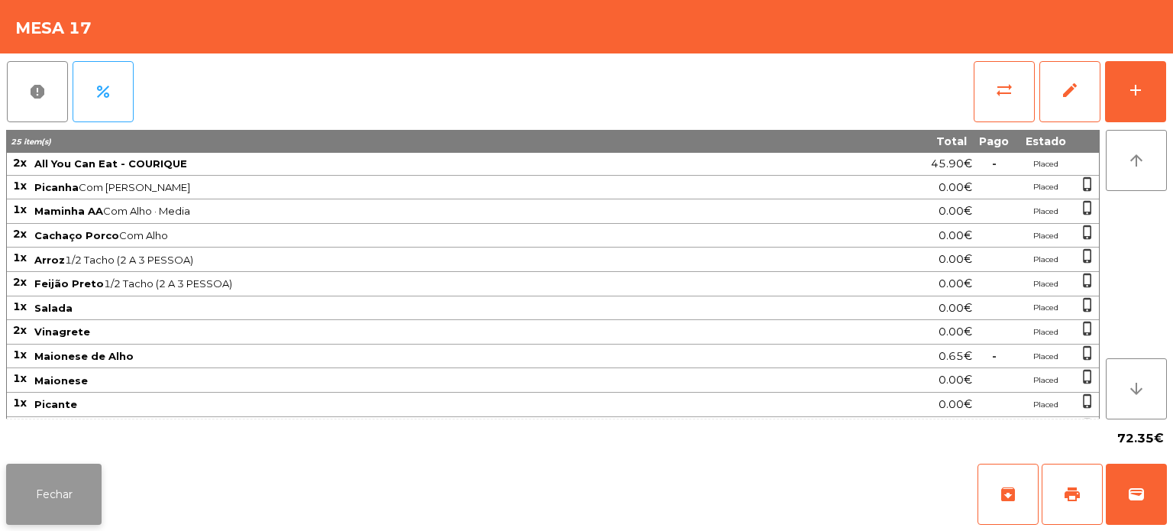
click at [55, 496] on button "Fechar" at bounding box center [53, 494] width 95 height 61
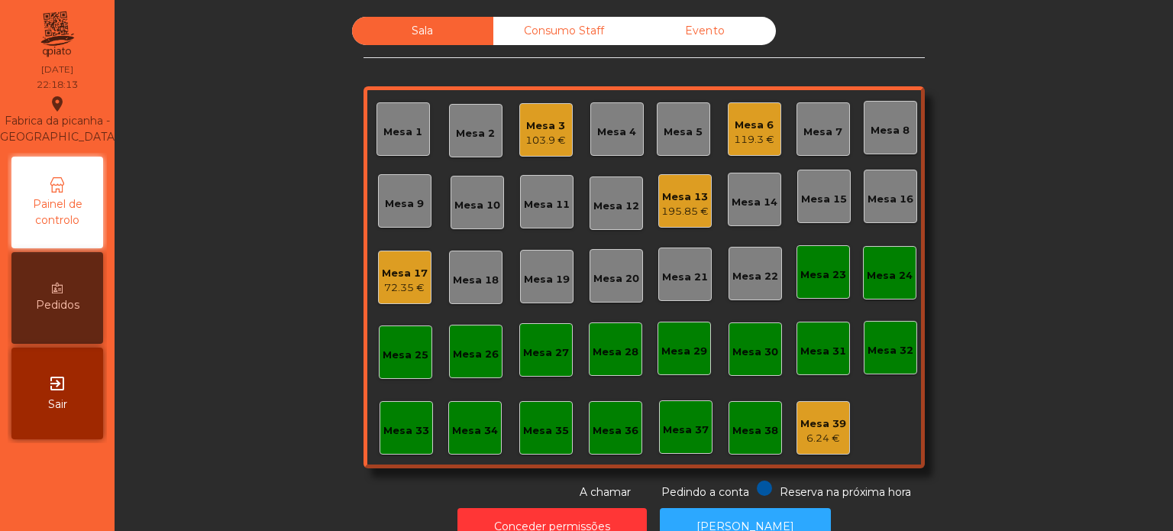
click at [875, 354] on div "Mesa 32" at bounding box center [891, 350] width 46 height 15
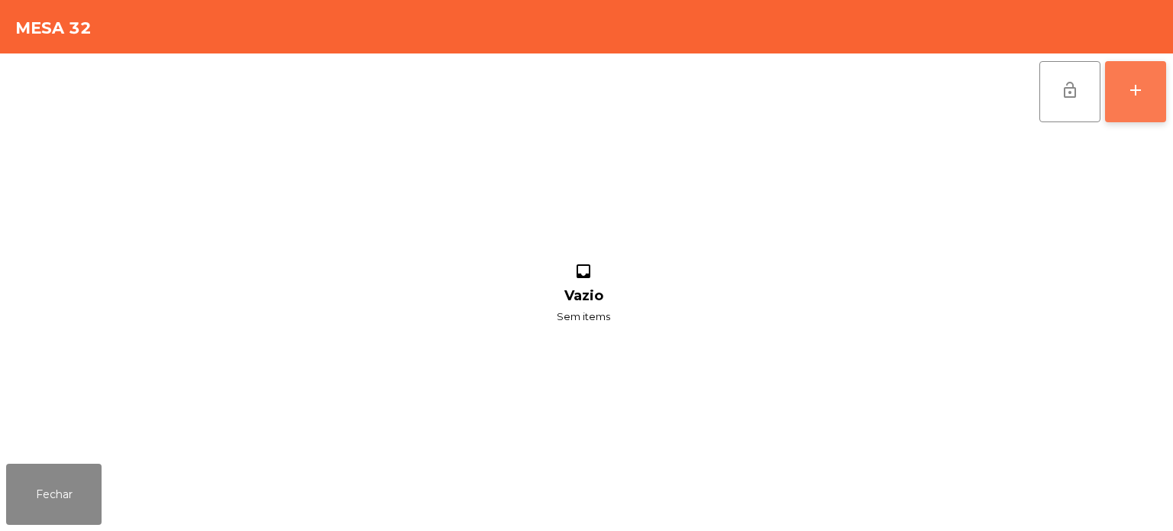
click at [1133, 115] on button "add" at bounding box center [1135, 91] width 61 height 61
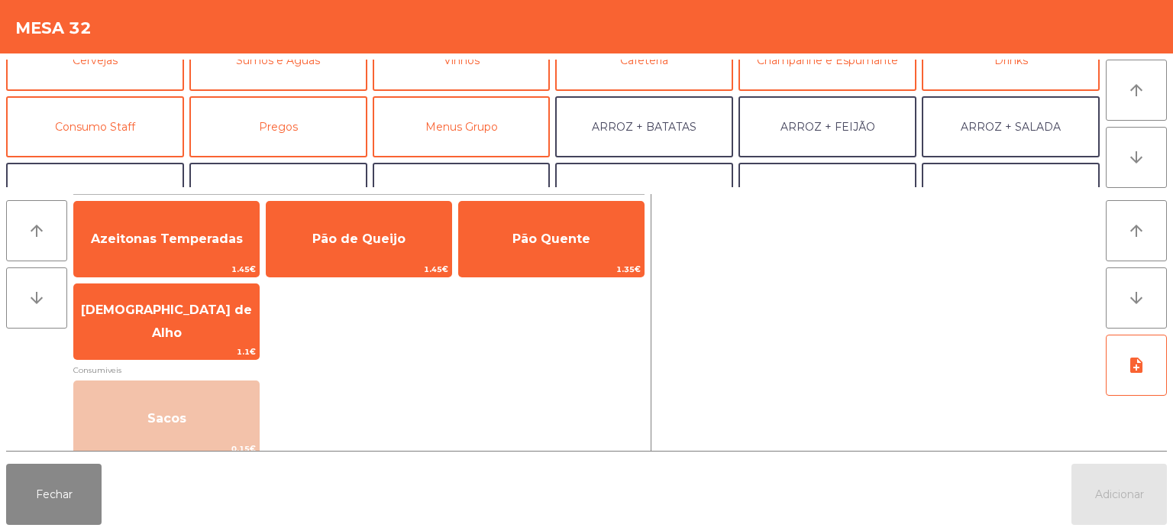
scroll to position [99, 0]
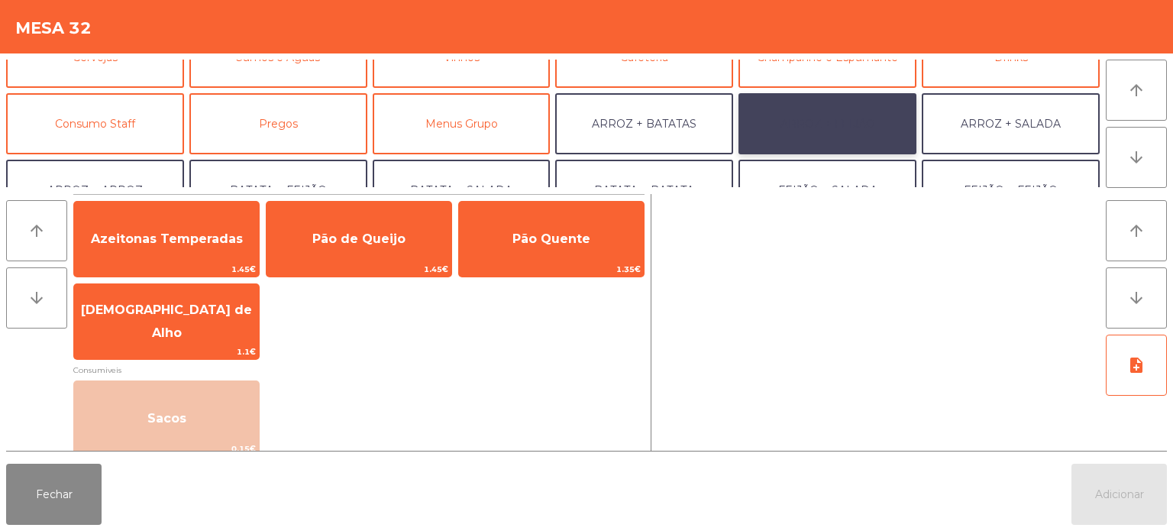
click at [873, 107] on button "ARROZ + FEIJÃO" at bounding box center [828, 123] width 178 height 61
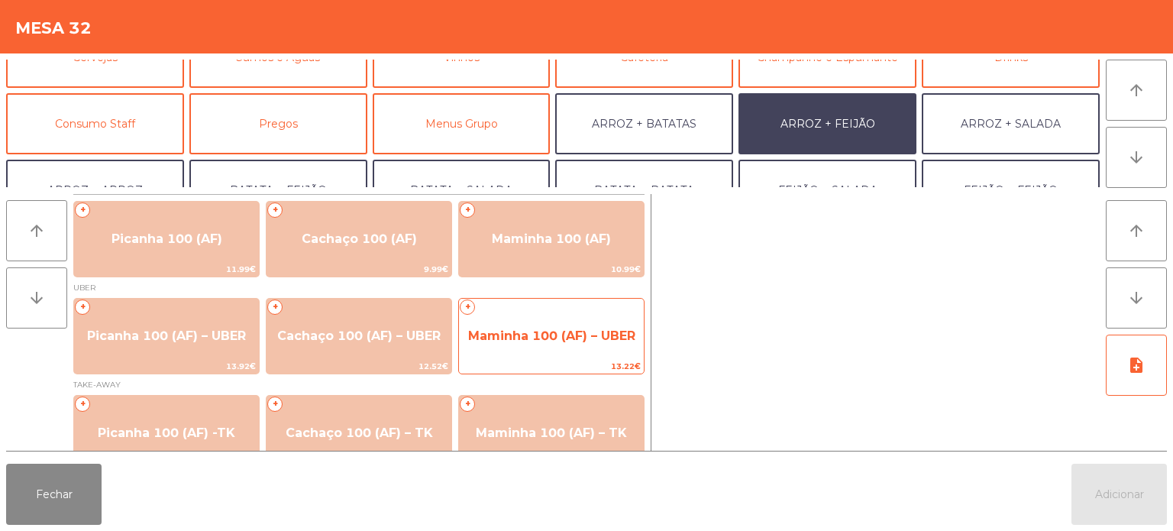
click at [571, 338] on span "Maminha 100 (AF) – UBER" at bounding box center [551, 335] width 167 height 15
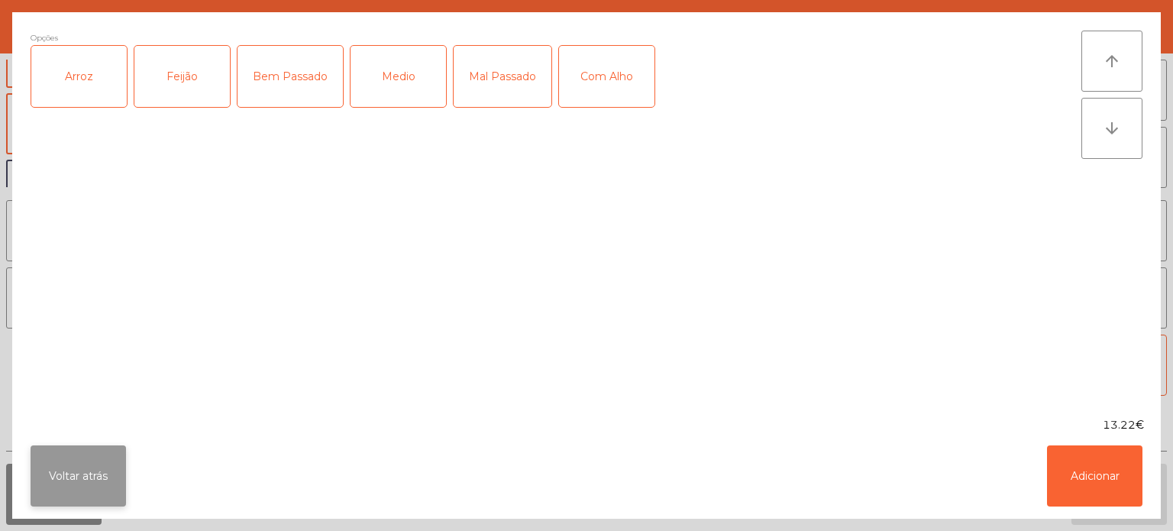
click at [104, 474] on button "Voltar atrás" at bounding box center [78, 475] width 95 height 61
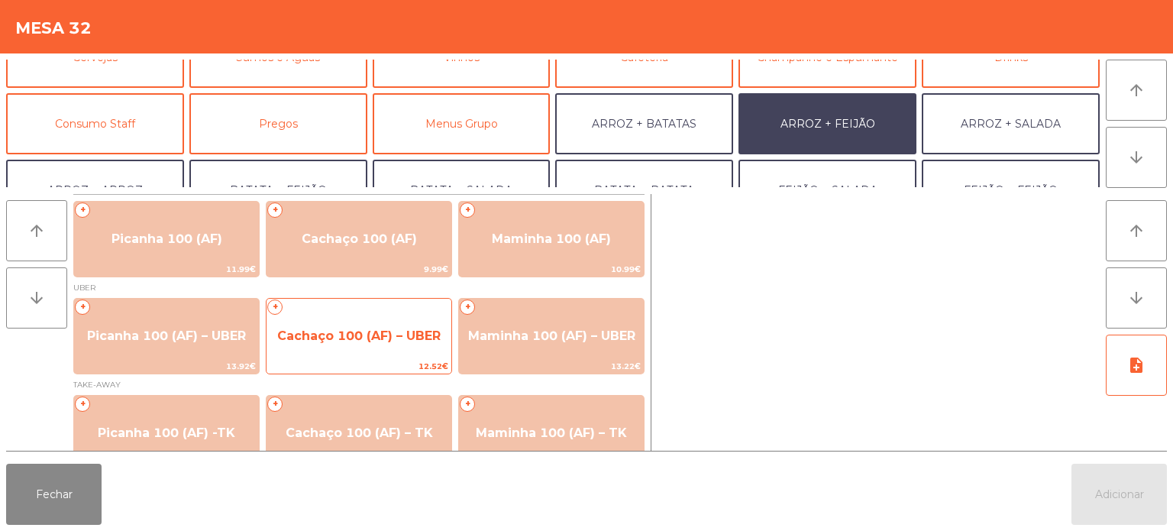
click at [385, 338] on span "Cachaço 100 (AF) – UBER" at bounding box center [358, 335] width 163 height 15
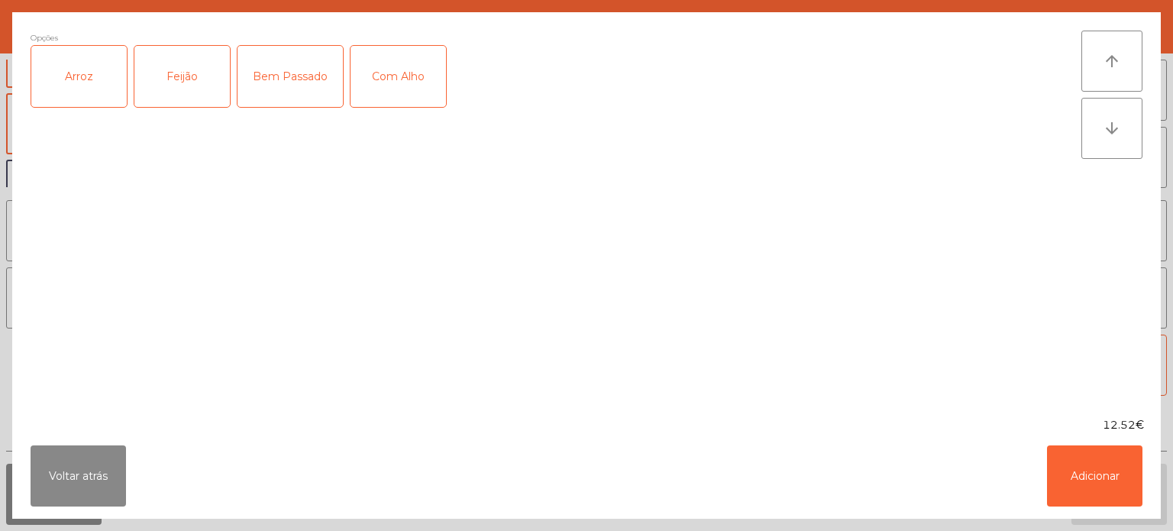
click at [89, 89] on div "Arroz" at bounding box center [78, 76] width 95 height 61
click at [163, 80] on div "Feijão" at bounding box center [181, 76] width 95 height 61
click at [412, 73] on div "Com Alho" at bounding box center [398, 76] width 95 height 61
click at [1121, 474] on button "Adicionar" at bounding box center [1094, 475] width 95 height 61
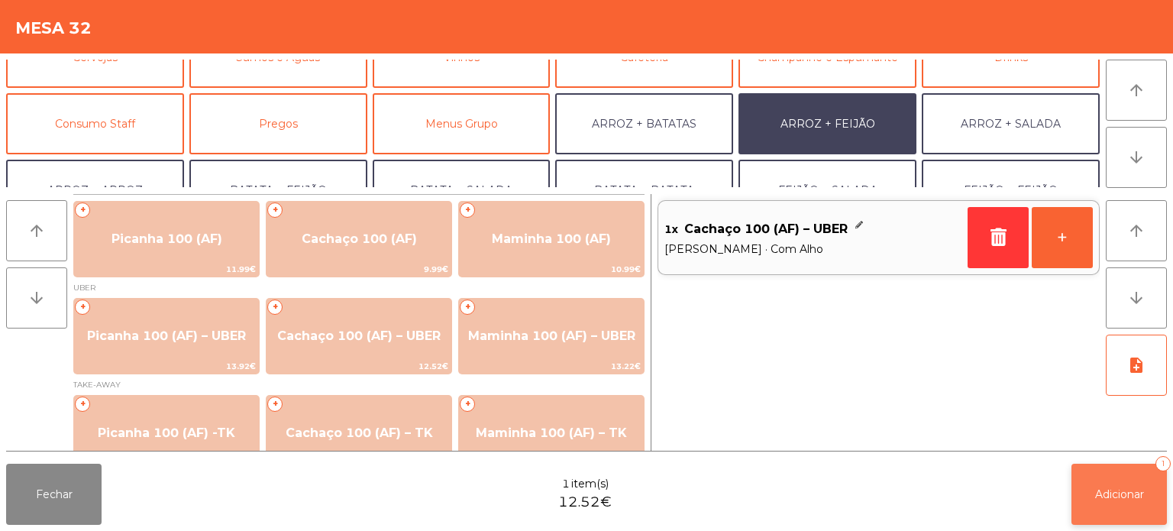
click at [1127, 502] on button "Adicionar 1" at bounding box center [1119, 494] width 95 height 61
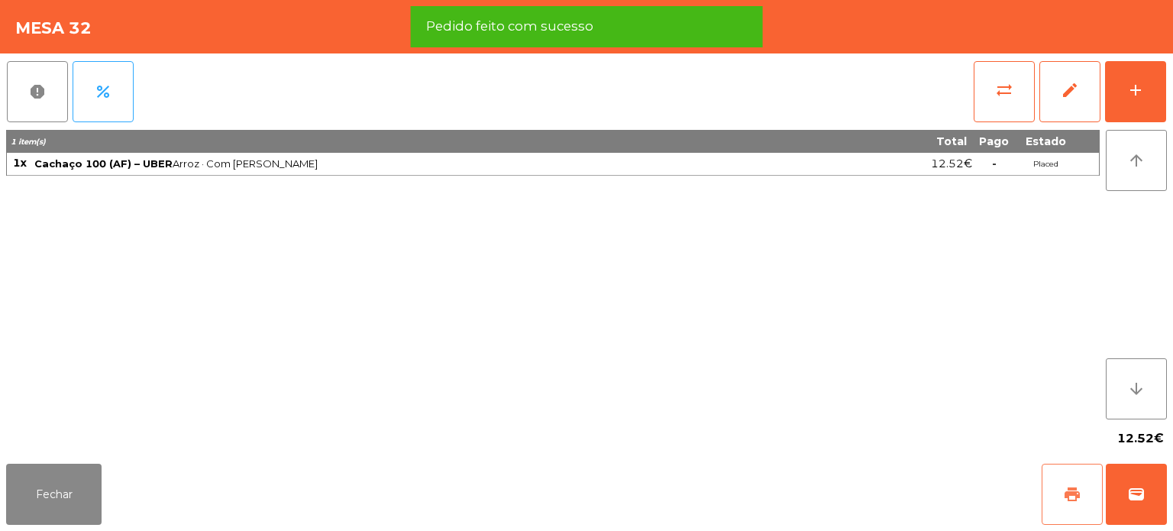
click at [1049, 502] on button "print" at bounding box center [1072, 494] width 61 height 61
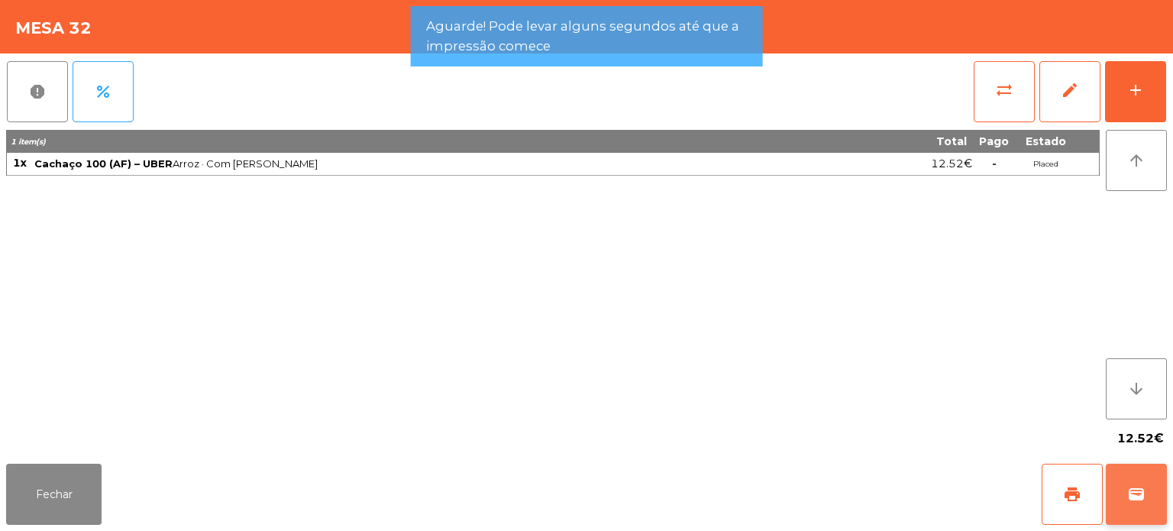
click at [1131, 498] on span "wallet" at bounding box center [1136, 494] width 18 height 18
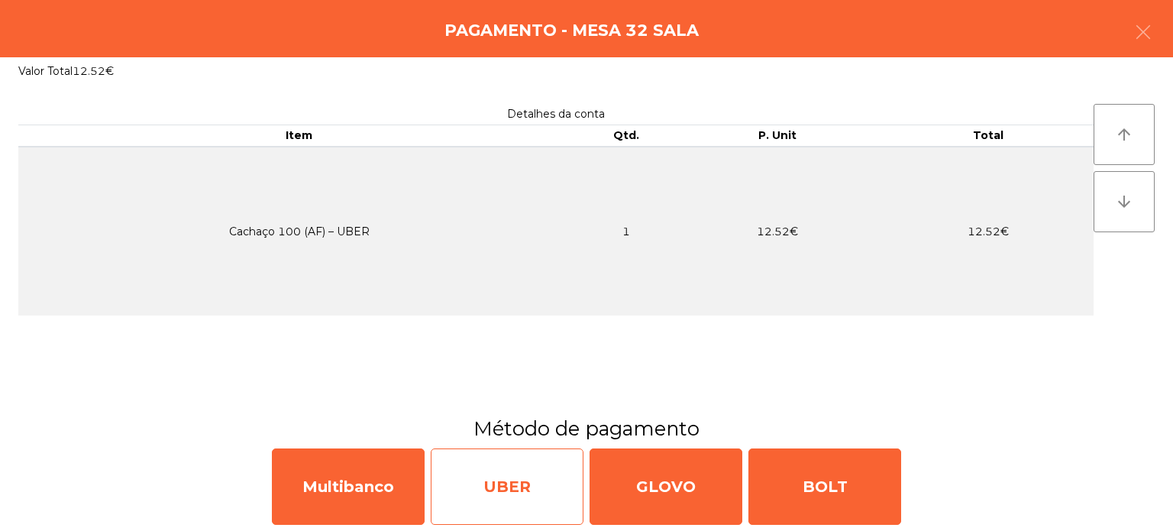
click at [526, 498] on div "UBER" at bounding box center [507, 486] width 153 height 76
select select "**"
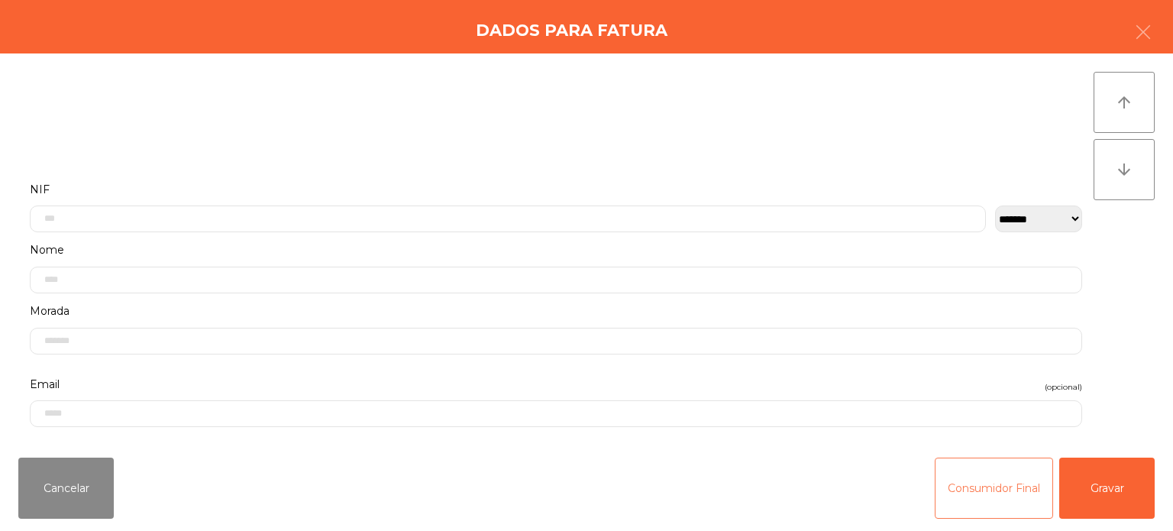
click at [955, 474] on button "Consumidor Final" at bounding box center [994, 487] width 118 height 61
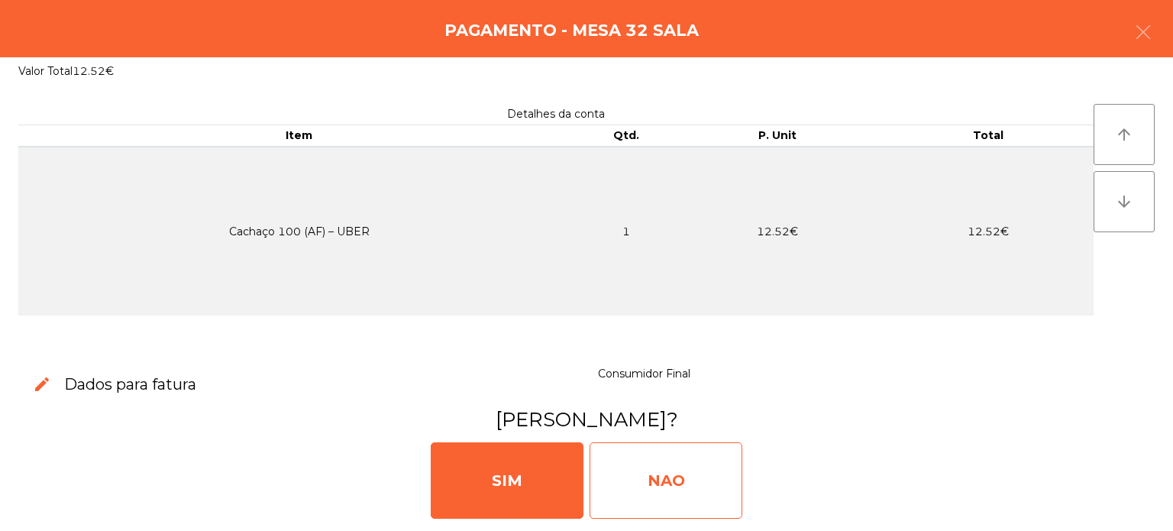
click at [672, 468] on div "NAO" at bounding box center [666, 480] width 153 height 76
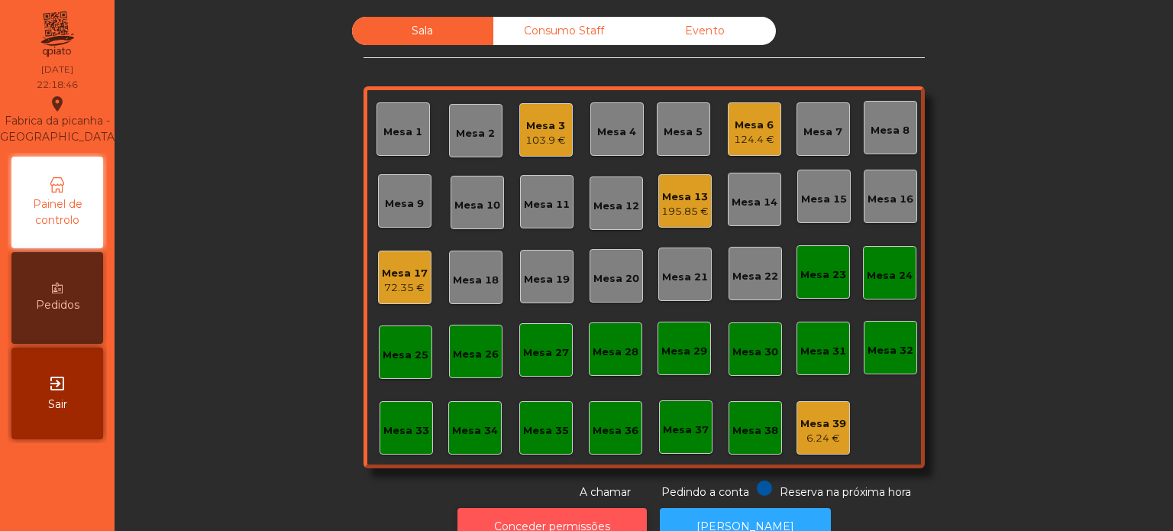
click at [580, 512] on button "Conceder permissões" at bounding box center [551, 526] width 189 height 37
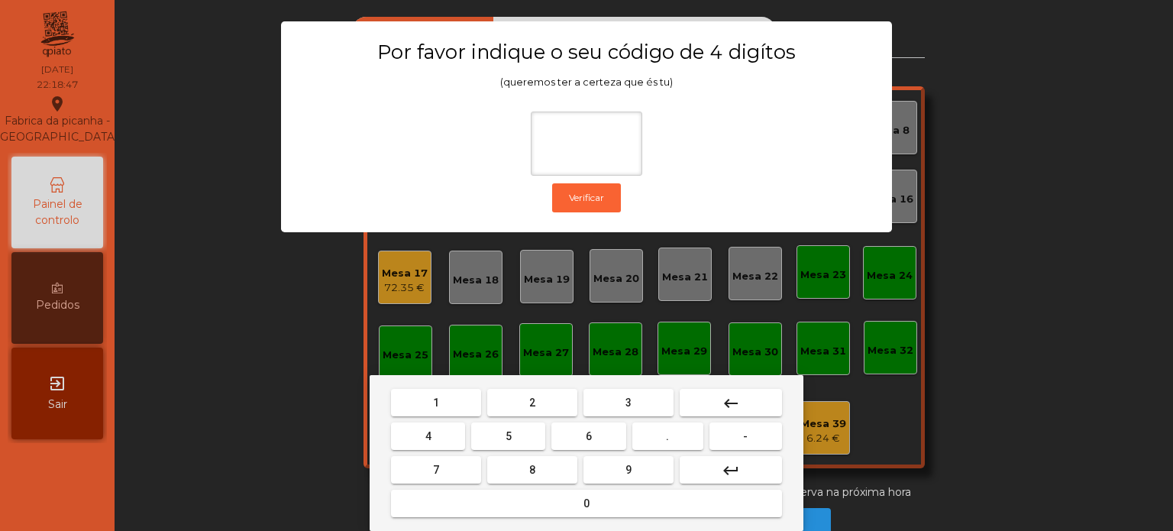
click at [441, 389] on button "1" at bounding box center [436, 402] width 90 height 27
click at [638, 398] on button "3" at bounding box center [628, 402] width 90 height 27
click at [508, 432] on span "5" at bounding box center [509, 436] width 6 height 12
click at [545, 506] on button "0" at bounding box center [586, 503] width 391 height 27
type input "****"
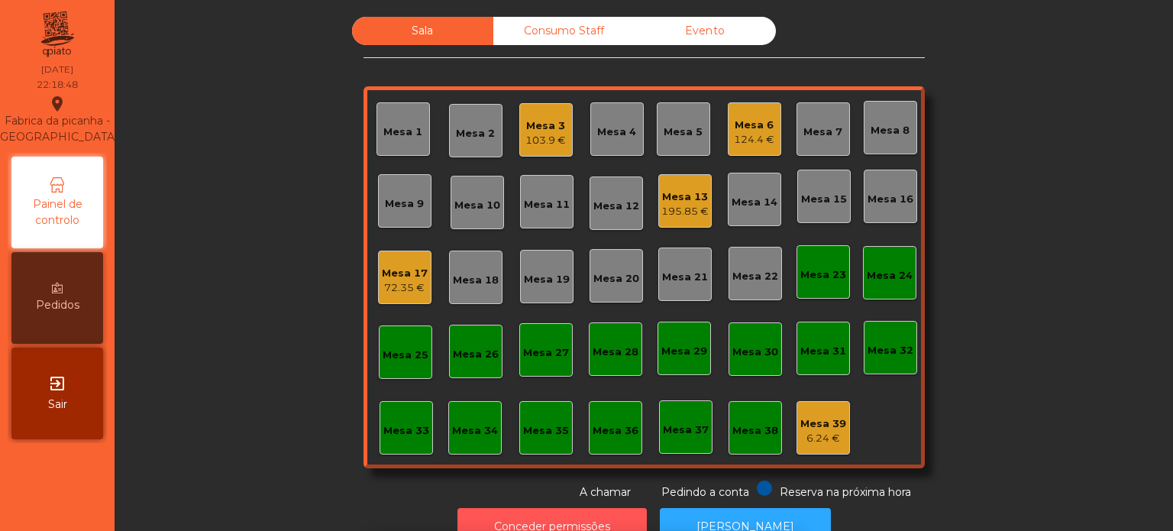
scroll to position [25, 0]
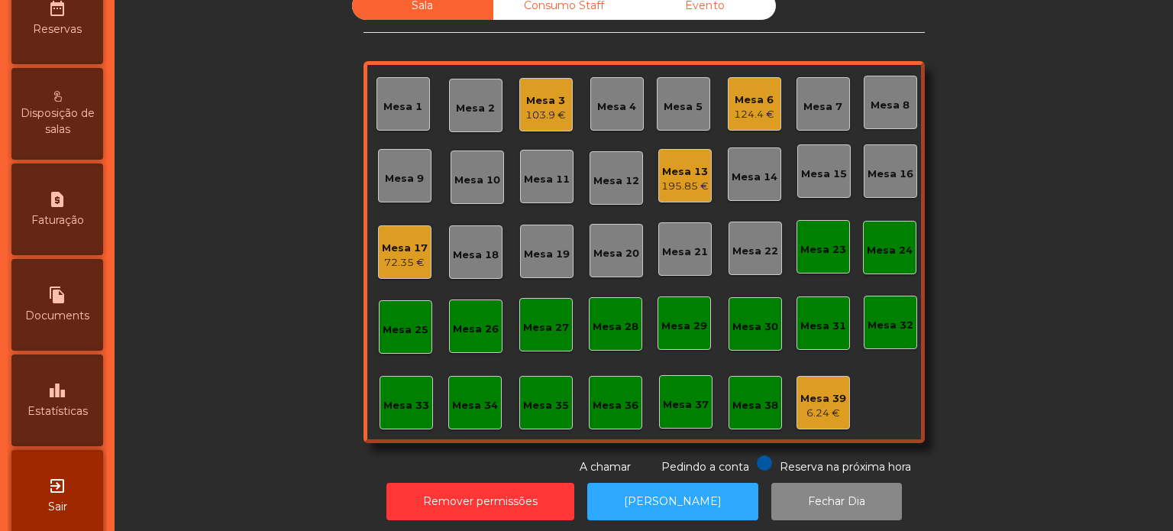
click at [84, 228] on span "Faturação" at bounding box center [57, 220] width 53 height 16
select select "*"
select select "****"
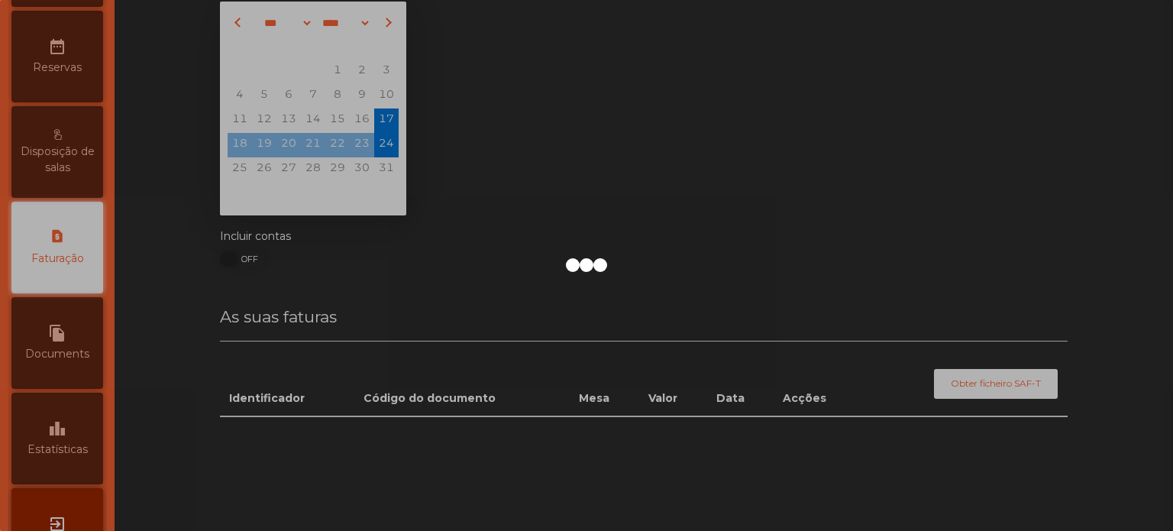
scroll to position [525, 0]
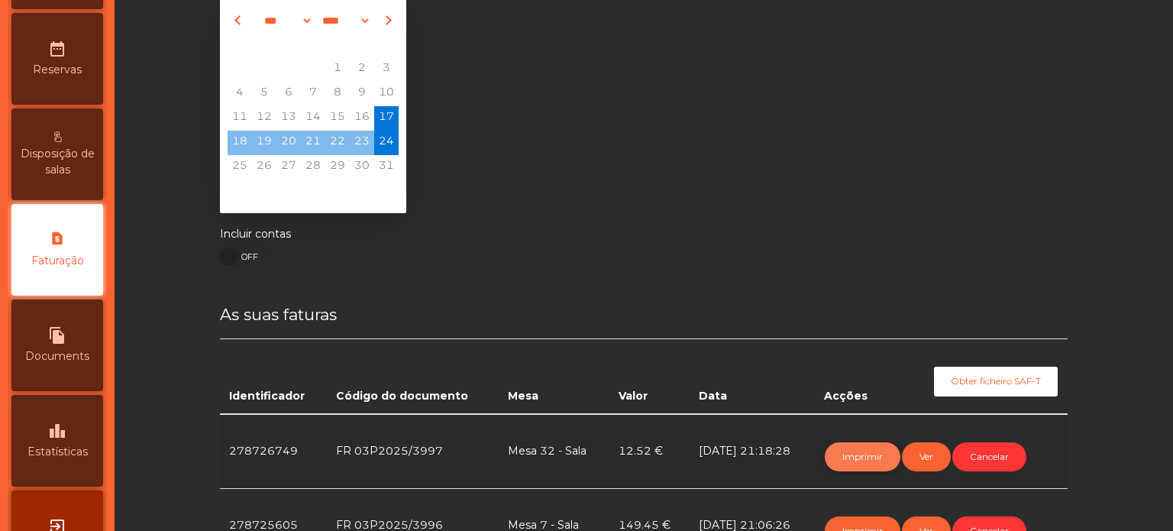
click at [853, 451] on button "Imprimir" at bounding box center [863, 456] width 76 height 29
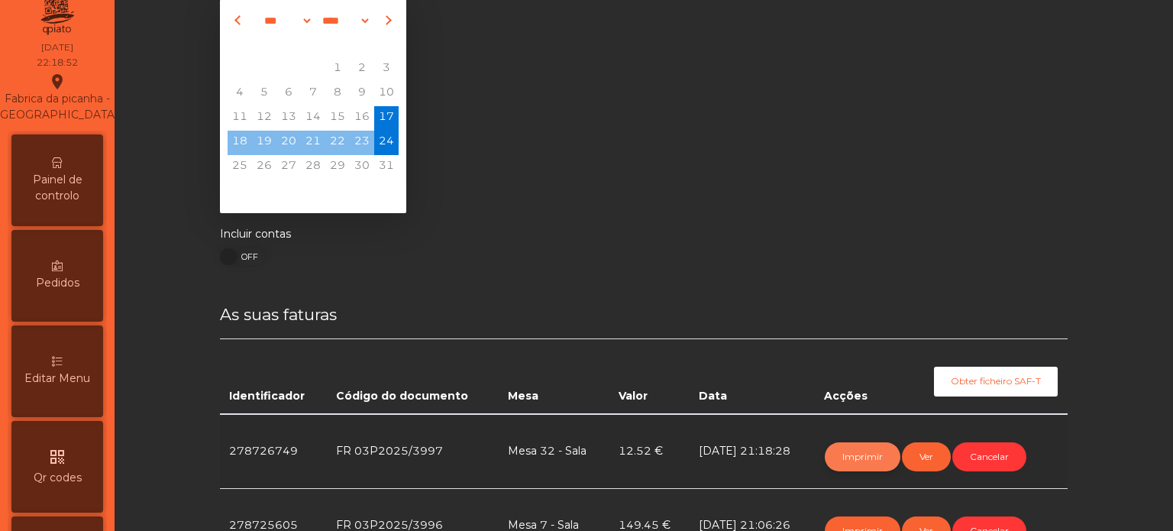
scroll to position [0, 0]
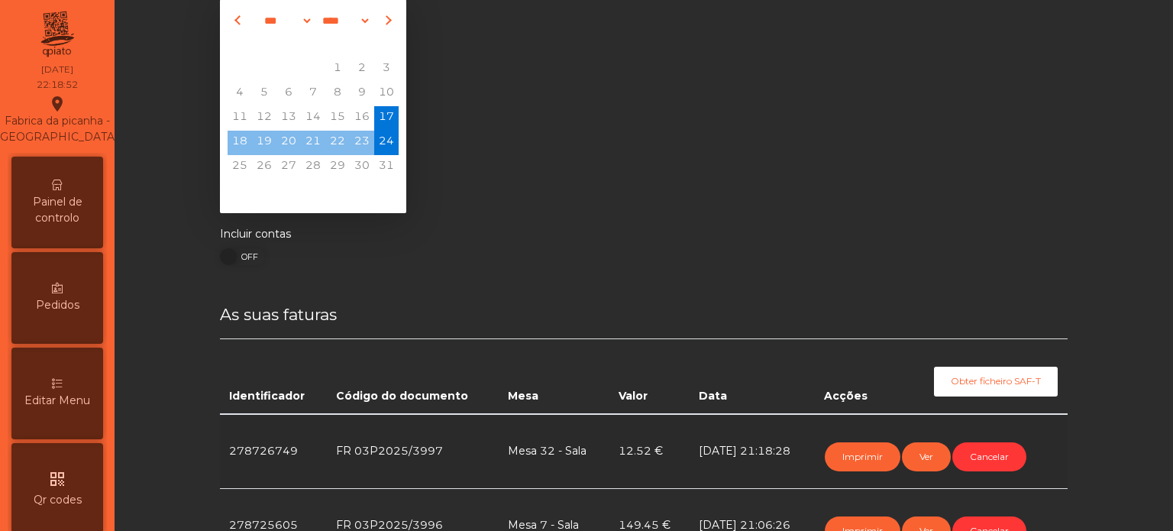
click at [57, 207] on div "Painel de controlo" at bounding box center [57, 203] width 92 height 92
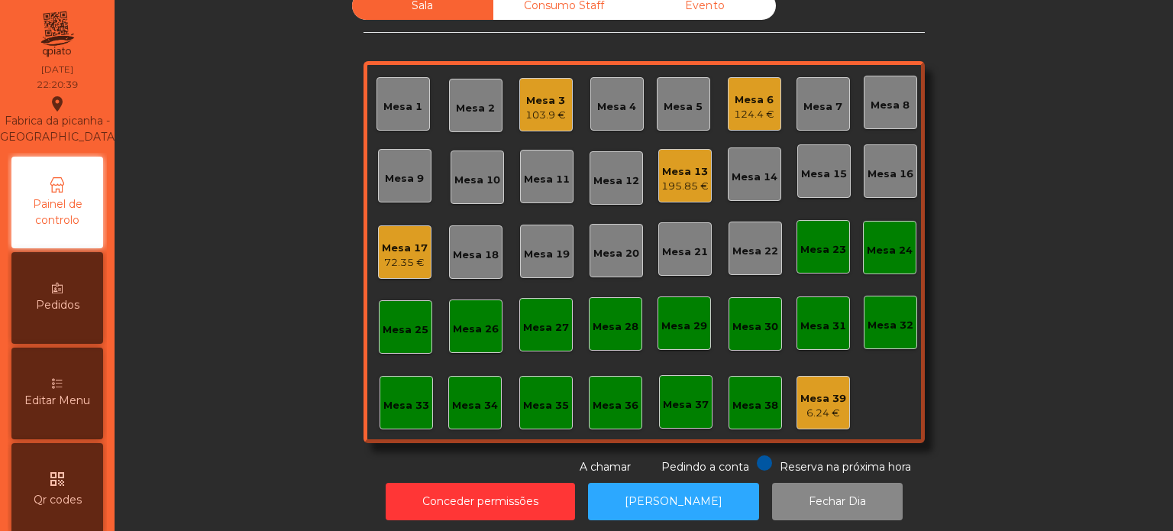
click at [419, 266] on div "72.35 €" at bounding box center [405, 262] width 46 height 15
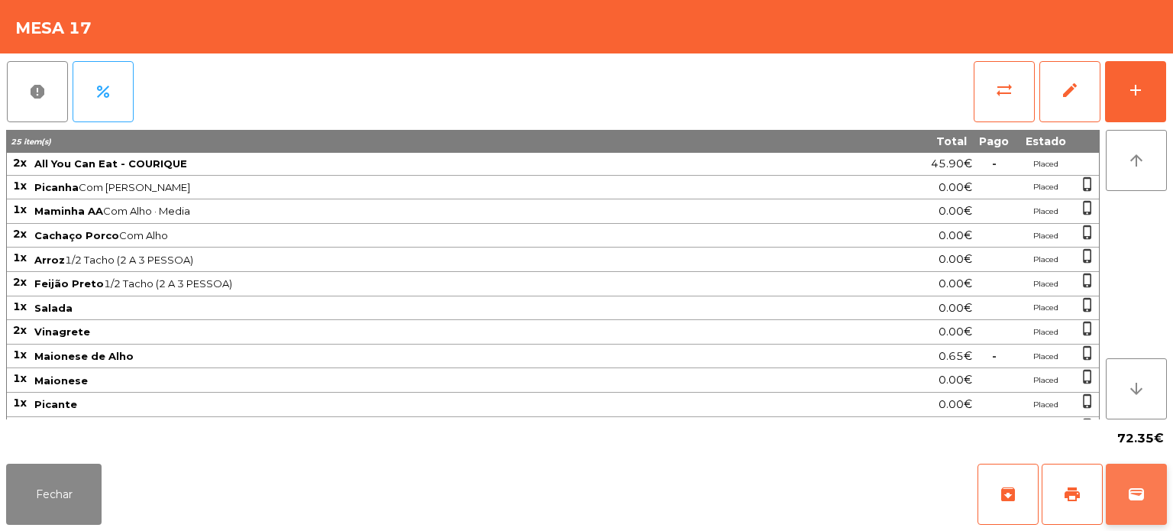
click at [1120, 477] on button "wallet" at bounding box center [1136, 494] width 61 height 61
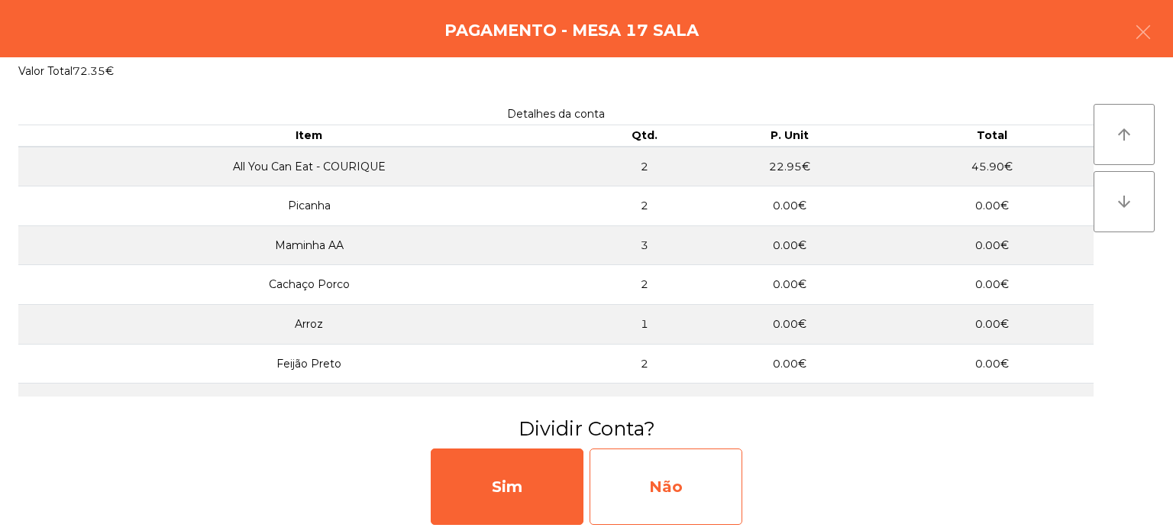
click at [643, 485] on div "Não" at bounding box center [666, 486] width 153 height 76
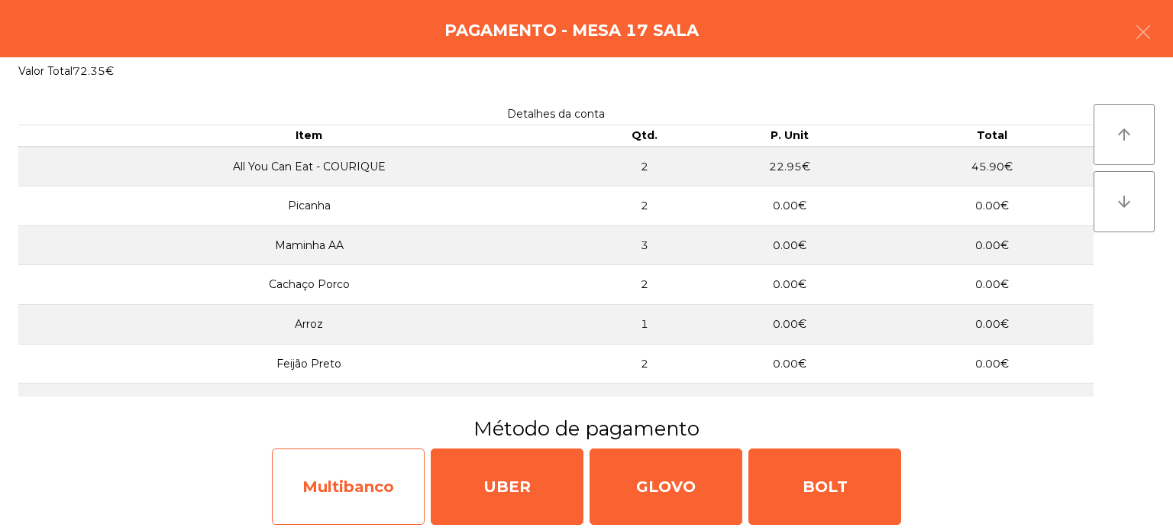
click at [352, 459] on div "Multibanco" at bounding box center [348, 486] width 153 height 76
select select "**"
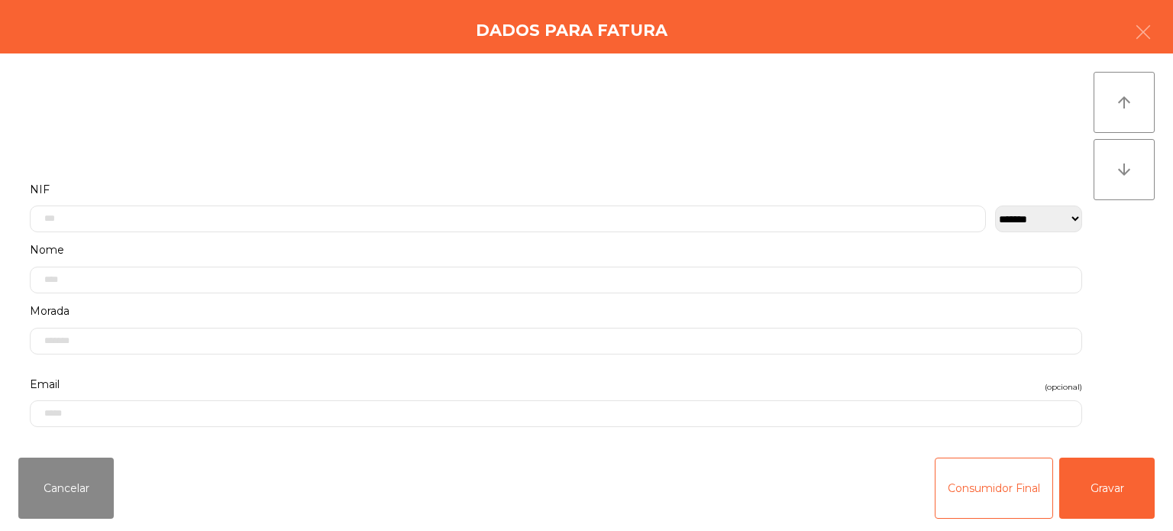
click at [1172, 472] on div "Cancelar Consumidor Final Gravar" at bounding box center [586, 488] width 1173 height 86
click at [1111, 480] on button "Gravar" at bounding box center [1106, 487] width 95 height 61
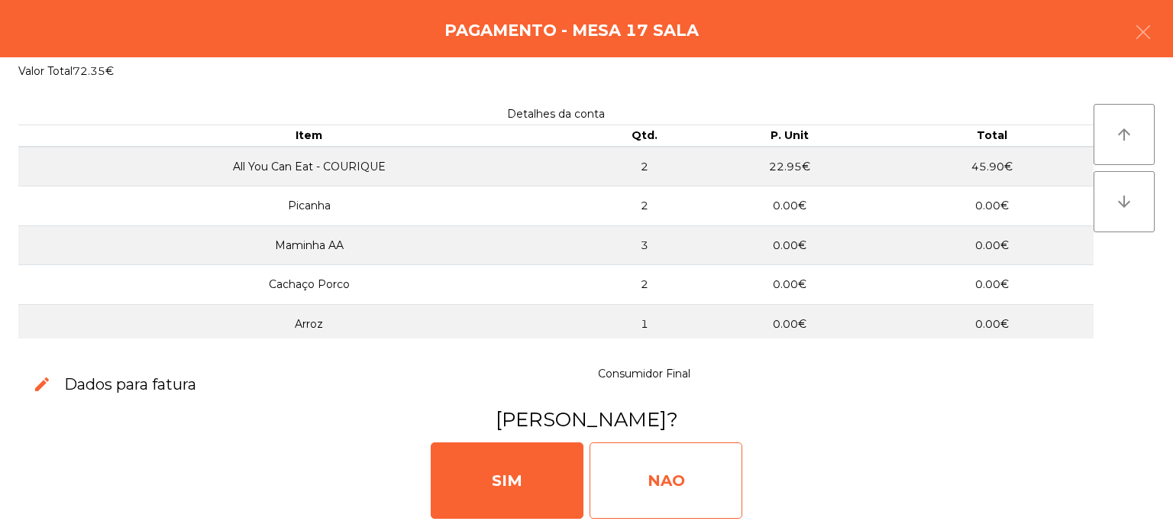
click at [656, 460] on div "NAO" at bounding box center [666, 480] width 153 height 76
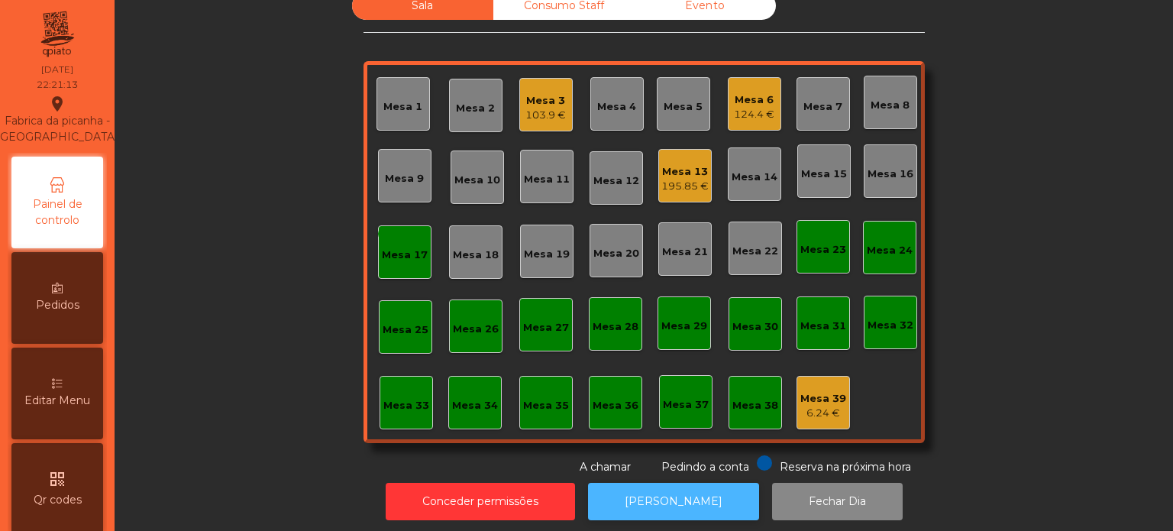
click at [642, 493] on button "[PERSON_NAME]" at bounding box center [673, 501] width 171 height 37
click at [397, 232] on icon "done" at bounding box center [404, 234] width 18 height 18
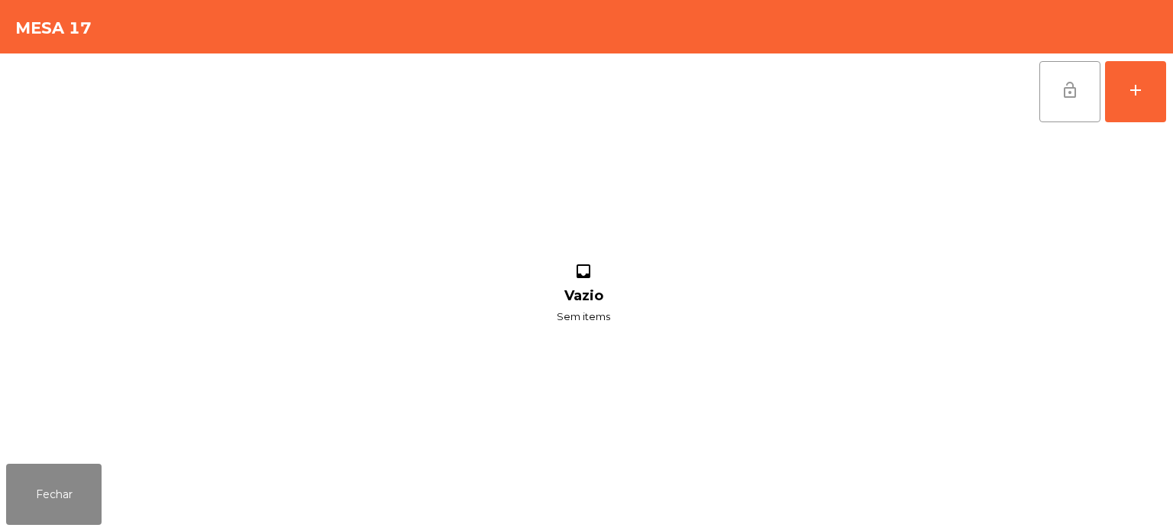
click at [1046, 117] on button "lock_open" at bounding box center [1069, 91] width 61 height 61
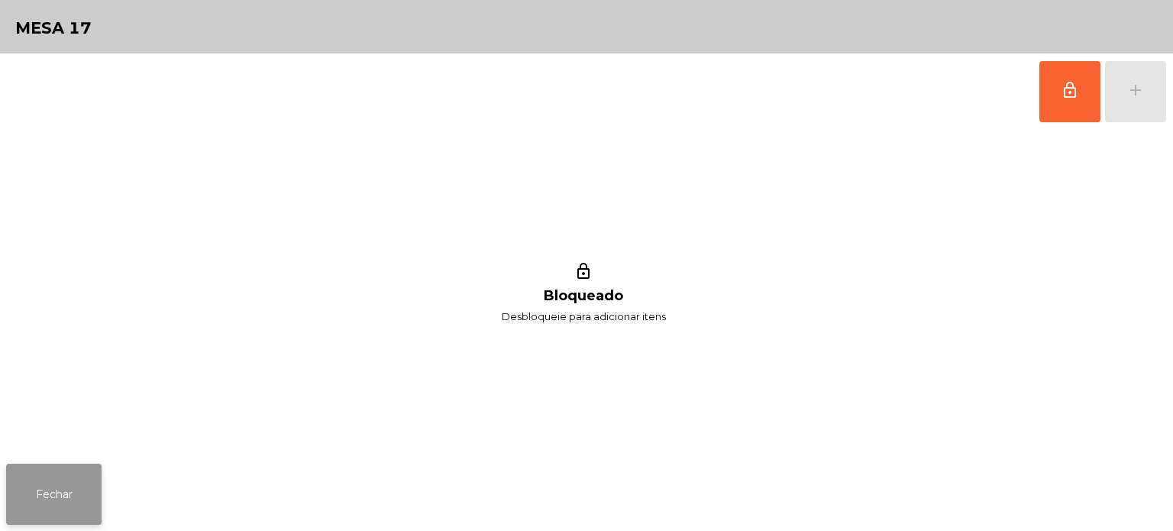
click at [46, 489] on button "Fechar" at bounding box center [53, 494] width 95 height 61
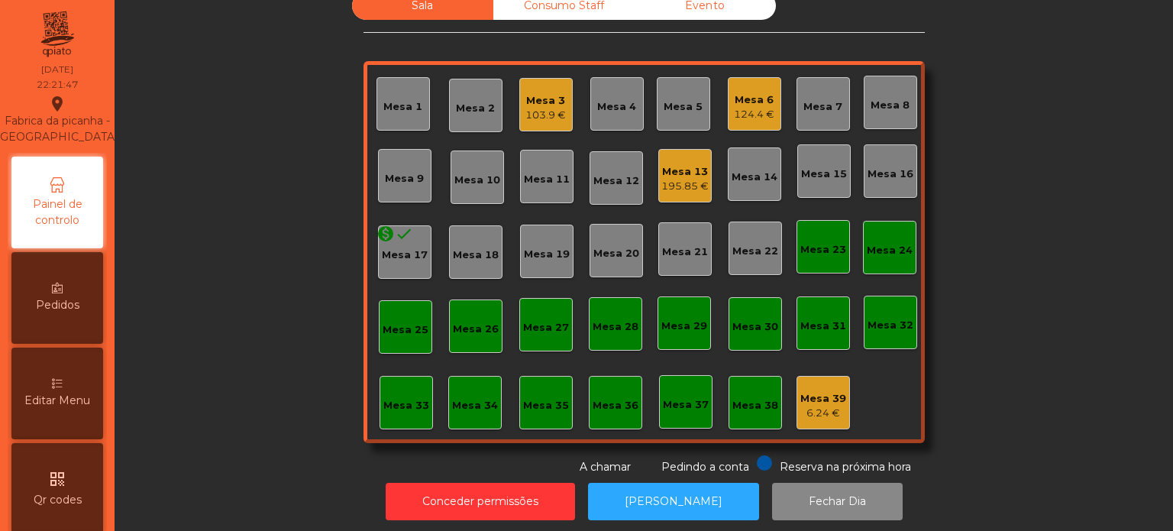
click at [1023, 277] on div "Sala Consumo Staff Evento [GEOGRAPHIC_DATA] 3 103.9 € Mesa 4 Mesa 5 Mesa 6 124.…" at bounding box center [643, 233] width 1017 height 483
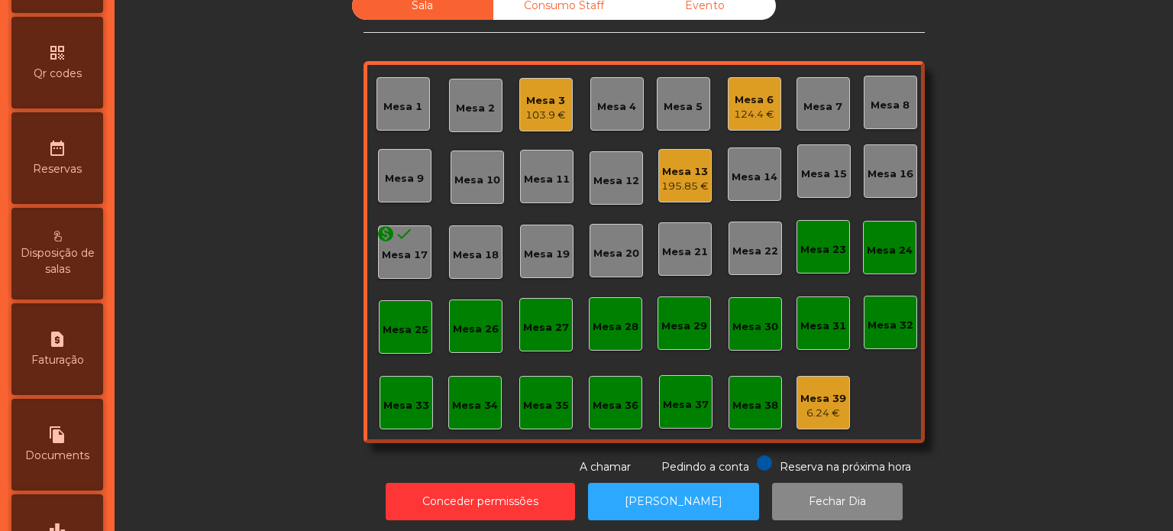
click at [61, 385] on div "request_page Faturação" at bounding box center [57, 349] width 92 height 92
select select "*"
select select "****"
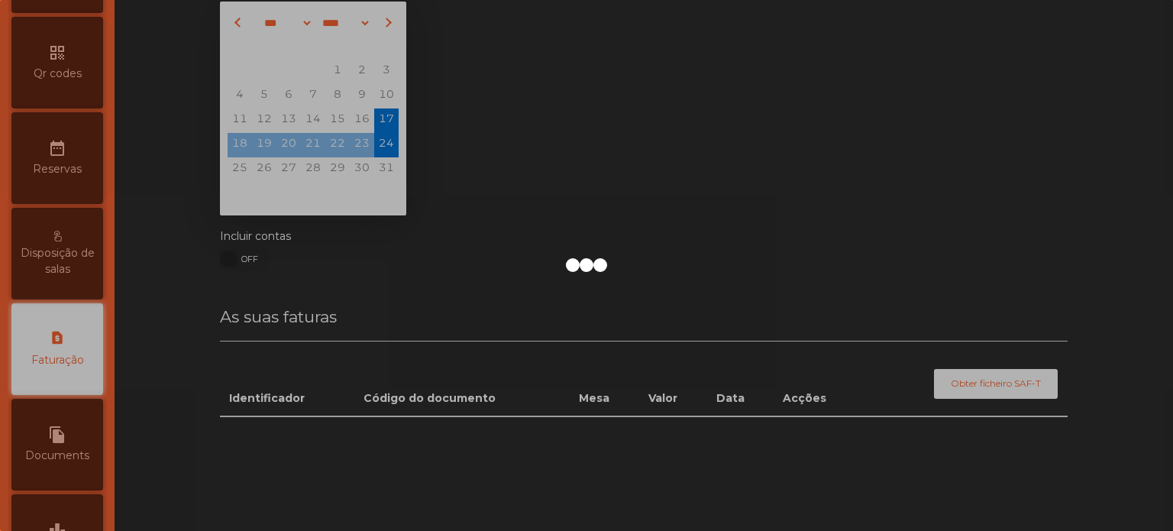
scroll to position [525, 0]
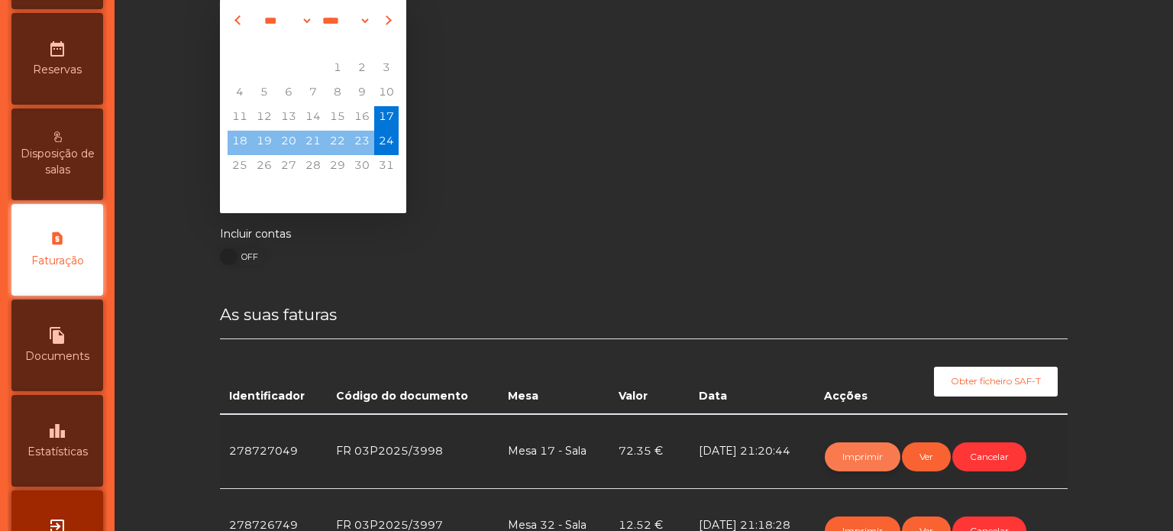
click at [847, 462] on button "Imprimir" at bounding box center [863, 456] width 76 height 29
click at [853, 453] on button "Imprimir" at bounding box center [863, 456] width 76 height 29
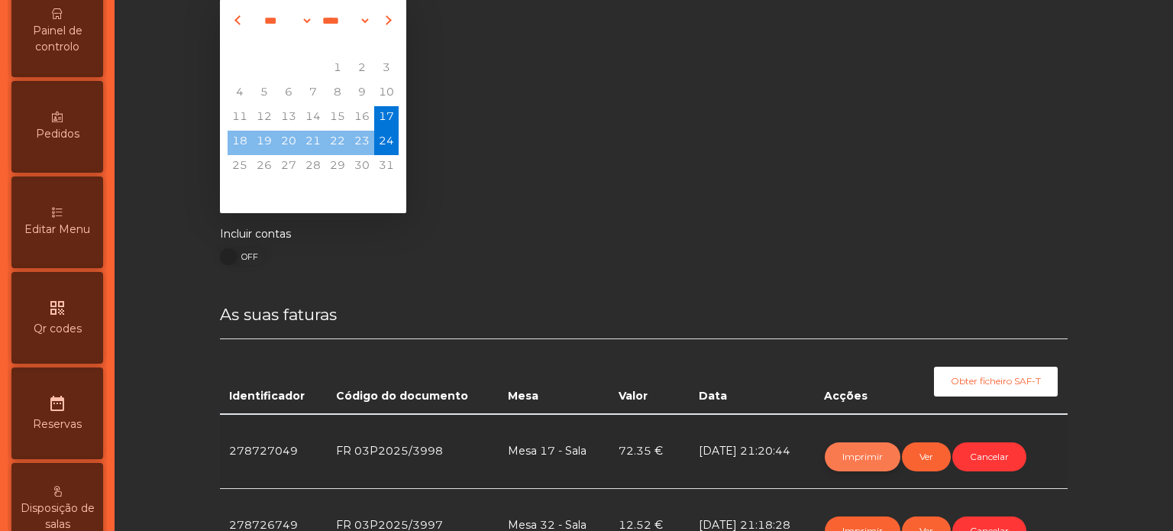
scroll to position [0, 0]
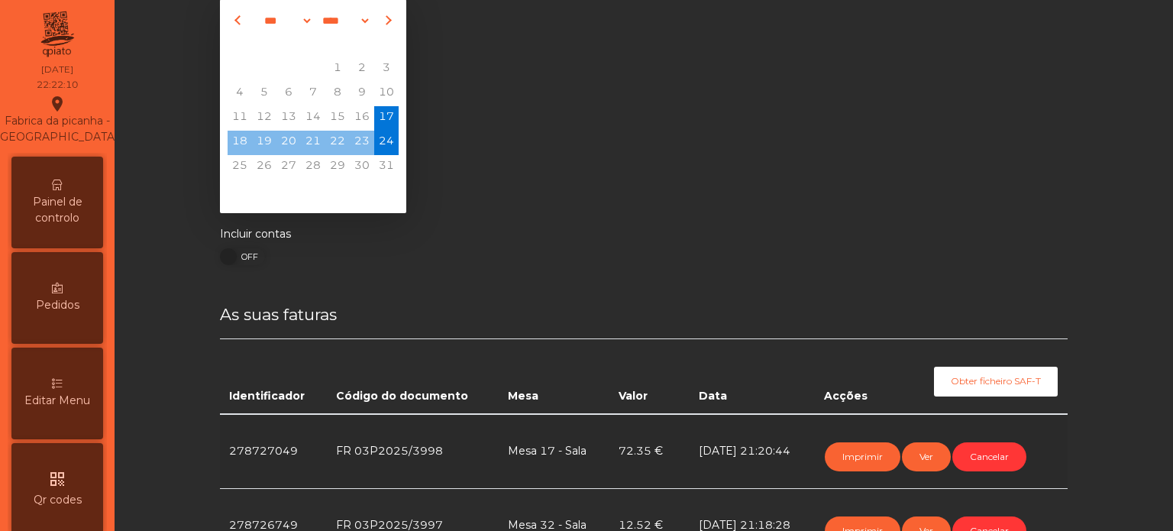
click at [60, 217] on span "Painel de controlo" at bounding box center [57, 210] width 84 height 32
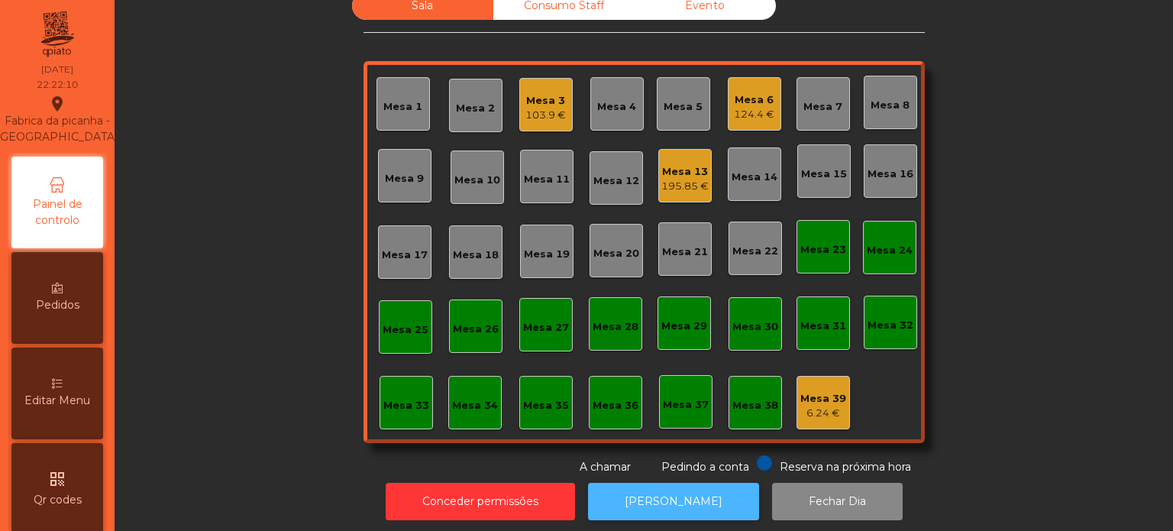
click at [693, 495] on button "[PERSON_NAME]" at bounding box center [673, 501] width 171 height 37
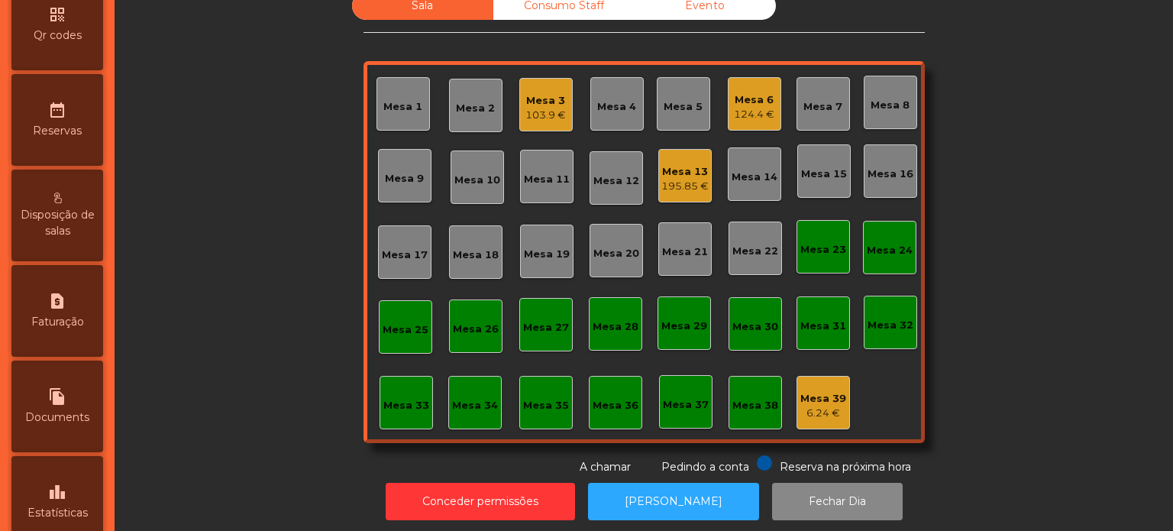
click at [66, 328] on div "request_page Faturação" at bounding box center [57, 311] width 92 height 92
select select "*"
select select "****"
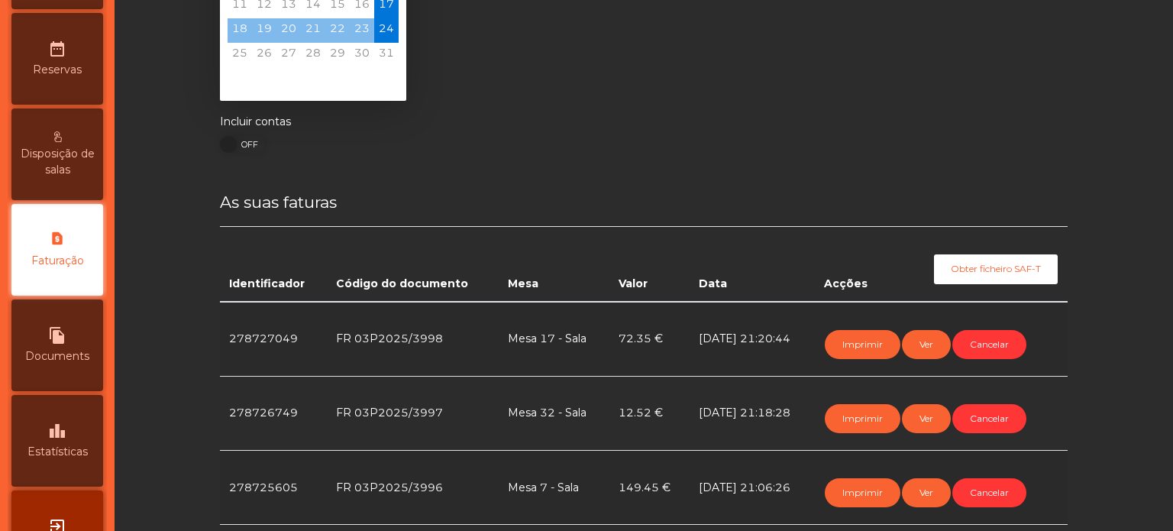
scroll to position [162, 0]
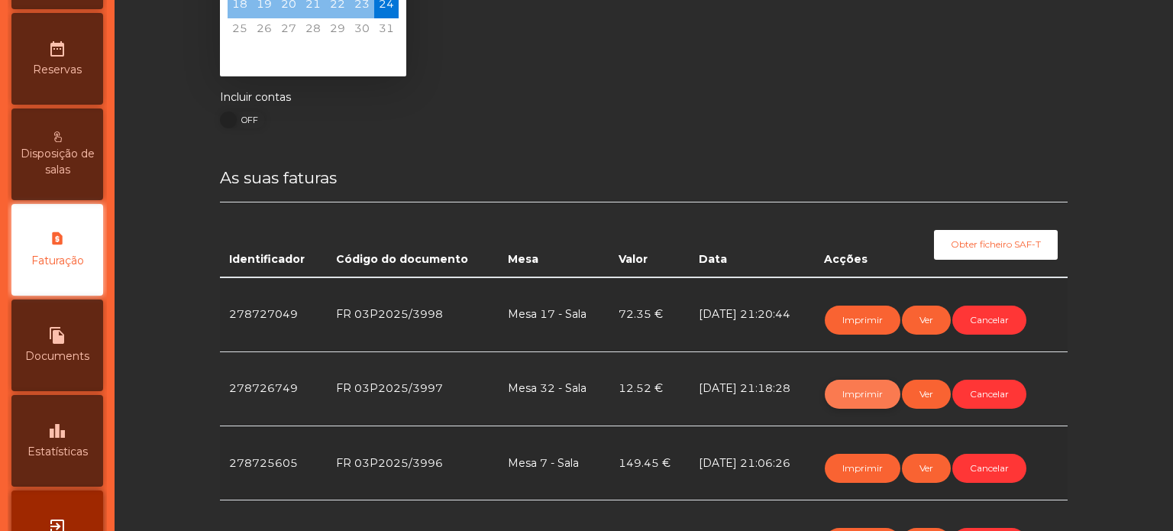
click at [844, 394] on button "Imprimir" at bounding box center [863, 394] width 76 height 29
click at [849, 396] on button "Imprimir" at bounding box center [863, 394] width 76 height 29
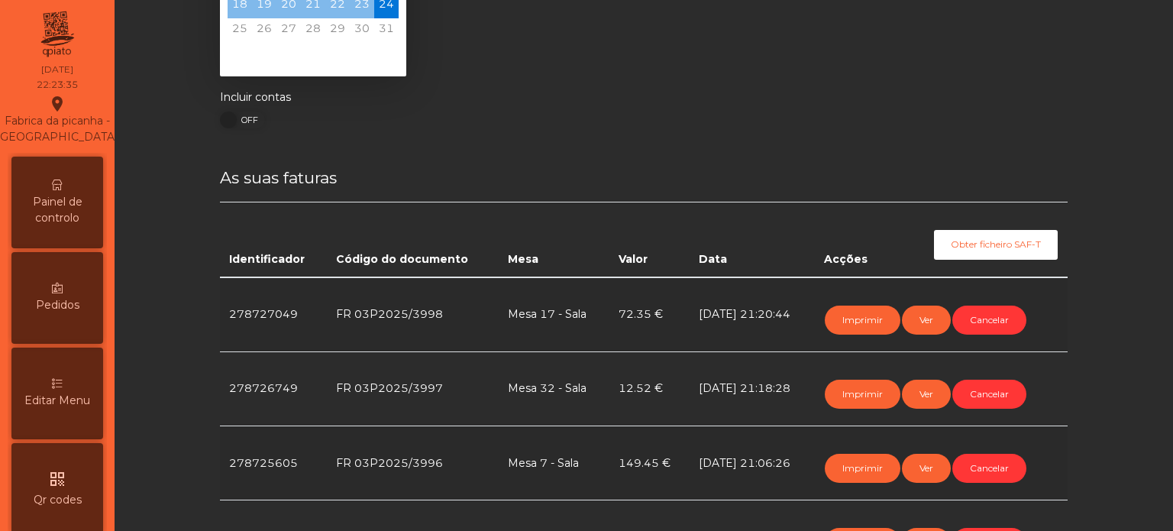
click at [64, 248] on div "Painel de controlo" at bounding box center [57, 203] width 92 height 92
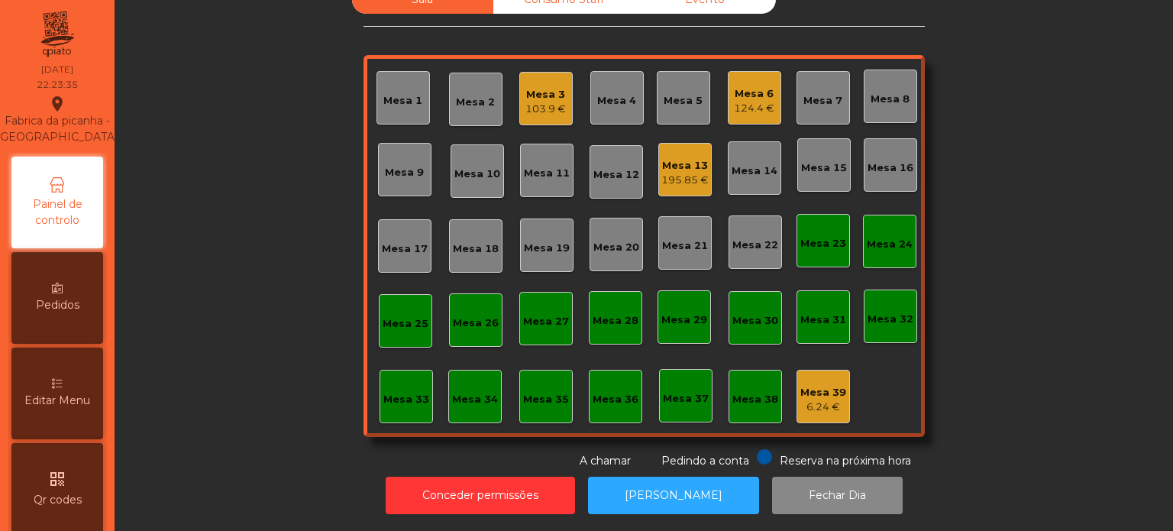
scroll to position [42, 0]
click at [422, 384] on div "Mesa 33" at bounding box center [406, 396] width 53 height 53
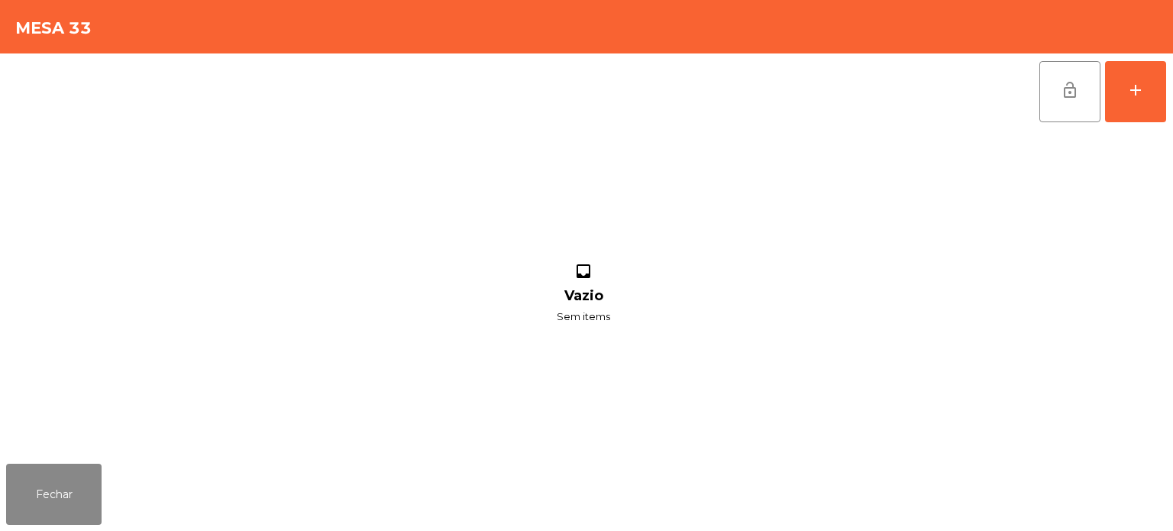
click at [1168, 106] on div "lock_open add inbox Vazio Sem items" at bounding box center [586, 255] width 1173 height 404
click at [1134, 79] on button "add" at bounding box center [1135, 91] width 61 height 61
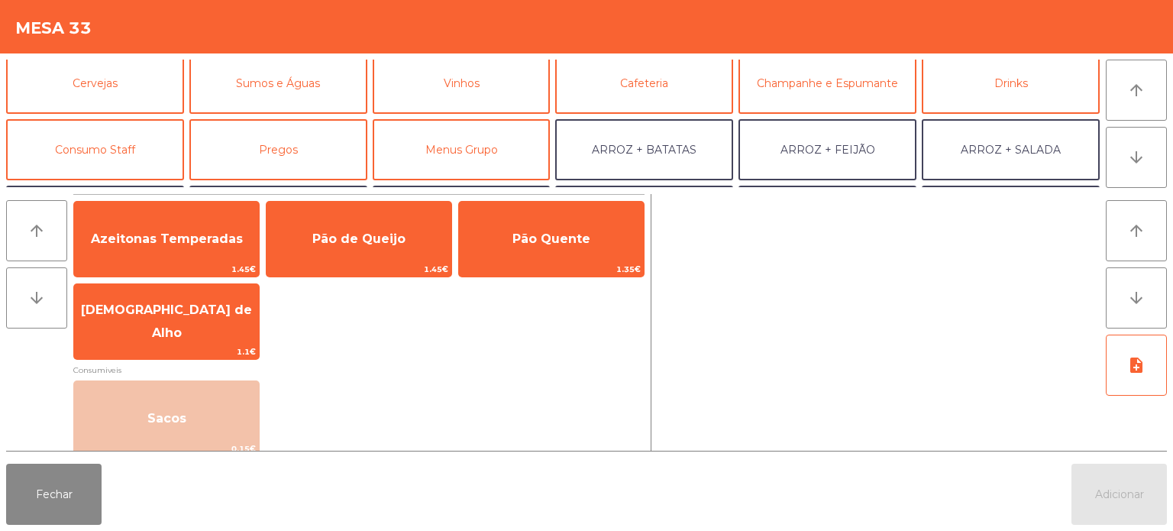
scroll to position [101, 0]
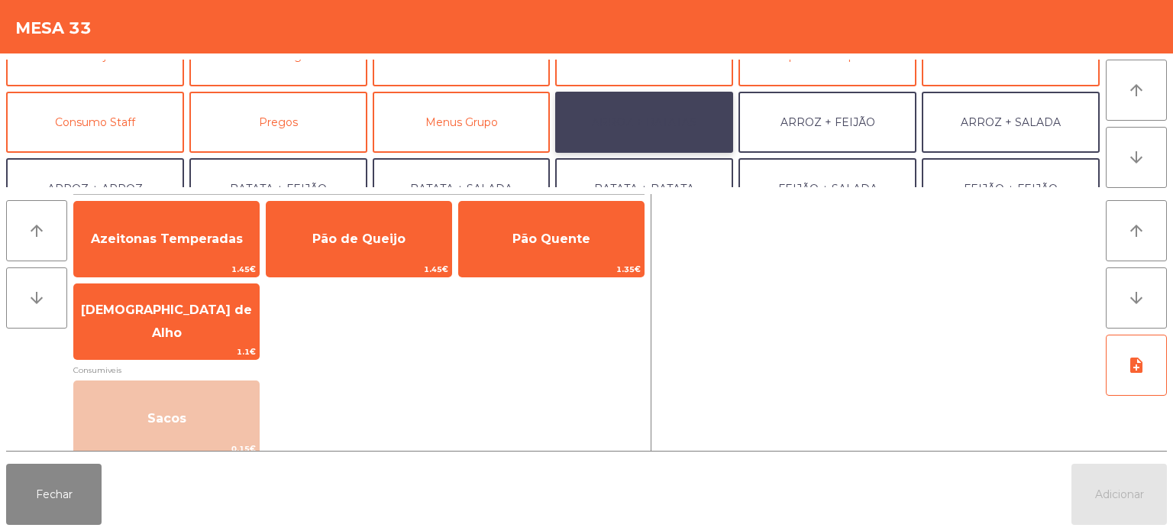
click at [669, 116] on button "ARROZ + BATATAS" at bounding box center [644, 122] width 178 height 61
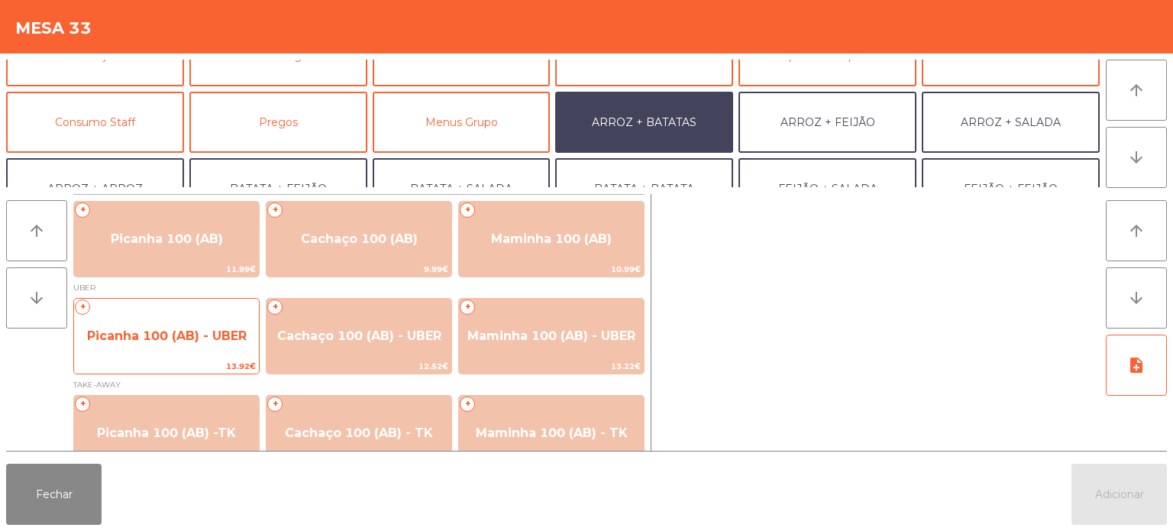
click at [136, 341] on span "Picanha 100 (AB) - UBER" at bounding box center [167, 335] width 160 height 15
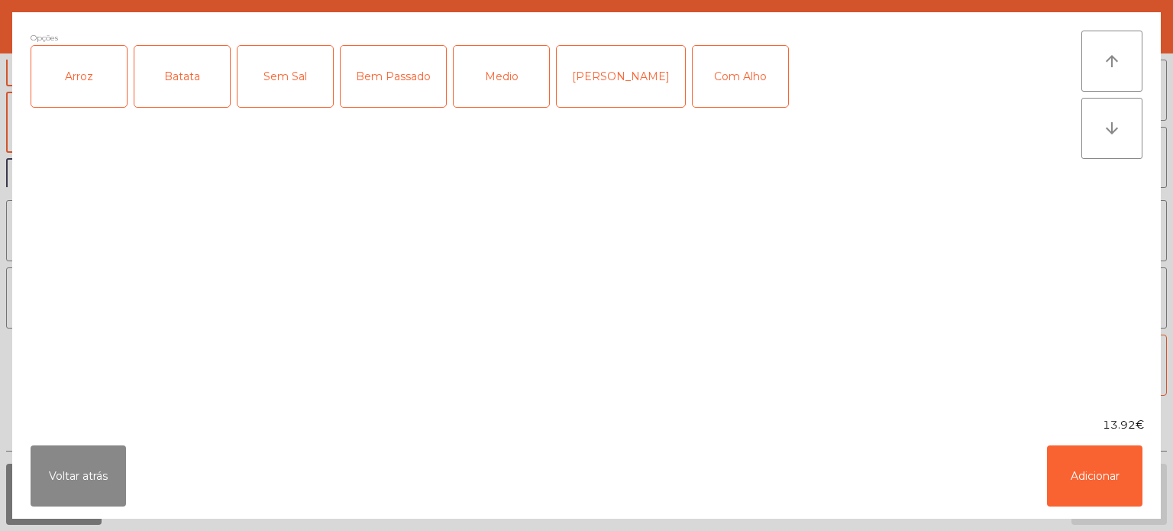
click at [112, 73] on div "Arroz" at bounding box center [78, 76] width 95 height 61
click at [183, 59] on div "Batata" at bounding box center [181, 76] width 95 height 61
click at [400, 67] on div "Bem Passado" at bounding box center [393, 76] width 105 height 61
click at [1094, 472] on button "Adicionar" at bounding box center [1094, 475] width 95 height 61
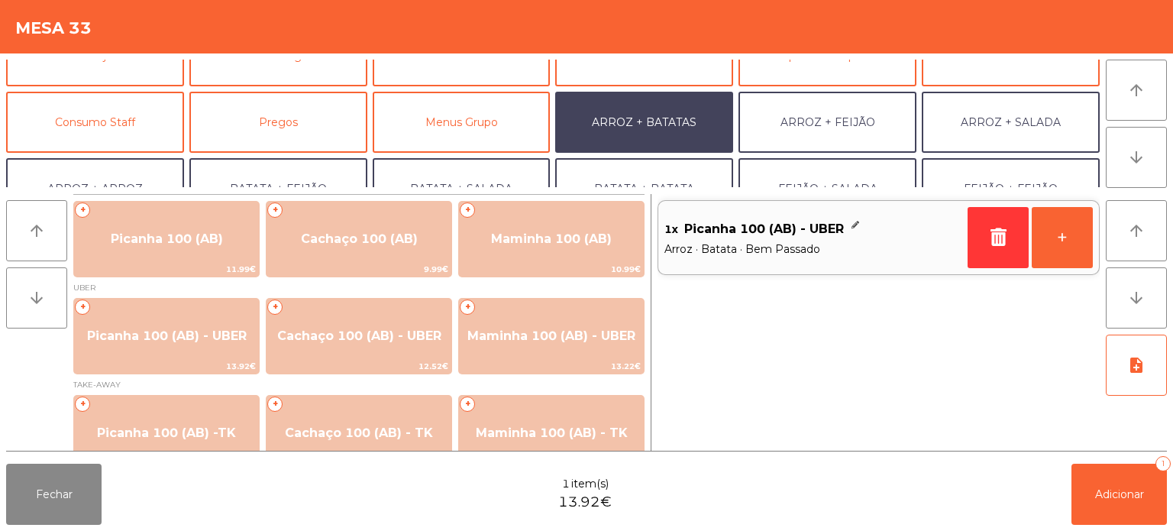
scroll to position [199, 0]
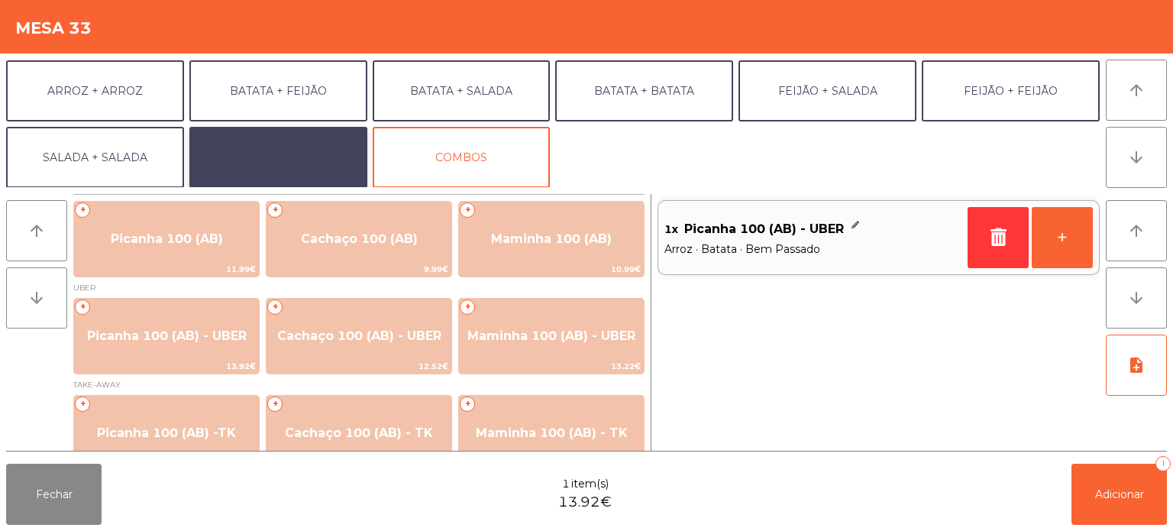
click at [254, 141] on button "EXTRAS UBER" at bounding box center [278, 157] width 178 height 61
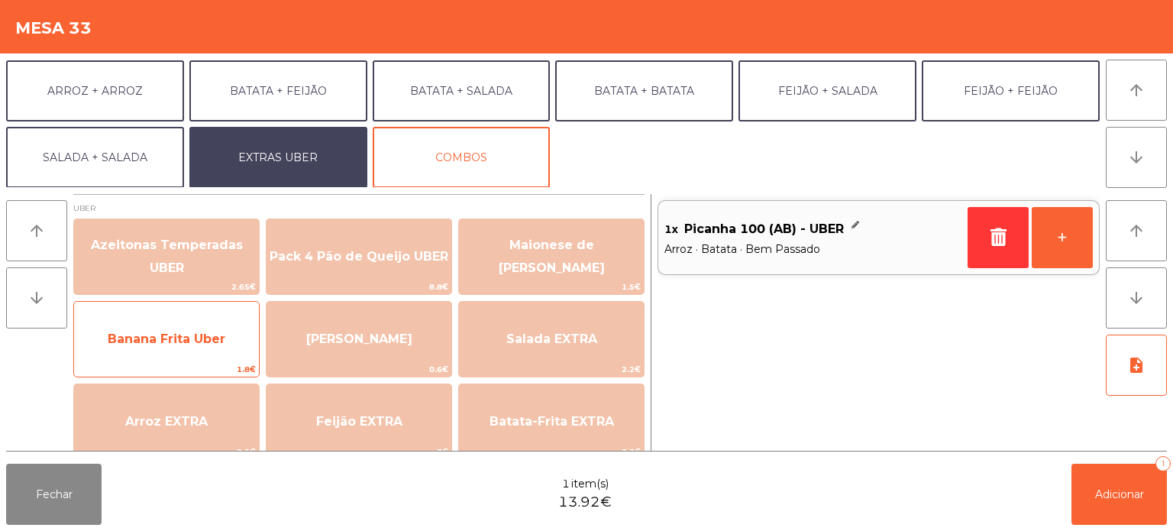
click at [176, 333] on span "Banana Frita Uber" at bounding box center [167, 338] width 118 height 15
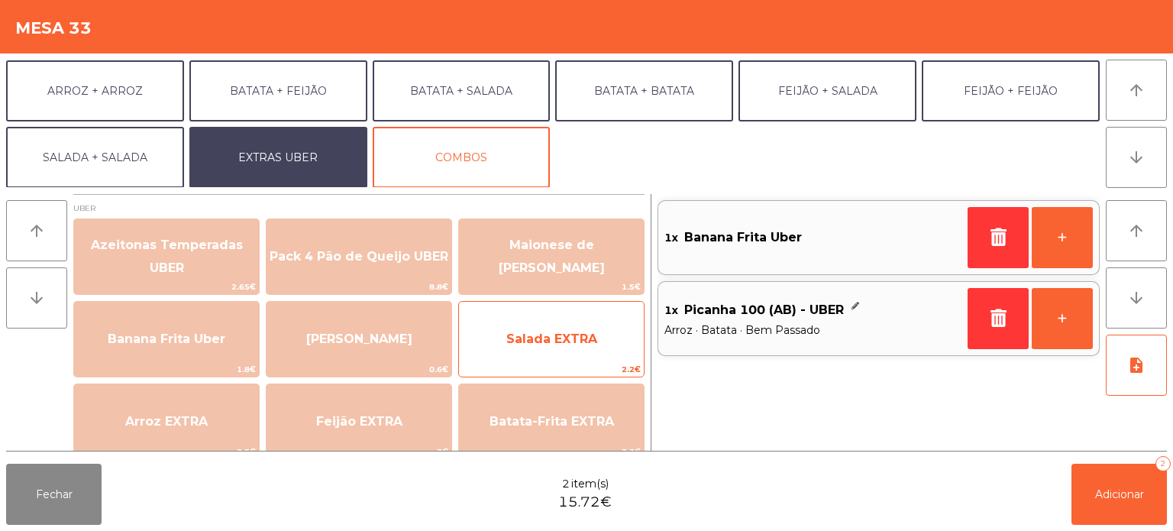
click at [522, 330] on span "Salada EXTRA" at bounding box center [551, 338] width 185 height 41
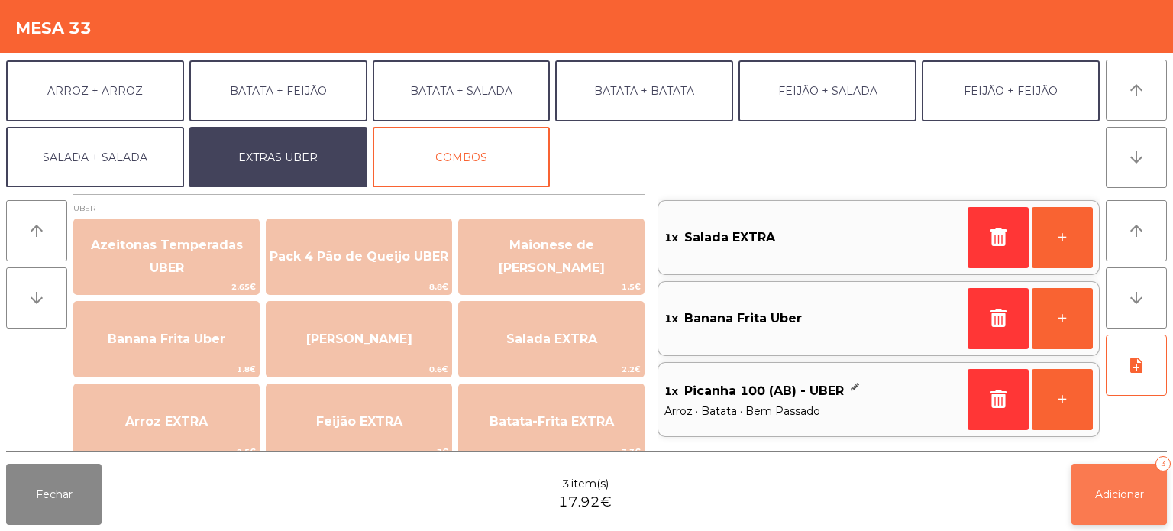
click at [1123, 499] on span "Adicionar" at bounding box center [1119, 494] width 49 height 14
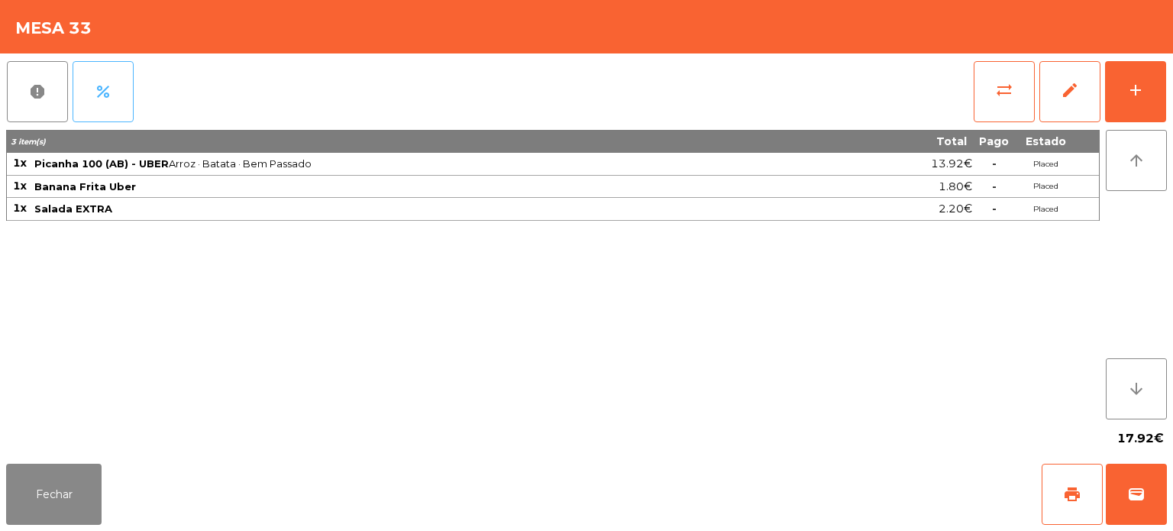
click at [119, 102] on button "percent" at bounding box center [103, 91] width 61 height 61
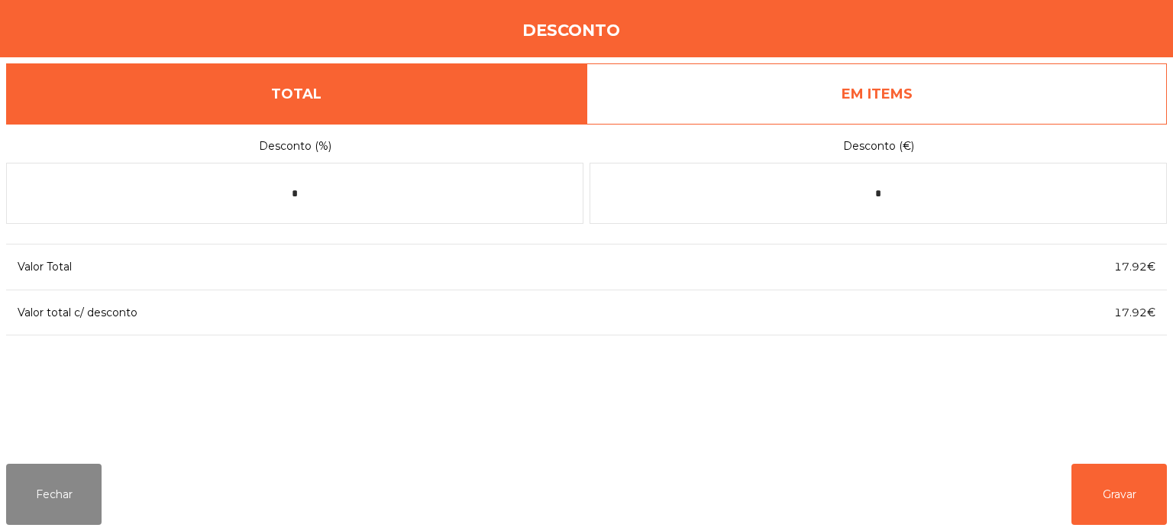
click at [928, 110] on link "EM ITEMS" at bounding box center [877, 93] width 580 height 61
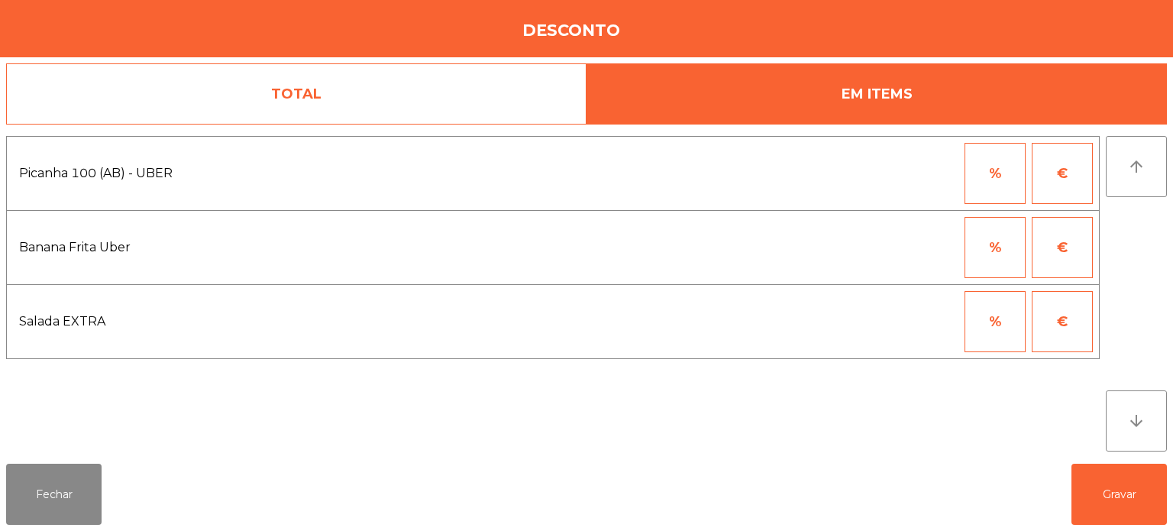
click at [412, 101] on link "TOTAL" at bounding box center [296, 93] width 580 height 61
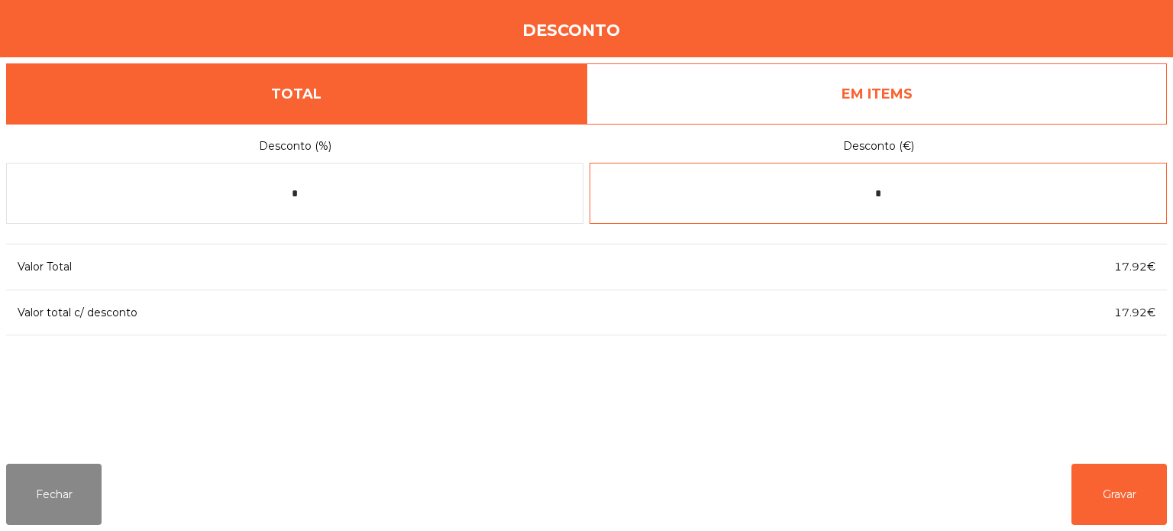
click at [904, 193] on input "*" at bounding box center [878, 193] width 577 height 61
click at [916, 104] on link "EM ITEMS" at bounding box center [877, 93] width 580 height 61
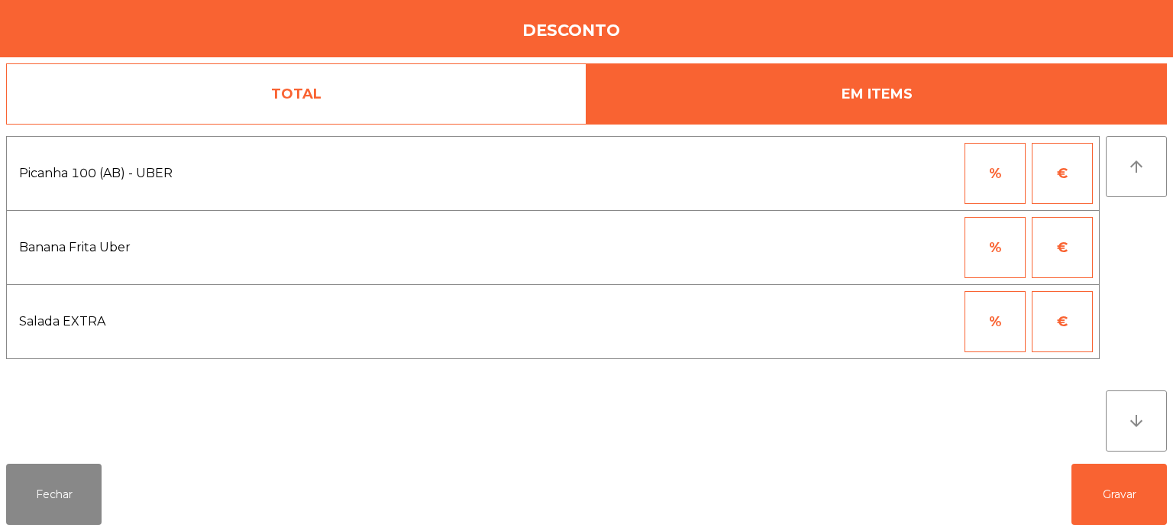
click at [1066, 169] on button "€" at bounding box center [1062, 173] width 61 height 61
click at [935, 174] on input "*" at bounding box center [920, 173] width 76 height 61
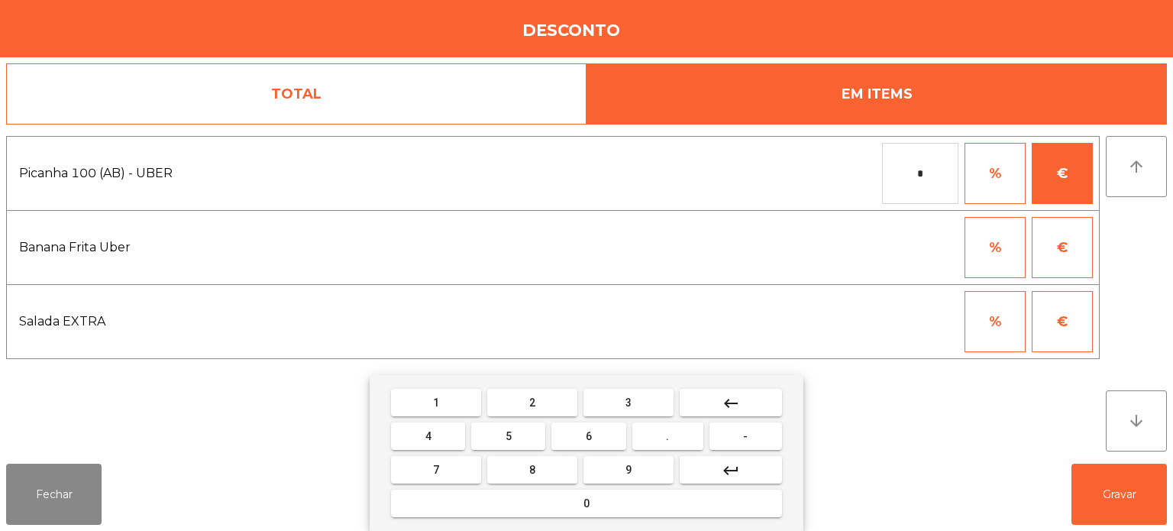
click at [599, 502] on button "0" at bounding box center [586, 503] width 391 height 27
click at [668, 436] on span "." at bounding box center [667, 436] width 3 height 12
click at [629, 401] on span "3" at bounding box center [628, 402] width 6 height 12
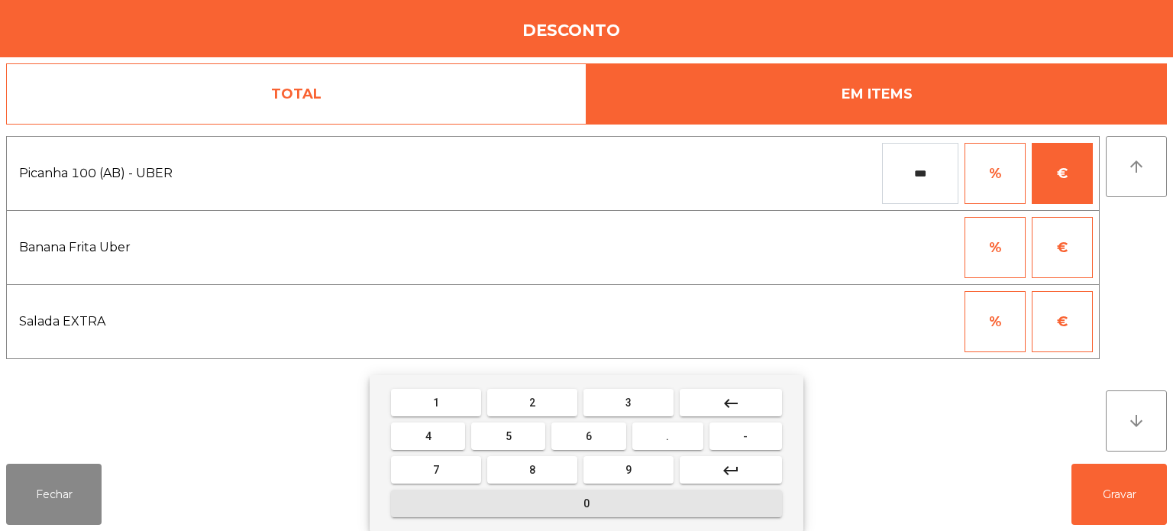
click at [654, 509] on button "0" at bounding box center [586, 503] width 391 height 27
type input "****"
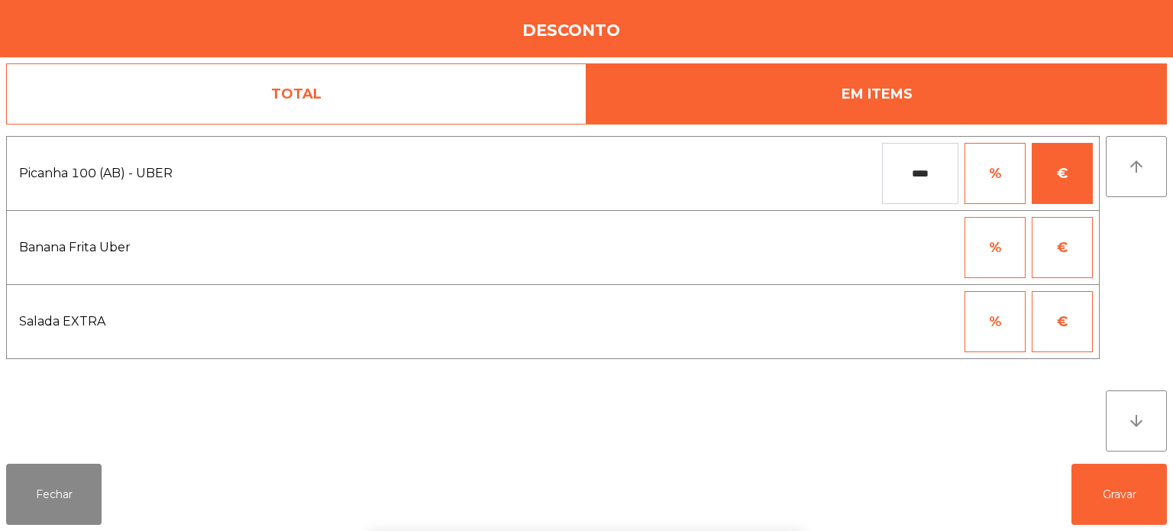
click at [1104, 480] on div "1 2 3 keyboard_backspace 4 5 6 . - 7 8 9 keyboard_return 0" at bounding box center [586, 453] width 1173 height 156
click at [1106, 489] on button "Gravar" at bounding box center [1119, 494] width 95 height 61
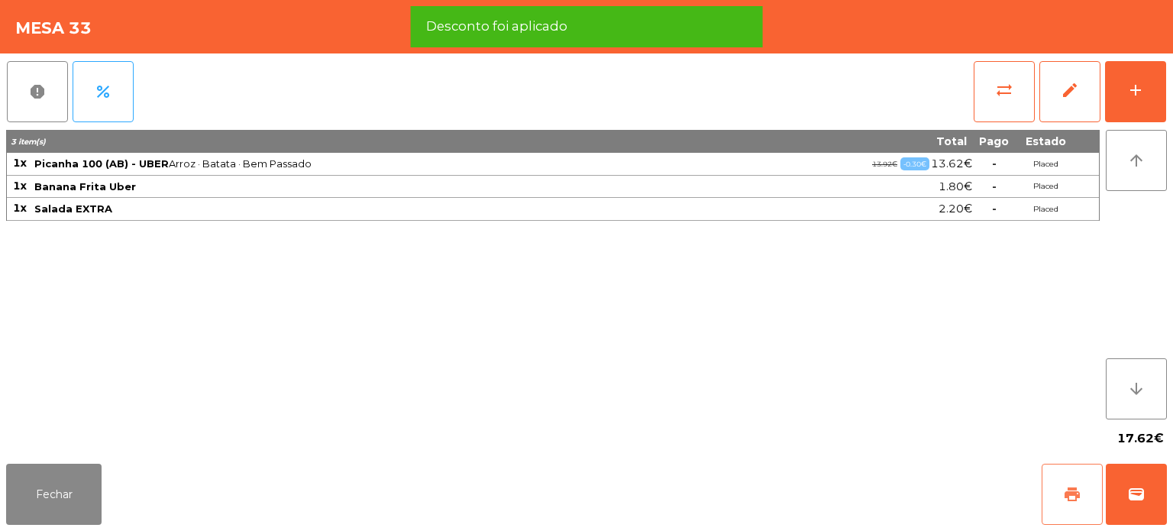
click at [1049, 486] on button "print" at bounding box center [1072, 494] width 61 height 61
click at [1133, 483] on button "wallet" at bounding box center [1136, 494] width 61 height 61
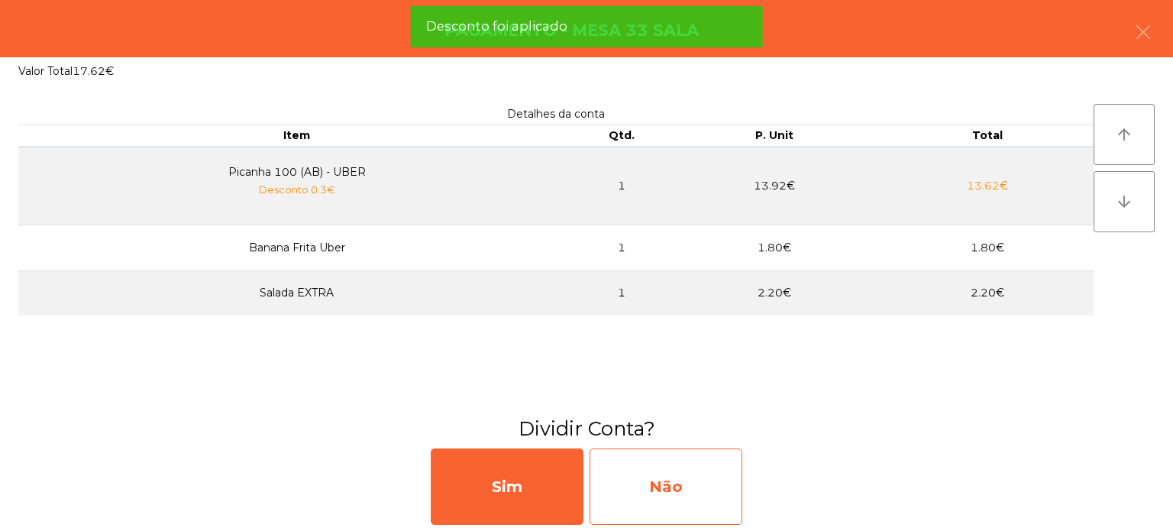
click at [672, 469] on div "Não" at bounding box center [666, 486] width 153 height 76
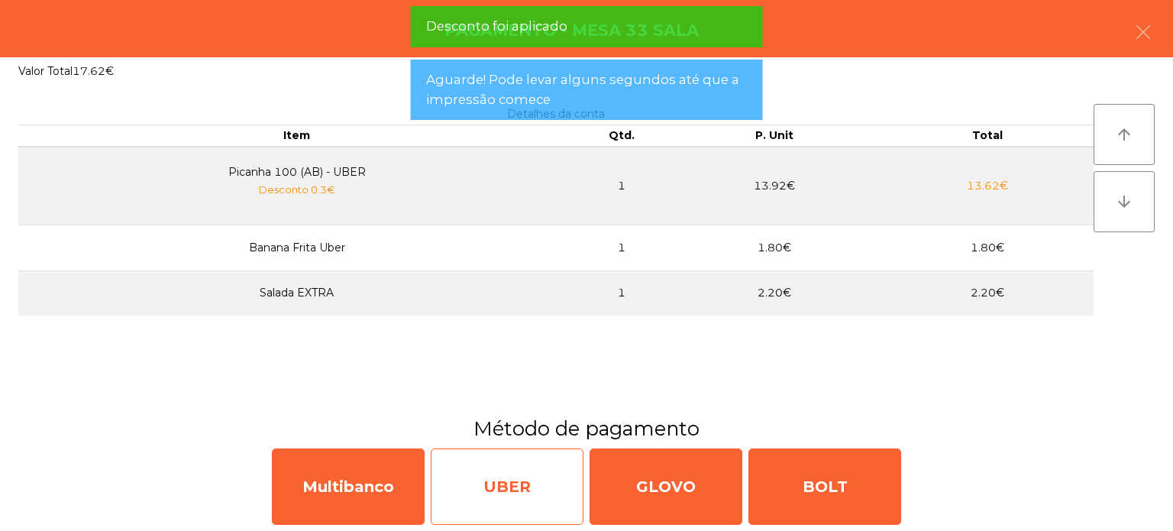
click at [460, 464] on div "UBER" at bounding box center [507, 486] width 153 height 76
select select "**"
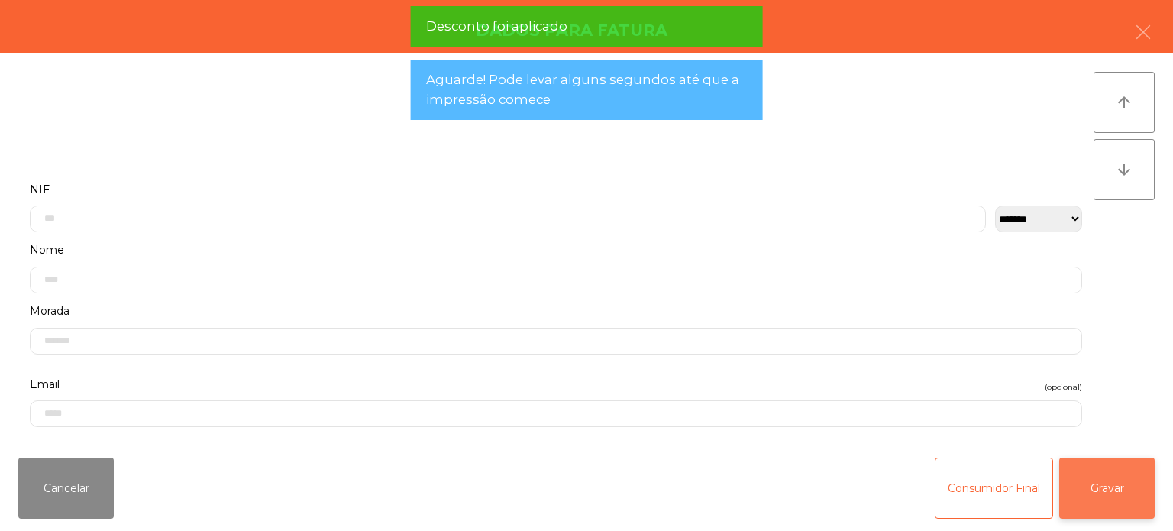
click at [1090, 481] on button "Gravar" at bounding box center [1106, 487] width 95 height 61
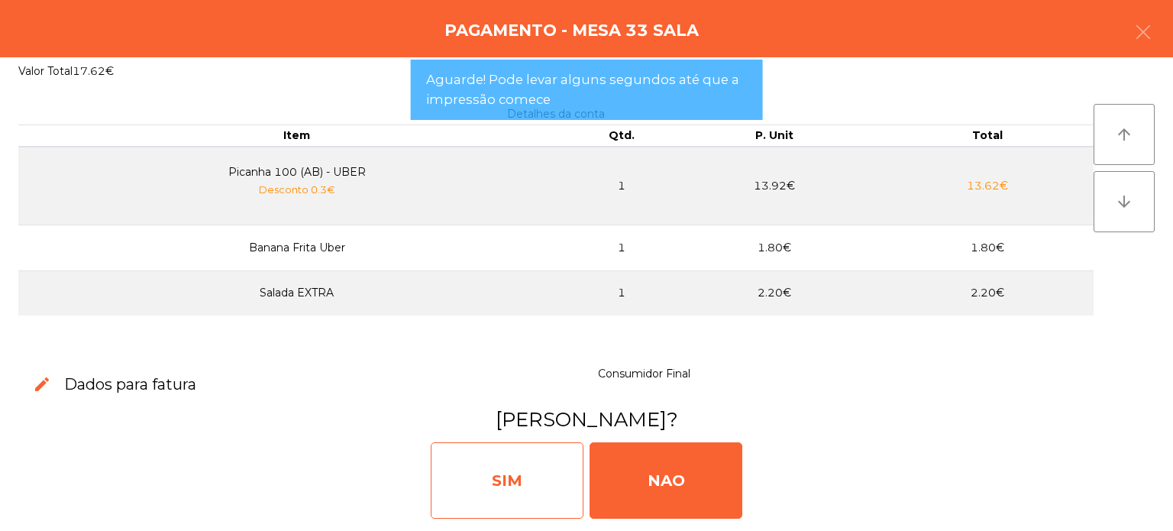
click at [528, 487] on div "SIM" at bounding box center [507, 480] width 153 height 76
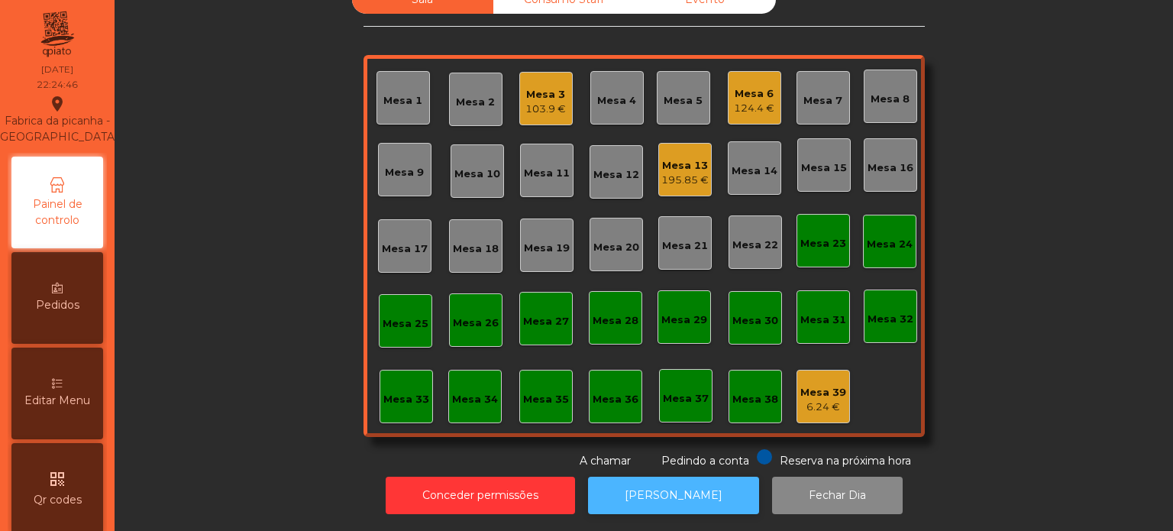
click at [667, 493] on button "[PERSON_NAME]" at bounding box center [673, 495] width 171 height 37
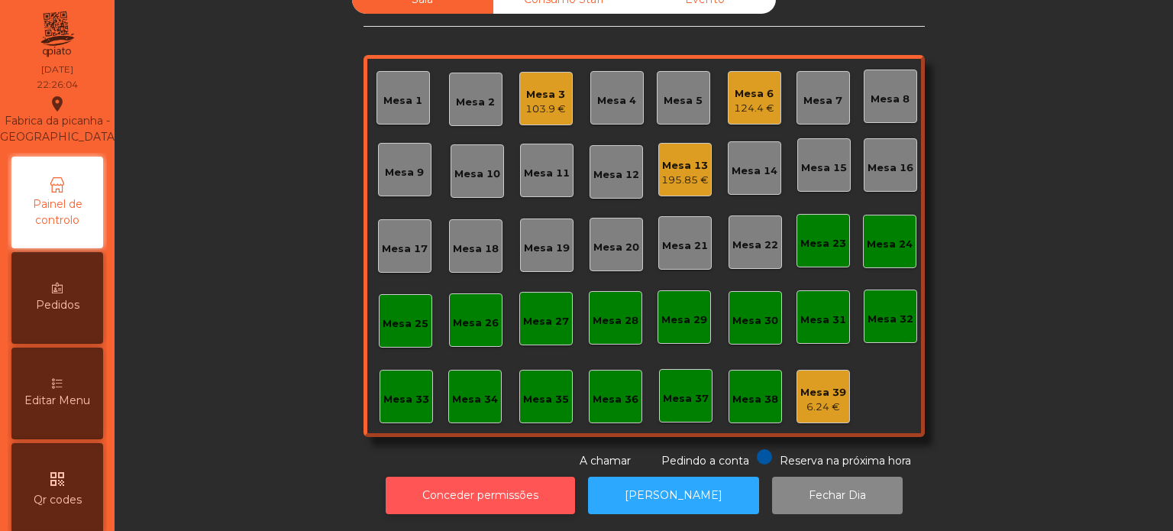
click at [538, 477] on button "Conceder permissões" at bounding box center [480, 495] width 189 height 37
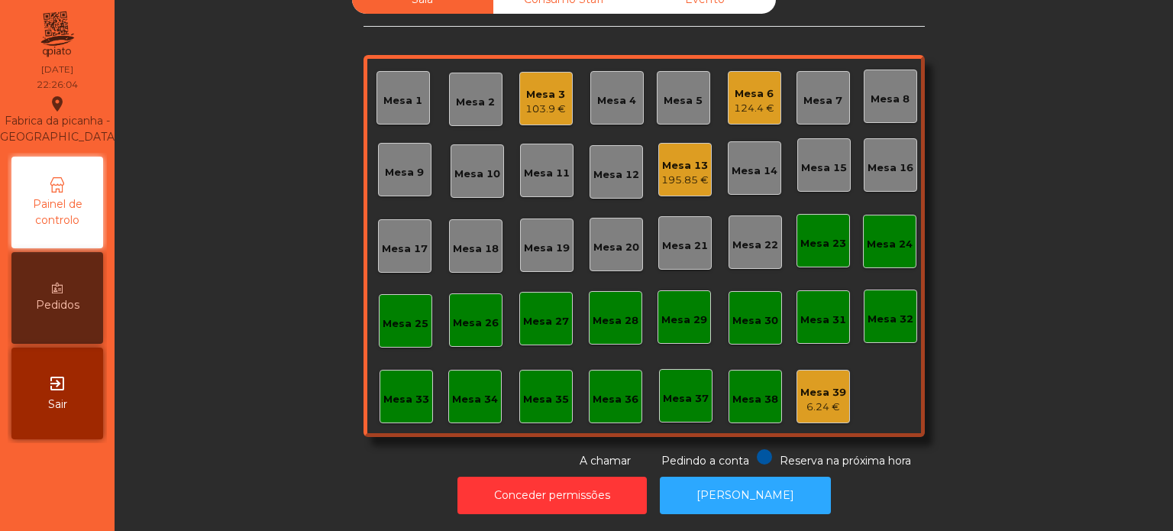
click at [1042, 354] on div "Sala Consumo Staff Evento [GEOGRAPHIC_DATA] 3 103.9 € Mesa 4 Mesa 5 Mesa 6 124.…" at bounding box center [643, 226] width 1017 height 483
click at [665, 173] on div "195.85 €" at bounding box center [684, 180] width 47 height 15
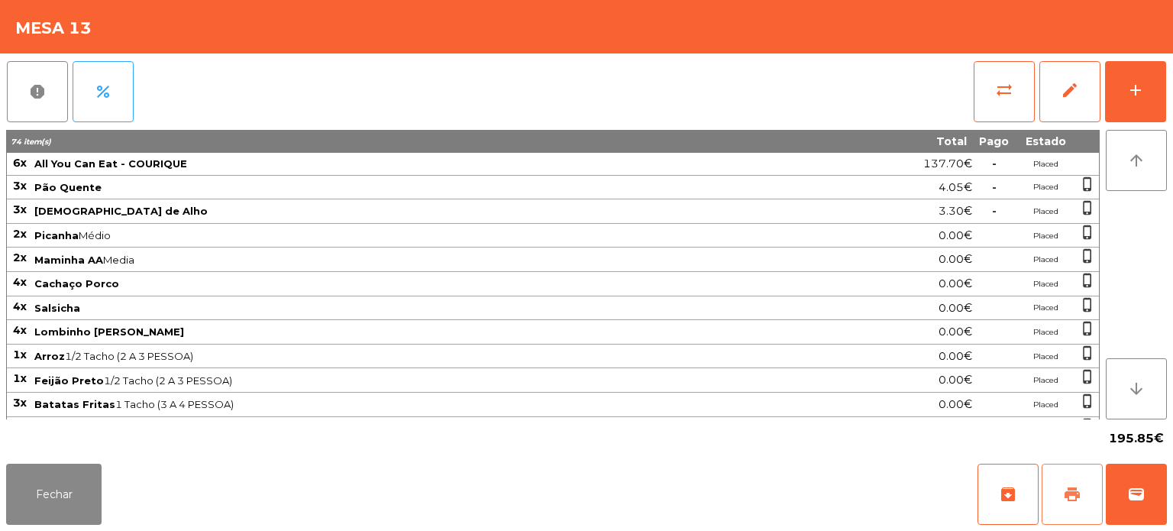
click at [1075, 483] on button "print" at bounding box center [1072, 494] width 61 height 61
click at [1133, 487] on span "wallet" at bounding box center [1136, 494] width 18 height 18
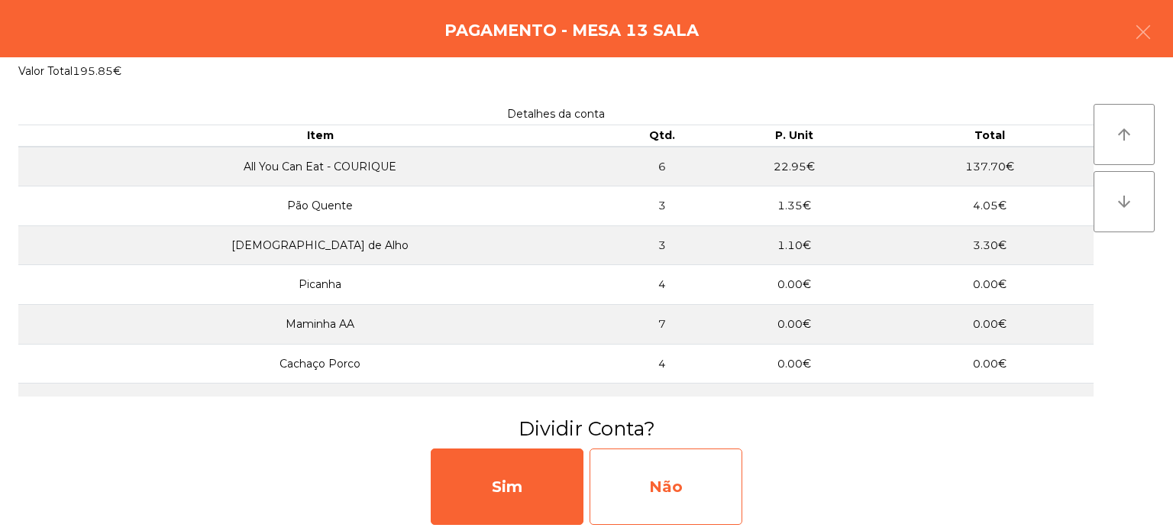
click at [672, 496] on div "Não" at bounding box center [666, 486] width 153 height 76
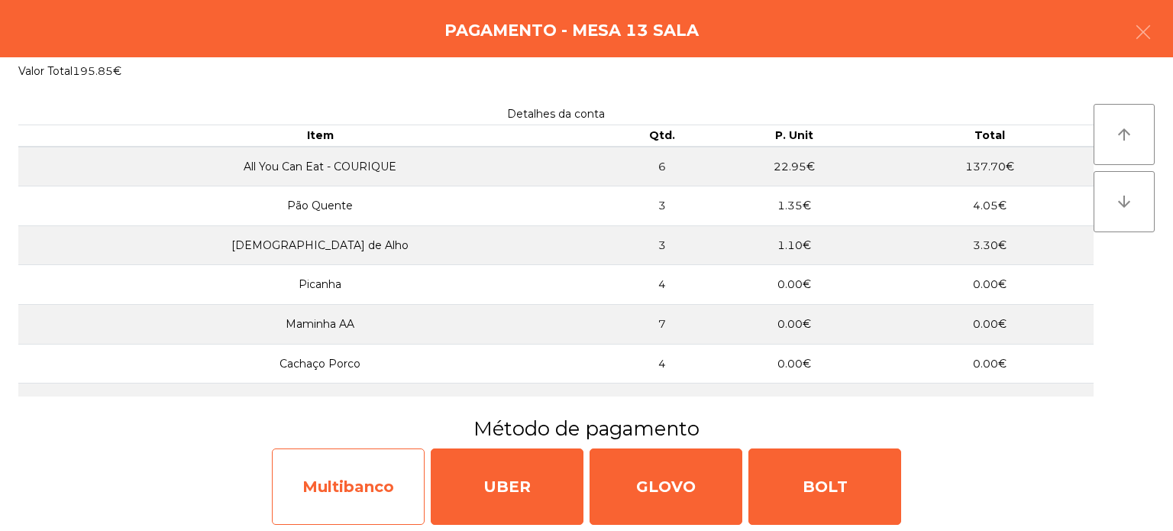
click at [357, 480] on div "Multibanco" at bounding box center [348, 486] width 153 height 76
select select "**"
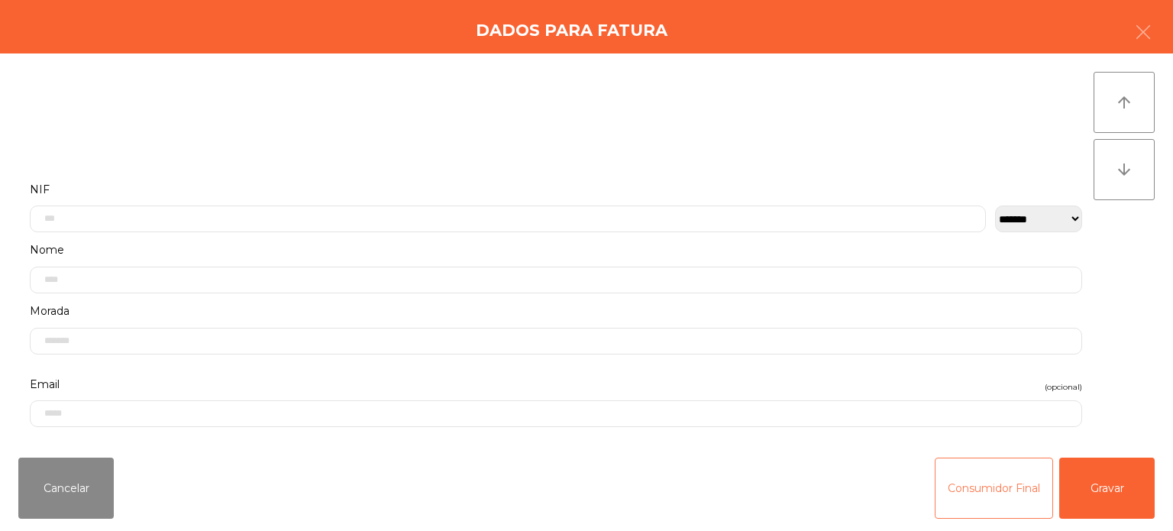
click at [993, 503] on button "Consumidor Final" at bounding box center [994, 487] width 118 height 61
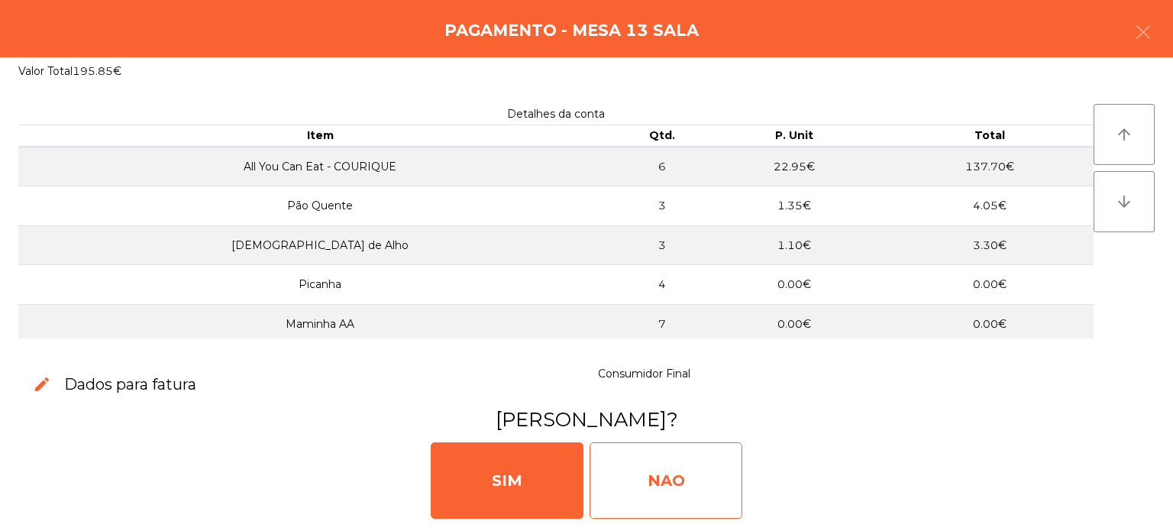
click at [650, 474] on div "NAO" at bounding box center [666, 480] width 153 height 76
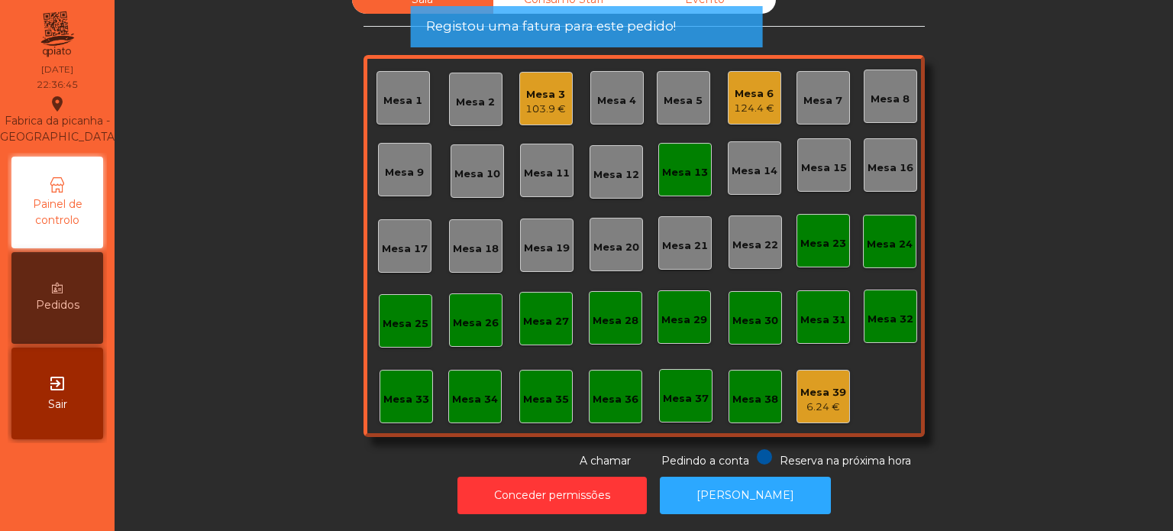
click at [684, 165] on div "Mesa 13" at bounding box center [685, 172] width 46 height 15
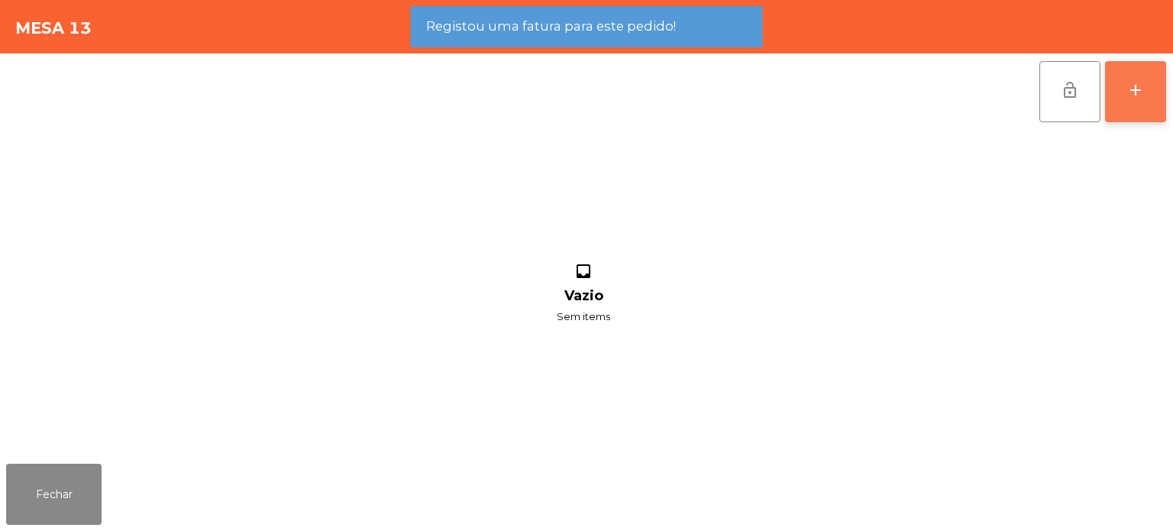
click at [1125, 82] on button "add" at bounding box center [1135, 91] width 61 height 61
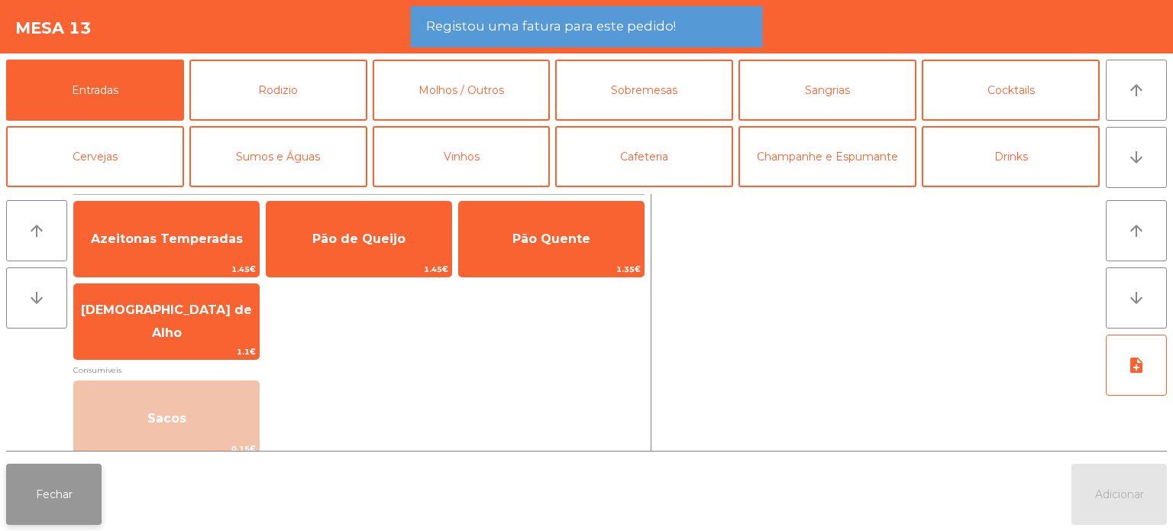
click at [49, 477] on button "Fechar" at bounding box center [53, 494] width 95 height 61
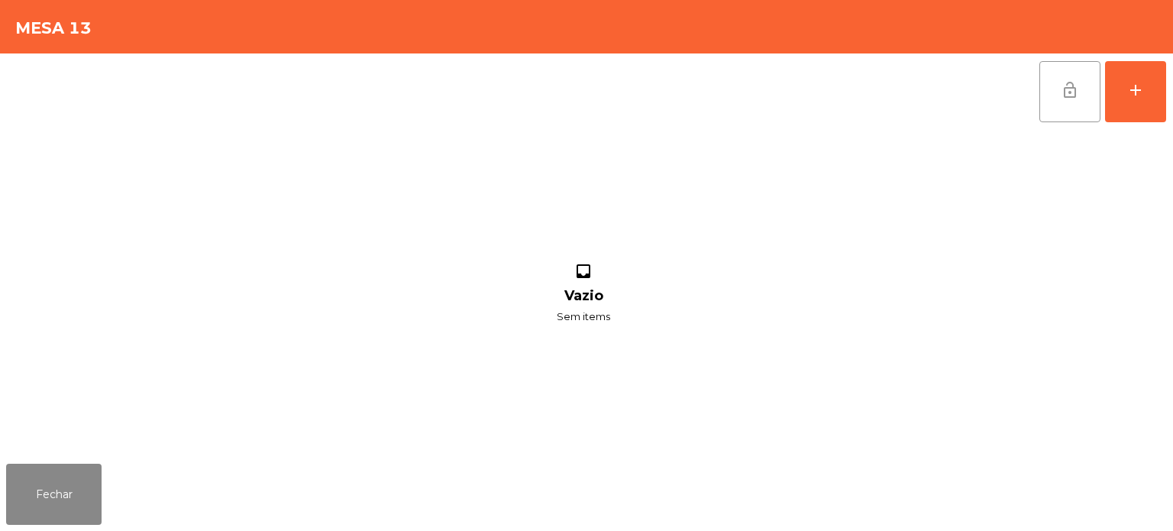
click at [1068, 104] on button "lock_open" at bounding box center [1069, 91] width 61 height 61
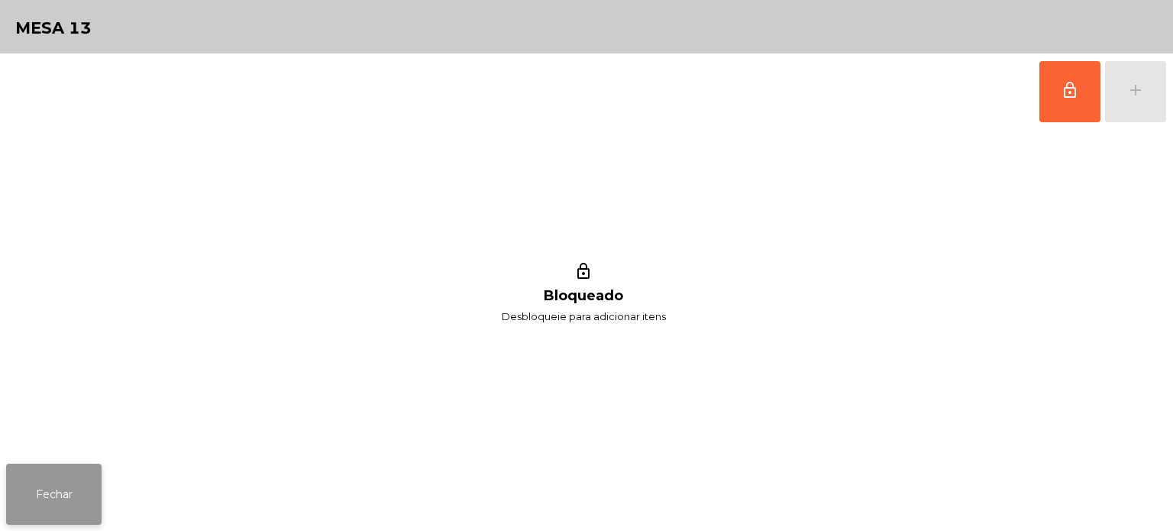
click at [64, 512] on button "Fechar" at bounding box center [53, 494] width 95 height 61
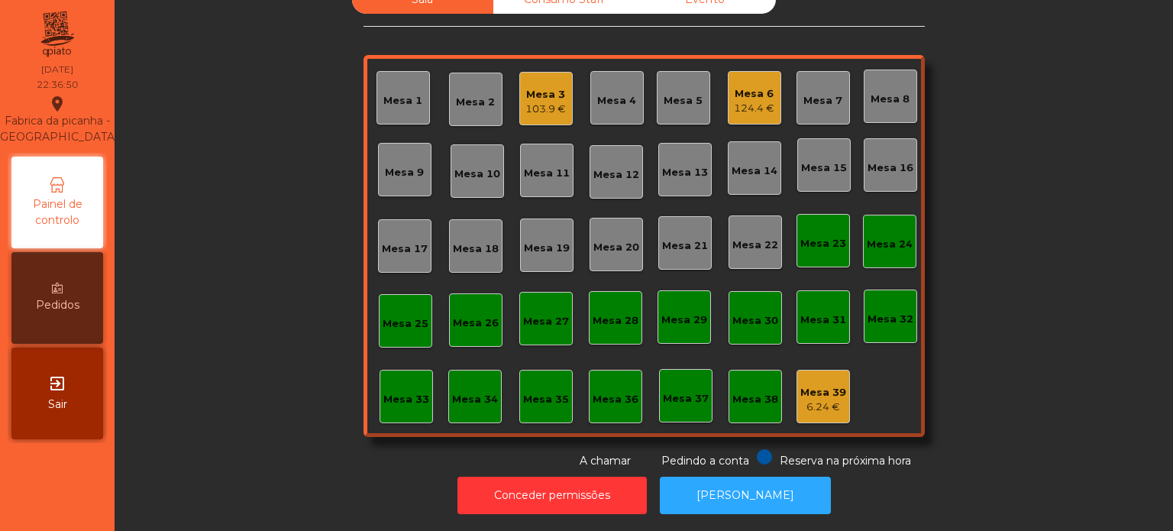
scroll to position [0, 0]
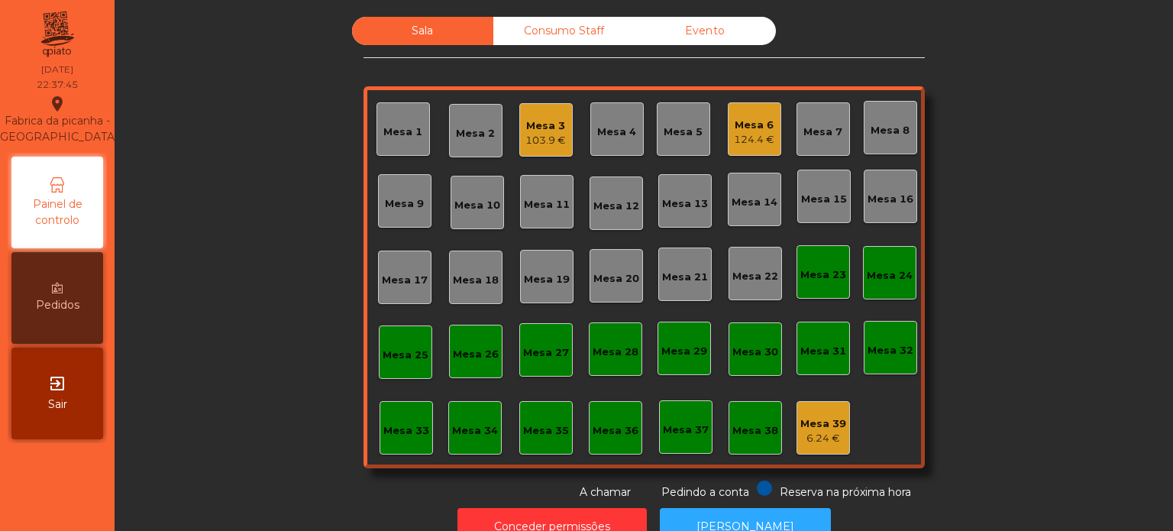
click at [734, 114] on div "Mesa 6 124.4 €" at bounding box center [754, 130] width 40 height 36
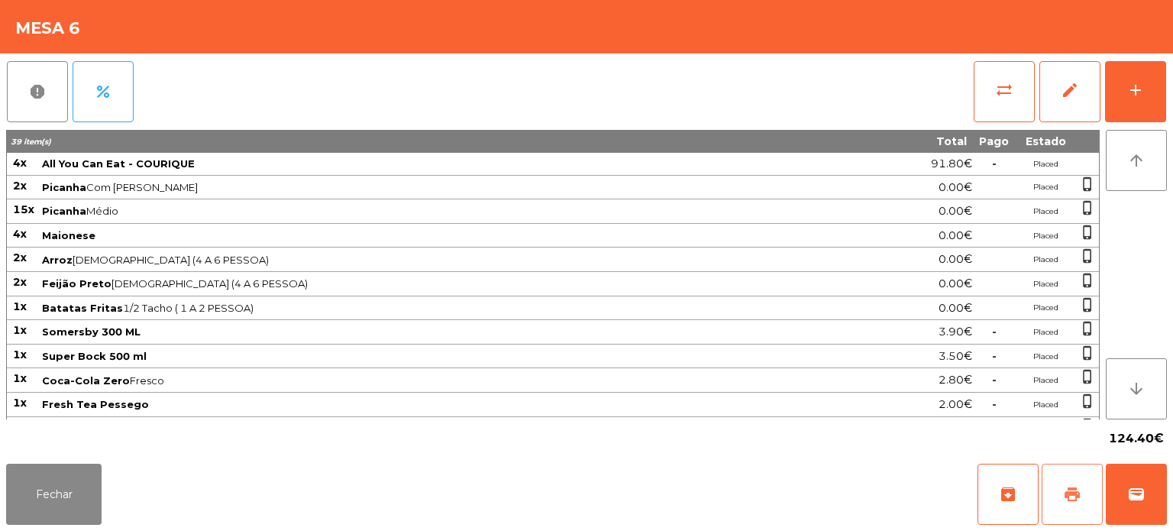
click at [1056, 483] on button "print" at bounding box center [1072, 494] width 61 height 61
click at [90, 519] on button "Fechar" at bounding box center [53, 494] width 95 height 61
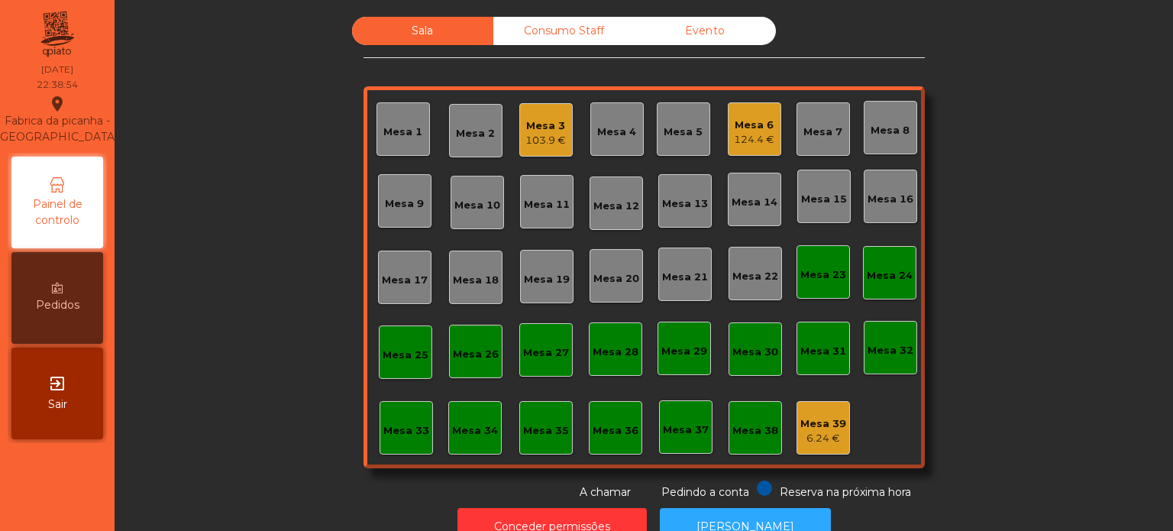
click at [734, 141] on div "124.4 €" at bounding box center [754, 139] width 40 height 15
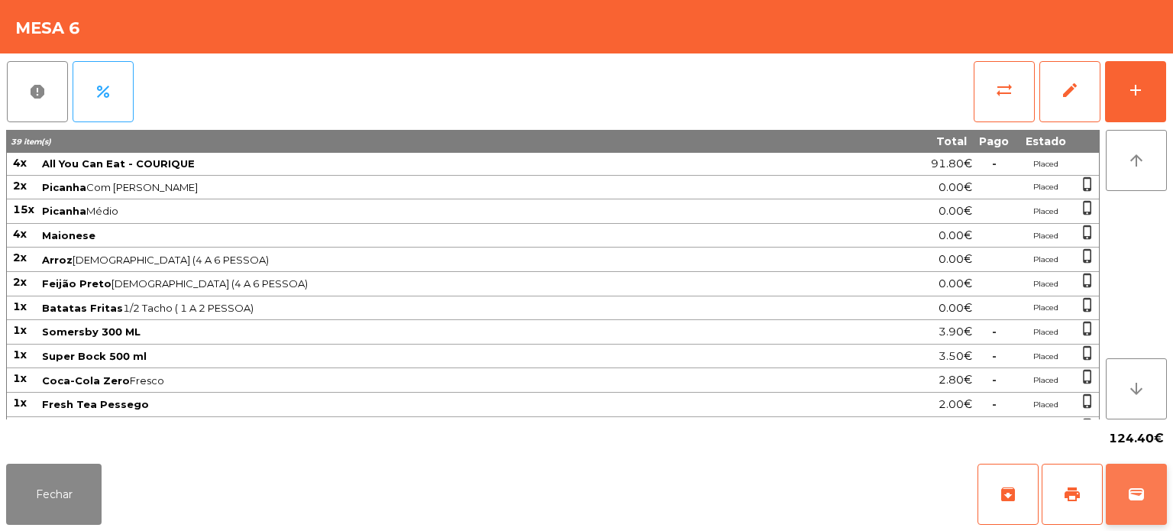
click at [1126, 503] on button "wallet" at bounding box center [1136, 494] width 61 height 61
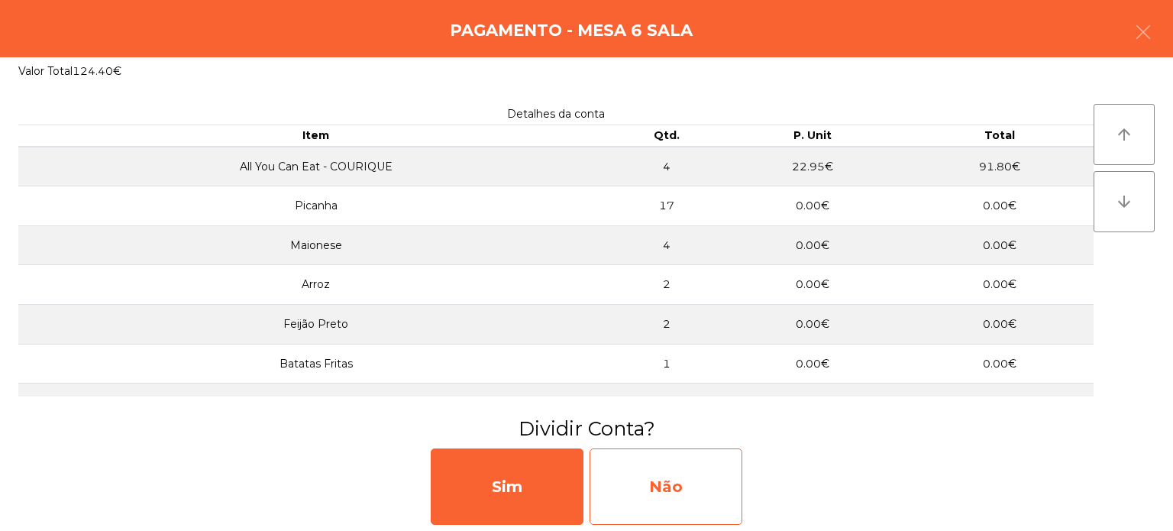
click at [678, 497] on div "Não" at bounding box center [666, 486] width 153 height 76
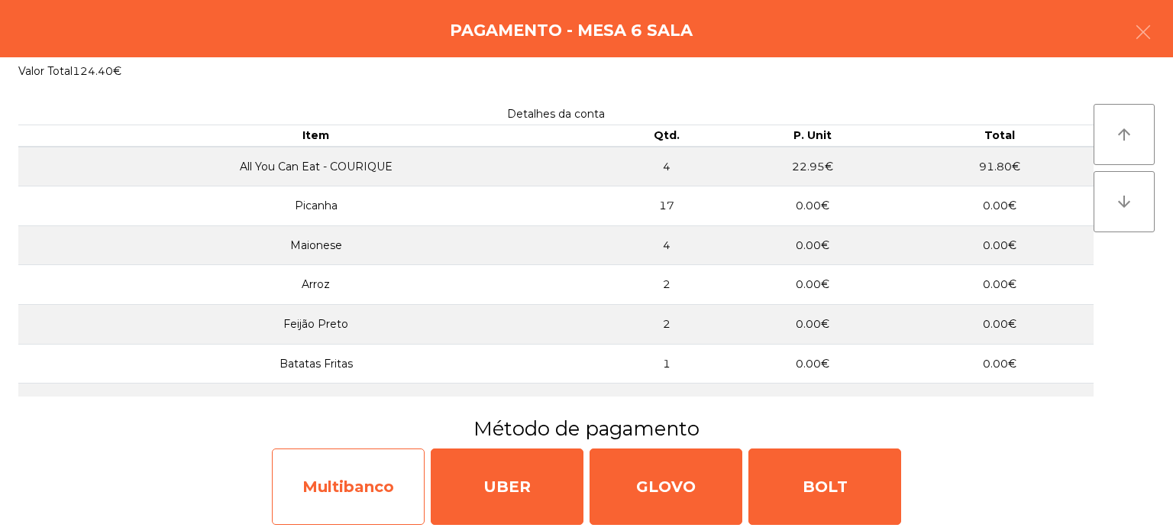
click at [305, 499] on div "Multibanco" at bounding box center [348, 486] width 153 height 76
select select "**"
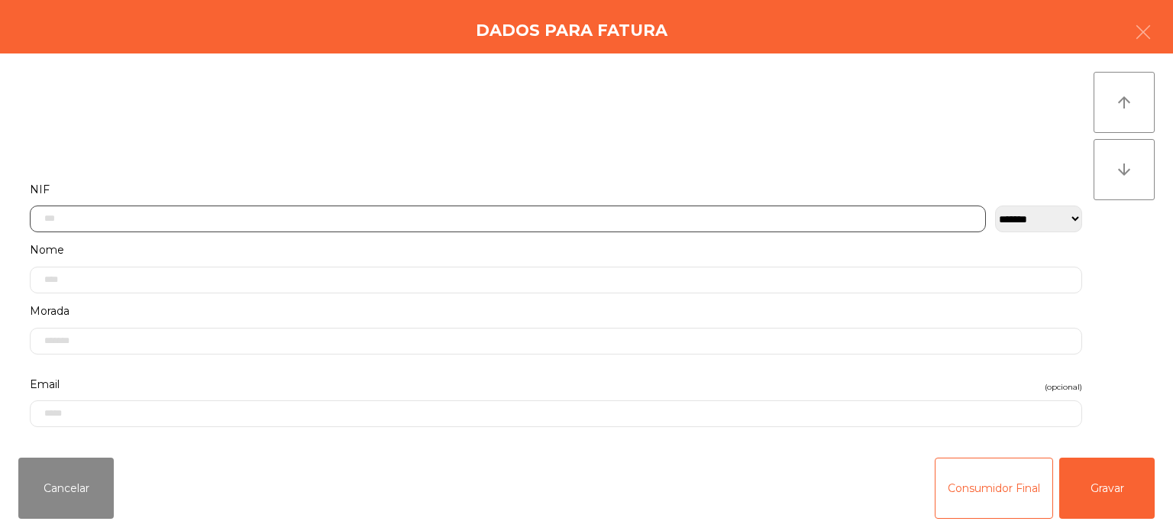
click at [437, 213] on input "text" at bounding box center [508, 218] width 956 height 27
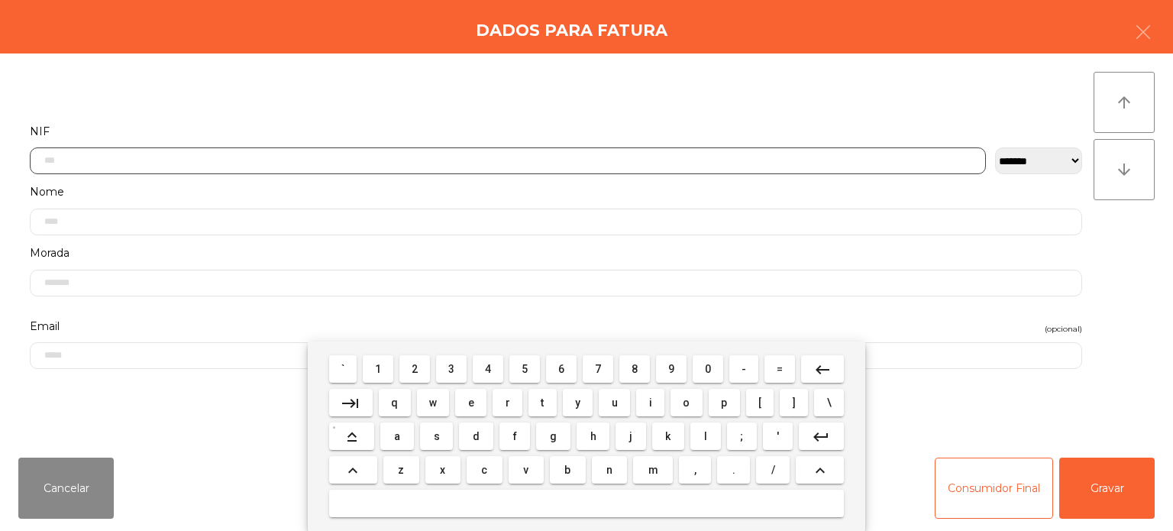
scroll to position [106, 0]
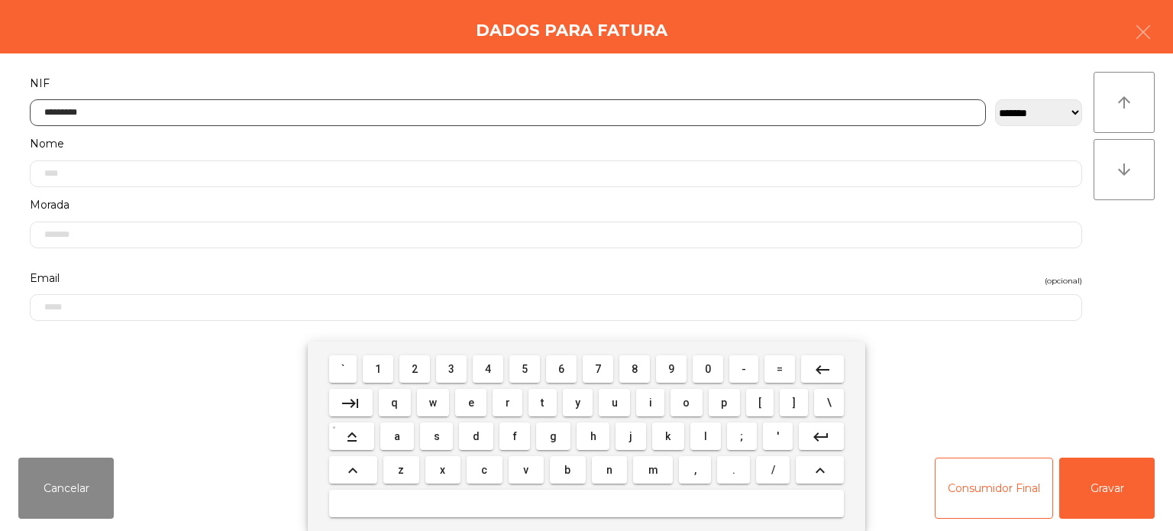
type input "*********"
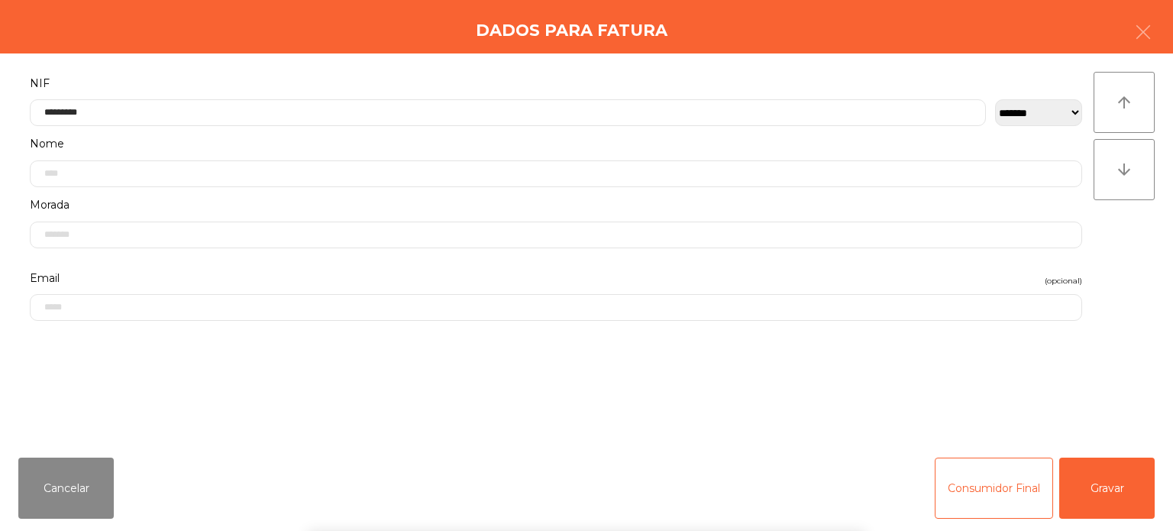
click at [1129, 500] on div "` 1 2 3 4 5 6 7 8 9 0 - = keyboard_backspace keyboard_tab q w e r t y u i o p […" at bounding box center [586, 435] width 1173 height 189
click at [1125, 489] on button "Gravar" at bounding box center [1106, 487] width 95 height 61
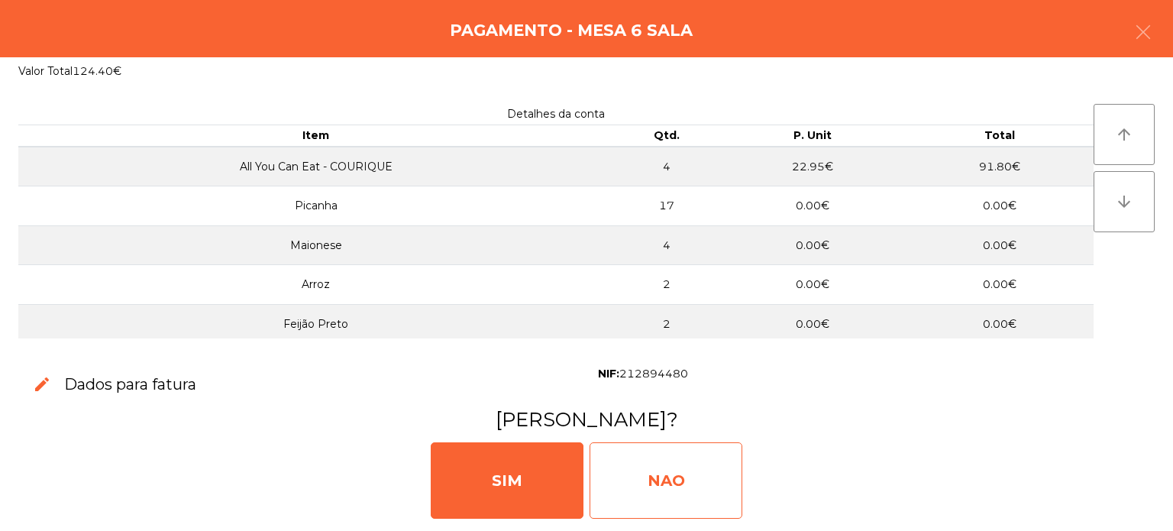
click at [643, 462] on div "NAO" at bounding box center [666, 480] width 153 height 76
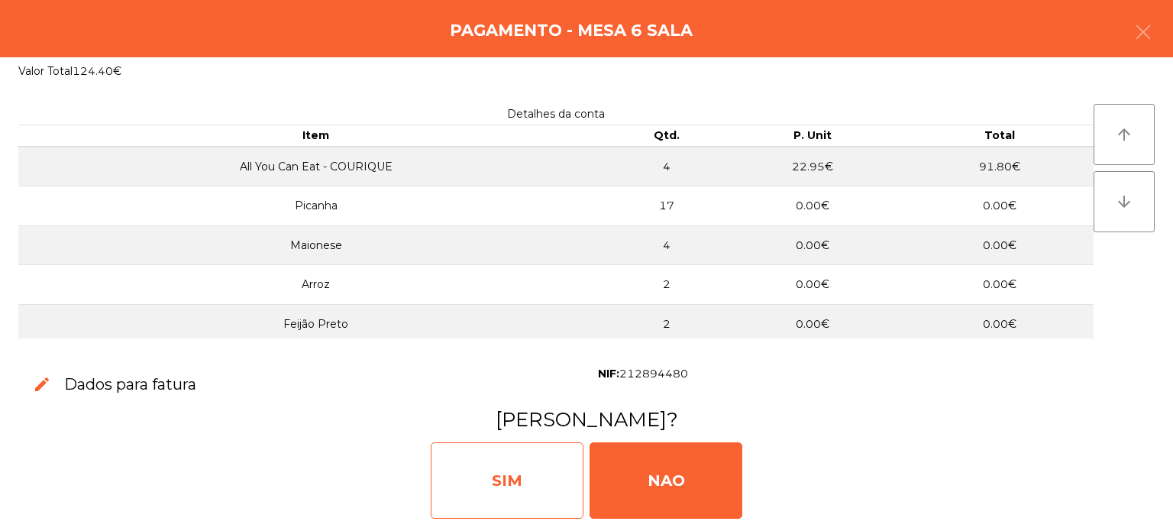
click at [513, 467] on div "SIM" at bounding box center [507, 480] width 153 height 76
click at [515, 451] on div "SIM" at bounding box center [507, 480] width 153 height 76
click at [528, 467] on div "SIM" at bounding box center [507, 480] width 153 height 76
click at [536, 458] on div "SIM" at bounding box center [507, 480] width 153 height 76
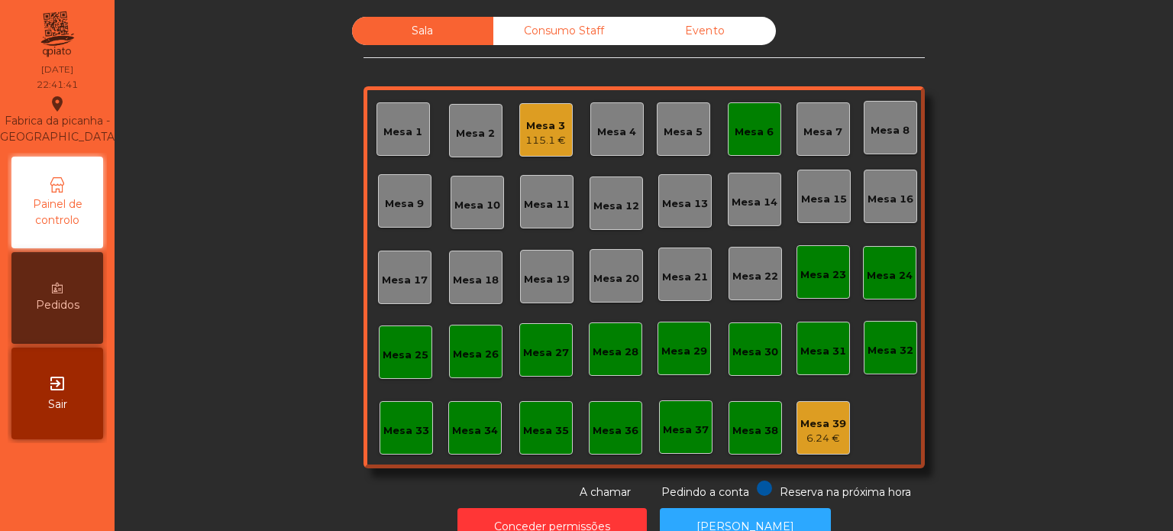
click at [735, 121] on div "Mesa 6" at bounding box center [754, 128] width 39 height 21
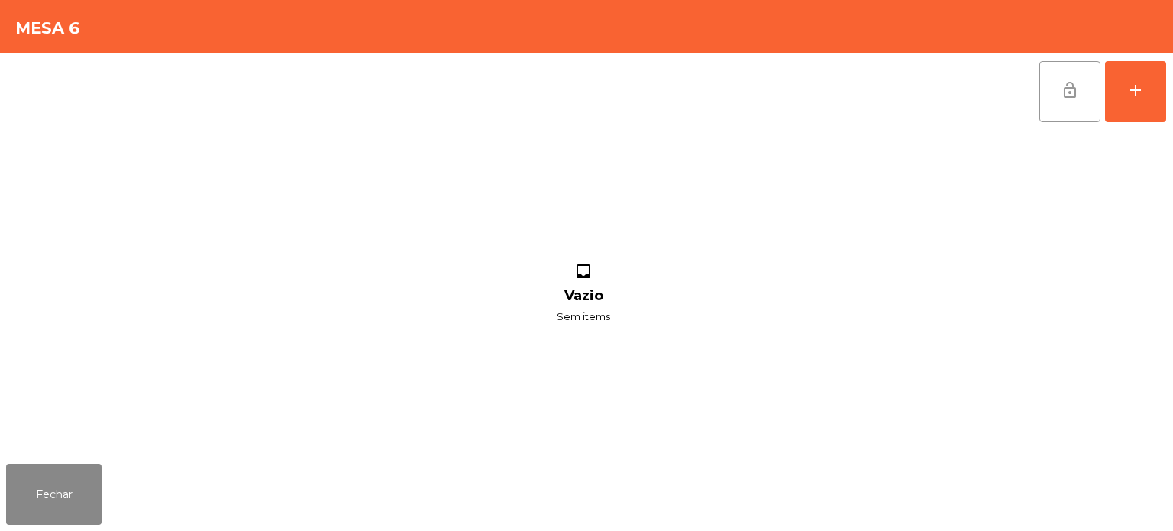
click at [1075, 108] on button "lock_open" at bounding box center [1069, 91] width 61 height 61
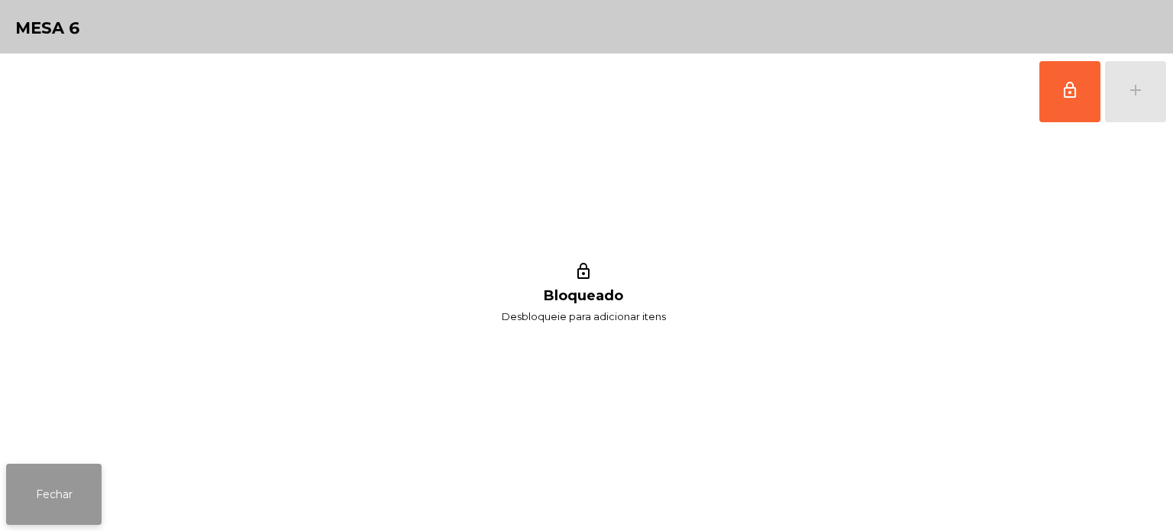
click at [70, 475] on button "Fechar" at bounding box center [53, 494] width 95 height 61
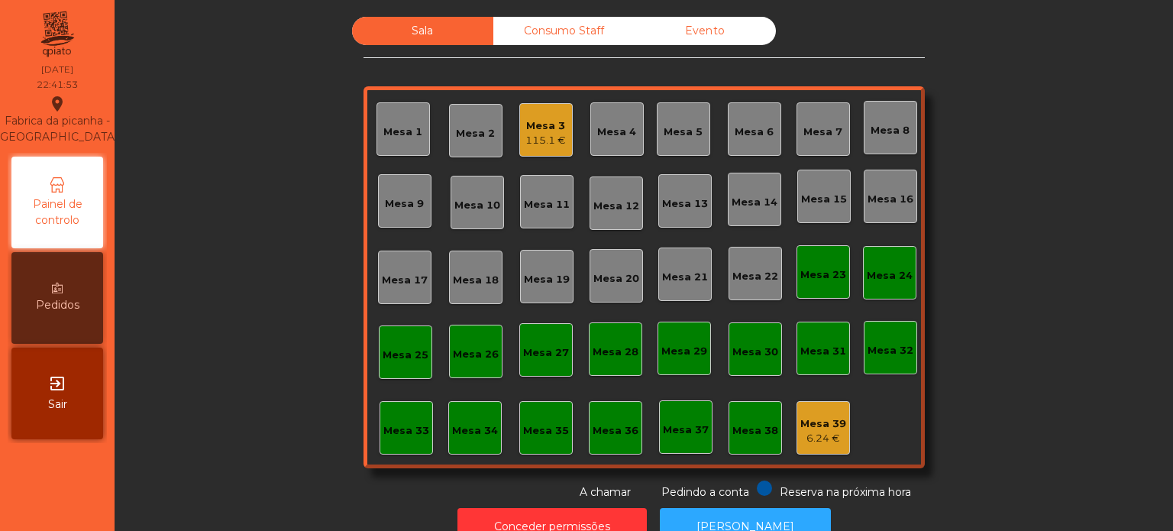
click at [396, 208] on div "Mesa 9" at bounding box center [404, 203] width 39 height 15
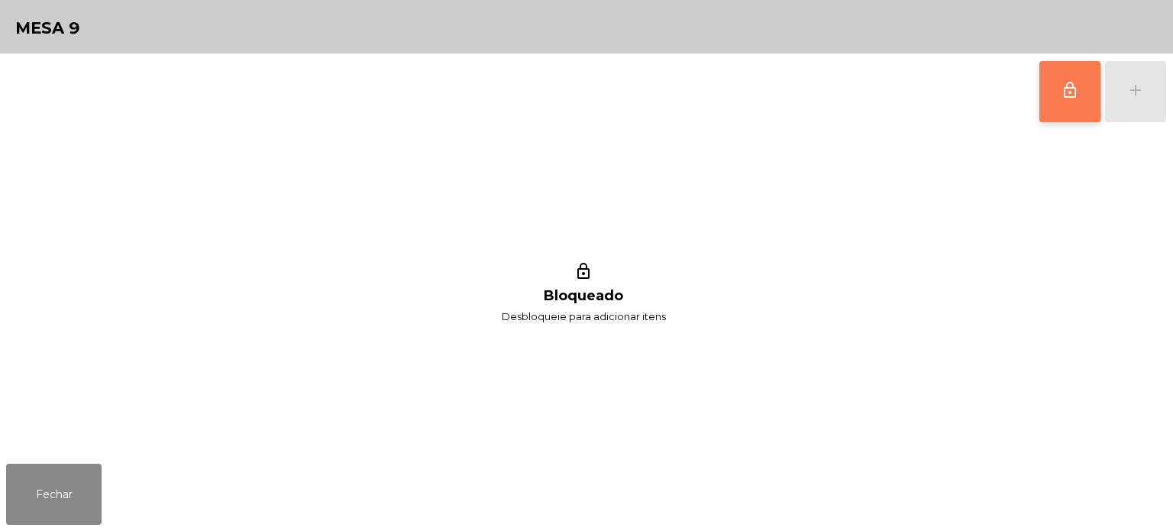
click at [1059, 80] on button "lock_outline" at bounding box center [1069, 91] width 61 height 61
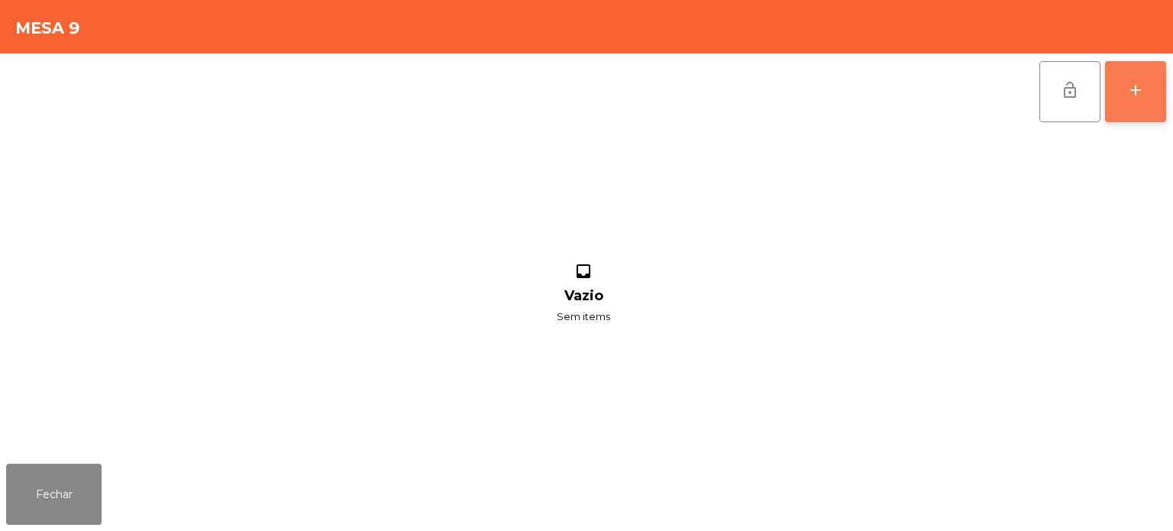
click at [1136, 98] on div "add" at bounding box center [1135, 90] width 18 height 18
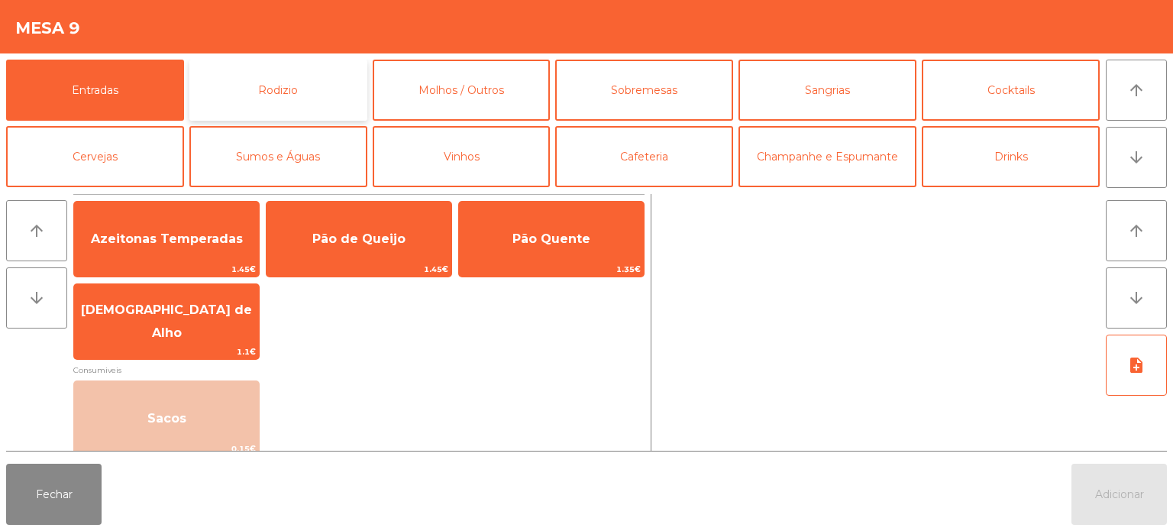
click at [322, 92] on button "Rodizio" at bounding box center [278, 90] width 178 height 61
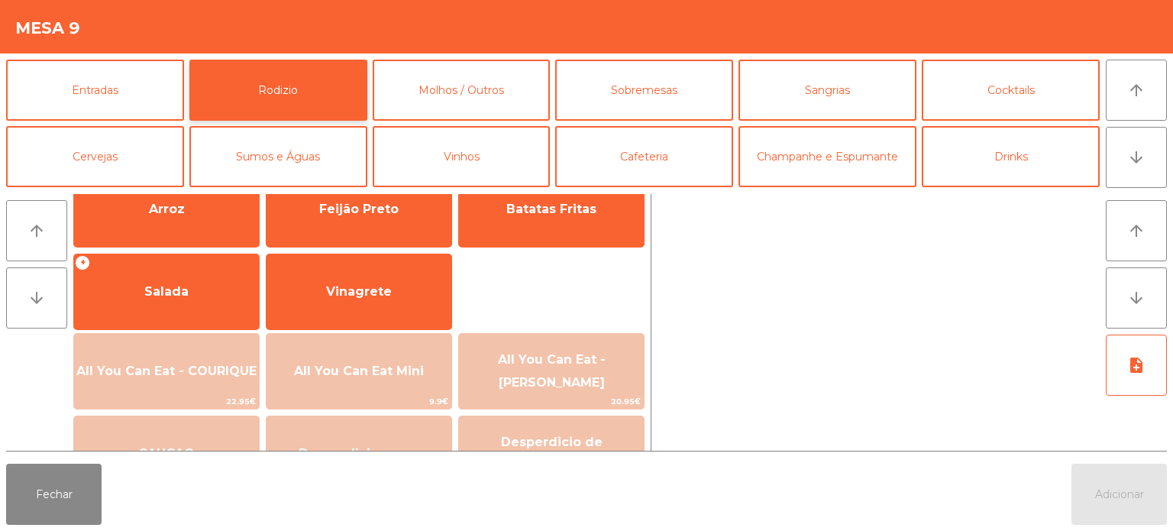
scroll to position [273, 0]
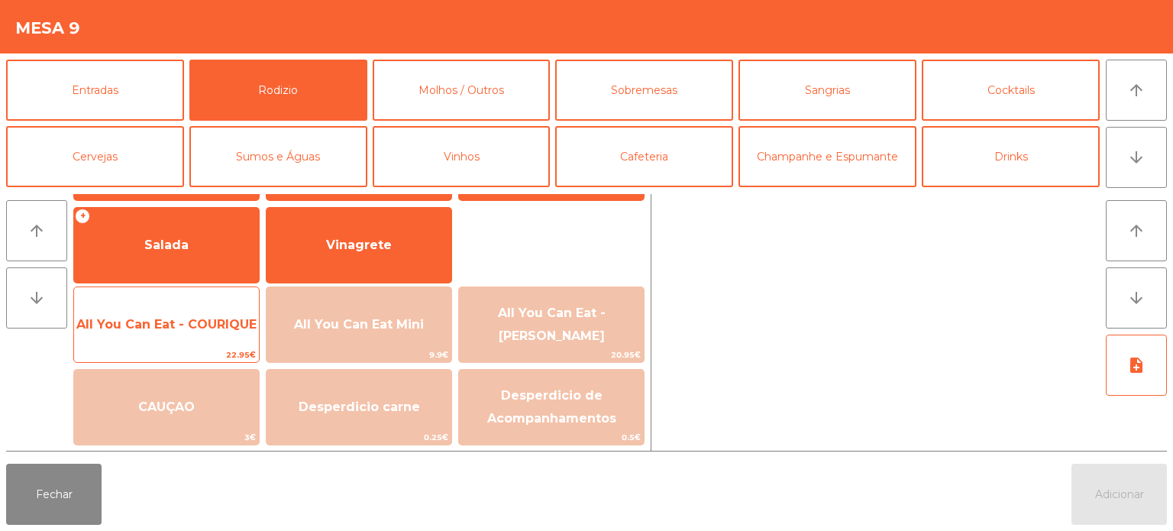
click at [232, 328] on span "All You Can Eat - COURIQUE" at bounding box center [166, 324] width 180 height 15
click at [217, 335] on span "All You Can Eat - COURIQUE" at bounding box center [166, 324] width 185 height 41
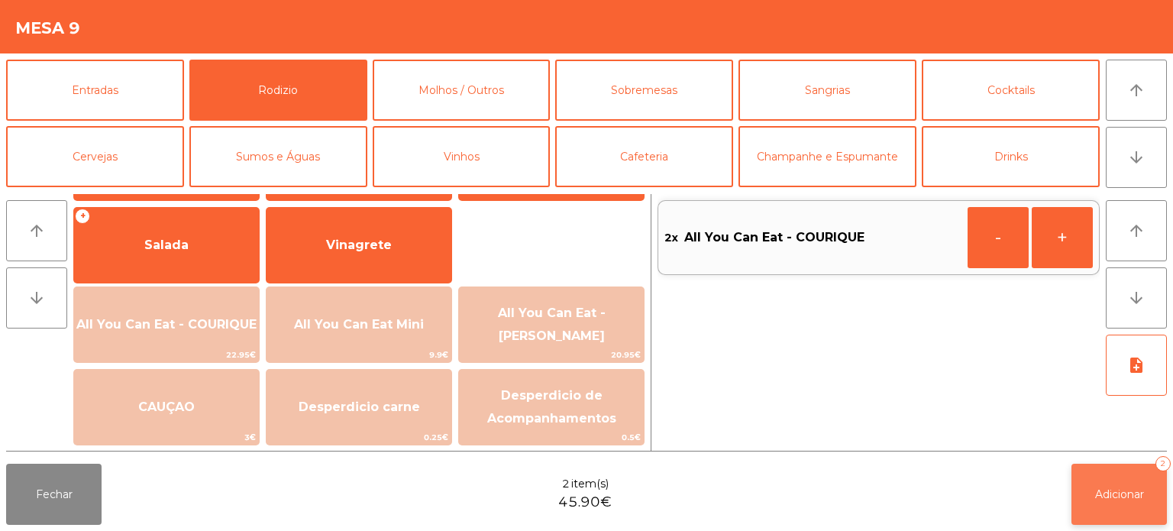
click at [1123, 474] on button "Adicionar 2" at bounding box center [1119, 494] width 95 height 61
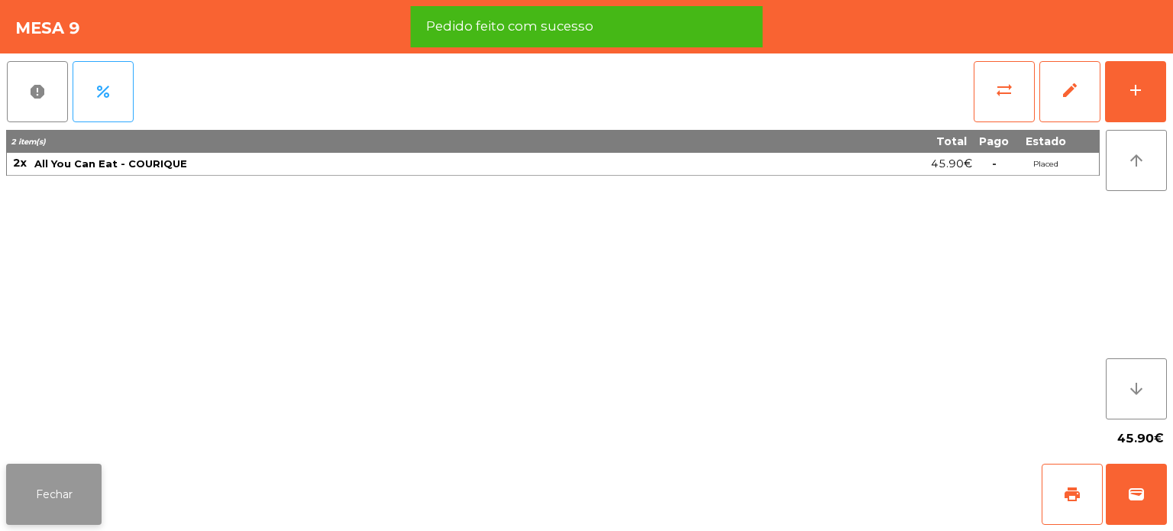
click at [83, 477] on button "Fechar" at bounding box center [53, 494] width 95 height 61
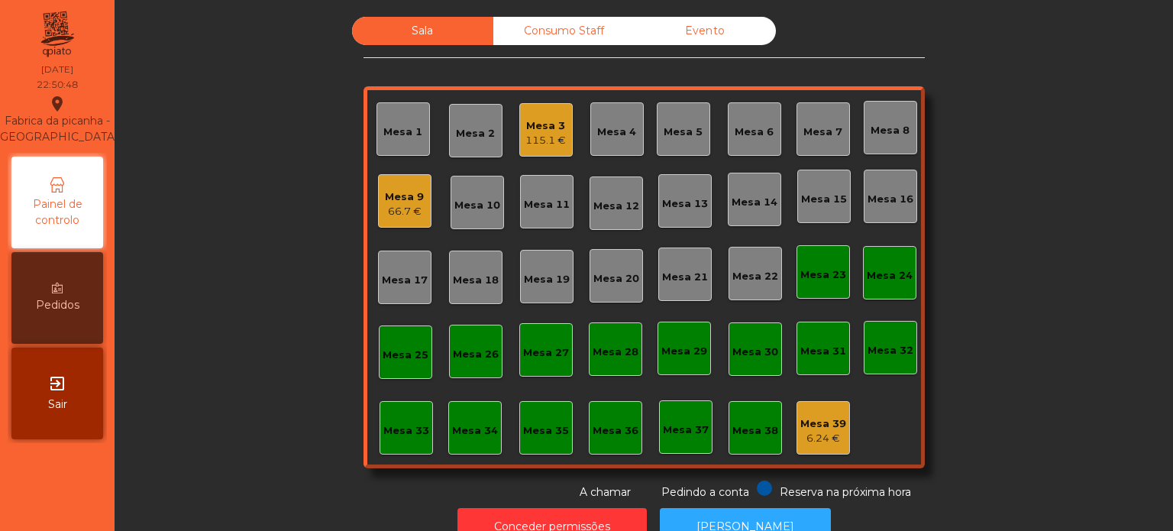
click at [385, 434] on div "Mesa 33" at bounding box center [406, 430] width 46 height 15
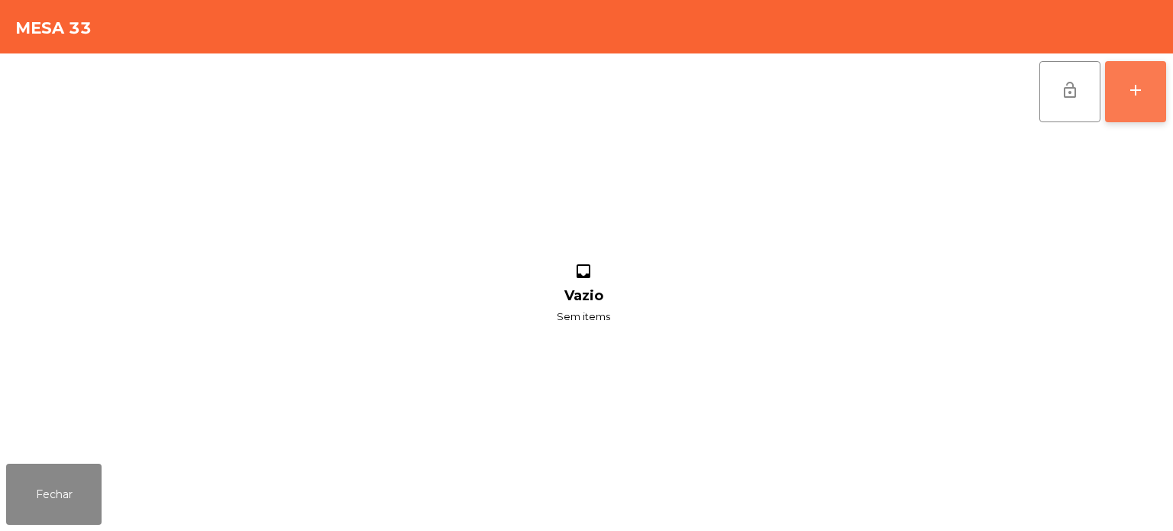
click at [1134, 70] on button "add" at bounding box center [1135, 91] width 61 height 61
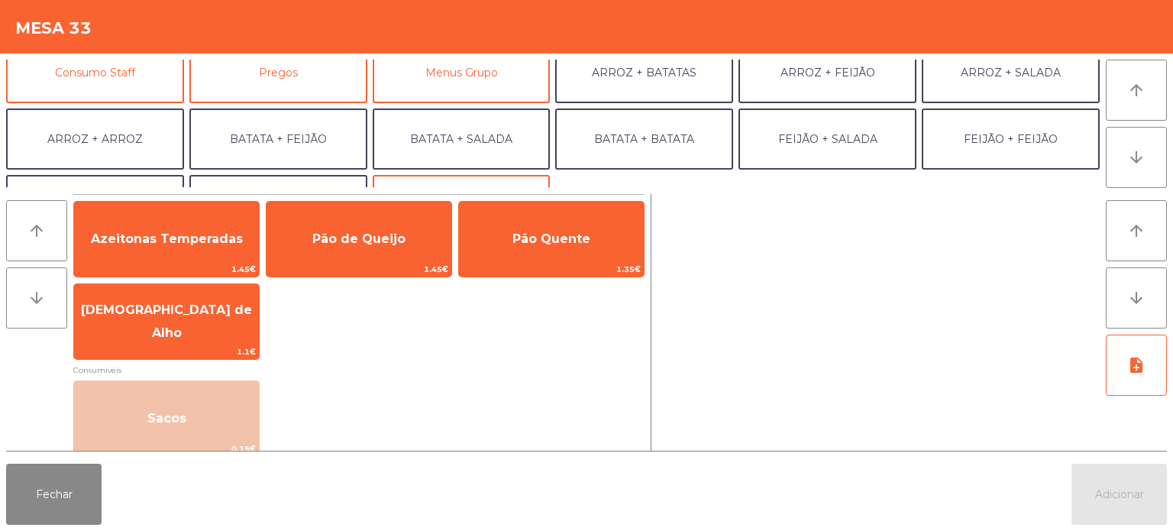
scroll to position [158, 0]
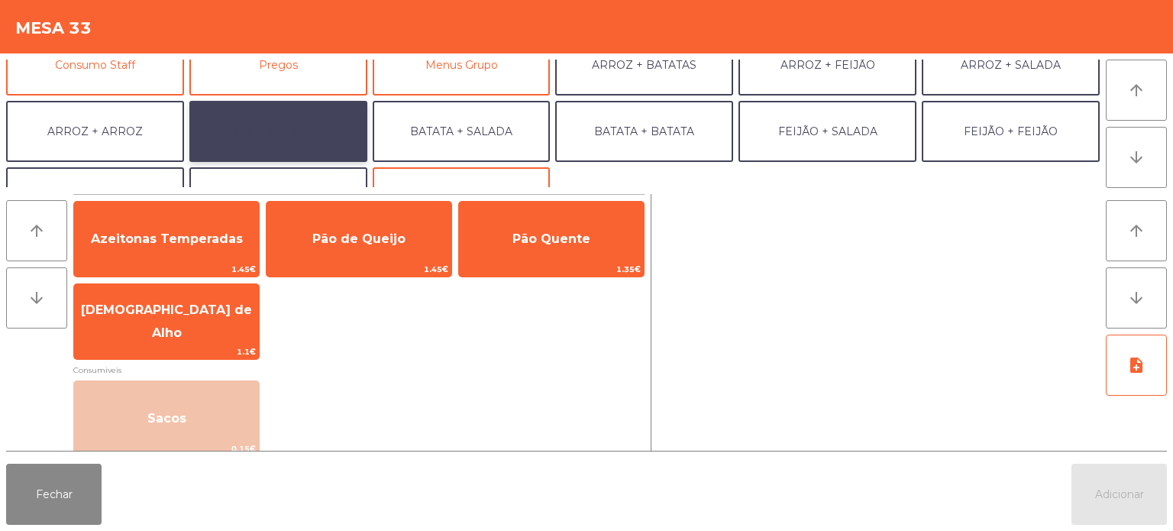
click at [268, 136] on button "BATATA + FEIJÃO" at bounding box center [278, 131] width 178 height 61
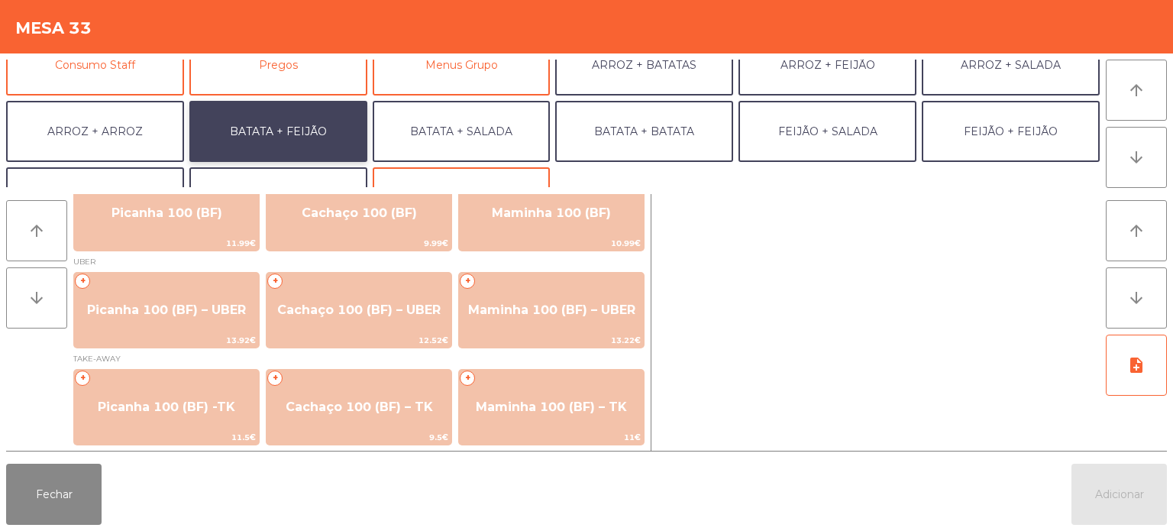
scroll to position [23, 0]
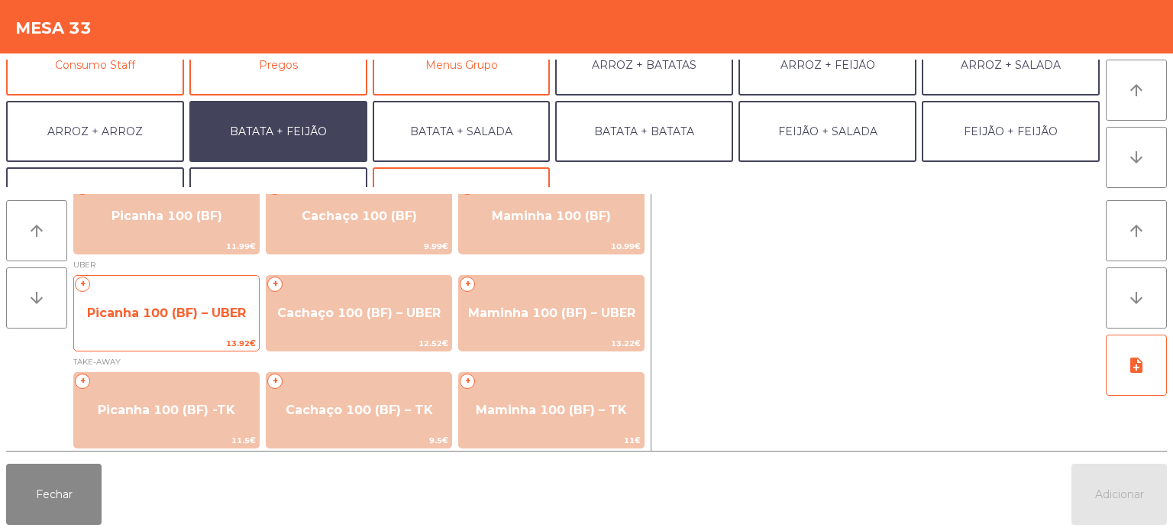
click at [134, 300] on span "Picanha 100 (BF) – UBER" at bounding box center [166, 313] width 185 height 41
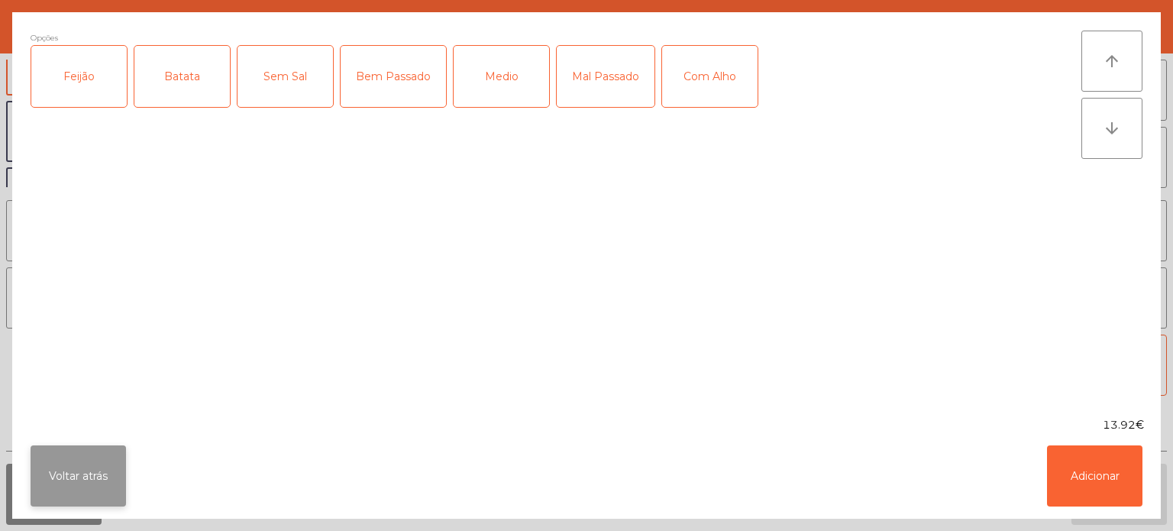
click at [70, 466] on button "Voltar atrás" at bounding box center [78, 475] width 95 height 61
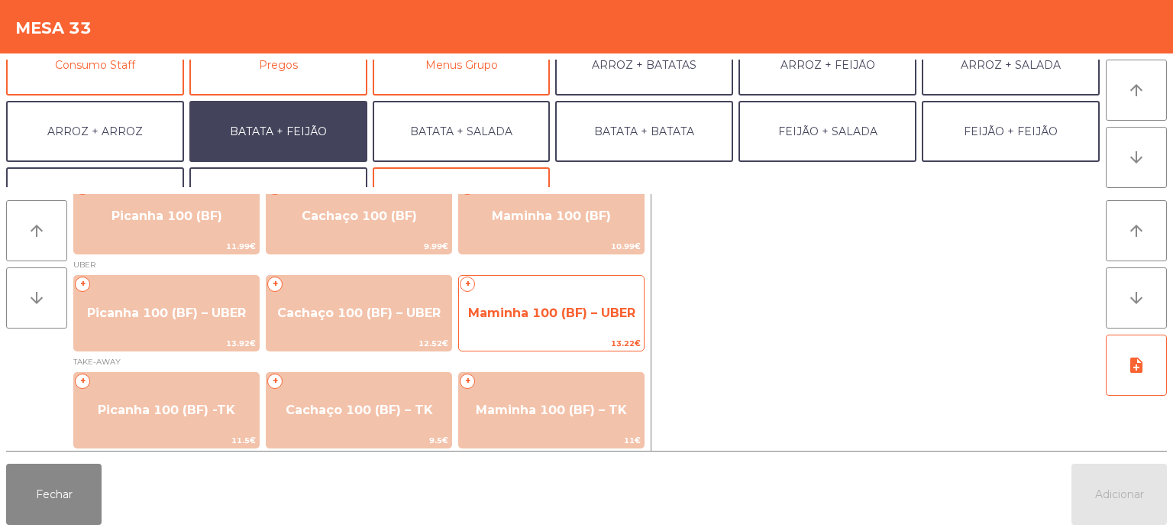
click at [538, 307] on span "Maminha 100 (BF) – UBER" at bounding box center [551, 312] width 167 height 15
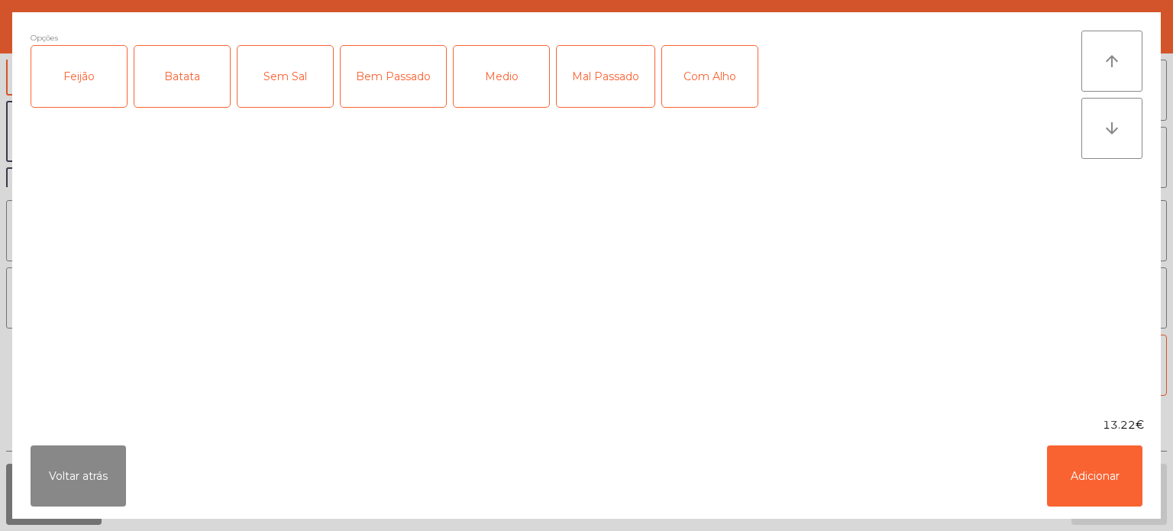
click at [87, 94] on div "Feijão" at bounding box center [78, 76] width 95 height 61
click at [170, 73] on div "Batata" at bounding box center [181, 76] width 95 height 61
click at [609, 82] on div "Mal Passado" at bounding box center [606, 76] width 98 height 61
click at [1106, 449] on button "Adicionar" at bounding box center [1094, 475] width 95 height 61
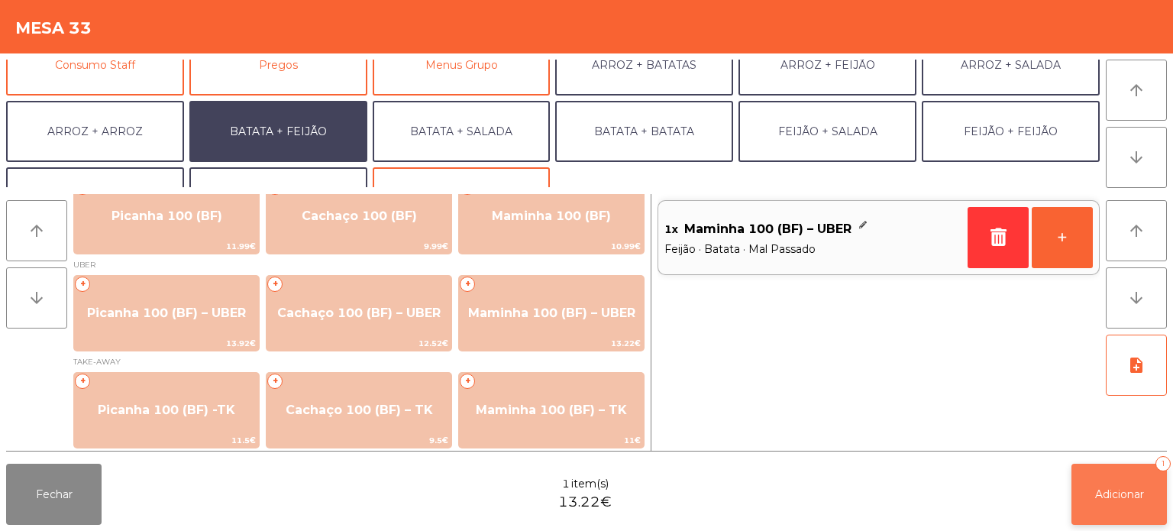
click at [1102, 464] on button "Adicionar 1" at bounding box center [1119, 494] width 95 height 61
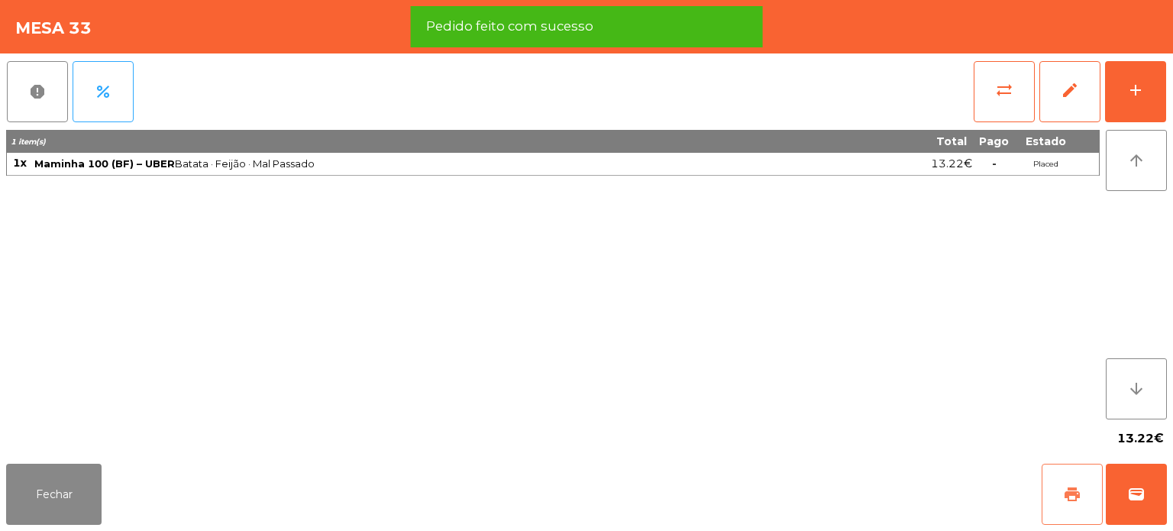
click at [1054, 491] on button "print" at bounding box center [1072, 494] width 61 height 61
click at [1136, 476] on button "wallet" at bounding box center [1136, 494] width 61 height 61
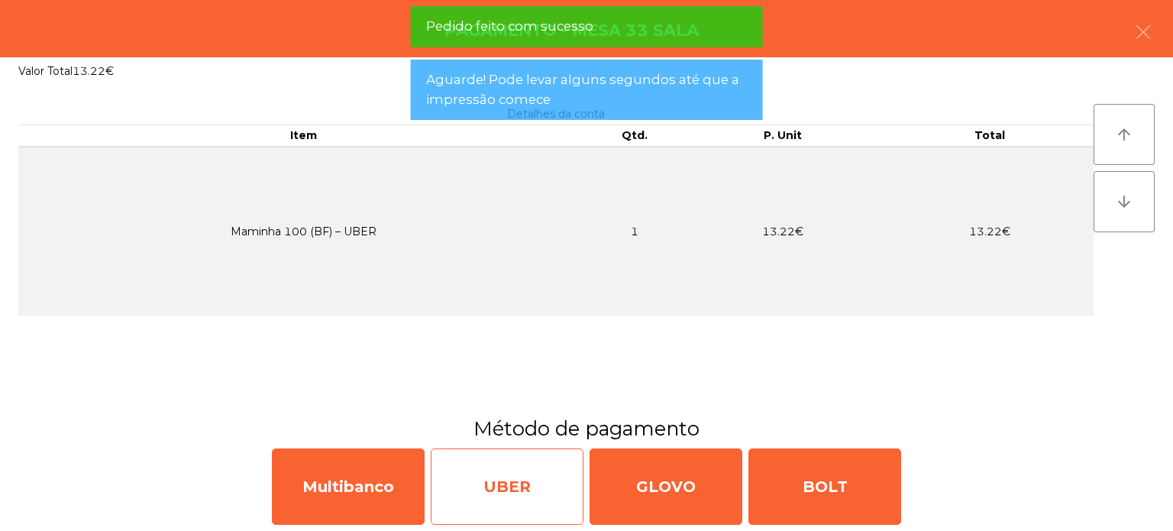
click at [534, 474] on div "UBER" at bounding box center [507, 486] width 153 height 76
select select "**"
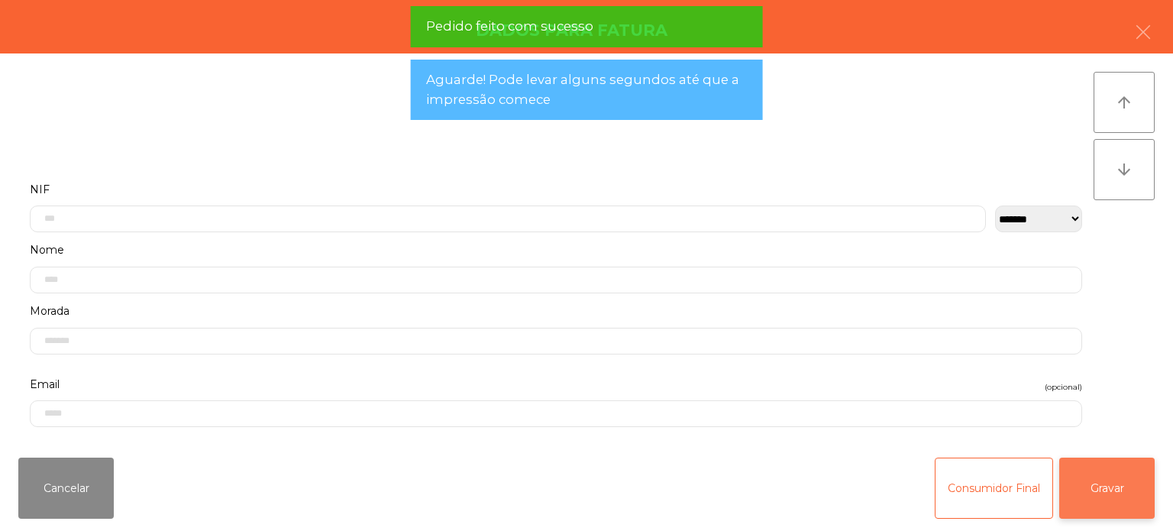
click at [1115, 468] on button "Gravar" at bounding box center [1106, 487] width 95 height 61
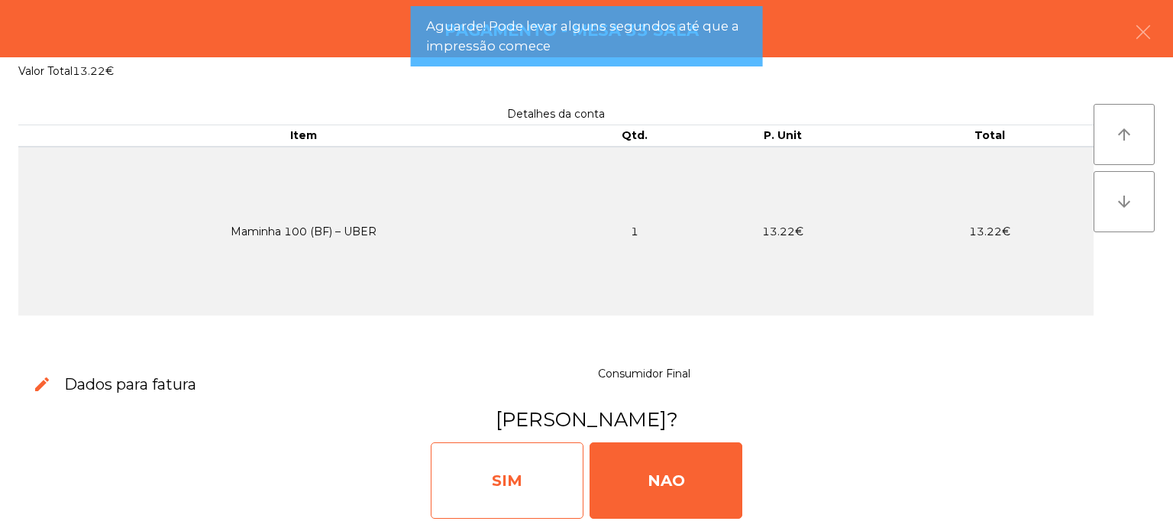
click at [546, 467] on div "SIM" at bounding box center [507, 480] width 153 height 76
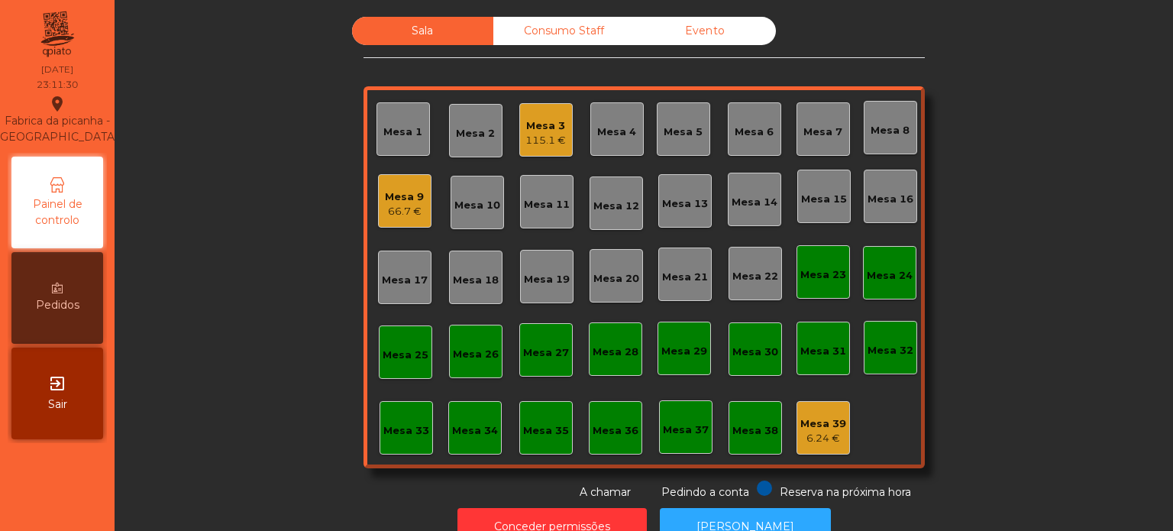
click at [532, 119] on div "Mesa 3" at bounding box center [545, 125] width 40 height 15
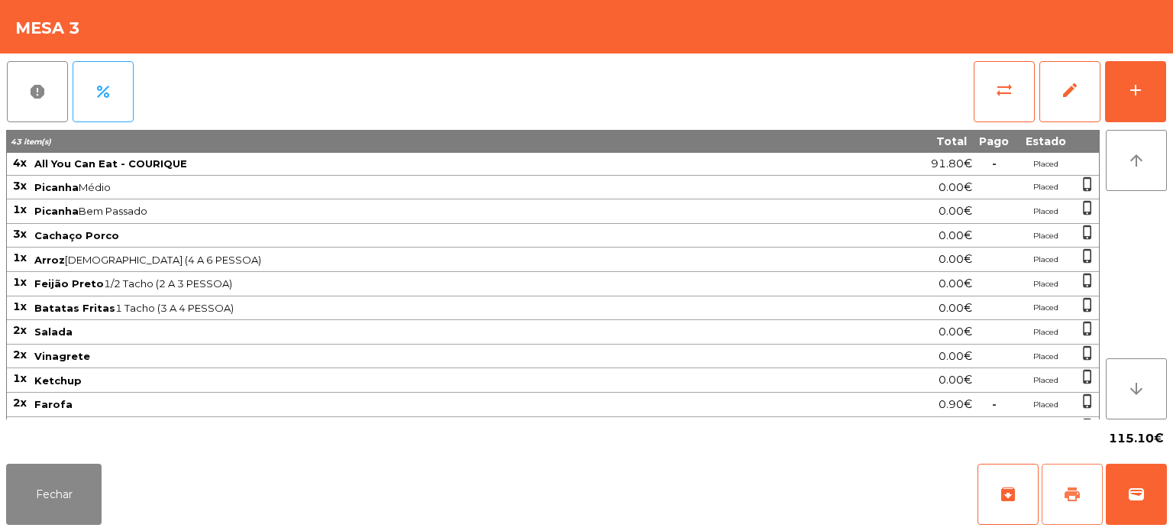
click at [1070, 493] on span "print" at bounding box center [1072, 494] width 18 height 18
click at [1160, 496] on button "wallet" at bounding box center [1136, 494] width 61 height 61
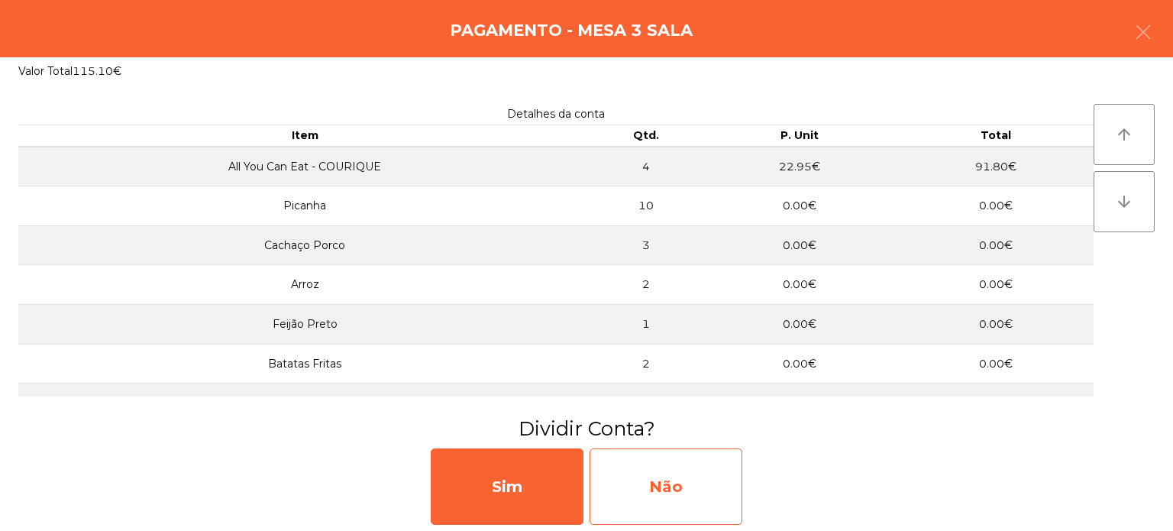
click at [671, 482] on div "Não" at bounding box center [666, 486] width 153 height 76
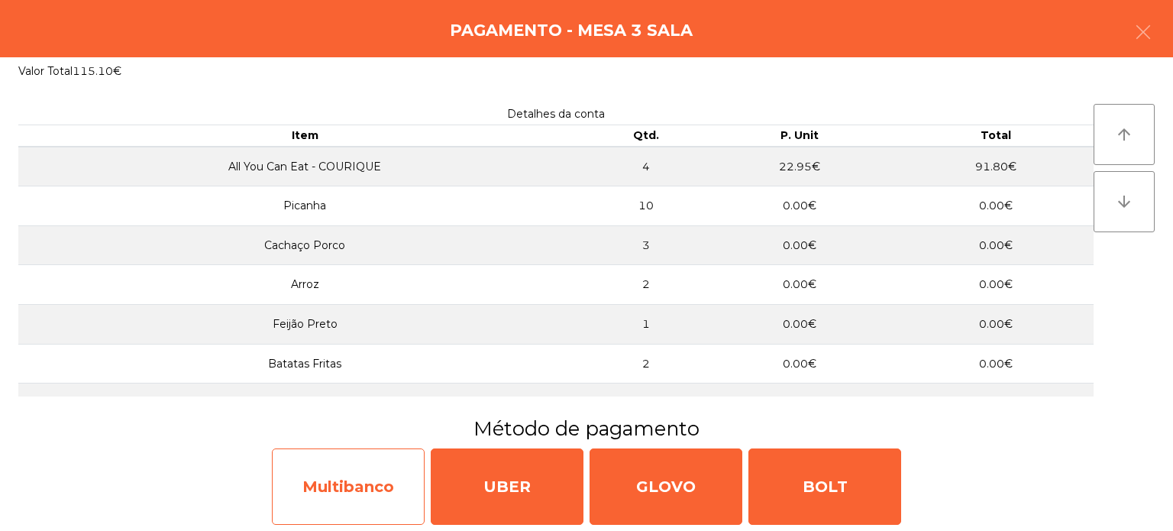
click at [361, 469] on div "Multibanco" at bounding box center [348, 486] width 153 height 76
select select "**"
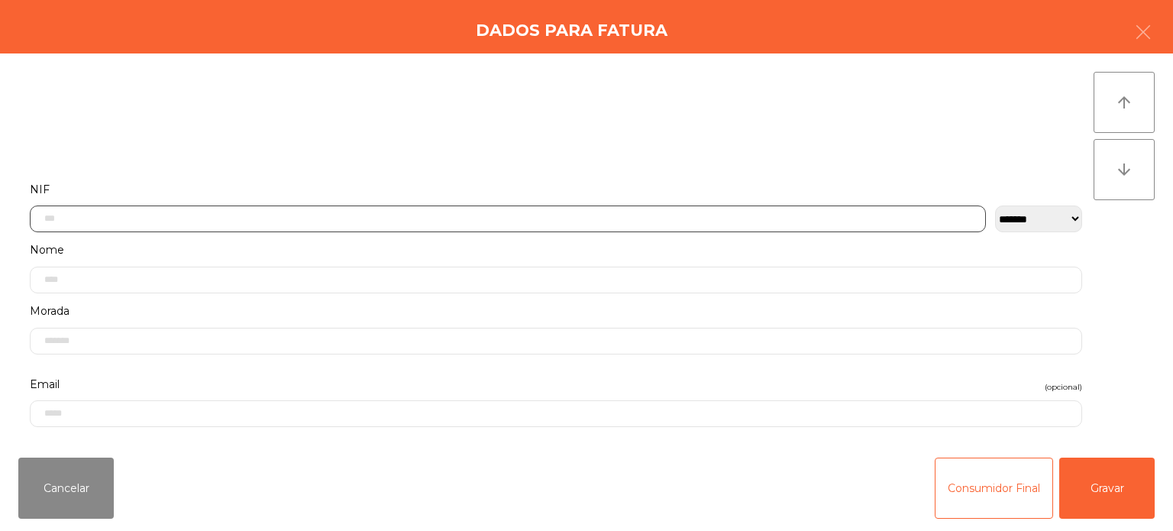
click at [619, 218] on input "text" at bounding box center [508, 218] width 956 height 27
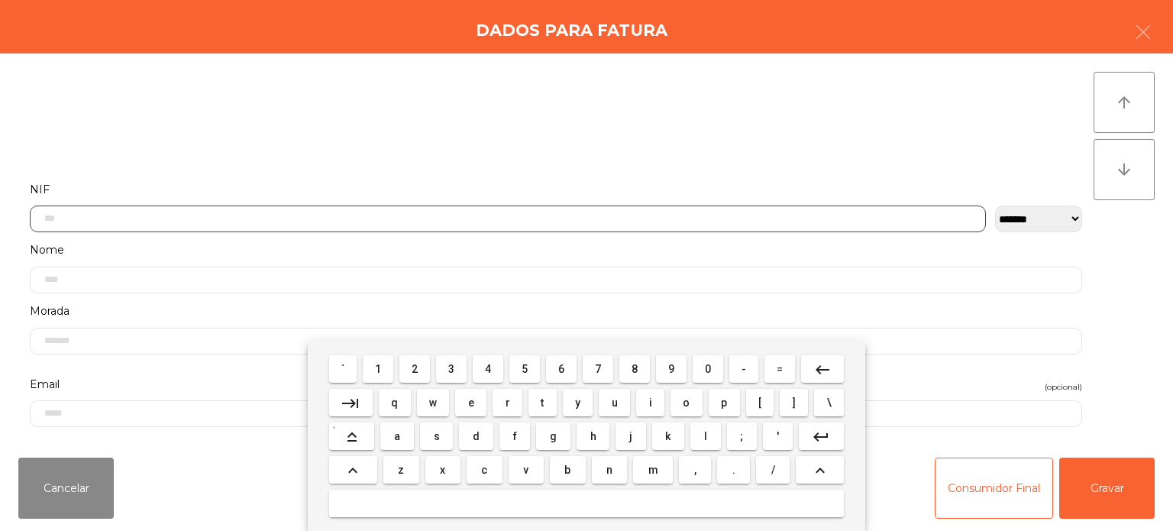
scroll to position [106, 0]
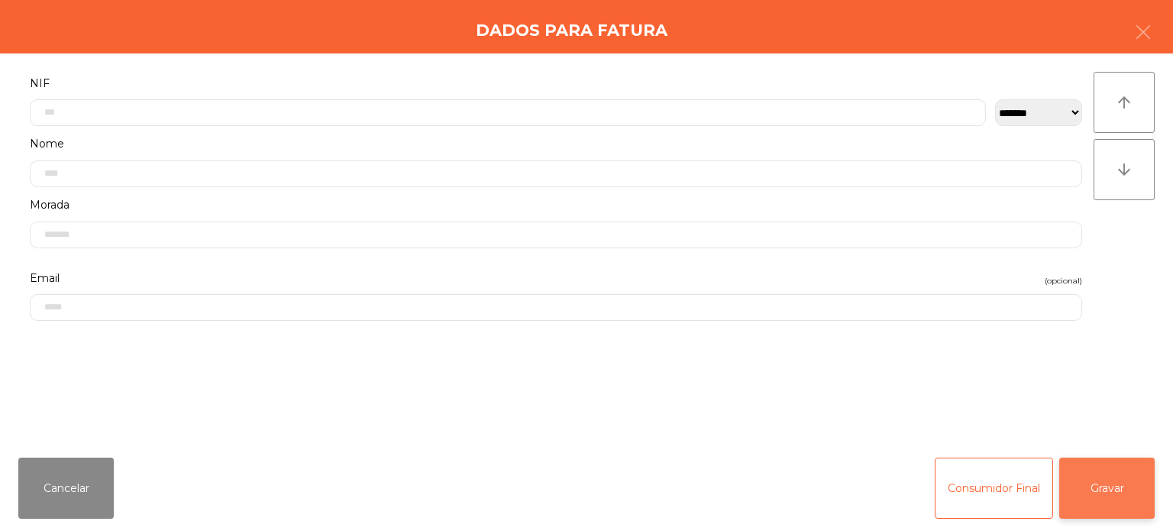
click at [1121, 490] on button "Gravar" at bounding box center [1106, 487] width 95 height 61
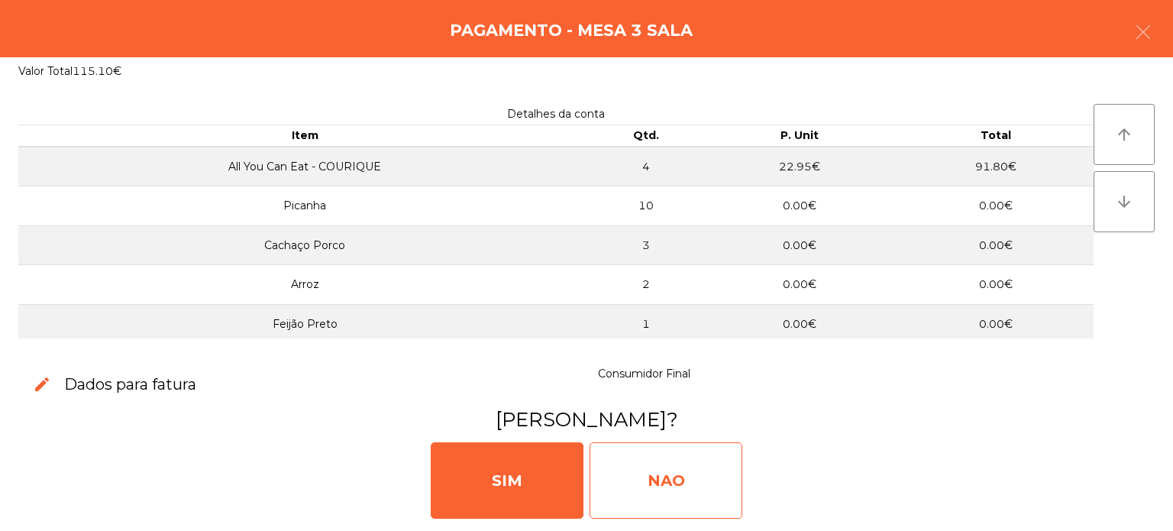
click at [671, 470] on div "NAO" at bounding box center [666, 480] width 153 height 76
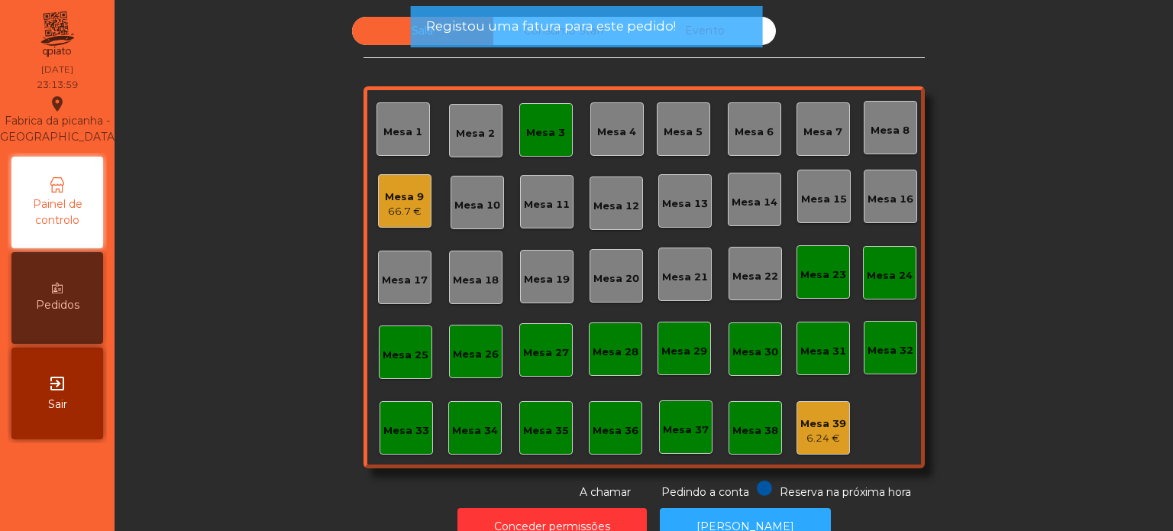
click at [599, 28] on span "Registou uma fatura para este pedido!" at bounding box center [551, 26] width 250 height 19
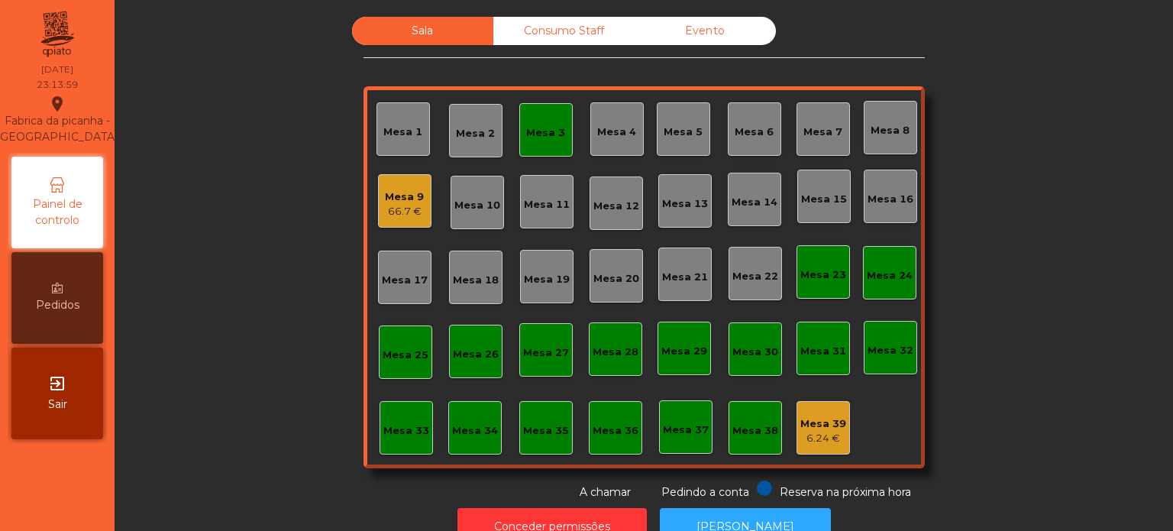
click at [589, 27] on span "Registou uma fatura para este pedido!" at bounding box center [551, 26] width 250 height 19
click at [580, 31] on div "Consumo Staff" at bounding box center [563, 31] width 141 height 28
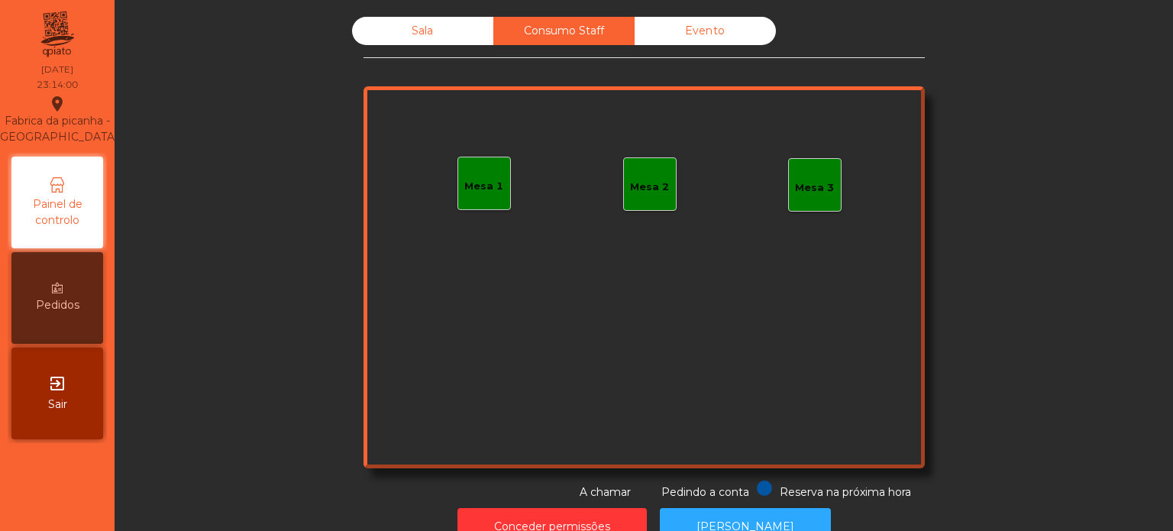
click at [489, 183] on div "Mesa 1" at bounding box center [483, 186] width 39 height 15
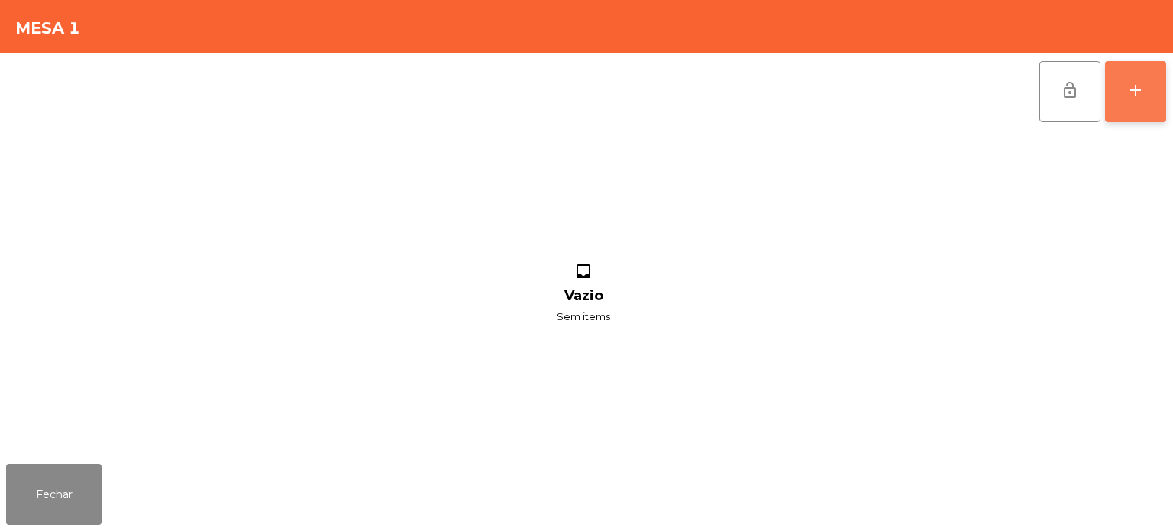
click at [1112, 87] on button "add" at bounding box center [1135, 91] width 61 height 61
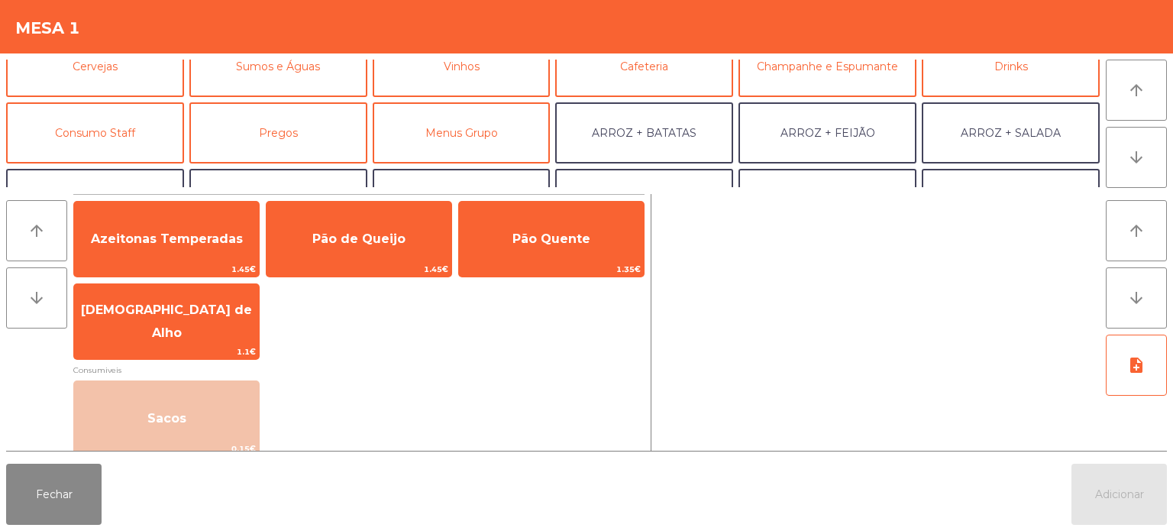
scroll to position [111, 0]
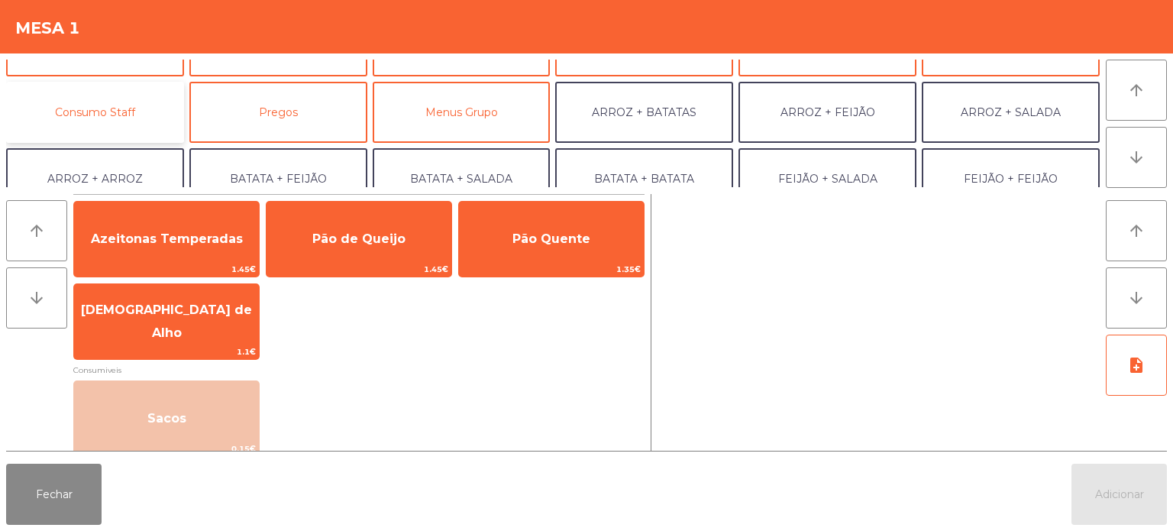
click at [125, 122] on button "Consumo Staff" at bounding box center [95, 112] width 178 height 61
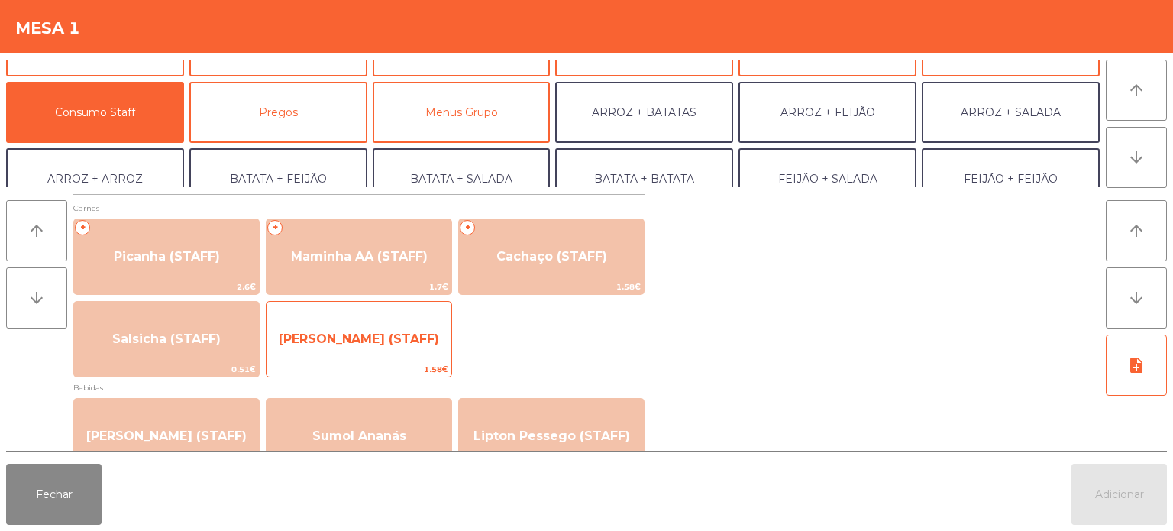
click at [374, 332] on span "[PERSON_NAME] (STAFF)" at bounding box center [359, 338] width 160 height 15
click at [386, 326] on span "[PERSON_NAME] (STAFF)" at bounding box center [359, 338] width 185 height 41
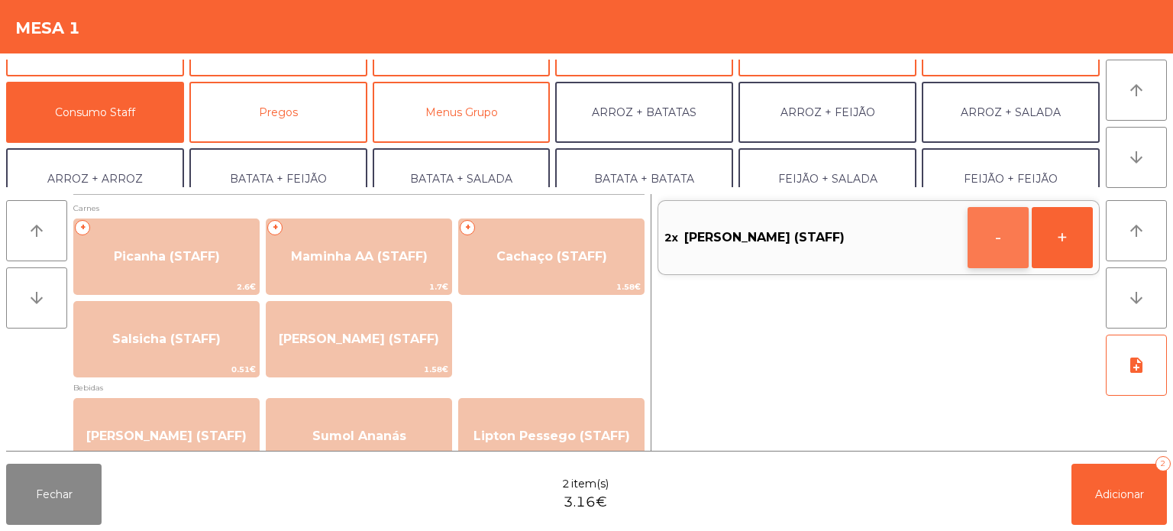
click at [978, 241] on button "-" at bounding box center [998, 237] width 61 height 61
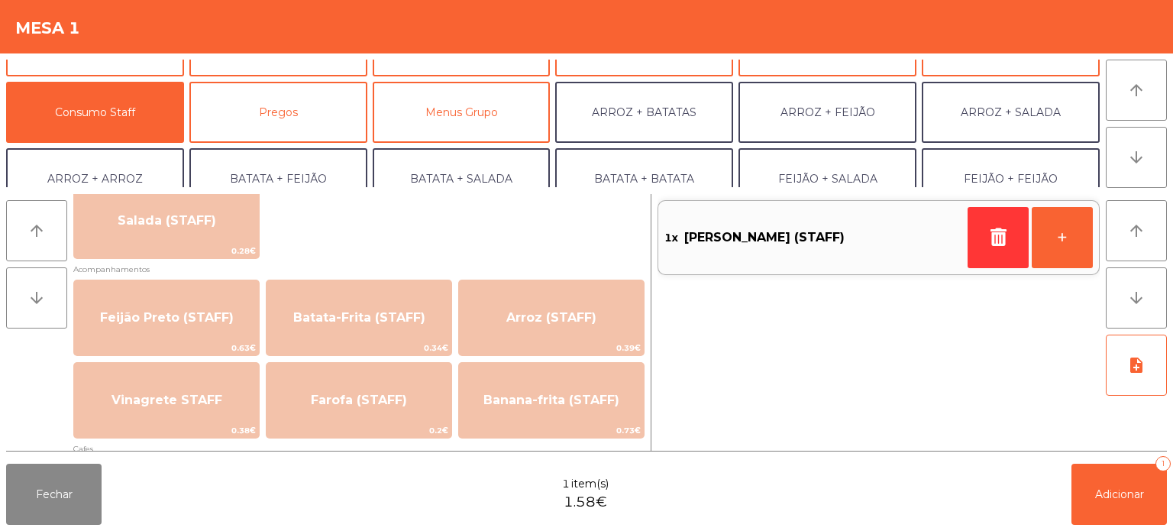
scroll to position [667, 0]
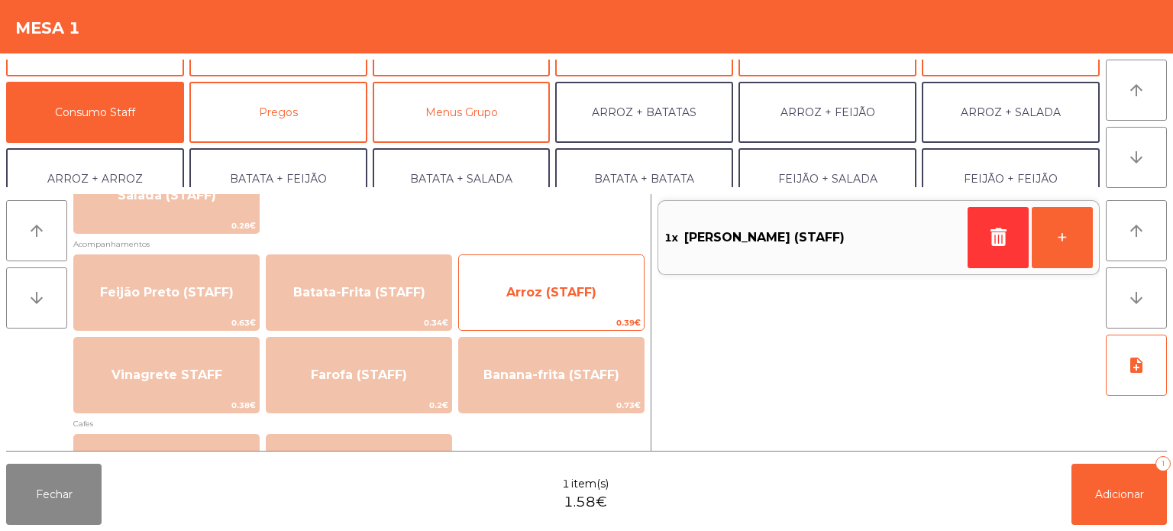
click at [573, 291] on span "Arroz (STAFF)" at bounding box center [551, 292] width 90 height 15
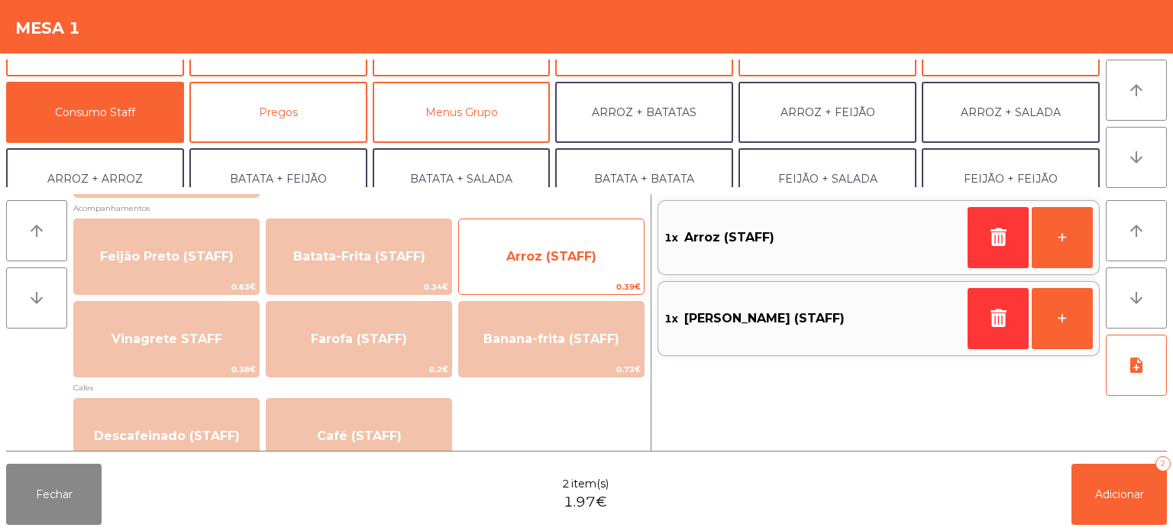
scroll to position [703, 0]
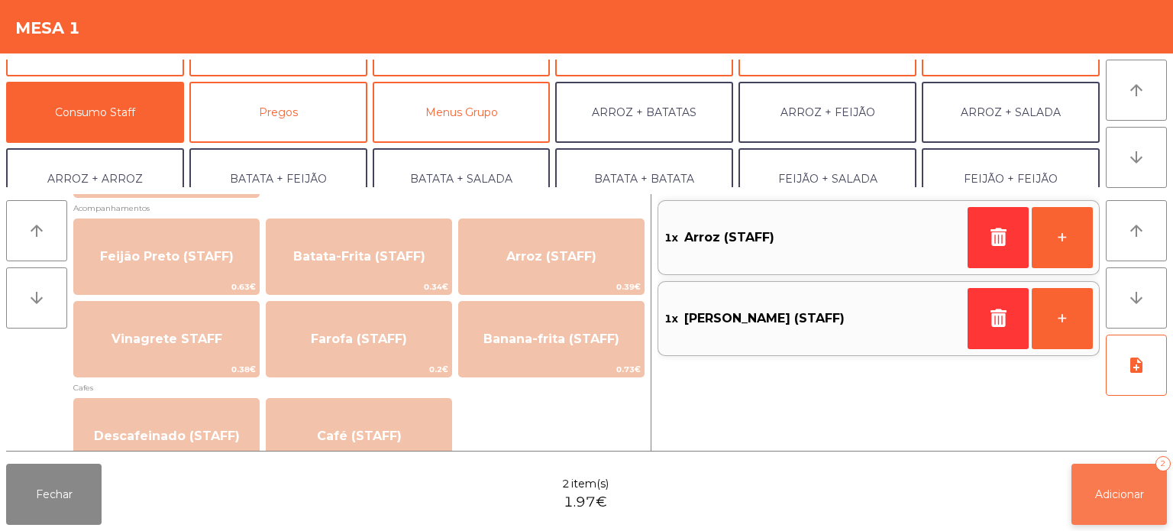
click at [1129, 498] on span "Adicionar" at bounding box center [1119, 494] width 49 height 14
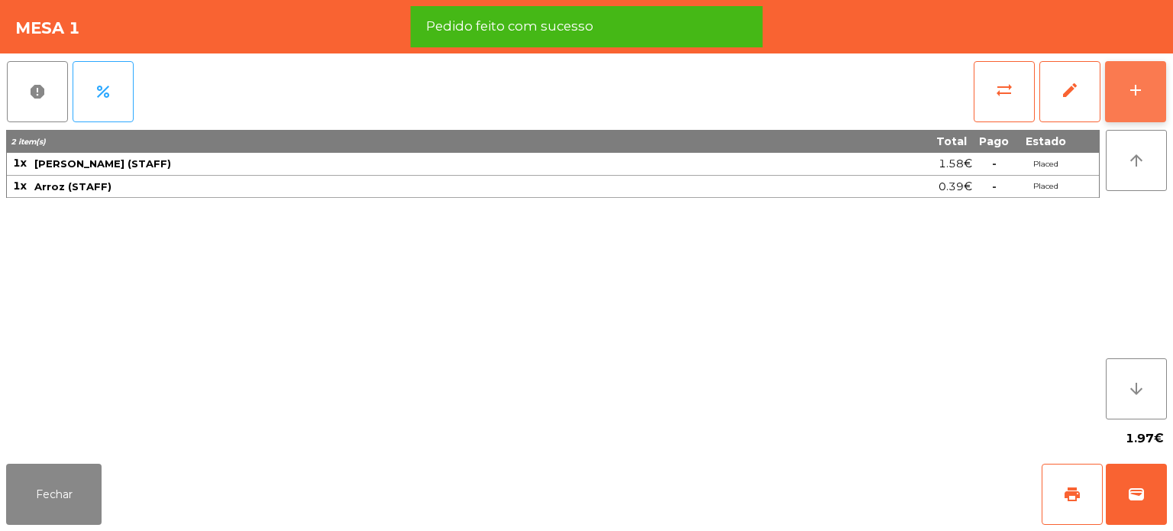
click at [1120, 95] on button "add" at bounding box center [1135, 91] width 61 height 61
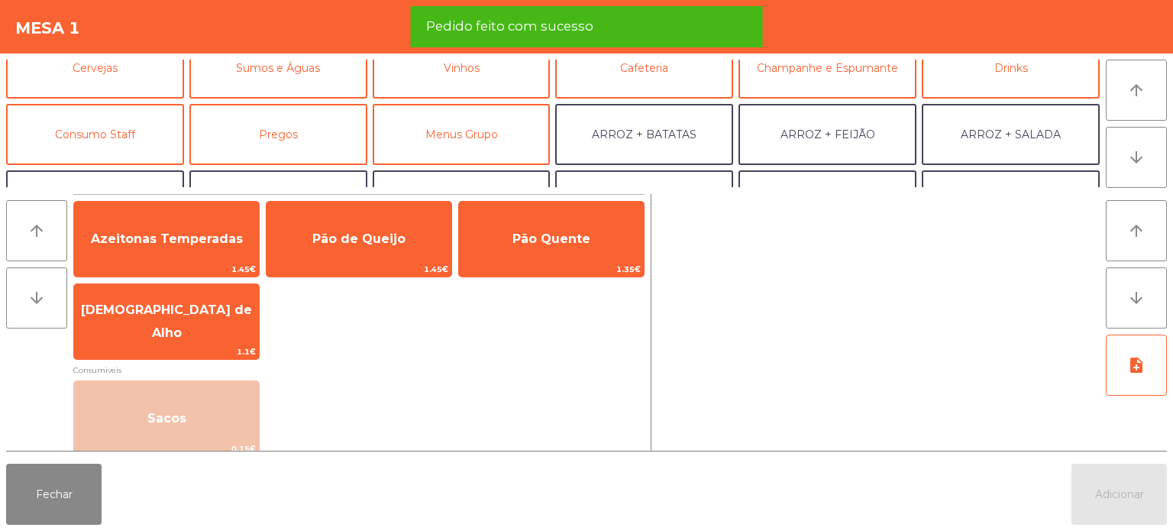
scroll to position [92, 0]
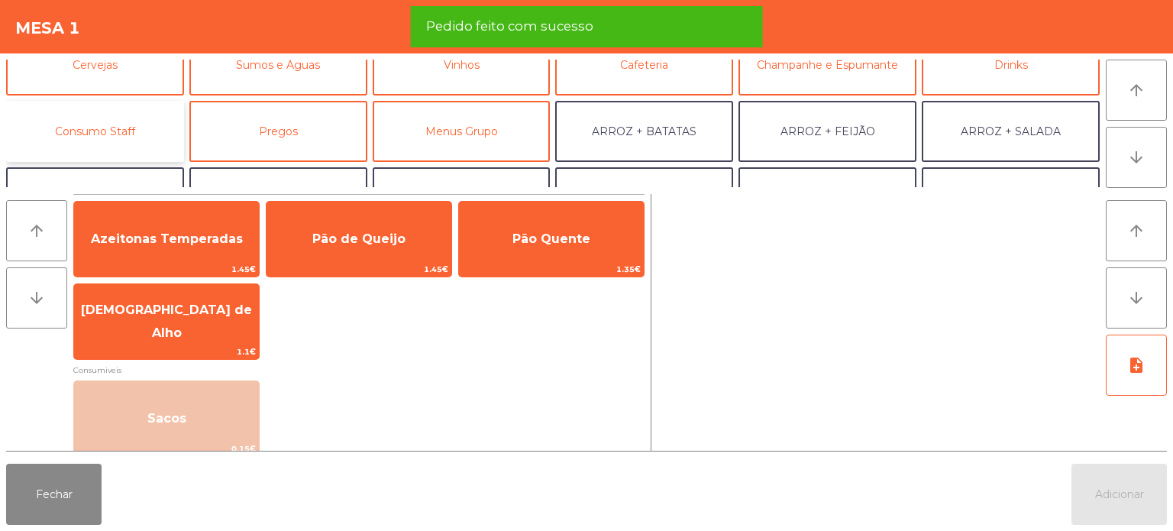
click at [88, 131] on button "Consumo Staff" at bounding box center [95, 131] width 178 height 61
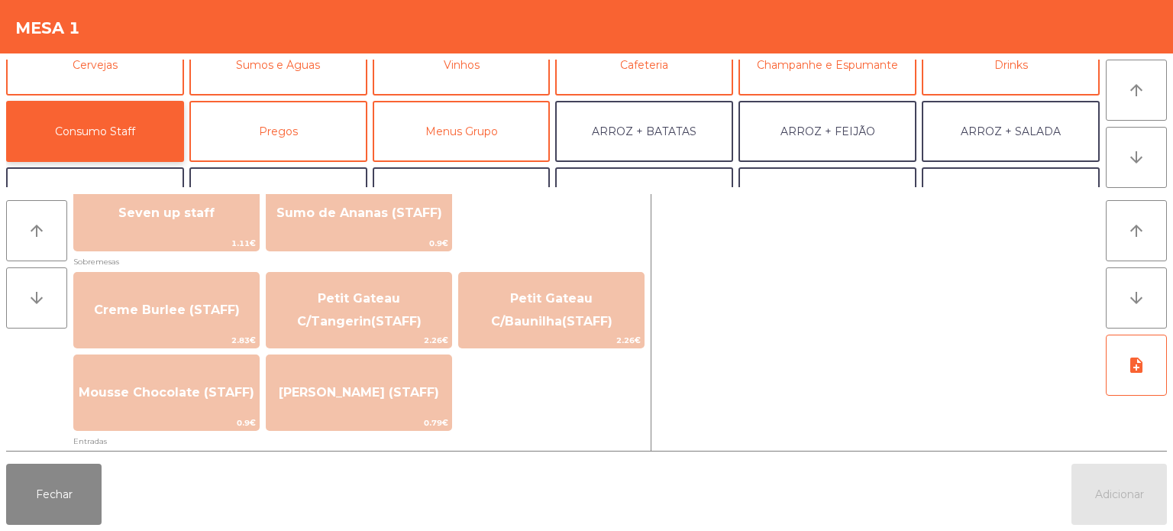
scroll to position [1027, 0]
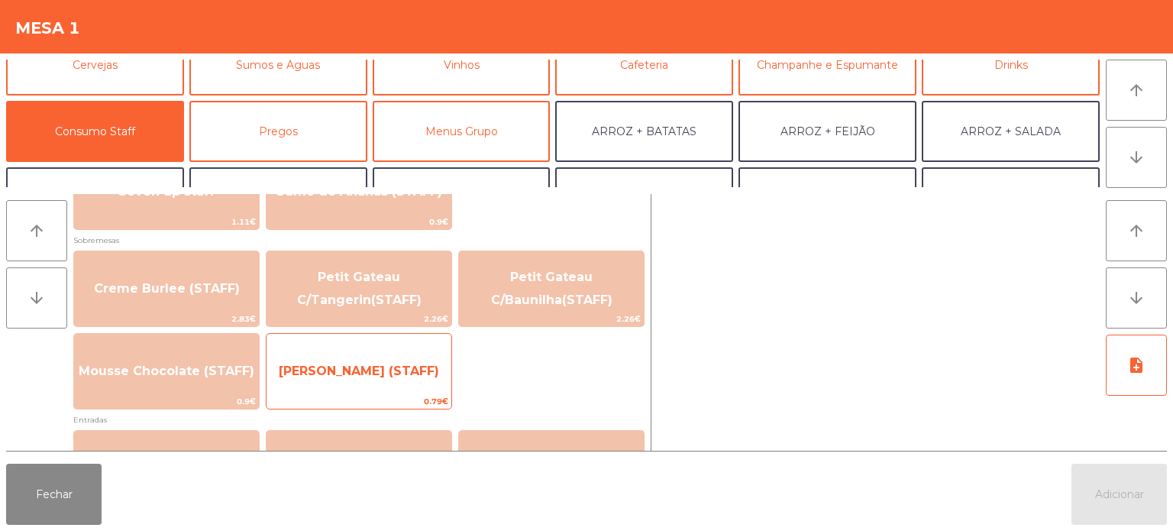
click at [371, 380] on span "[PERSON_NAME] (STAFF)" at bounding box center [359, 371] width 185 height 41
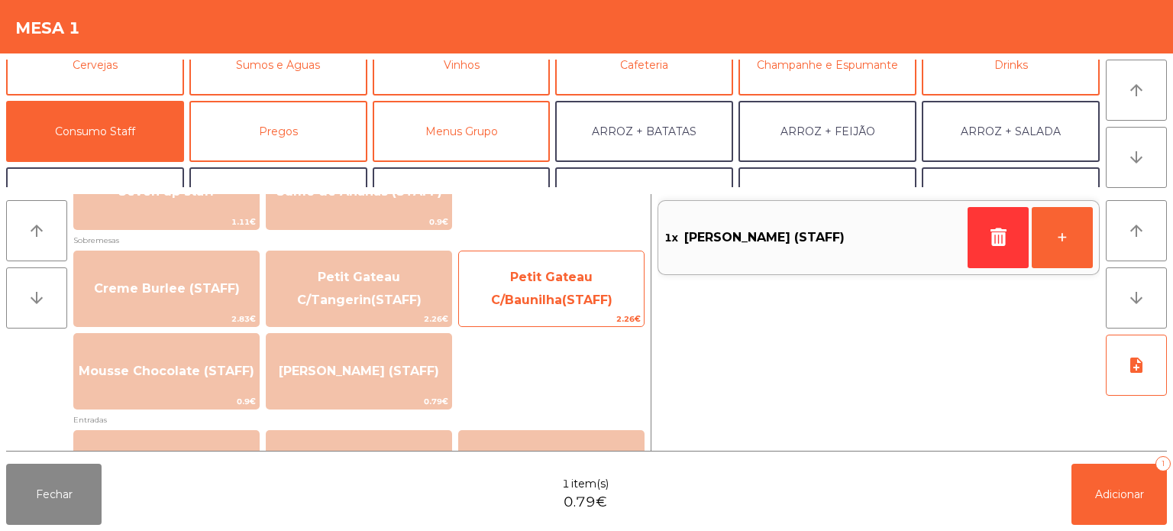
click at [553, 302] on span "Petit Gateau C/Baunilha(STAFF)" at bounding box center [551, 288] width 121 height 37
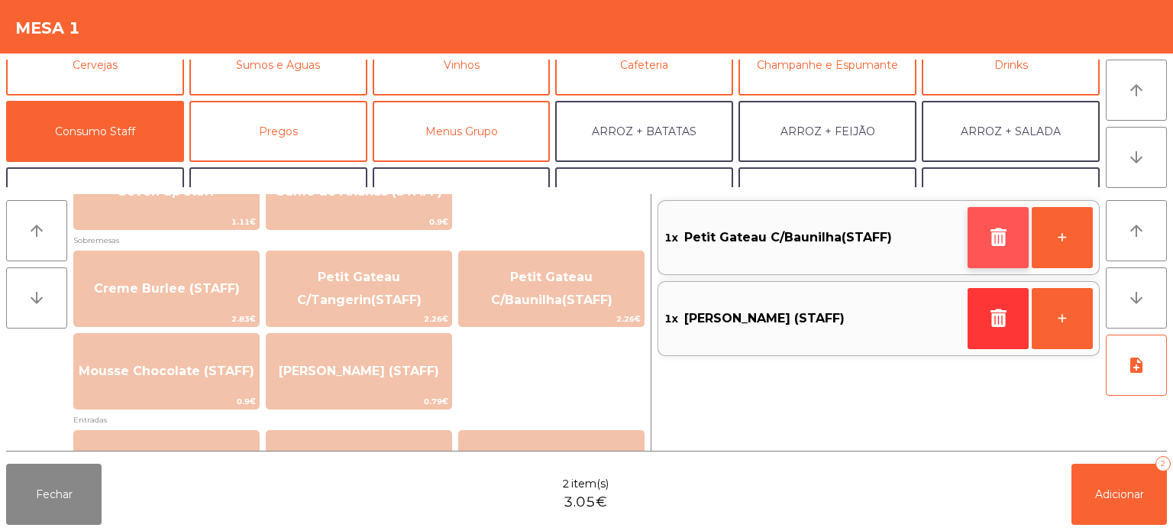
click at [985, 226] on button "button" at bounding box center [998, 237] width 61 height 61
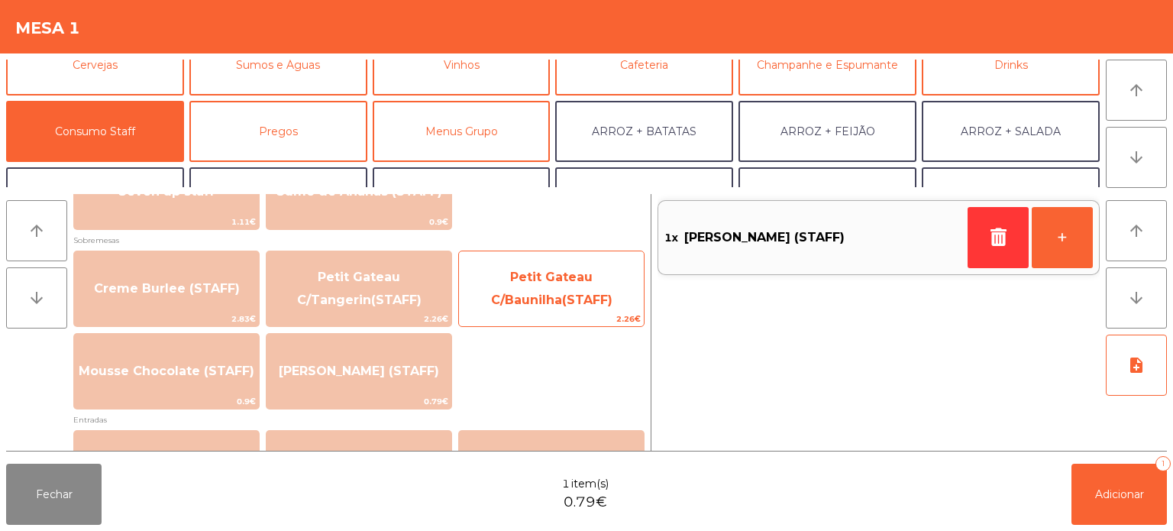
click at [546, 286] on span "Petit Gateau C/Baunilha(STAFF)" at bounding box center [551, 289] width 185 height 65
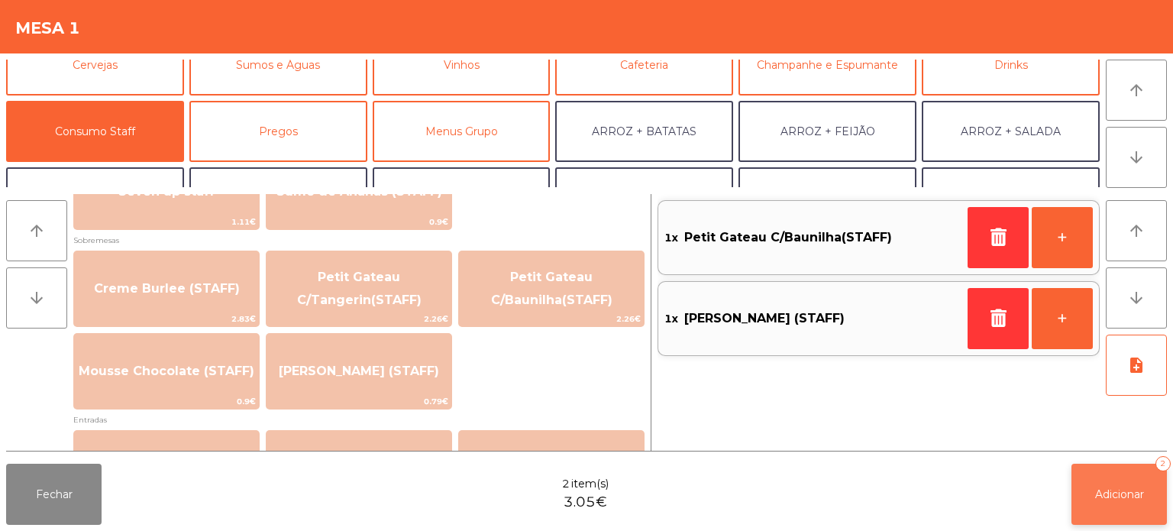
click at [1133, 495] on span "Adicionar" at bounding box center [1119, 494] width 49 height 14
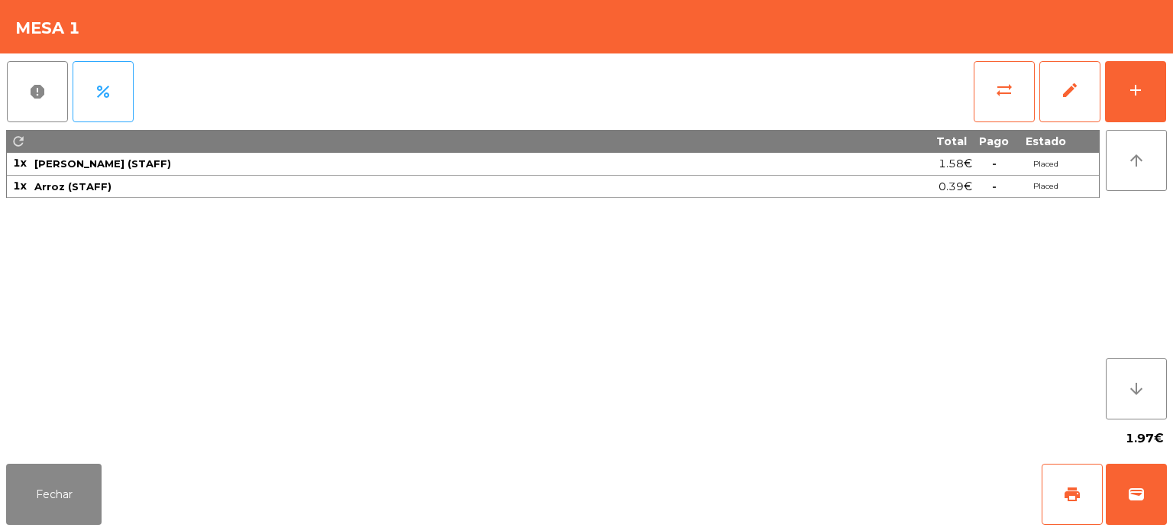
click at [118, 499] on div "Fechar print wallet" at bounding box center [586, 493] width 1173 height 73
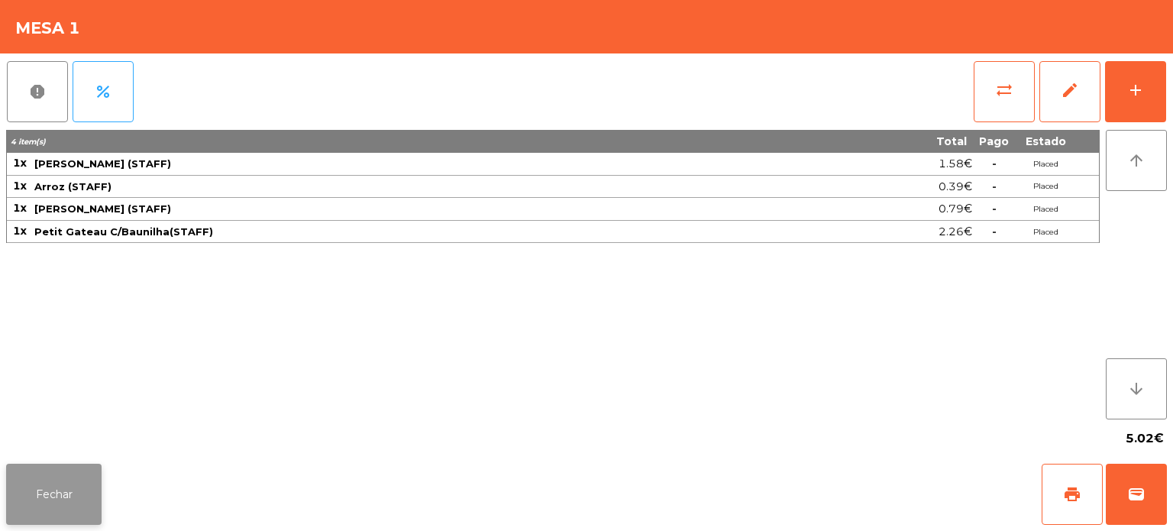
click at [62, 489] on button "Fechar" at bounding box center [53, 494] width 95 height 61
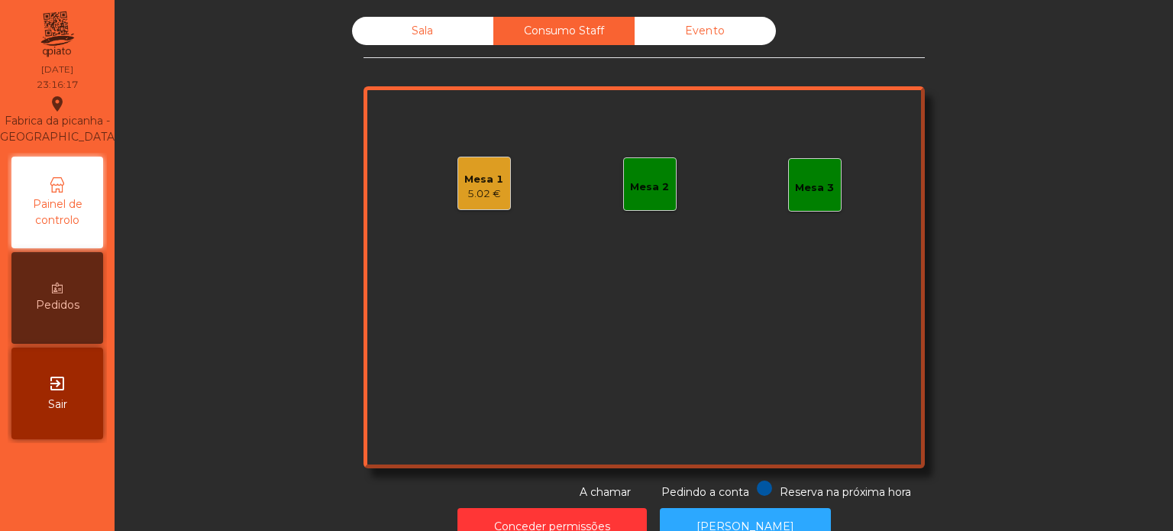
click at [416, 31] on div "Sala" at bounding box center [422, 31] width 141 height 28
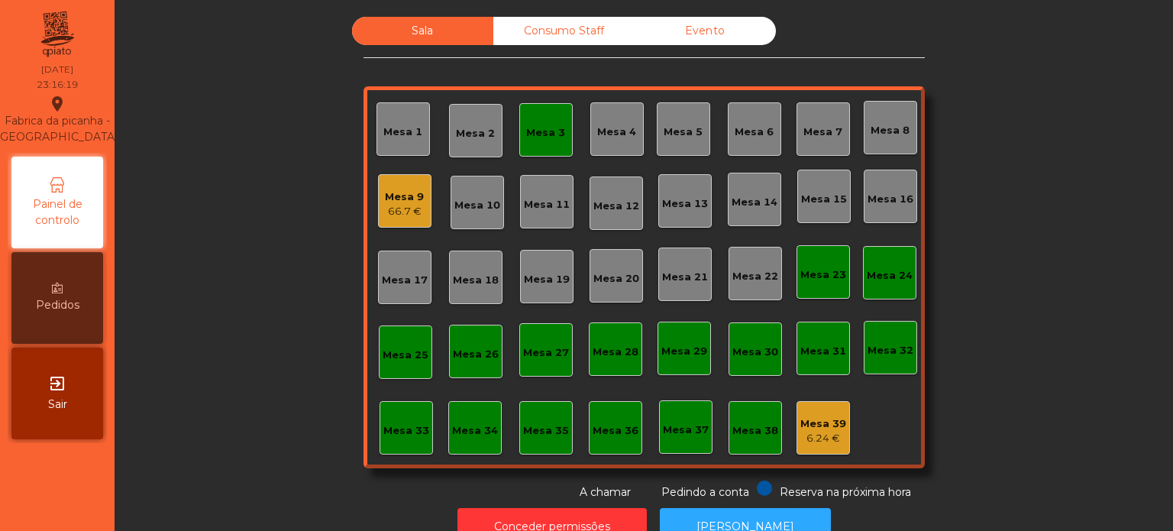
click at [737, 350] on div "Mesa 30" at bounding box center [755, 351] width 46 height 15
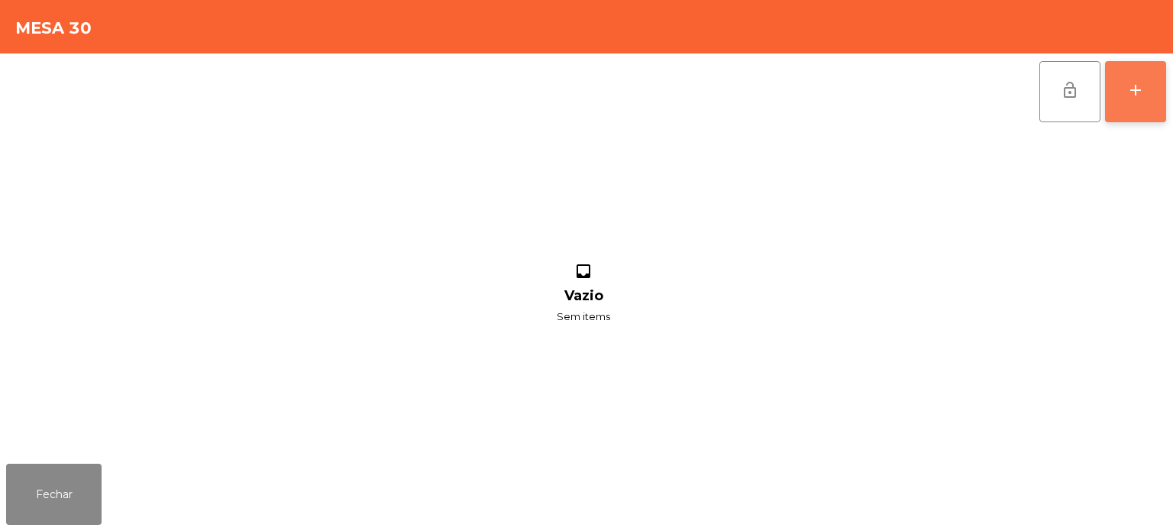
click at [1137, 104] on button "add" at bounding box center [1135, 91] width 61 height 61
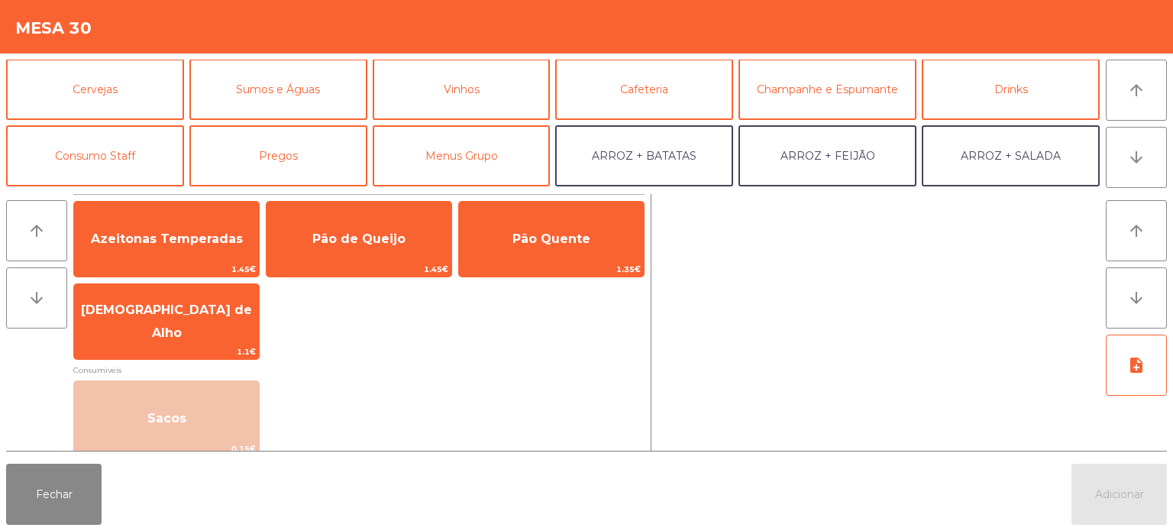
scroll to position [86, 0]
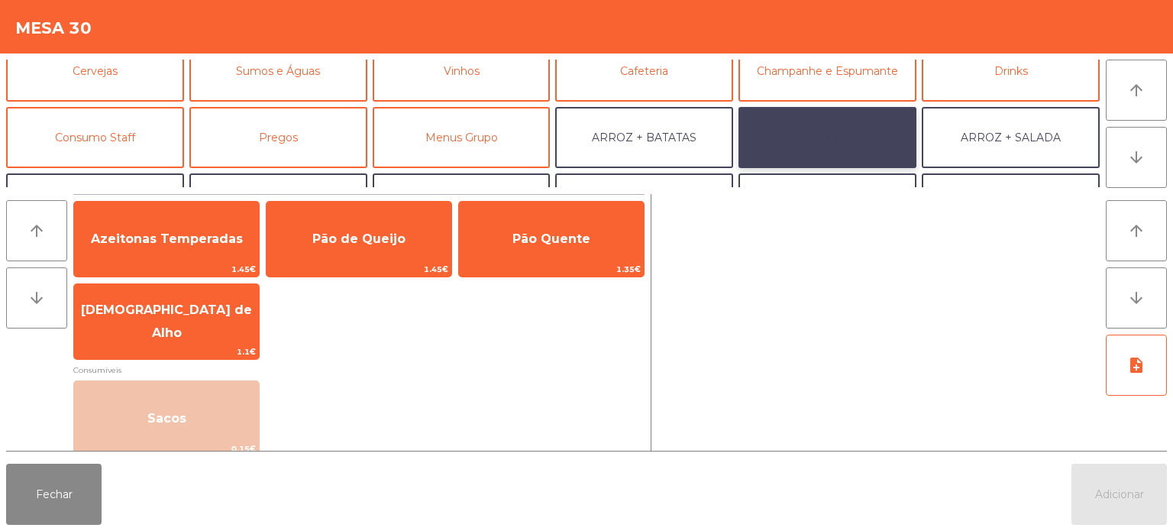
click at [877, 122] on button "ARROZ + FEIJÃO" at bounding box center [828, 137] width 178 height 61
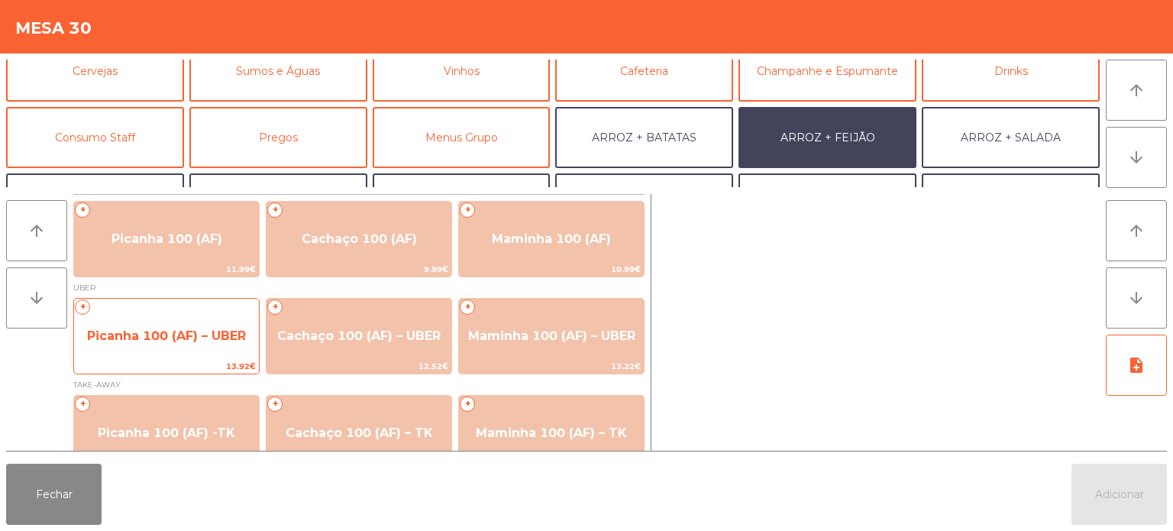
click at [160, 331] on span "Picanha 100 (AF) – UBER" at bounding box center [166, 335] width 159 height 15
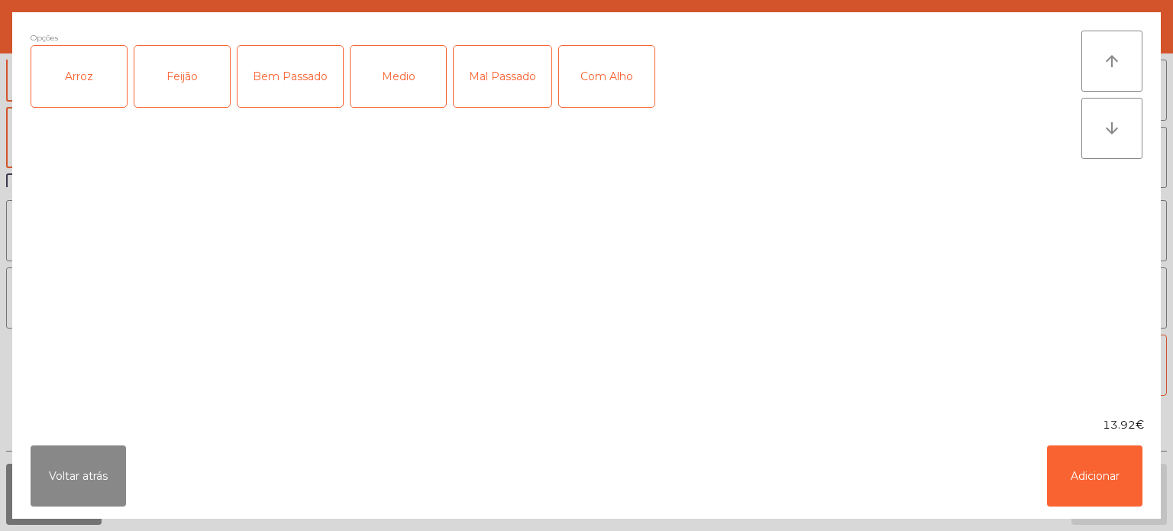
click at [105, 82] on div "Arroz" at bounding box center [78, 76] width 95 height 61
click at [192, 61] on div "Feijão" at bounding box center [181, 76] width 95 height 61
click at [519, 79] on div "Mal Passado" at bounding box center [503, 76] width 98 height 61
click at [1103, 477] on button "Adicionar" at bounding box center [1094, 475] width 95 height 61
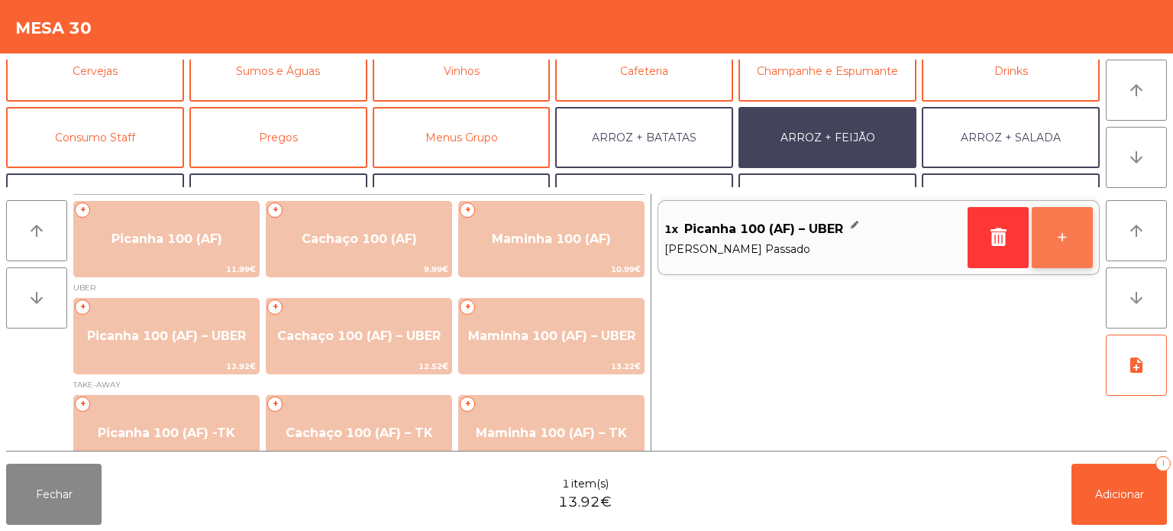
click at [1057, 238] on button "+" at bounding box center [1062, 237] width 61 height 61
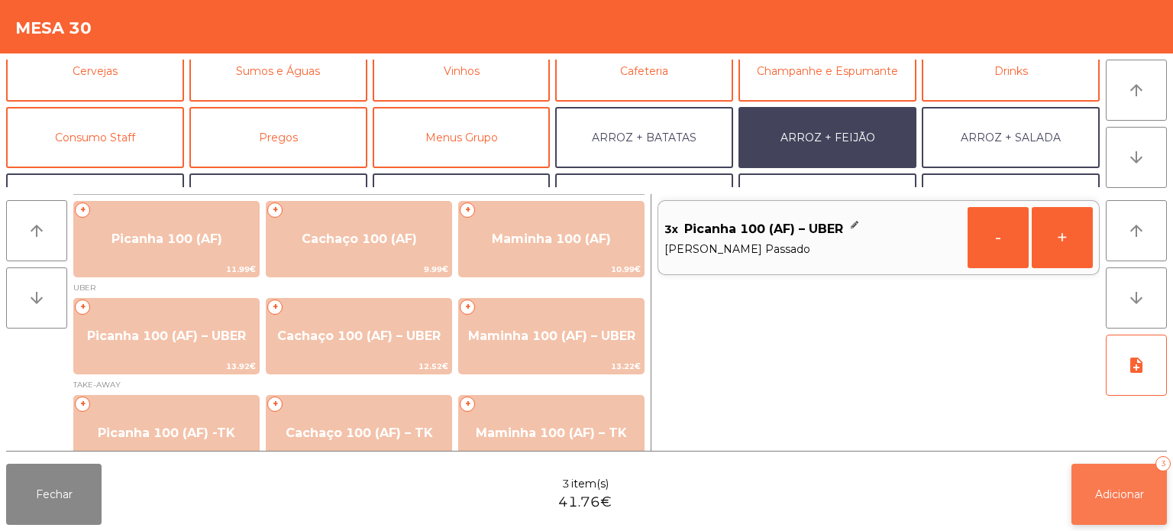
click at [1102, 468] on button "Adicionar 3" at bounding box center [1119, 494] width 95 height 61
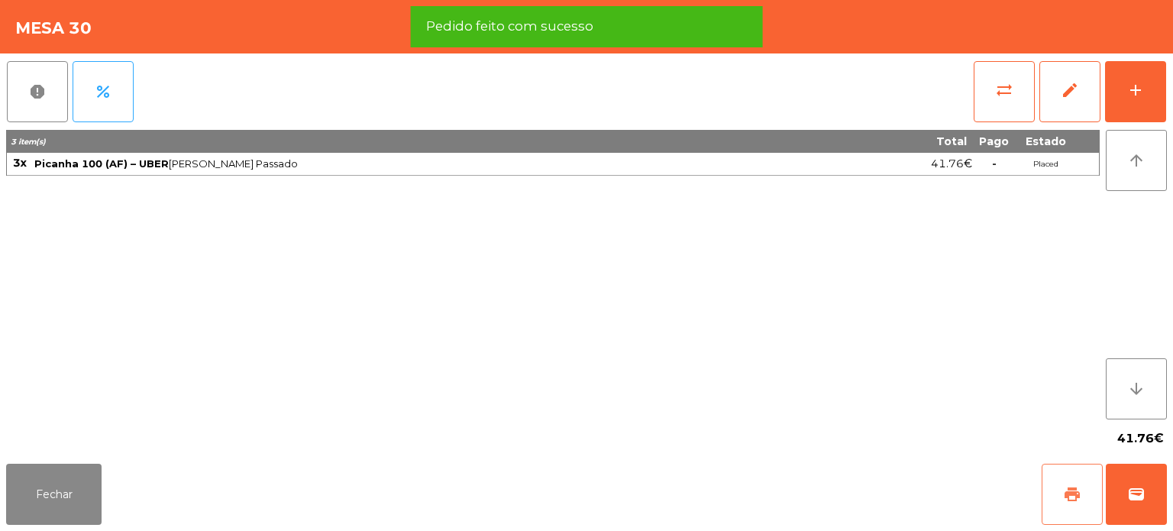
click at [1072, 490] on span "print" at bounding box center [1072, 494] width 18 height 18
click at [1148, 481] on button "wallet" at bounding box center [1136, 494] width 61 height 61
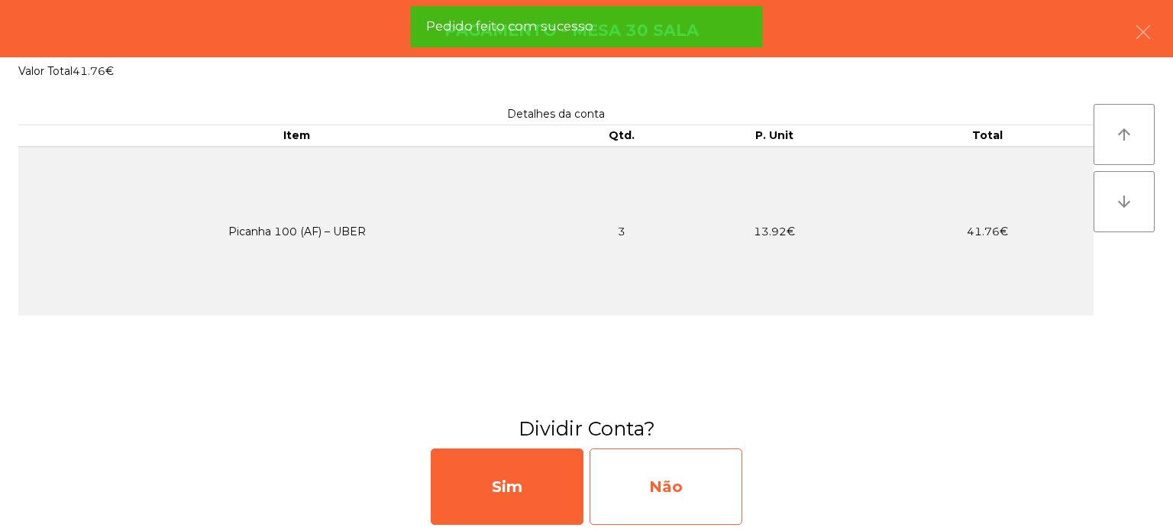
click at [681, 470] on div "Não" at bounding box center [666, 486] width 153 height 76
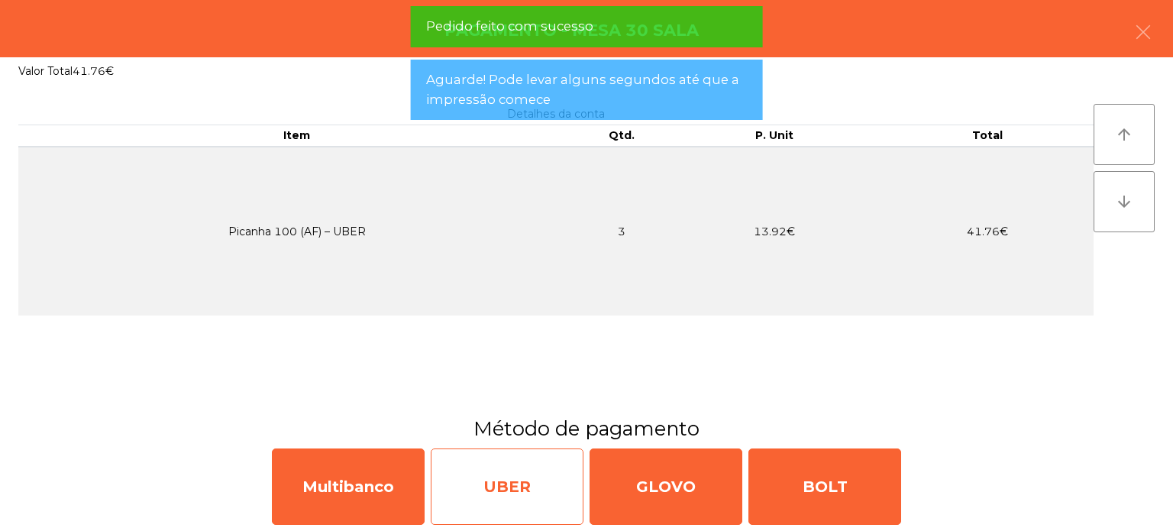
click at [524, 473] on div "UBER" at bounding box center [507, 486] width 153 height 76
select select "**"
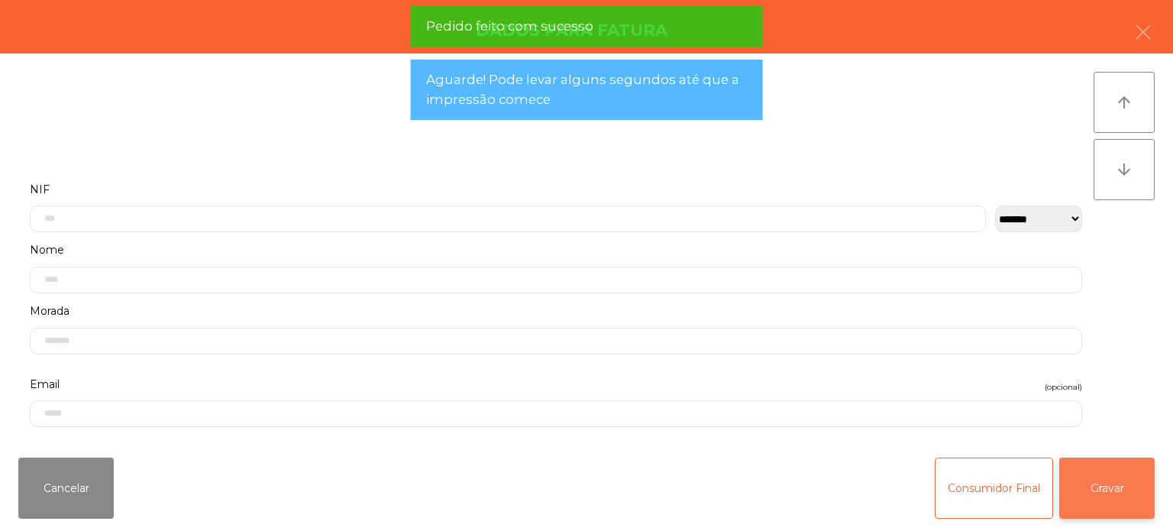
click at [1094, 470] on button "Gravar" at bounding box center [1106, 487] width 95 height 61
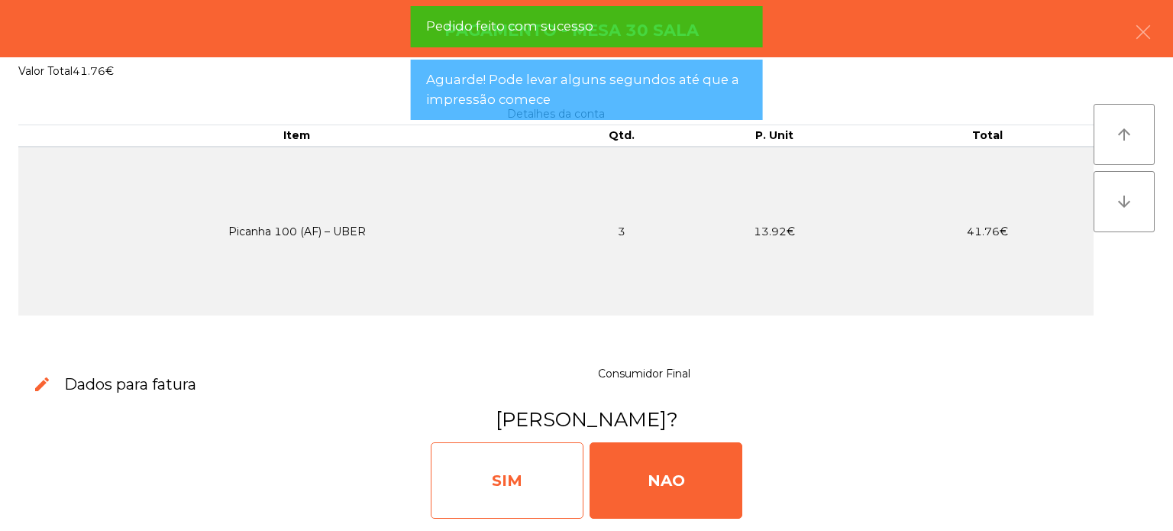
click at [502, 469] on div "SIM" at bounding box center [507, 480] width 153 height 76
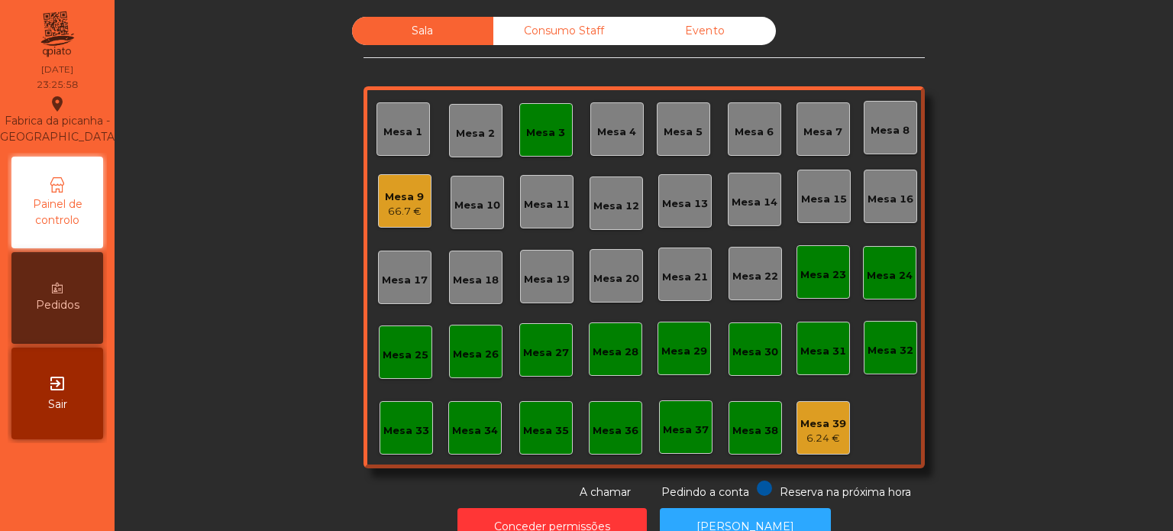
click at [538, 139] on div "Mesa 3" at bounding box center [545, 132] width 39 height 15
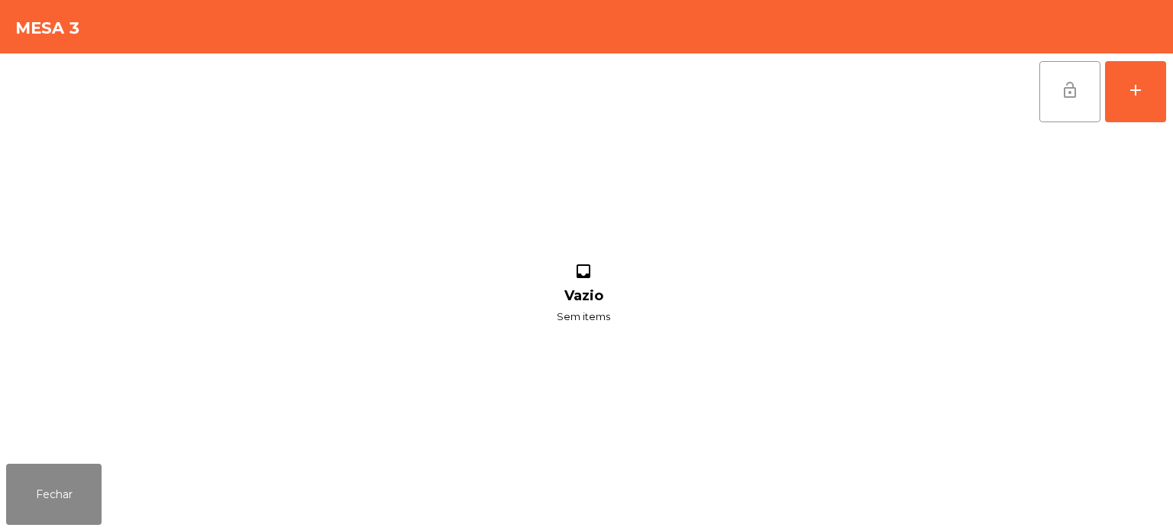
click at [1046, 76] on button "lock_open" at bounding box center [1069, 91] width 61 height 61
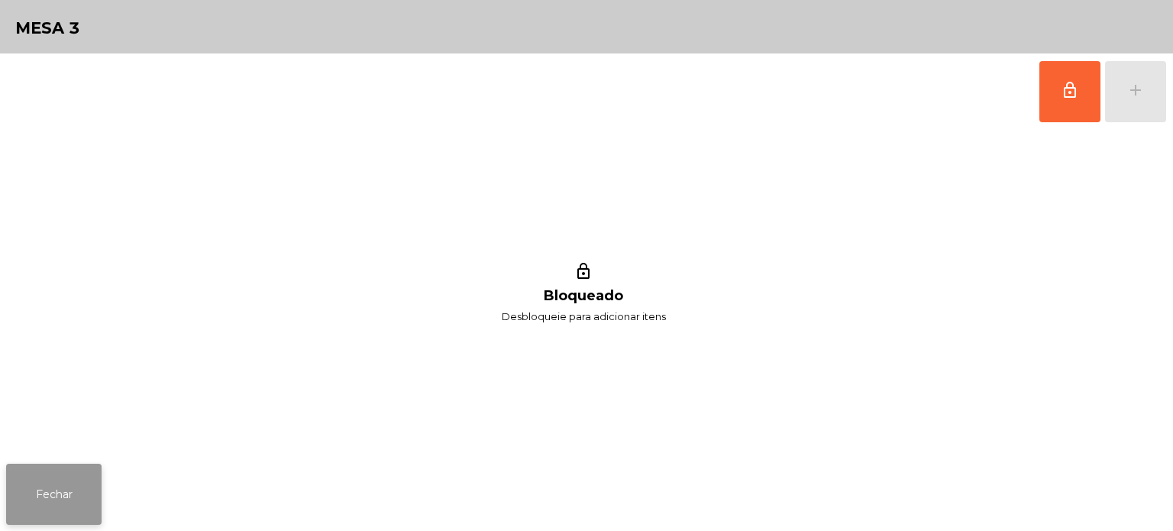
click at [42, 497] on button "Fechar" at bounding box center [53, 494] width 95 height 61
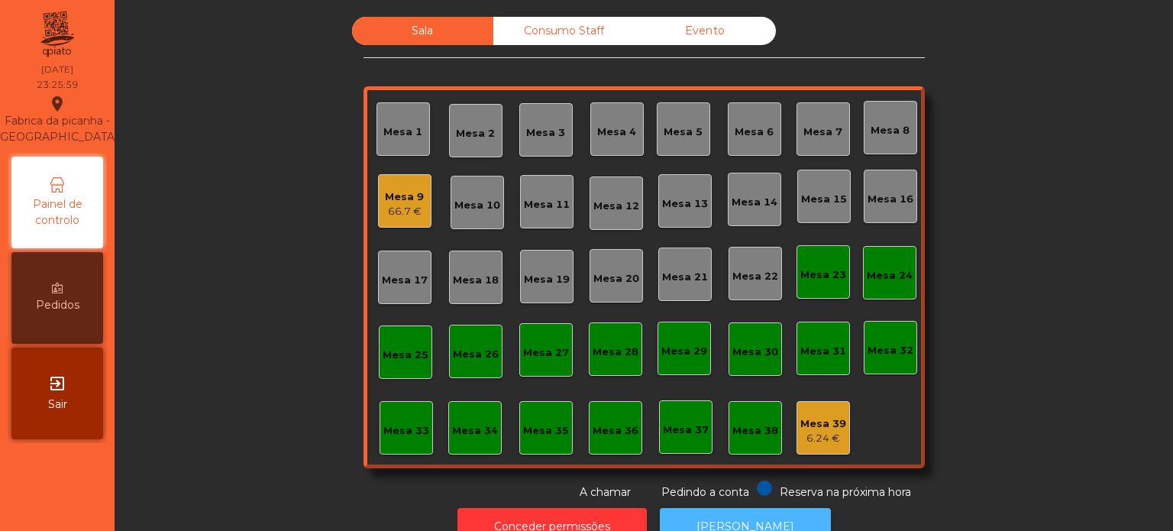
click at [678, 510] on button "[PERSON_NAME]" at bounding box center [745, 526] width 171 height 37
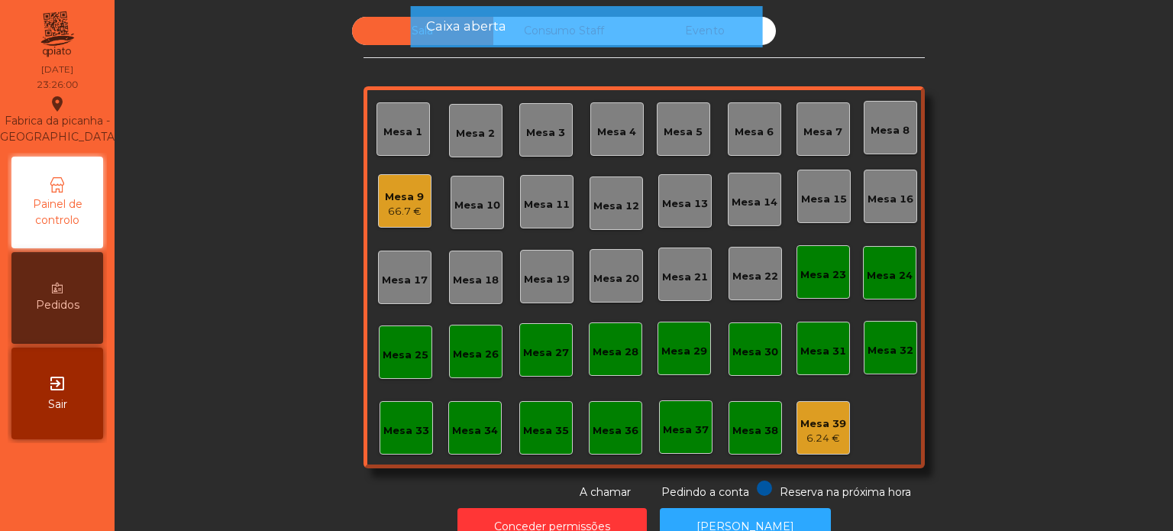
click at [797, 429] on div "Mesa 39 6.24 €" at bounding box center [823, 427] width 53 height 53
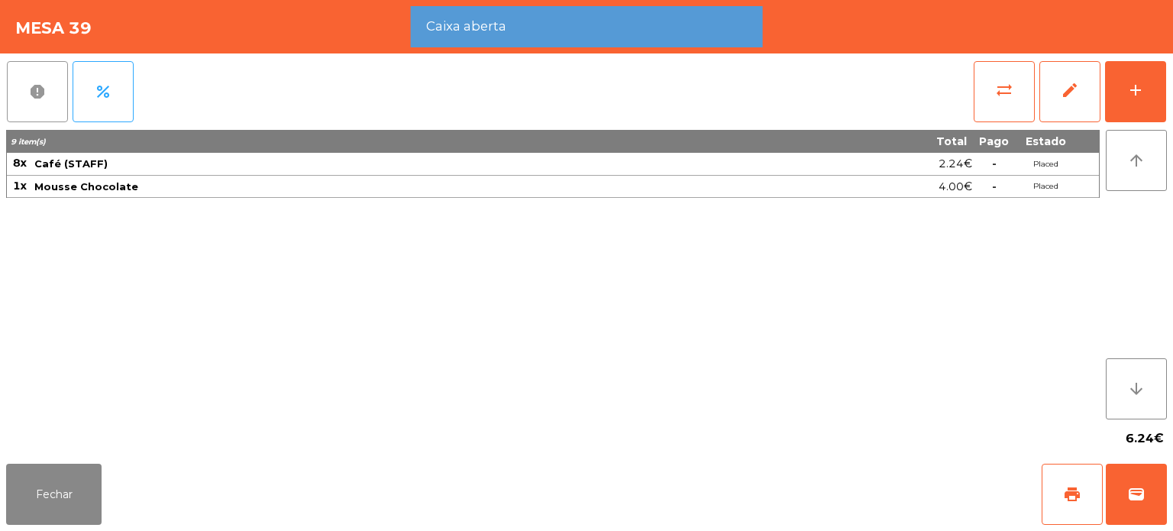
click at [9, 108] on button "report" at bounding box center [37, 91] width 61 height 61
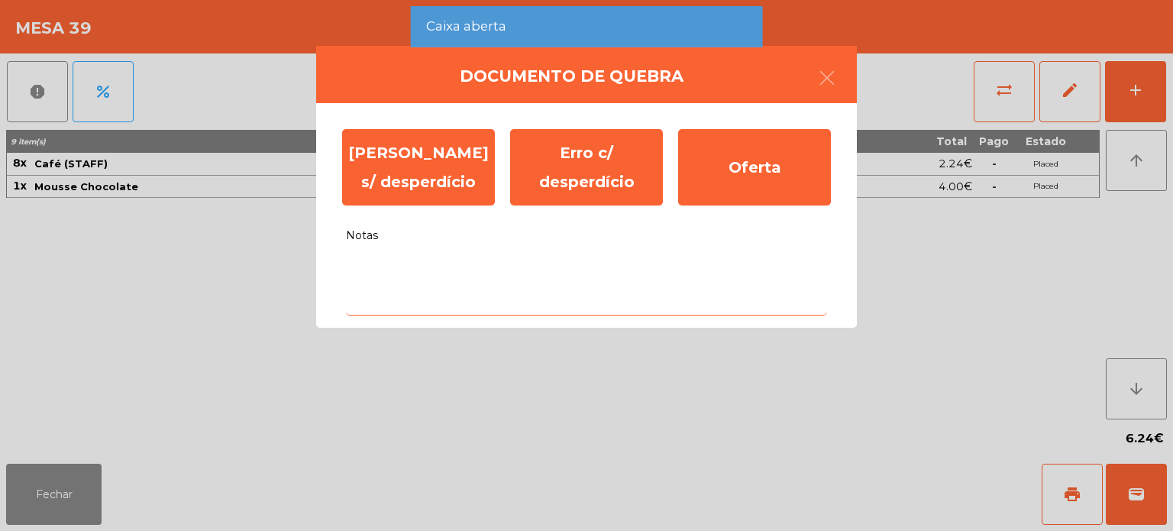
click at [415, 309] on textarea "Notas" at bounding box center [586, 283] width 481 height 63
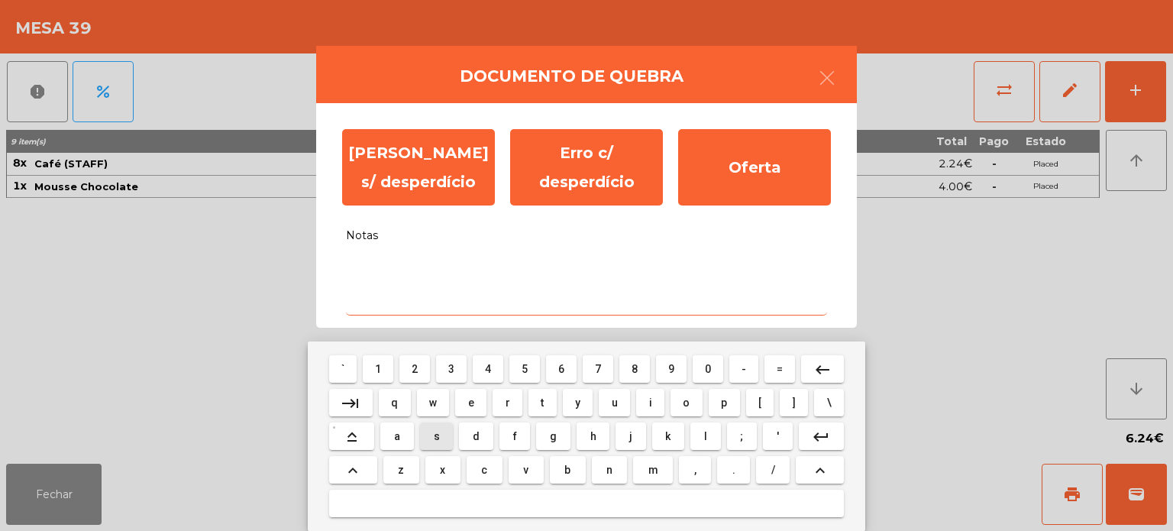
click at [425, 464] on button "x" at bounding box center [442, 469] width 35 height 27
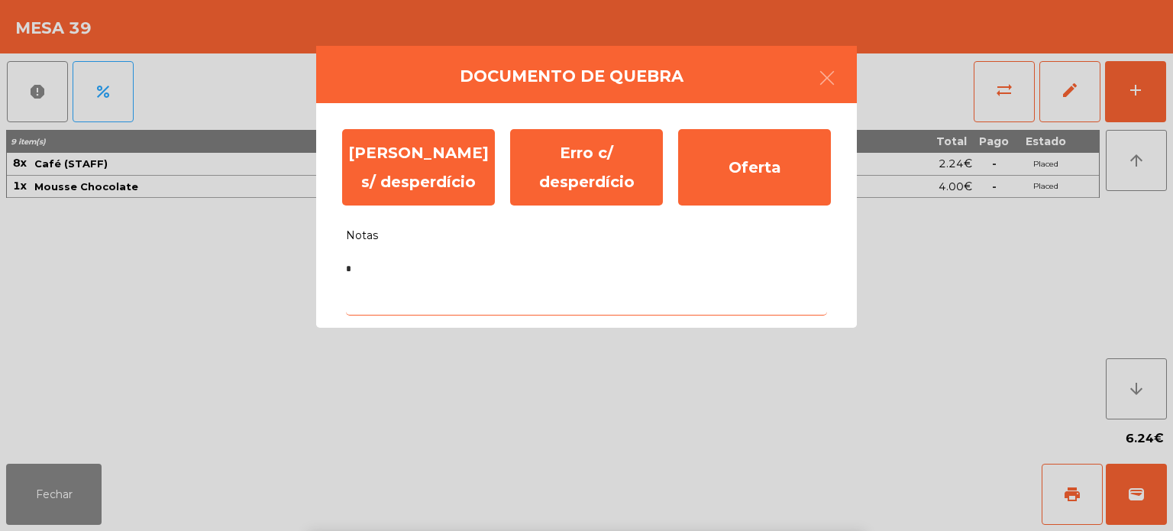
type textarea "**"
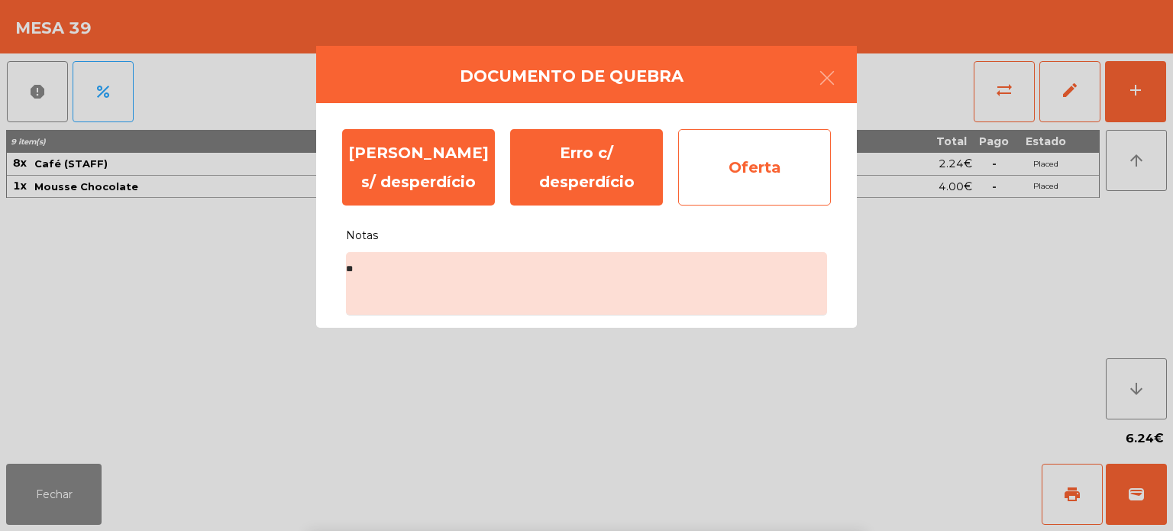
click at [737, 179] on div "Oferta" at bounding box center [754, 167] width 153 height 76
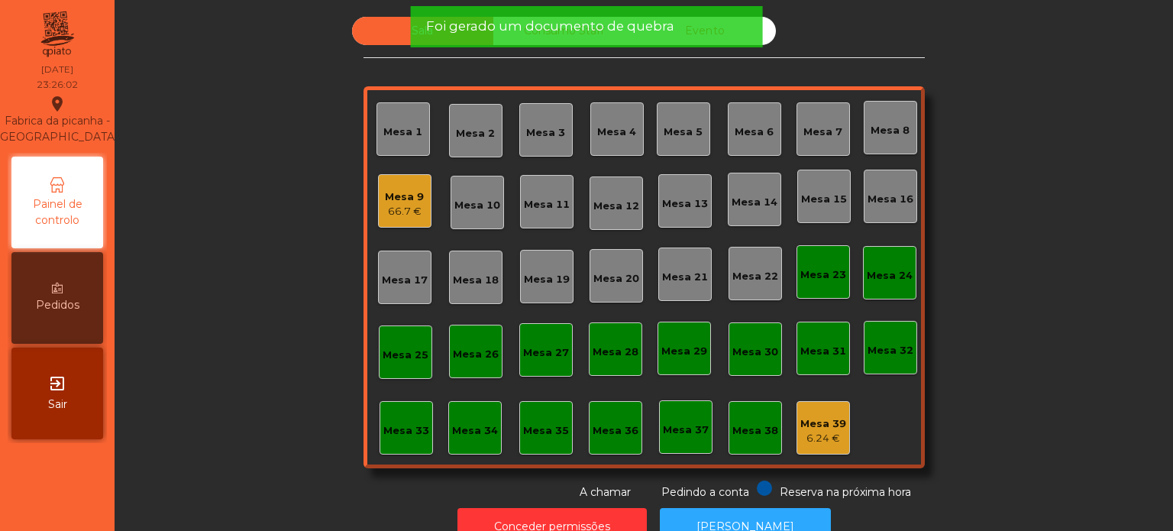
click at [532, 58] on app-alert "Foi gerado um documento de quebra" at bounding box center [587, 32] width 352 height 53
click at [526, 31] on span "Foi gerado um documento de quebra" at bounding box center [550, 26] width 248 height 19
click at [545, 23] on span "Foi gerado um documento de quebra" at bounding box center [550, 26] width 248 height 19
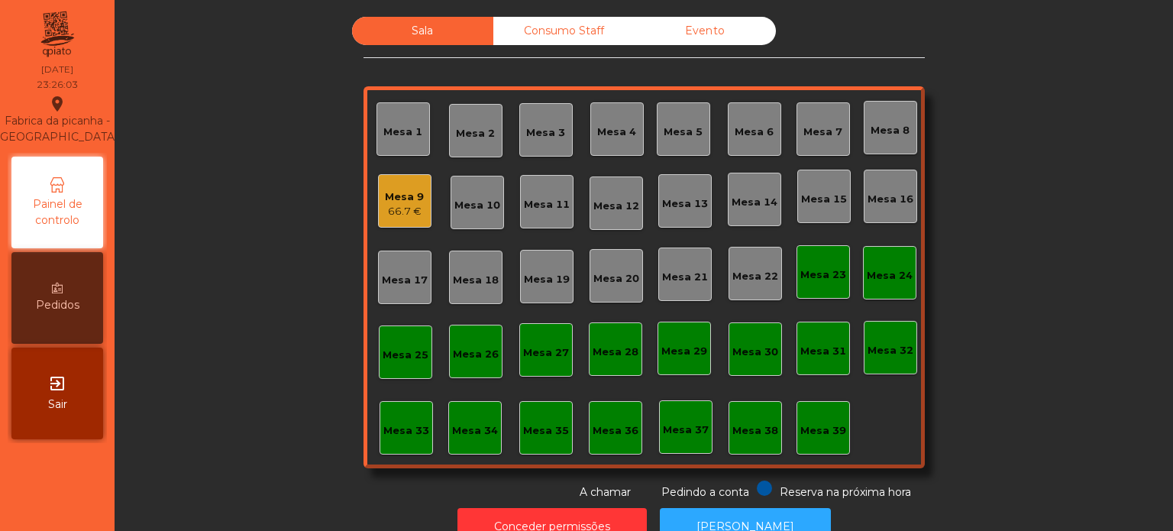
click at [554, 21] on div "Consumo Staff" at bounding box center [563, 31] width 141 height 28
click at [561, 27] on div "Consumo Staff" at bounding box center [563, 31] width 141 height 28
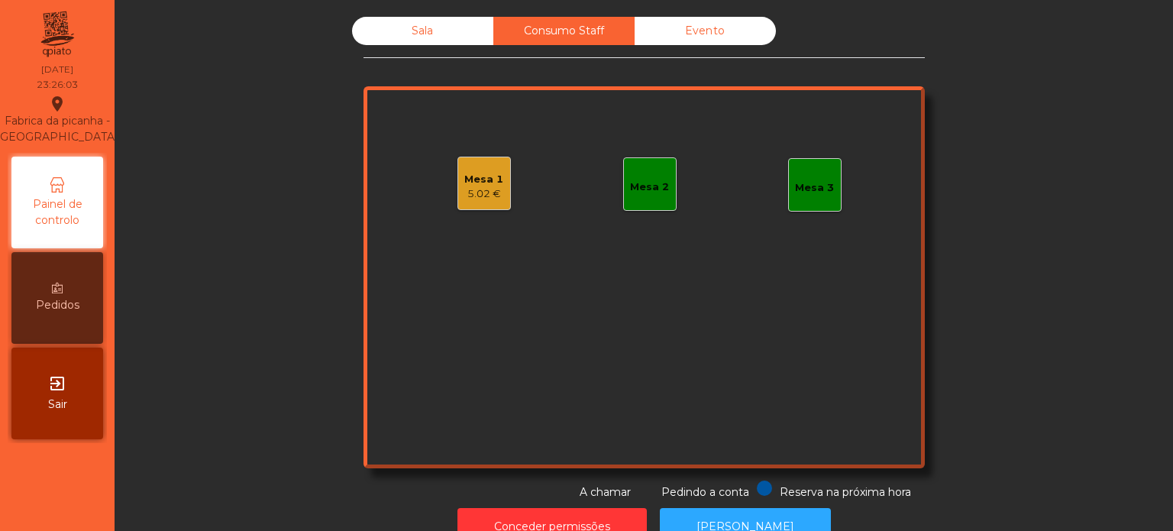
click at [720, 31] on div "Evento" at bounding box center [705, 31] width 141 height 28
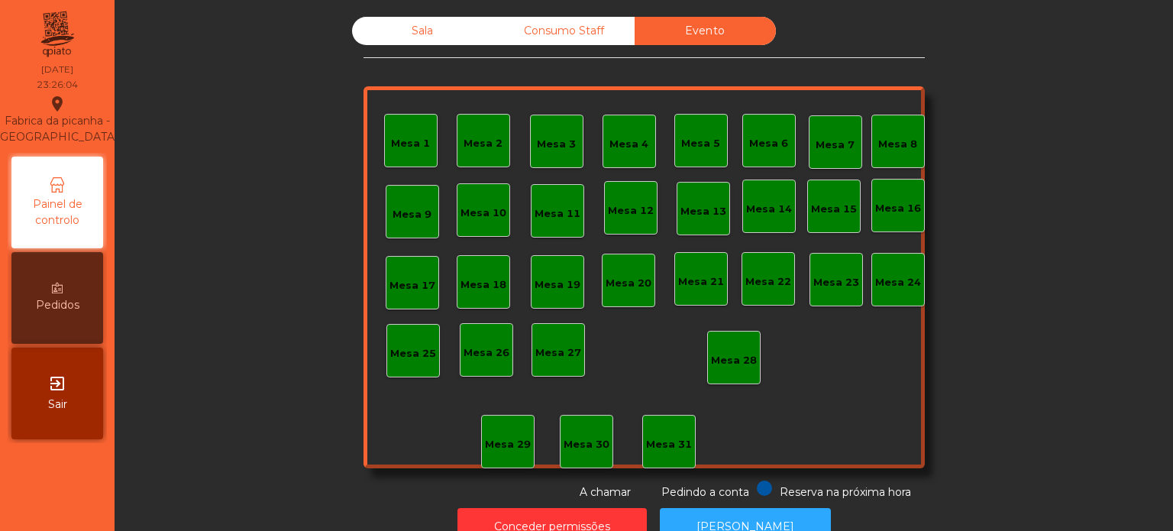
click at [558, 36] on div "Consumo Staff" at bounding box center [563, 31] width 141 height 28
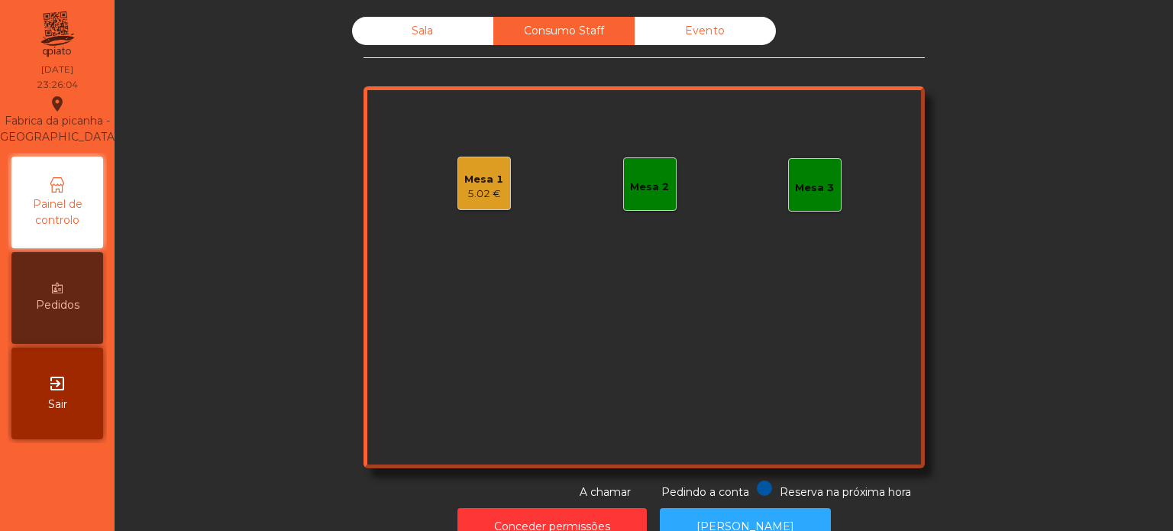
click at [464, 196] on div "5.02 €" at bounding box center [483, 193] width 39 height 15
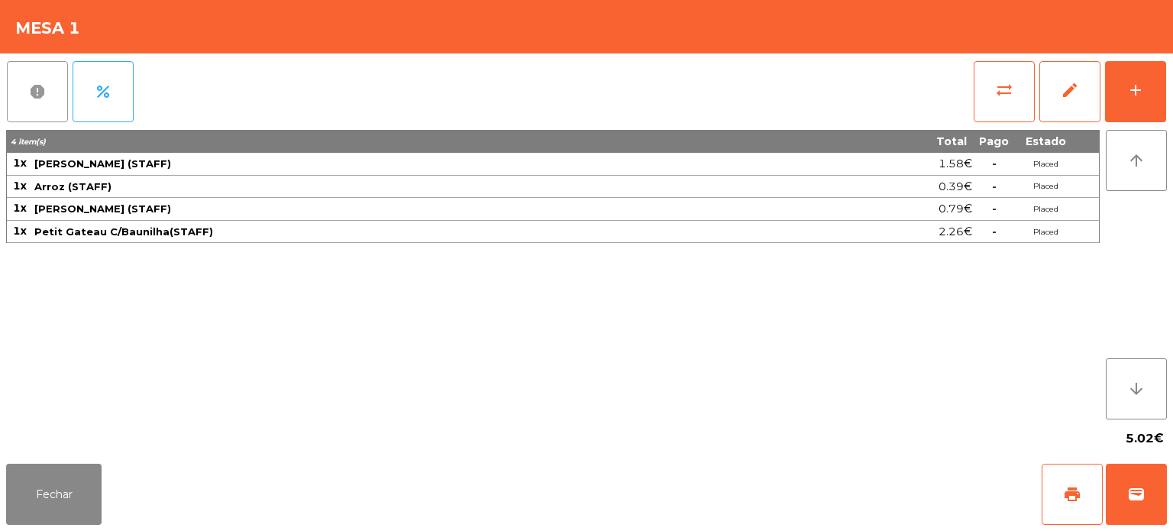
click at [31, 113] on button "report" at bounding box center [37, 91] width 61 height 61
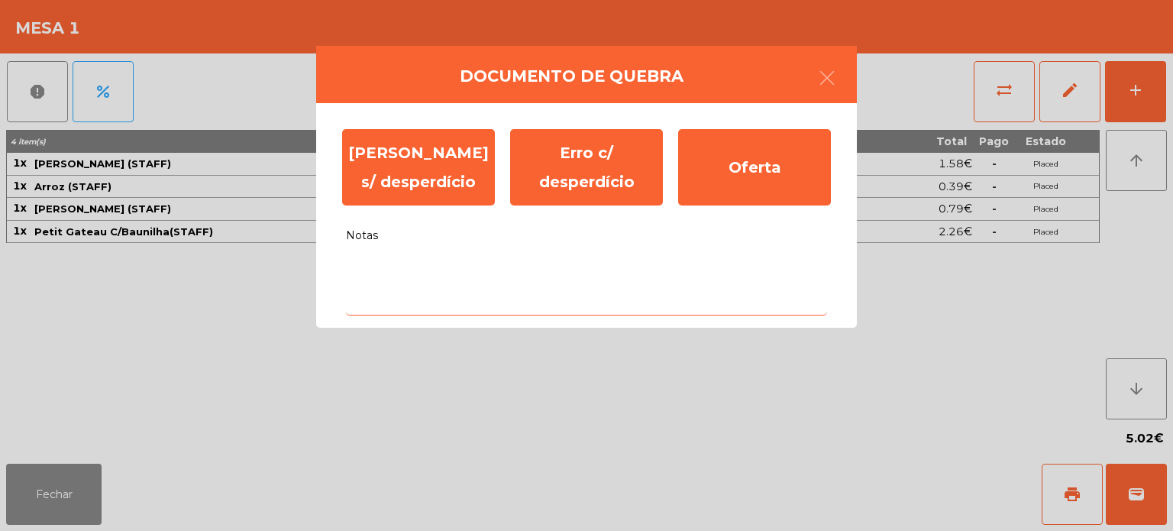
click at [439, 277] on textarea "Notas" at bounding box center [586, 283] width 481 height 63
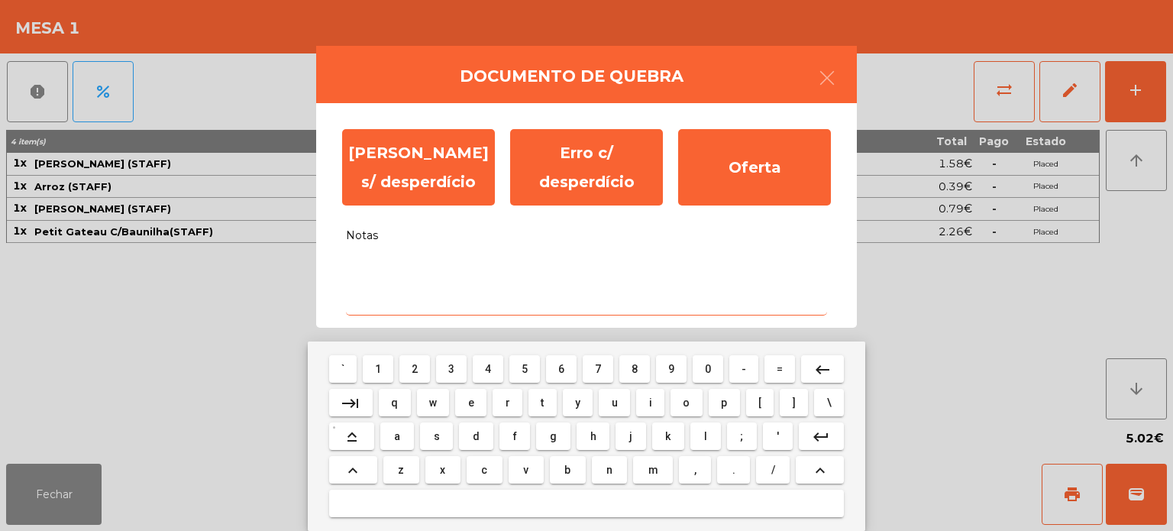
click at [476, 450] on button "d" at bounding box center [476, 435] width 34 height 27
click at [499, 461] on button "c" at bounding box center [485, 469] width 36 height 27
type textarea "**"
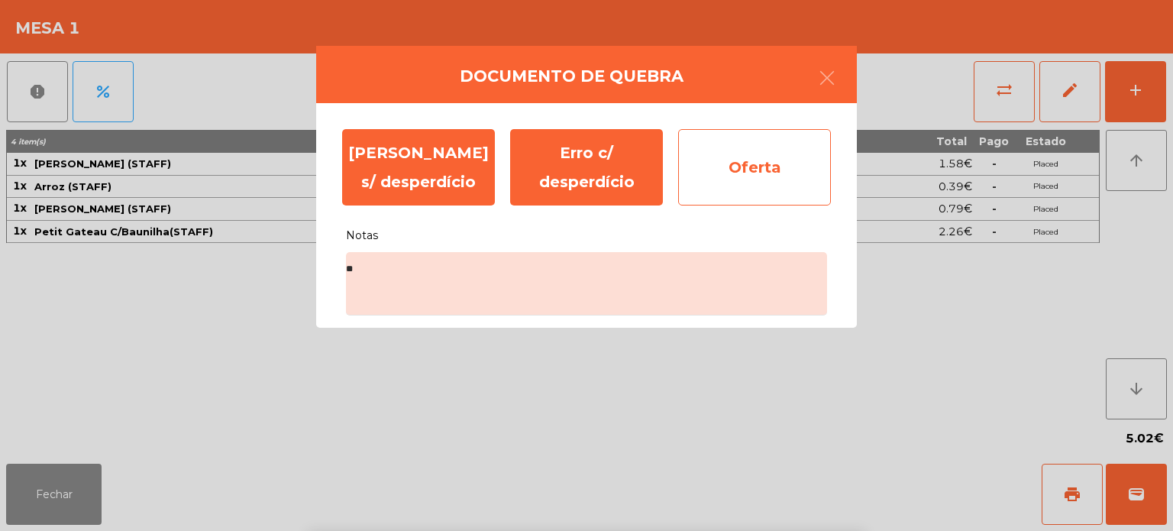
click at [740, 149] on div "Oferta" at bounding box center [754, 167] width 153 height 76
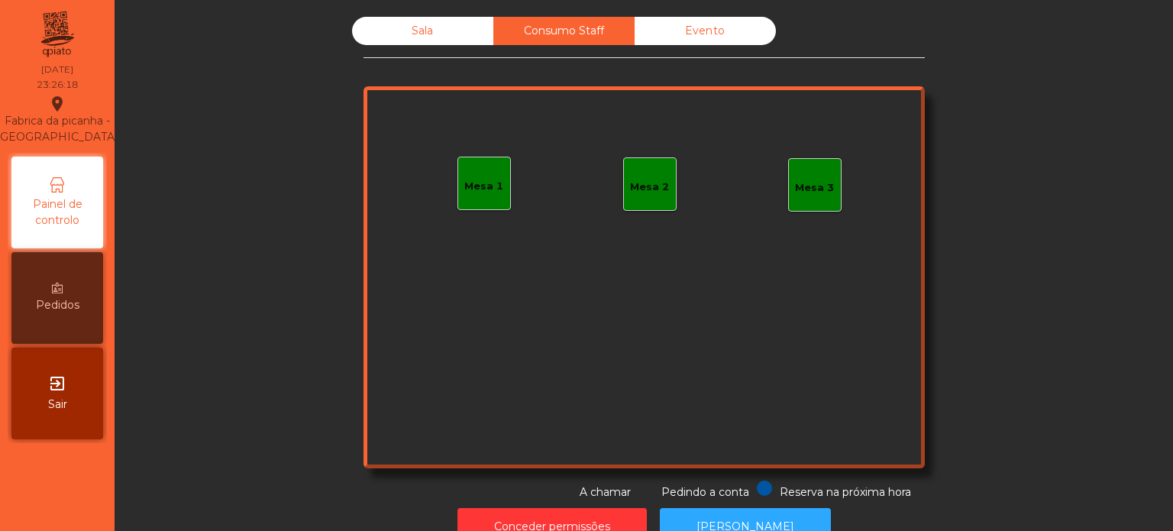
click at [447, 25] on div "Sala" at bounding box center [422, 31] width 141 height 28
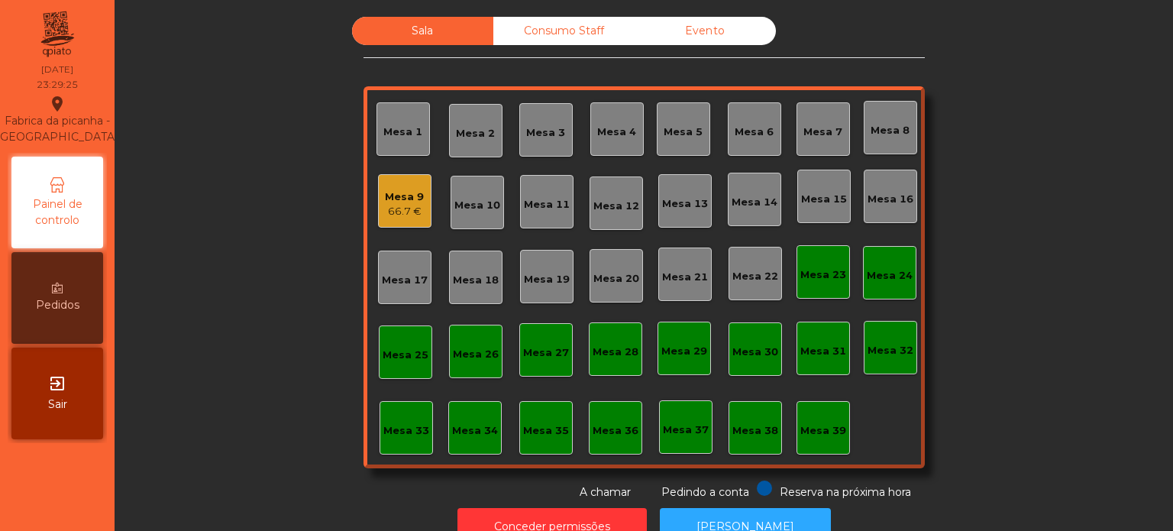
click at [583, 18] on div "Consumo Staff" at bounding box center [563, 31] width 141 height 28
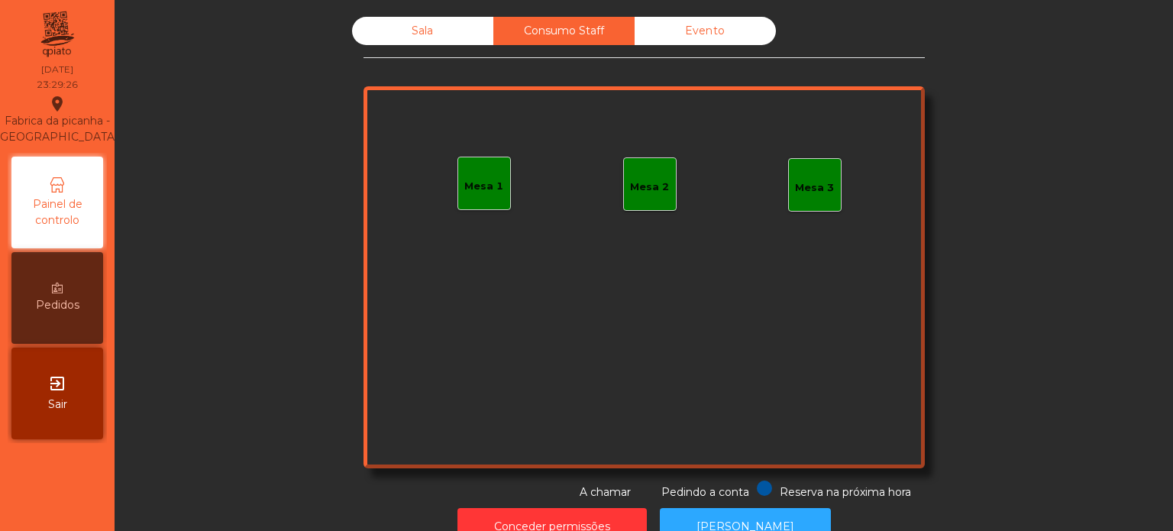
click at [728, 36] on div "Evento" at bounding box center [705, 31] width 141 height 28
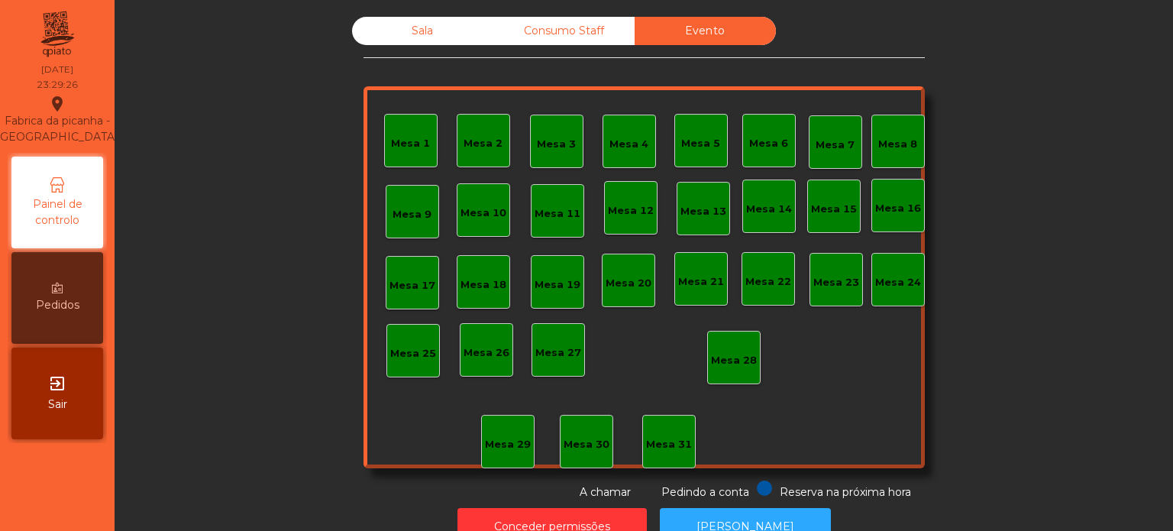
click at [422, 5] on div "Sala Consumo Staff Evento Mesa 1 Mesa 2 Mesa 3 Mesa 4 Mesa 5 Mesa 6 Mesa 7 Mesa…" at bounding box center [644, 265] width 1059 height 531
click at [400, 31] on div "Sala" at bounding box center [422, 31] width 141 height 28
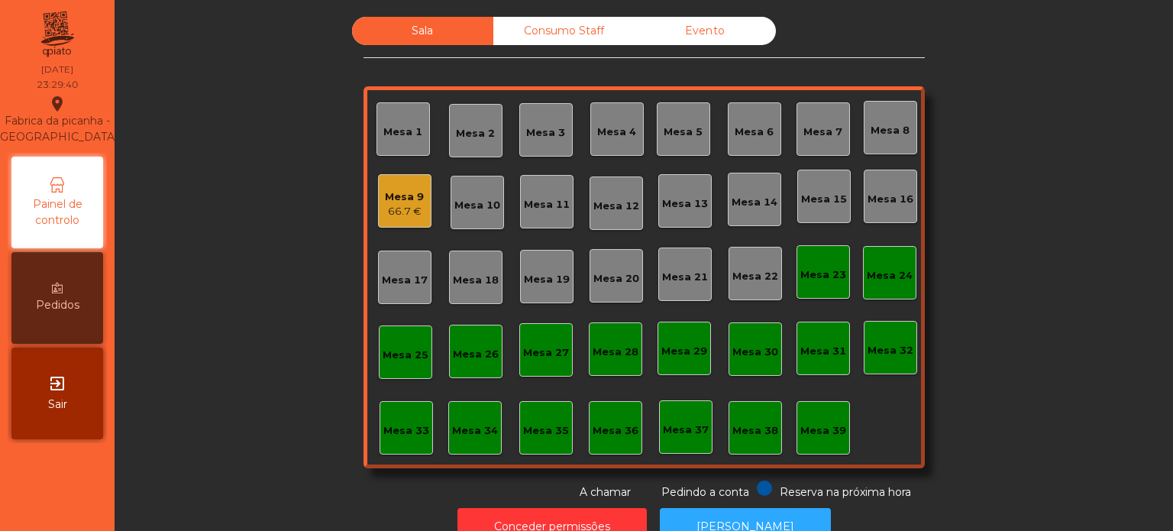
click at [938, 307] on div "Sala Consumo Staff Evento Mesa 1 Mesa 2 Mesa 3 Mesa 4 Mesa 5 Mesa 6 Mesa 7 Mesa…" at bounding box center [643, 258] width 1017 height 483
click at [559, 31] on div "Consumo Staff" at bounding box center [563, 31] width 141 height 28
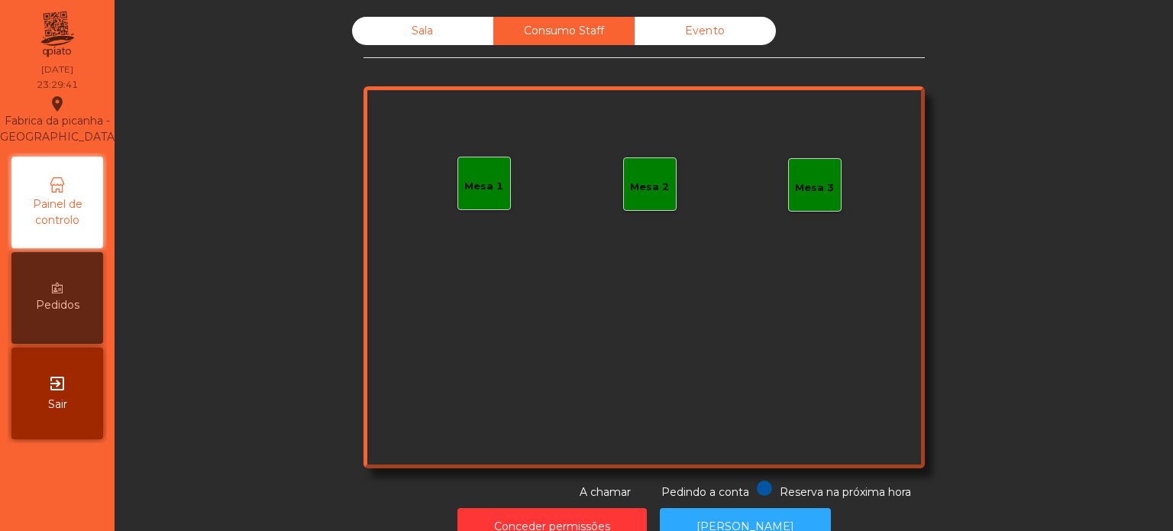
click at [697, 34] on div "Evento" at bounding box center [705, 31] width 141 height 28
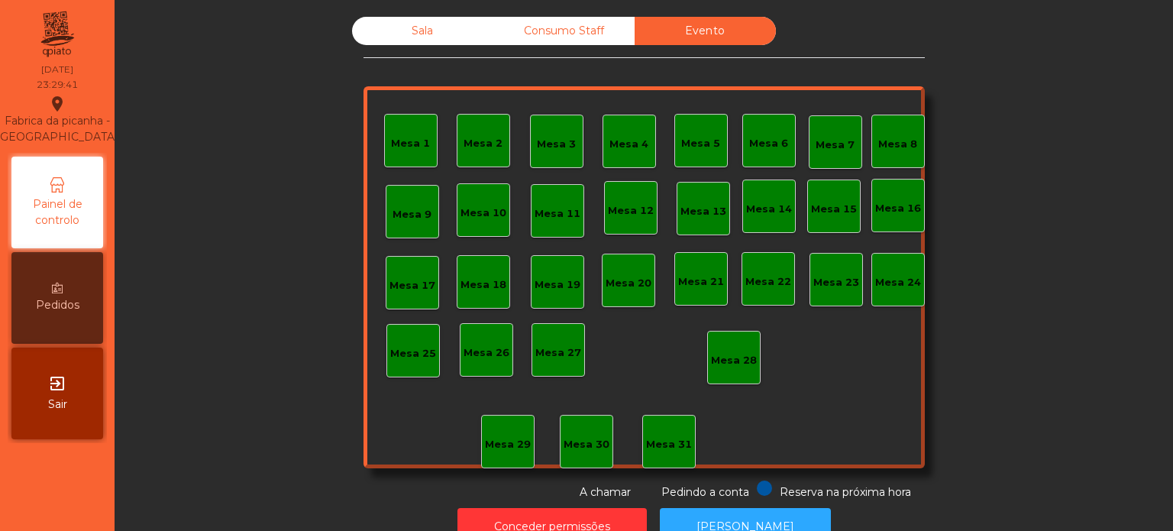
click at [437, 26] on div "Sala" at bounding box center [422, 31] width 141 height 28
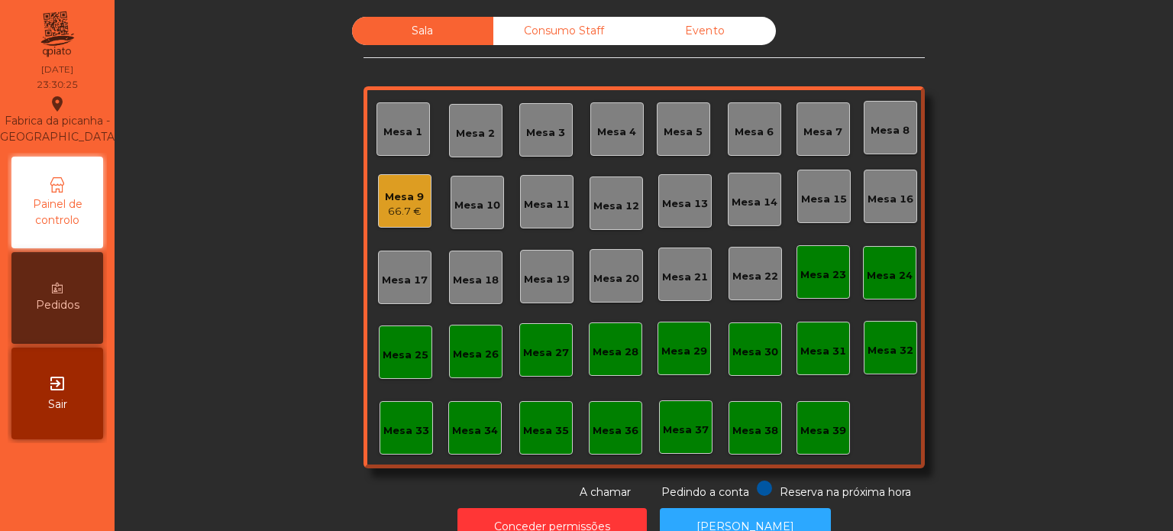
click at [395, 193] on div "Mesa 9" at bounding box center [404, 196] width 39 height 15
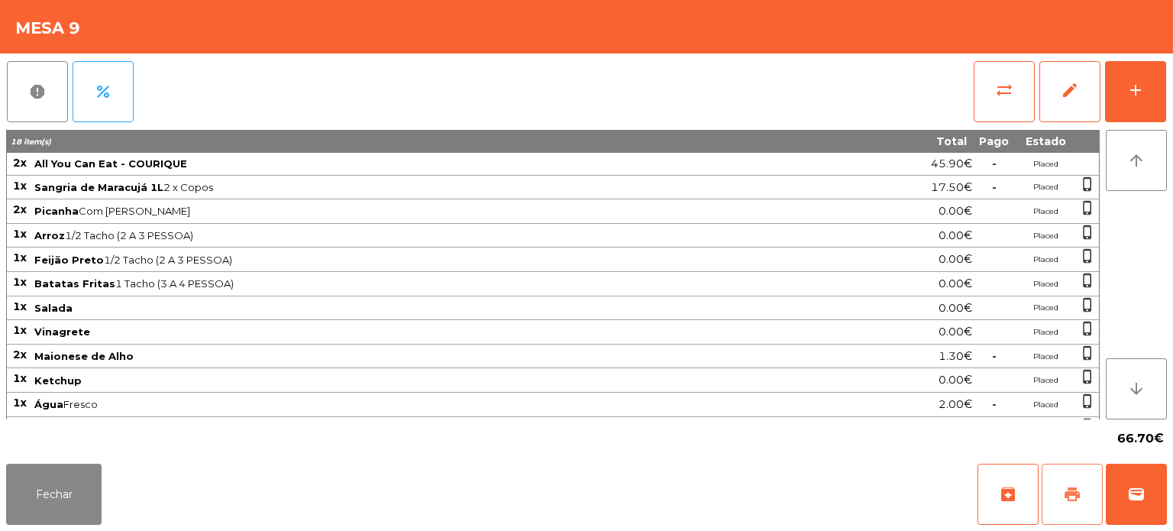
click at [1080, 485] on span "print" at bounding box center [1072, 494] width 18 height 18
click at [836, 310] on div "0.00€" at bounding box center [891, 308] width 163 height 21
click at [60, 486] on button "Fechar" at bounding box center [53, 494] width 95 height 61
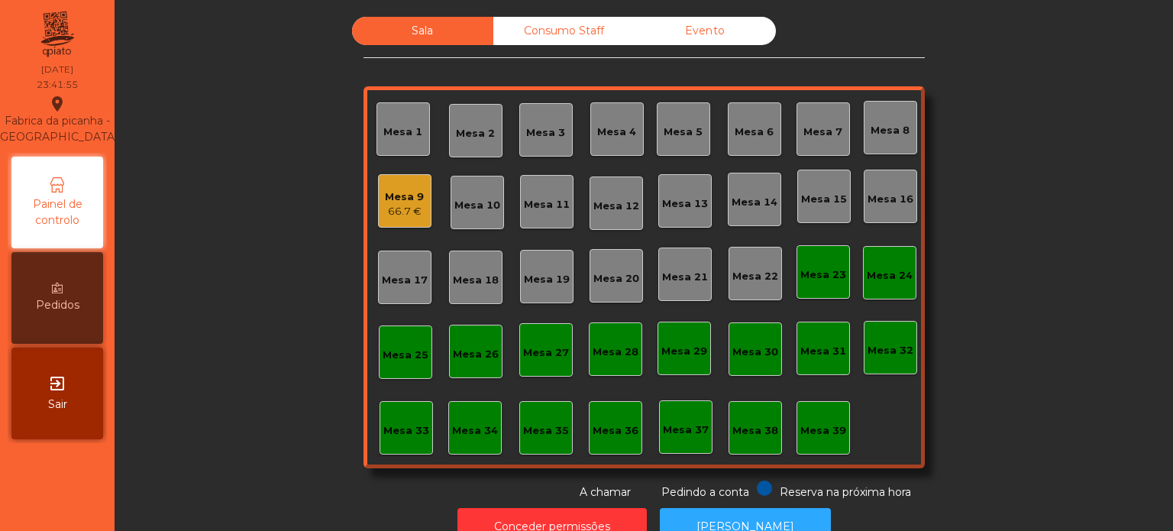
click at [549, 43] on div "Consumo Staff" at bounding box center [563, 31] width 141 height 28
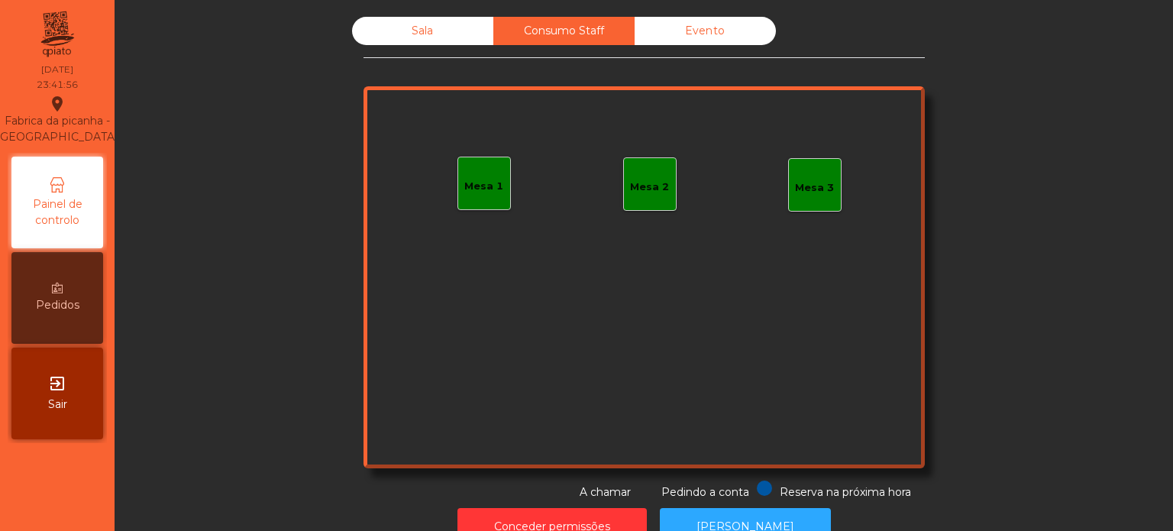
click at [676, 18] on div "Evento" at bounding box center [705, 31] width 141 height 28
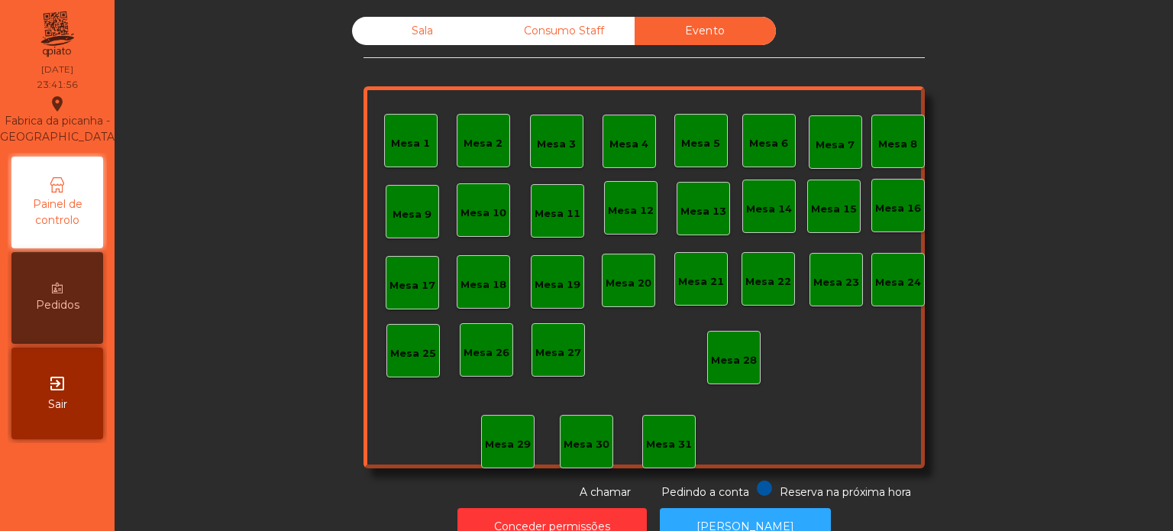
click at [606, 18] on div "Consumo Staff" at bounding box center [563, 31] width 141 height 28
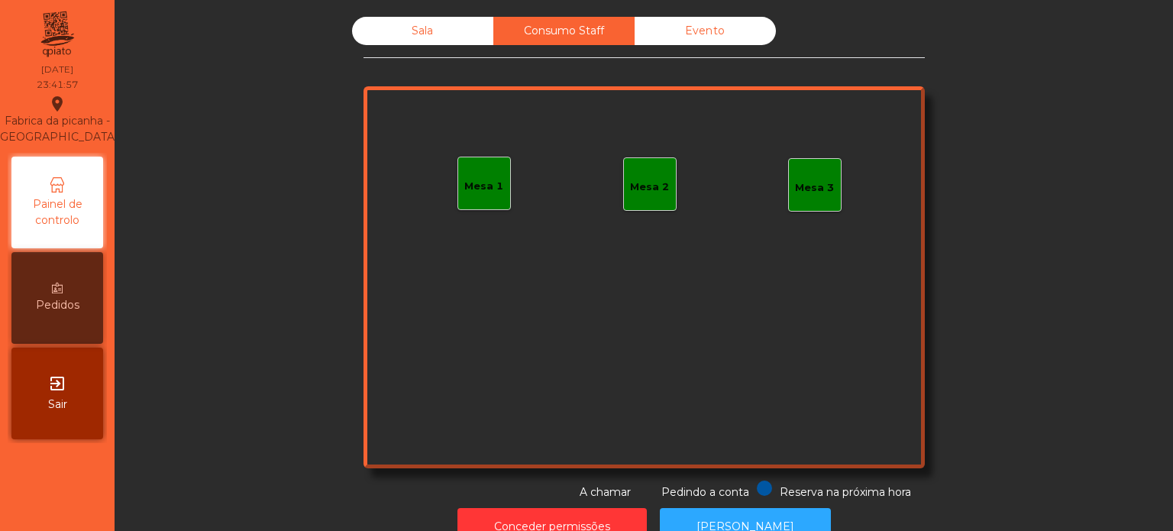
click at [415, 18] on div "Sala" at bounding box center [422, 31] width 141 height 28
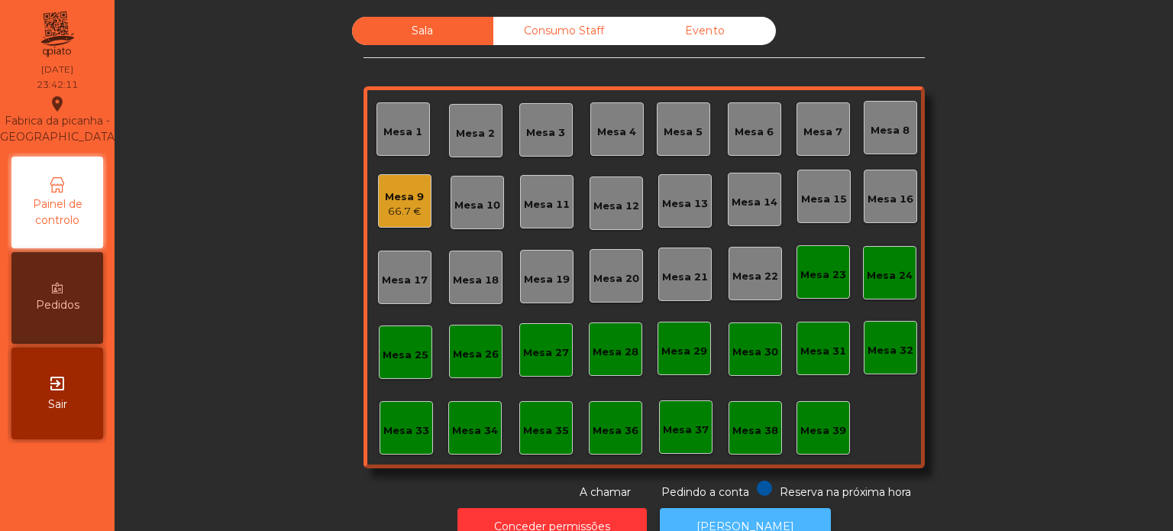
click at [771, 508] on button "[PERSON_NAME]" at bounding box center [745, 526] width 171 height 37
click at [401, 192] on div "Mesa 9" at bounding box center [404, 196] width 39 height 15
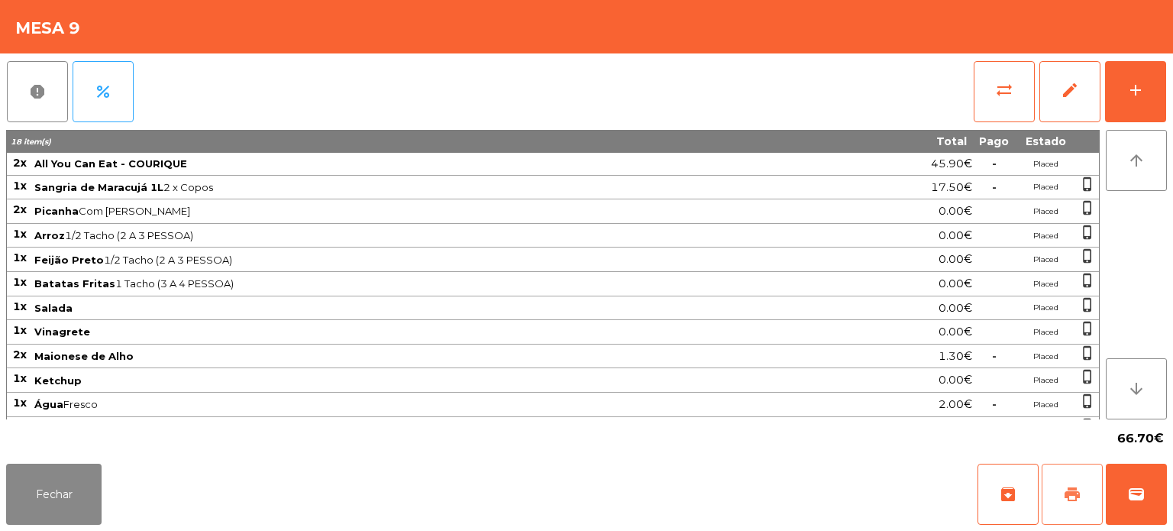
click at [1073, 484] on button "print" at bounding box center [1072, 494] width 61 height 61
click at [72, 496] on button "Fechar" at bounding box center [53, 494] width 95 height 61
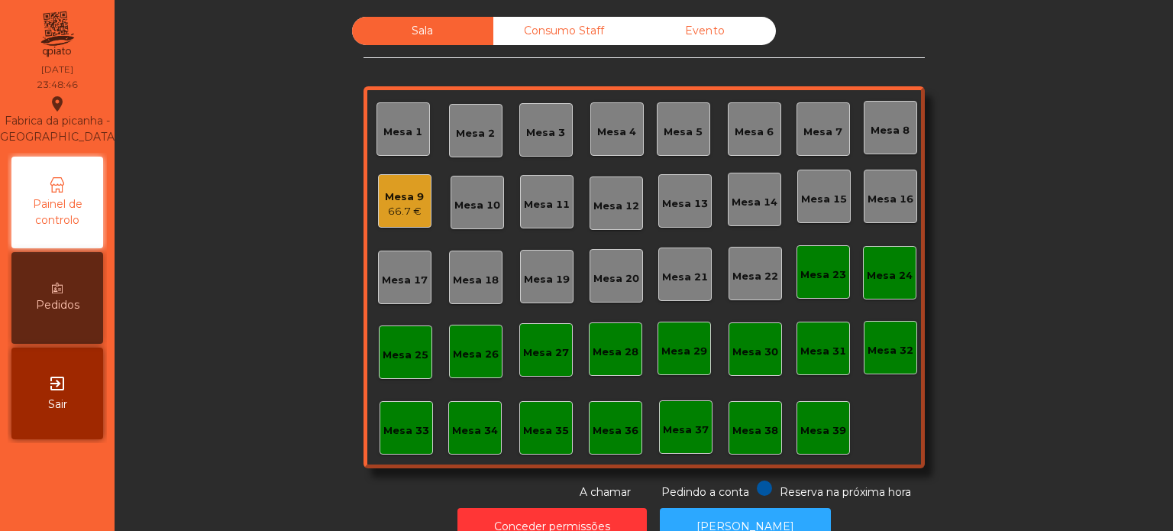
click at [406, 210] on div "66.7 €" at bounding box center [404, 211] width 39 height 15
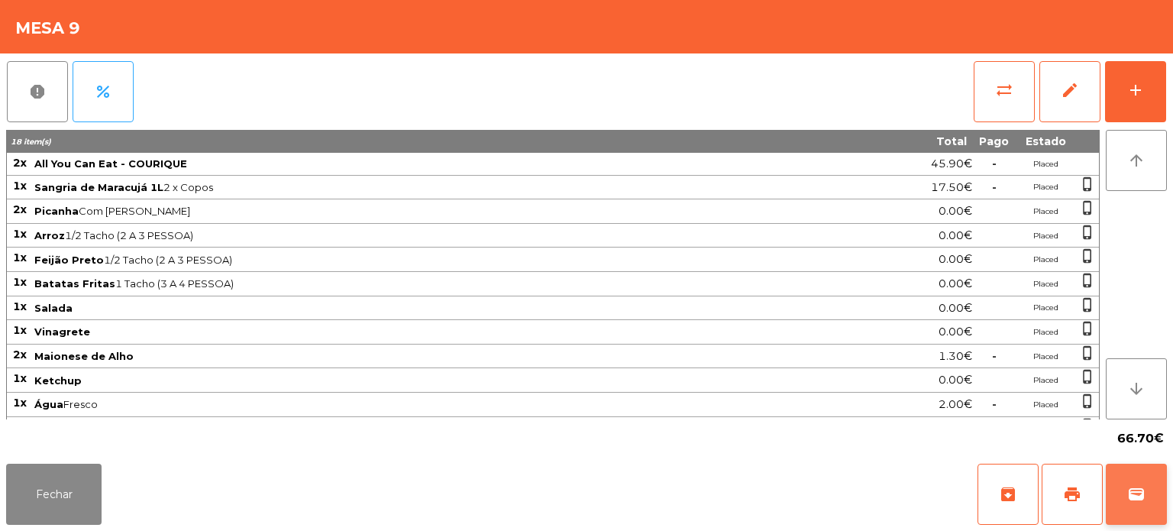
click at [1148, 491] on button "wallet" at bounding box center [1136, 494] width 61 height 61
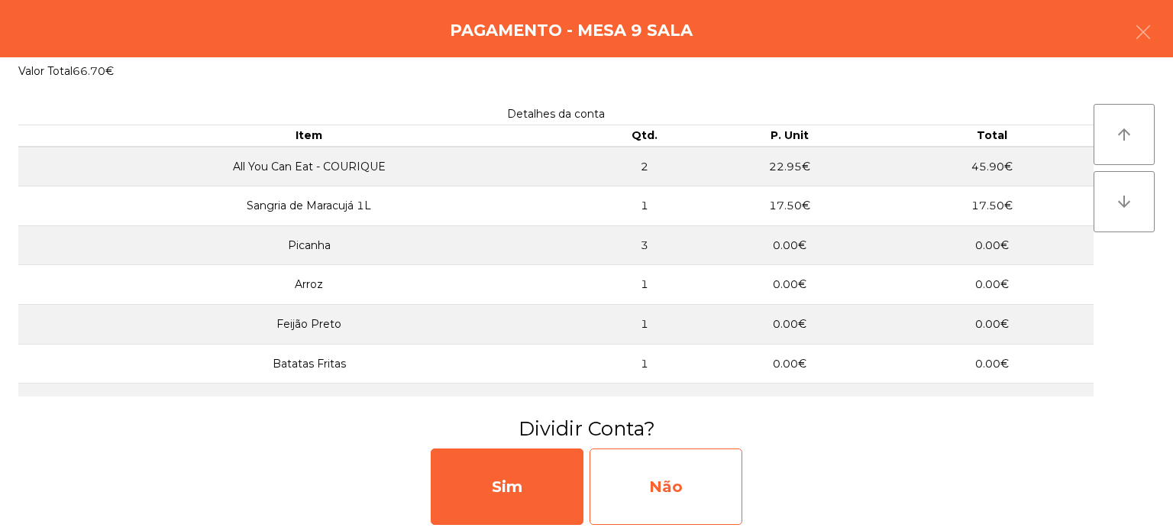
click at [661, 470] on div "Não" at bounding box center [666, 486] width 153 height 76
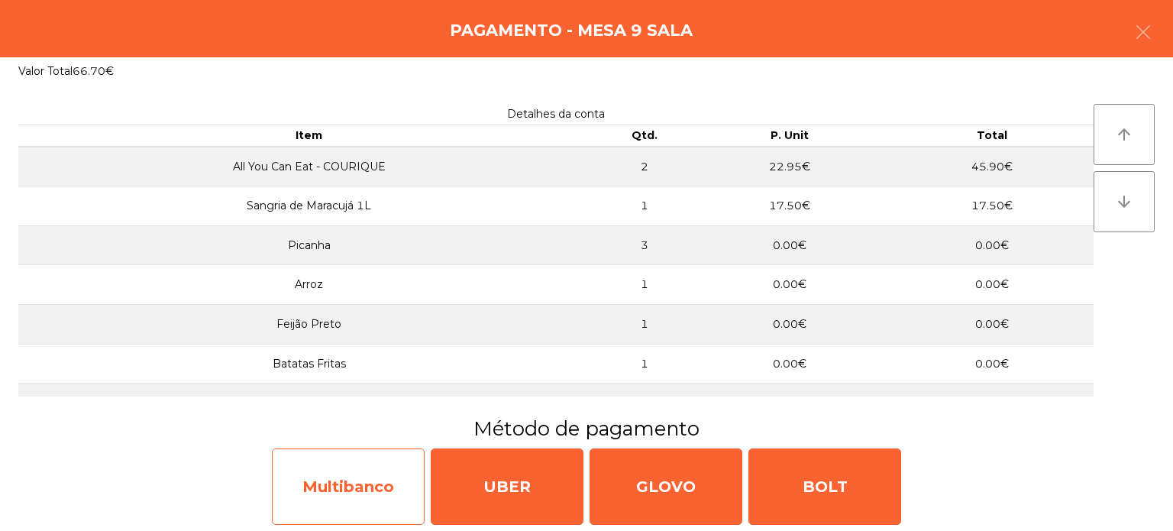
click at [382, 475] on div "Multibanco" at bounding box center [348, 486] width 153 height 76
select select "**"
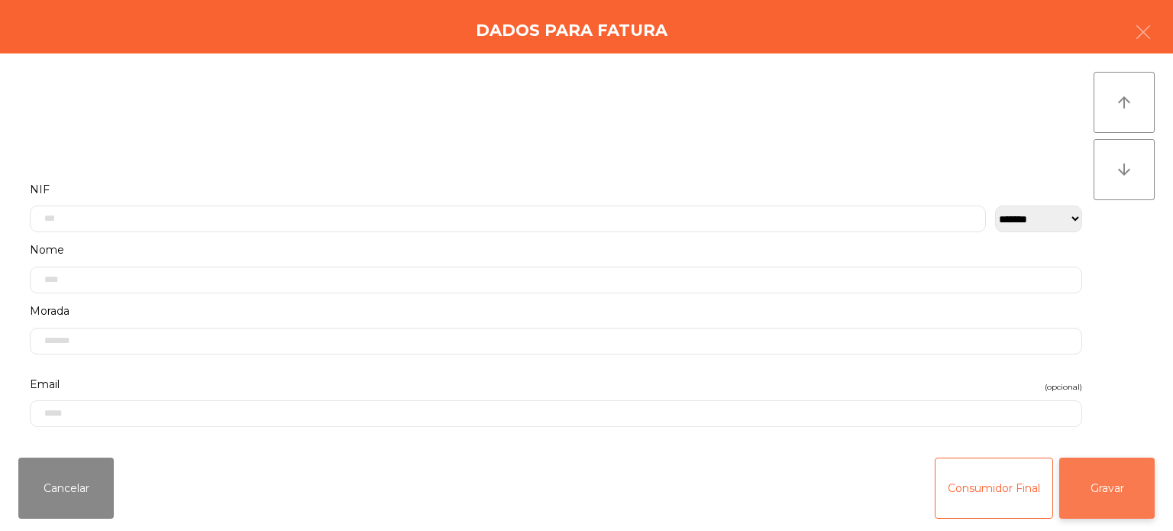
click at [1146, 507] on button "Gravar" at bounding box center [1106, 487] width 95 height 61
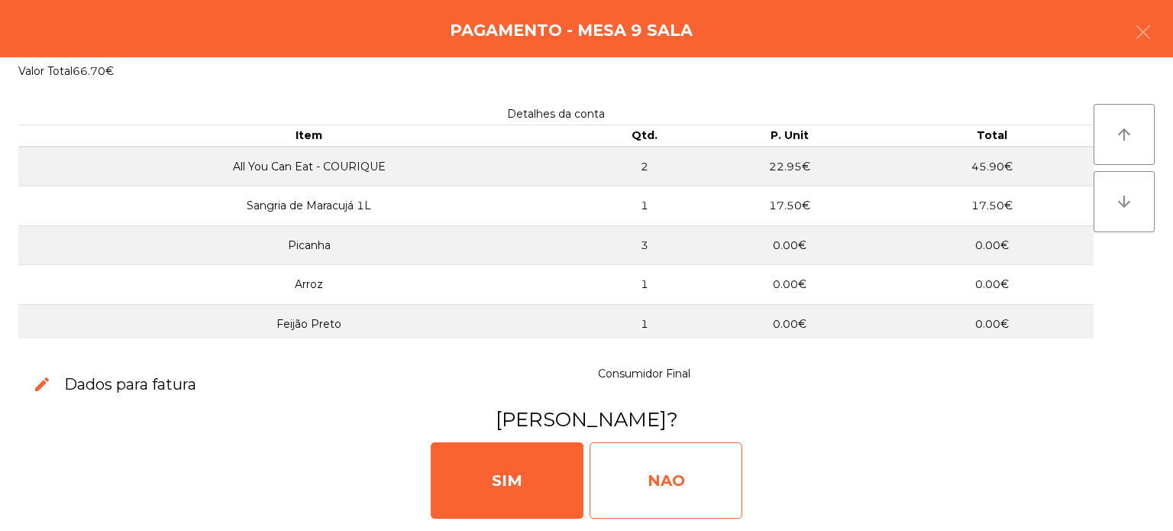
click at [642, 470] on div "NAO" at bounding box center [666, 480] width 153 height 76
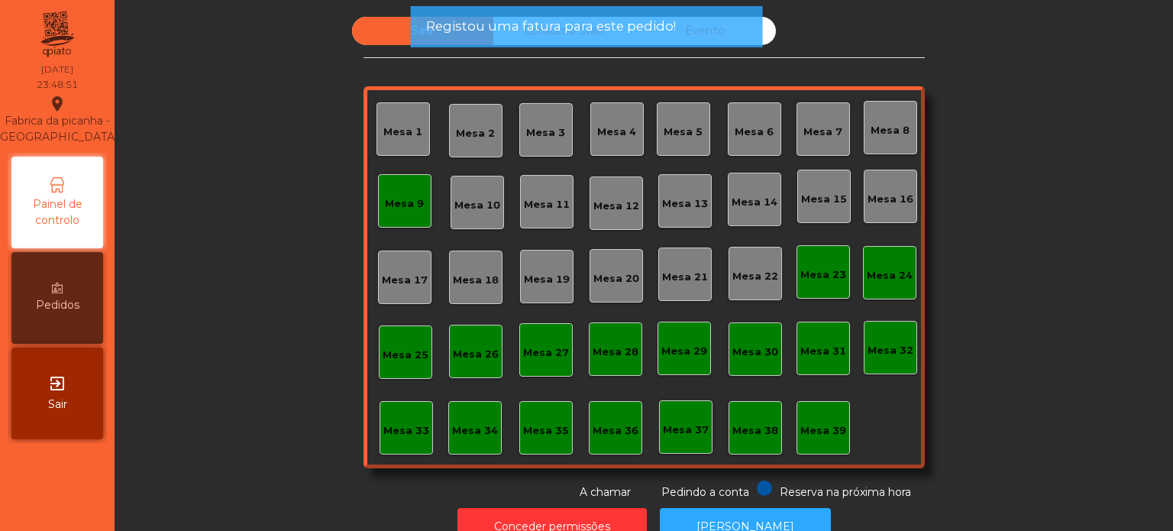
click at [406, 195] on div "Mesa 9" at bounding box center [404, 200] width 39 height 21
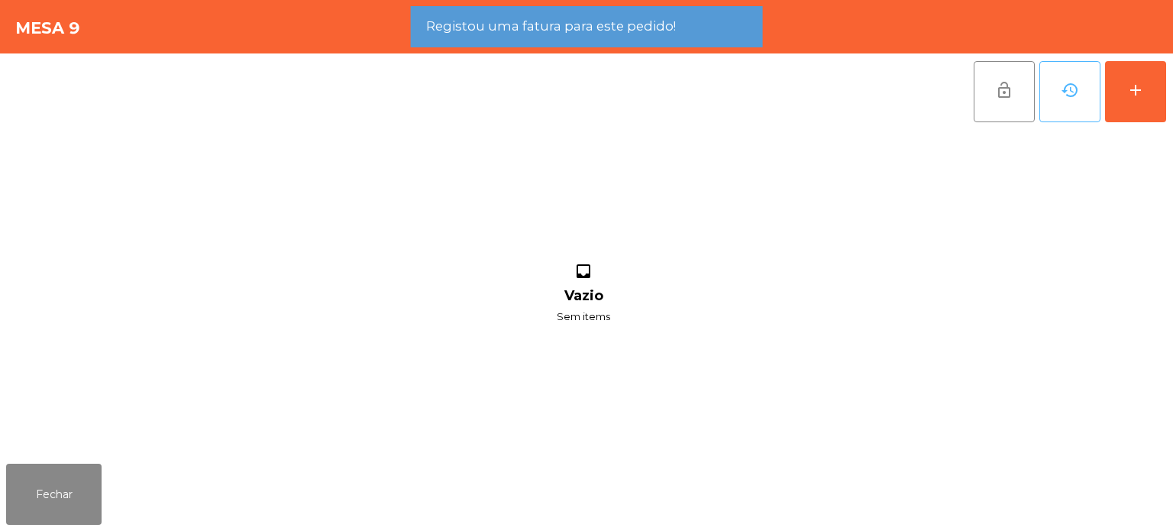
click at [1051, 102] on button "history" at bounding box center [1069, 91] width 61 height 61
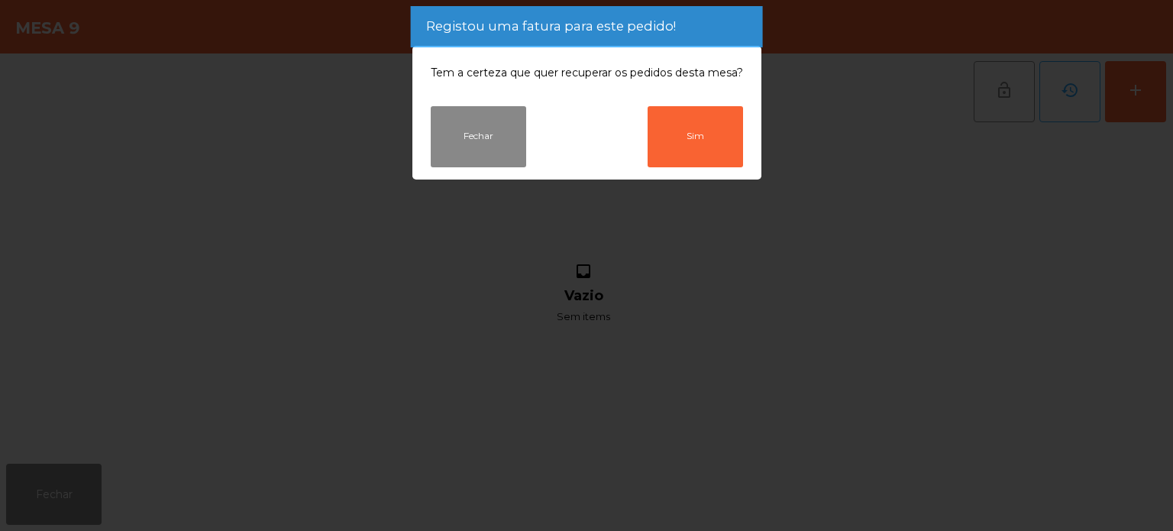
click at [794, 166] on ngb-modal-window "Tem a certeza que quer recuperar os pedidos desta mesa? Fechar Sim" at bounding box center [586, 265] width 1173 height 531
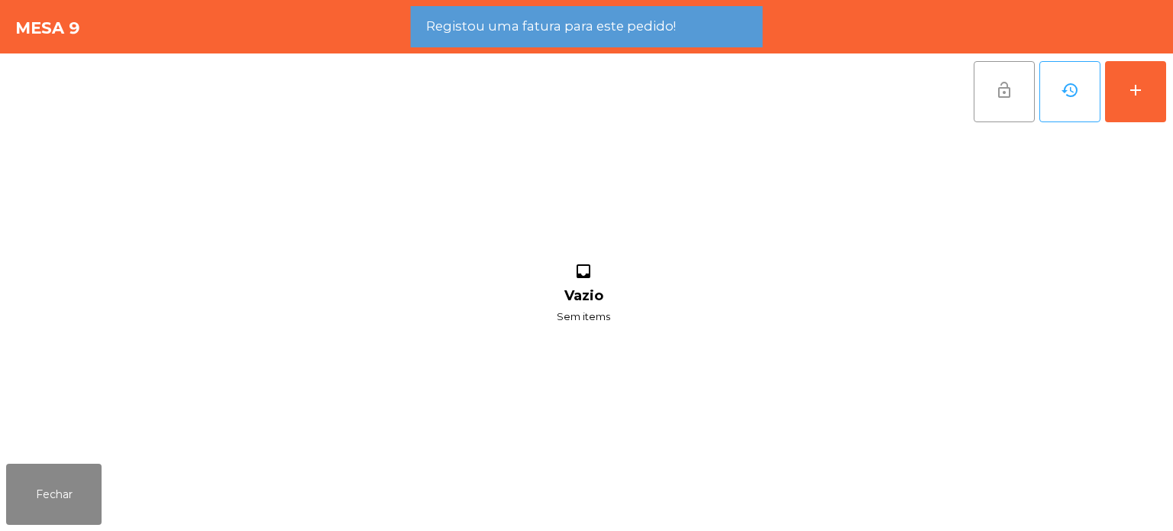
click at [1002, 76] on button "lock_open" at bounding box center [1004, 91] width 61 height 61
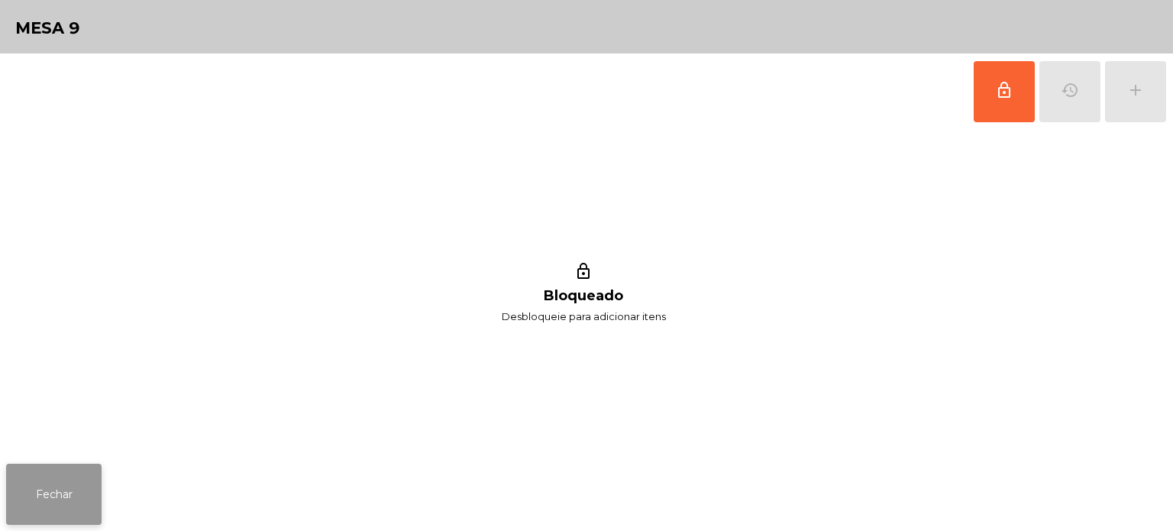
click at [65, 471] on button "Fechar" at bounding box center [53, 494] width 95 height 61
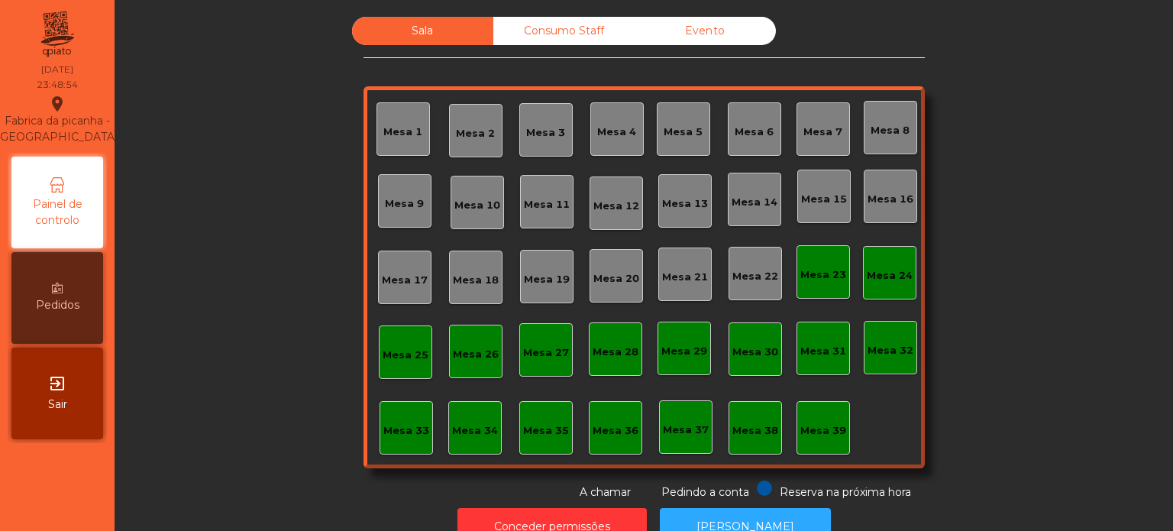
click at [565, 28] on div "Consumo Staff" at bounding box center [563, 31] width 141 height 28
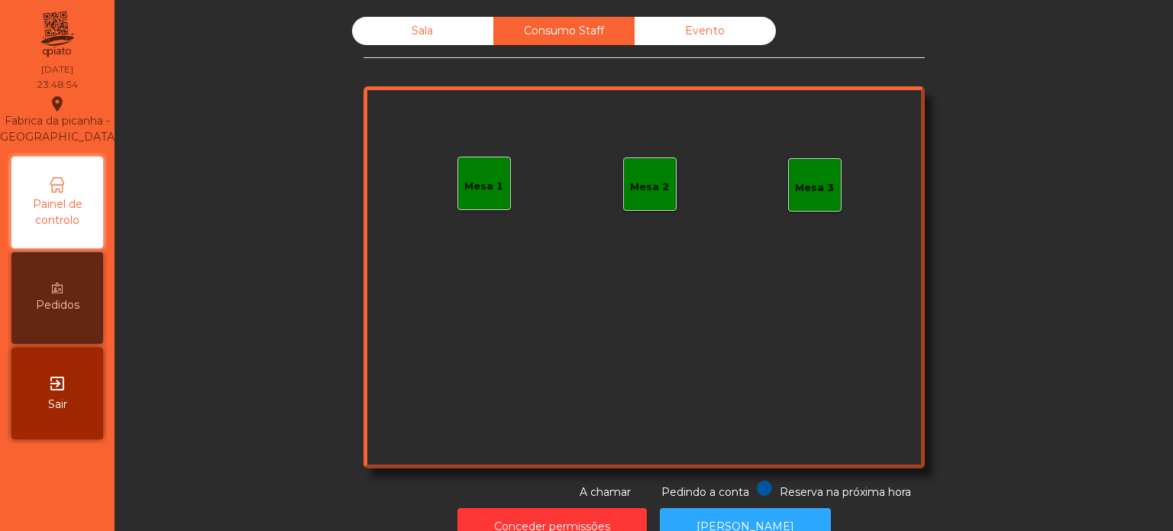
click at [720, 37] on div "Evento" at bounding box center [705, 31] width 141 height 28
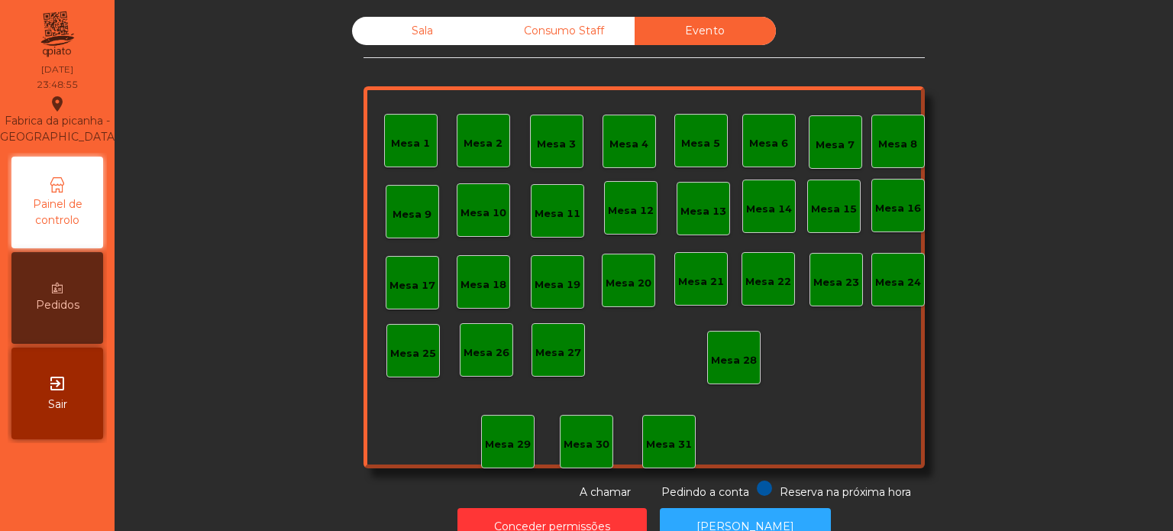
click at [436, 21] on div "Sala" at bounding box center [422, 31] width 141 height 28
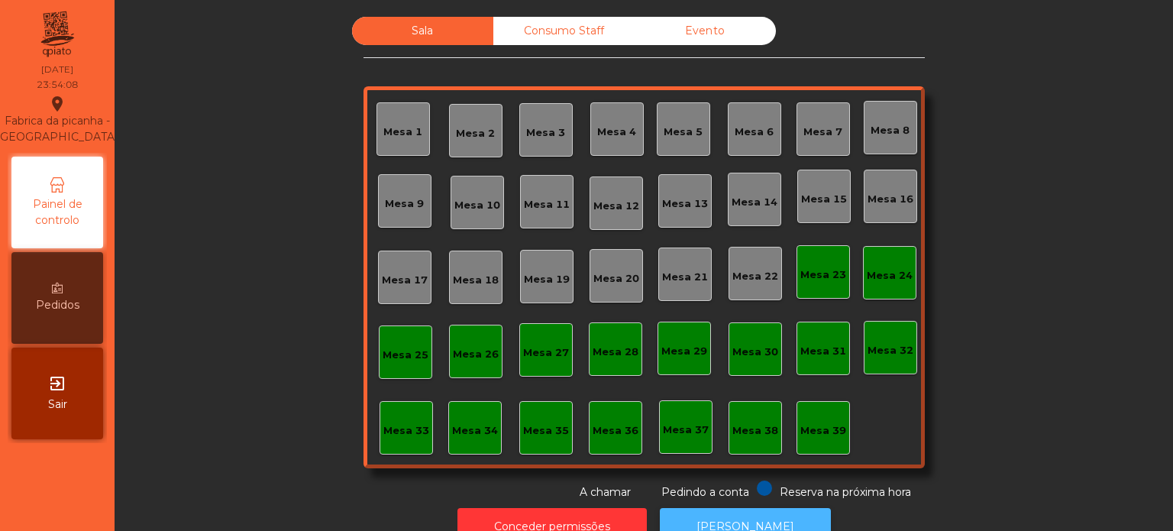
click at [727, 512] on button "[PERSON_NAME]" at bounding box center [745, 526] width 171 height 37
click at [583, 41] on div "Consumo Staff" at bounding box center [563, 31] width 141 height 28
click at [706, 28] on div "Evento" at bounding box center [705, 31] width 141 height 28
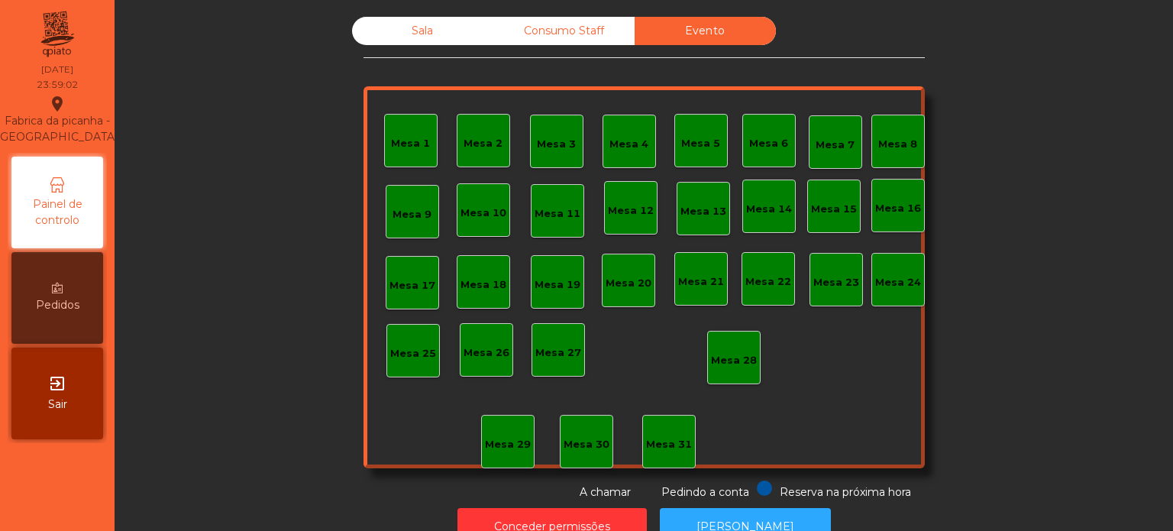
click at [432, 34] on div "Sala" at bounding box center [422, 31] width 141 height 28
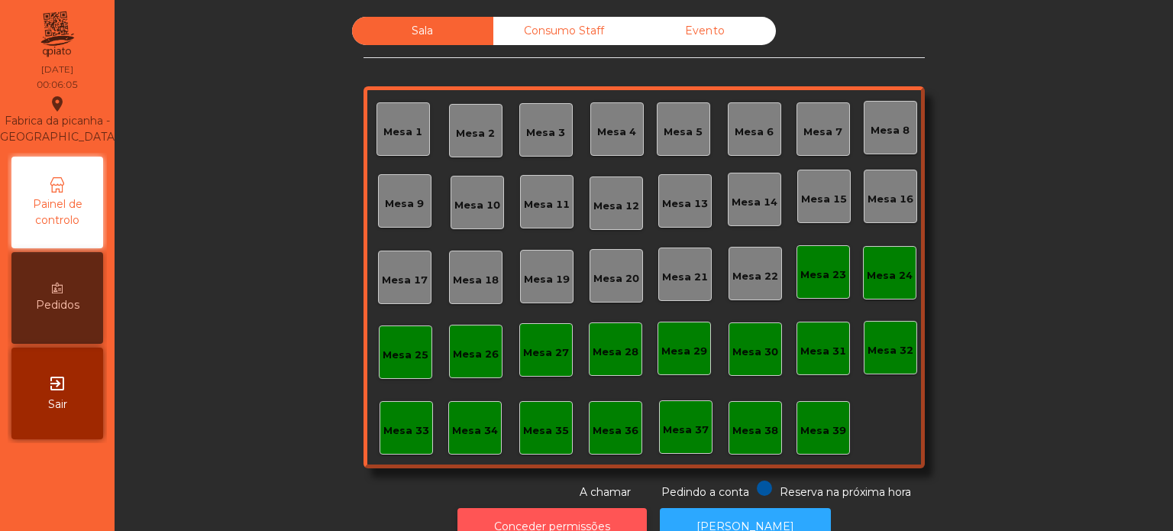
click at [598, 518] on button "Conceder permissões" at bounding box center [551, 526] width 189 height 37
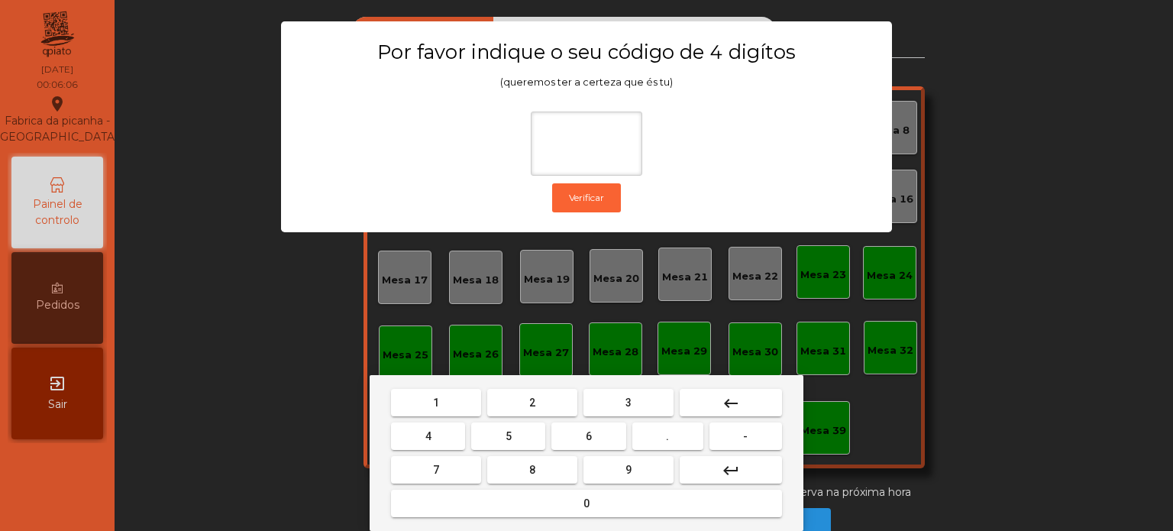
click at [422, 389] on button "1" at bounding box center [436, 402] width 90 height 27
click at [607, 392] on button "3" at bounding box center [628, 402] width 90 height 27
click at [499, 434] on button "5" at bounding box center [508, 435] width 74 height 27
click at [528, 500] on button "0" at bounding box center [586, 503] width 391 height 27
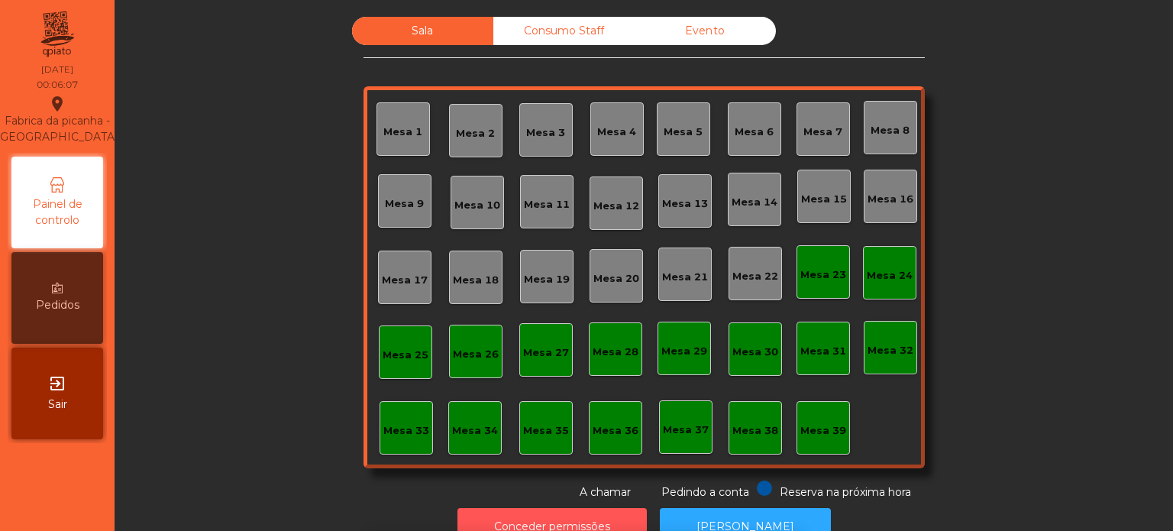
scroll to position [25, 0]
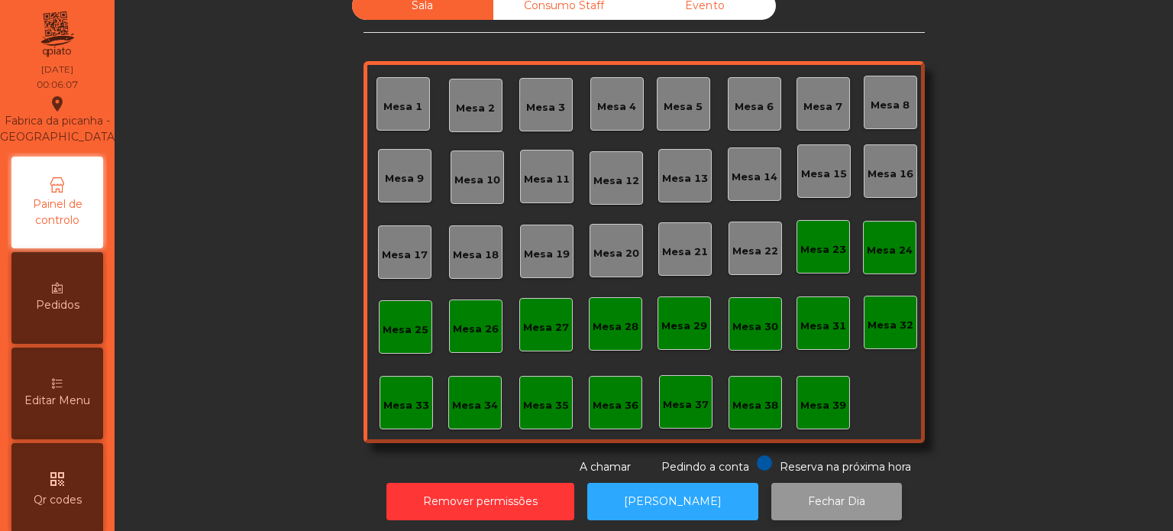
click at [816, 492] on button "Fechar Dia" at bounding box center [836, 501] width 131 height 37
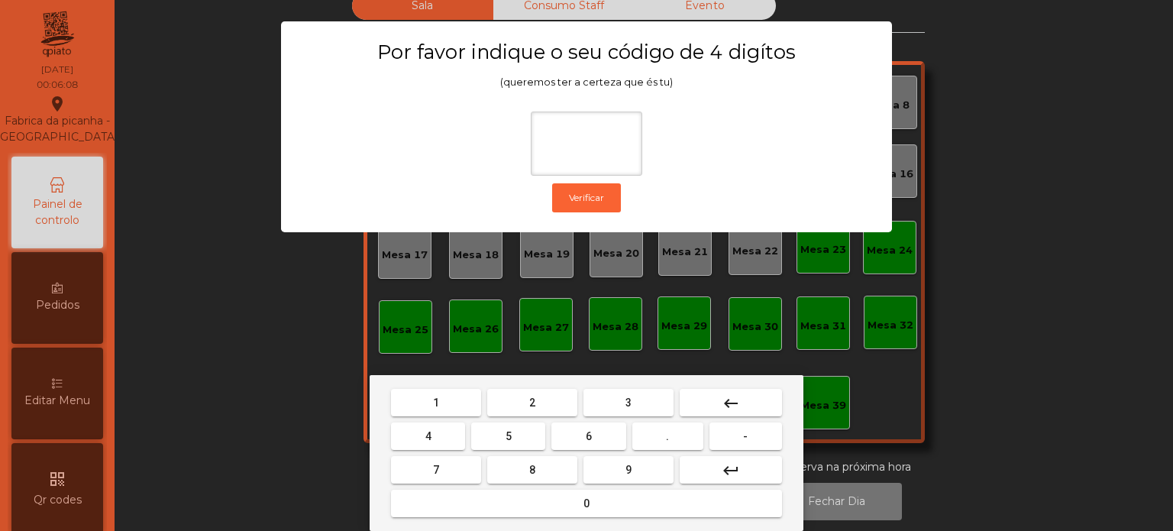
click at [438, 394] on button "1" at bounding box center [436, 402] width 90 height 27
click at [600, 394] on button "3" at bounding box center [628, 402] width 90 height 27
click at [508, 436] on span "5" at bounding box center [509, 436] width 6 height 12
click at [528, 491] on button "0" at bounding box center [586, 503] width 391 height 27
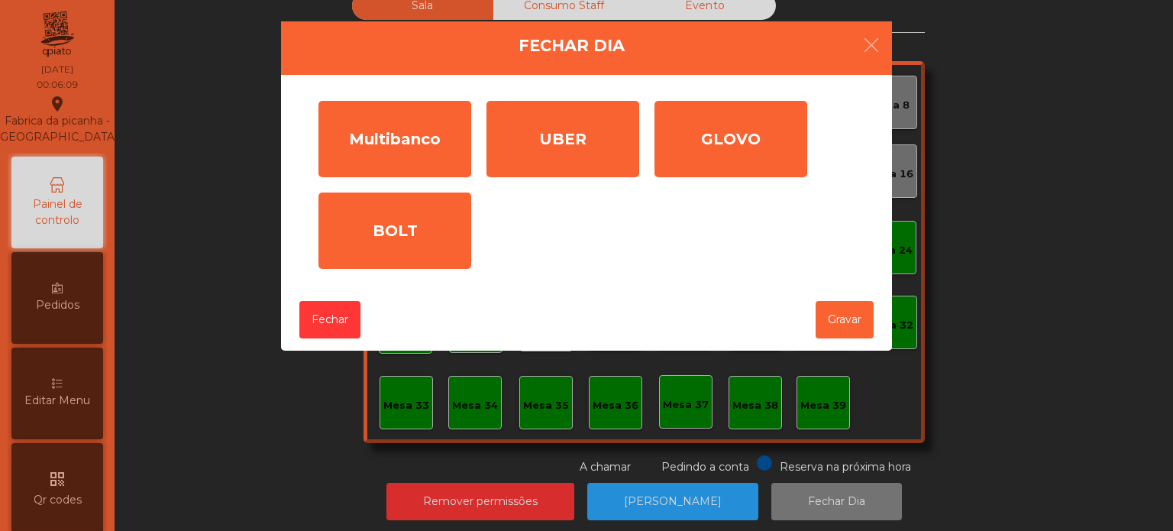
click at [415, 143] on div "Multibanco" at bounding box center [394, 139] width 153 height 76
click at [0, 0] on div "Valor (€) * Comissão (€) *" at bounding box center [0, 0] width 0 height 0
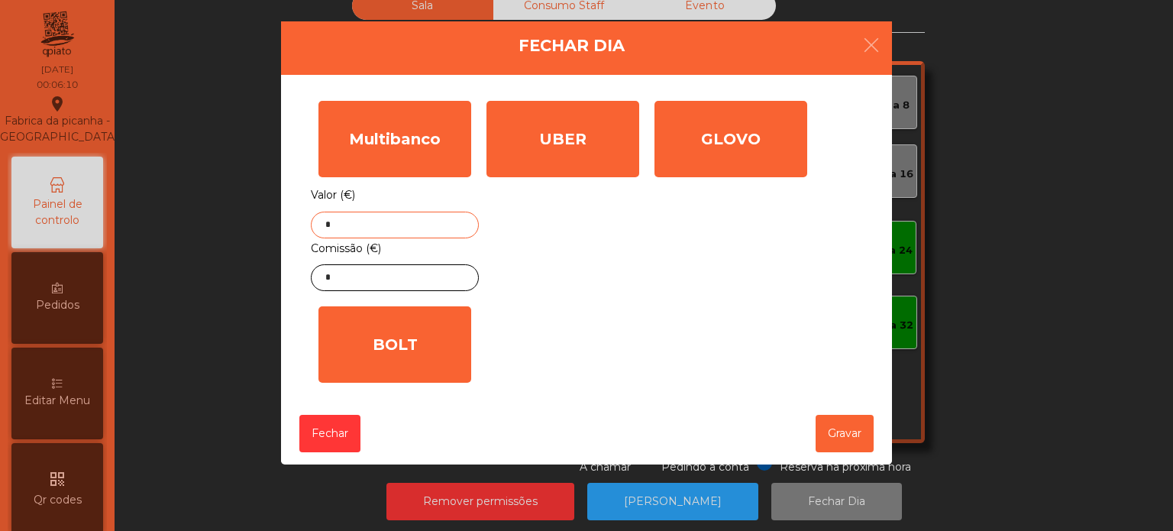
click at [422, 221] on input "*" at bounding box center [395, 225] width 168 height 27
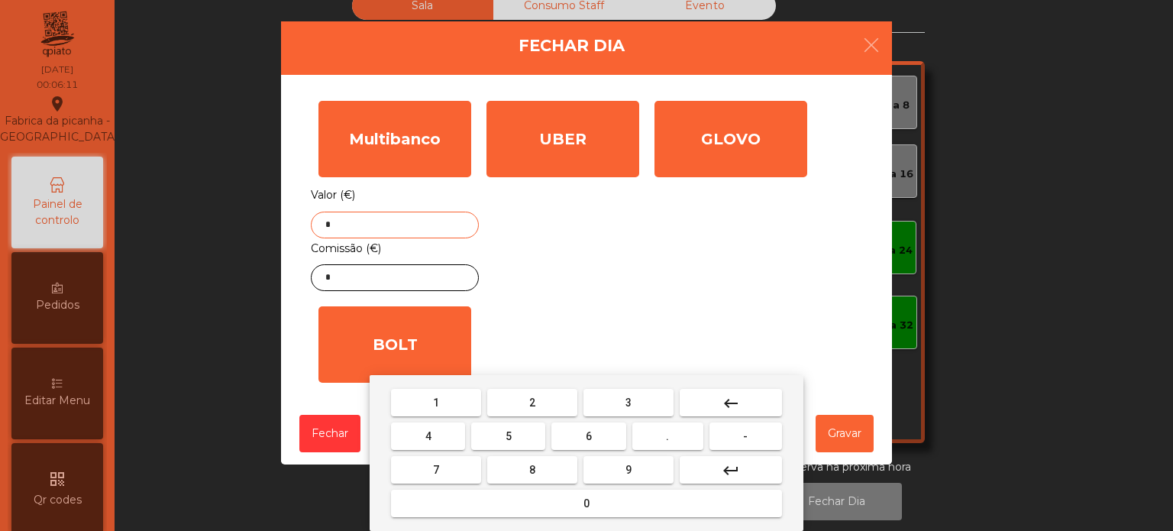
click at [731, 406] on mat-icon "keyboard_backspace" at bounding box center [731, 403] width 18 height 18
click at [435, 402] on span "1" at bounding box center [436, 402] width 6 height 12
click at [440, 441] on button "4" at bounding box center [428, 435] width 74 height 27
click at [628, 470] on span "9" at bounding box center [628, 470] width 6 height 12
click at [434, 434] on button "4" at bounding box center [428, 435] width 74 height 27
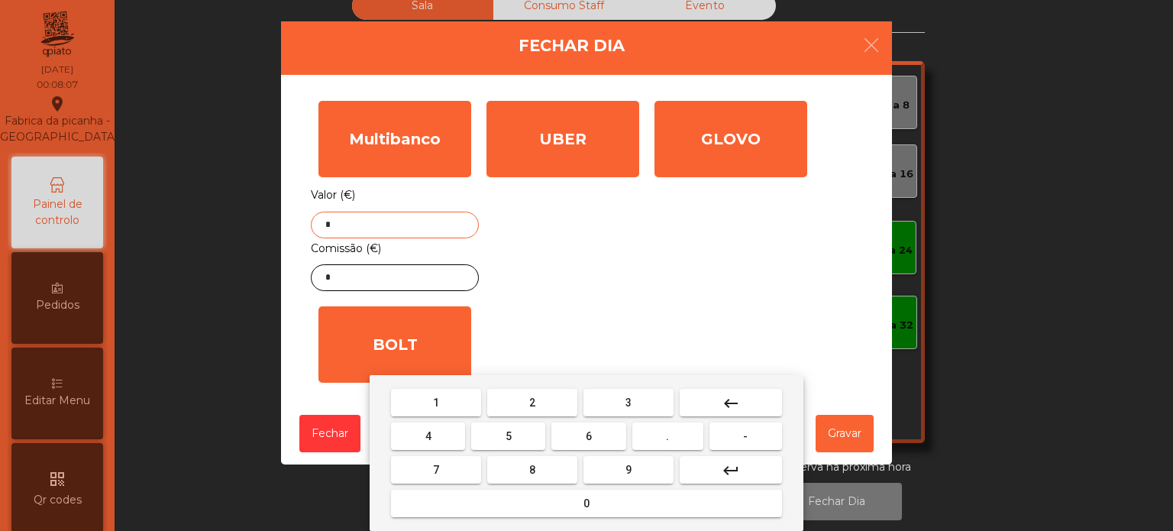
click at [674, 438] on button "." at bounding box center [667, 435] width 71 height 27
click at [532, 399] on span "2" at bounding box center [532, 402] width 6 height 12
click at [513, 522] on div "1 2 3 keyboard_backspace 4 5 6 . - 7 8 9 keyboard_return 0" at bounding box center [587, 453] width 434 height 156
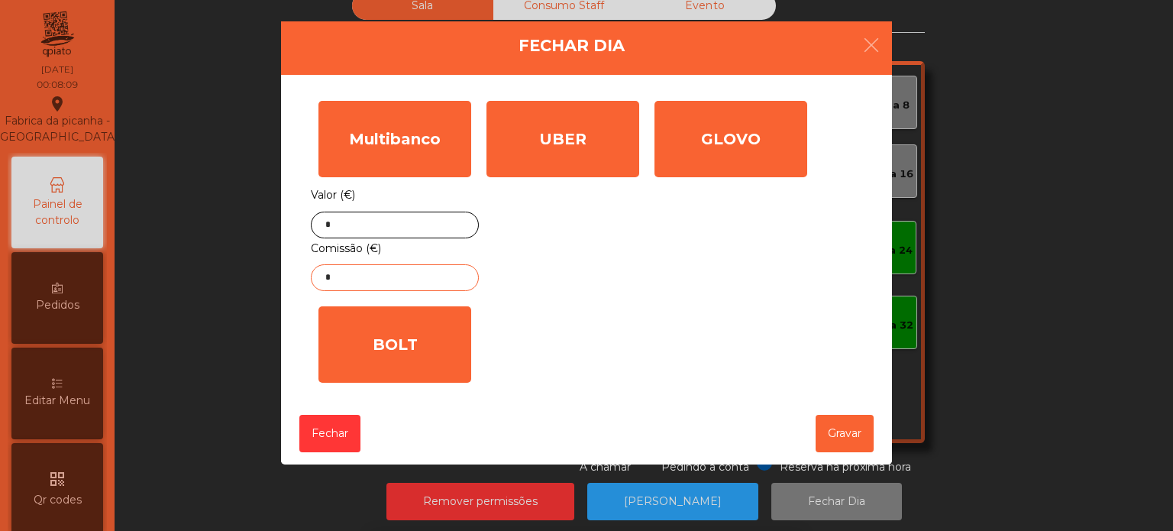
click at [425, 284] on input "*" at bounding box center [395, 277] width 168 height 27
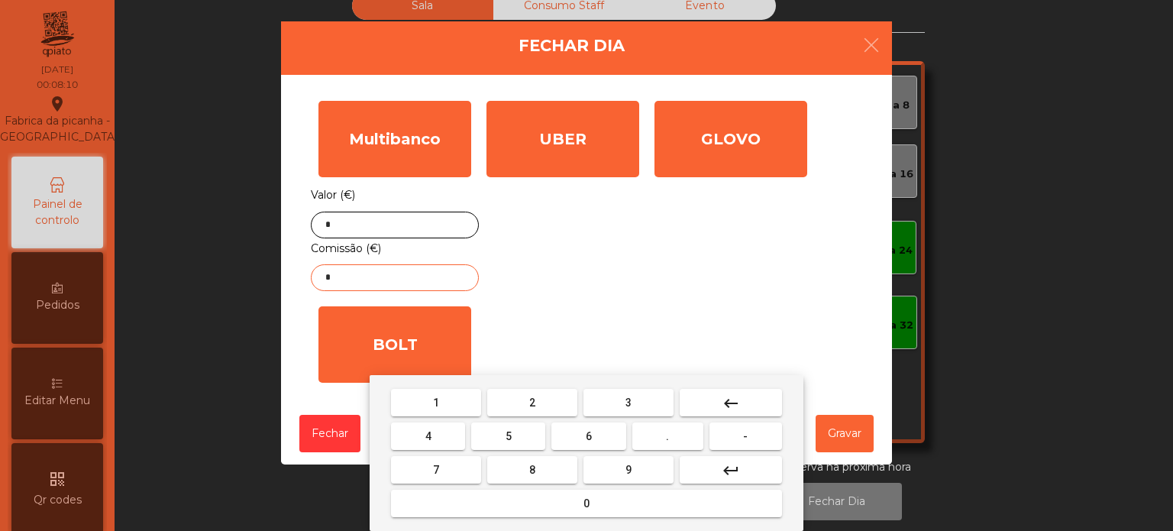
click at [751, 412] on button "keyboard_backspace" at bounding box center [731, 402] width 102 height 27
click at [442, 393] on button "1" at bounding box center [436, 402] width 90 height 27
click at [512, 404] on button "2" at bounding box center [532, 402] width 90 height 27
click at [668, 436] on span "." at bounding box center [667, 436] width 3 height 12
click at [619, 470] on button "9" at bounding box center [628, 469] width 90 height 27
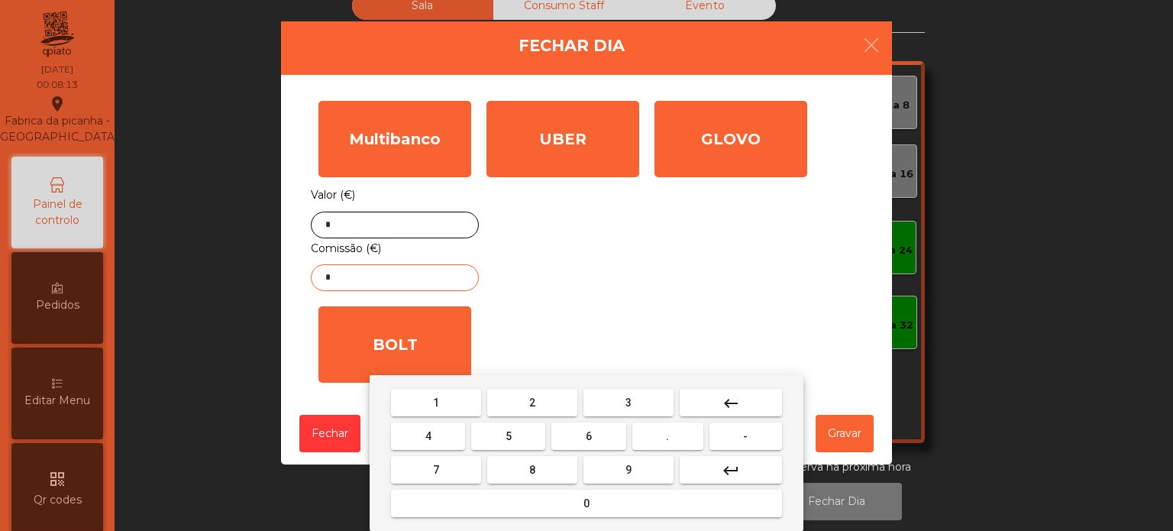
click at [538, 391] on button "2" at bounding box center [532, 402] width 90 height 27
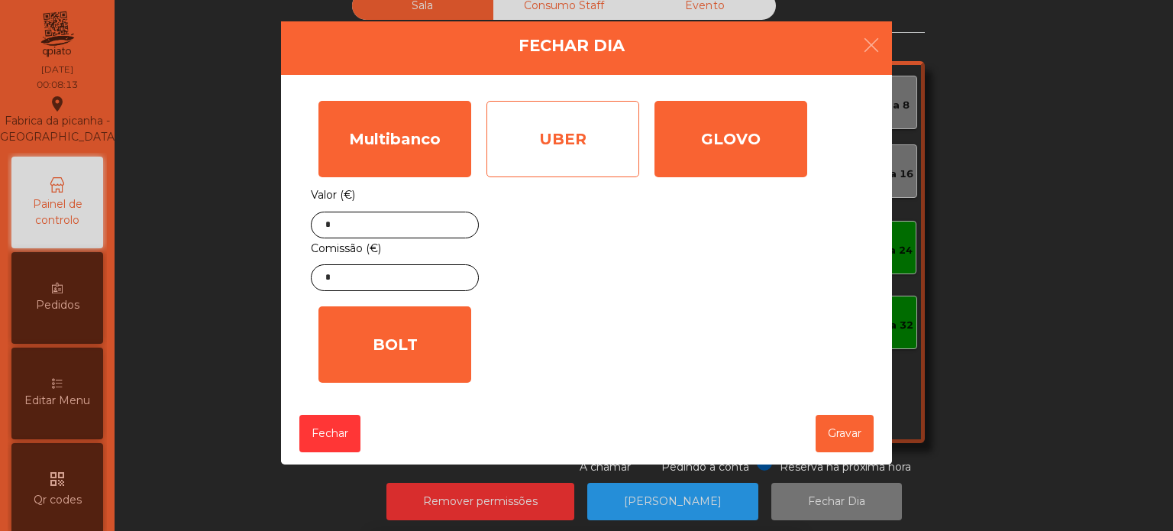
click at [571, 160] on div "UBER" at bounding box center [562, 139] width 153 height 76
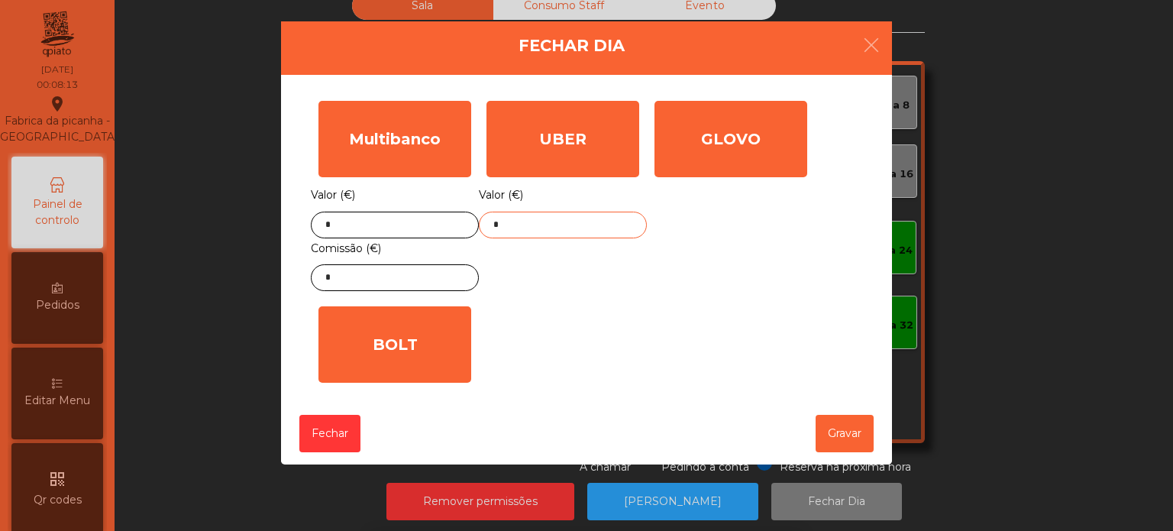
click at [577, 228] on input "*" at bounding box center [563, 225] width 168 height 27
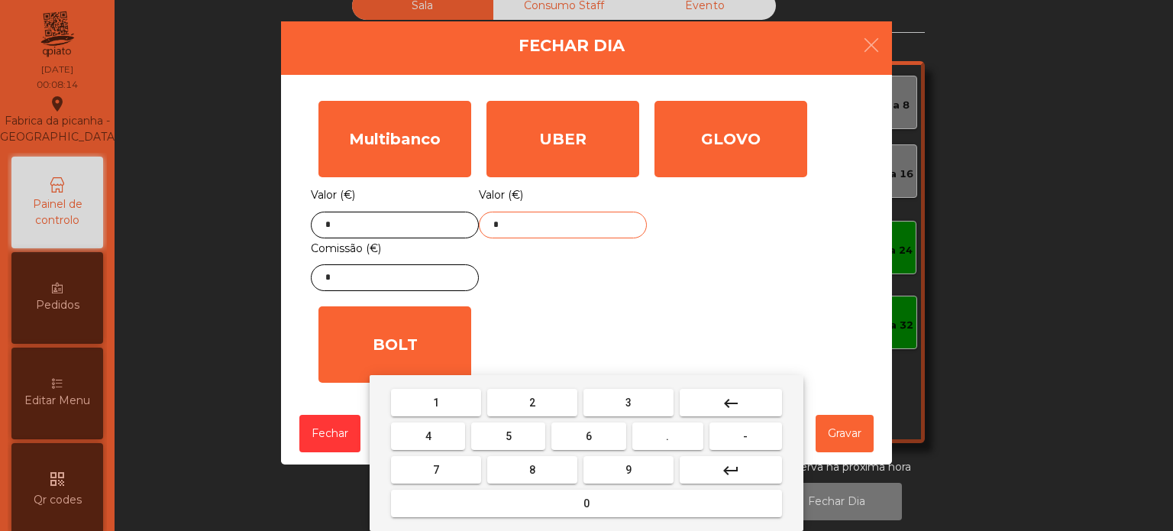
click at [730, 400] on mat-icon "keyboard_backspace" at bounding box center [731, 403] width 18 height 18
click at [450, 384] on div "1 2 3 keyboard_backspace 4 5 6 . - 7 8 9 keyboard_return 0" at bounding box center [587, 453] width 434 height 156
click at [532, 402] on span "2" at bounding box center [532, 402] width 6 height 12
click at [522, 477] on button "8" at bounding box center [532, 469] width 90 height 27
click at [747, 413] on button "keyboard_backspace" at bounding box center [731, 402] width 102 height 27
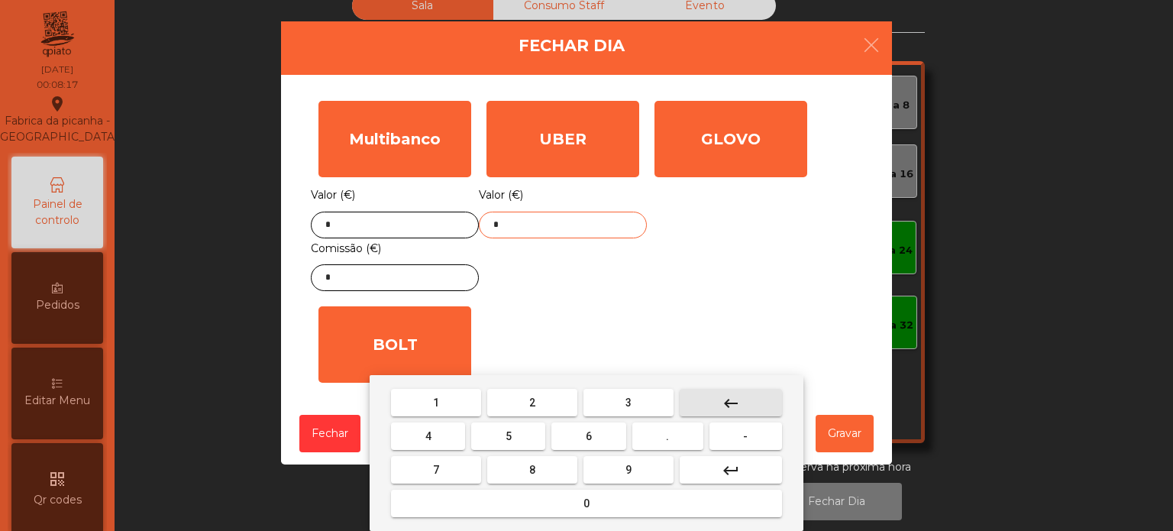
click at [730, 403] on mat-icon "keyboard_backspace" at bounding box center [731, 403] width 18 height 18
click at [437, 399] on span "1" at bounding box center [436, 402] width 6 height 12
click at [536, 403] on button "2" at bounding box center [532, 402] width 90 height 27
click at [525, 480] on button "8" at bounding box center [532, 469] width 90 height 27
click at [667, 439] on span "." at bounding box center [667, 436] width 3 height 12
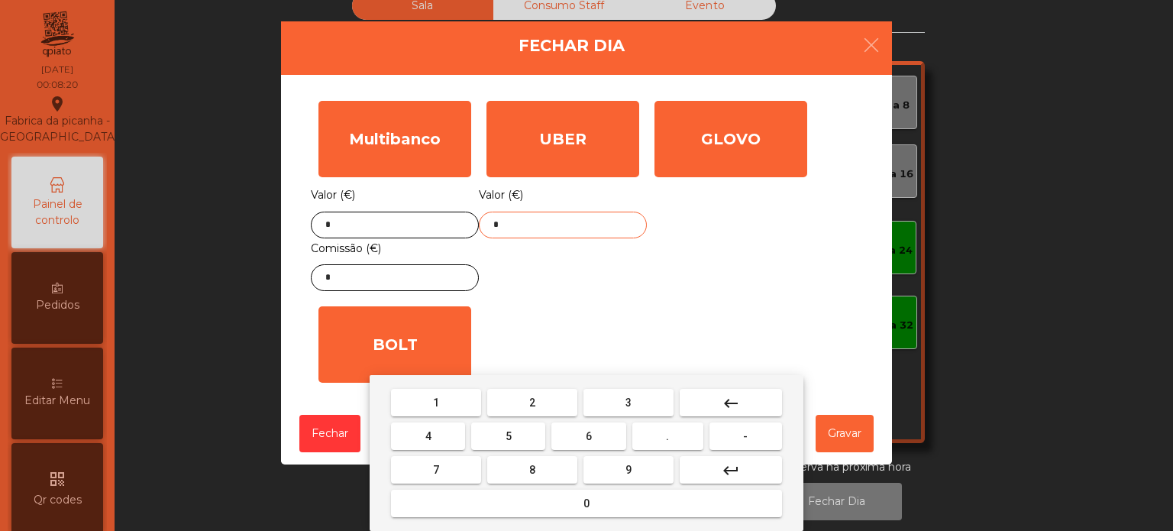
click at [556, 496] on button "0" at bounding box center [586, 503] width 391 height 27
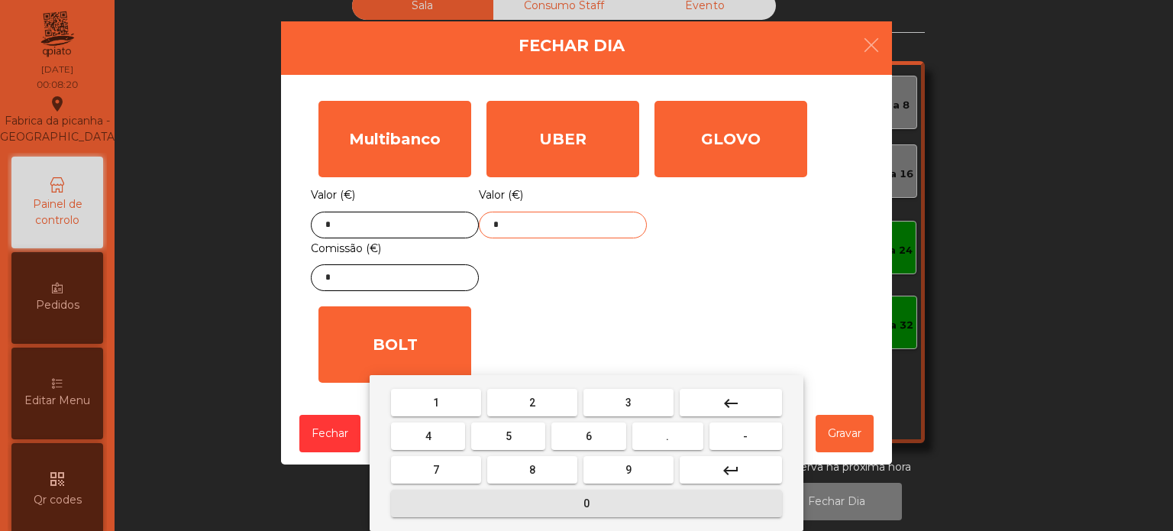
click at [532, 470] on span "8" at bounding box center [532, 470] width 6 height 12
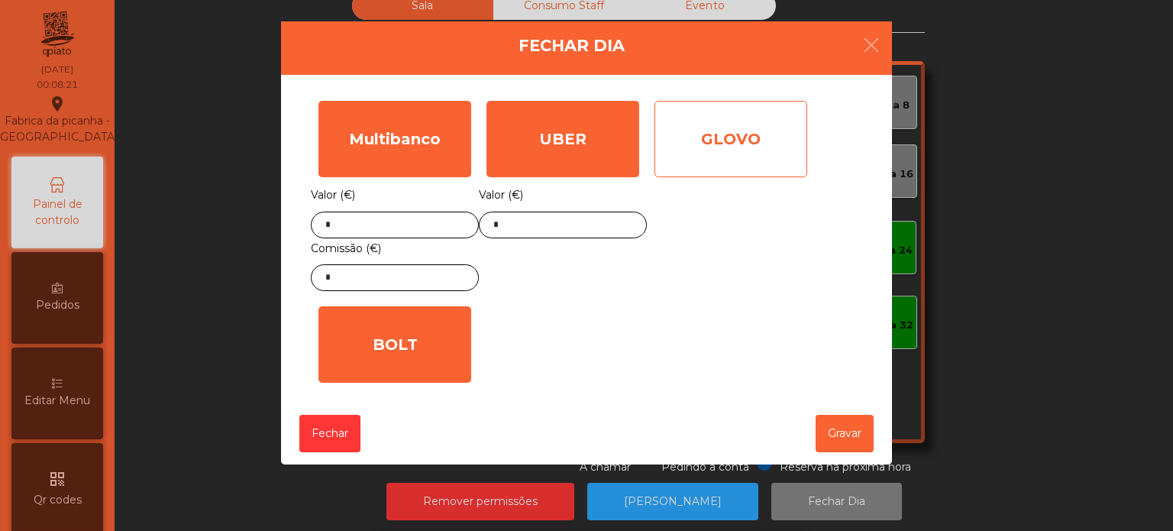
click at [702, 152] on div "GLOVO" at bounding box center [731, 139] width 153 height 76
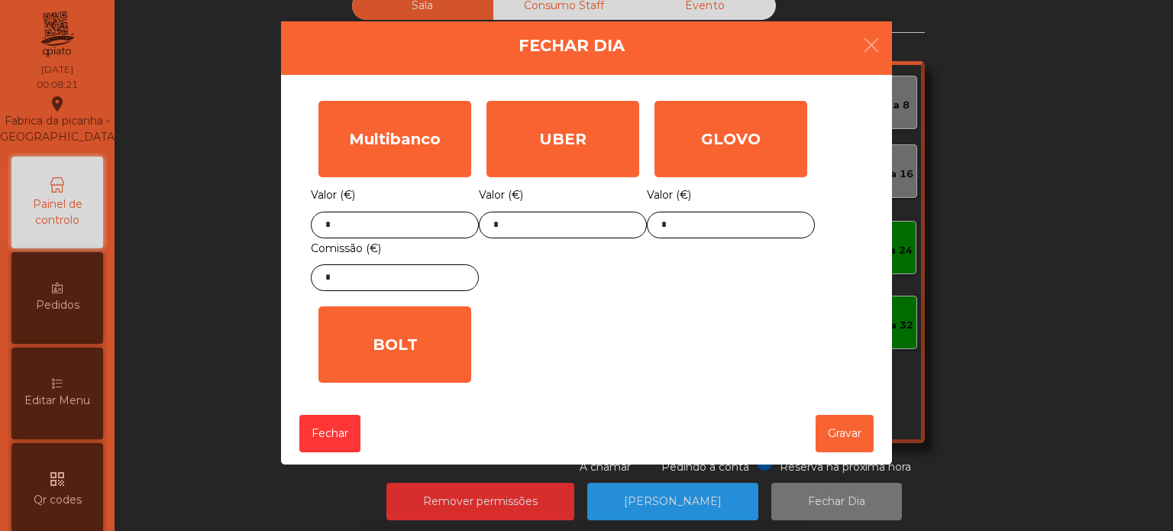
click at [670, 252] on div "GLOVO Valor (€) *" at bounding box center [731, 195] width 168 height 205
click at [730, 228] on input "*" at bounding box center [731, 225] width 168 height 27
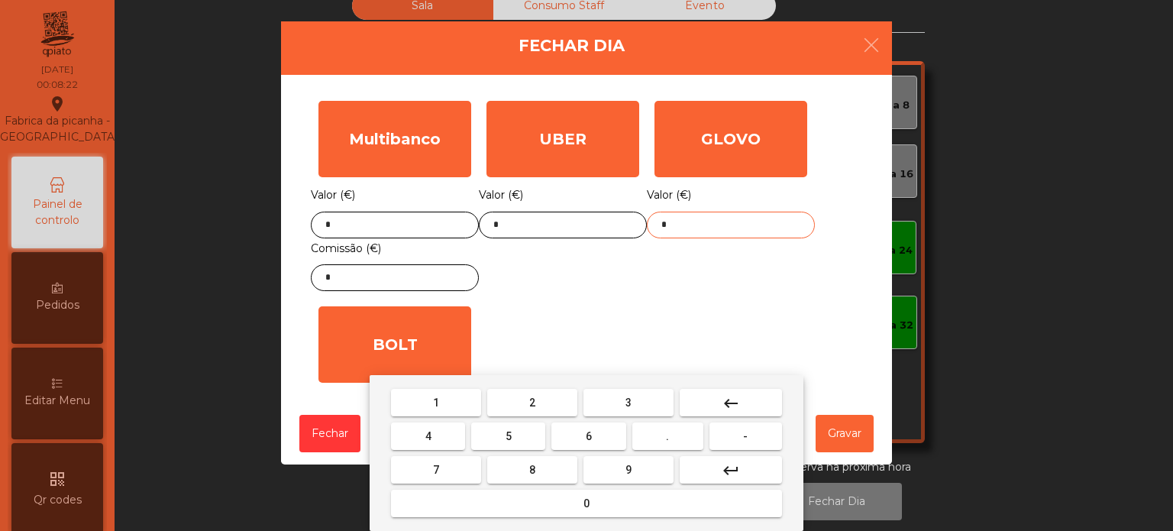
click at [733, 397] on mat-icon "keyboard_backspace" at bounding box center [731, 403] width 18 height 18
click at [438, 434] on button "4" at bounding box center [428, 435] width 74 height 27
click at [628, 400] on span "3" at bounding box center [628, 402] width 6 height 12
click at [666, 441] on span "." at bounding box center [667, 436] width 3 height 12
click at [441, 470] on button "7" at bounding box center [436, 469] width 90 height 27
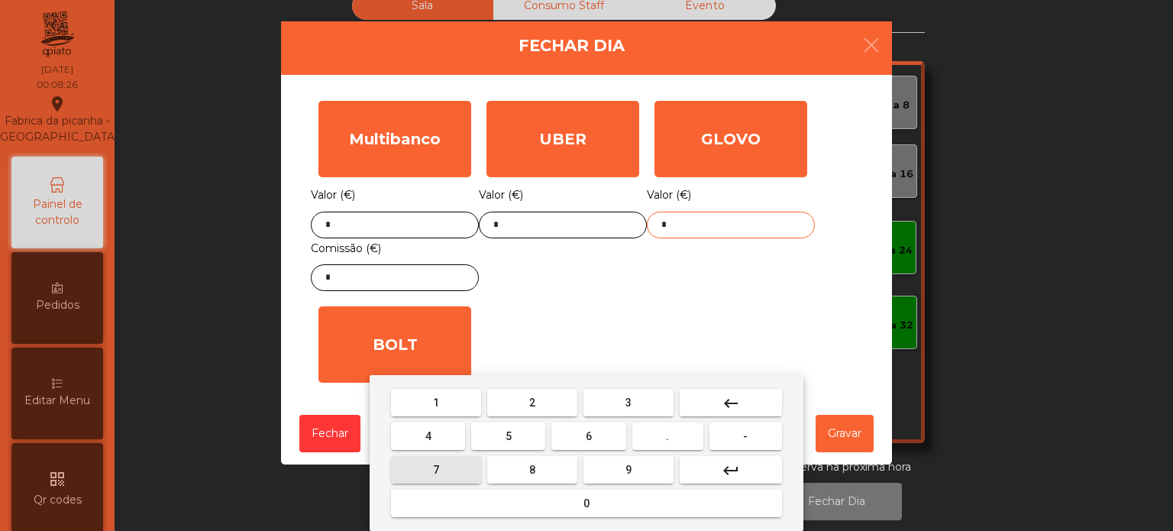
click at [589, 436] on span "6" at bounding box center [589, 436] width 6 height 12
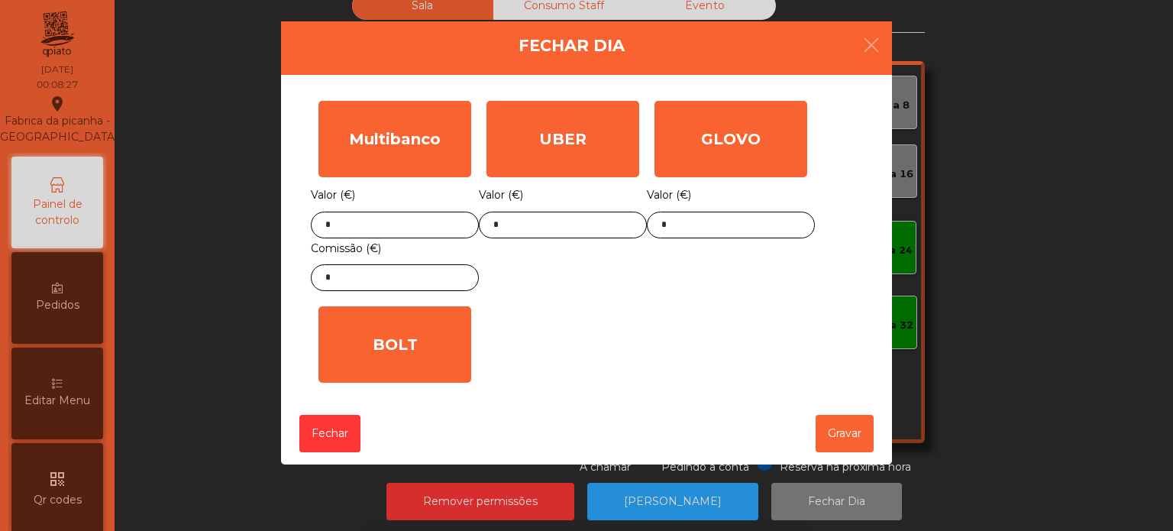
click at [829, 440] on div "1 2 3 keyboard_backspace 4 5 6 . - 7 8 9 keyboard_return 0" at bounding box center [586, 453] width 1173 height 156
click at [839, 439] on button "Gravar" at bounding box center [845, 433] width 58 height 37
